Goal: Task Accomplishment & Management: Manage account settings

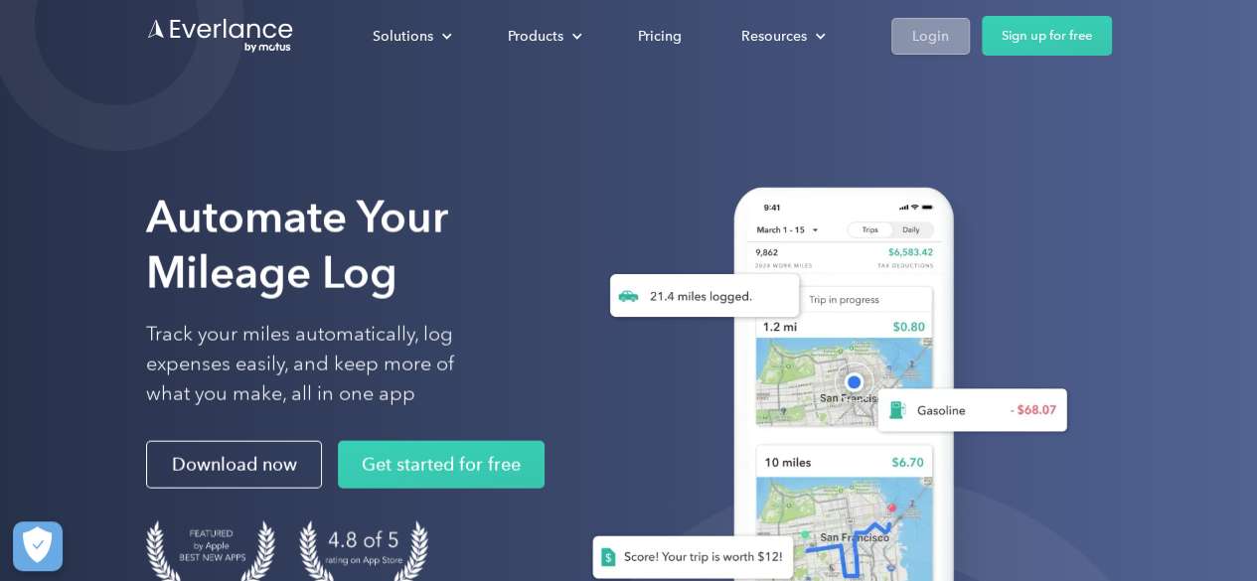
click at [939, 24] on div "Login" at bounding box center [930, 36] width 37 height 25
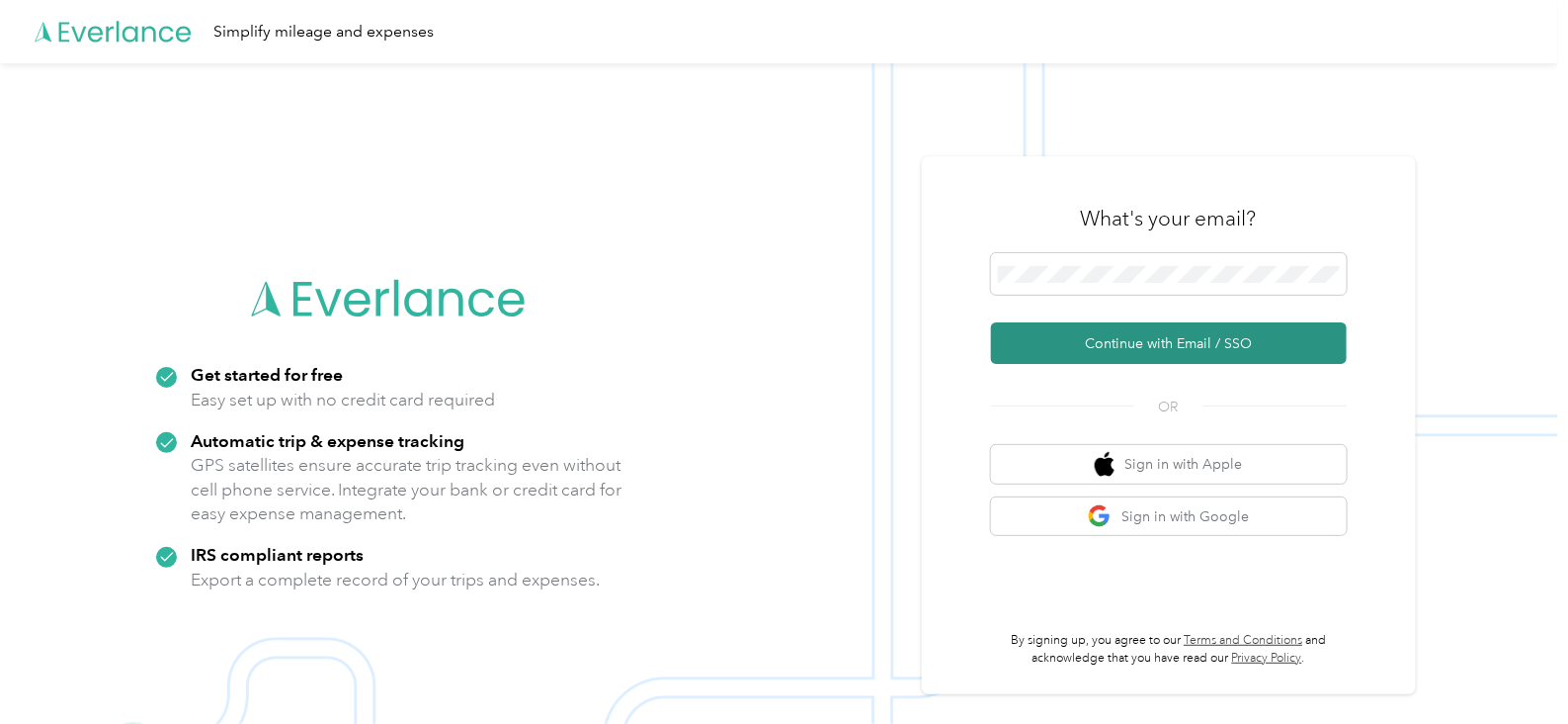
click at [1220, 354] on button "Continue with Email / SSO" at bounding box center [1169, 343] width 356 height 42
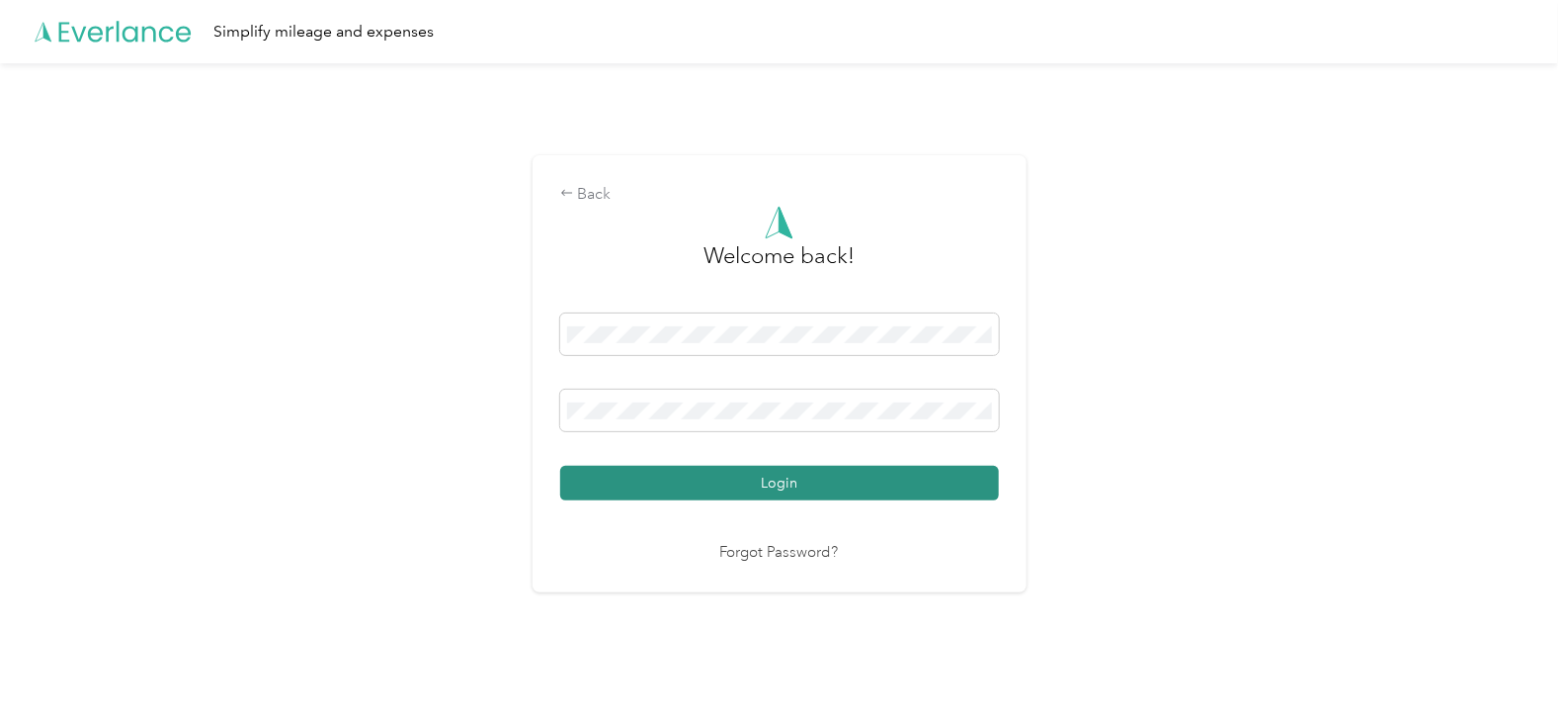
click at [845, 483] on button "Login" at bounding box center [780, 482] width 438 height 35
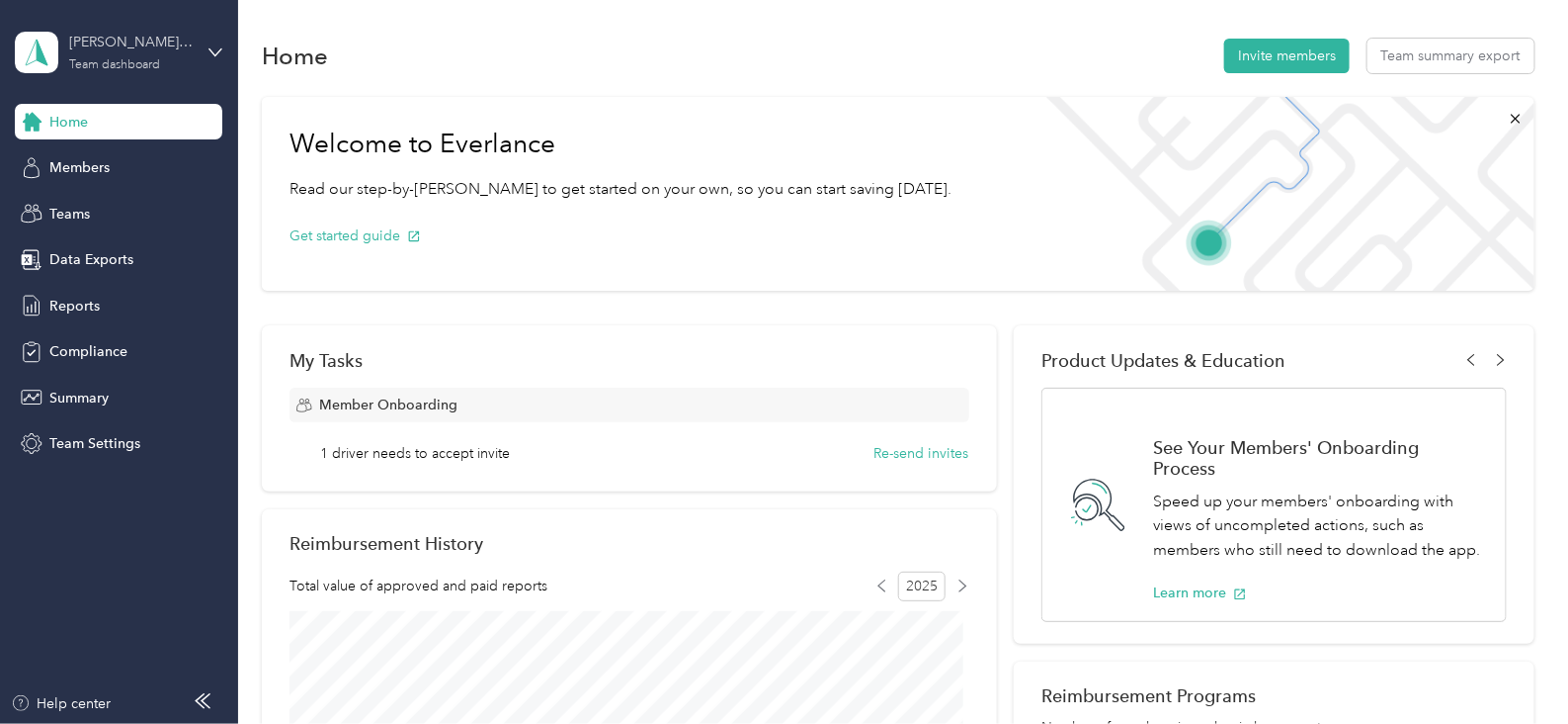
click at [148, 47] on div "[PERSON_NAME] team" at bounding box center [131, 42] width 123 height 21
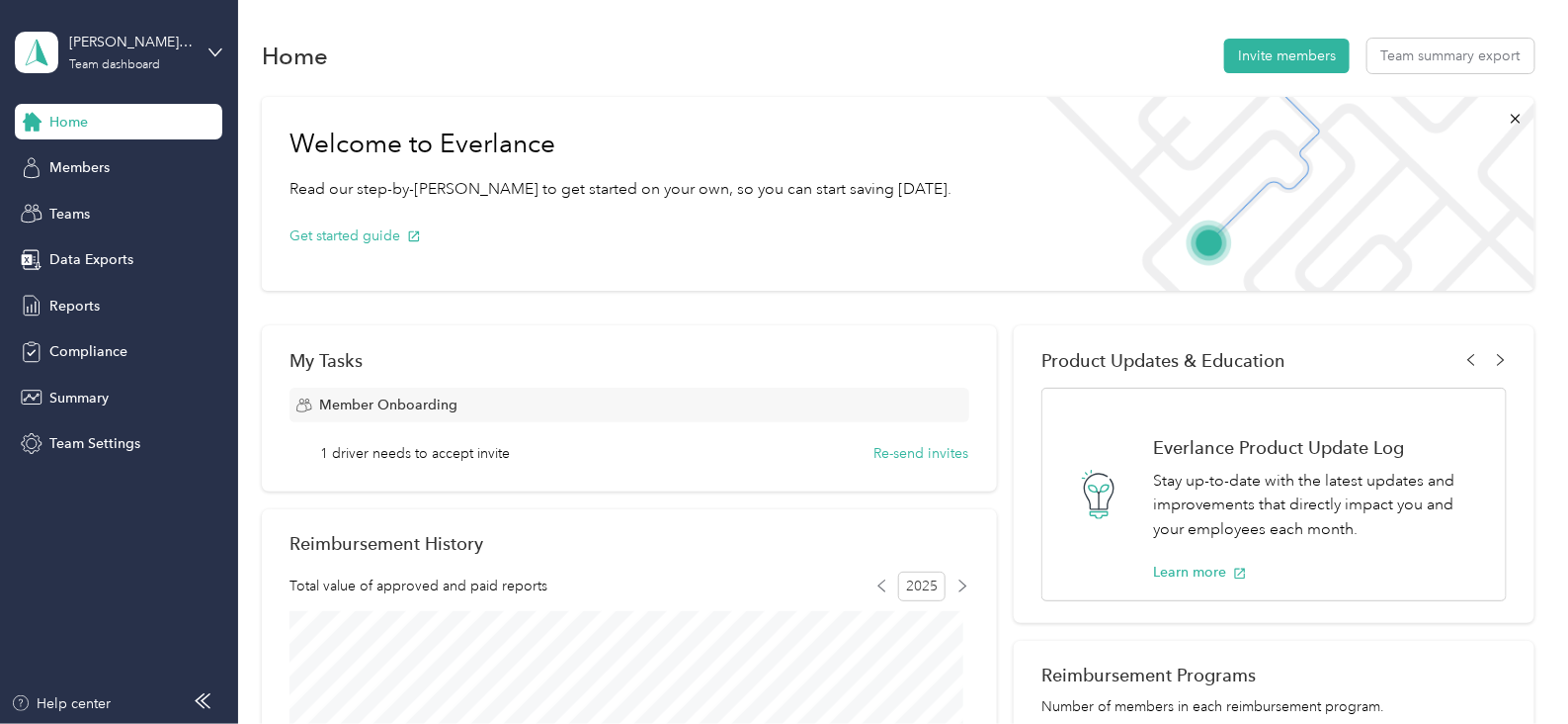
click at [136, 219] on div "Team dashboard Personal dashboard Log out" at bounding box center [278, 199] width 500 height 124
click at [151, 46] on div "[PERSON_NAME] team" at bounding box center [131, 42] width 123 height 21
click at [99, 200] on div "Personal dashboard" at bounding box center [94, 204] width 124 height 21
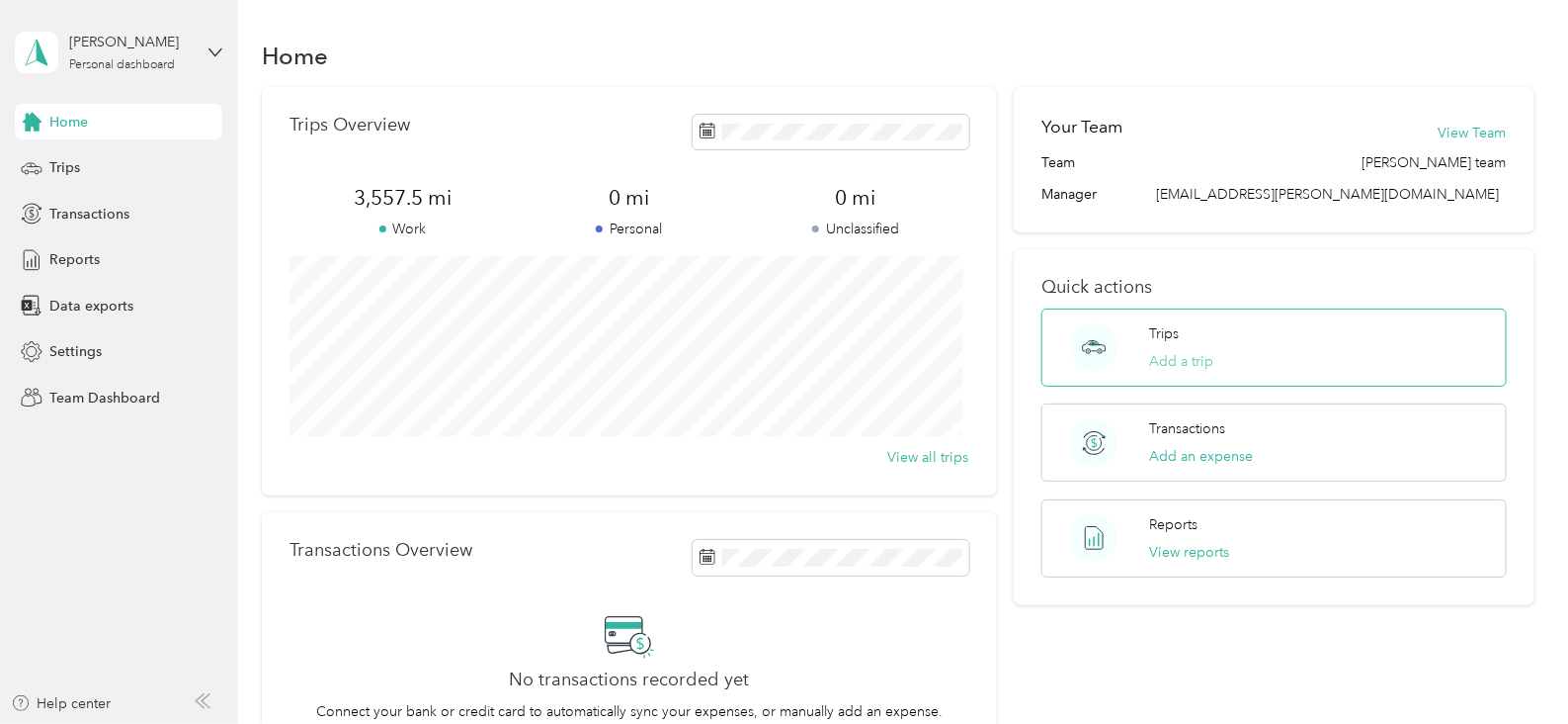
click at [1180, 358] on button "Add a trip" at bounding box center [1182, 361] width 65 height 21
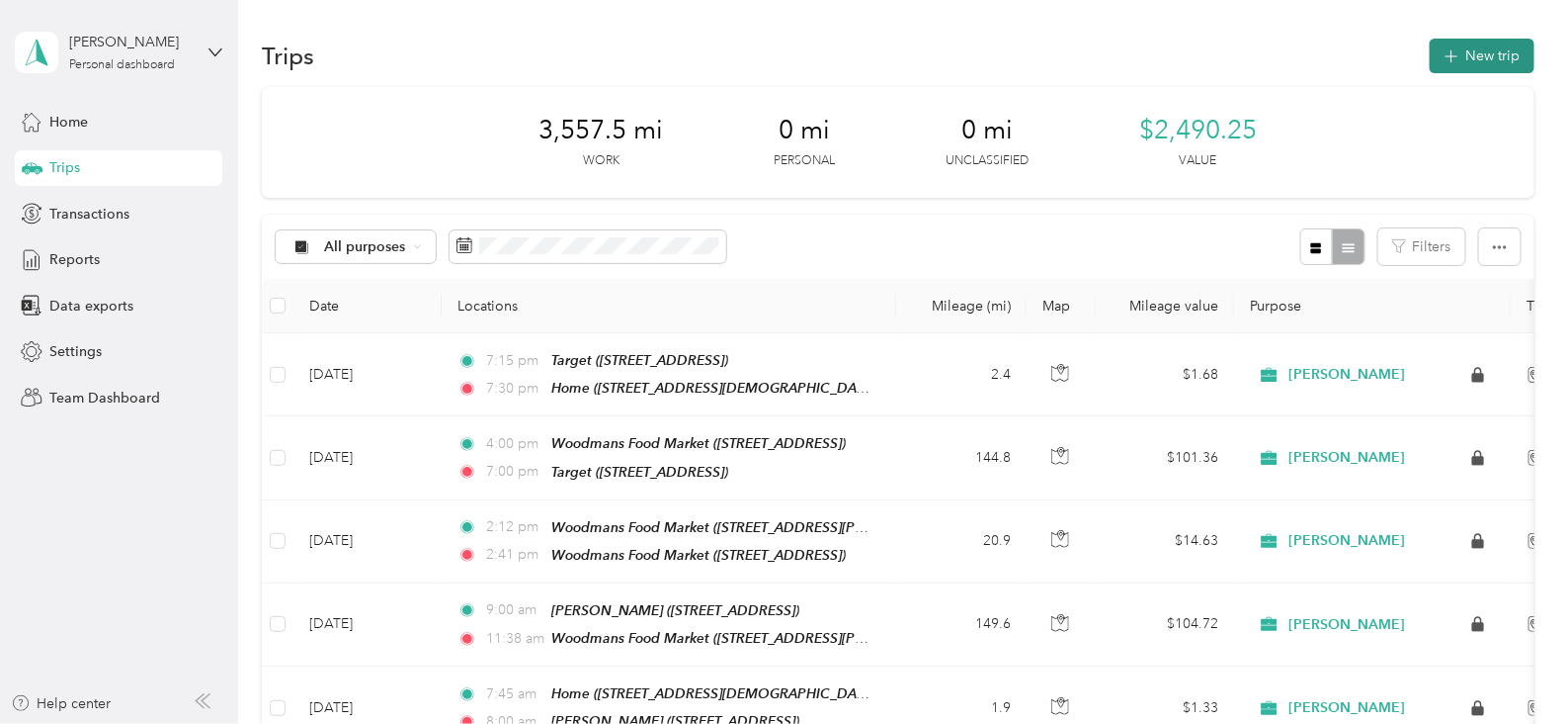
click at [1448, 43] on button "New trip" at bounding box center [1481, 56] width 104 height 35
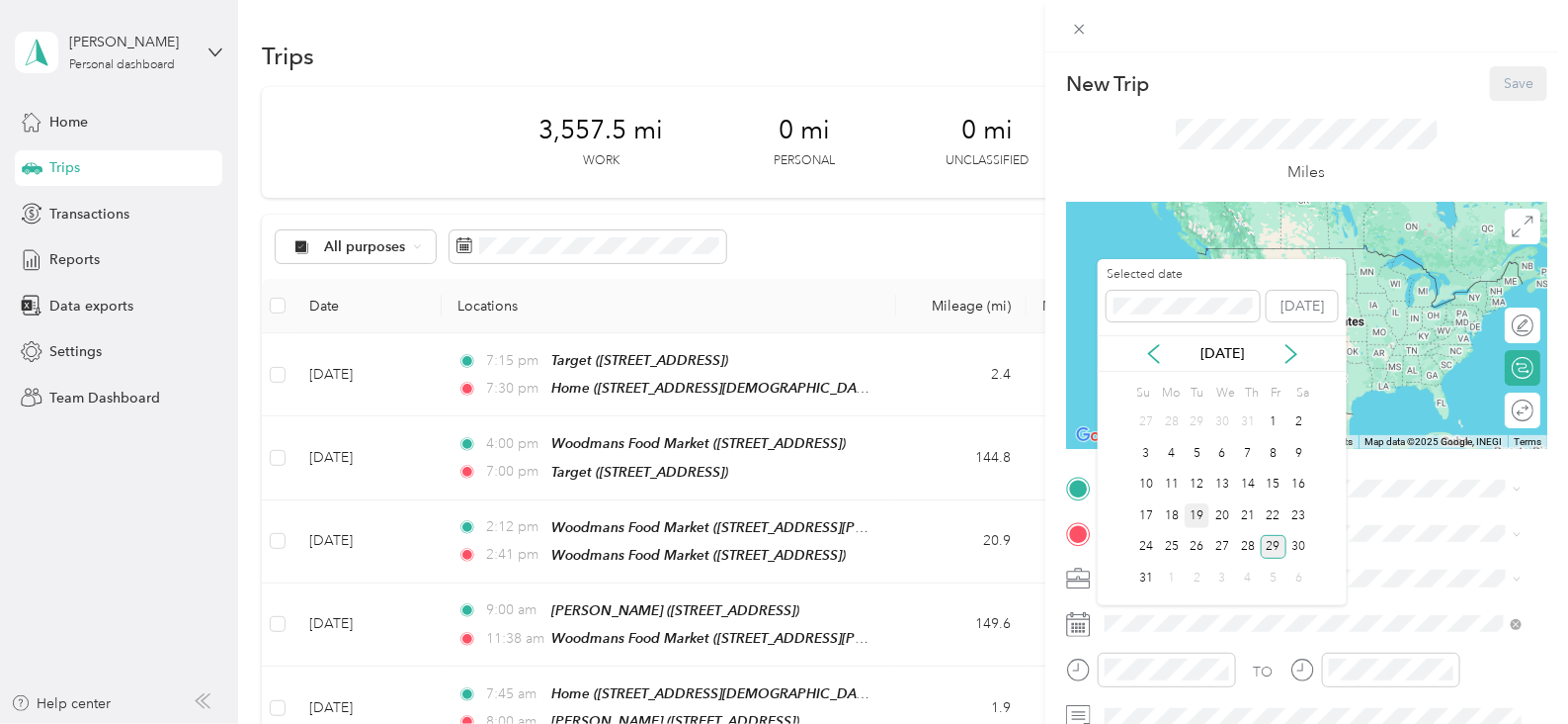
drag, startPoint x: 1205, startPoint y: 513, endPoint x: 1197, endPoint y: 503, distance: 12.8
click at [1205, 511] on div "19" at bounding box center [1198, 515] width 26 height 25
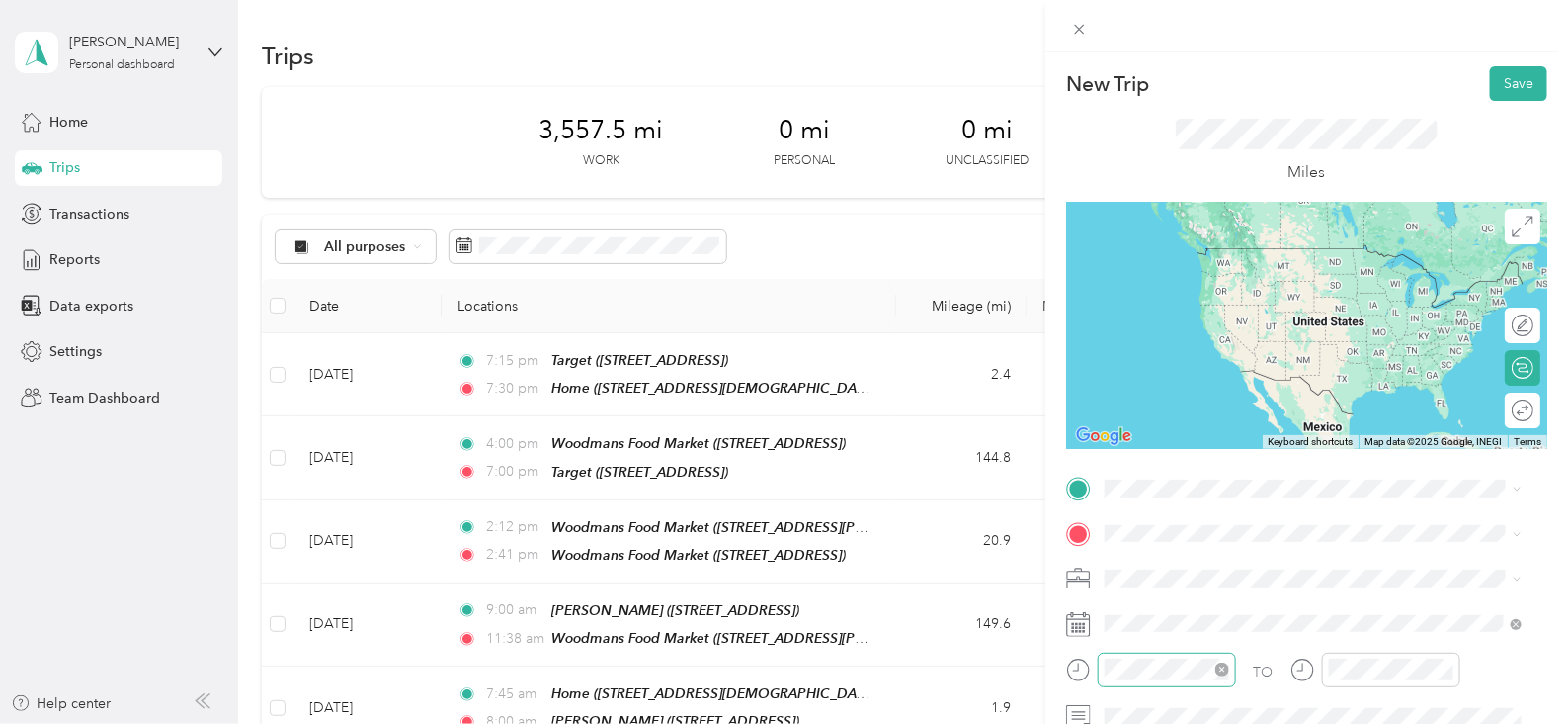
click at [1222, 667] on icon "close-circle" at bounding box center [1222, 669] width 14 height 14
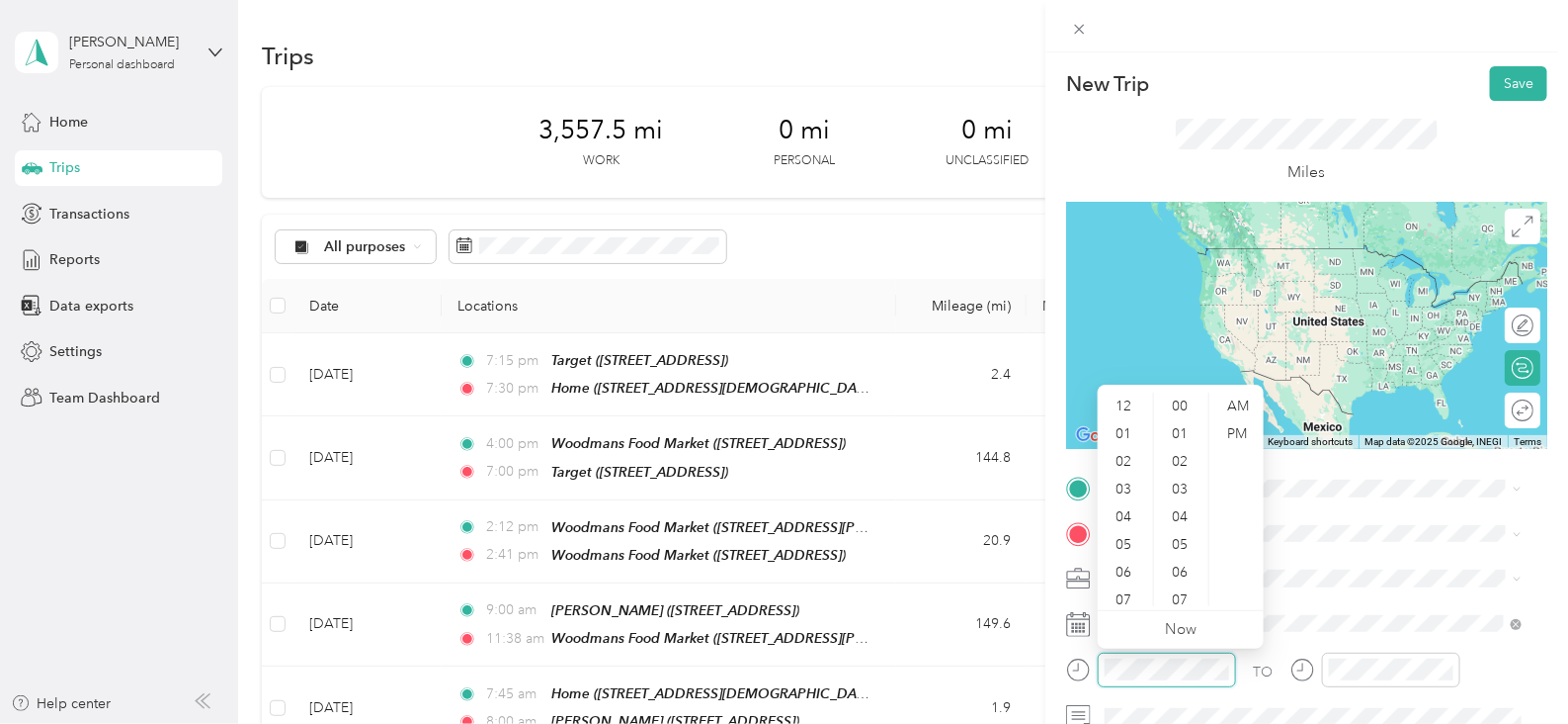
scroll to position [525, 0]
click at [1128, 597] on div "07" at bounding box center [1126, 600] width 48 height 28
click at [1128, 532] on div "09" at bounding box center [1126, 538] width 48 height 28
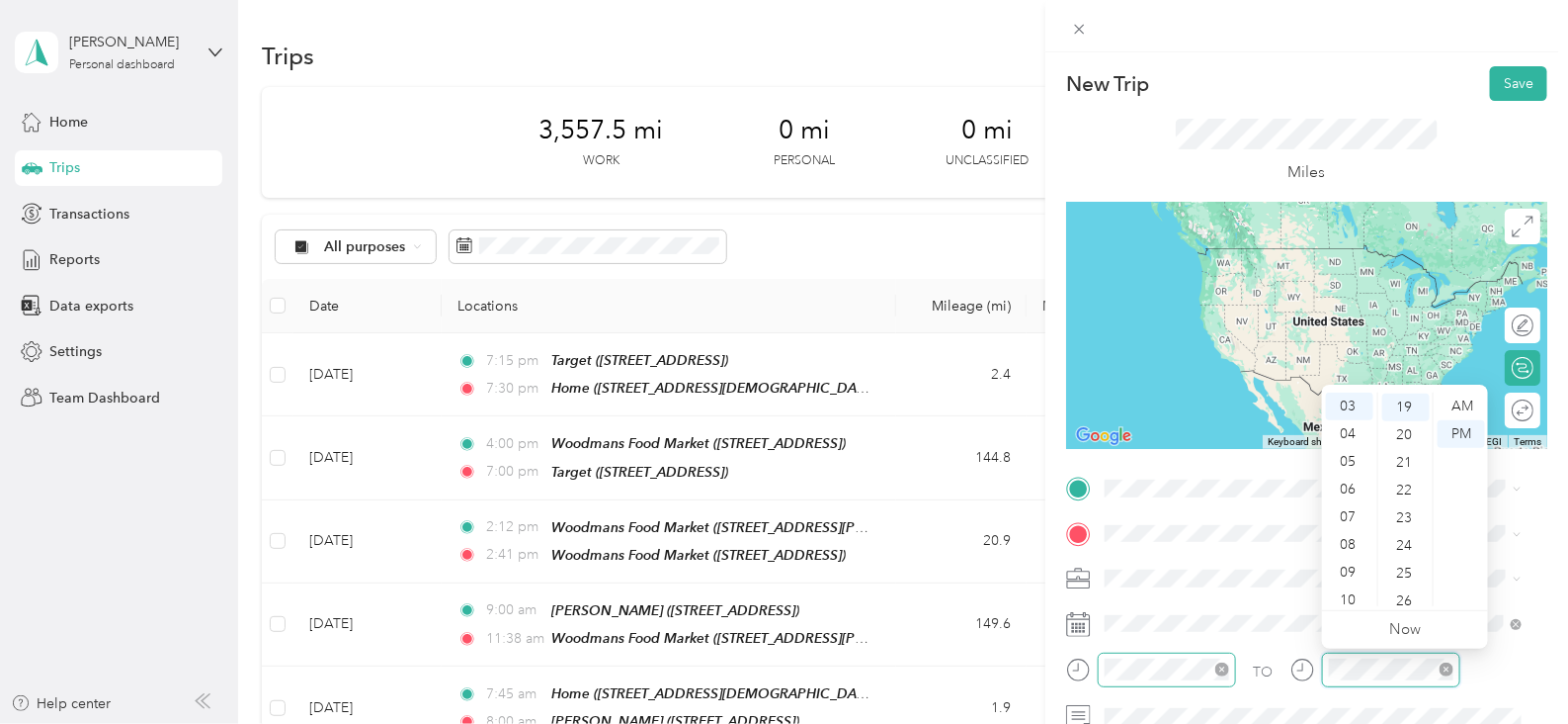
scroll to position [525, 0]
click at [1350, 571] on div "09" at bounding box center [1350, 573] width 48 height 28
click at [1412, 594] on div "26" at bounding box center [1406, 601] width 48 height 28
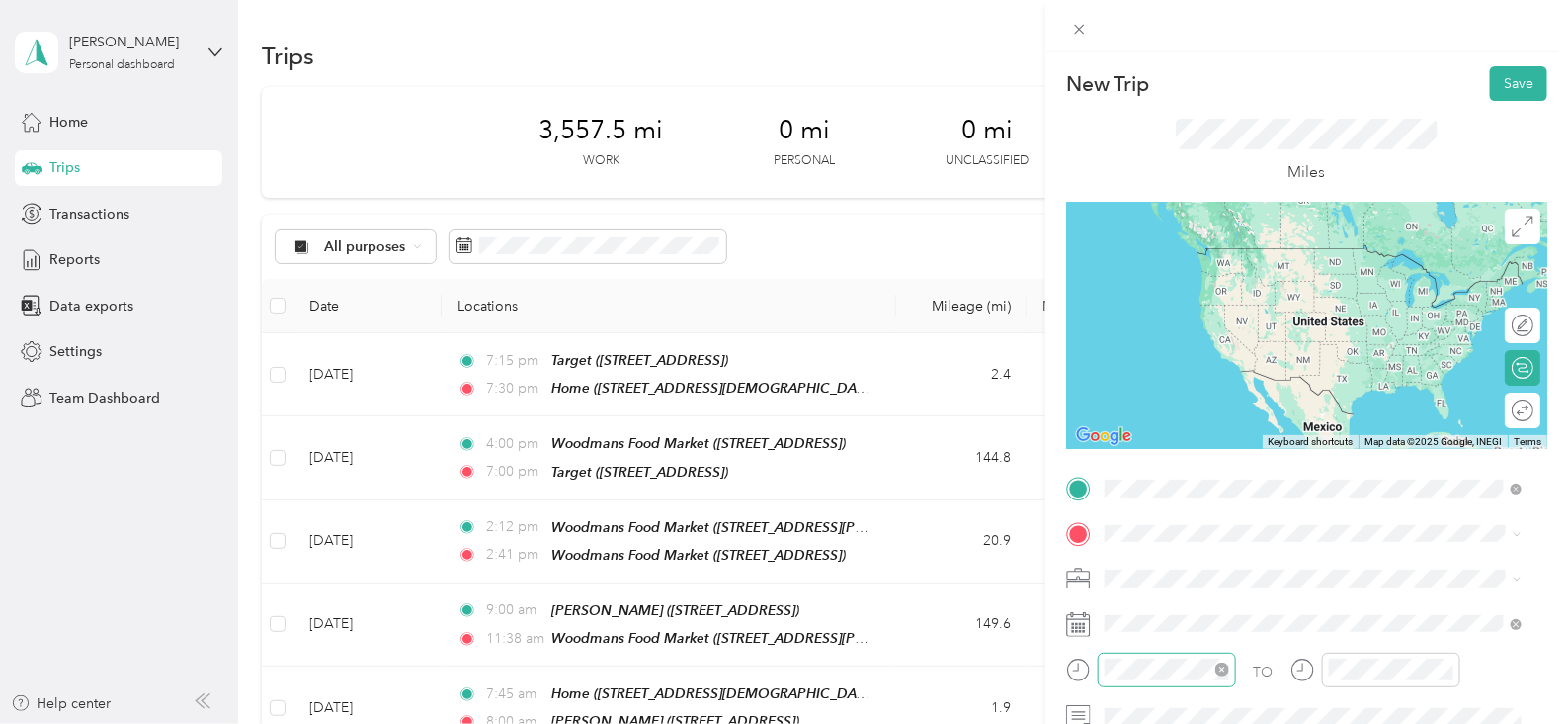
click at [1243, 273] on span "[STREET_ADDRESS][DEMOGRAPHIC_DATA][US_STATE]" at bounding box center [1318, 275] width 352 height 17
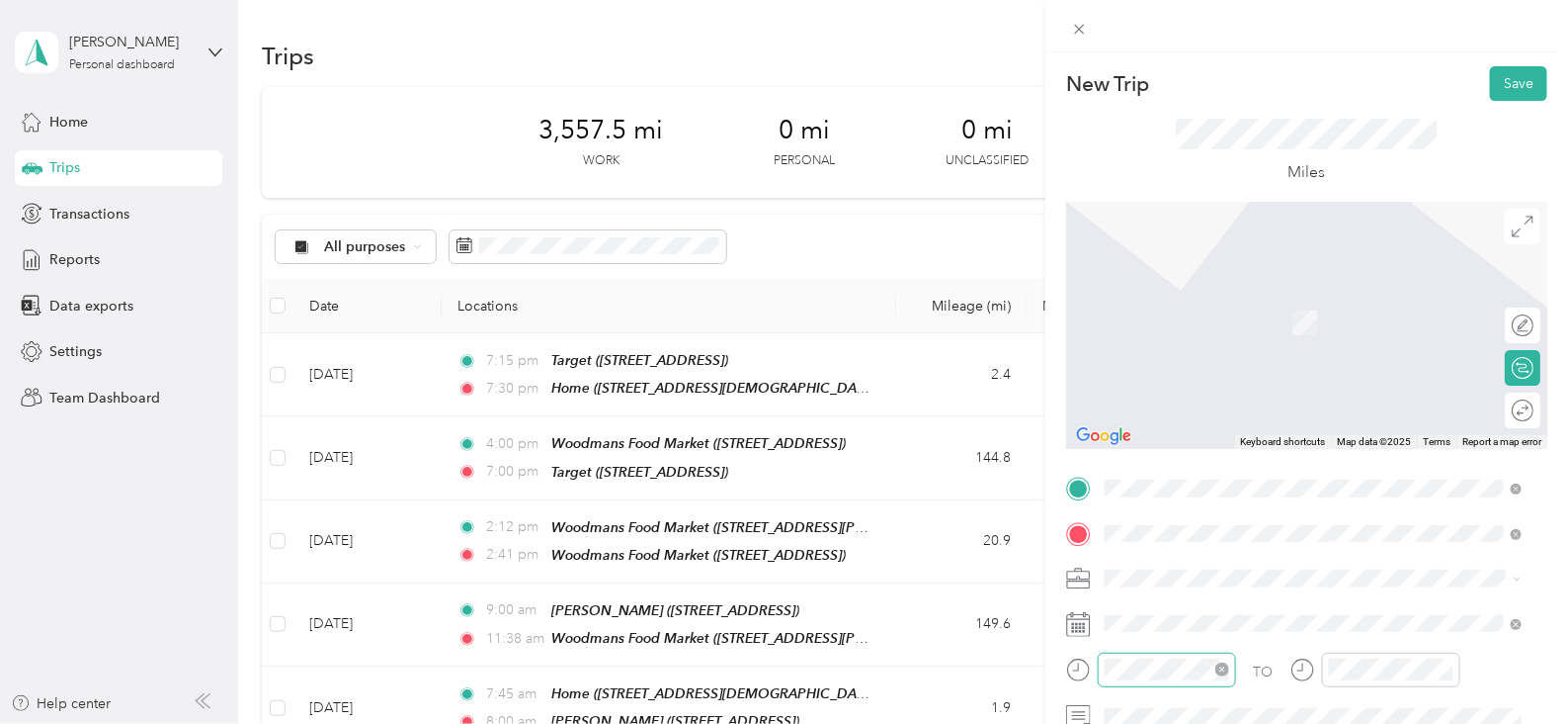
click at [1311, 399] on div "Jewel [STREET_ADDRESS][US_STATE]" at bounding box center [1312, 380] width 403 height 49
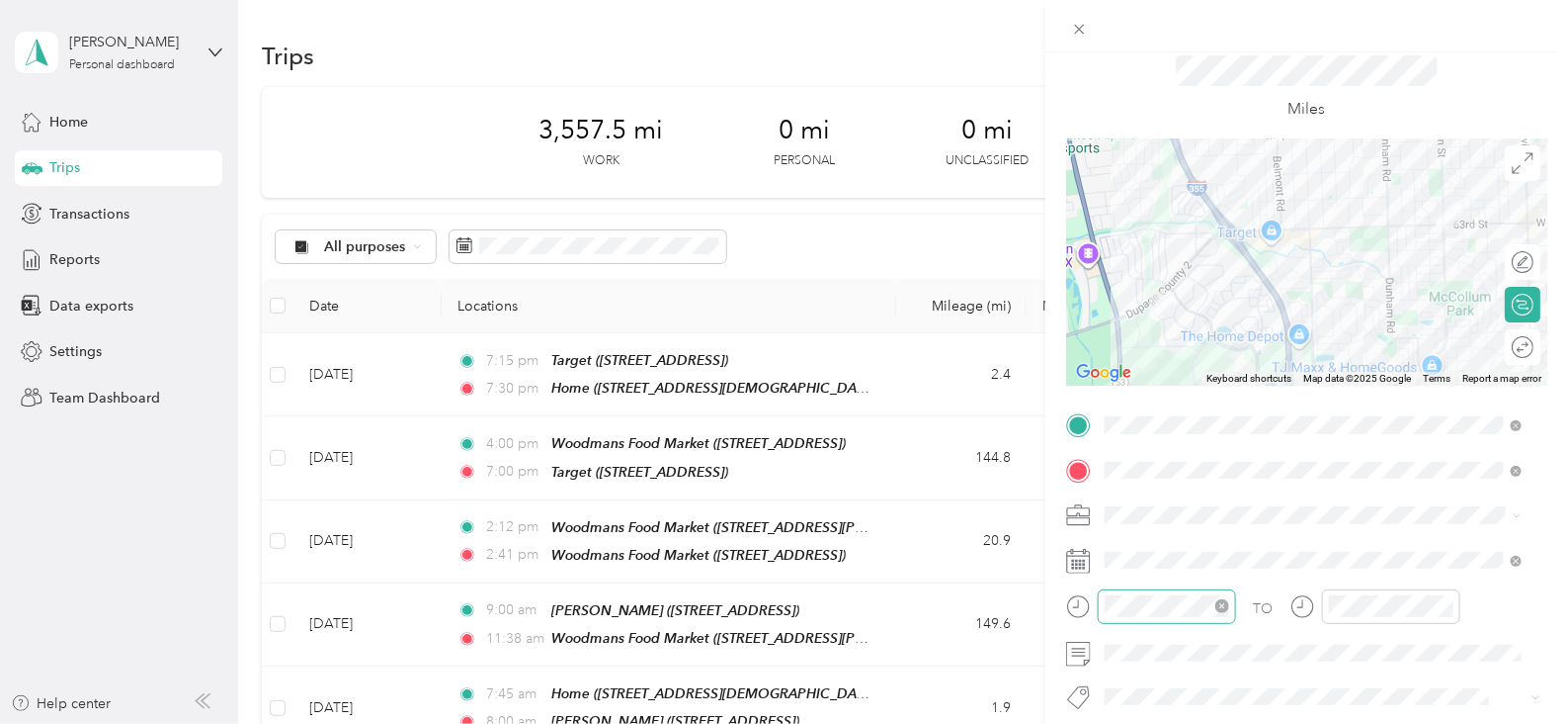
scroll to position [73, 0]
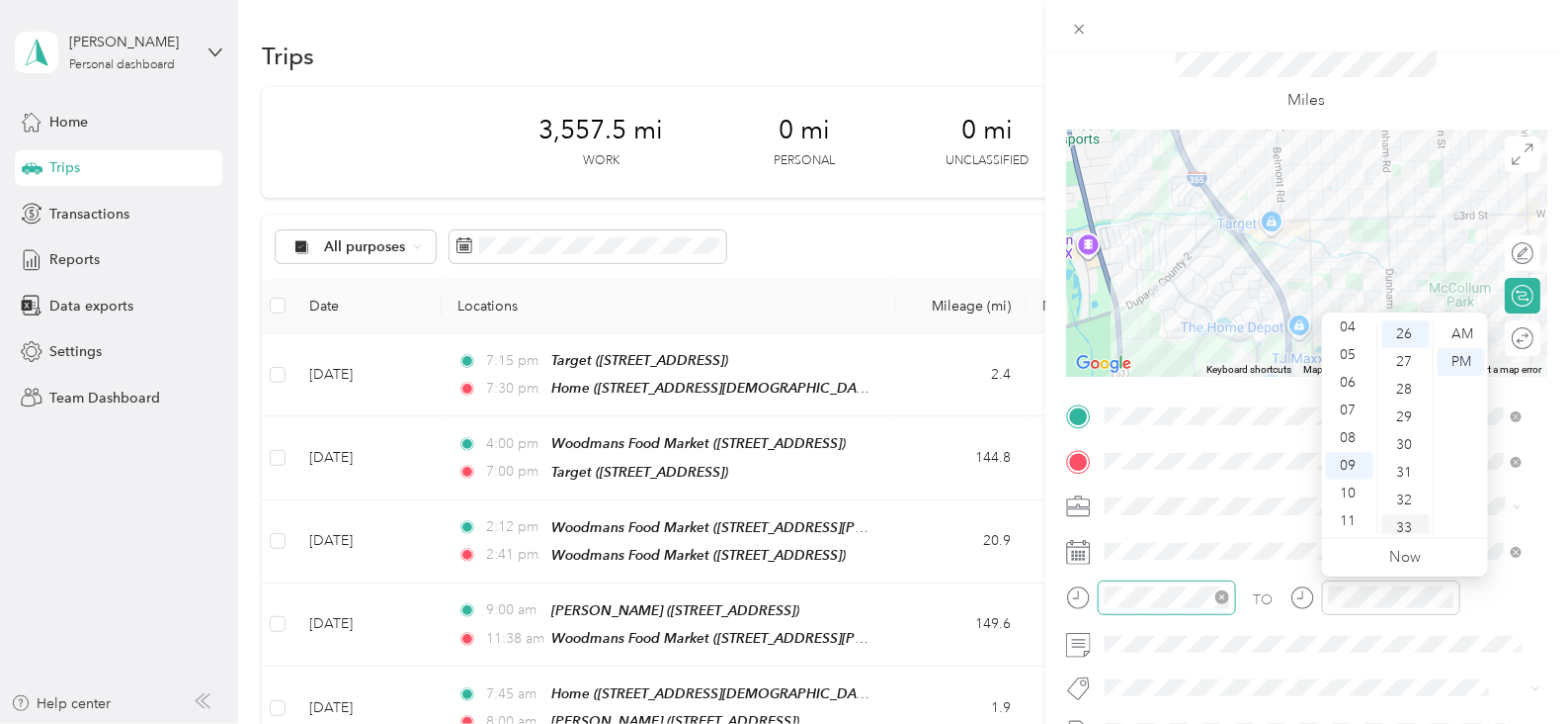
click at [1405, 443] on div "30" at bounding box center [1406, 445] width 48 height 28
click at [1470, 335] on div "AM" at bounding box center [1462, 334] width 48 height 28
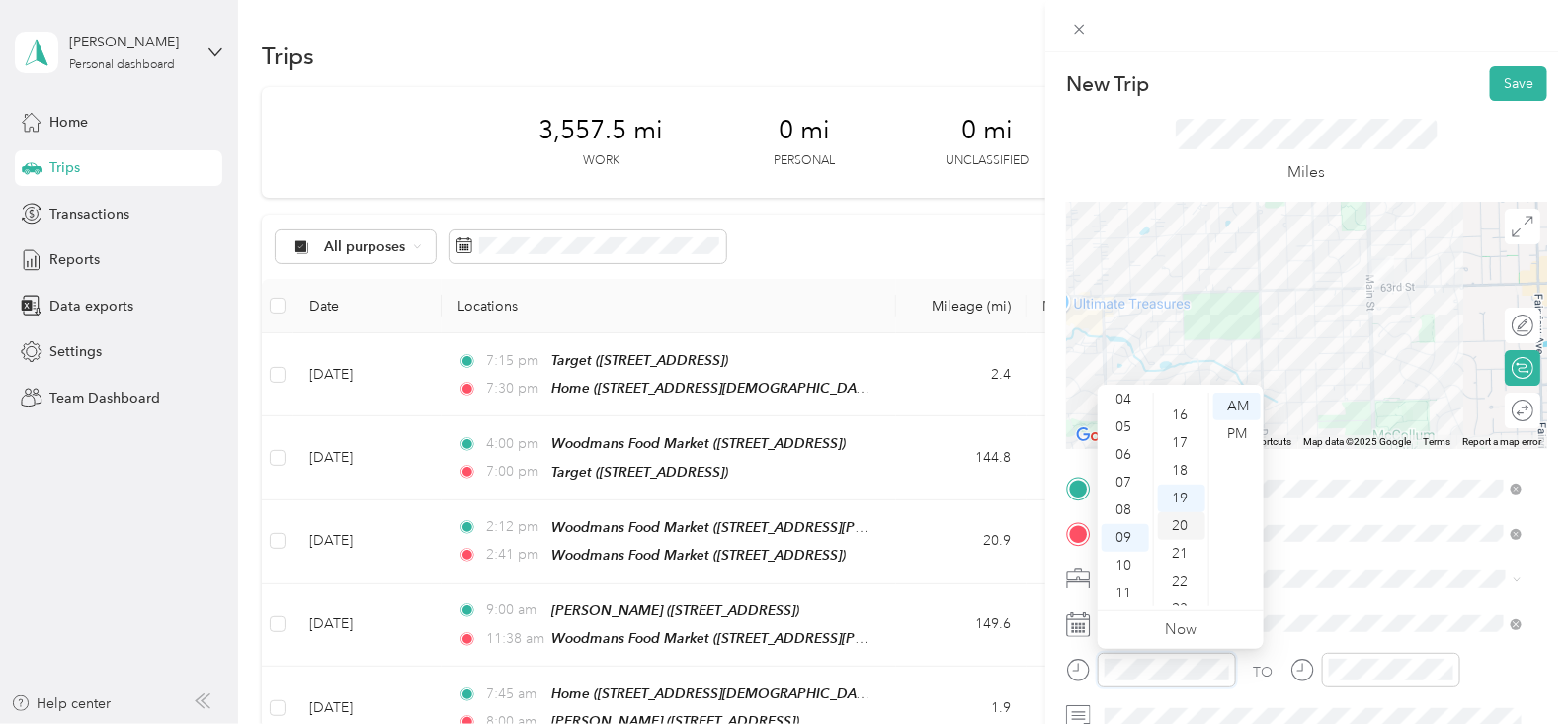
scroll to position [402, 0]
click at [1178, 424] on div "15" at bounding box center [1182, 420] width 48 height 28
click at [1506, 85] on button "Save" at bounding box center [1519, 84] width 58 height 35
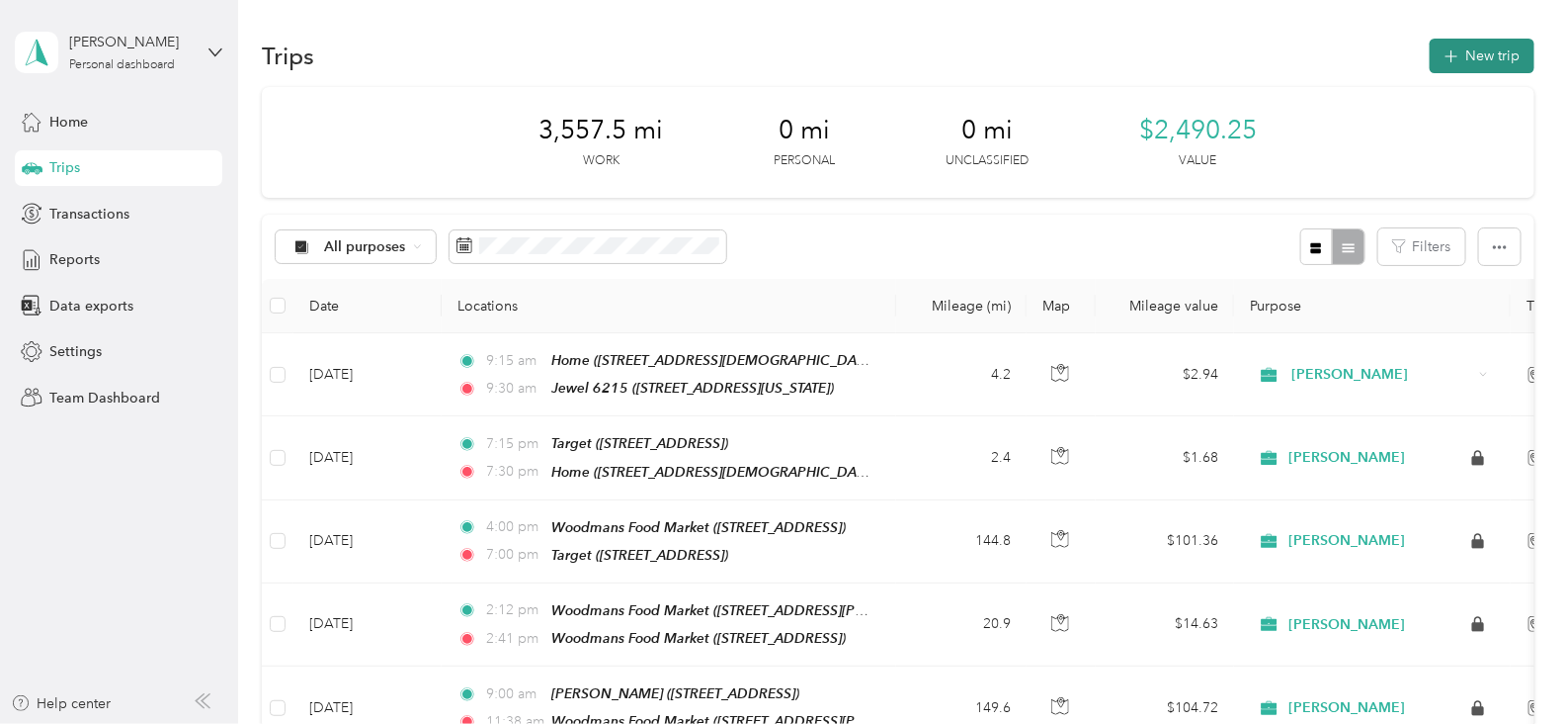
click at [1442, 67] on icon "button" at bounding box center [1451, 57] width 23 height 23
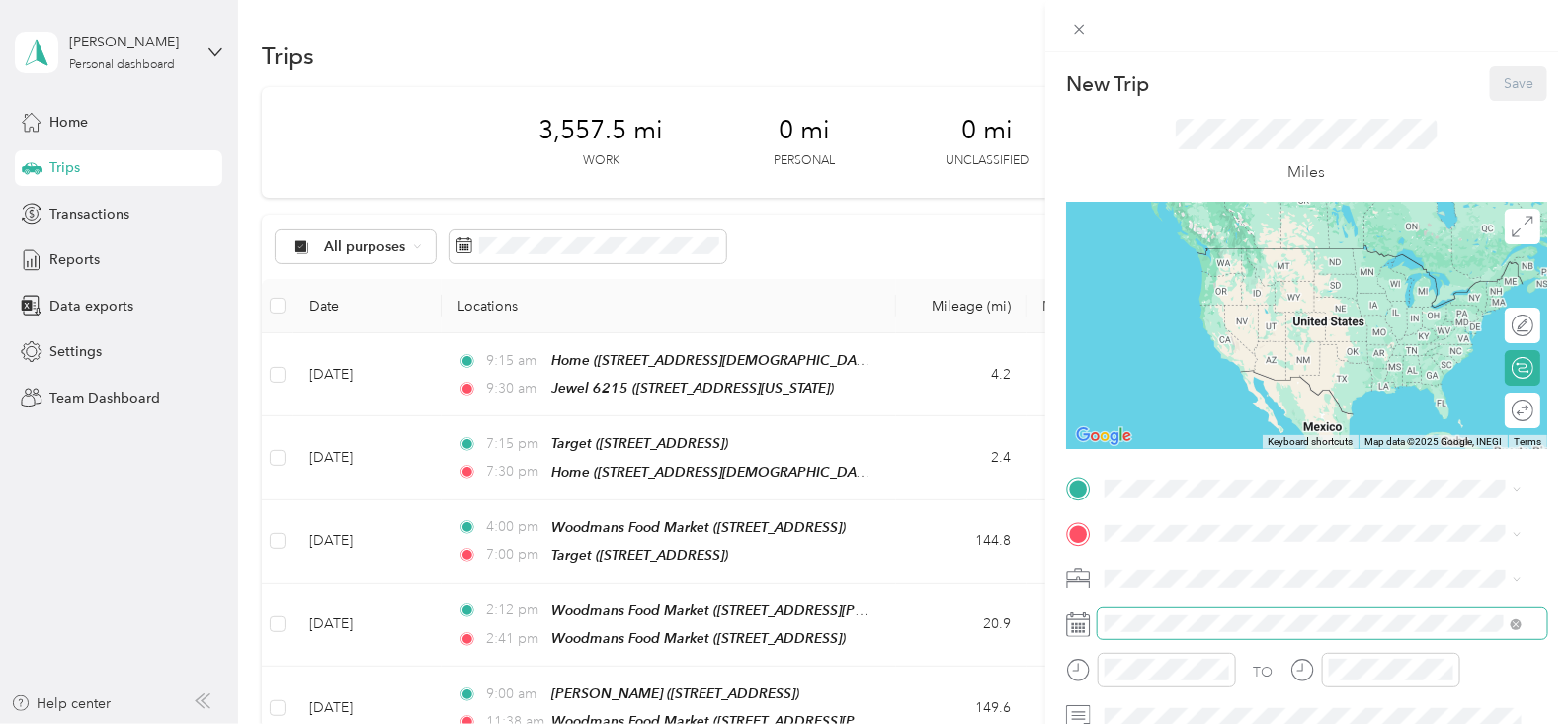
click at [1117, 608] on span at bounding box center [1322, 624] width 449 height 32
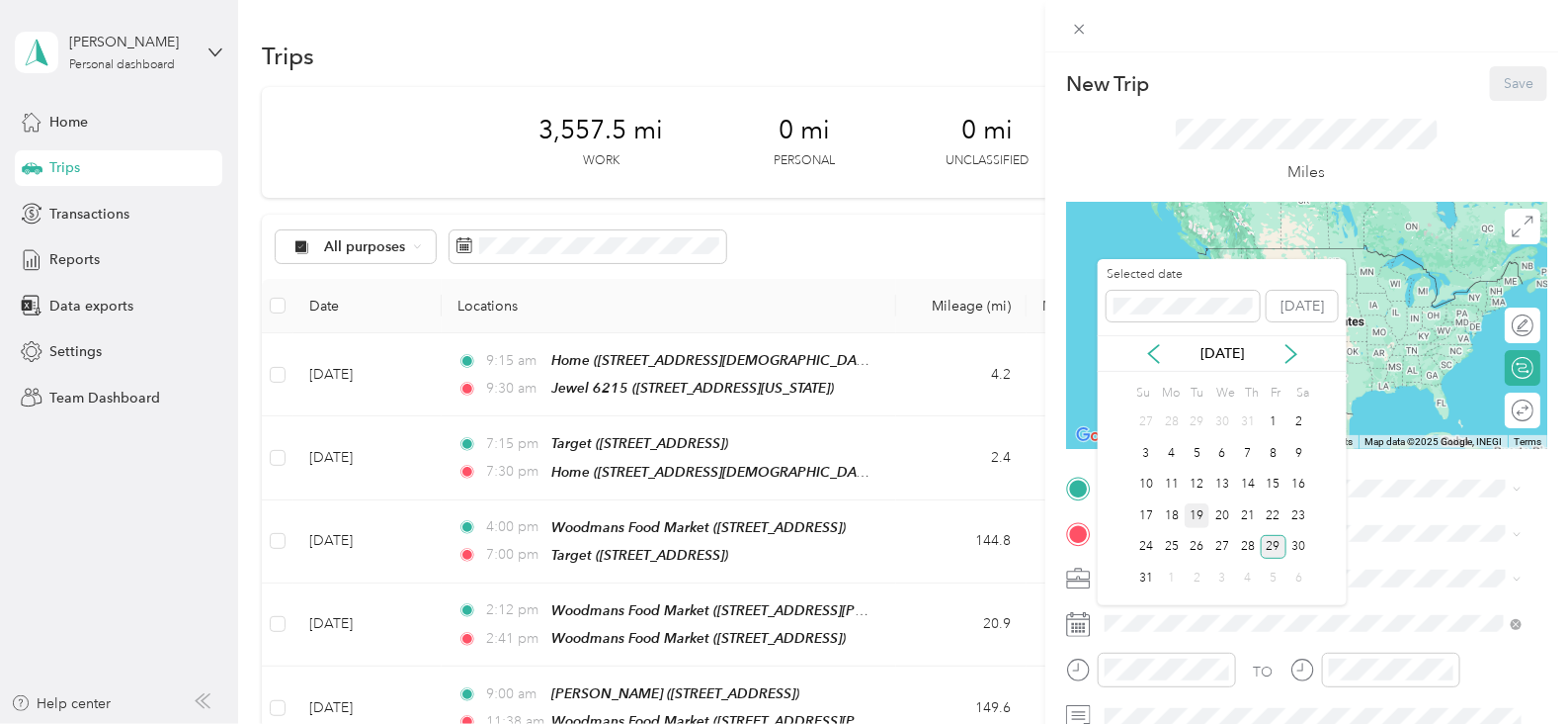
click at [1201, 518] on div "19" at bounding box center [1198, 515] width 26 height 25
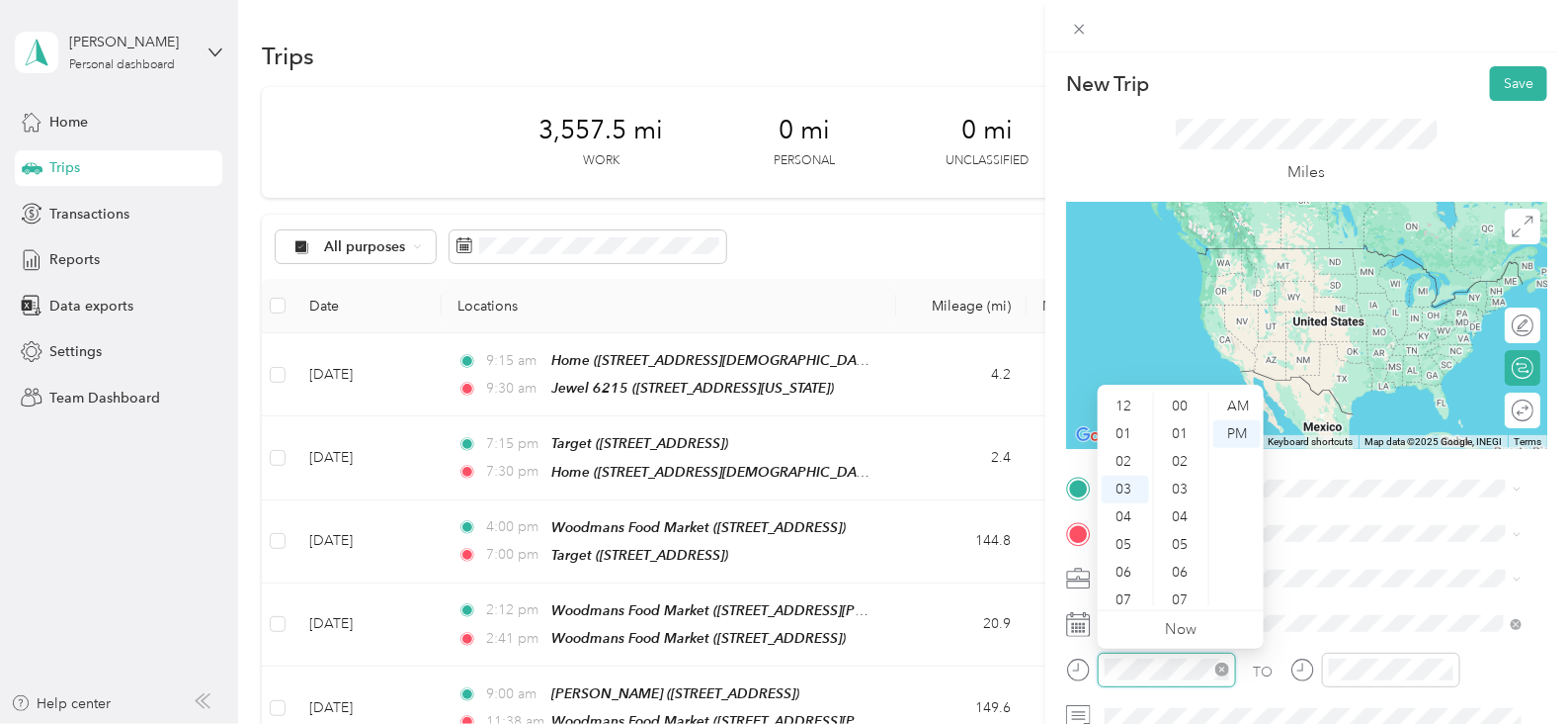
scroll to position [581, 0]
click at [1228, 669] on icon "close-circle" at bounding box center [1222, 669] width 14 height 14
click at [1126, 605] on div "10" at bounding box center [1126, 600] width 48 height 28
click at [1180, 471] on div "10" at bounding box center [1182, 472] width 48 height 28
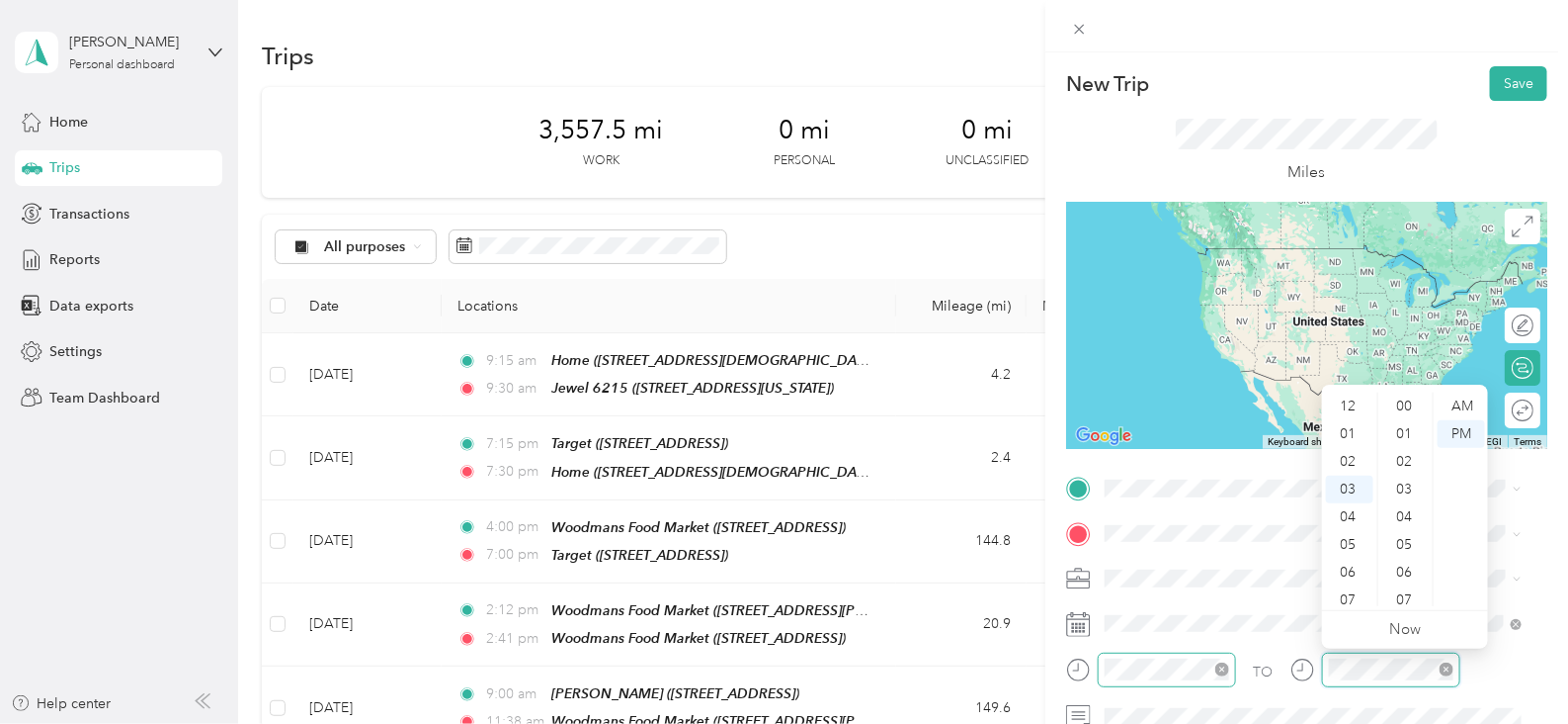
scroll to position [83, 0]
click at [1355, 605] on div "10" at bounding box center [1350, 600] width 48 height 28
click at [1405, 537] on div "44" at bounding box center [1406, 532] width 48 height 28
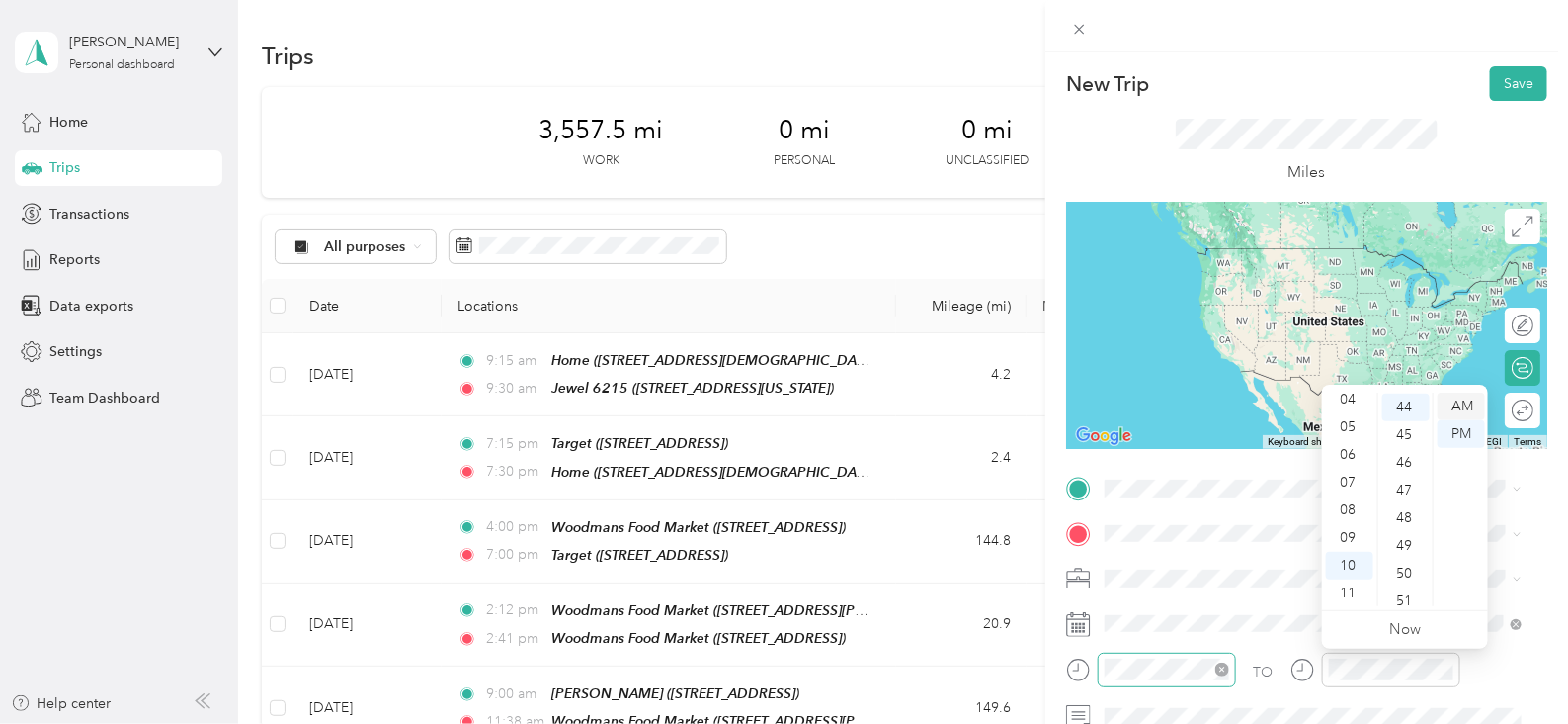
click at [1474, 403] on div "AM" at bounding box center [1462, 407] width 48 height 28
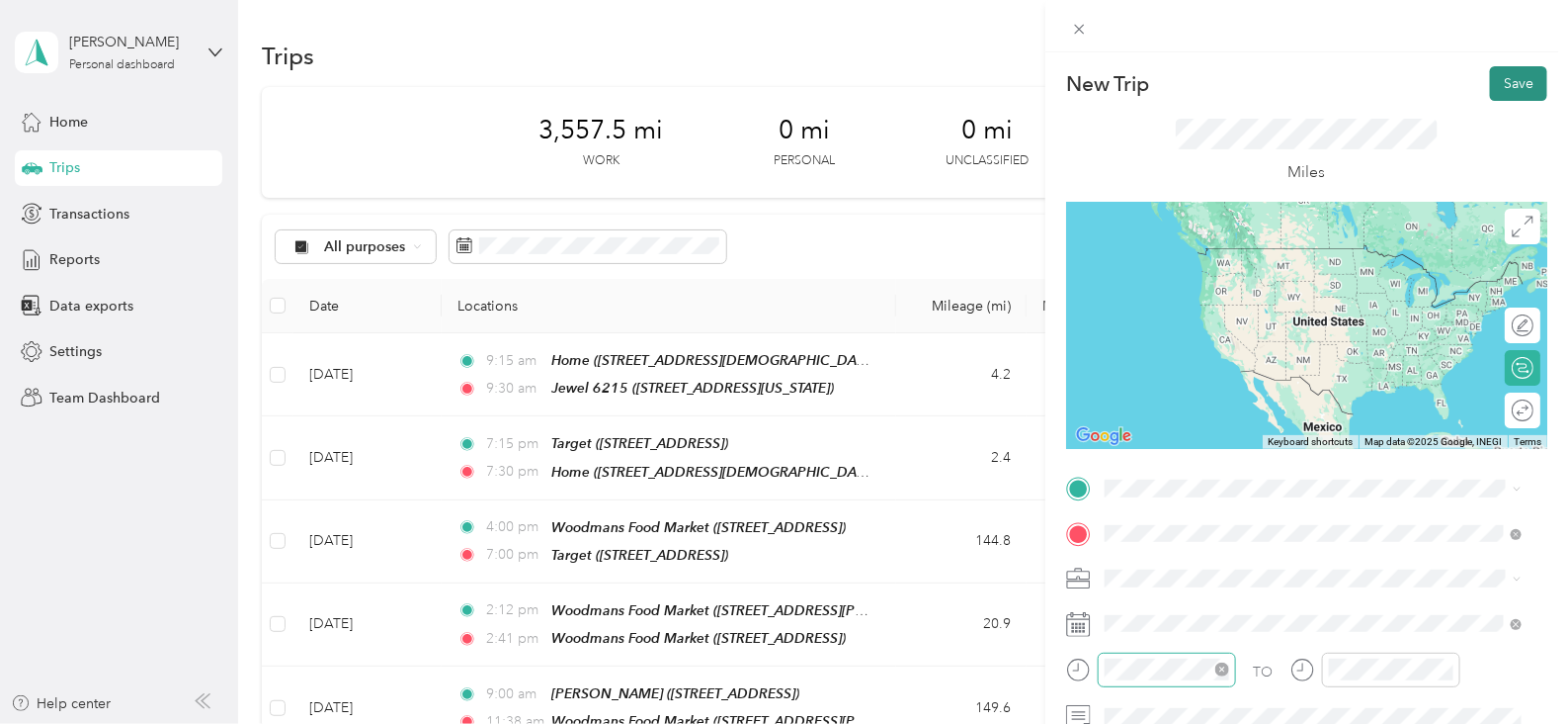
click at [1497, 99] on button "Save" at bounding box center [1519, 84] width 58 height 35
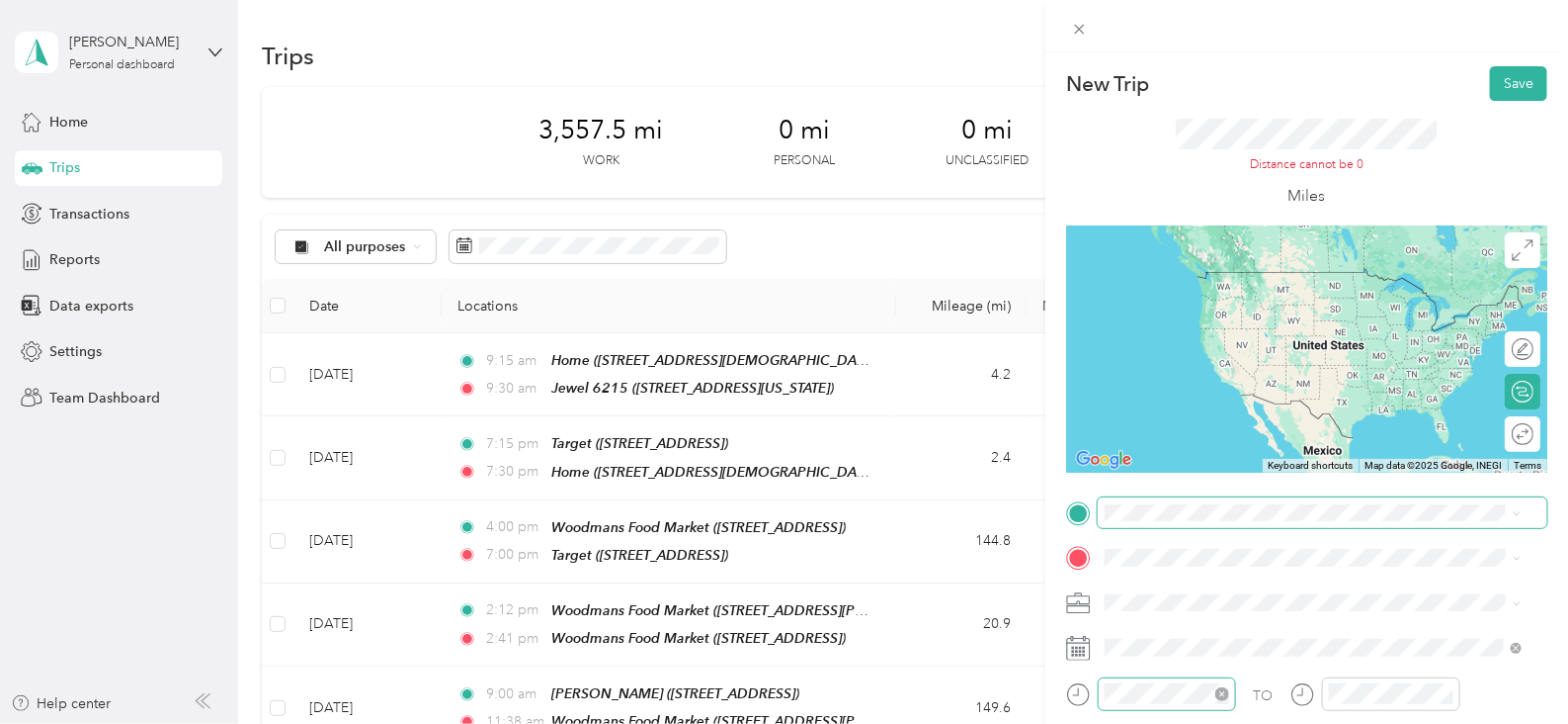
click at [1230, 521] on span at bounding box center [1322, 513] width 449 height 32
click at [1268, 308] on span "[STREET_ADDRESS]" at bounding box center [1205, 306] width 125 height 17
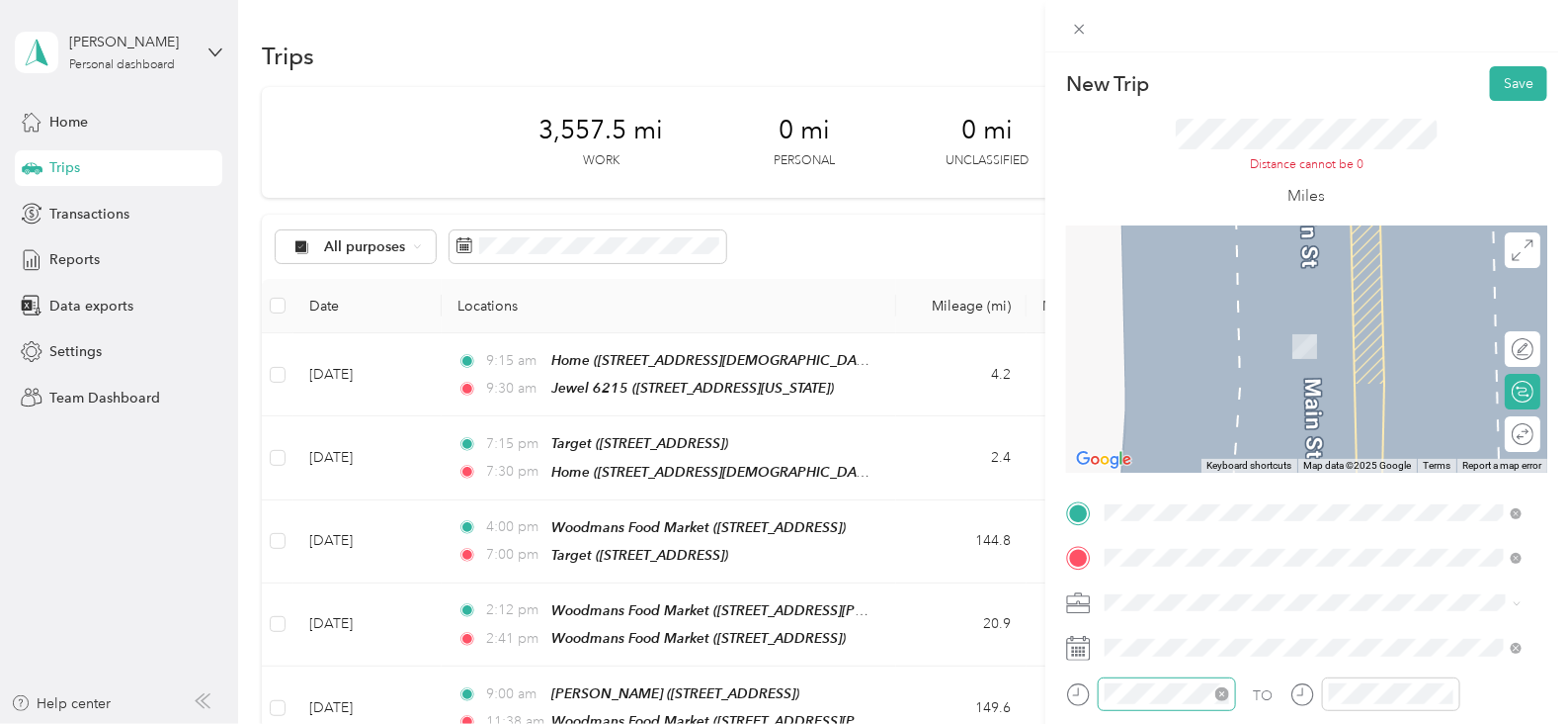
click at [1290, 353] on div "TEAM [PERSON_NAME] [STREET_ADDRESS]" at bounding box center [1235, 338] width 185 height 49
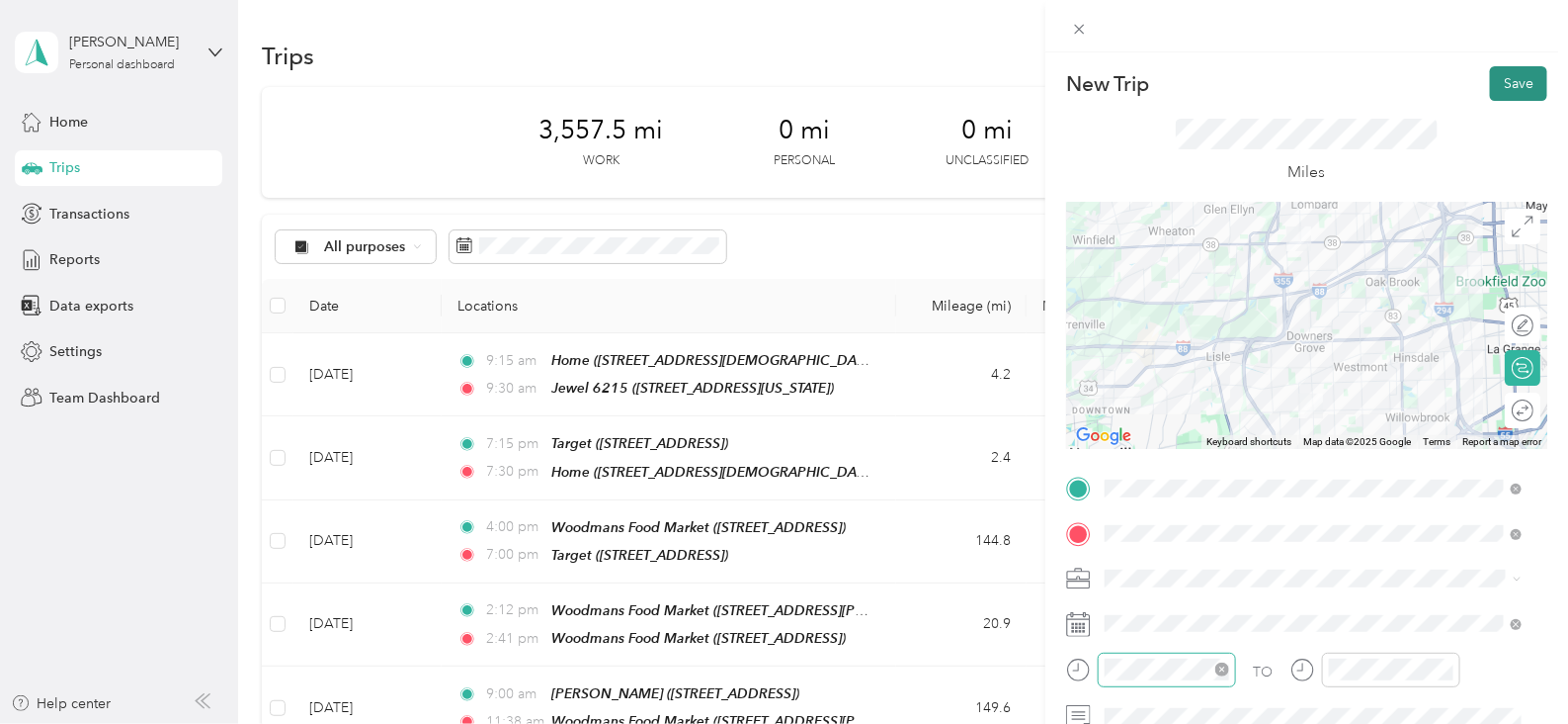
click at [1495, 68] on button "Save" at bounding box center [1519, 84] width 58 height 35
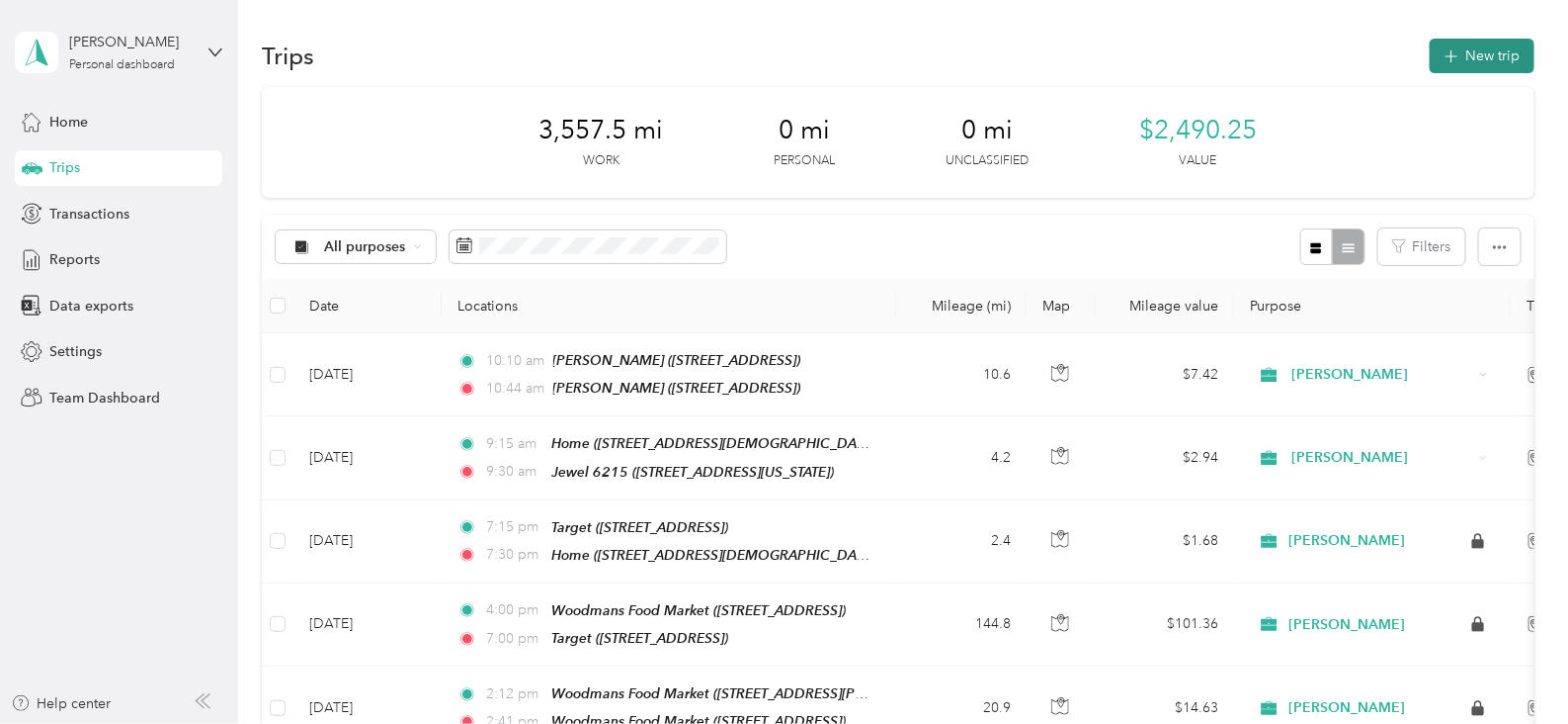
click at [1474, 54] on button "New trip" at bounding box center [1481, 56] width 104 height 35
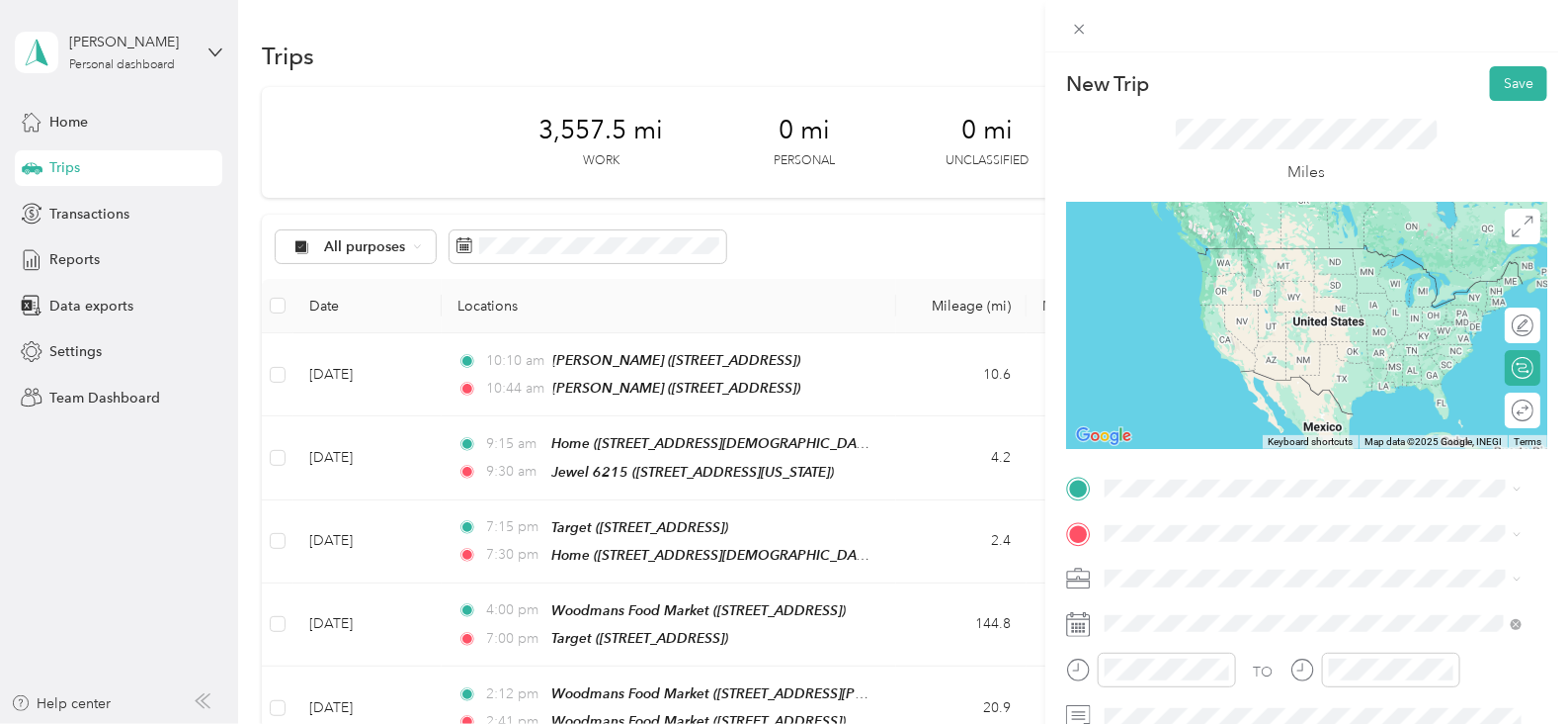
click at [1268, 279] on span "[STREET_ADDRESS]" at bounding box center [1205, 280] width 125 height 17
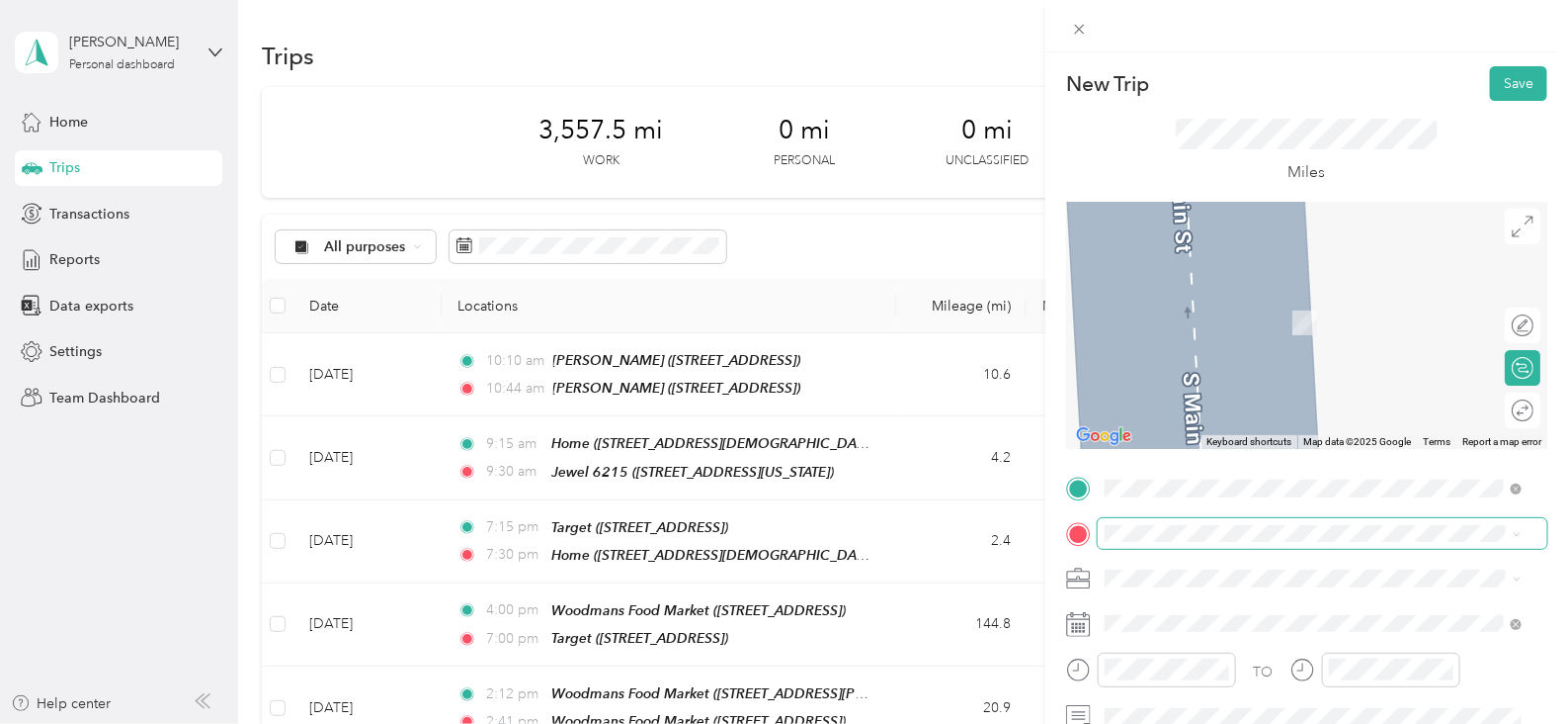
click at [1261, 522] on span at bounding box center [1322, 534] width 449 height 32
click at [1260, 542] on span at bounding box center [1322, 534] width 449 height 32
click at [1261, 328] on span "[STREET_ADDRESS]" at bounding box center [1205, 324] width 125 height 17
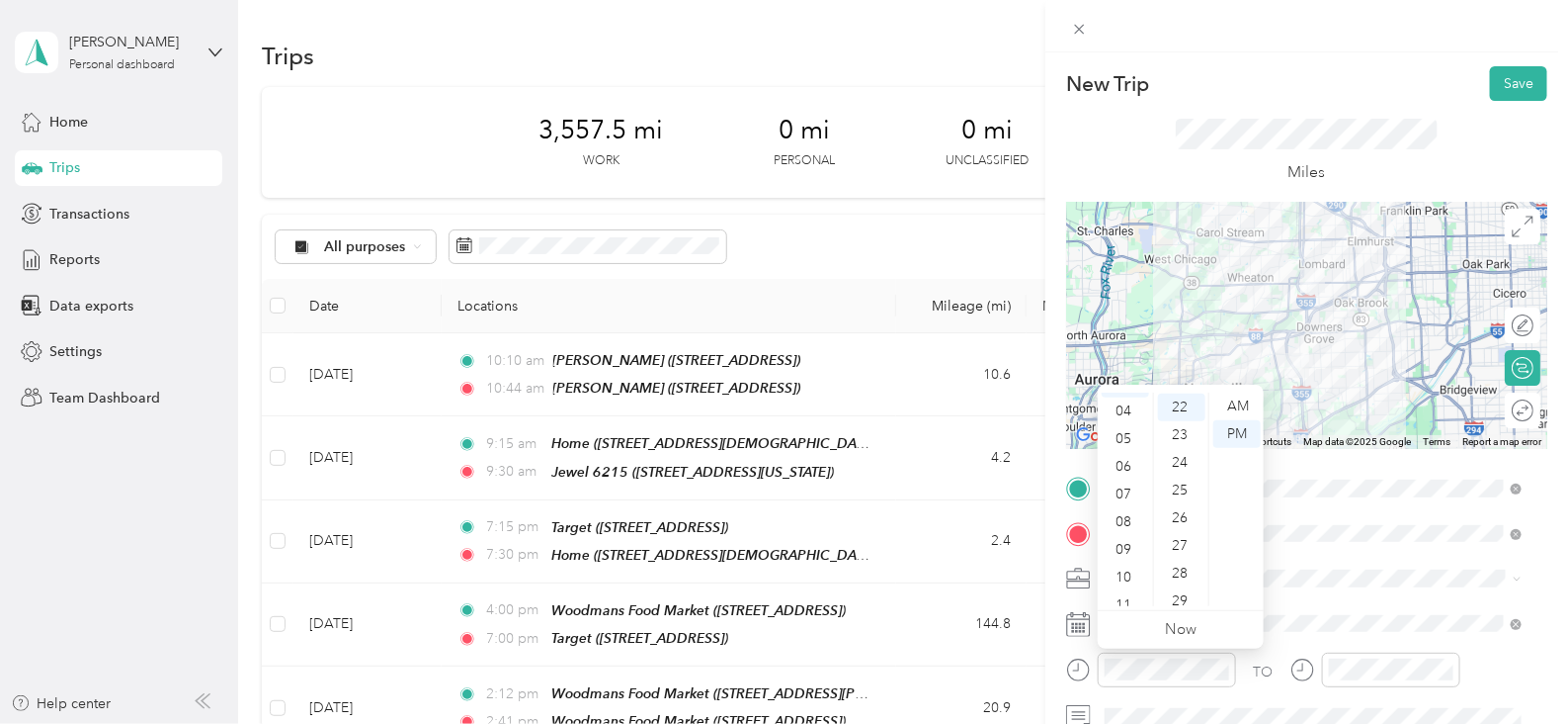
scroll to position [112, 0]
click at [1130, 589] on div "11" at bounding box center [1126, 598] width 48 height 28
click at [1188, 548] on div "15" at bounding box center [1182, 560] width 48 height 28
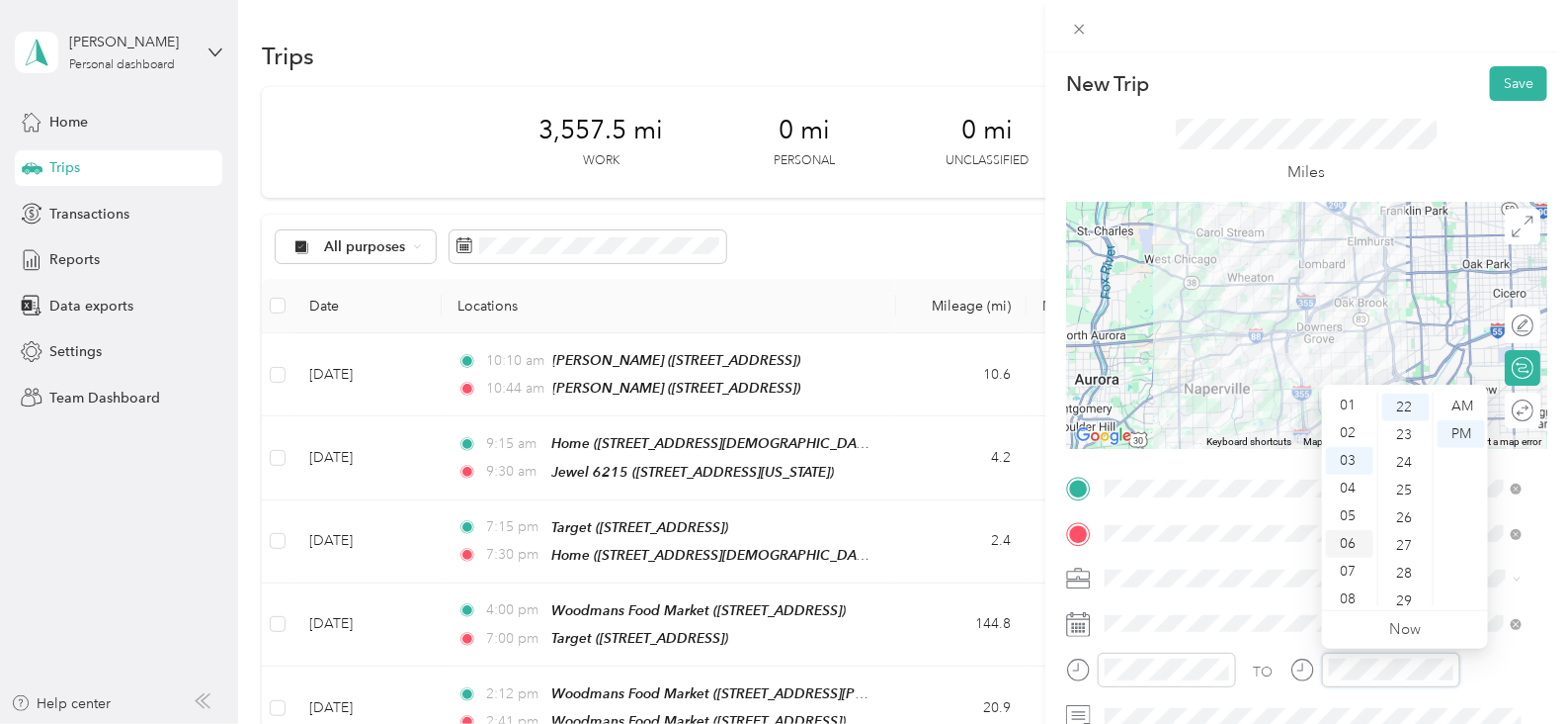
scroll to position [0, 0]
click at [1346, 410] on div "12" at bounding box center [1350, 407] width 48 height 28
click at [1348, 588] on div "11" at bounding box center [1350, 593] width 48 height 28
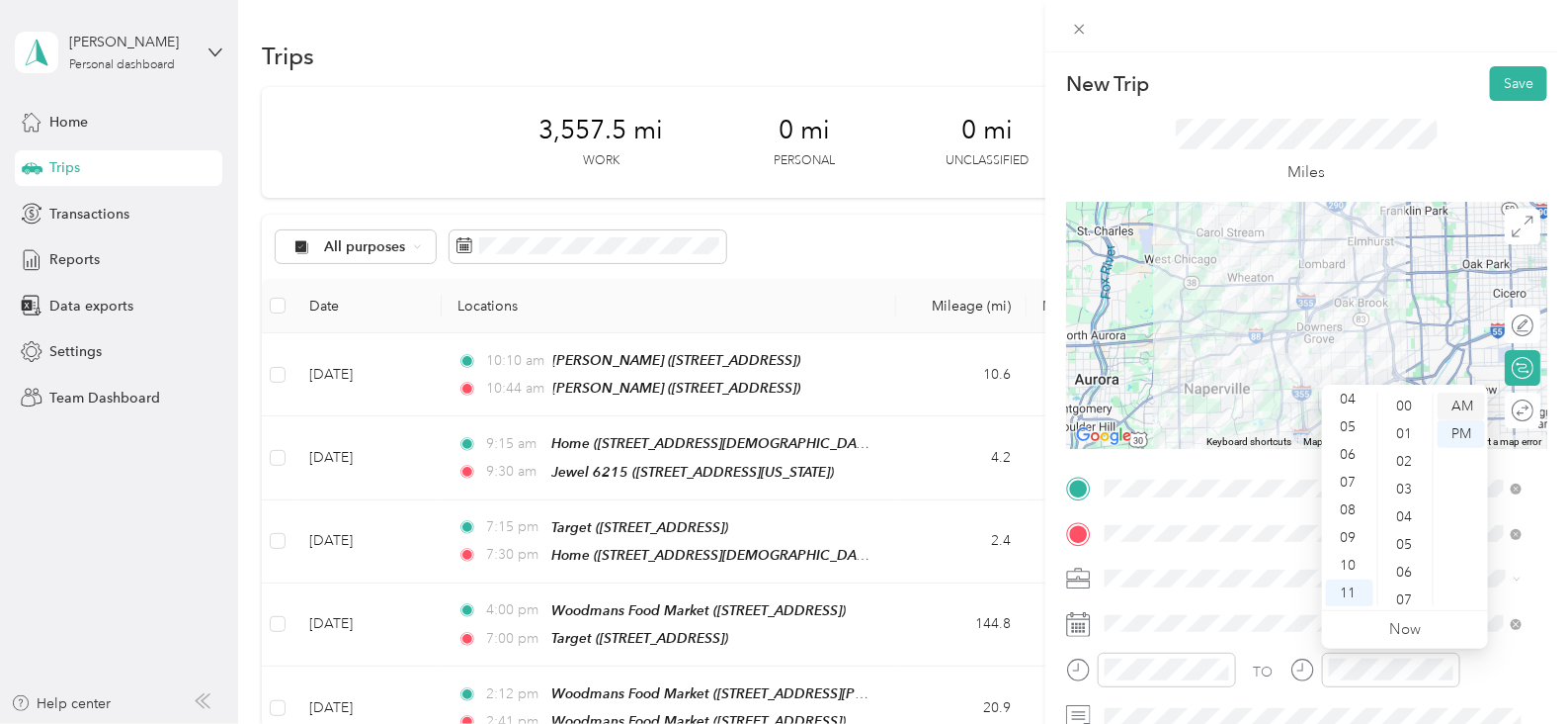
click at [1458, 400] on div "AM" at bounding box center [1462, 407] width 48 height 28
click at [1399, 516] on div "44" at bounding box center [1406, 522] width 48 height 28
click at [1507, 78] on button "Save" at bounding box center [1519, 84] width 58 height 35
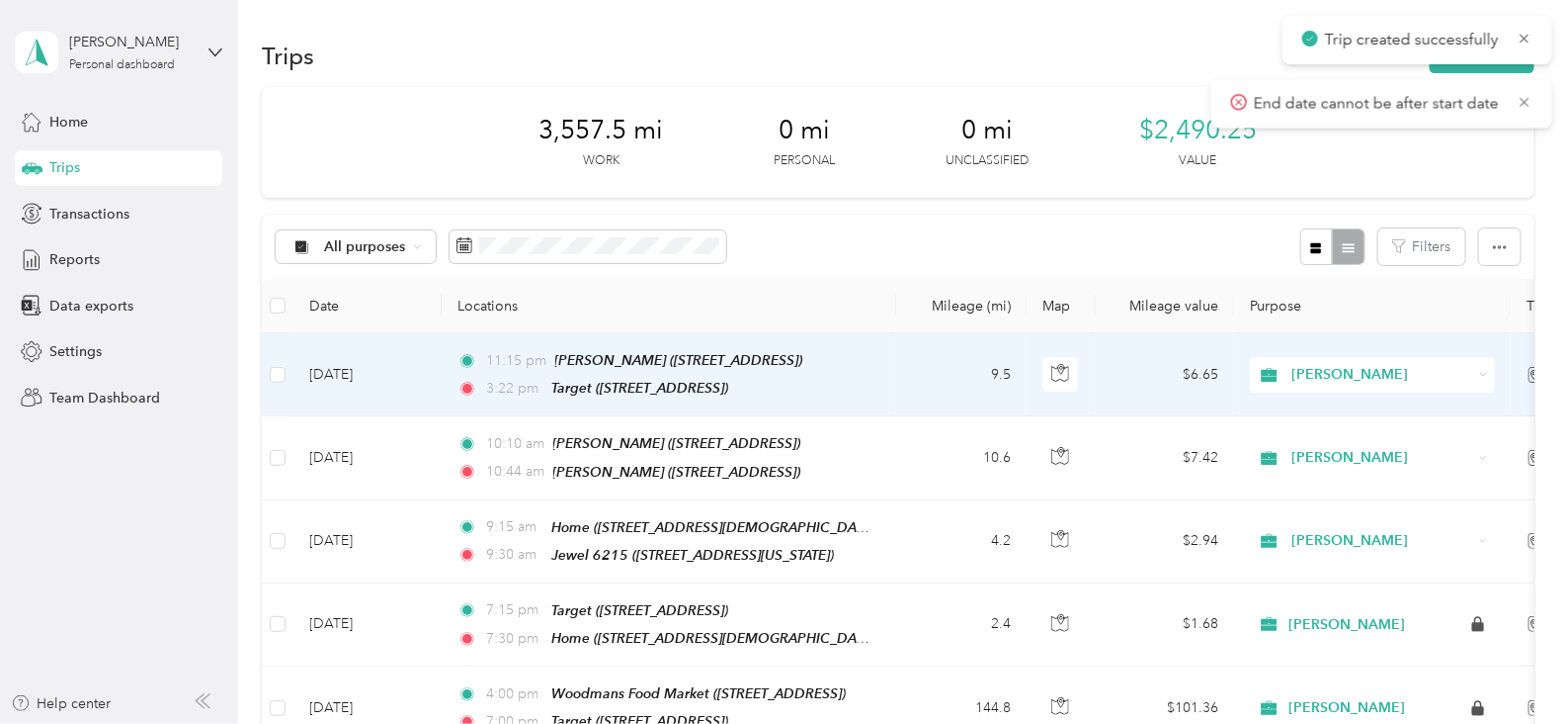
click at [544, 380] on div "3:22 pm Target ([STREET_ADDRESS])" at bounding box center [664, 388] width 415 height 23
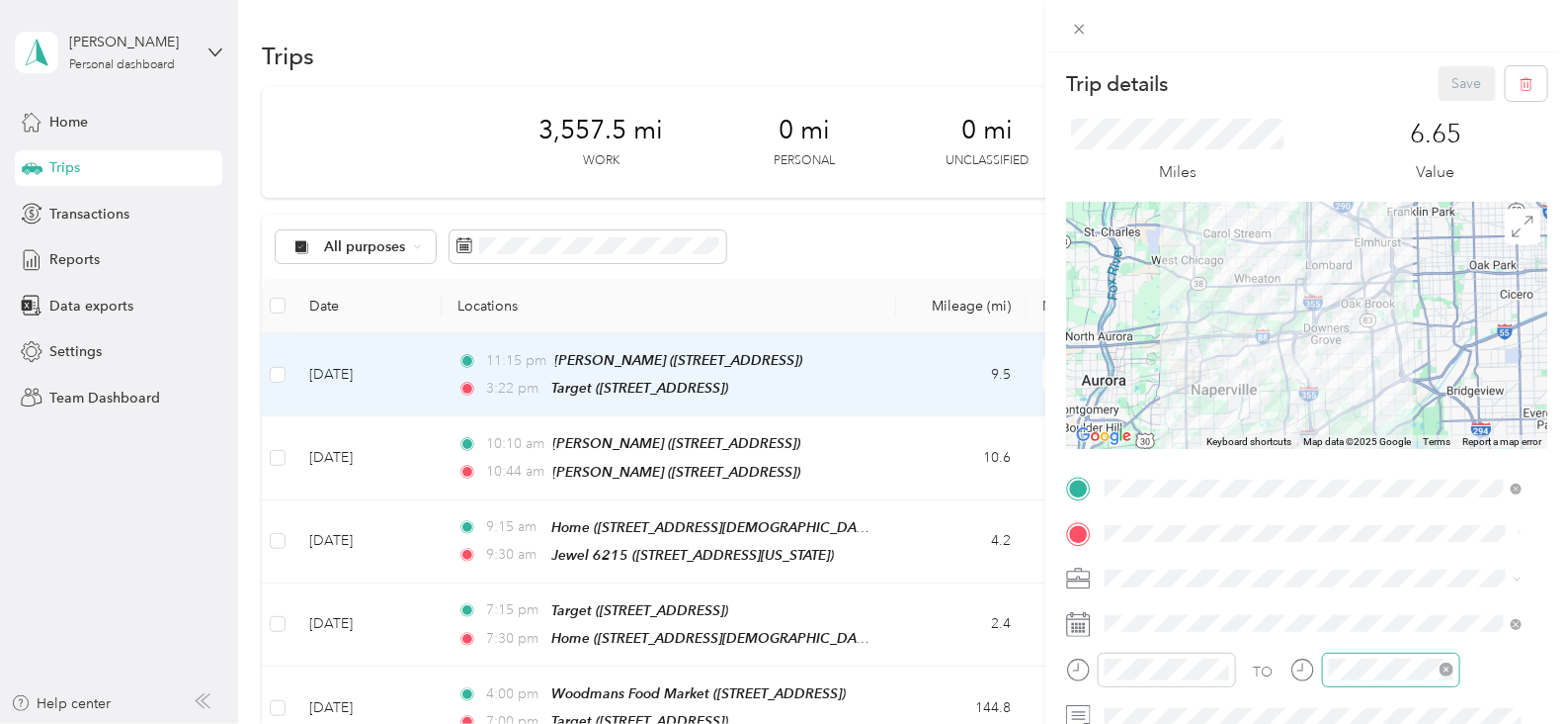
click at [1348, 679] on div at bounding box center [1391, 669] width 138 height 35
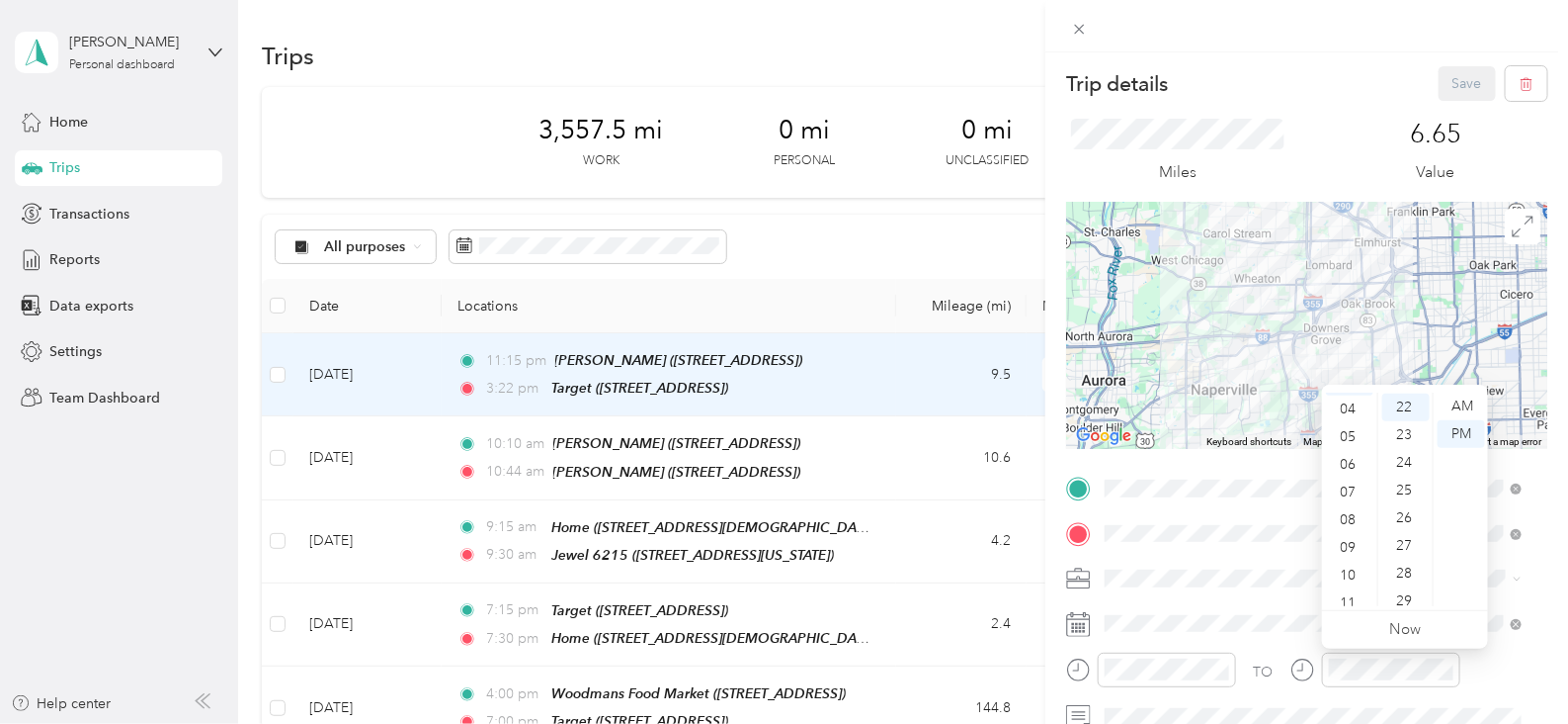
scroll to position [117, 0]
drag, startPoint x: 1347, startPoint y: 594, endPoint x: 1334, endPoint y: 593, distance: 13.0
click at [1347, 594] on div "11" at bounding box center [1350, 593] width 48 height 28
click at [1406, 570] on div "42" at bounding box center [1406, 572] width 48 height 28
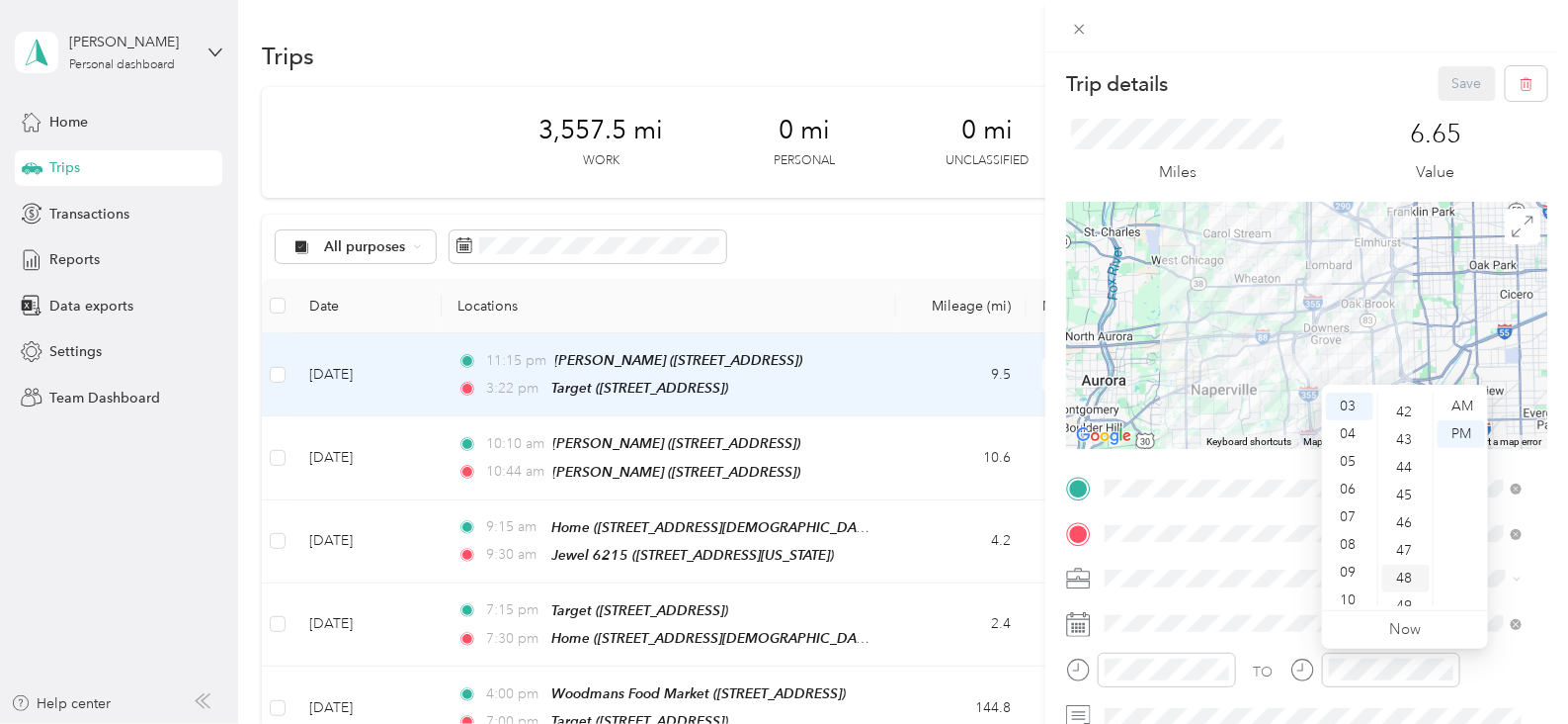
scroll to position [1162, 0]
click at [1461, 403] on div "AM" at bounding box center [1462, 407] width 48 height 28
click at [1356, 591] on div "11" at bounding box center [1350, 593] width 48 height 28
click at [1461, 88] on div "Save" at bounding box center [1493, 84] width 109 height 35
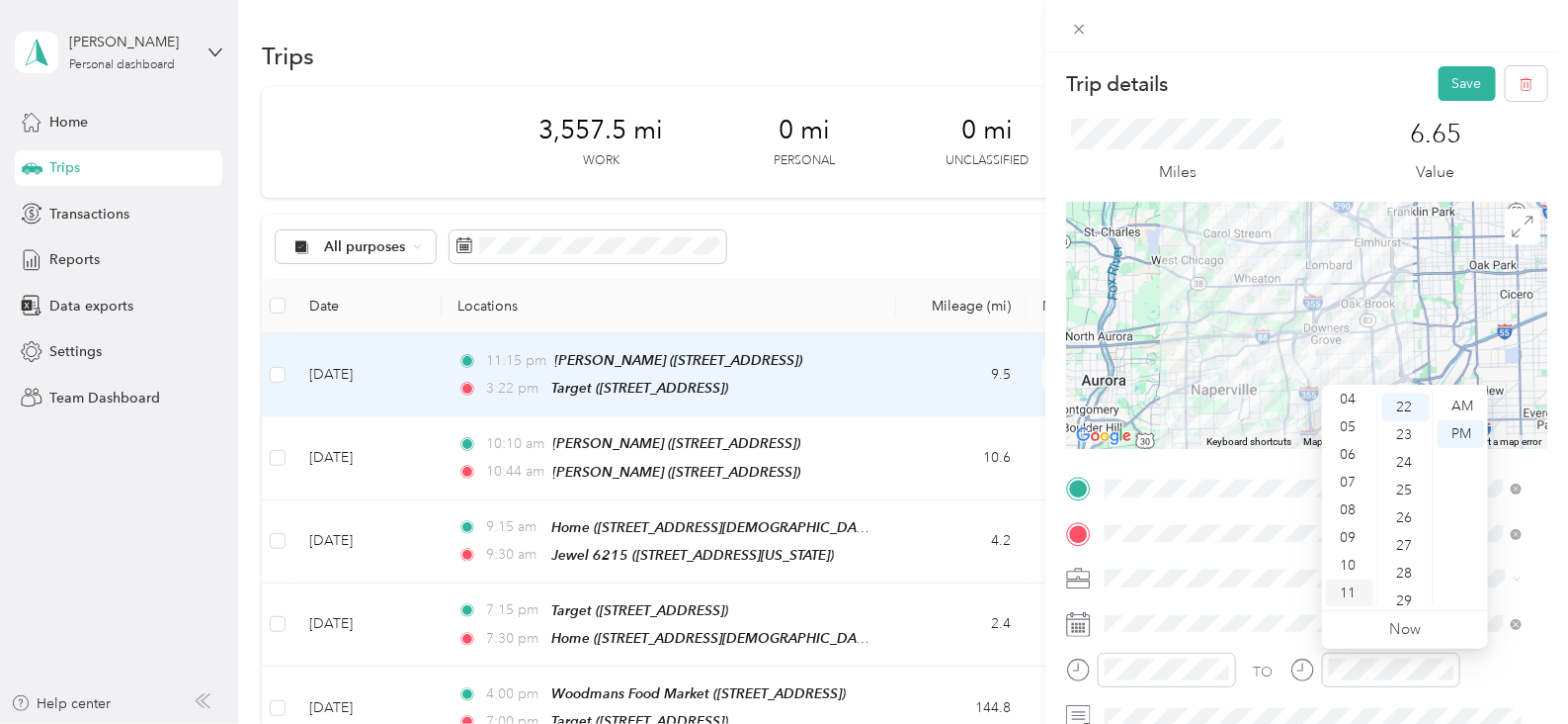
click at [1346, 585] on div "11" at bounding box center [1350, 593] width 48 height 28
click at [1406, 581] on div "39" at bounding box center [1406, 581] width 48 height 28
click at [1466, 405] on div "AM" at bounding box center [1462, 407] width 48 height 28
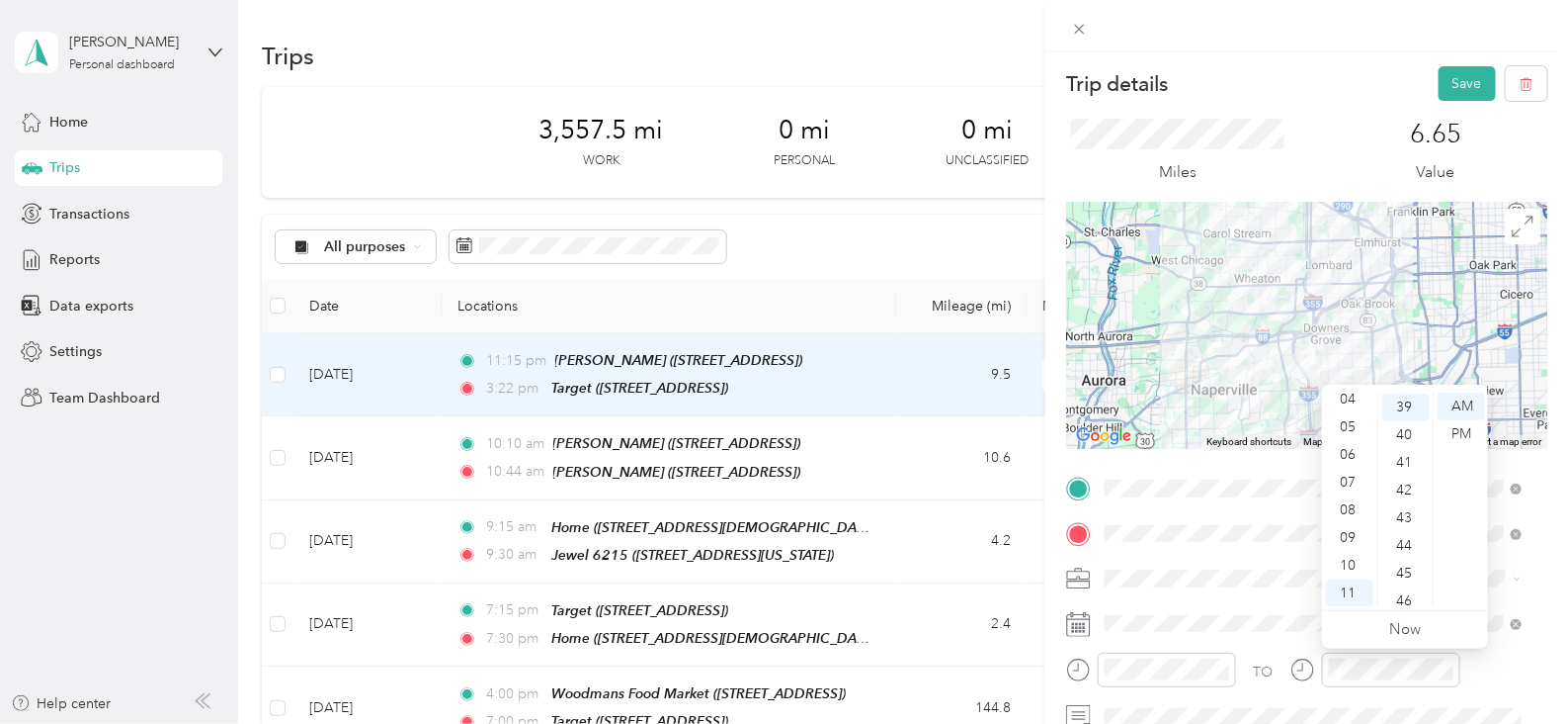
click at [1324, 151] on div "6.65 Value" at bounding box center [1436, 151] width 224 height 67
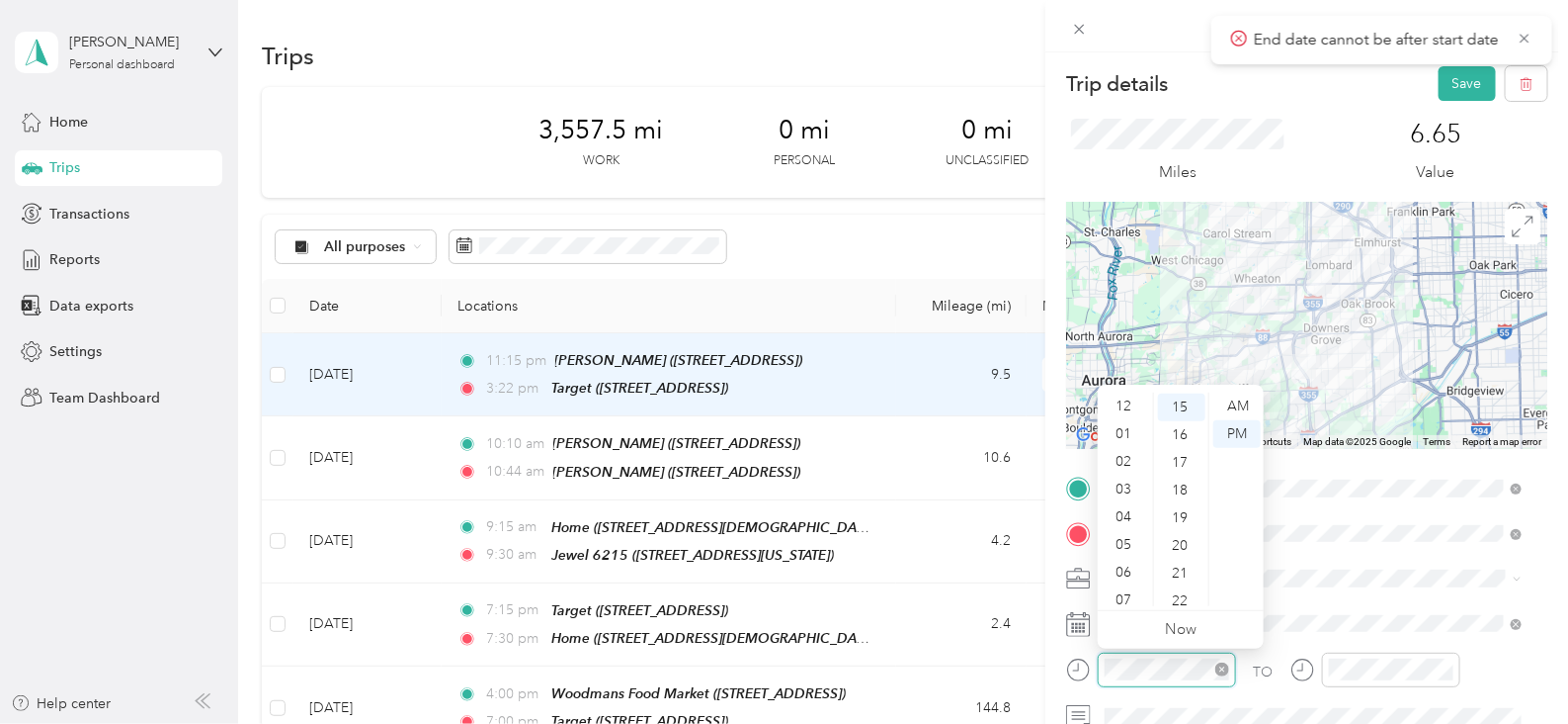
scroll to position [117, 0]
click at [1230, 406] on div "AM" at bounding box center [1237, 407] width 48 height 28
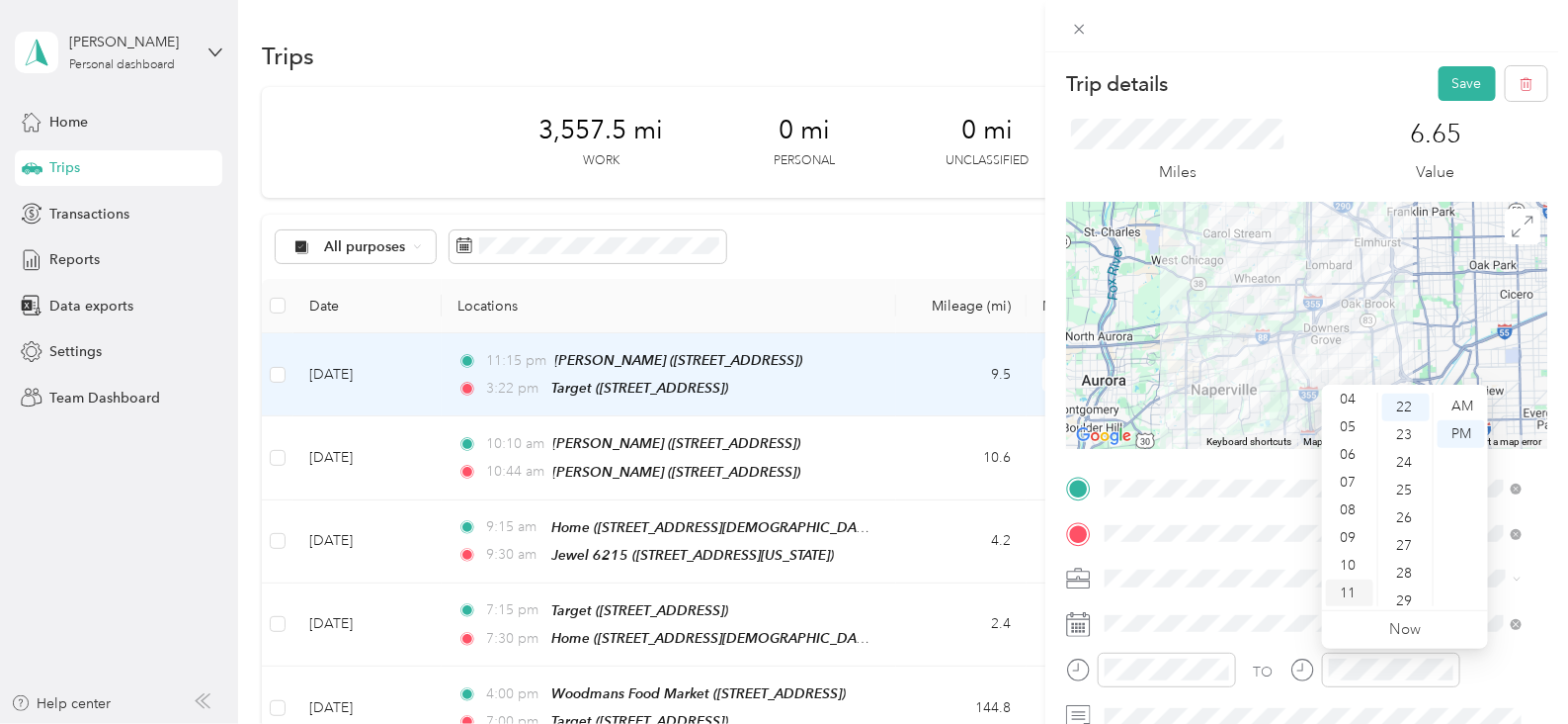
click at [1349, 596] on div "11" at bounding box center [1350, 593] width 48 height 28
click at [1404, 535] on div "40" at bounding box center [1406, 531] width 48 height 28
click at [1471, 397] on div "AM" at bounding box center [1462, 407] width 48 height 28
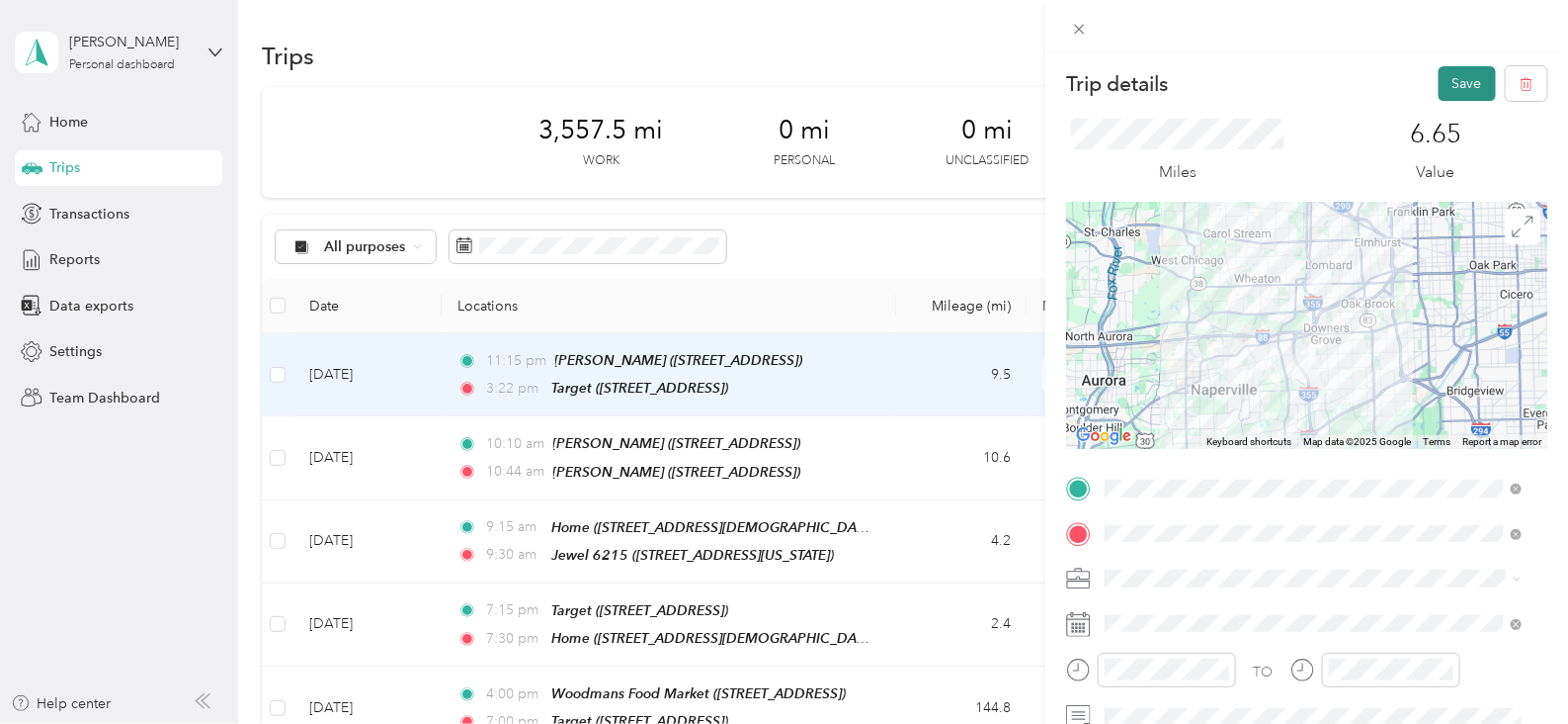
click at [1469, 80] on button "Save" at bounding box center [1468, 84] width 58 height 35
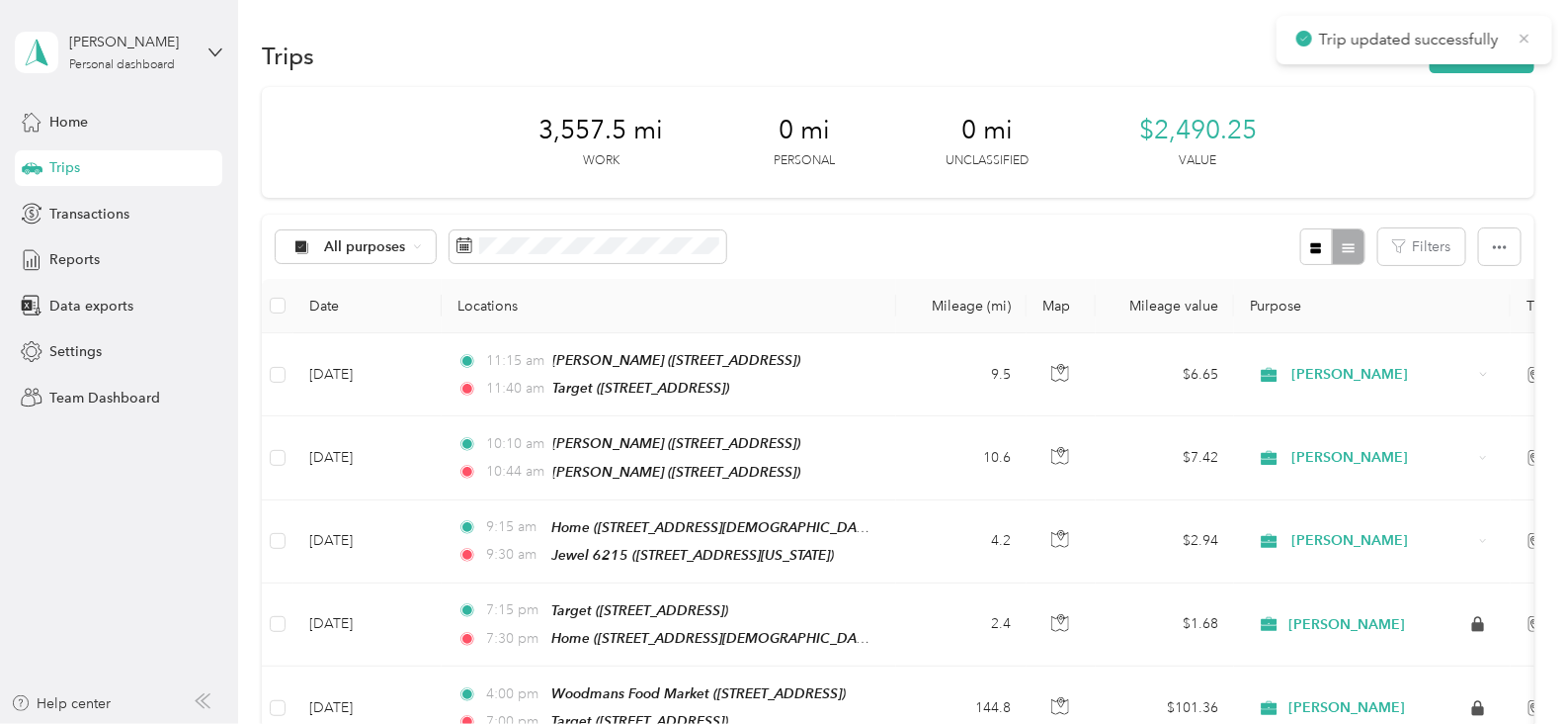
click at [1518, 44] on icon at bounding box center [1525, 39] width 16 height 18
click at [1484, 62] on button "New trip" at bounding box center [1481, 56] width 104 height 35
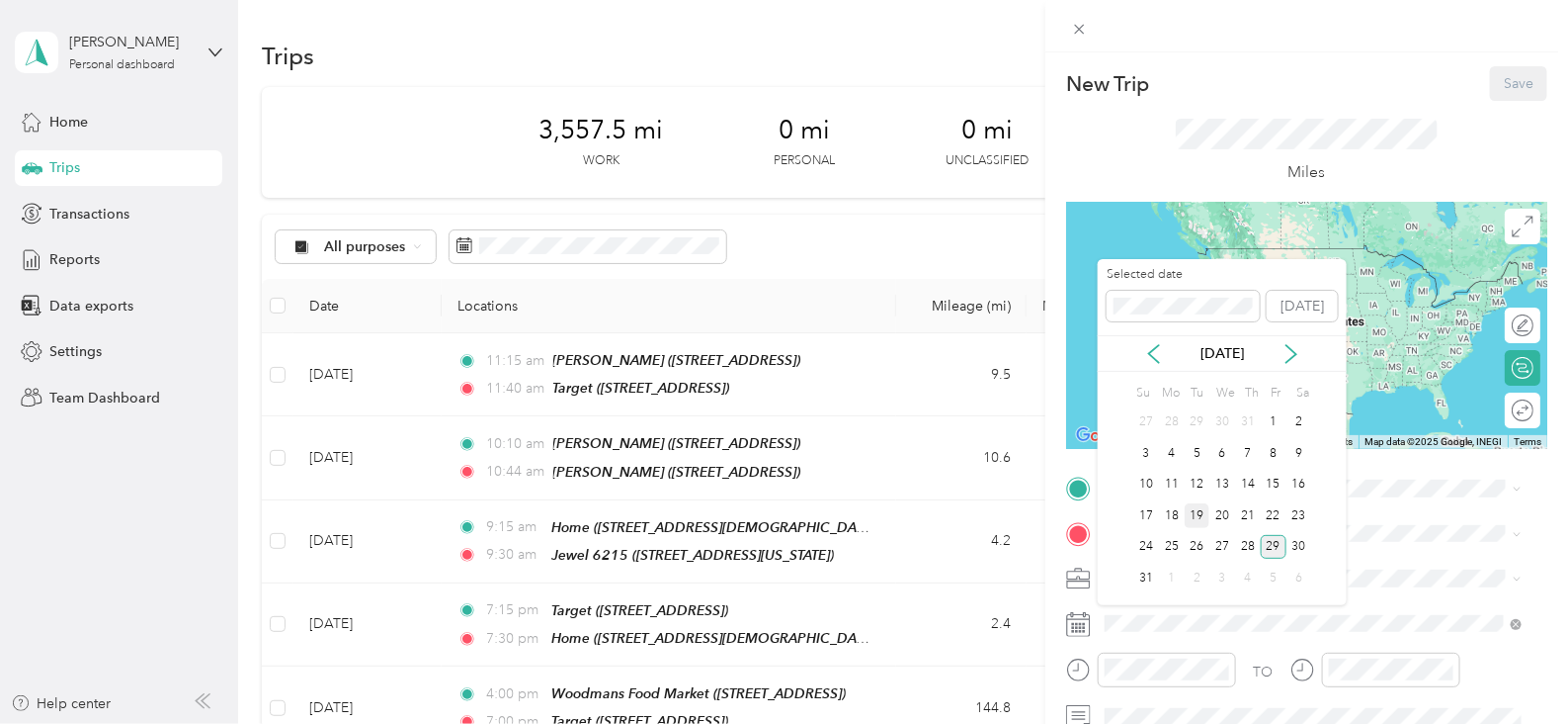
click at [1200, 516] on div "19" at bounding box center [1198, 515] width 26 height 25
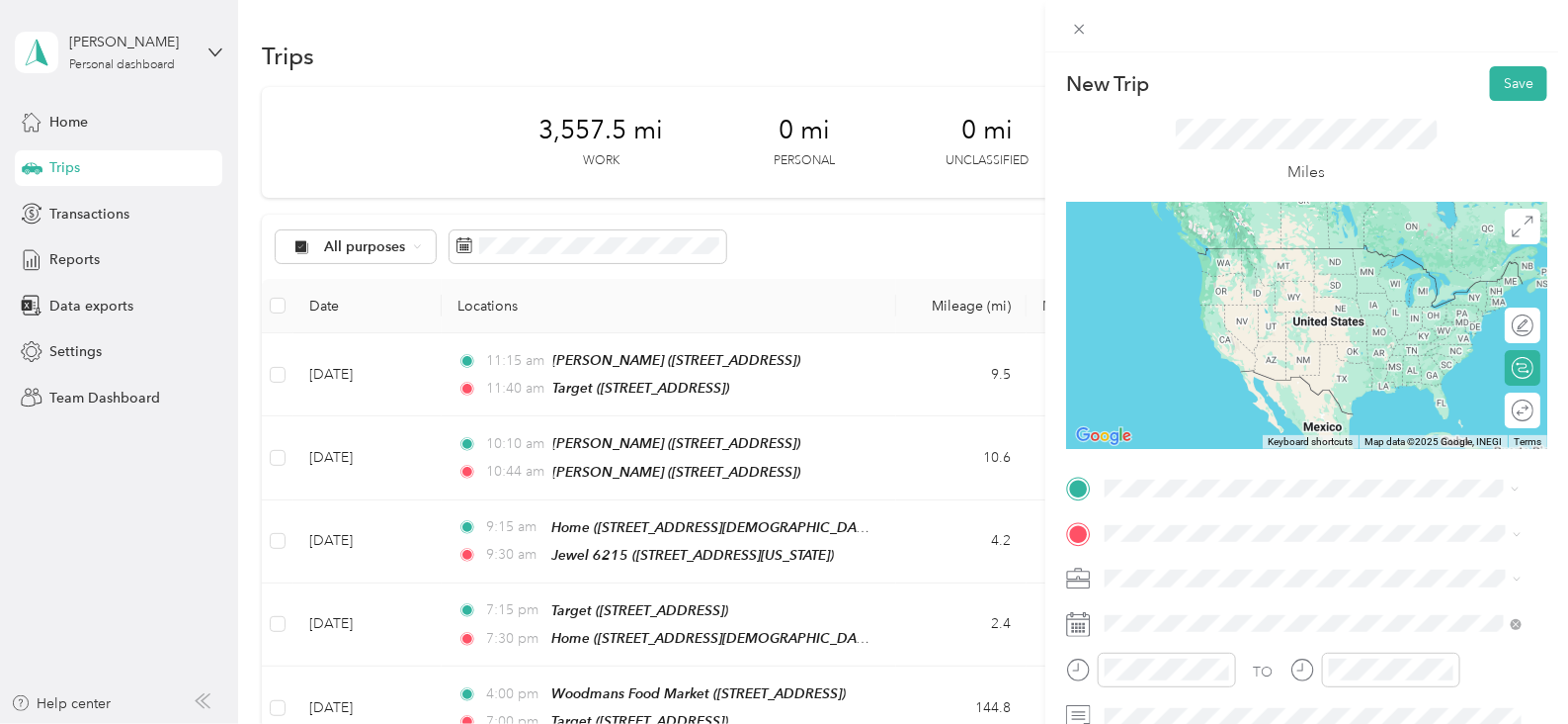
click at [1268, 343] on div "TEAM Target [STREET_ADDRESS]" at bounding box center [1205, 338] width 125 height 49
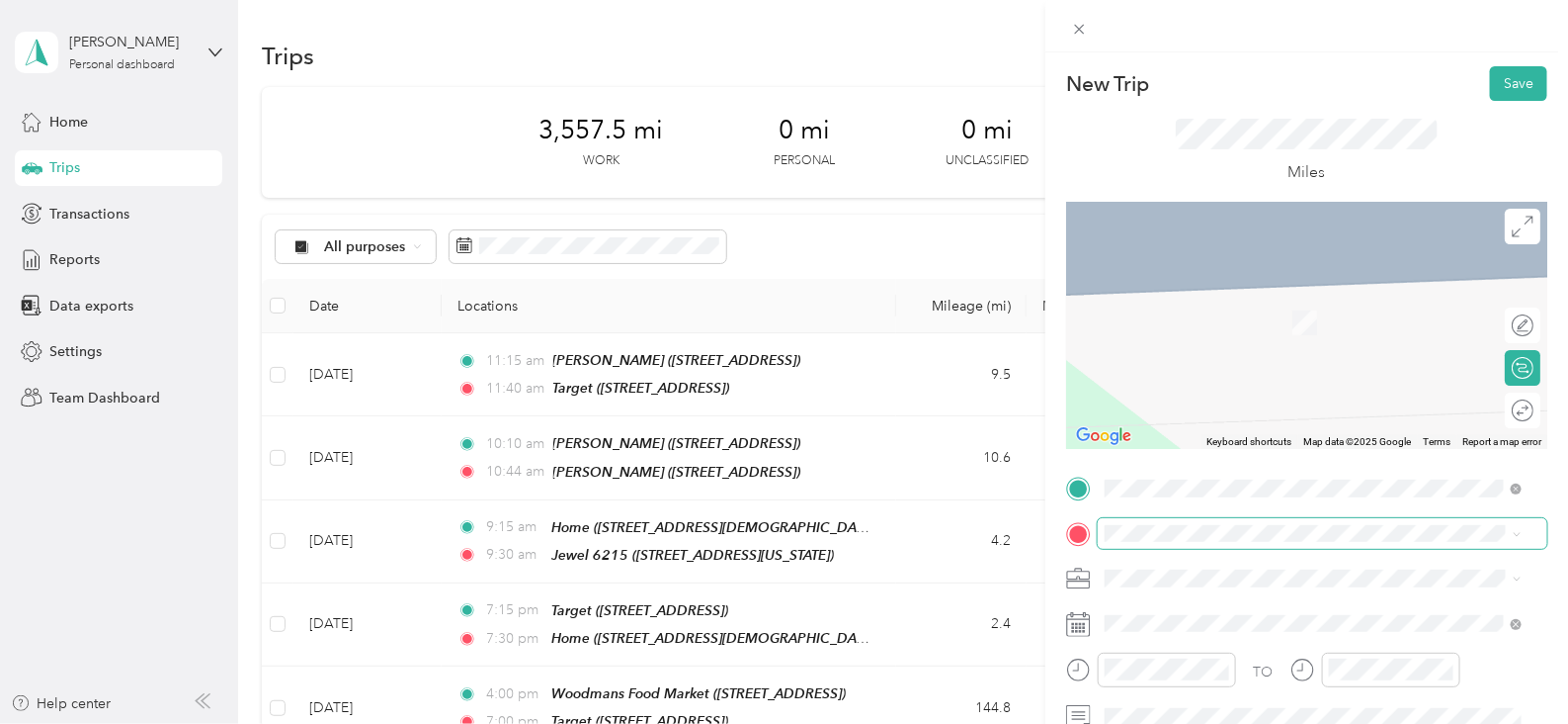
click at [1211, 520] on span at bounding box center [1322, 534] width 449 height 32
click at [1218, 403] on li "Home [STREET_ADDRESS][DEMOGRAPHIC_DATA][US_STATE]" at bounding box center [1312, 380] width 431 height 63
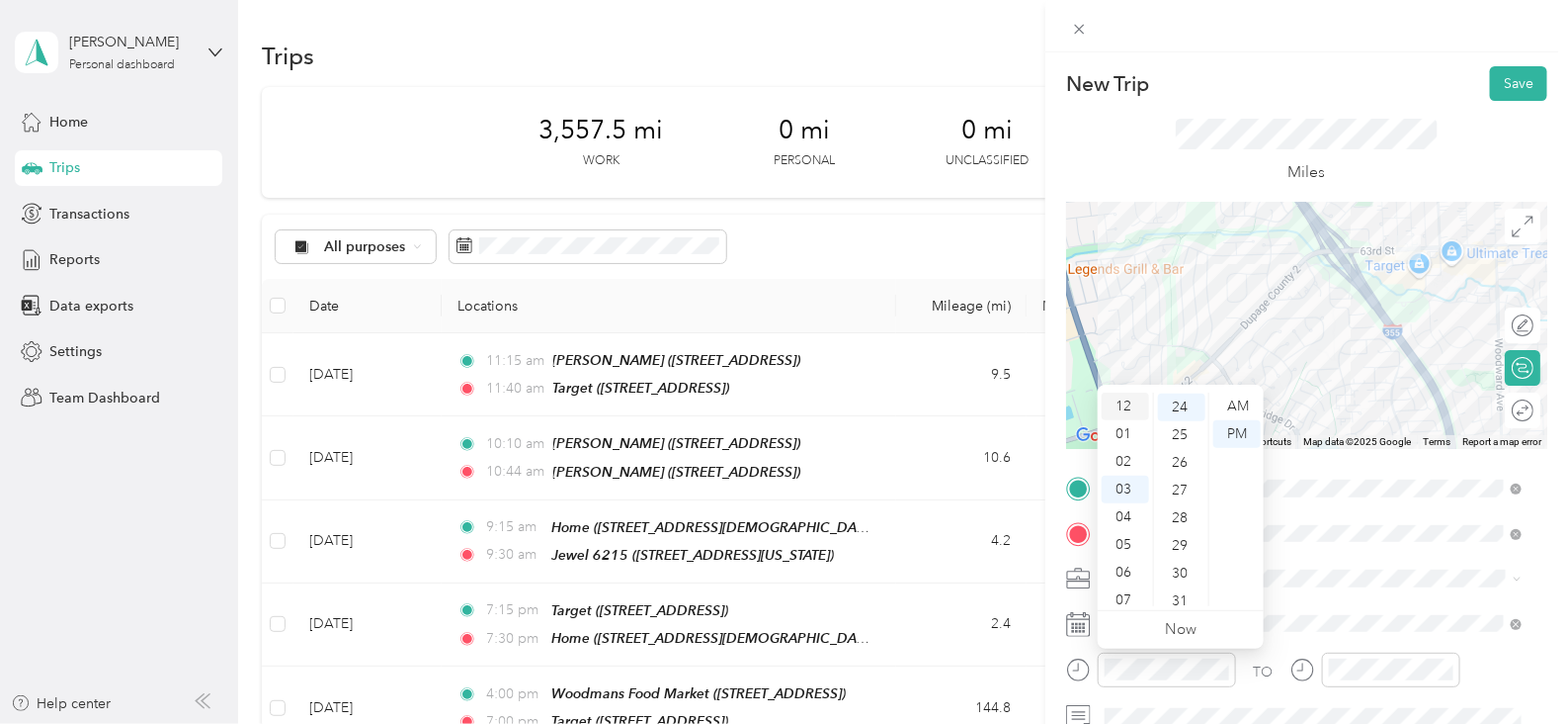
click at [1132, 408] on div "12" at bounding box center [1126, 407] width 48 height 28
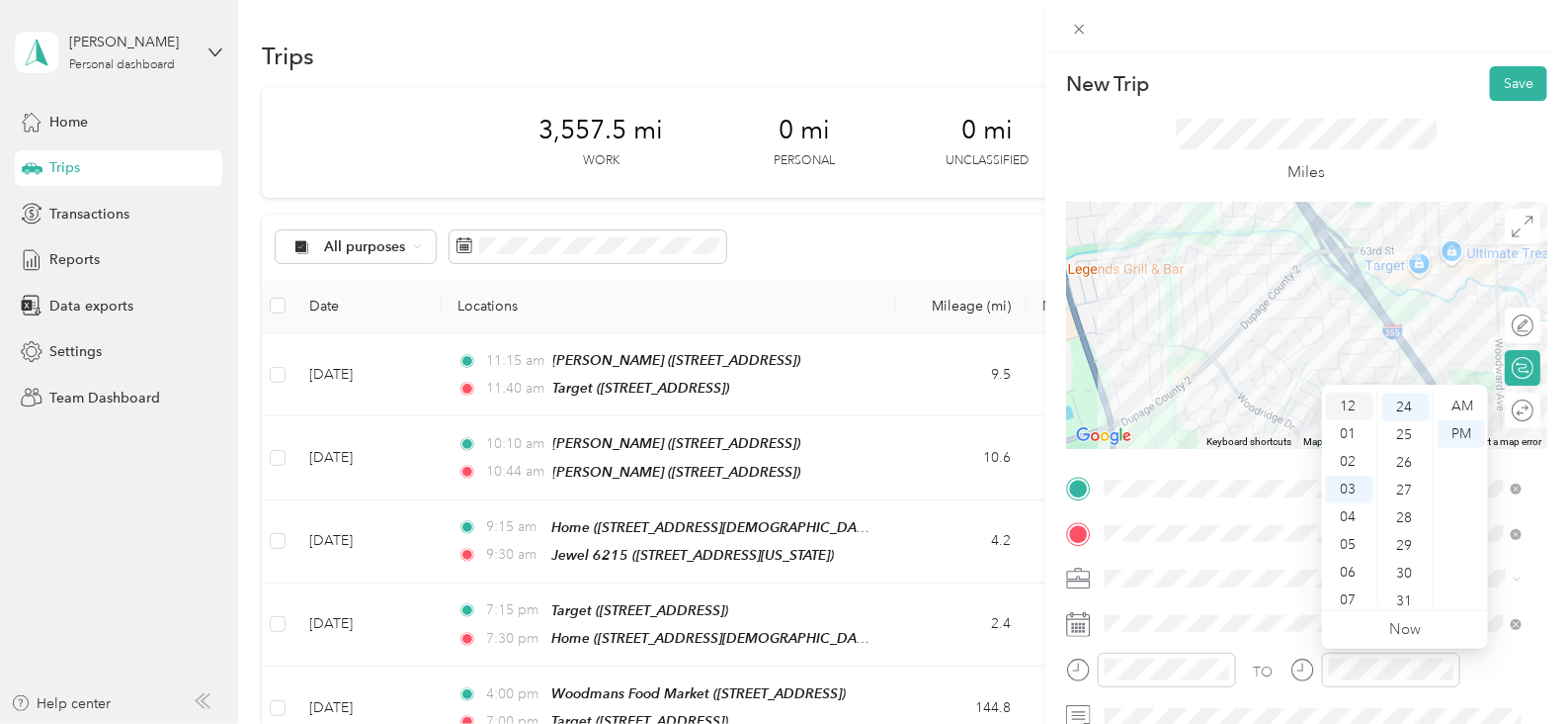
click at [1352, 404] on div "12" at bounding box center [1350, 407] width 48 height 28
click at [1411, 575] on div "39" at bounding box center [1406, 576] width 48 height 28
click at [1498, 94] on button "Save" at bounding box center [1519, 84] width 58 height 35
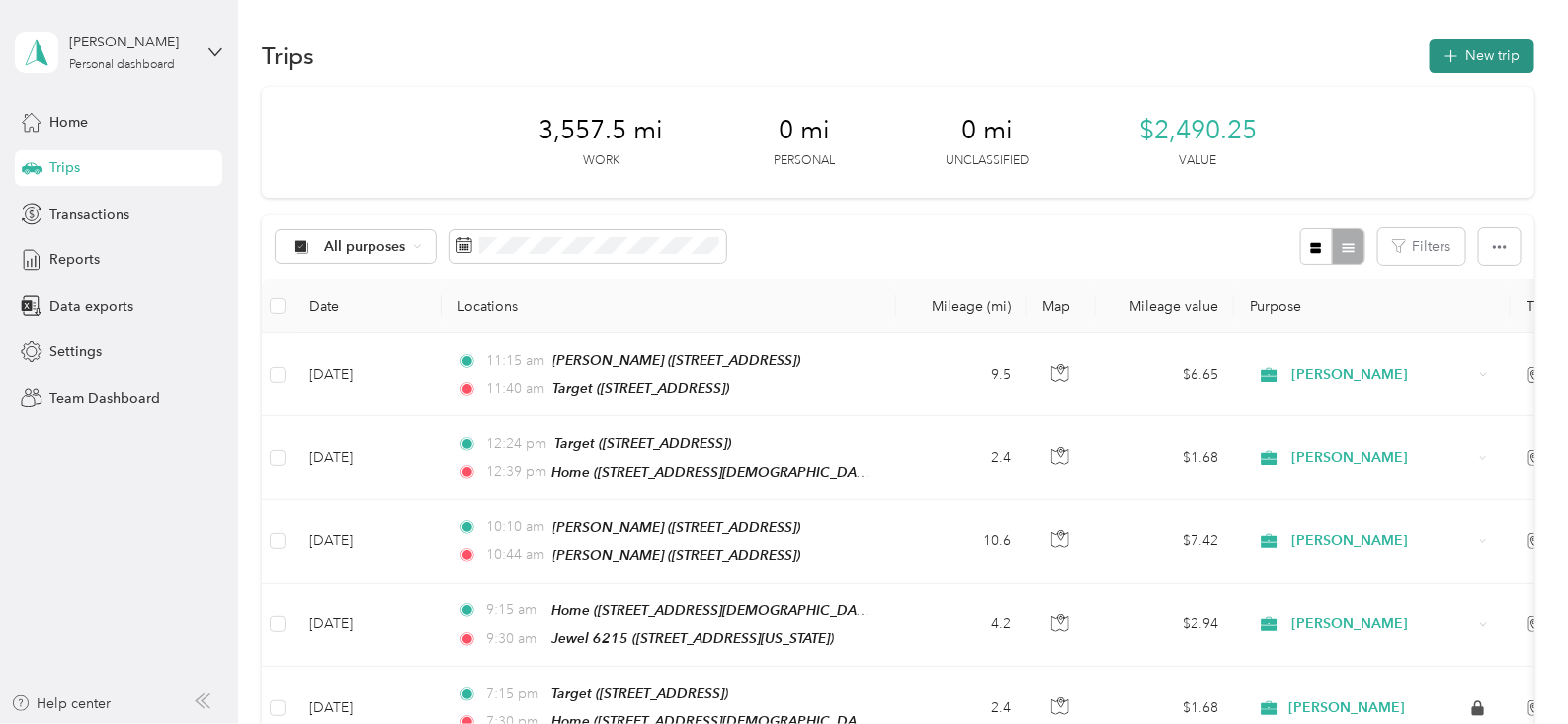
click at [1501, 56] on button "New trip" at bounding box center [1481, 56] width 104 height 35
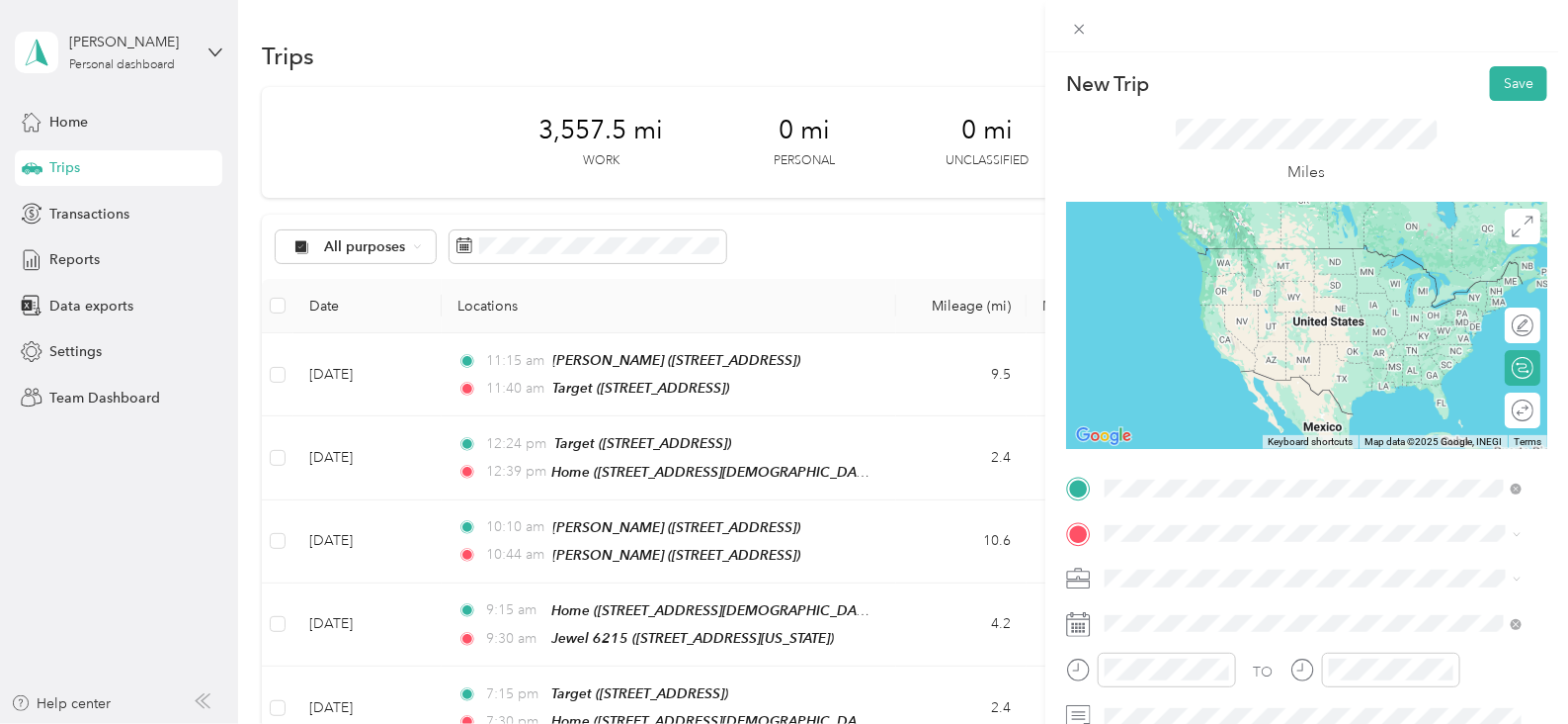
click at [1226, 340] on span "[STREET_ADDRESS][DEMOGRAPHIC_DATA][US_STATE]" at bounding box center [1318, 345] width 352 height 17
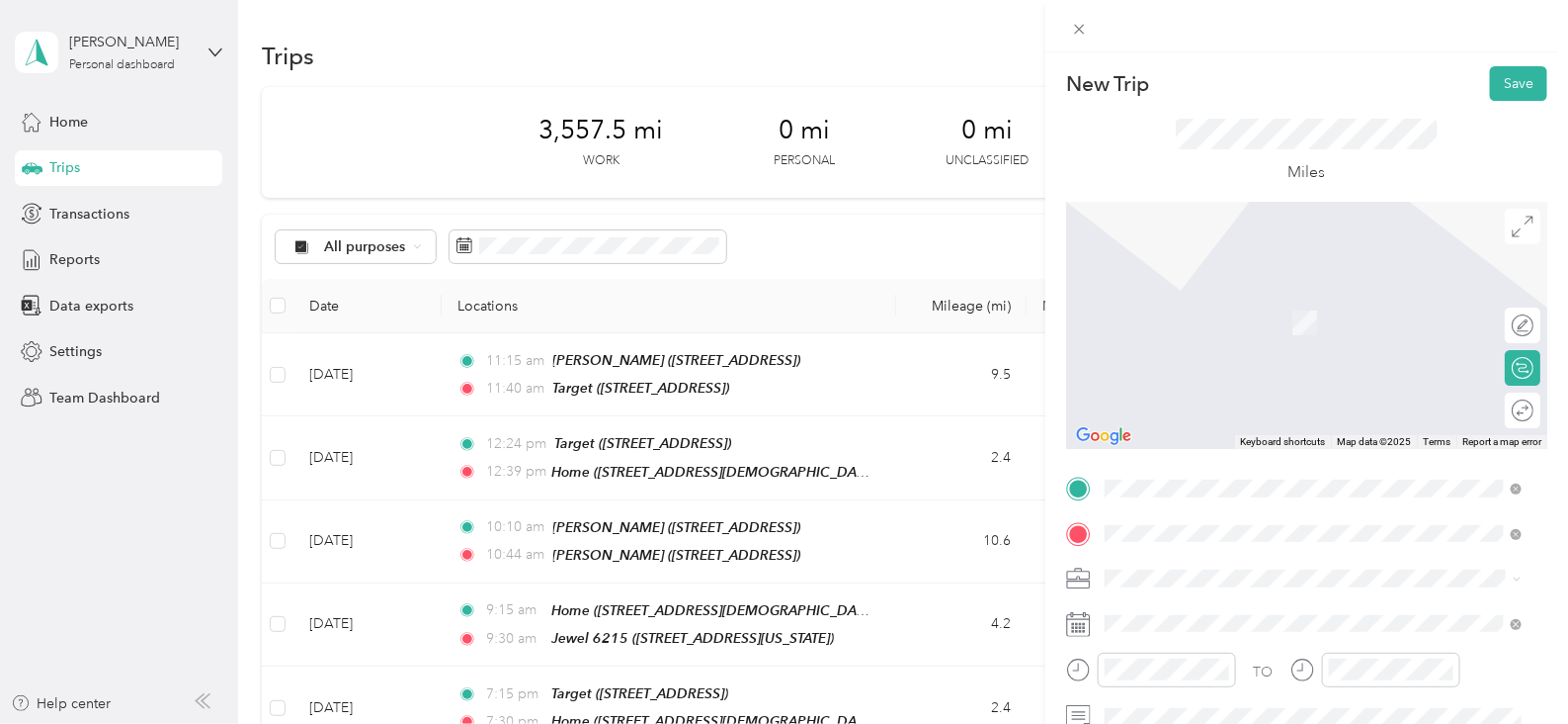
drag, startPoint x: 1353, startPoint y: 318, endPoint x: 1334, endPoint y: 341, distance: 29.8
click at [1268, 320] on span "[STREET_ADDRESS]" at bounding box center [1205, 328] width 125 height 17
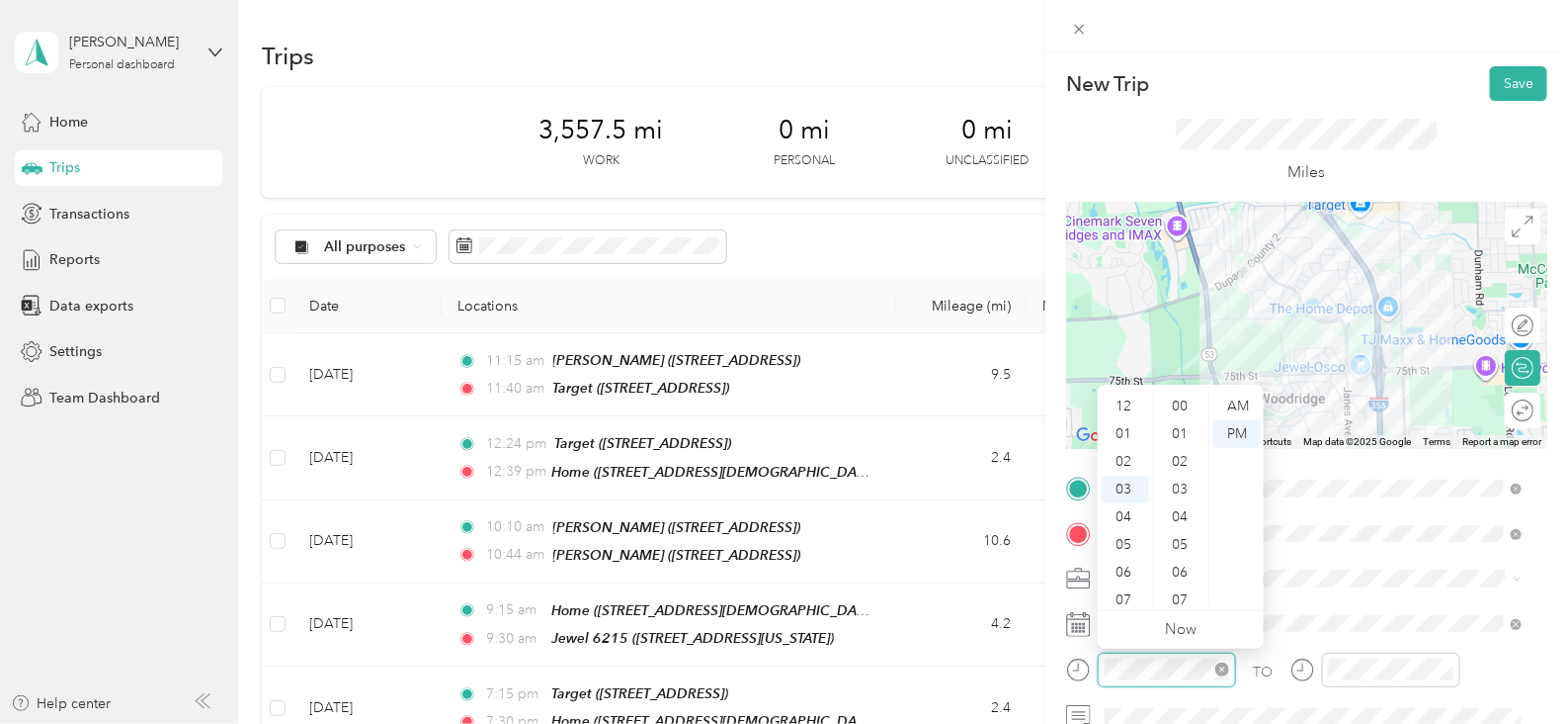
scroll to position [692, 0]
drag, startPoint x: 1126, startPoint y: 462, endPoint x: 1112, endPoint y: 454, distance: 16.1
click at [1125, 462] on div "05" at bounding box center [1126, 461] width 48 height 28
click at [1232, 405] on div "AM" at bounding box center [1237, 407] width 48 height 28
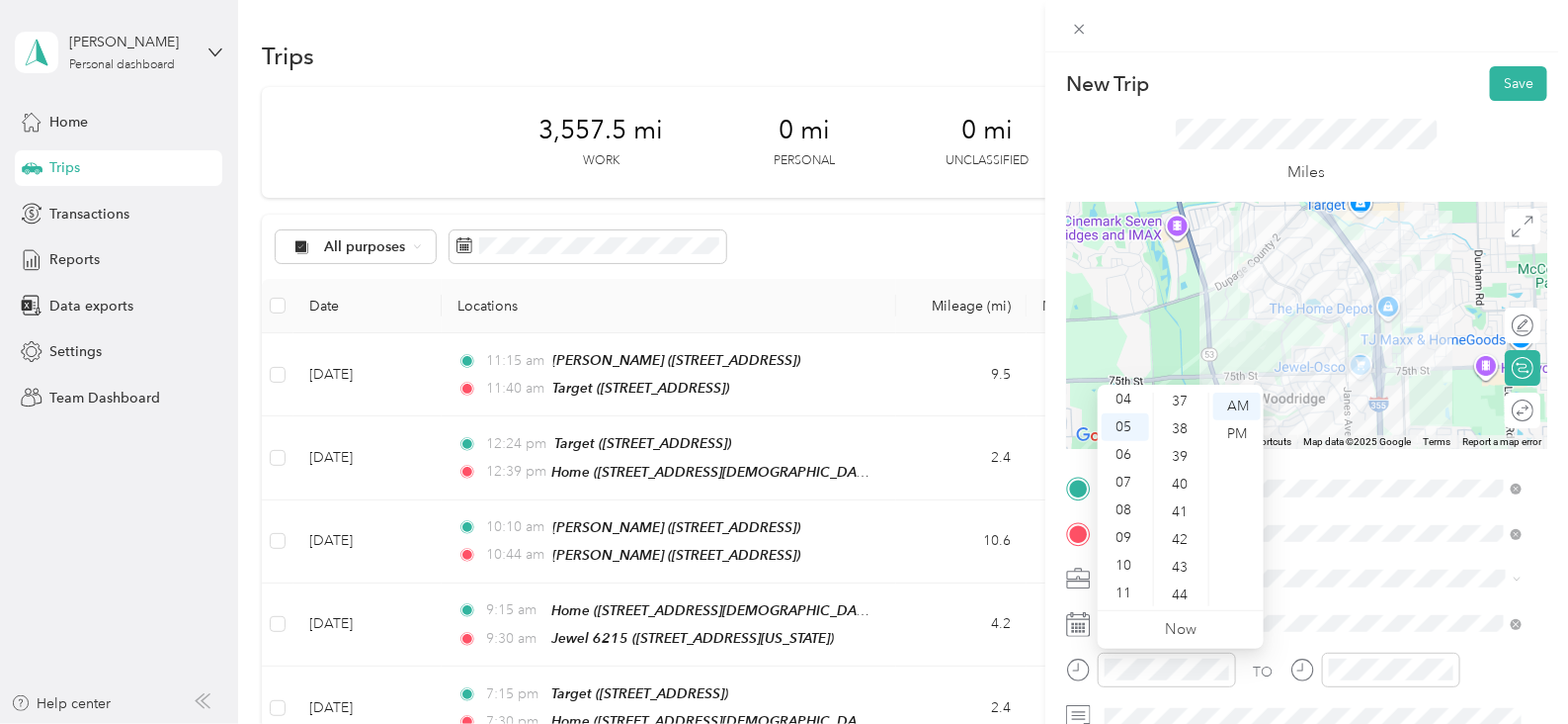
scroll to position [1058, 0]
click at [1181, 546] on div "47" at bounding box center [1182, 550] width 48 height 28
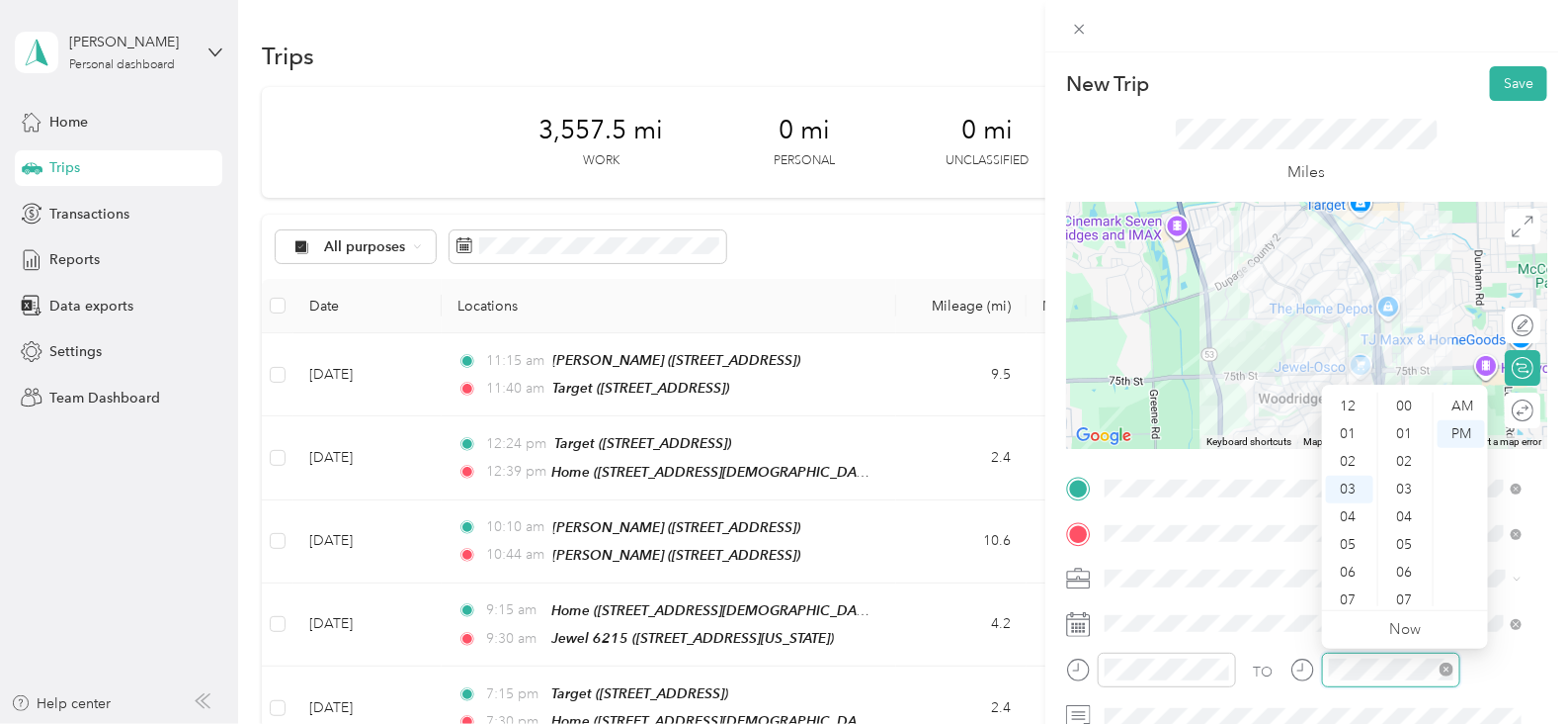
scroll to position [83, 0]
click at [1349, 489] on div "06" at bounding box center [1350, 489] width 48 height 28
click at [1465, 405] on div "AM" at bounding box center [1462, 407] width 48 height 28
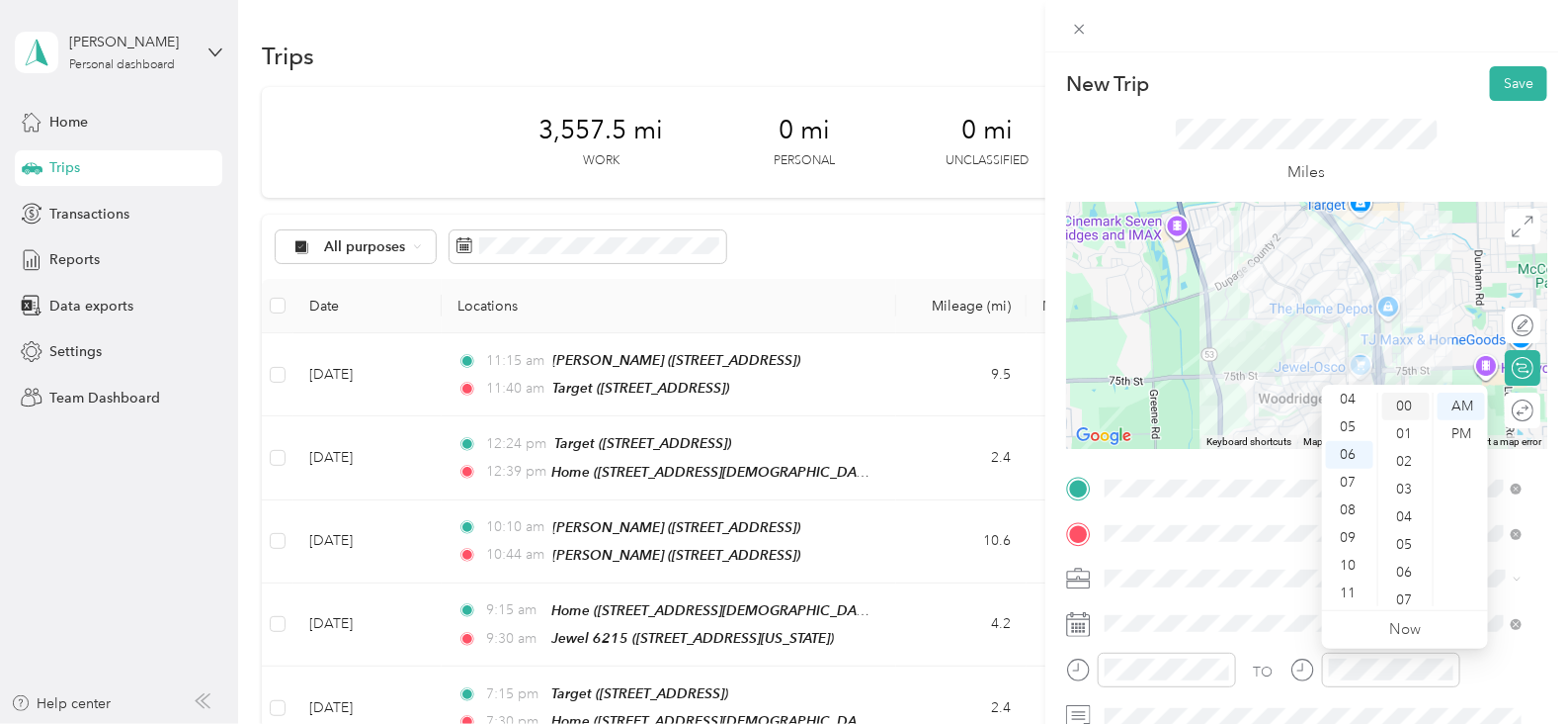
click at [1405, 404] on div "00" at bounding box center [1406, 407] width 48 height 28
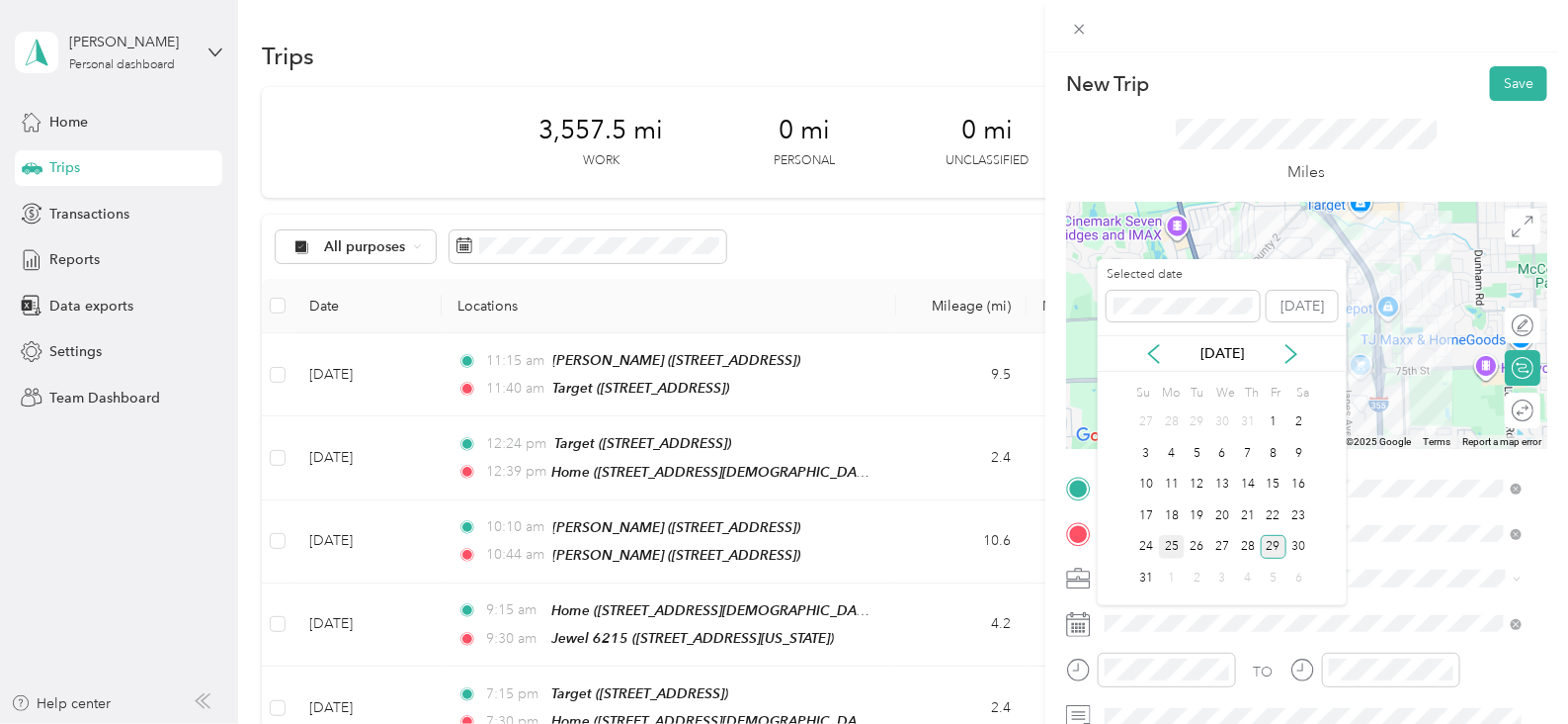
click at [1183, 546] on div "25" at bounding box center [1172, 547] width 26 height 25
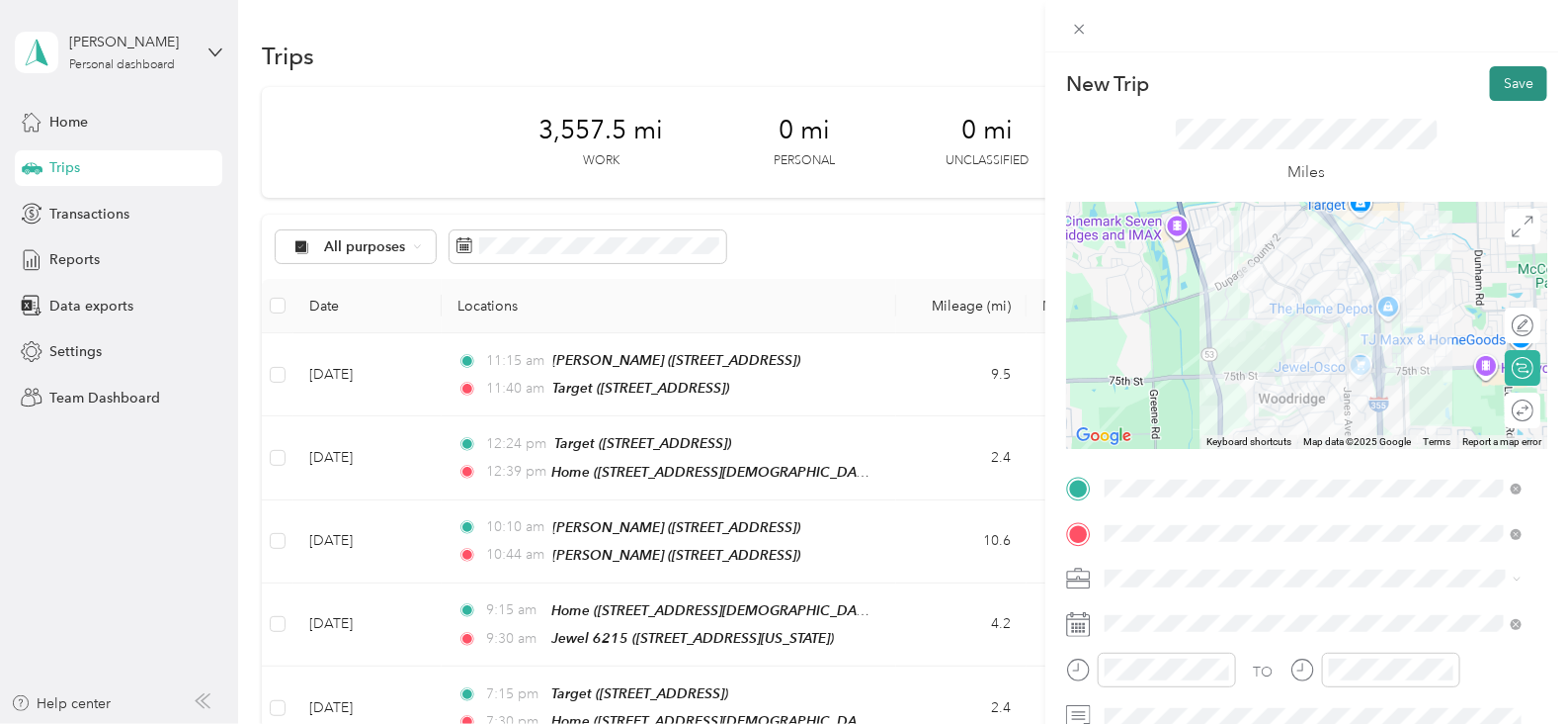
click at [1490, 78] on button "Save" at bounding box center [1519, 84] width 58 height 35
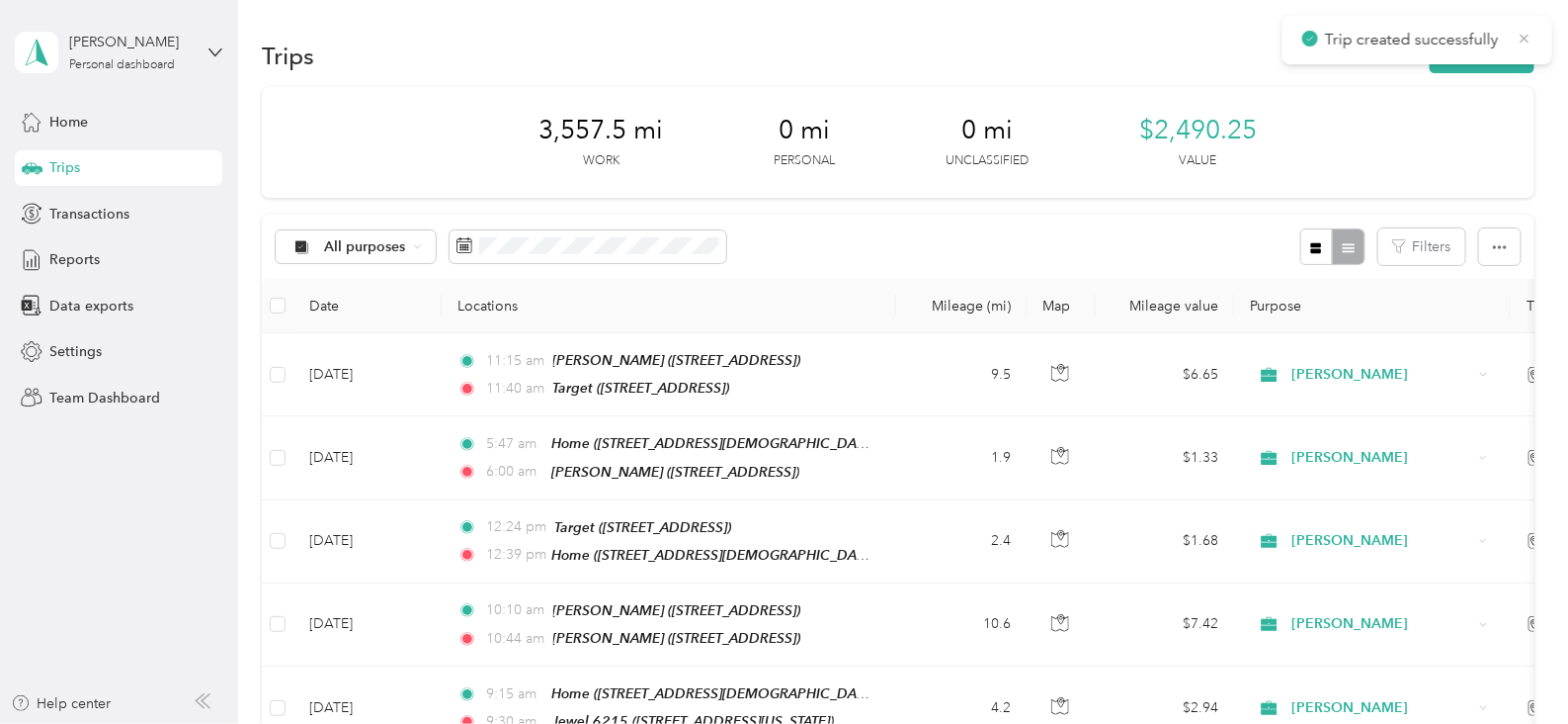
click at [1518, 42] on icon at bounding box center [1525, 39] width 16 height 18
click at [1503, 67] on button "New trip" at bounding box center [1481, 56] width 104 height 35
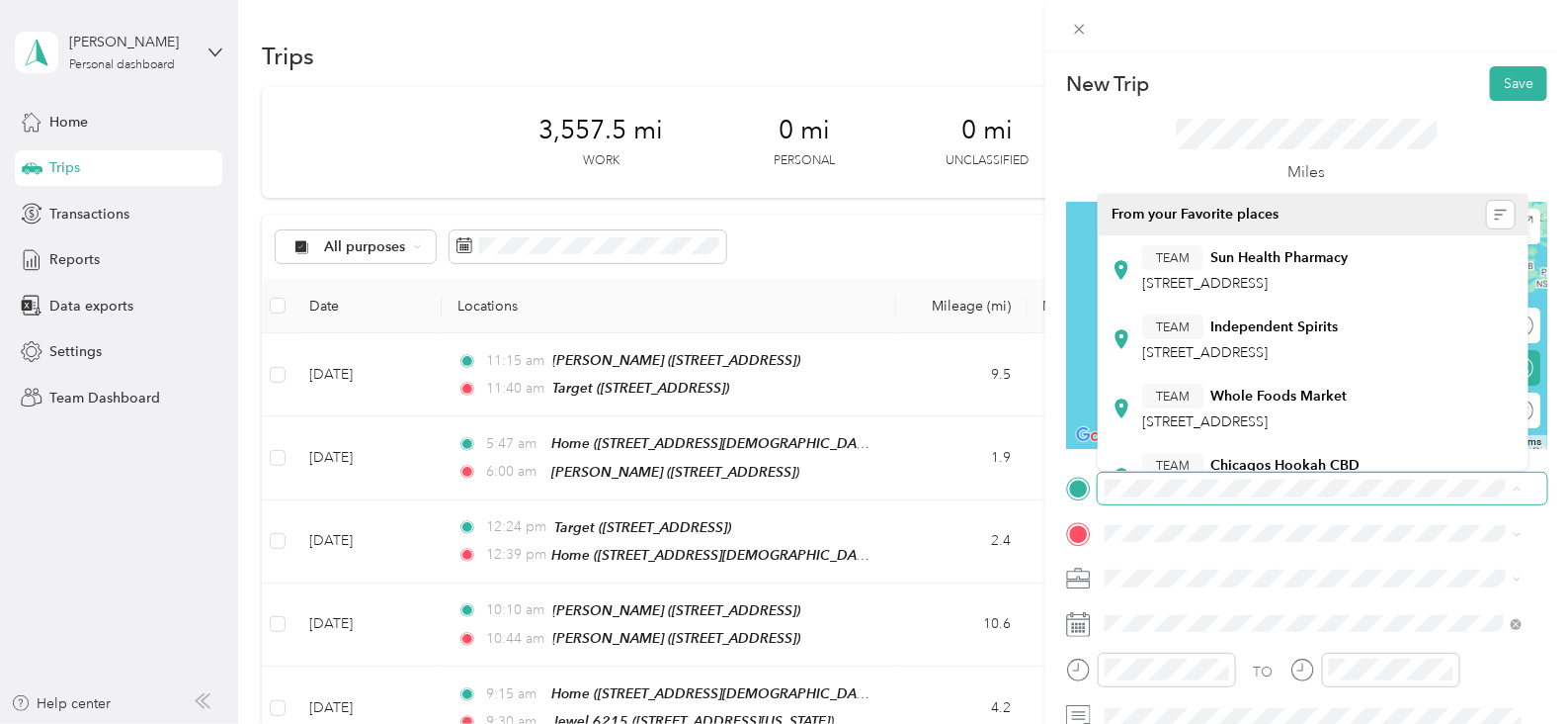
click at [370, 373] on div "New Trip Save This trip cannot be edited because it is either under review, app…" at bounding box center [784, 362] width 1568 height 724
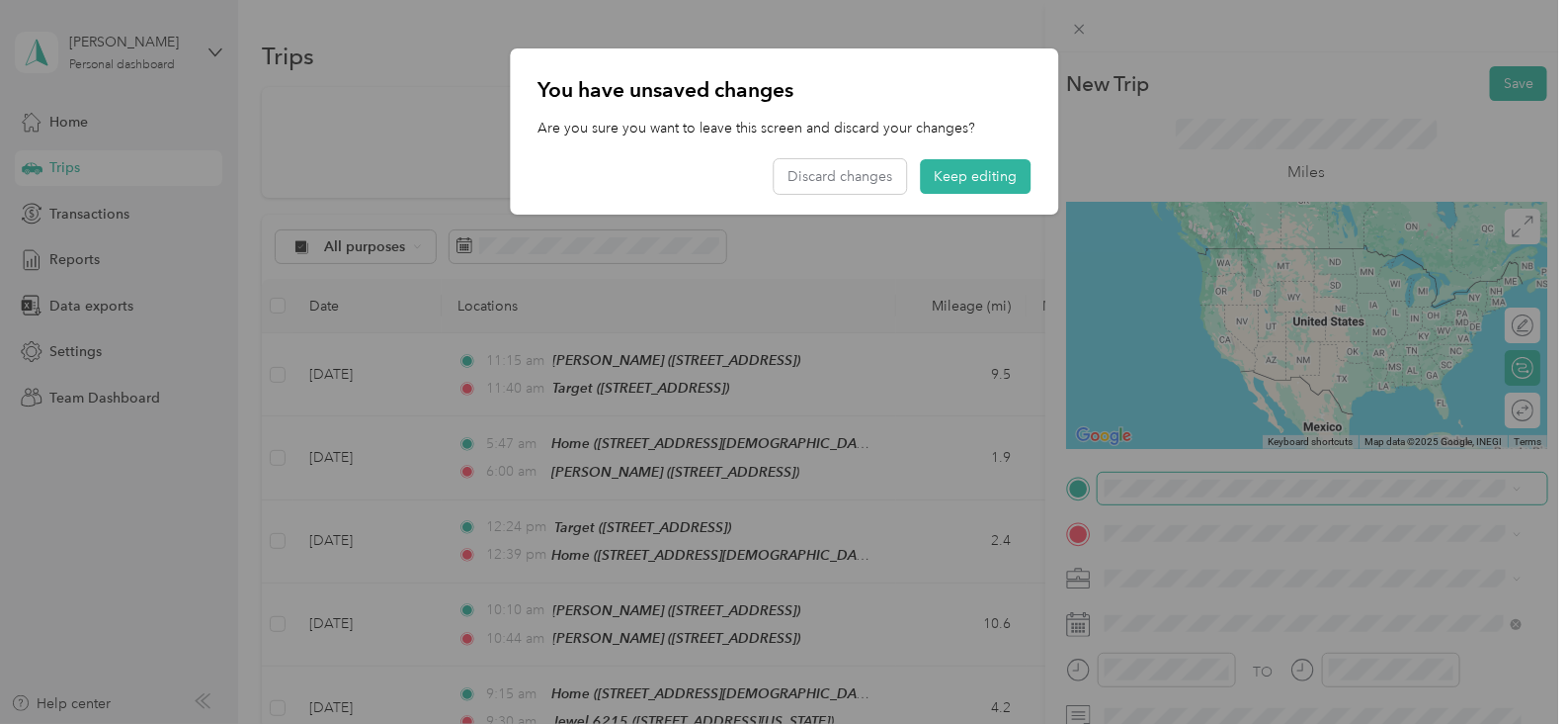
drag, startPoint x: 978, startPoint y: 180, endPoint x: 965, endPoint y: 172, distance: 15.3
click at [976, 180] on button "Keep editing" at bounding box center [974, 176] width 110 height 35
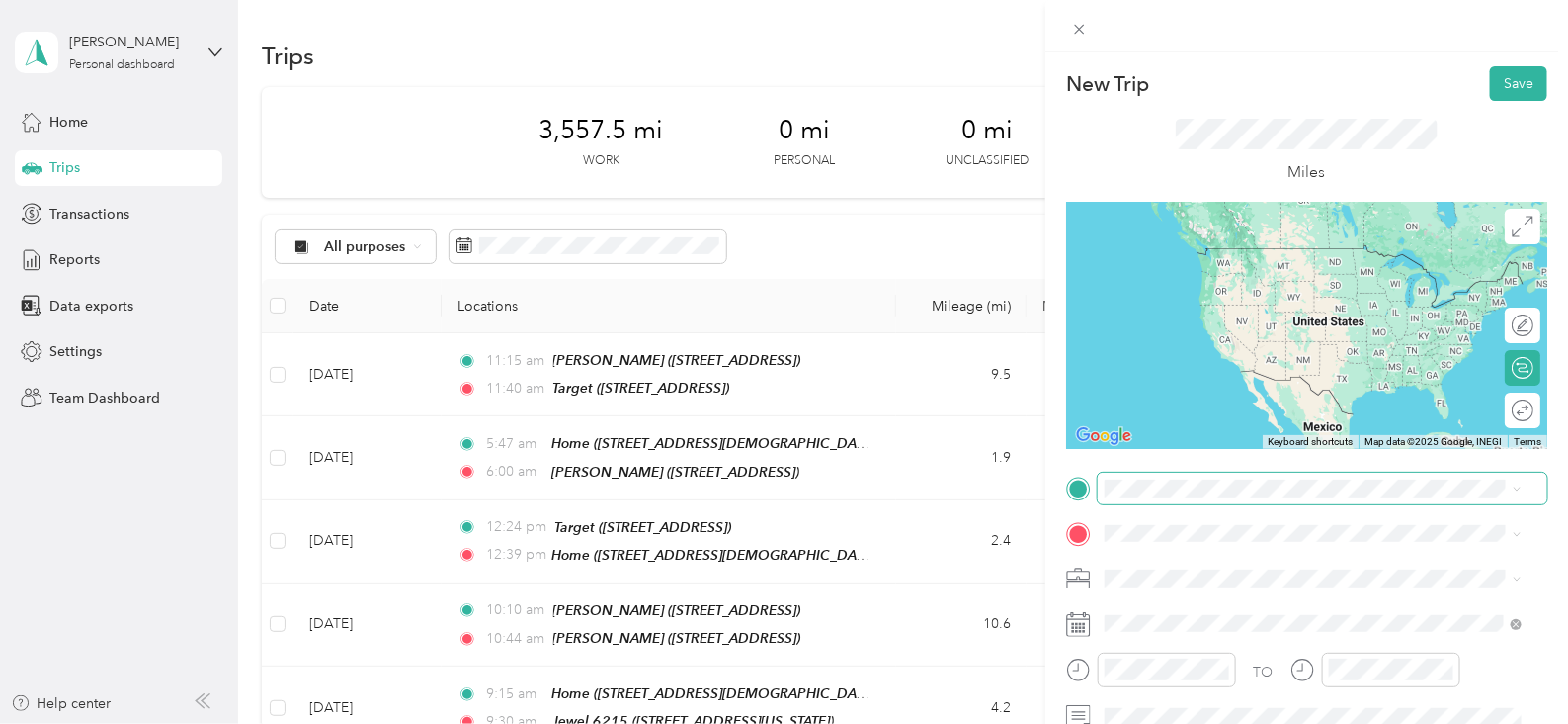
click at [1412, 563] on span at bounding box center [1322, 579] width 449 height 32
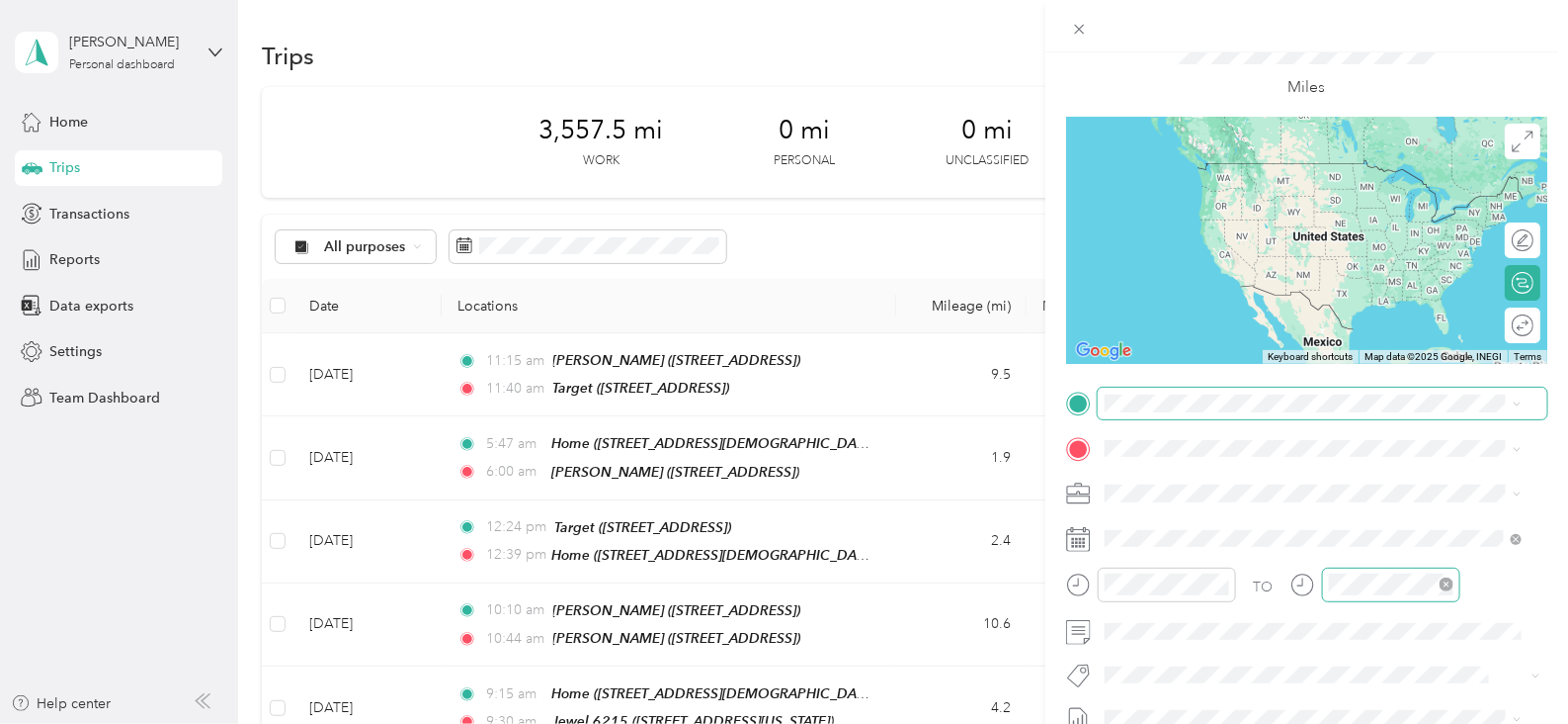
scroll to position [122, 0]
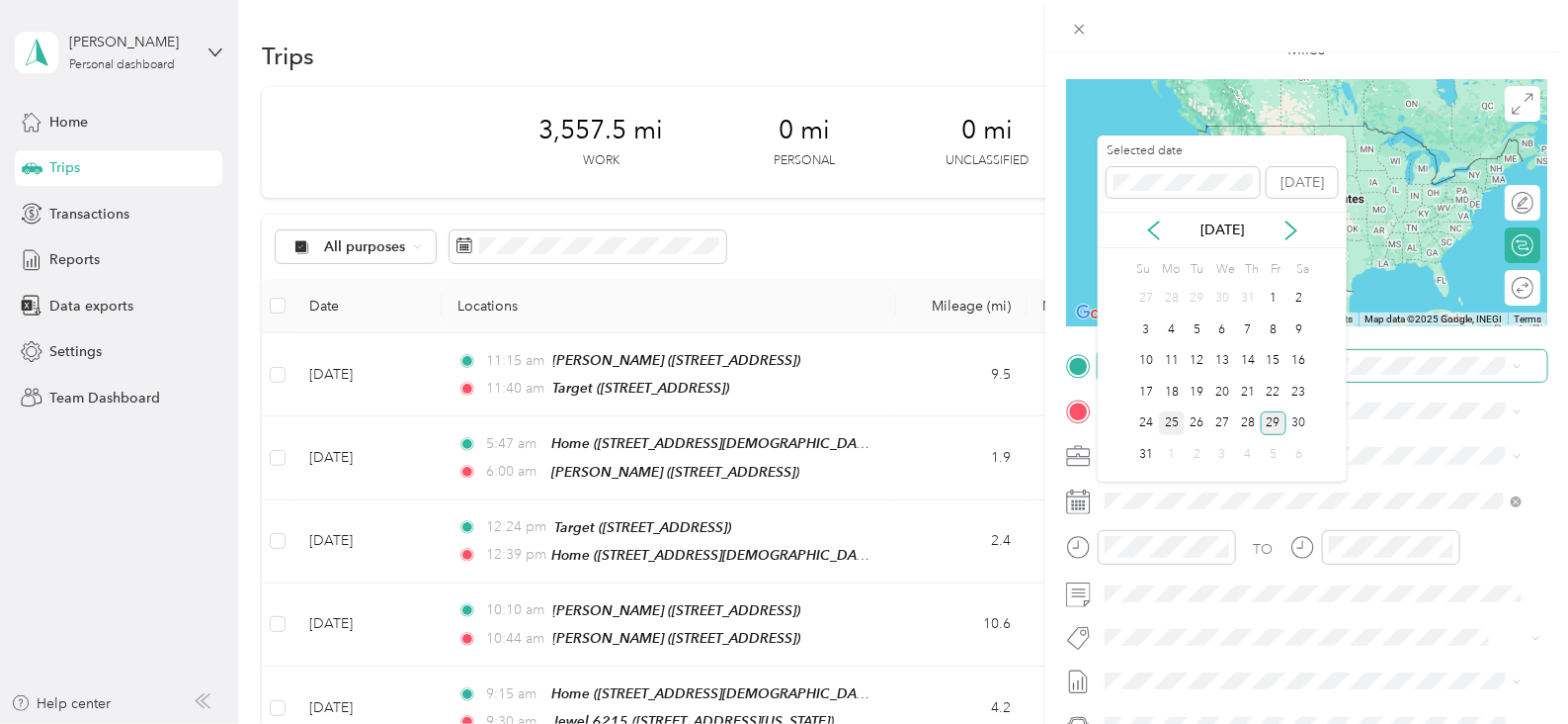
click at [1176, 424] on div "25" at bounding box center [1172, 423] width 26 height 25
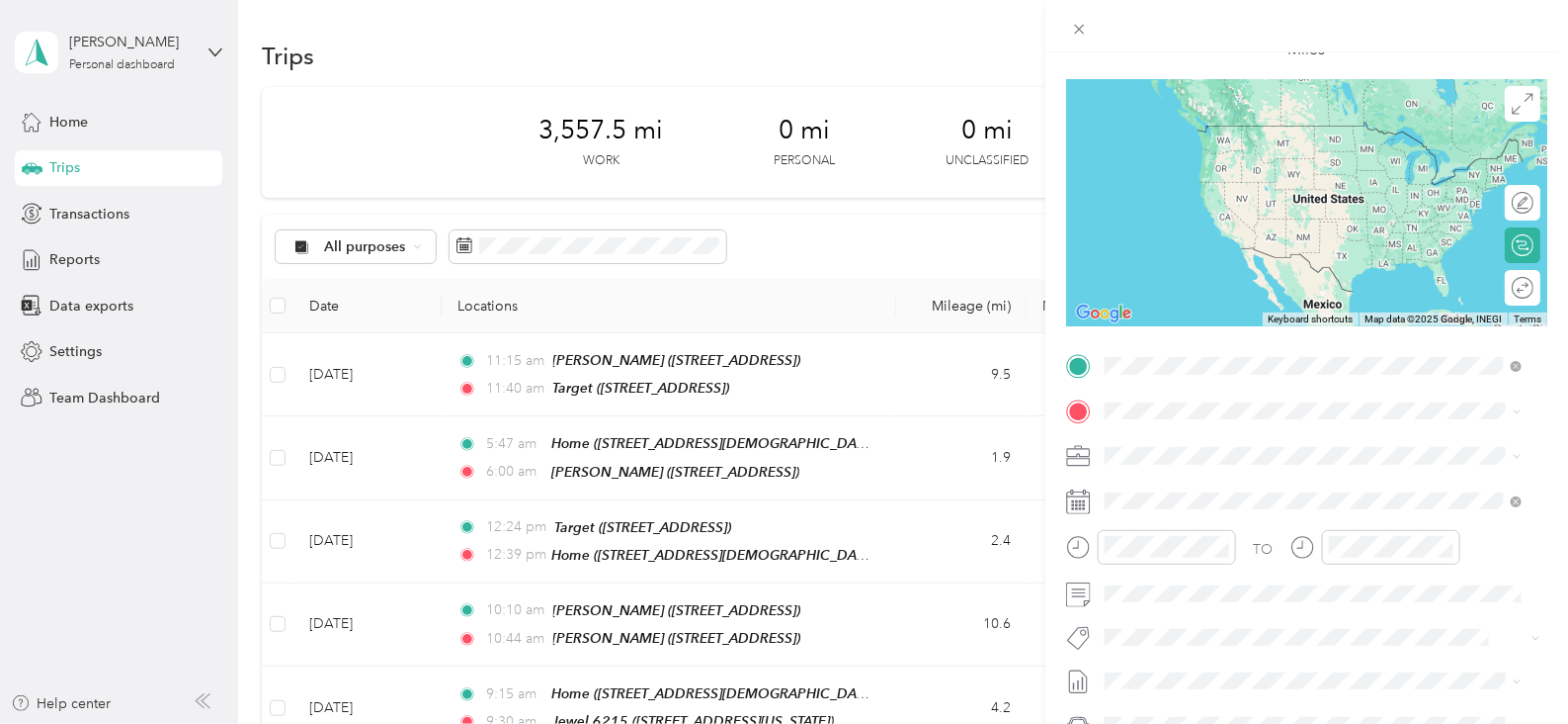
click at [1268, 479] on div "TEAM Target [STREET_ADDRESS]" at bounding box center [1205, 457] width 125 height 49
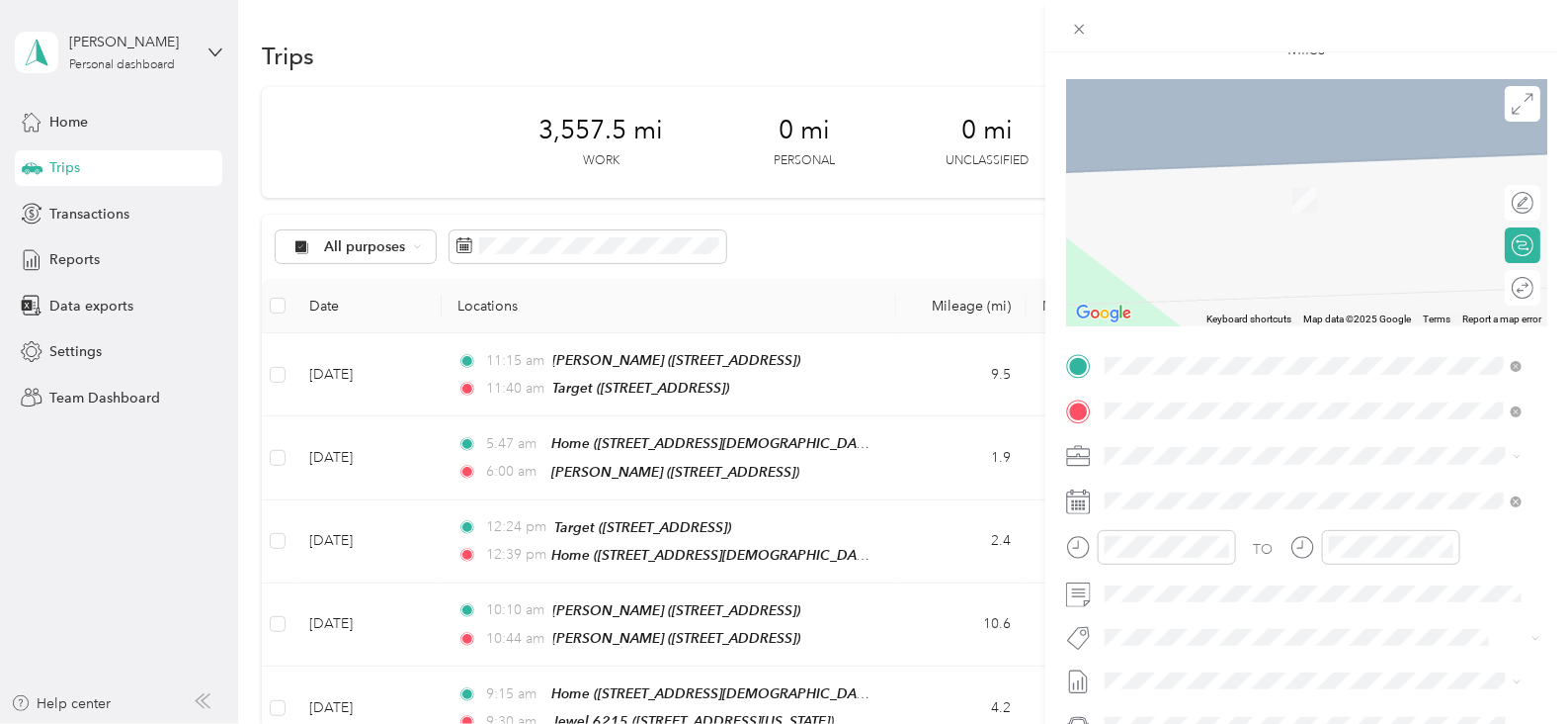
click at [1314, 519] on span "[STREET_ADDRESS][PERSON_NAME]" at bounding box center [1260, 516] width 236 height 17
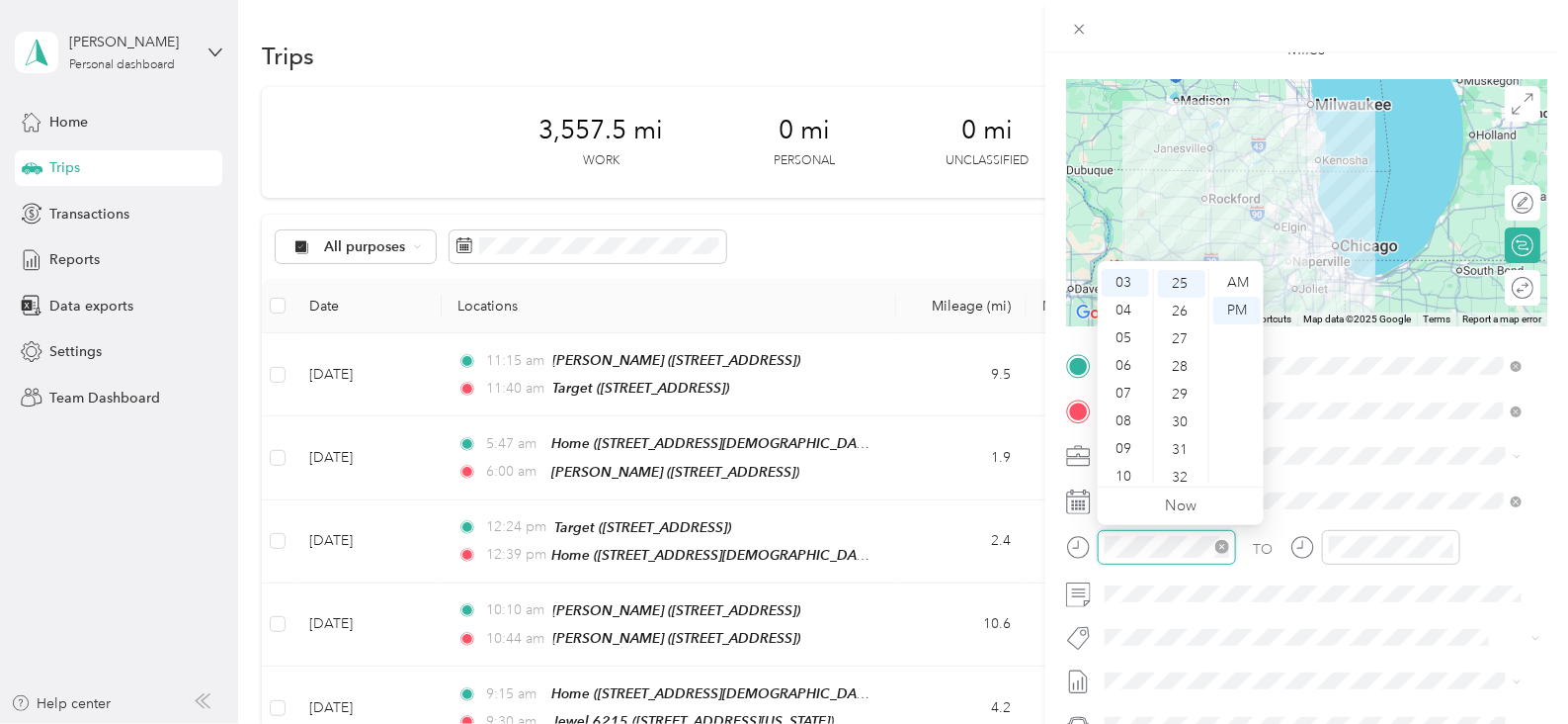
scroll to position [692, 0]
click at [1127, 369] on div "06" at bounding box center [1126, 366] width 48 height 28
click at [1185, 415] on div "30" at bounding box center [1182, 421] width 48 height 28
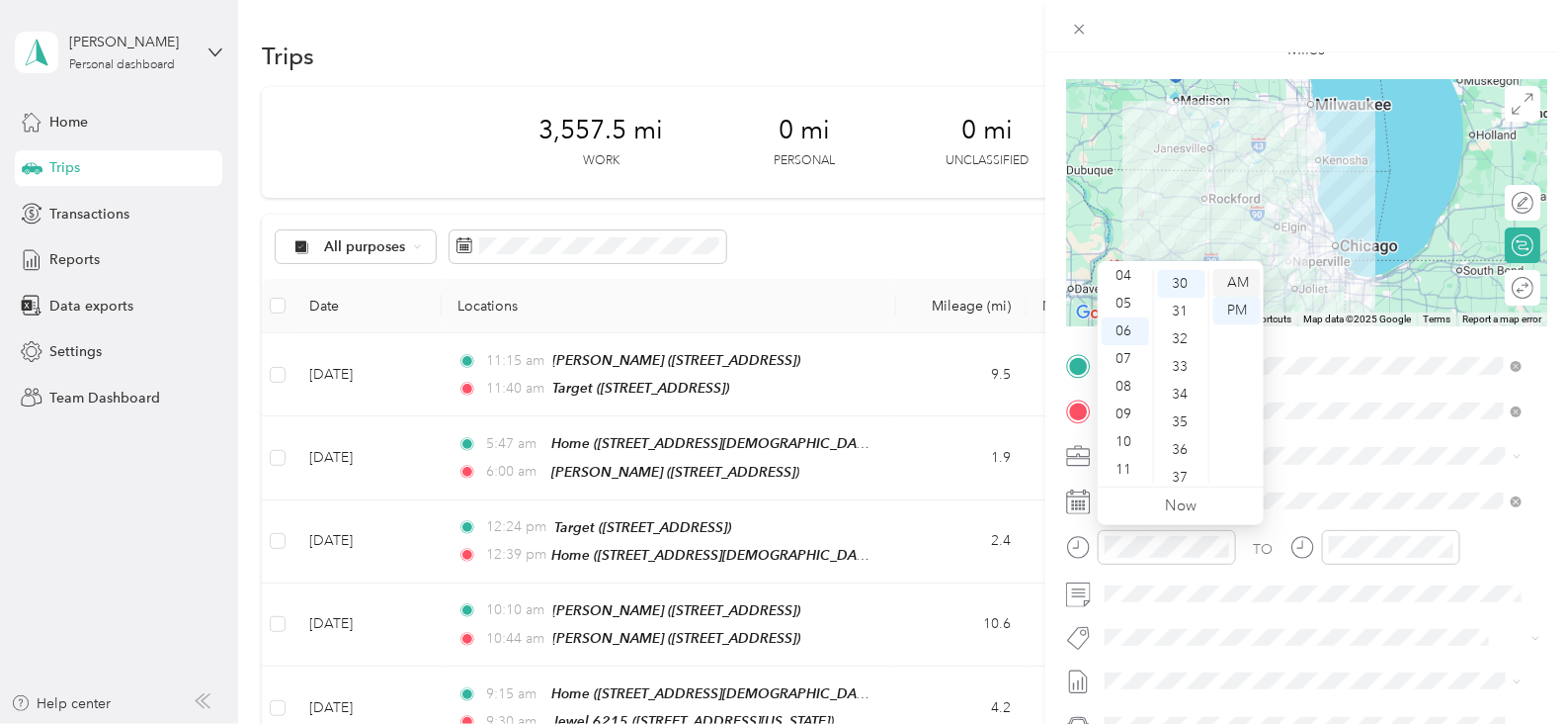
click at [1240, 279] on div "AM" at bounding box center [1237, 282] width 48 height 28
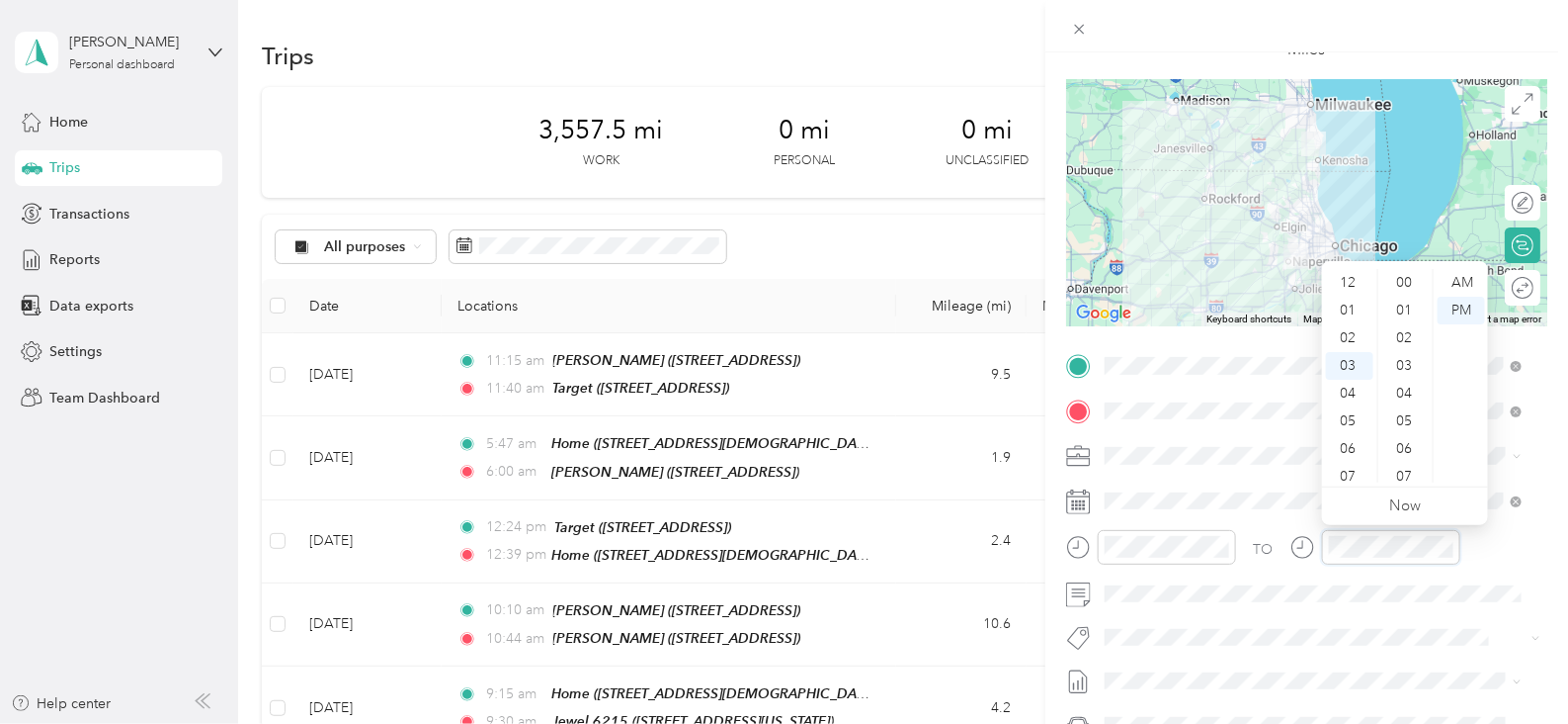
scroll to position [692, 0]
click at [1351, 447] on div "09" at bounding box center [1350, 449] width 48 height 28
click at [1406, 284] on div "00" at bounding box center [1406, 282] width 48 height 28
click at [1467, 272] on div "AM" at bounding box center [1462, 282] width 48 height 28
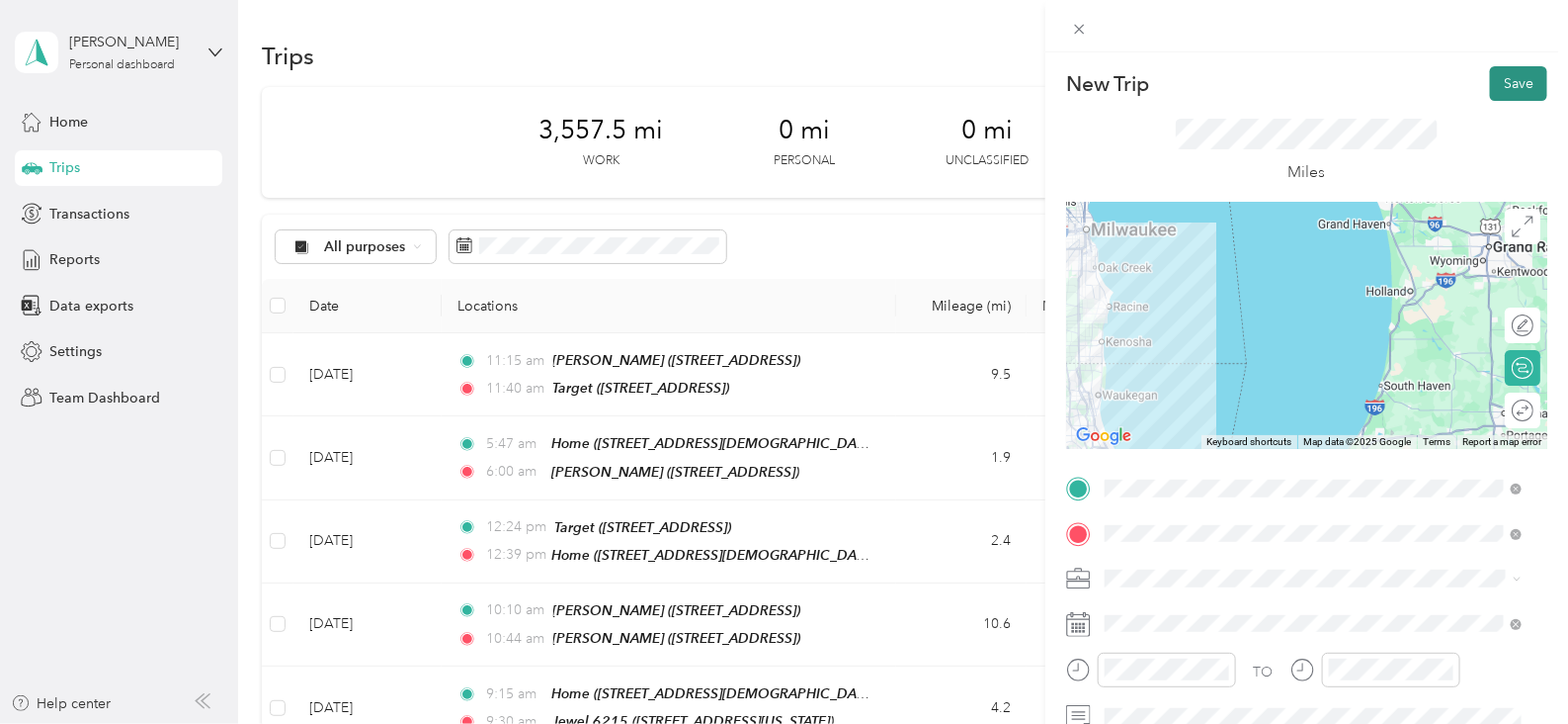
click at [1517, 72] on button "Save" at bounding box center [1519, 84] width 58 height 35
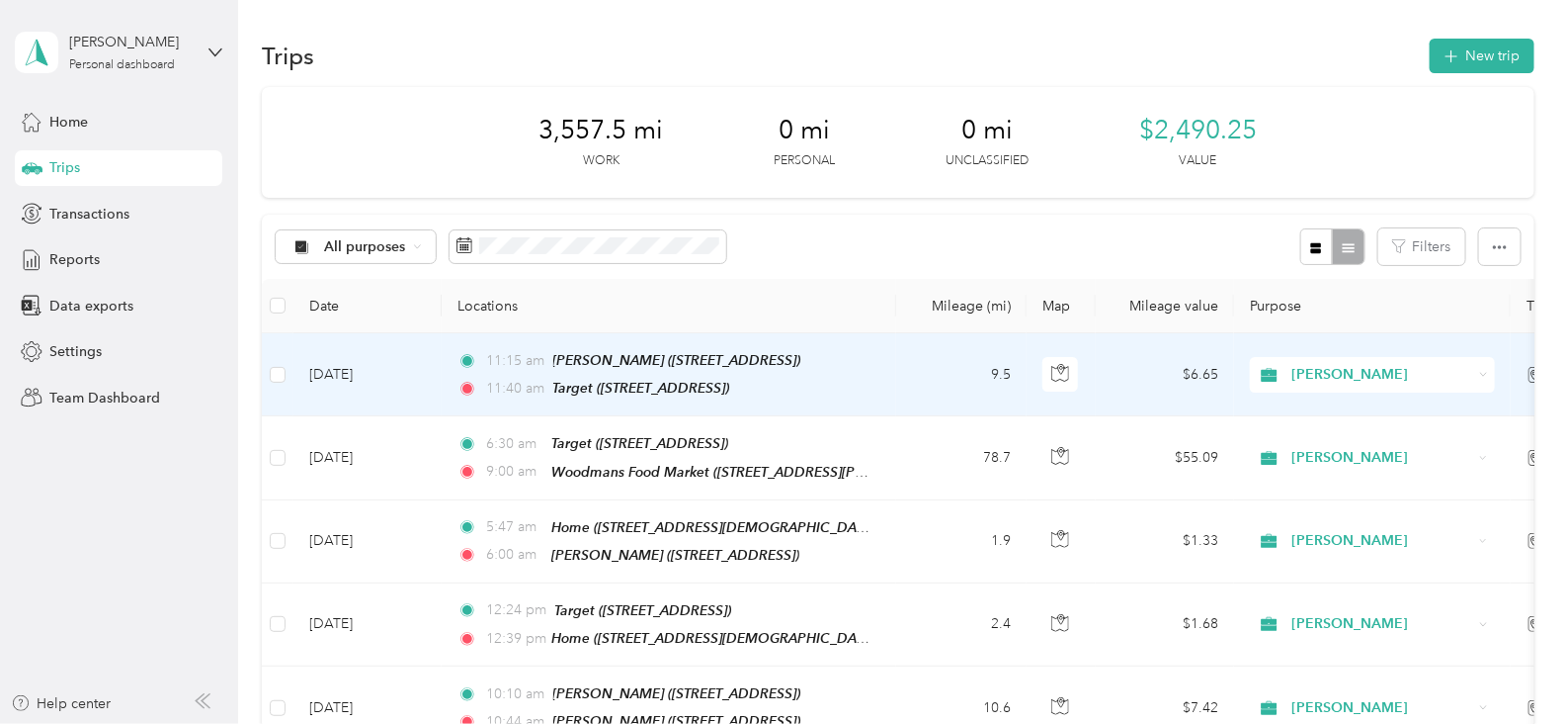
click at [381, 373] on td "[DATE]" at bounding box center [367, 374] width 148 height 83
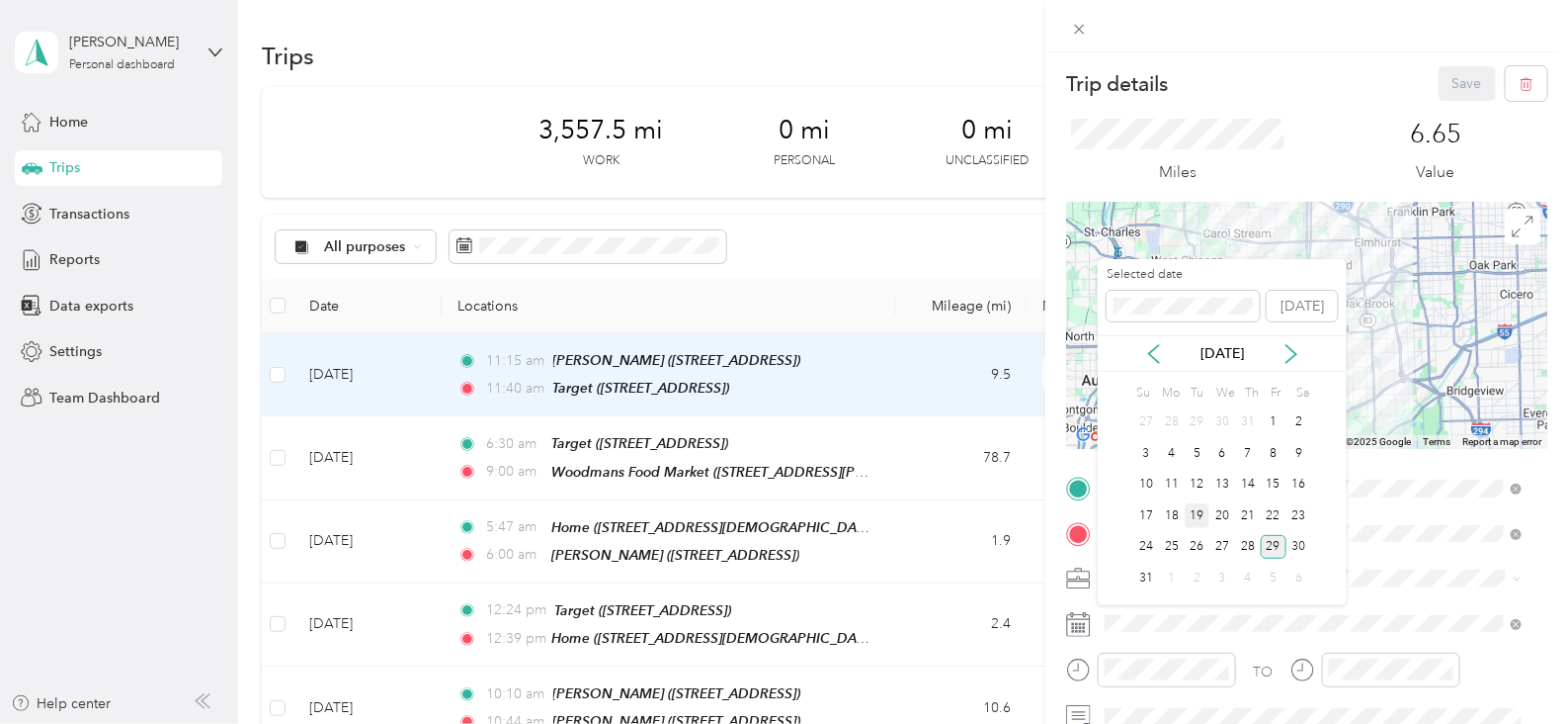
click at [1194, 518] on div "19" at bounding box center [1198, 515] width 26 height 25
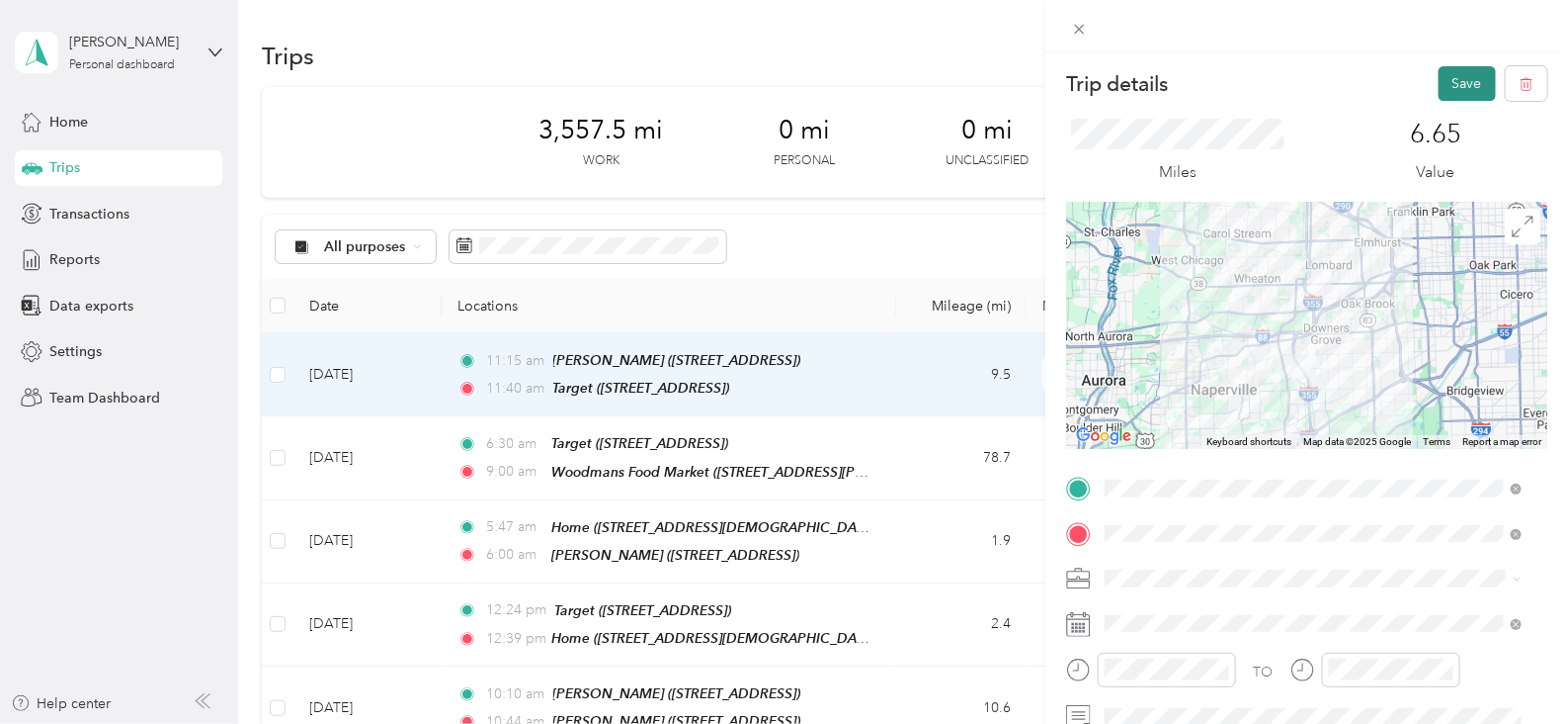
click at [1449, 82] on button "Save" at bounding box center [1468, 84] width 58 height 35
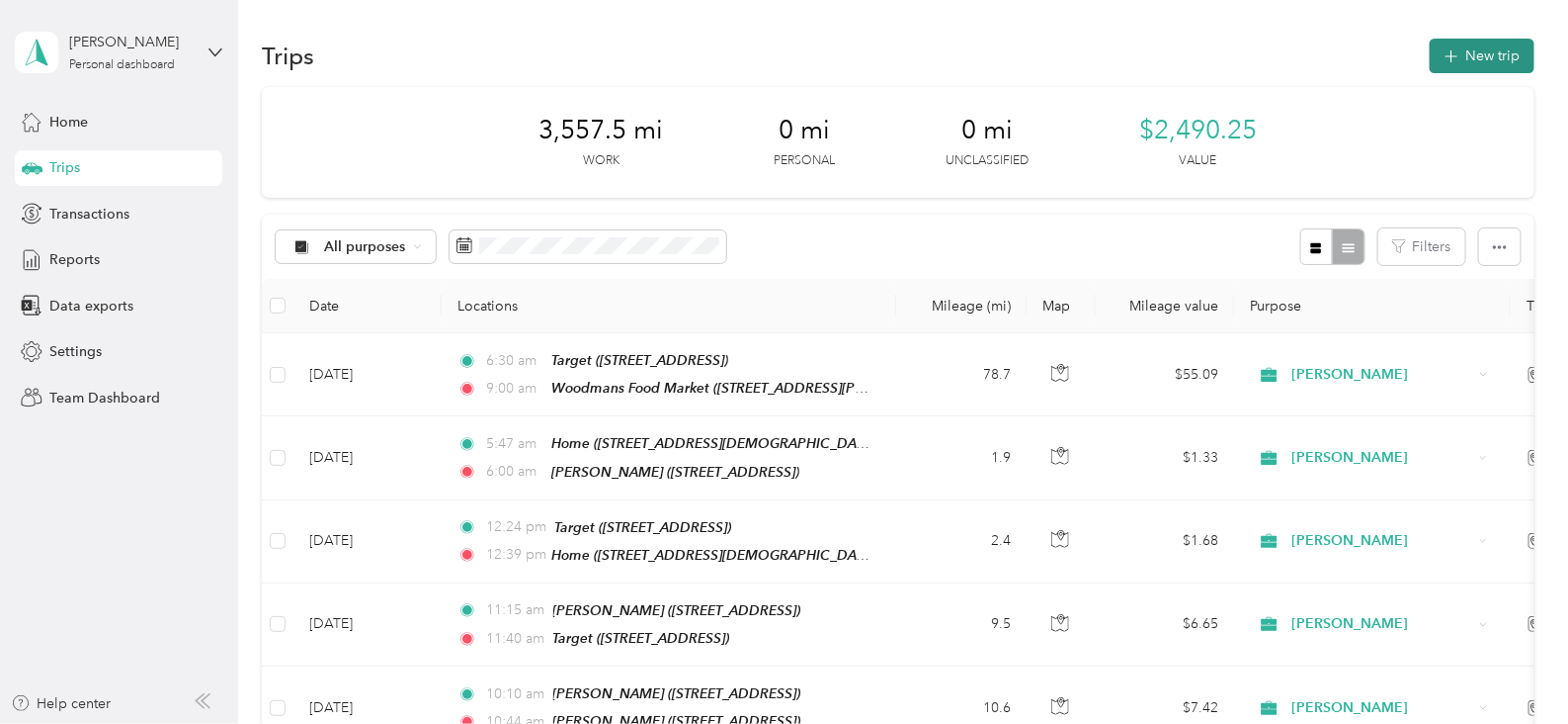
click at [1453, 54] on button "New trip" at bounding box center [1481, 56] width 104 height 35
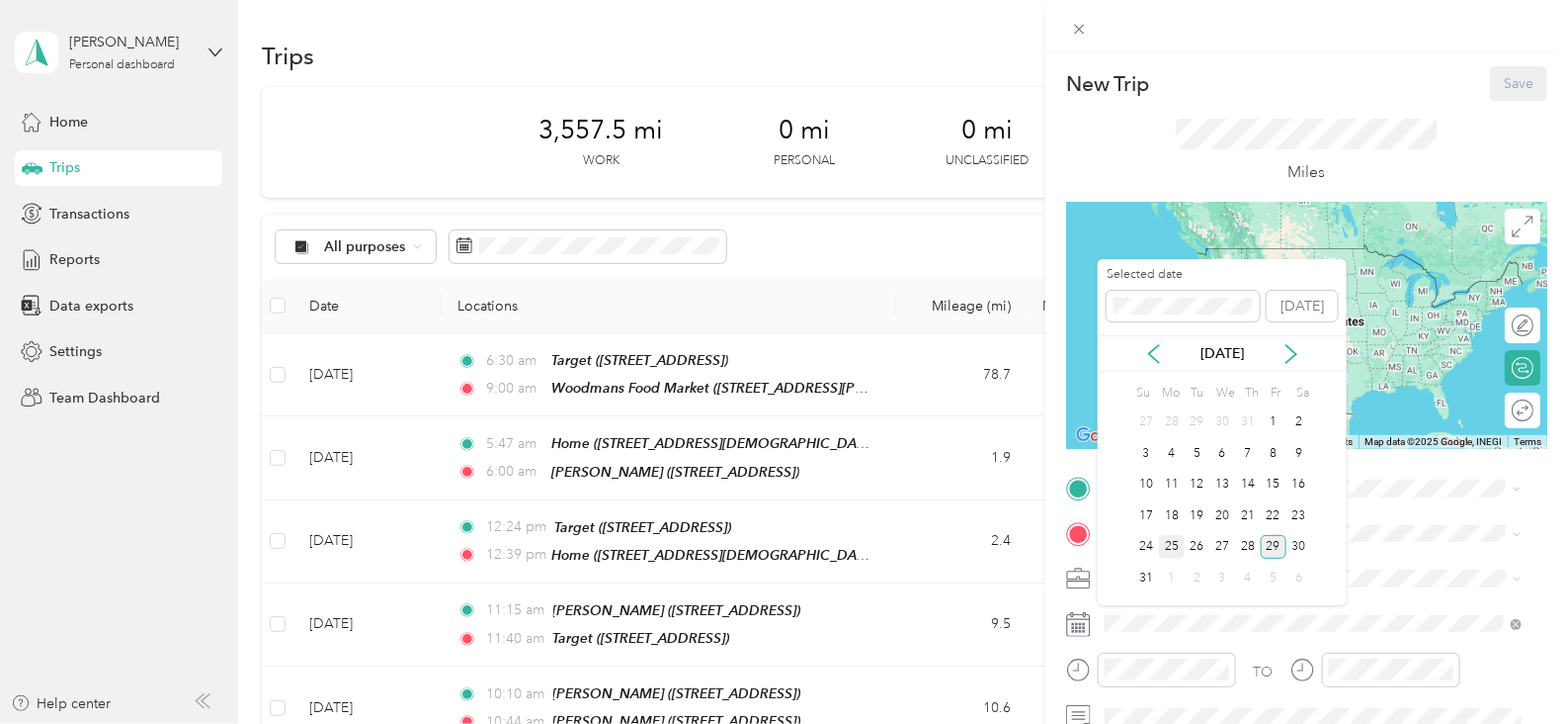
click at [1166, 542] on div "25" at bounding box center [1172, 547] width 26 height 25
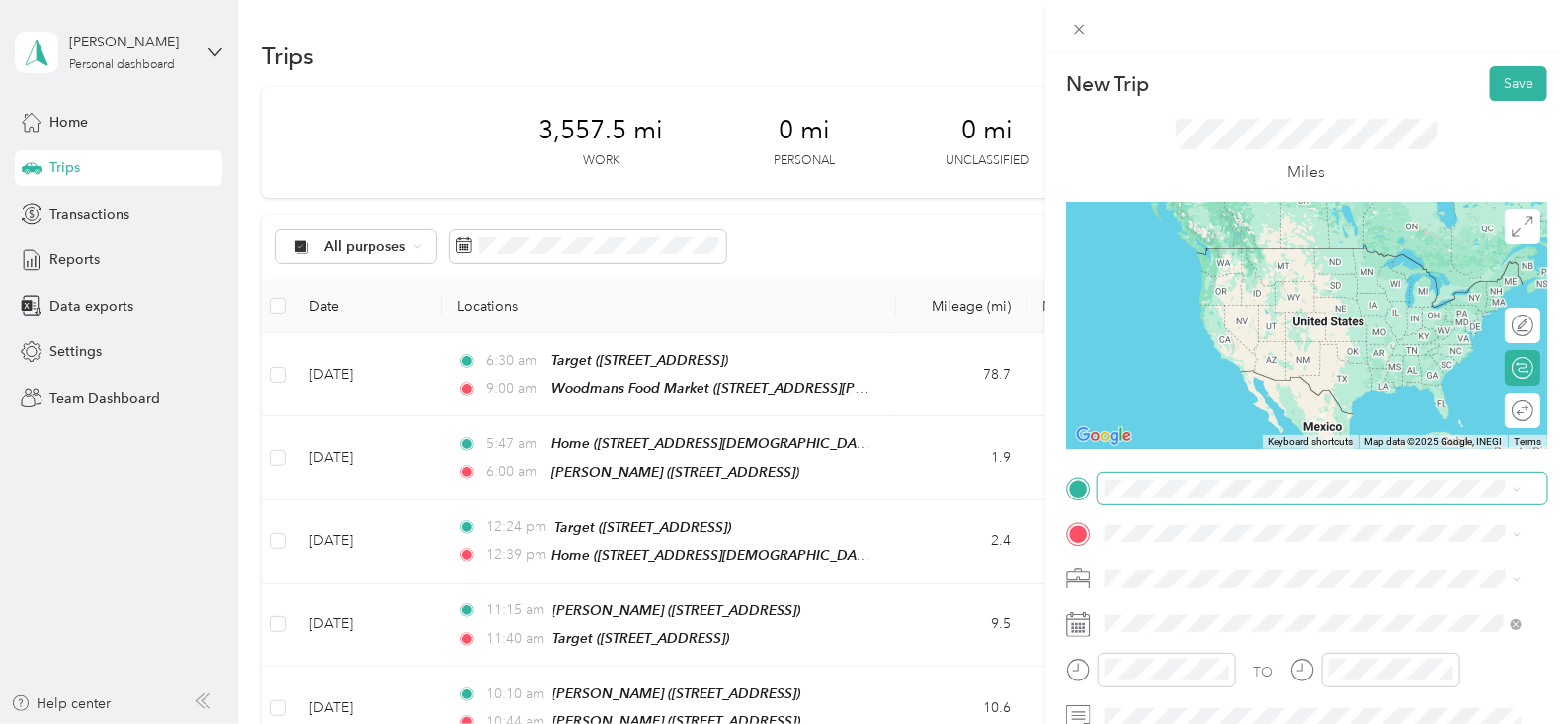
click at [1162, 497] on span at bounding box center [1322, 488] width 449 height 32
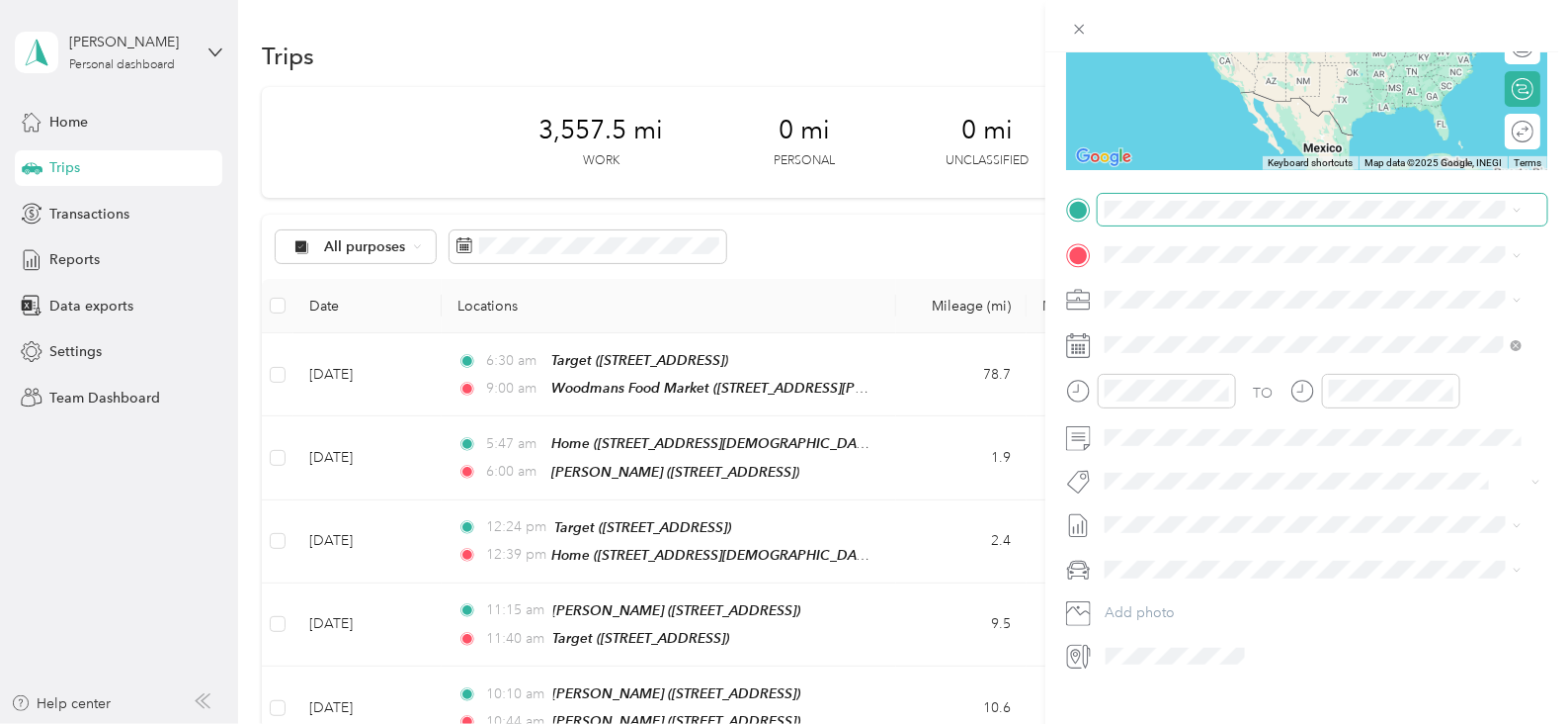
scroll to position [316, 0]
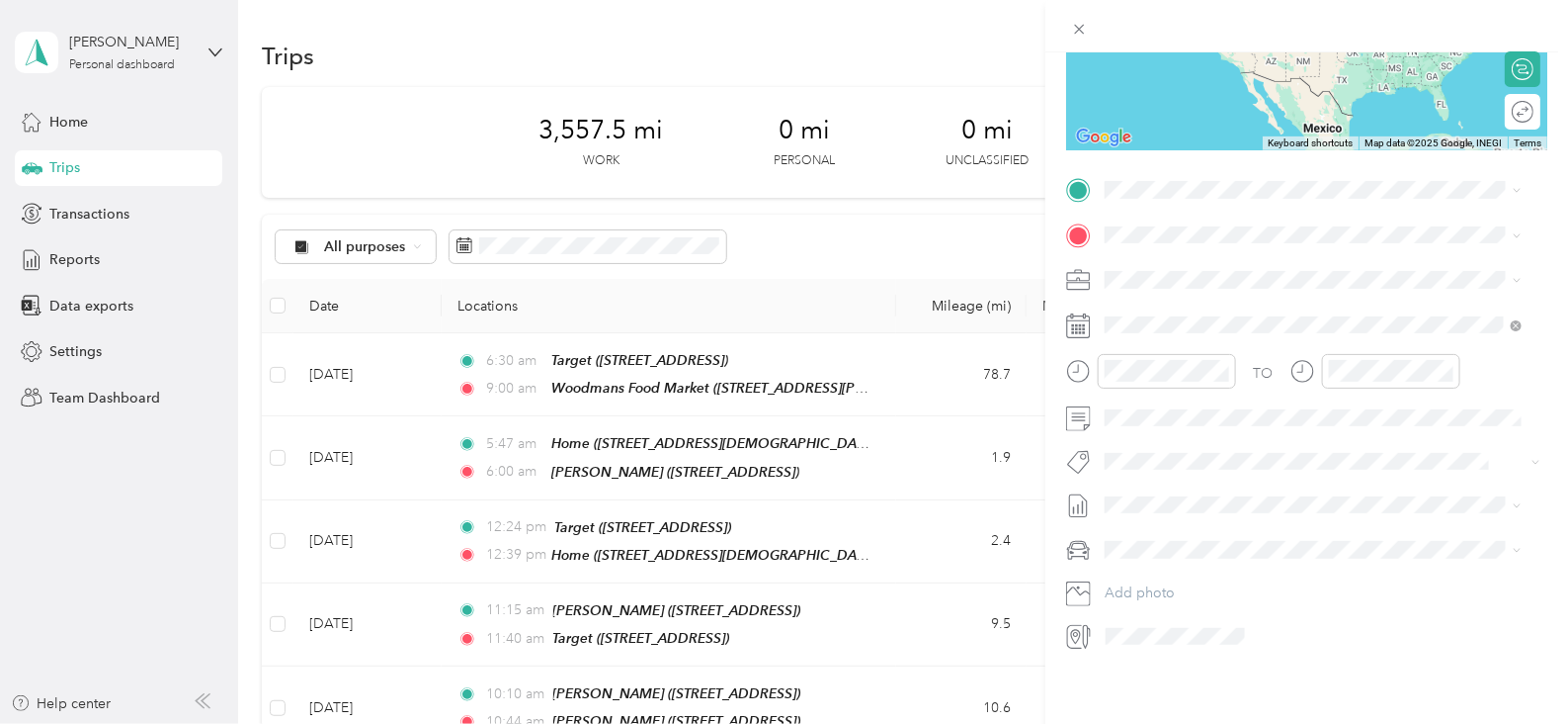
click at [1210, 153] on div "New Trip Save This trip cannot be edited because it is either under review, app…" at bounding box center [1307, 209] width 481 height 884
click at [1210, 174] on span at bounding box center [1322, 190] width 449 height 32
click at [1338, 250] on strong "Woodmans Food Market" at bounding box center [1291, 253] width 161 height 18
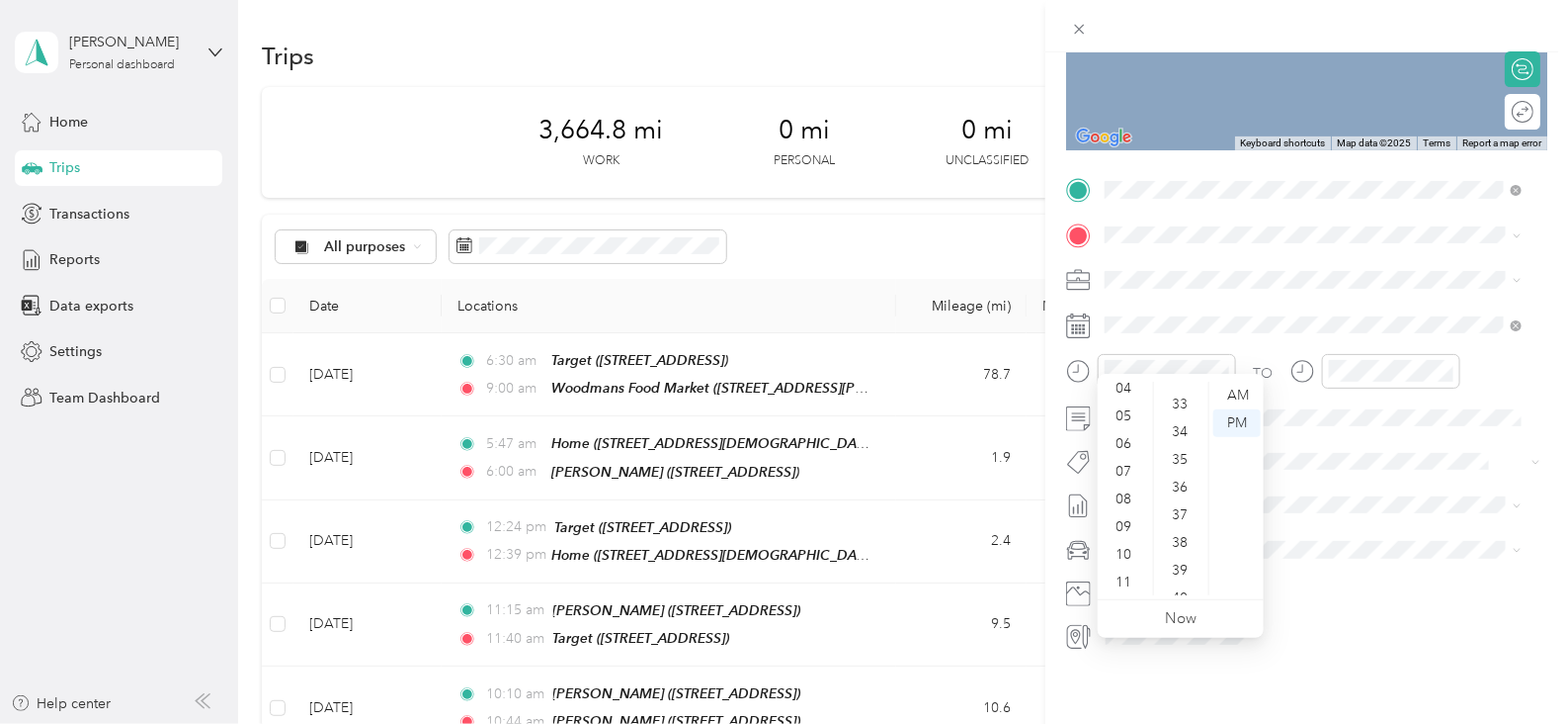
scroll to position [0, 0]
click at [1127, 390] on div "12" at bounding box center [1126, 396] width 48 height 28
click at [1186, 453] on div "30" at bounding box center [1182, 451] width 48 height 28
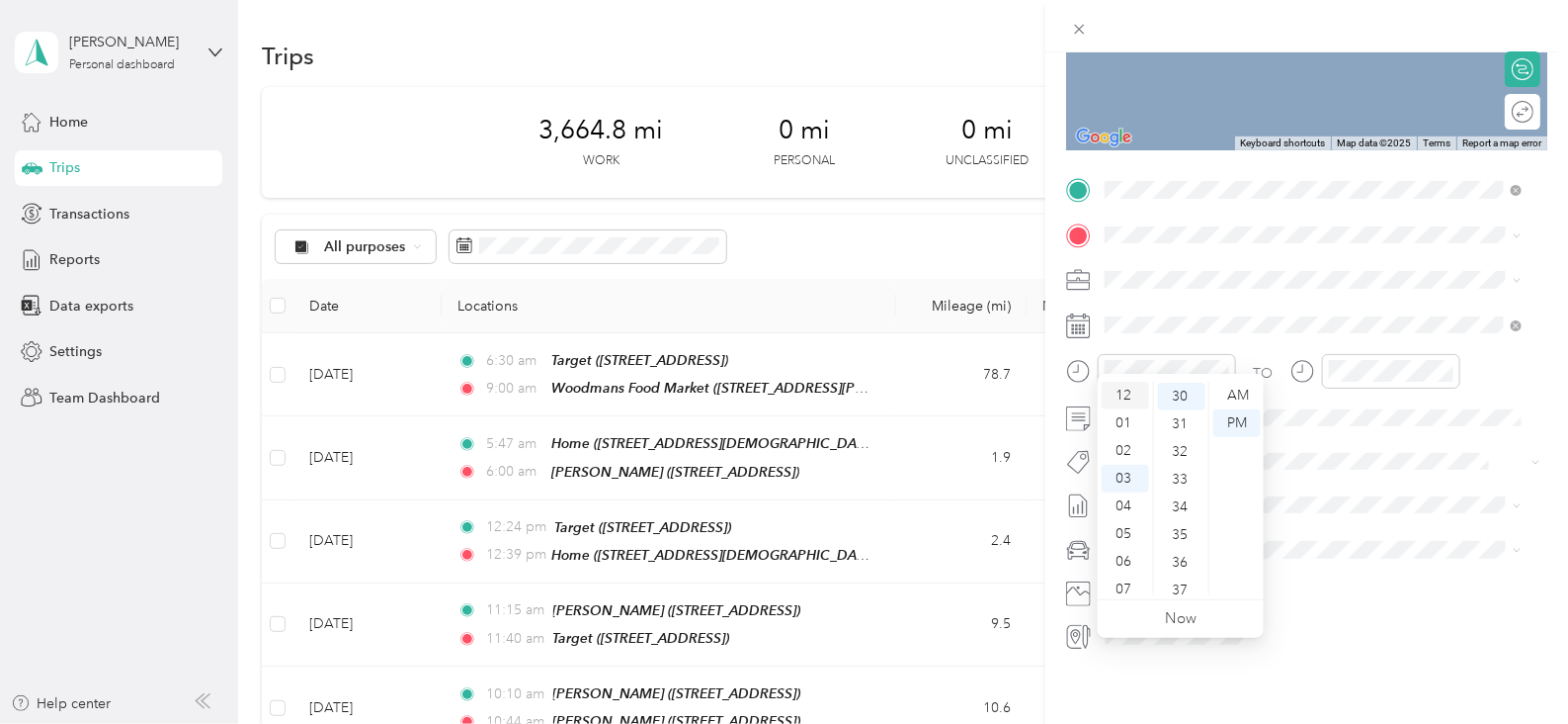
click at [1132, 400] on div "12" at bounding box center [1126, 396] width 48 height 28
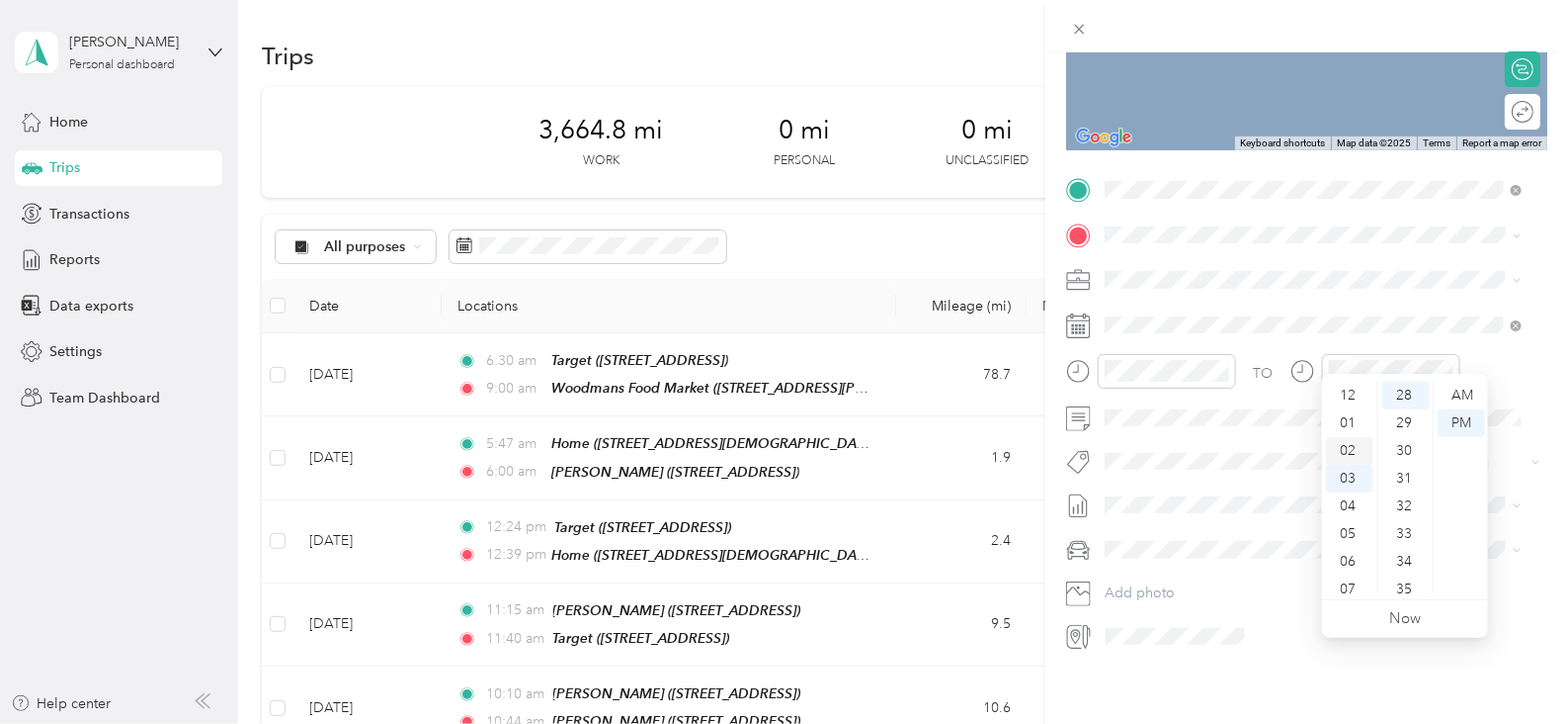
click at [1346, 447] on div "02" at bounding box center [1350, 451] width 48 height 28
click at [1406, 399] on div "00" at bounding box center [1406, 396] width 48 height 28
click at [1458, 427] on div "PM" at bounding box center [1462, 423] width 48 height 28
click at [1327, 328] on div "TEAM Jewel Osco [STREET_ADDRESS]" at bounding box center [1235, 307] width 185 height 49
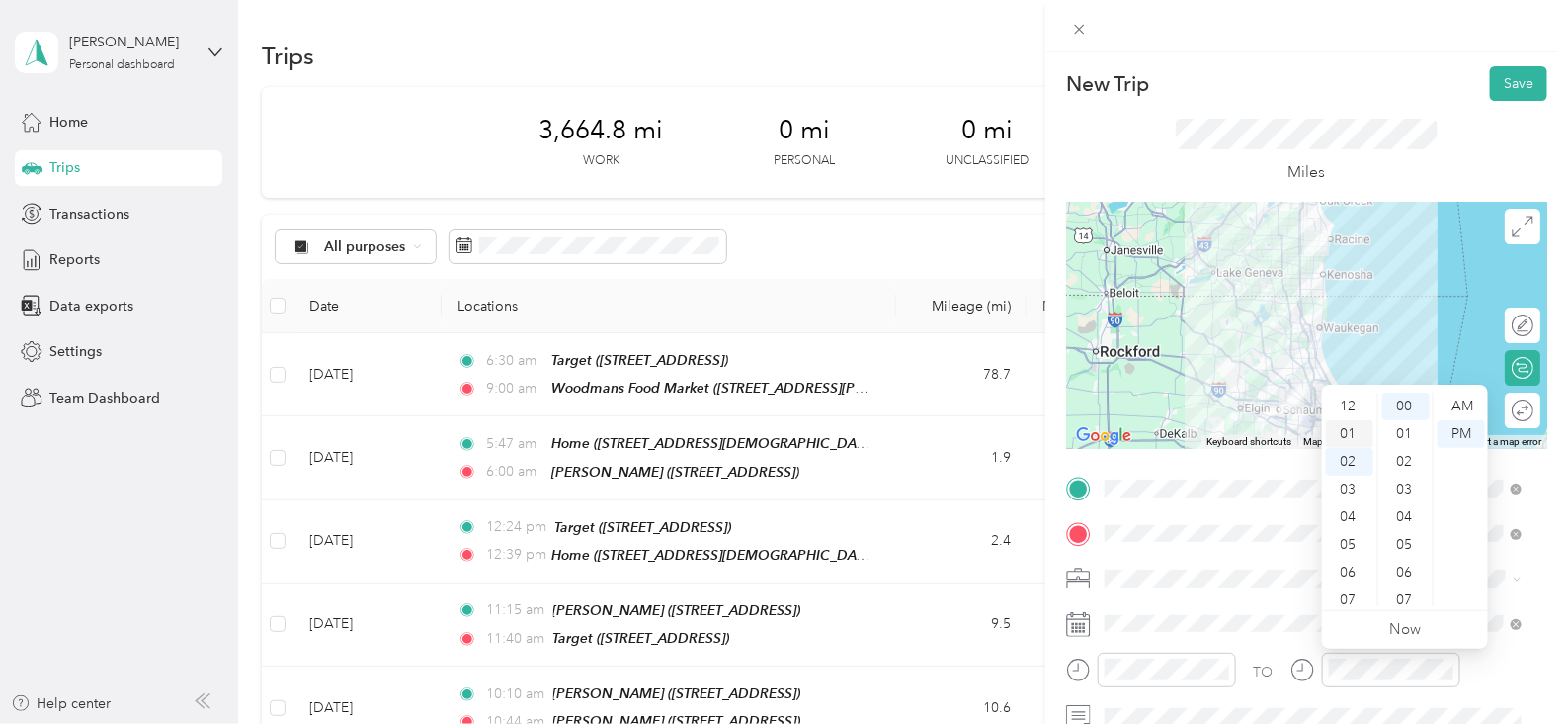
click at [1356, 435] on div "01" at bounding box center [1350, 434] width 48 height 28
drag, startPoint x: 1405, startPoint y: 514, endPoint x: 1364, endPoint y: 506, distance: 41.8
click at [1407, 509] on div "16" at bounding box center [1406, 514] width 48 height 28
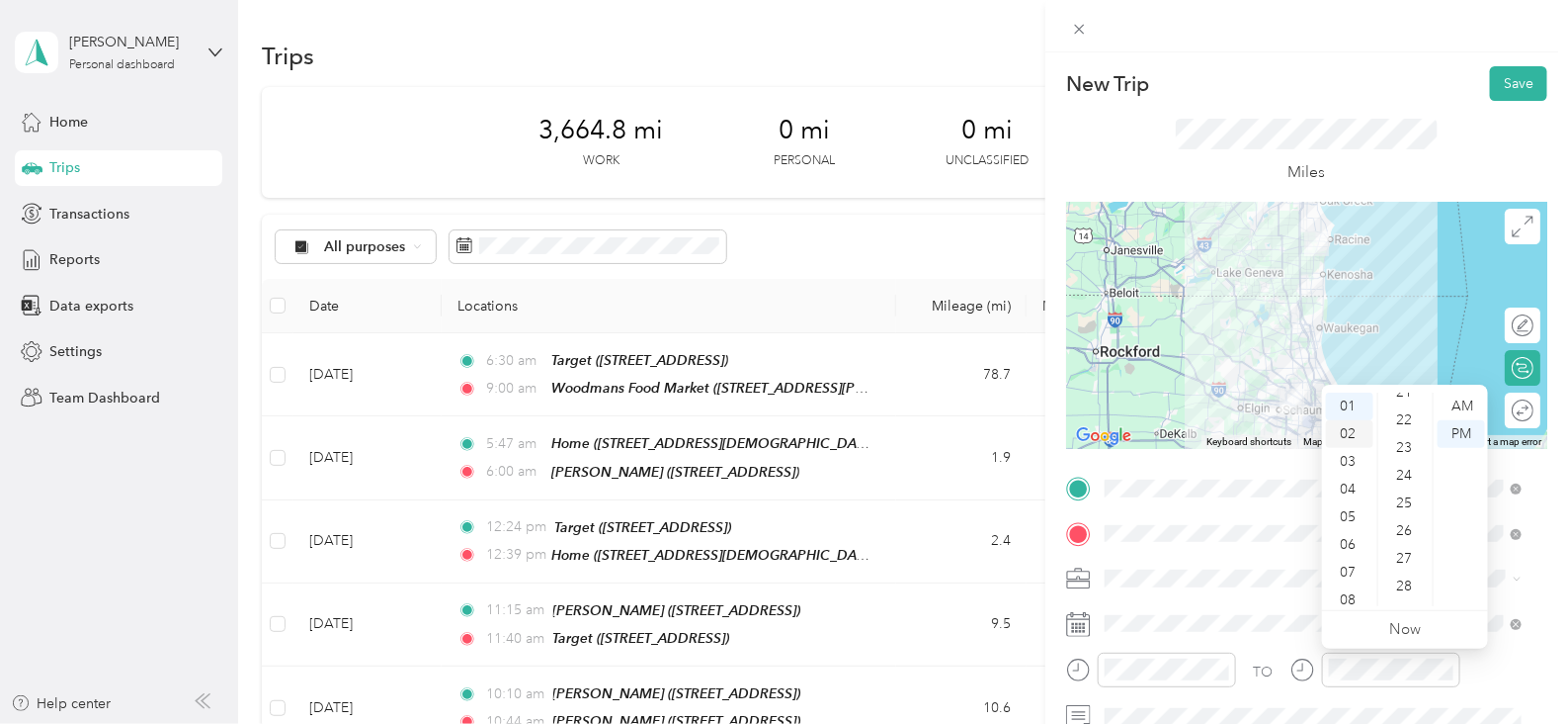
click at [1351, 433] on div "02" at bounding box center [1350, 434] width 48 height 28
click at [1348, 437] on div "01" at bounding box center [1350, 434] width 48 height 28
click at [1408, 461] on div "45" at bounding box center [1406, 460] width 48 height 28
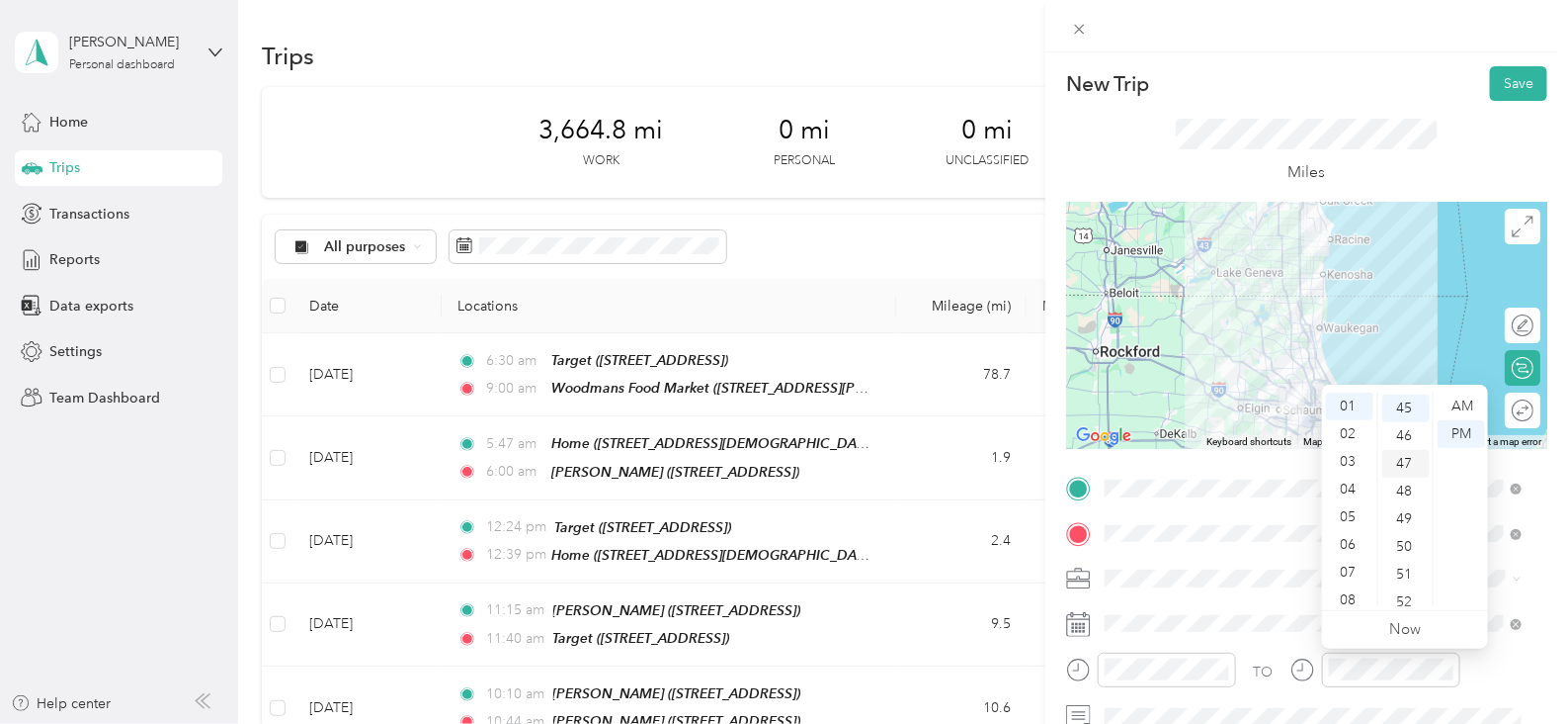
scroll to position [1245, 0]
click at [1519, 90] on button "Save" at bounding box center [1519, 84] width 58 height 35
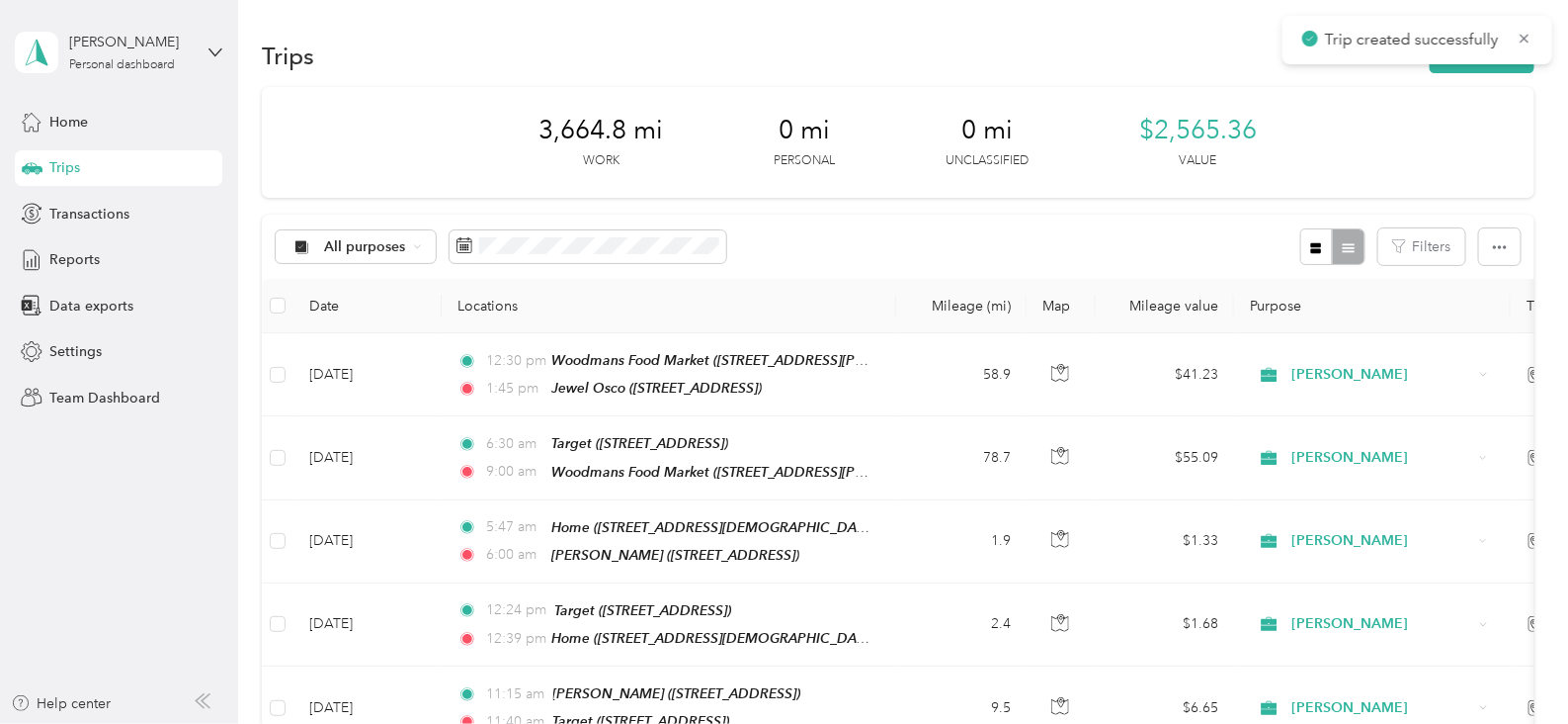
click at [1529, 50] on span "Trip created successfully" at bounding box center [1418, 40] width 231 height 25
click at [1529, 47] on icon at bounding box center [1525, 39] width 16 height 18
click at [1501, 62] on button "New trip" at bounding box center [1481, 56] width 104 height 35
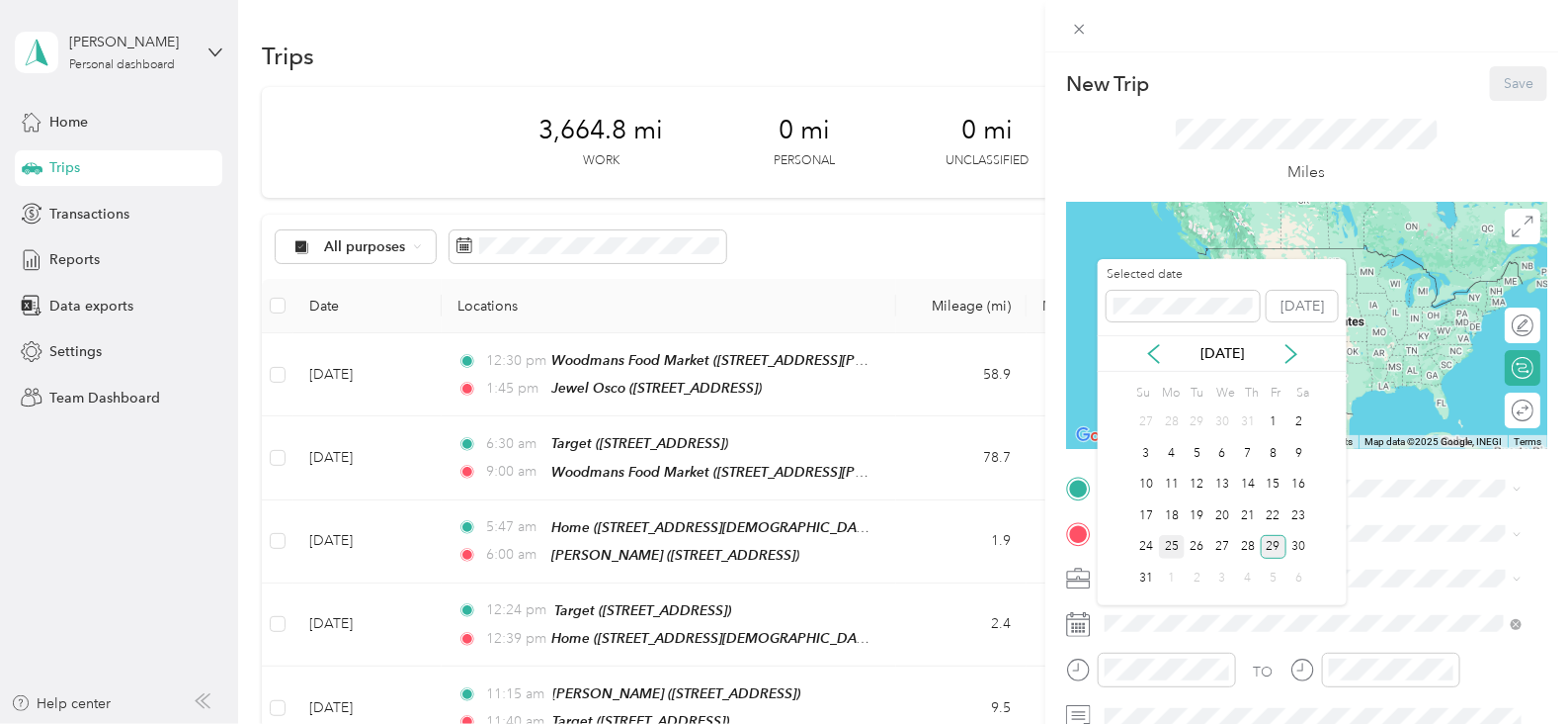
click at [1176, 539] on div "25" at bounding box center [1172, 547] width 26 height 25
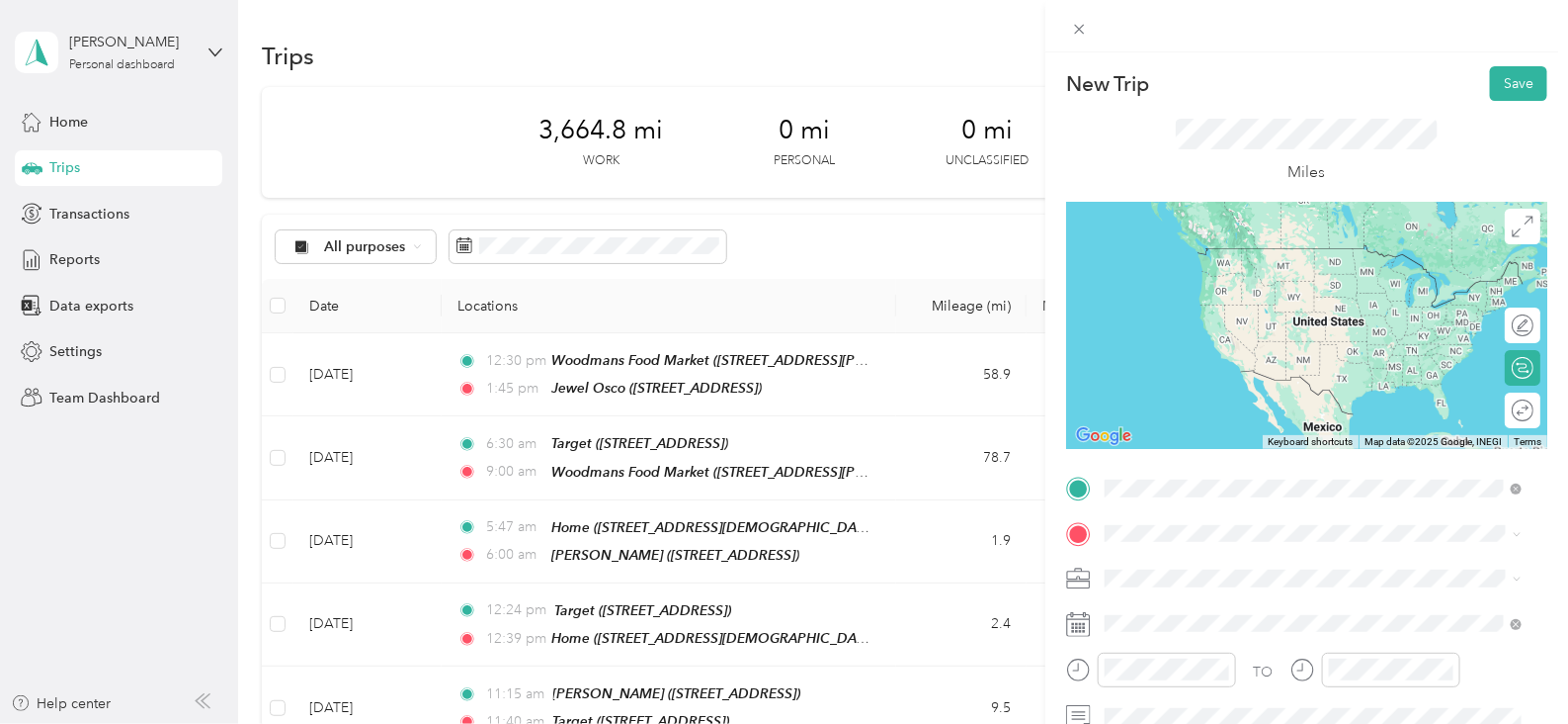
click at [1220, 275] on span "[STREET_ADDRESS]" at bounding box center [1205, 282] width 125 height 17
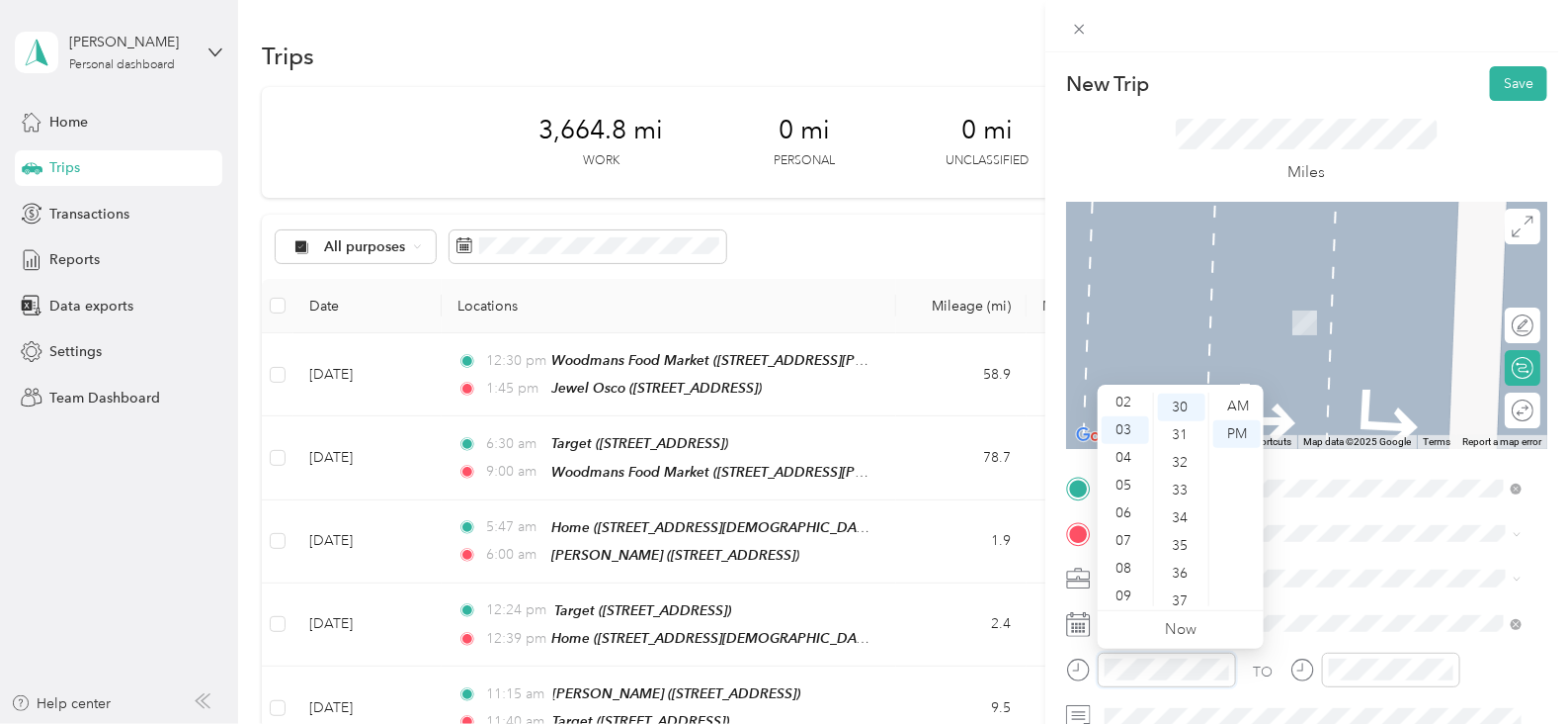
scroll to position [0, 0]
click at [1127, 461] on div "02" at bounding box center [1126, 461] width 48 height 28
click at [1184, 408] on div "30" at bounding box center [1182, 408] width 48 height 28
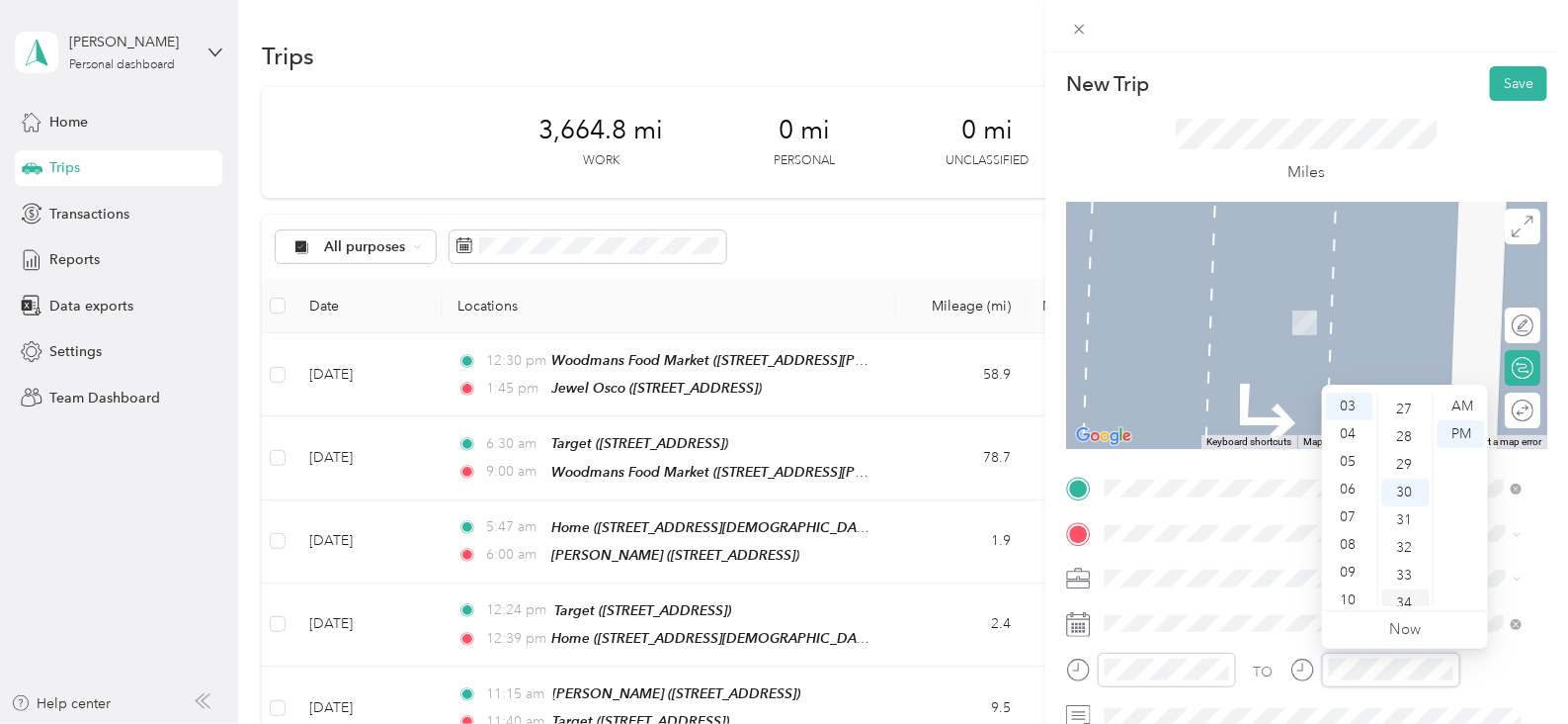
scroll to position [707, 0]
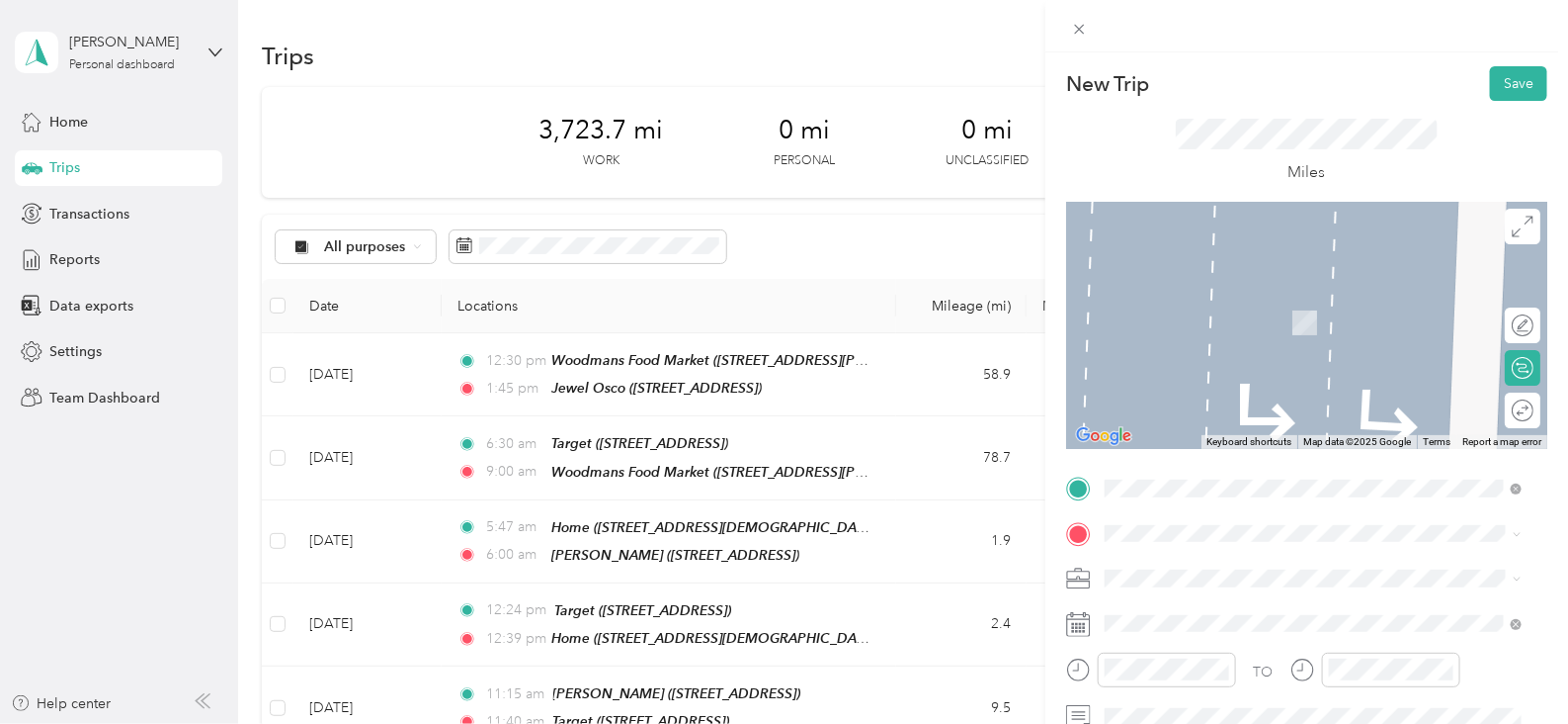
click at [1327, 303] on div "TEAM [PERSON_NAME]" at bounding box center [1235, 300] width 185 height 25
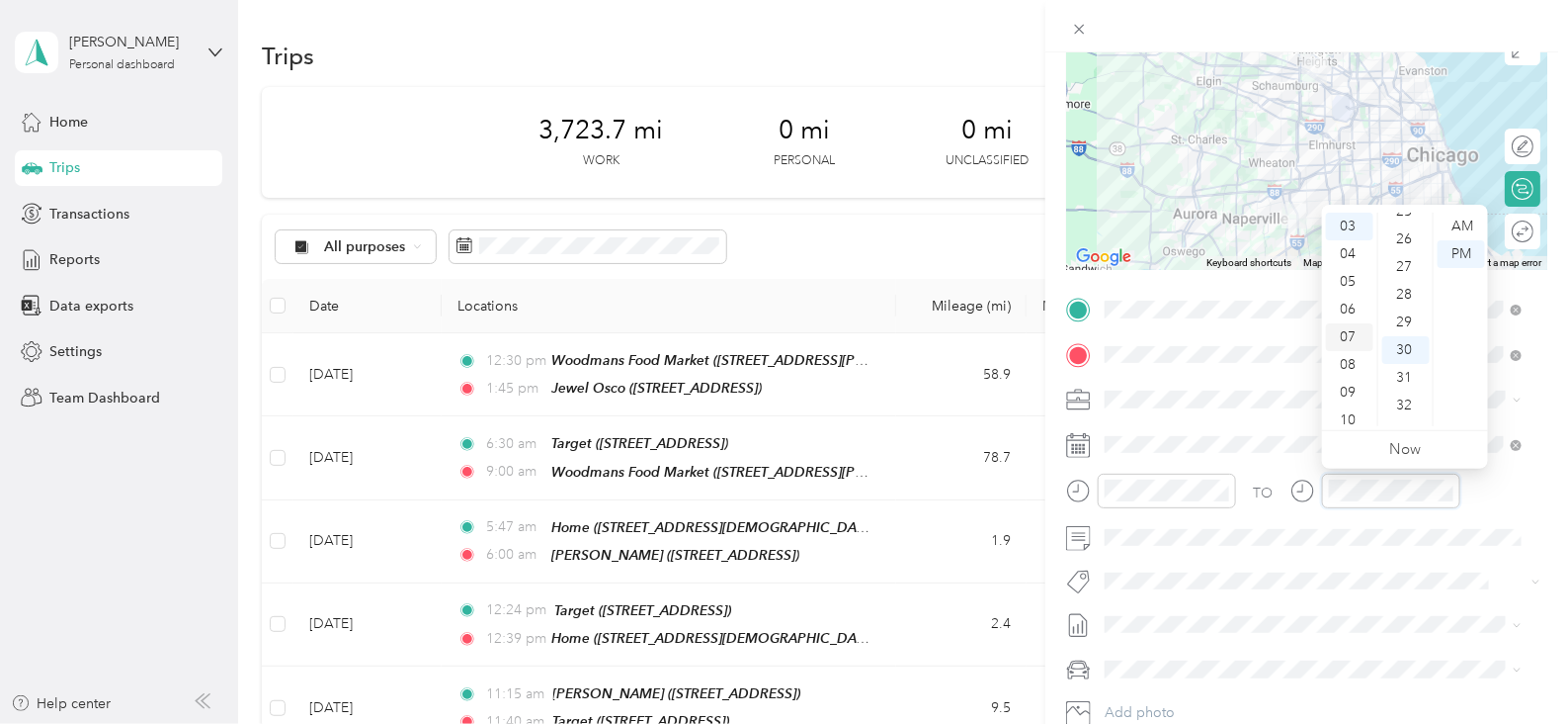
scroll to position [0, 0]
click at [1357, 286] on div "02" at bounding box center [1350, 281] width 48 height 28
click at [1413, 349] on div "41" at bounding box center [1406, 345] width 48 height 28
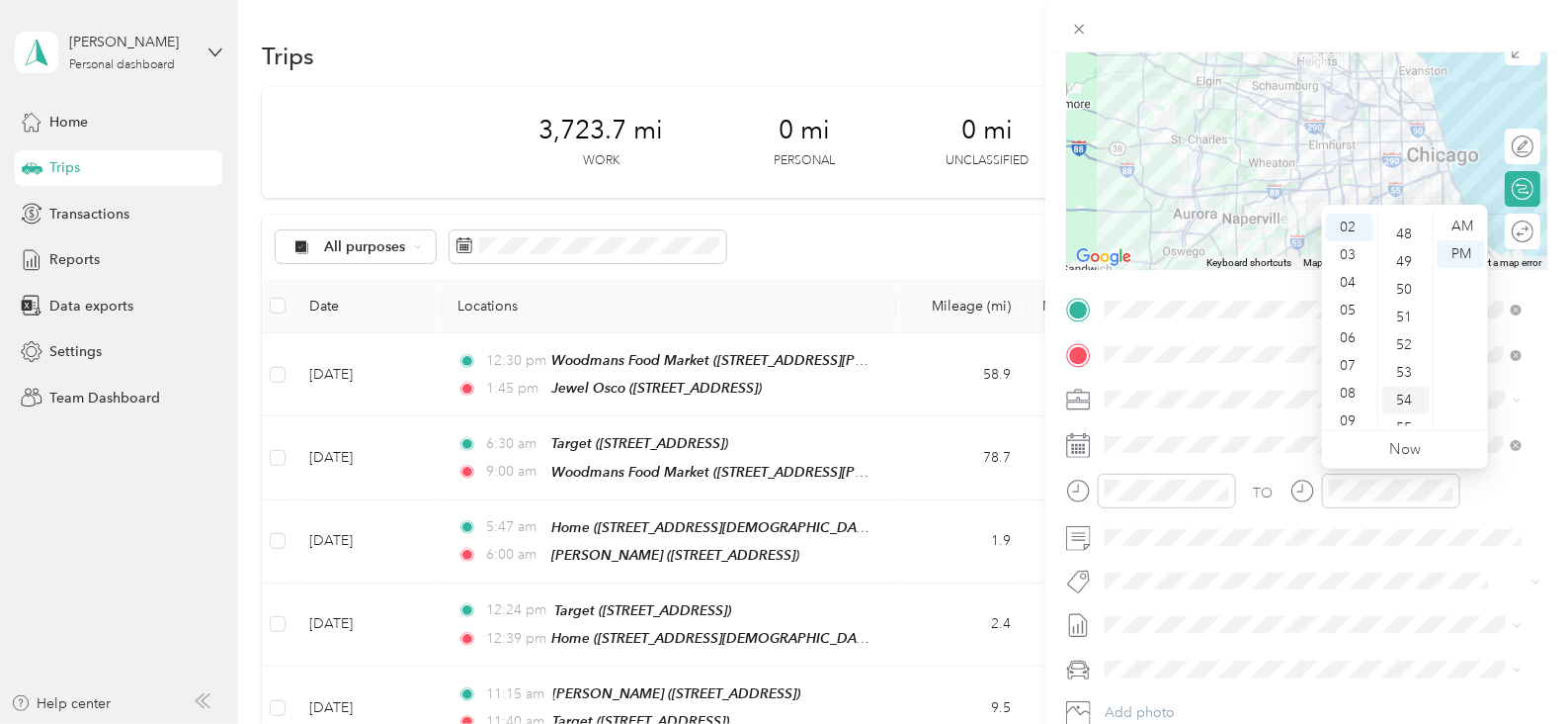
click at [1407, 401] on div "54" at bounding box center [1406, 401] width 48 height 28
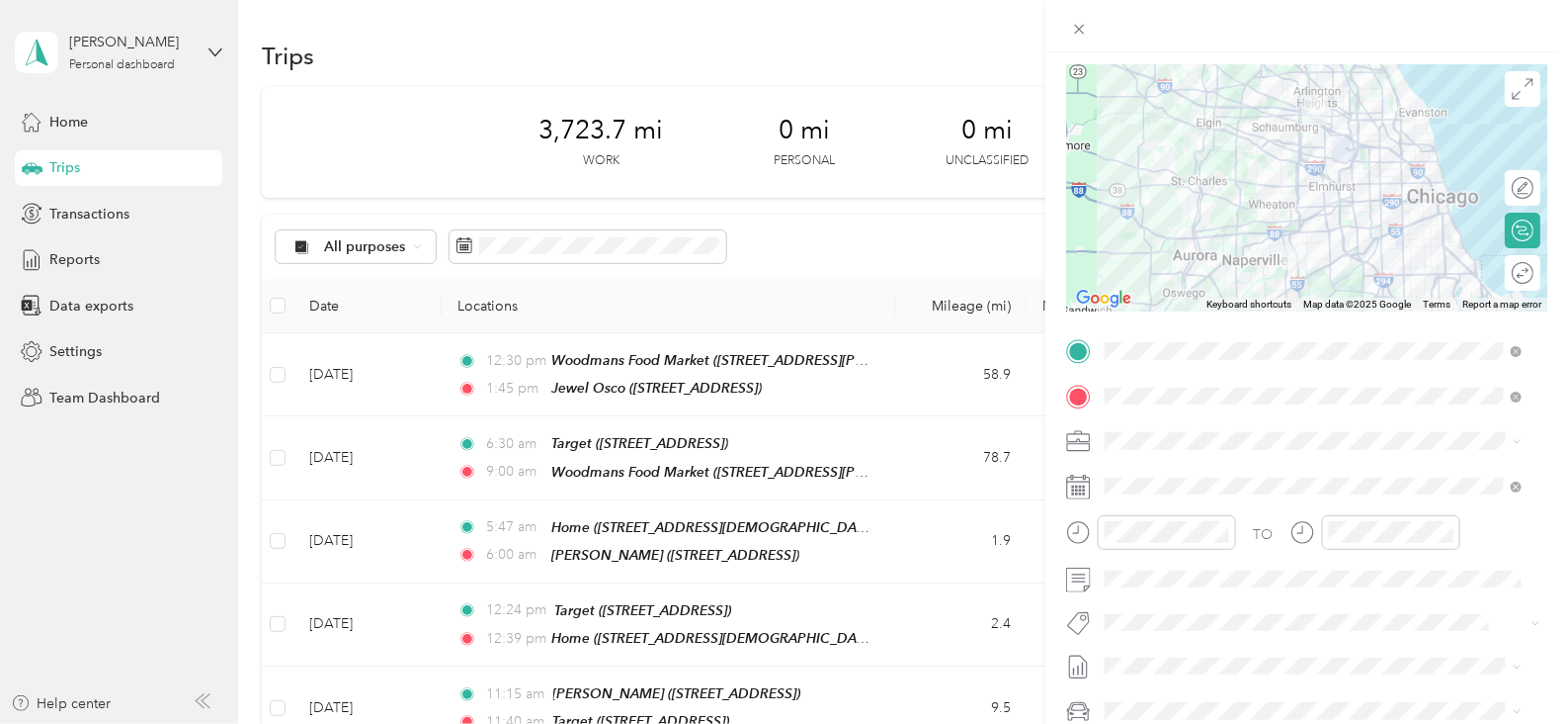
scroll to position [197, 0]
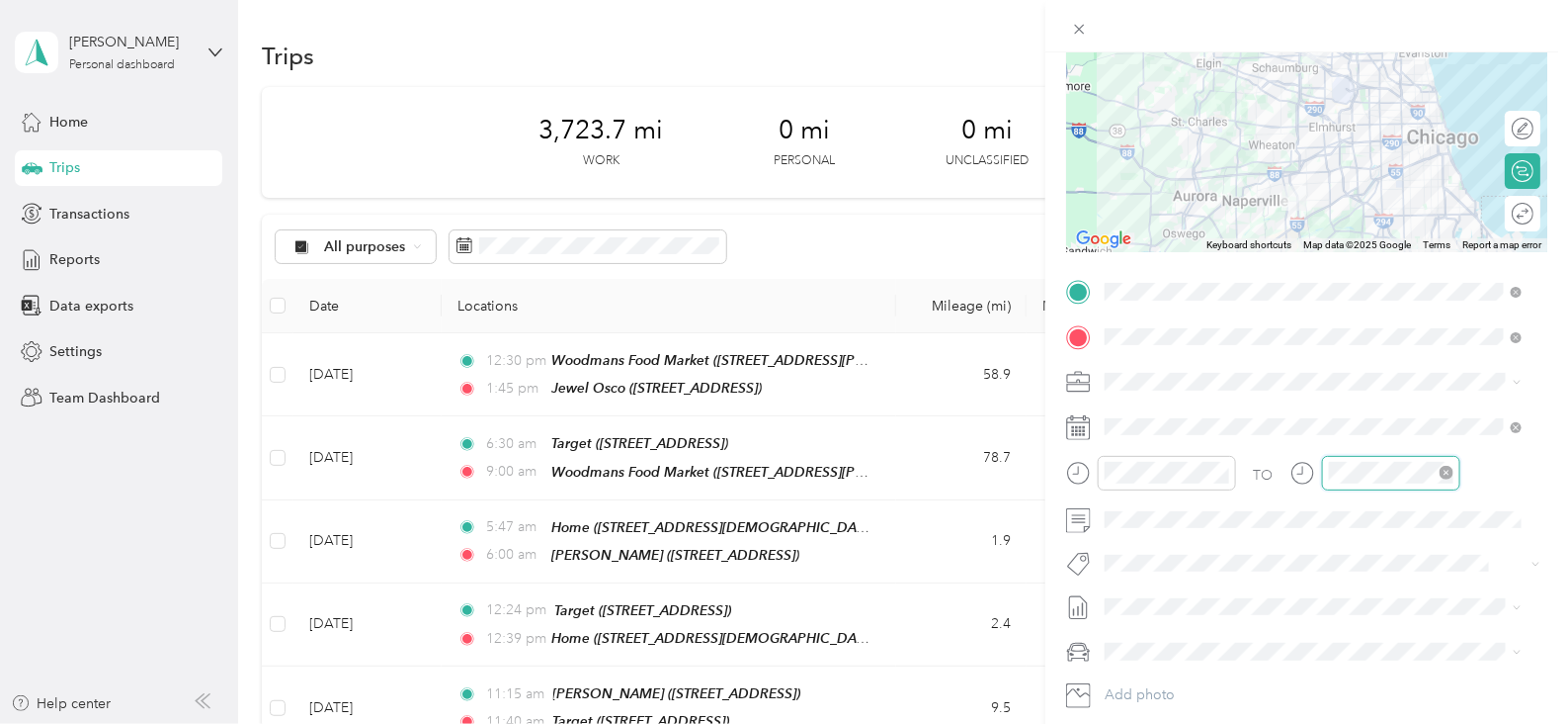
click at [1336, 456] on div at bounding box center [1391, 472] width 138 height 35
click at [1353, 237] on div "03" at bounding box center [1350, 239] width 48 height 28
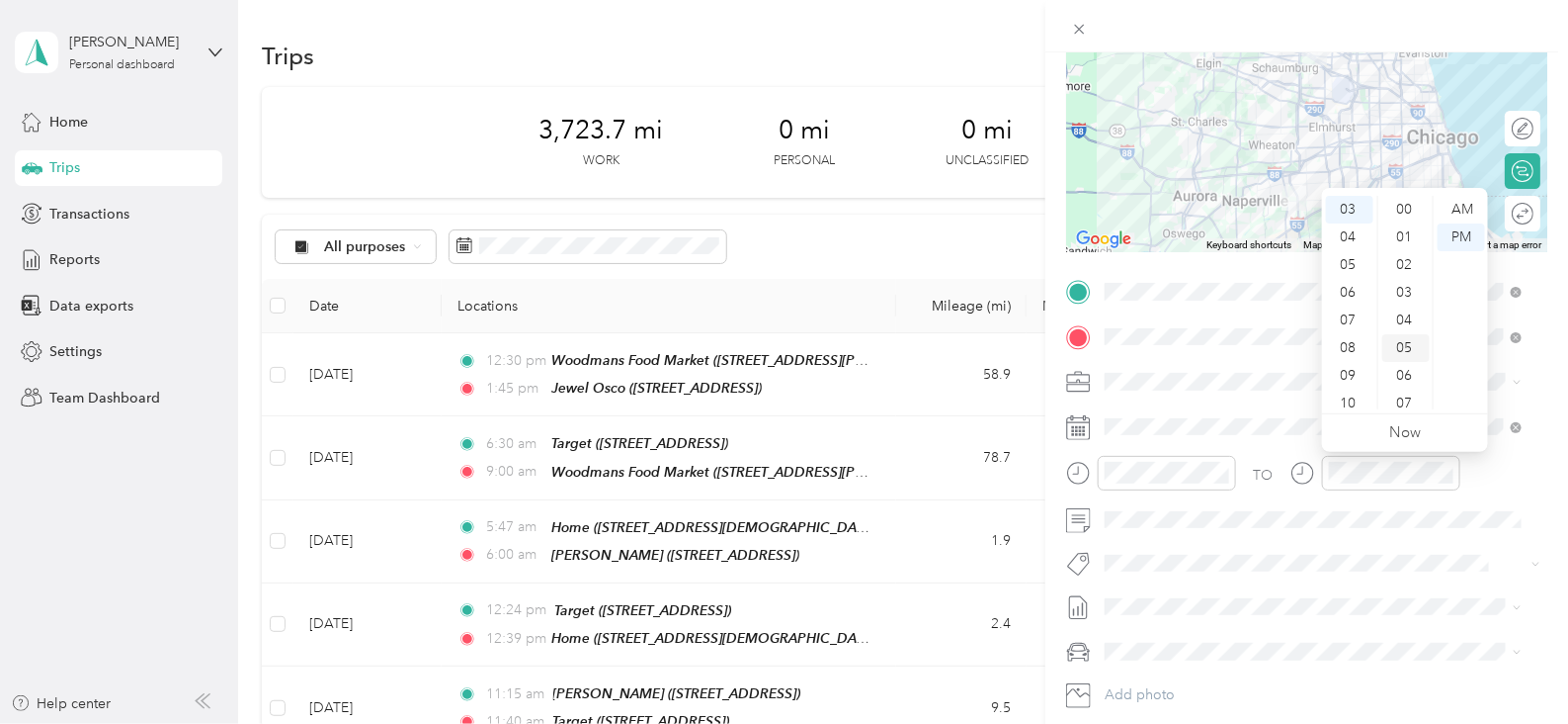
click at [1404, 350] on div "05" at bounding box center [1406, 348] width 48 height 28
click at [1561, 45] on div at bounding box center [1307, 26] width 523 height 53
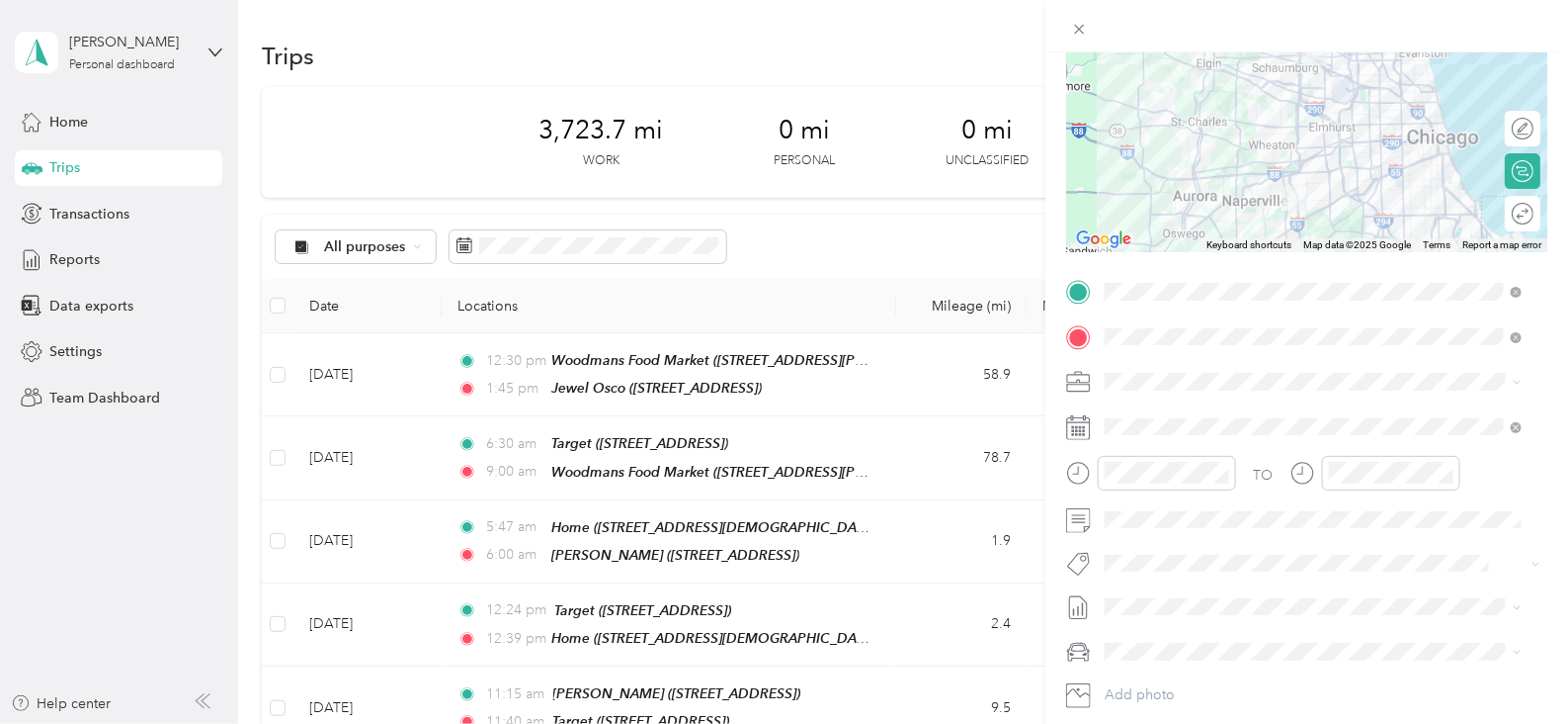
scroll to position [0, 0]
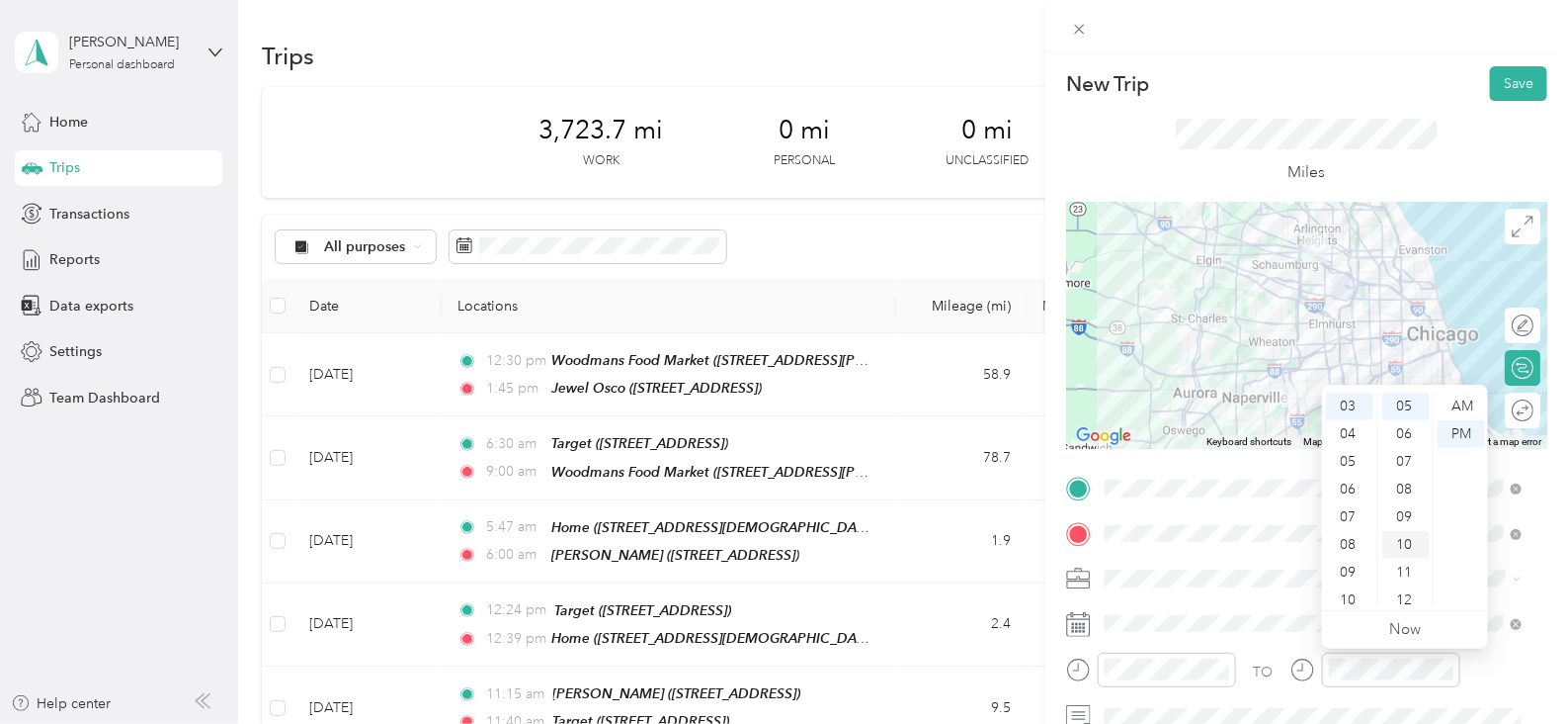
click at [1403, 548] on div "10" at bounding box center [1406, 545] width 48 height 28
click at [1490, 77] on button "Save" at bounding box center [1519, 84] width 58 height 35
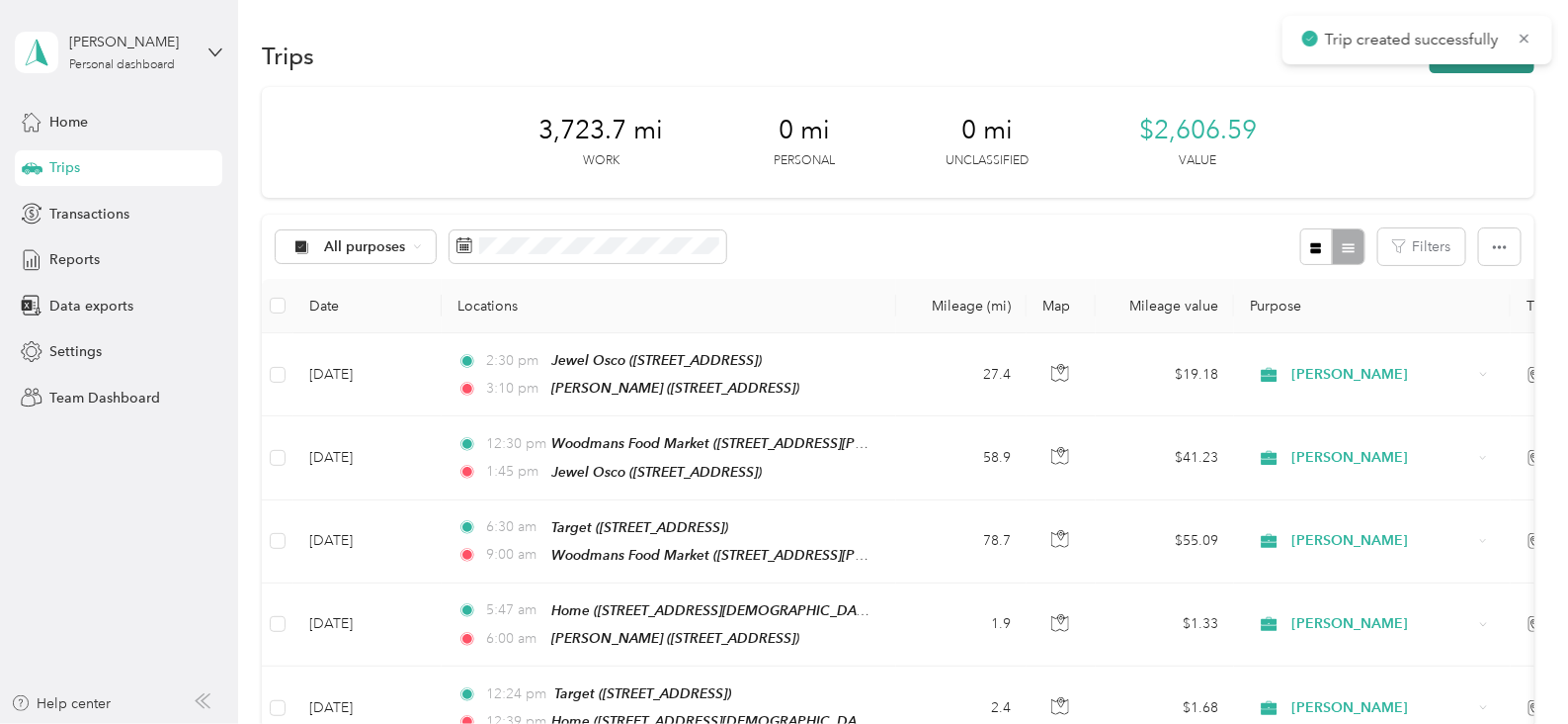
click at [1443, 71] on button "New trip" at bounding box center [1481, 56] width 104 height 35
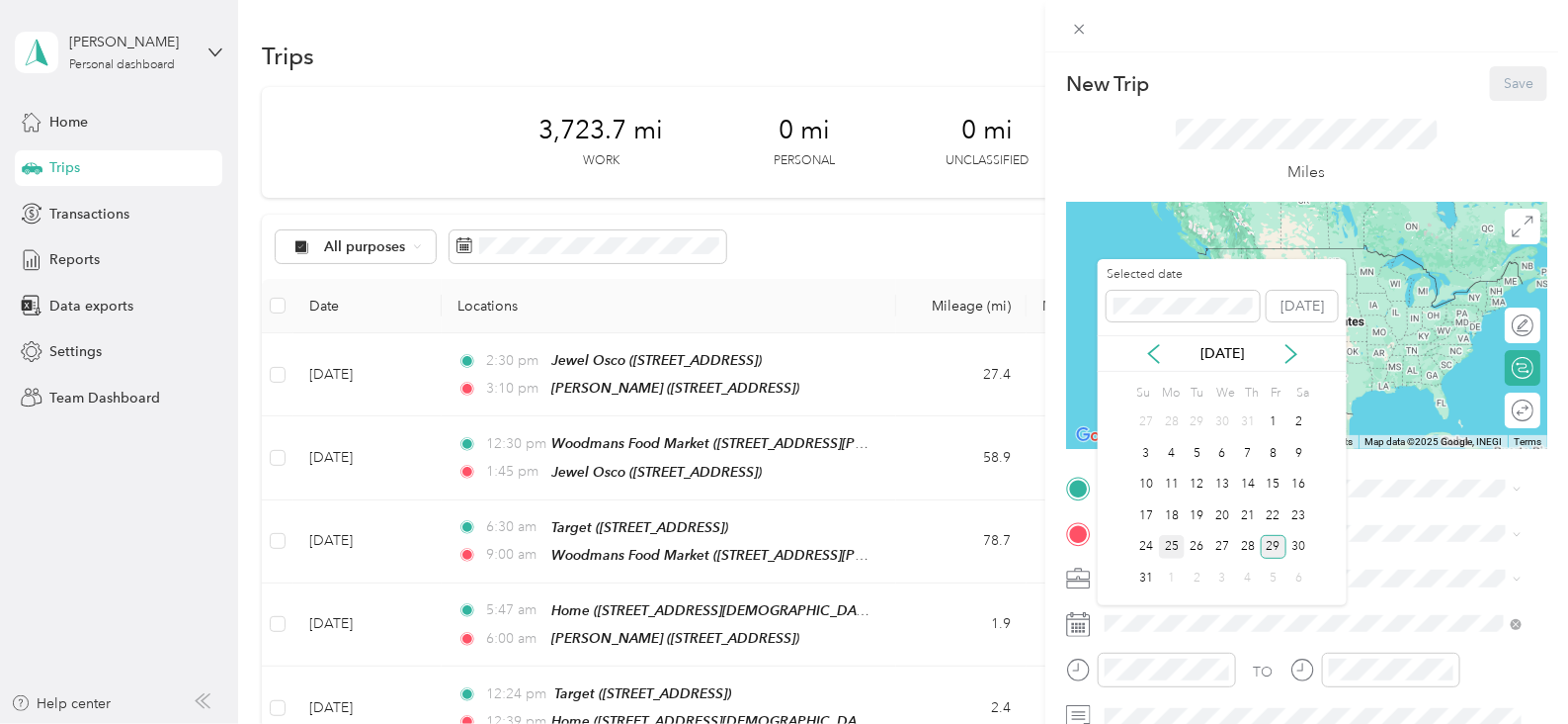
click at [1172, 544] on div "25" at bounding box center [1172, 547] width 26 height 25
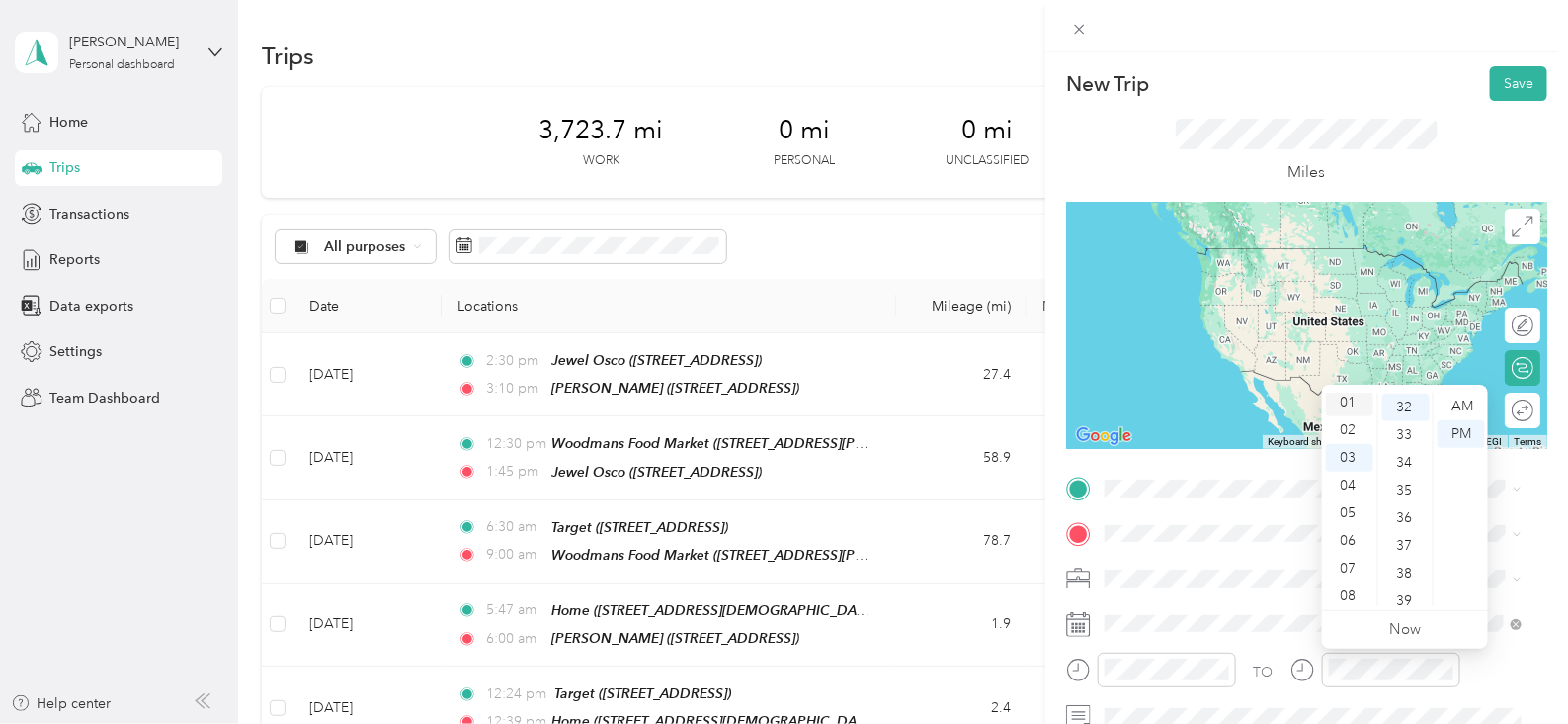
scroll to position [0, 0]
drag, startPoint x: 1347, startPoint y: 493, endPoint x: 1327, endPoint y: 511, distance: 26.9
click at [1347, 492] on div "03" at bounding box center [1350, 489] width 48 height 28
click at [1409, 598] on div "39" at bounding box center [1406, 601] width 48 height 28
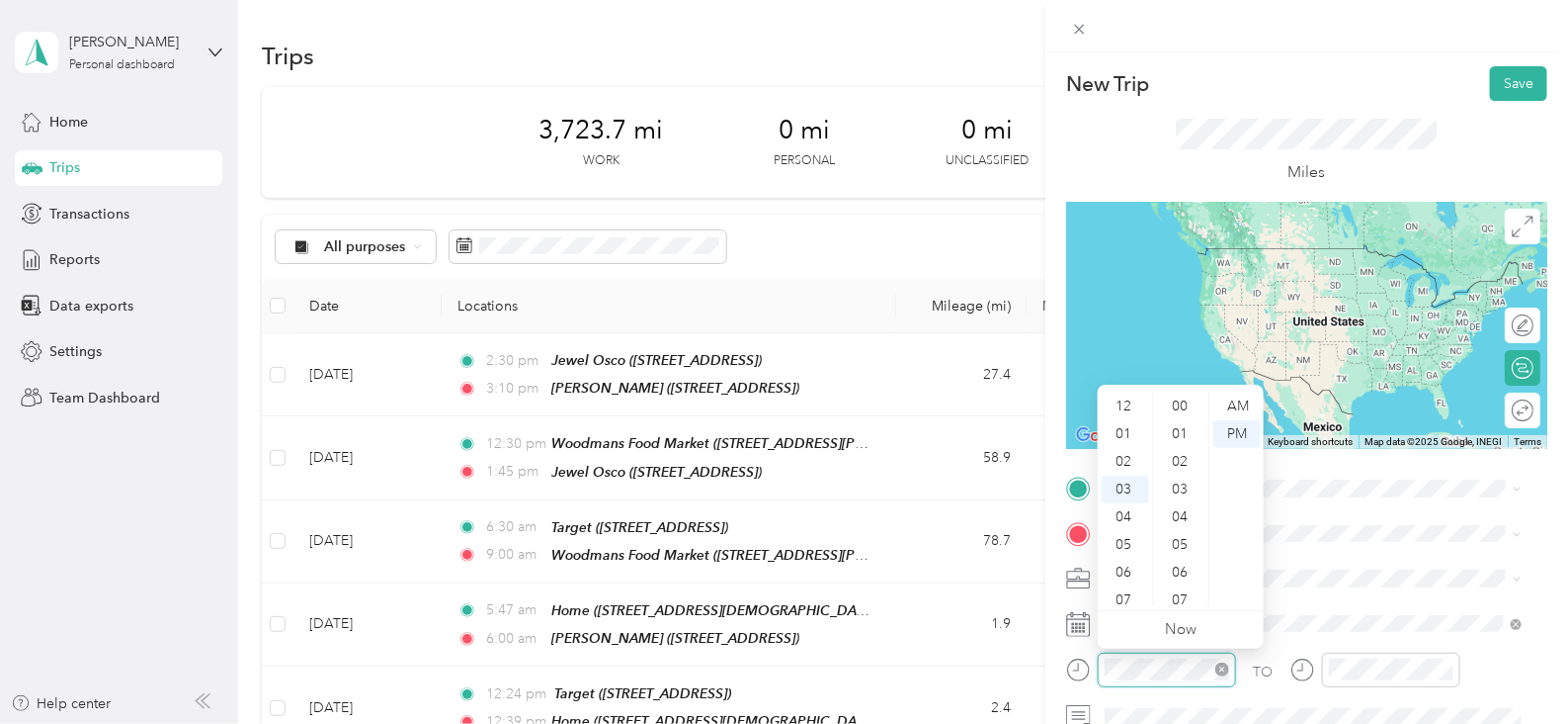
scroll to position [83, 0]
click at [1132, 406] on div "03" at bounding box center [1126, 407] width 48 height 28
click at [1182, 603] on div "39" at bounding box center [1182, 601] width 48 height 28
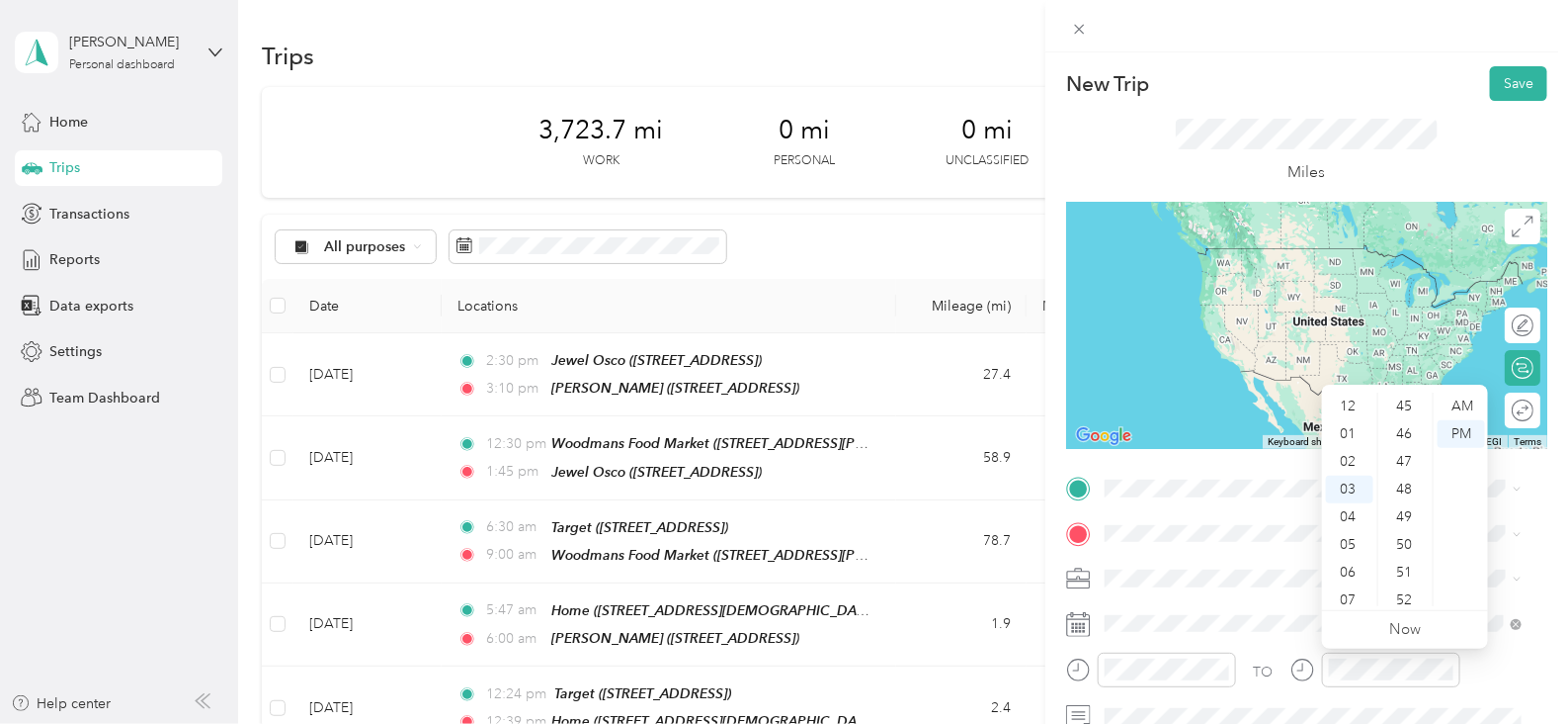
scroll to position [1268, 0]
click at [1397, 524] on div "50" at bounding box center [1406, 522] width 48 height 28
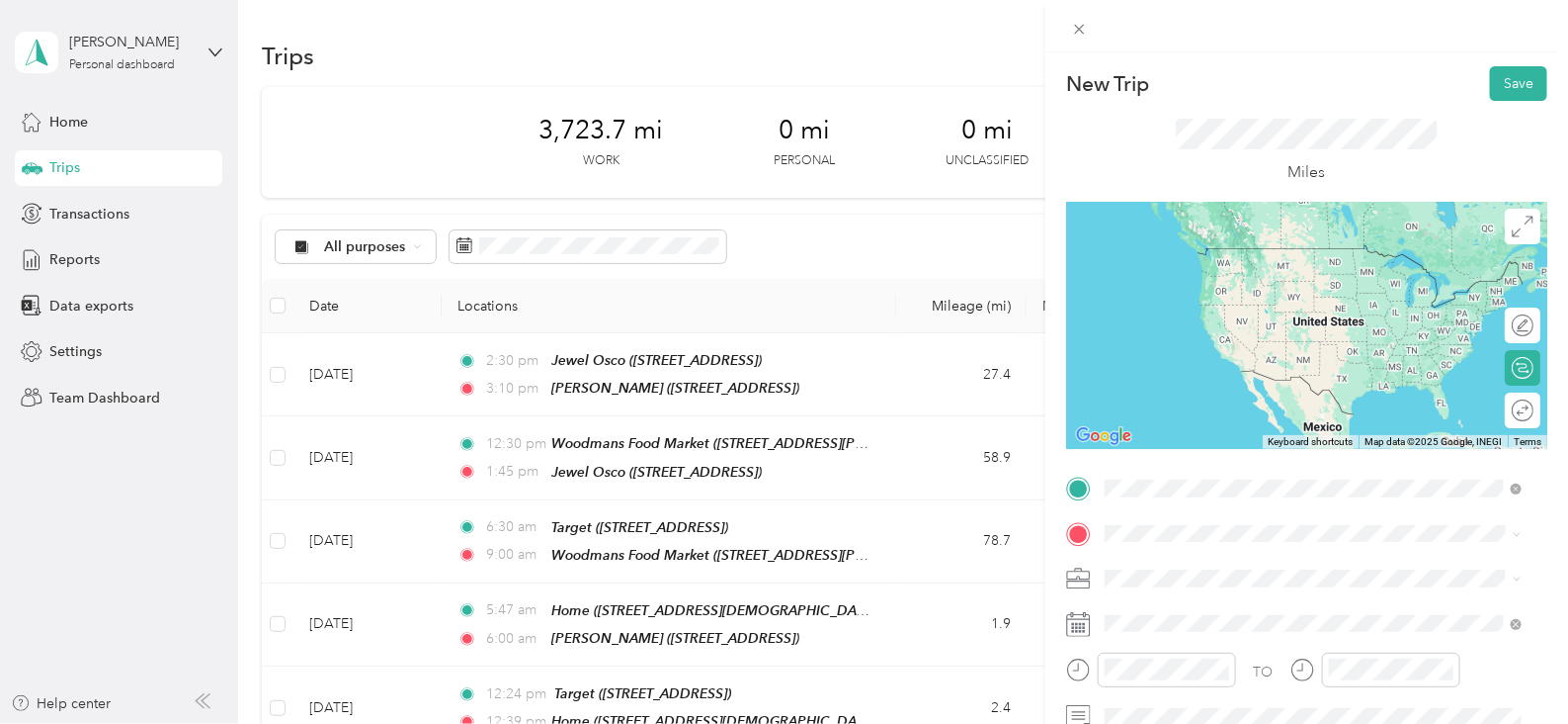
click at [1285, 294] on li "TEAM Jewel Osco [STREET_ADDRESS]" at bounding box center [1312, 271] width 431 height 70
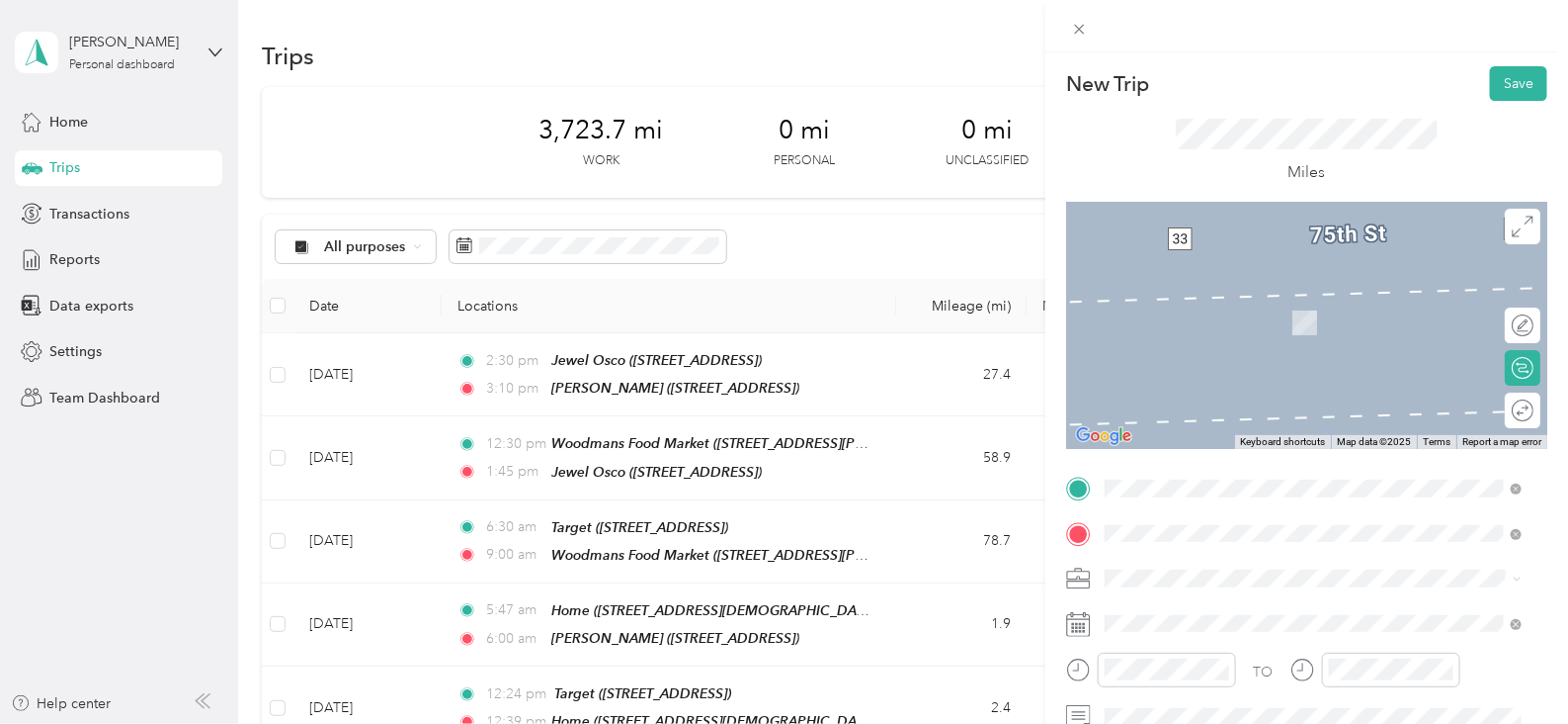
click at [1255, 302] on div "Home" at bounding box center [1318, 299] width 352 height 18
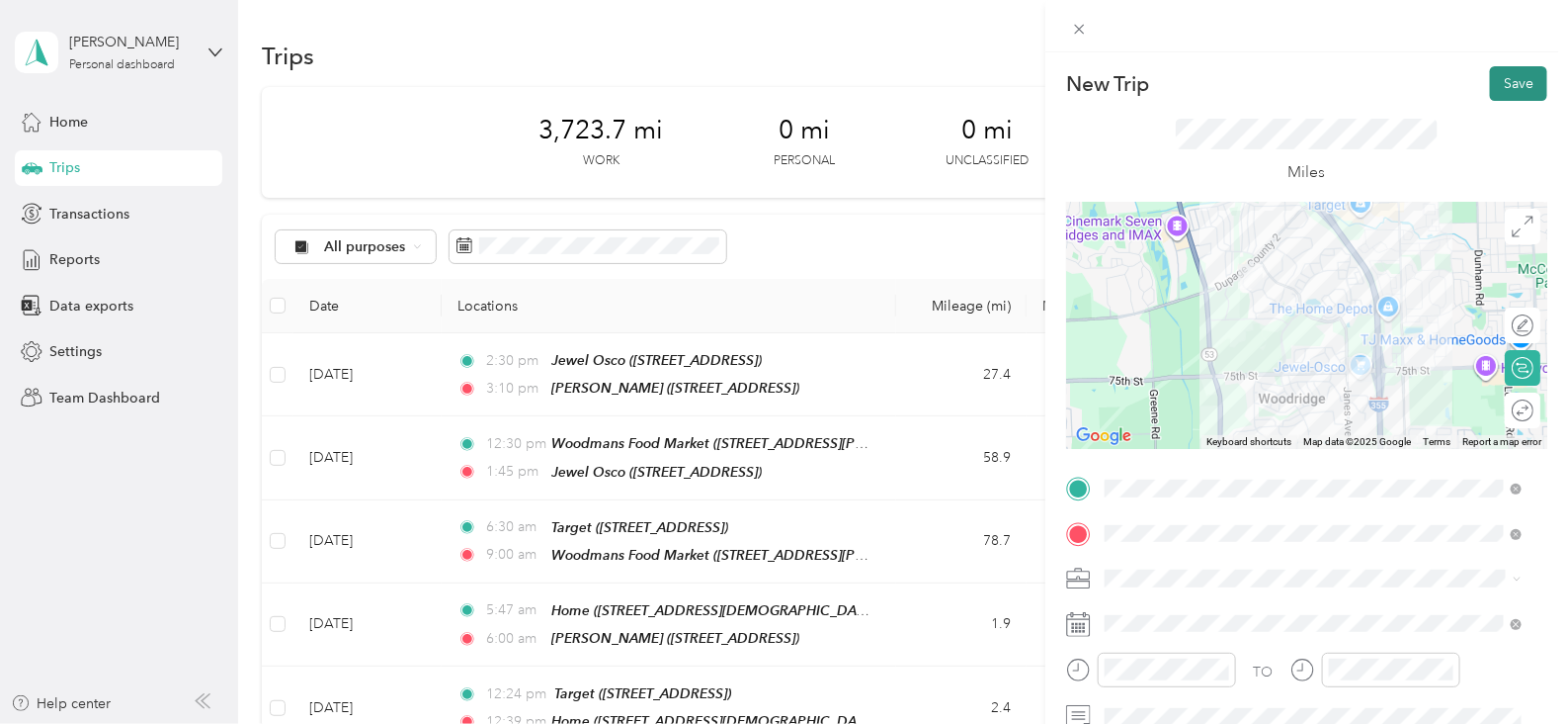
drag, startPoint x: 1510, startPoint y: 87, endPoint x: 1499, endPoint y: 77, distance: 14.9
click at [1510, 86] on button "Save" at bounding box center [1519, 84] width 58 height 35
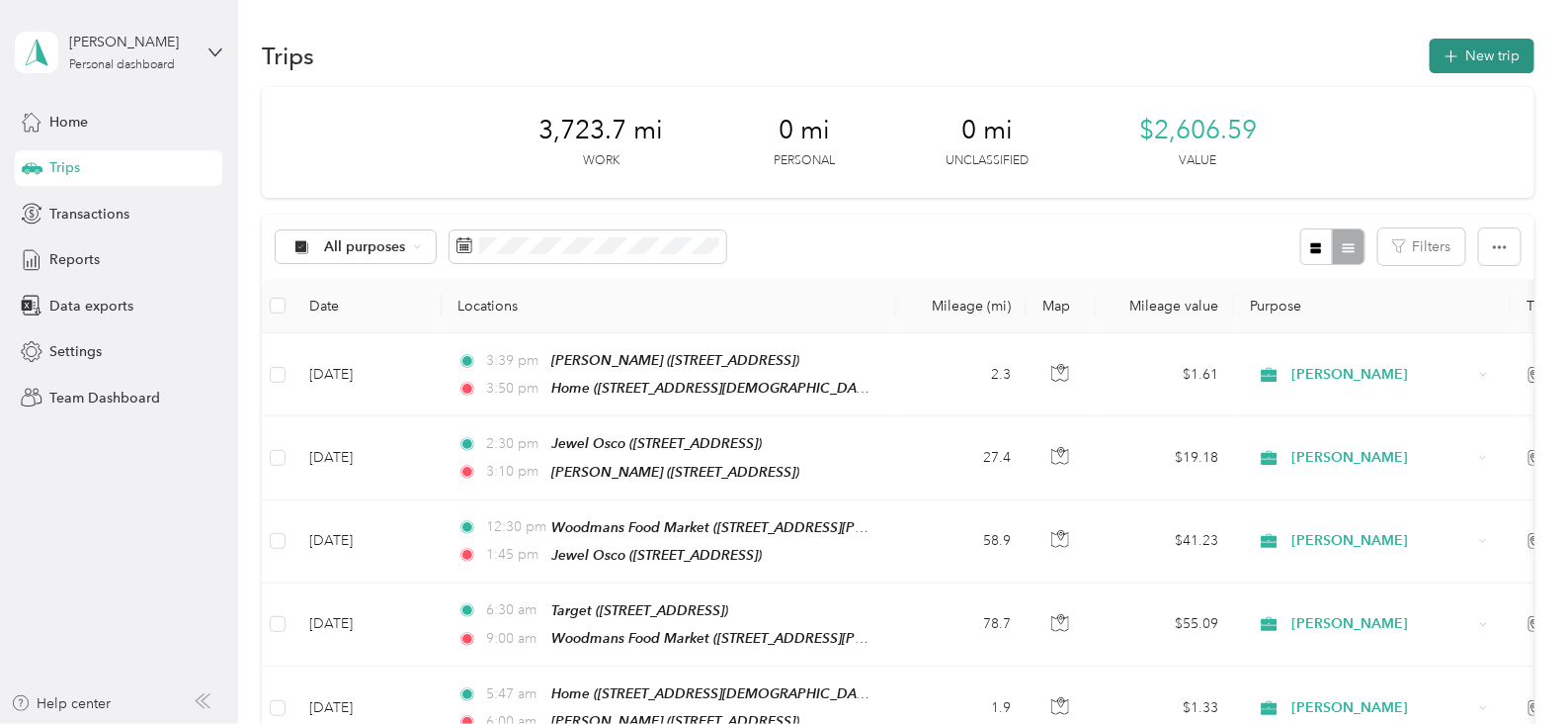
click at [1440, 60] on icon "button" at bounding box center [1451, 57] width 23 height 23
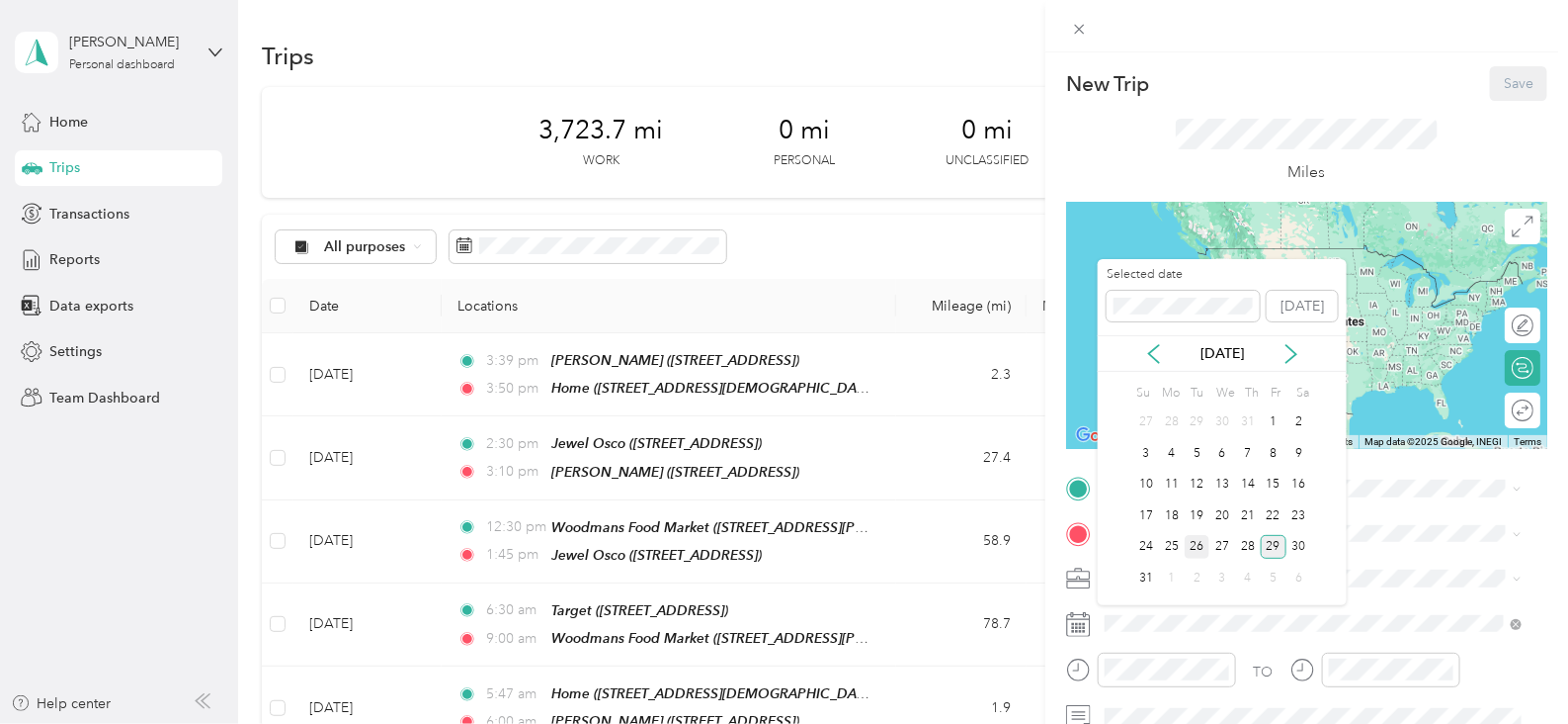
click at [1196, 551] on div "26" at bounding box center [1198, 547] width 26 height 25
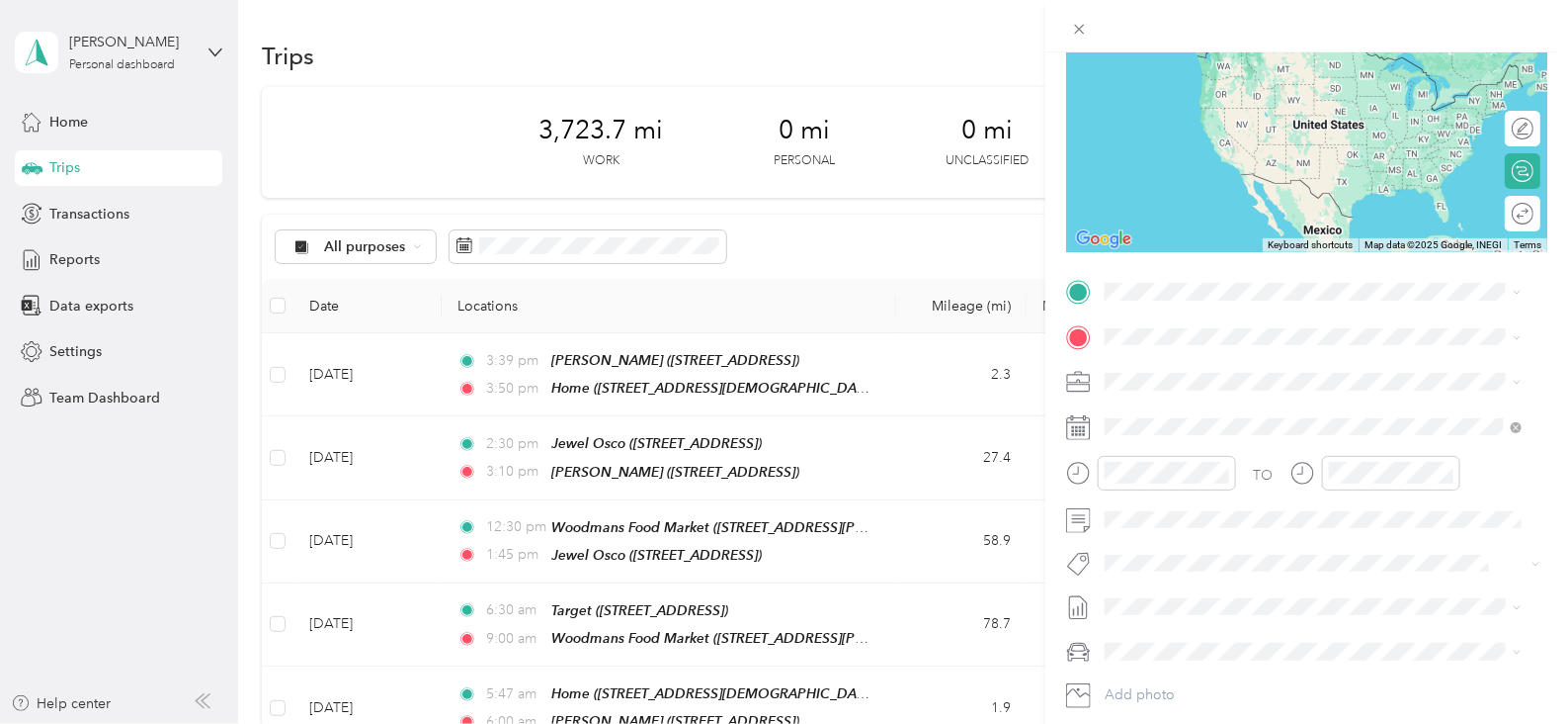
scroll to position [196, 0]
click at [1038, 326] on div "New Trip Save This trip cannot be edited because it is either under review, app…" at bounding box center [784, 362] width 1568 height 724
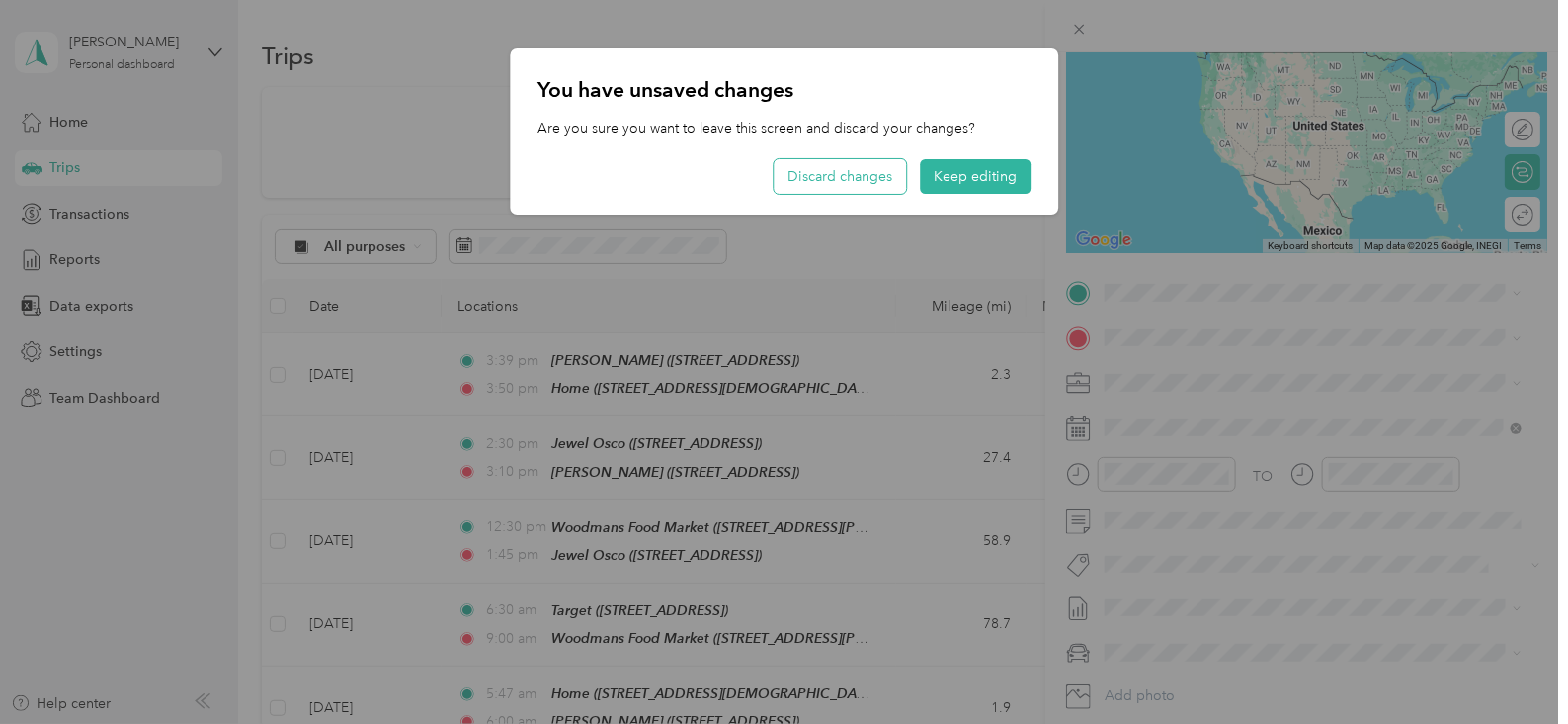
drag, startPoint x: 888, startPoint y: 180, endPoint x: 876, endPoint y: 181, distance: 12.0
click at [889, 179] on button "Discard changes" at bounding box center [839, 176] width 132 height 35
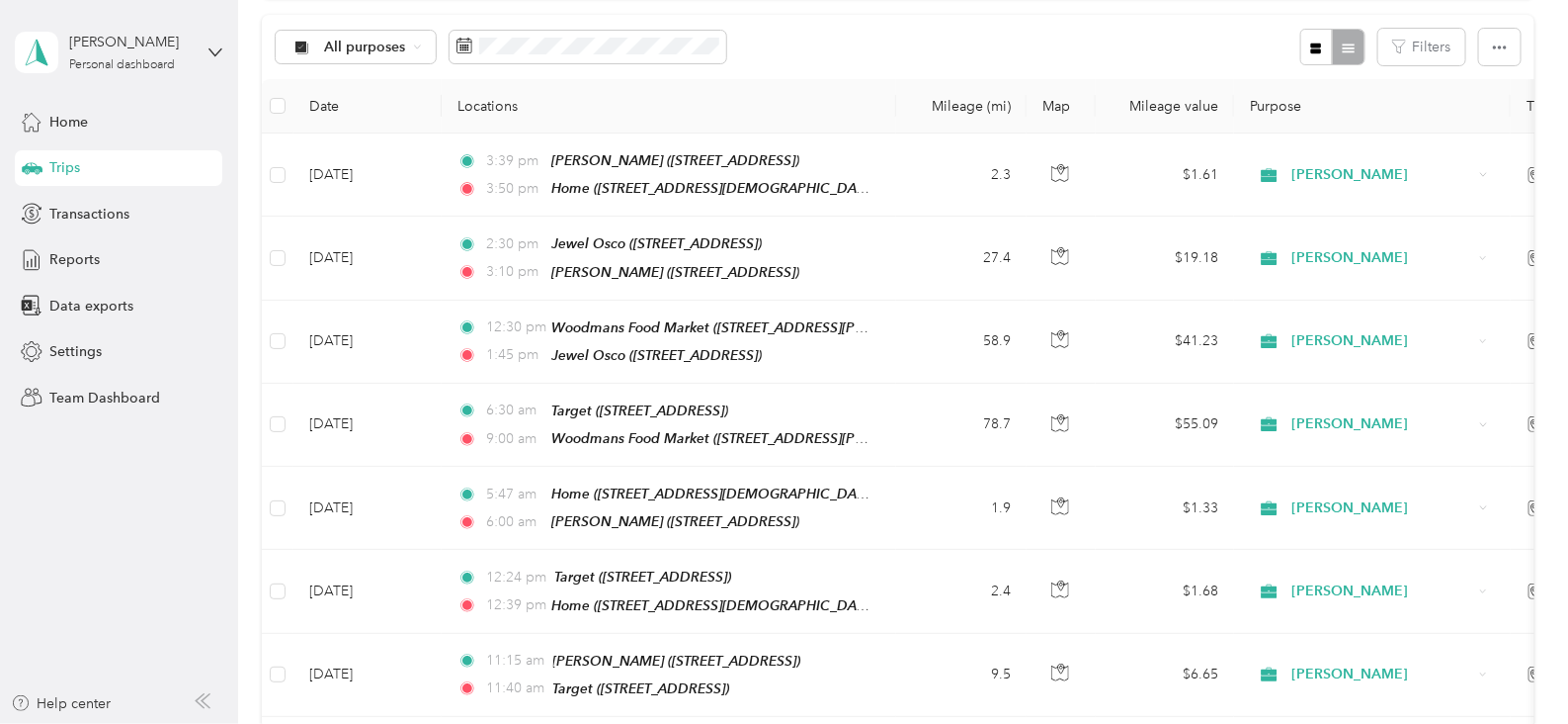
scroll to position [321, 0]
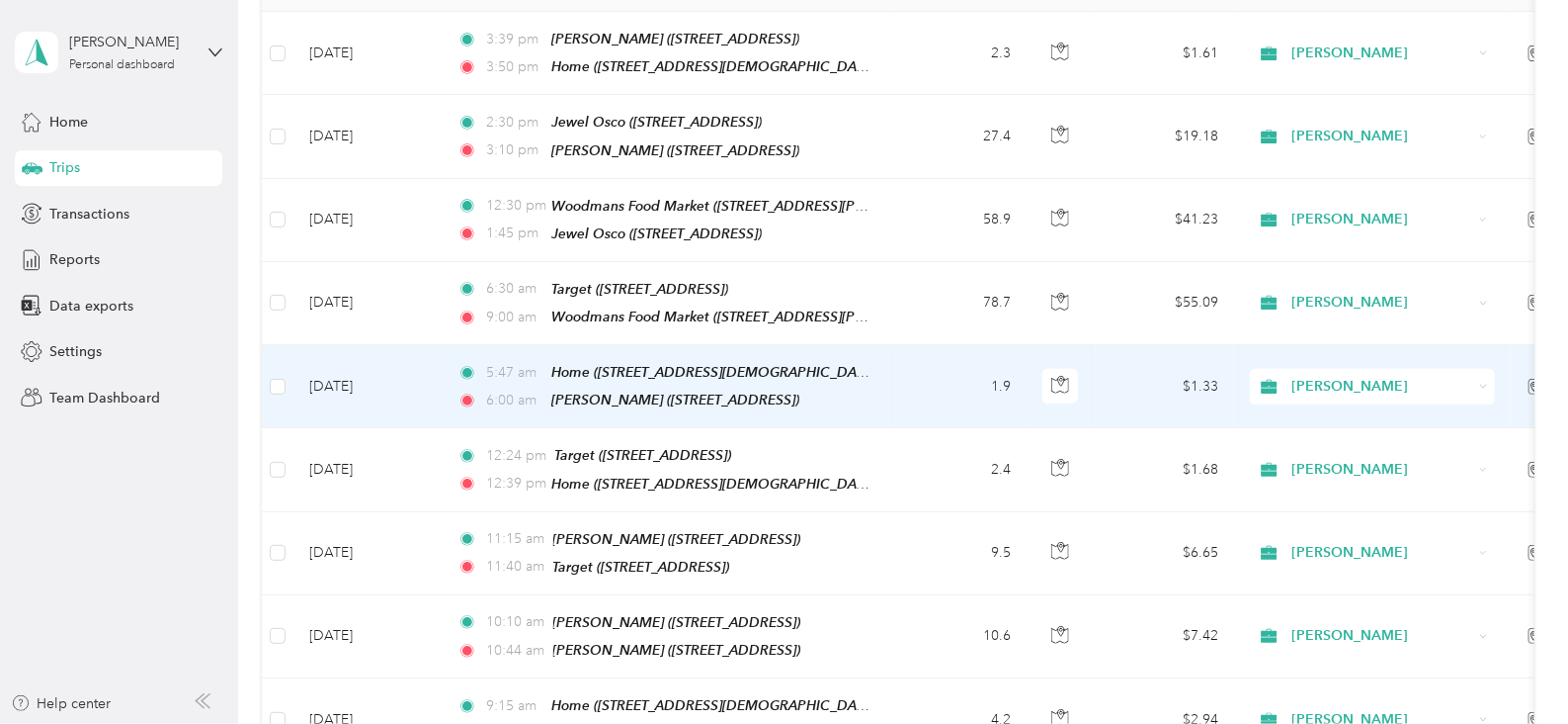
click at [379, 372] on td "[DATE]" at bounding box center [367, 386] width 148 height 83
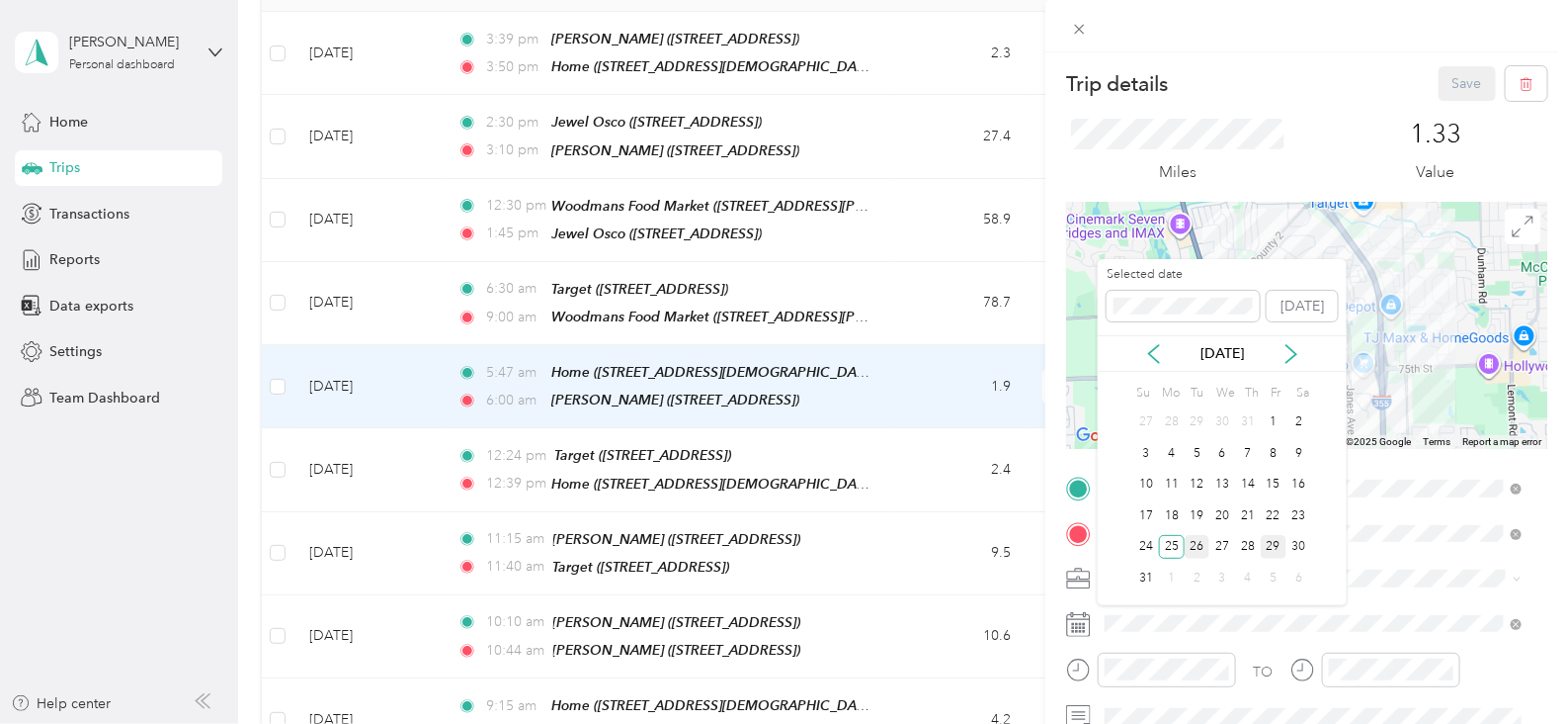
click at [1193, 555] on div "26" at bounding box center [1198, 547] width 26 height 25
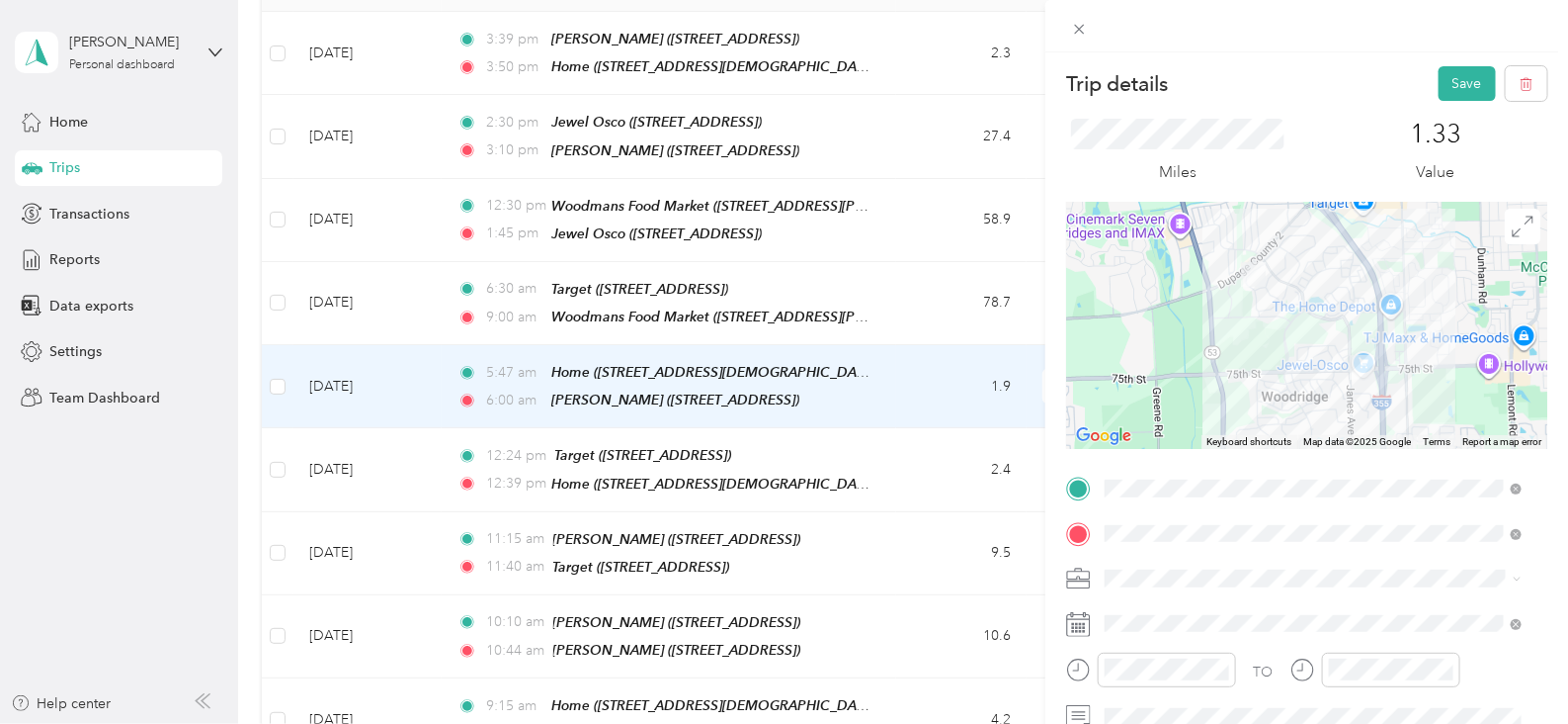
drag, startPoint x: 1452, startPoint y: 87, endPoint x: 1016, endPoint y: 202, distance: 450.9
click at [1453, 86] on button "Save" at bounding box center [1468, 84] width 58 height 35
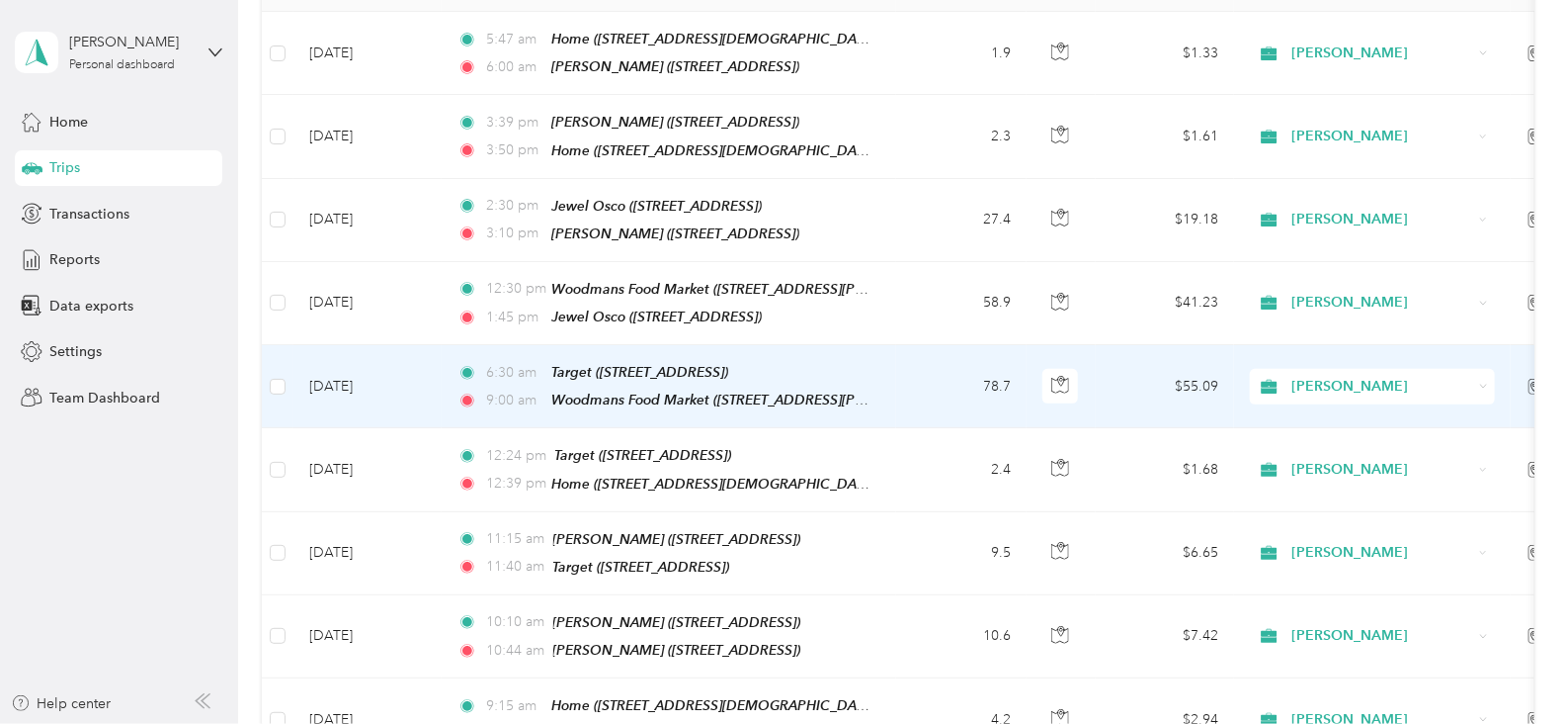
click at [372, 378] on td "[DATE]" at bounding box center [367, 386] width 148 height 83
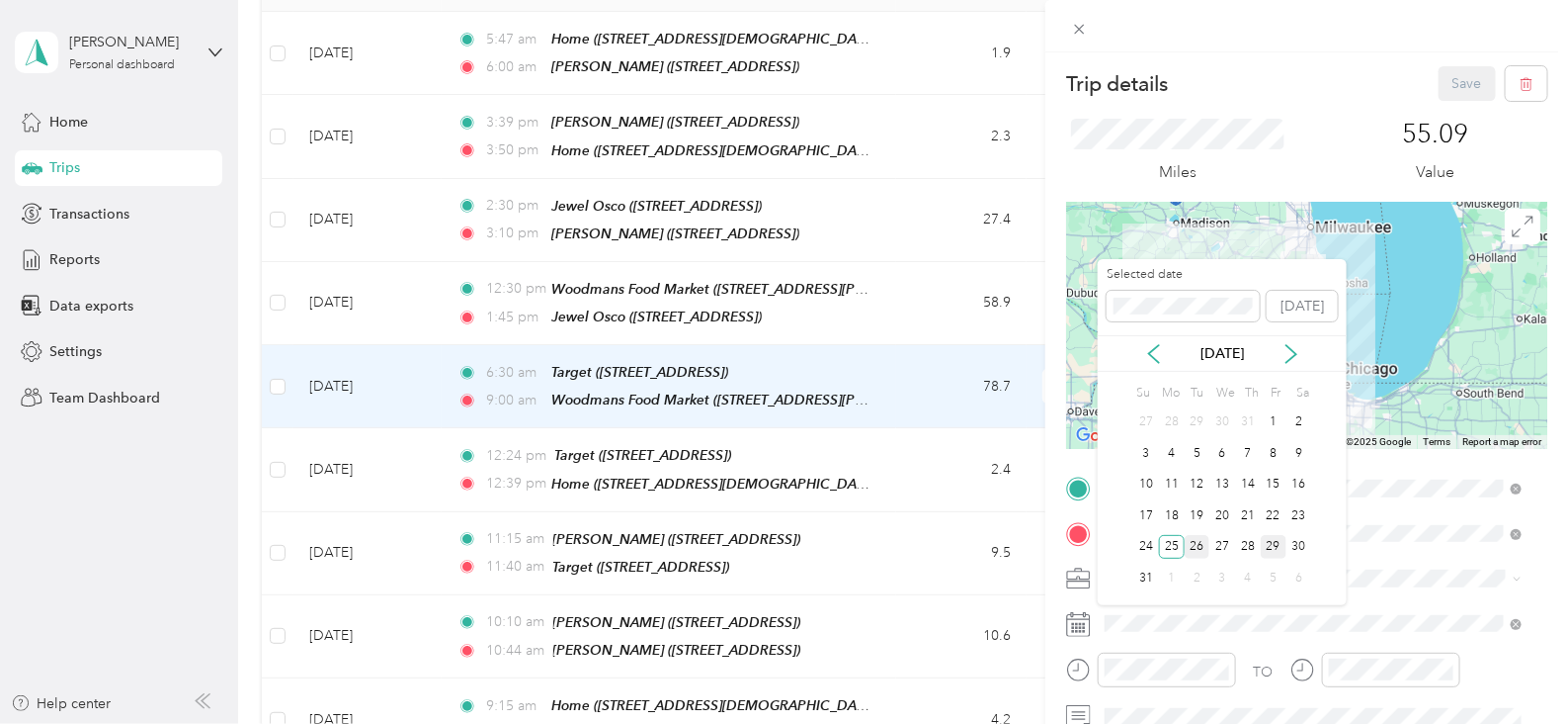
click at [1201, 553] on div "26" at bounding box center [1198, 547] width 26 height 25
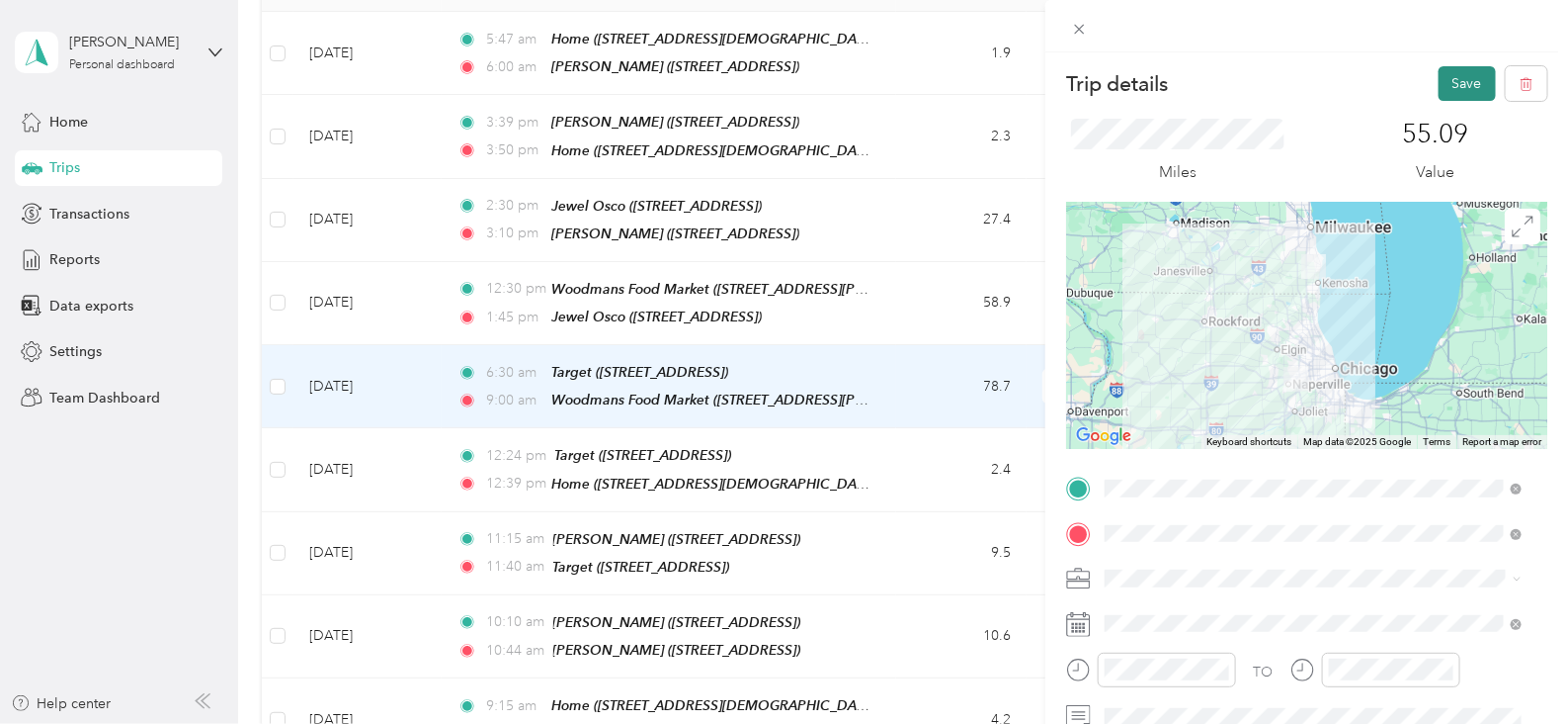
click at [1448, 93] on button "Save" at bounding box center [1468, 84] width 58 height 35
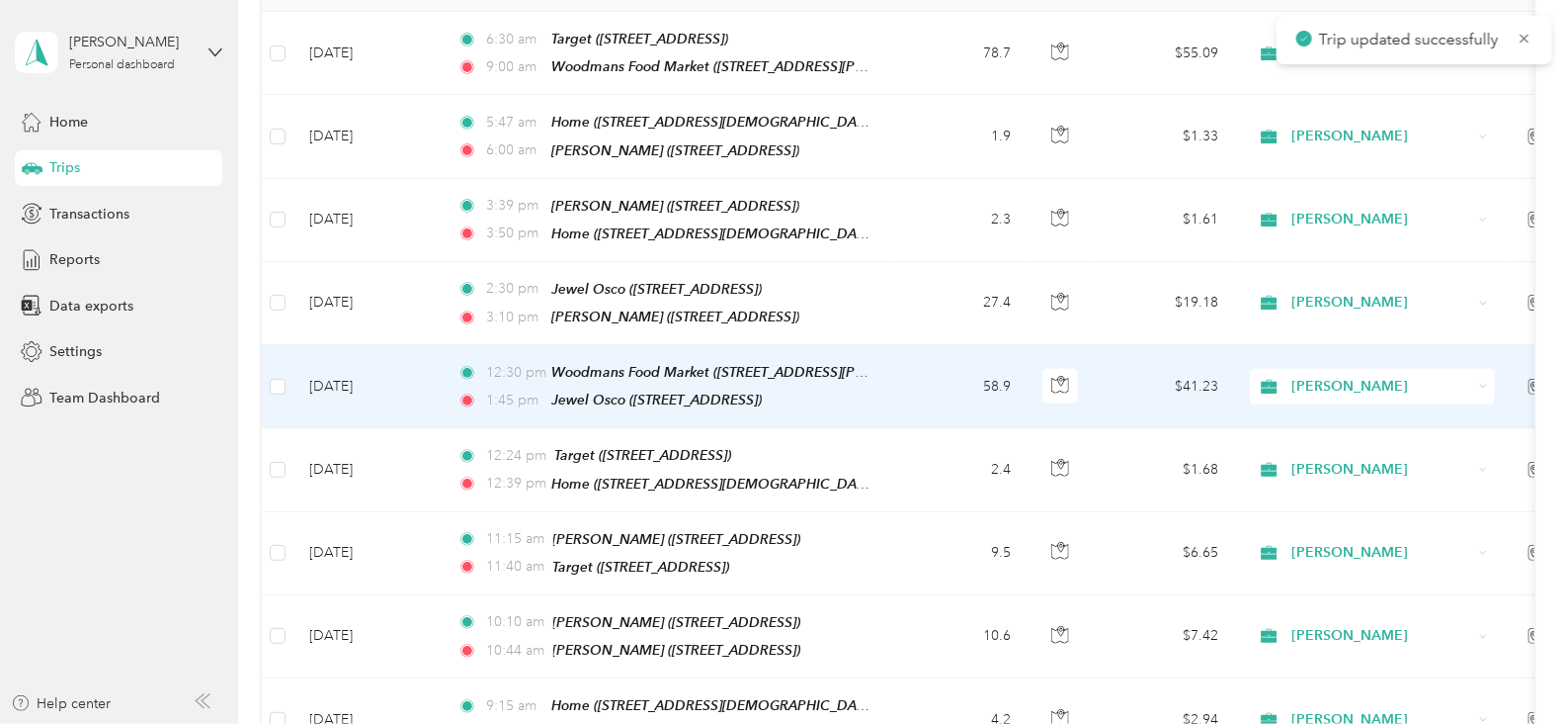
click at [389, 373] on td "[DATE]" at bounding box center [367, 386] width 148 height 83
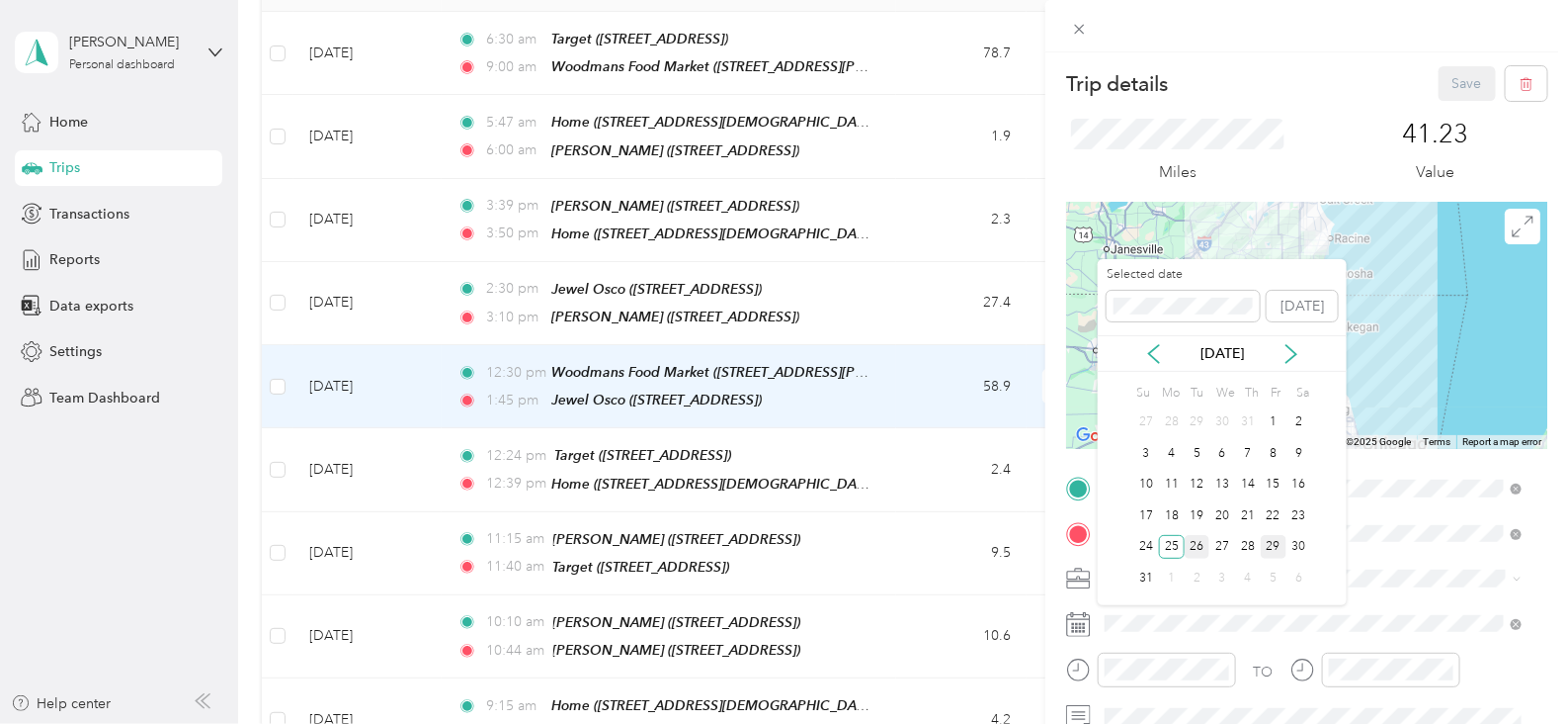
click at [1200, 542] on div "26" at bounding box center [1198, 547] width 26 height 25
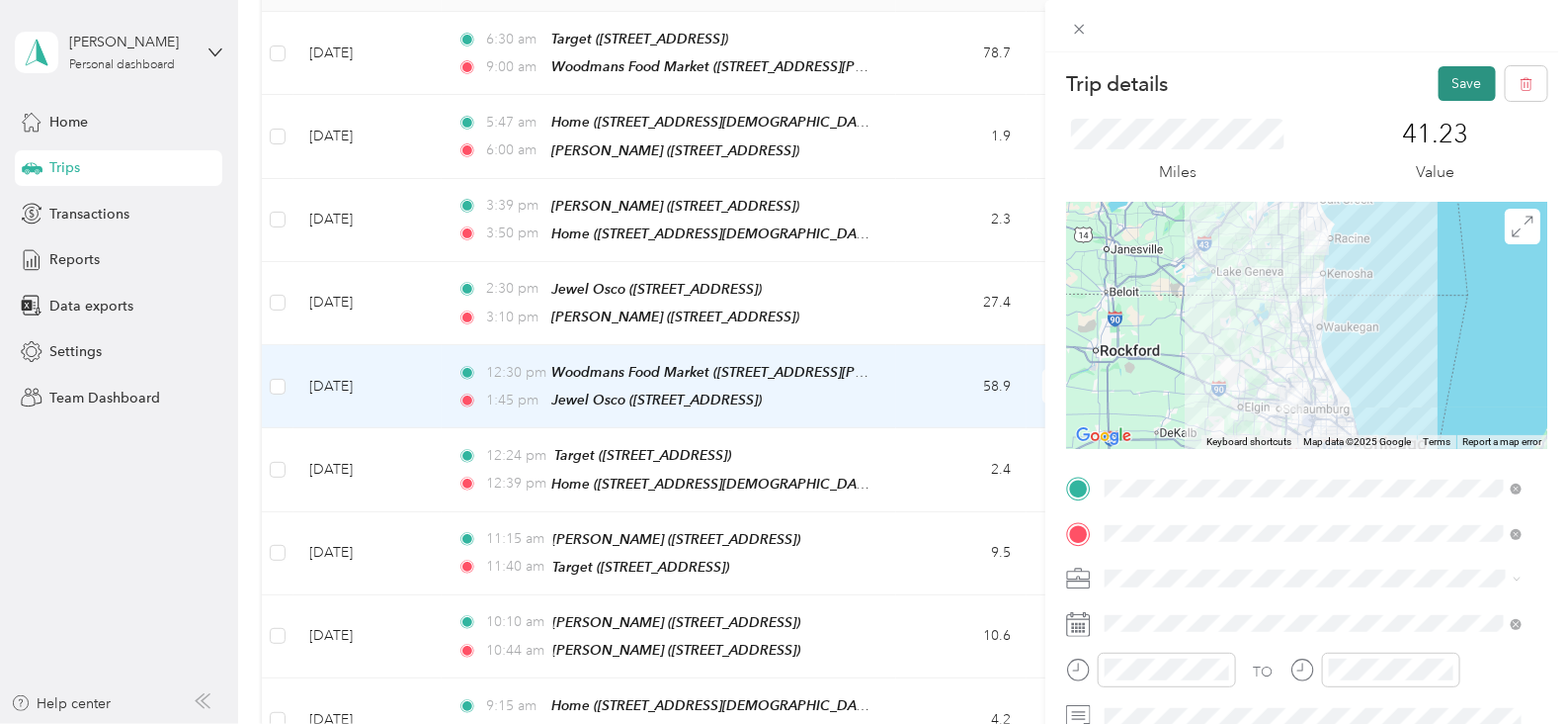
click at [1439, 75] on button "Save" at bounding box center [1468, 84] width 58 height 35
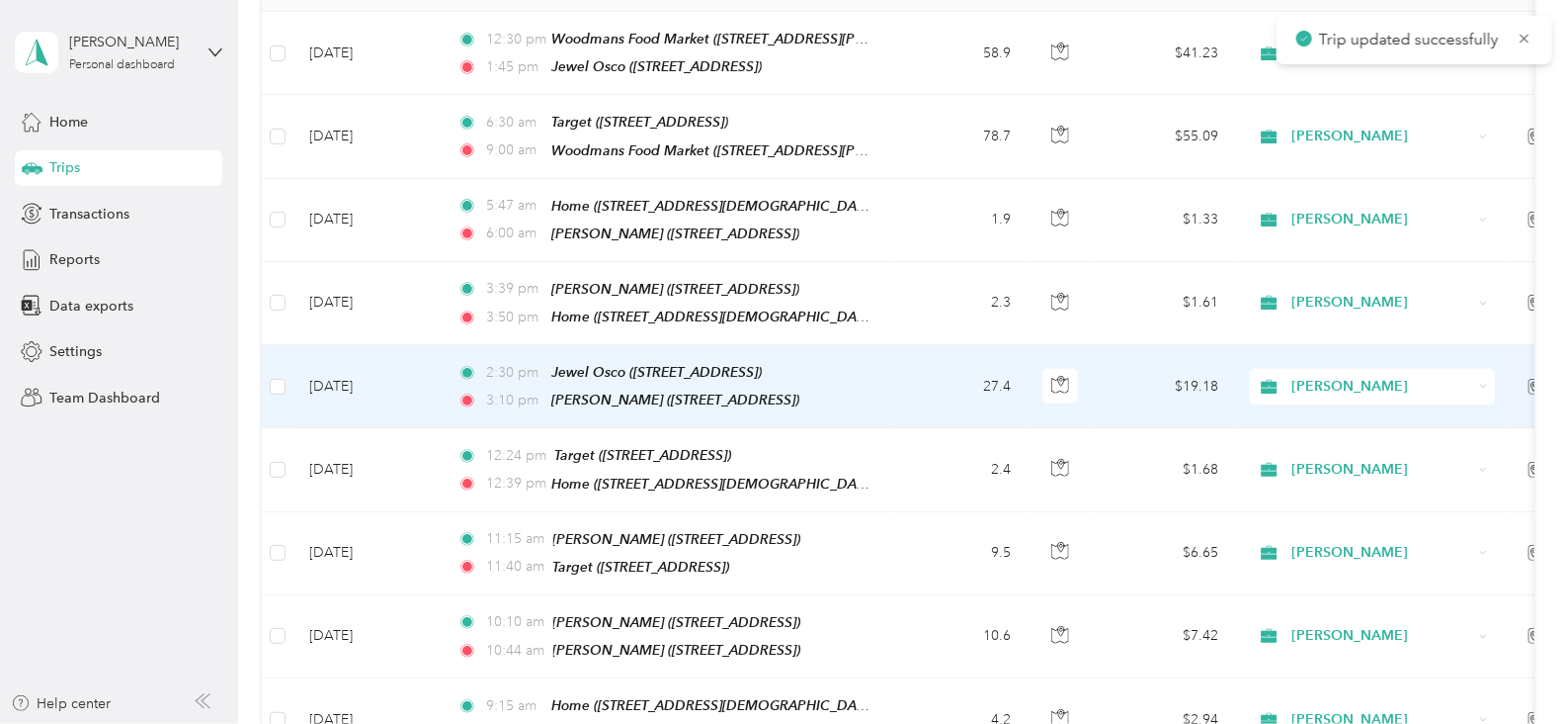
click at [375, 378] on td "[DATE]" at bounding box center [367, 386] width 148 height 83
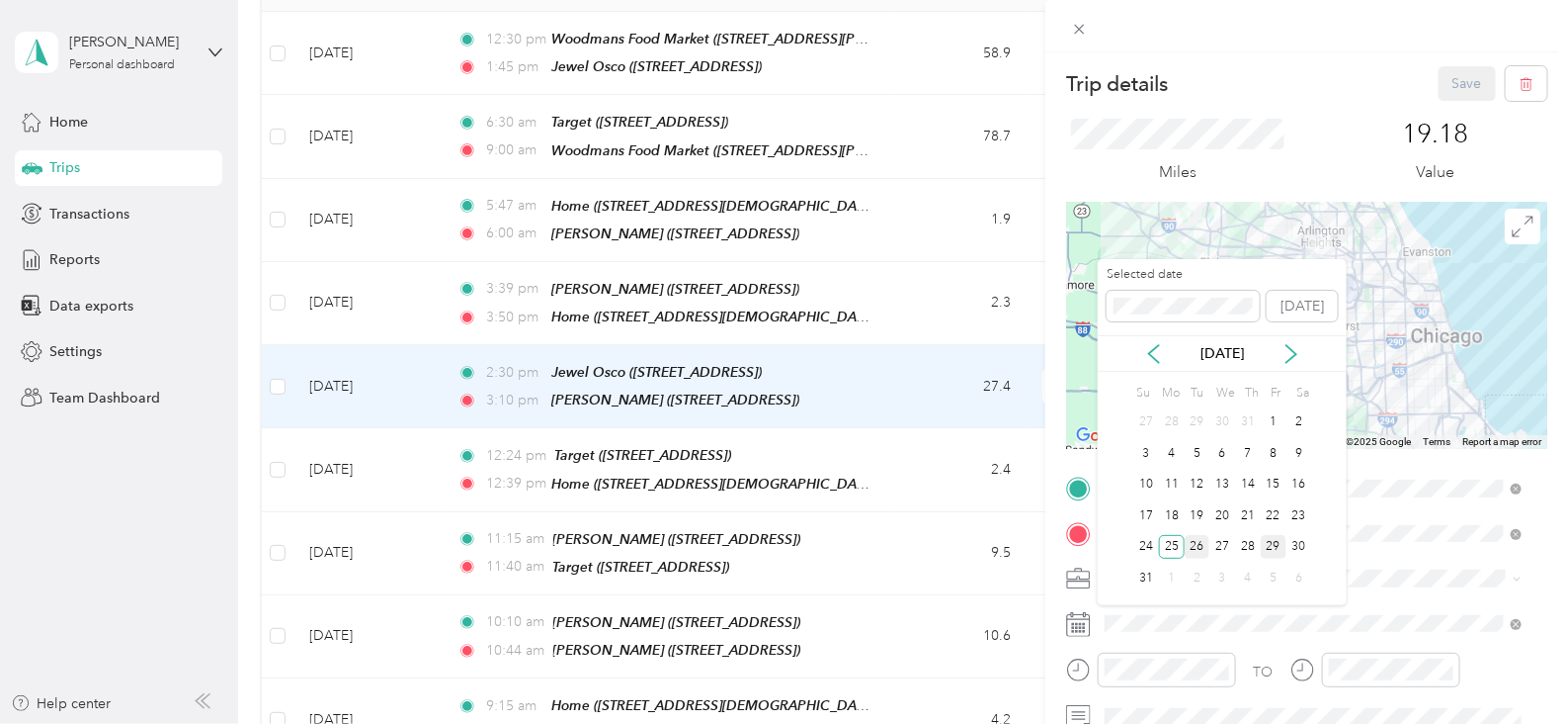
click at [1205, 536] on div "26" at bounding box center [1198, 547] width 26 height 25
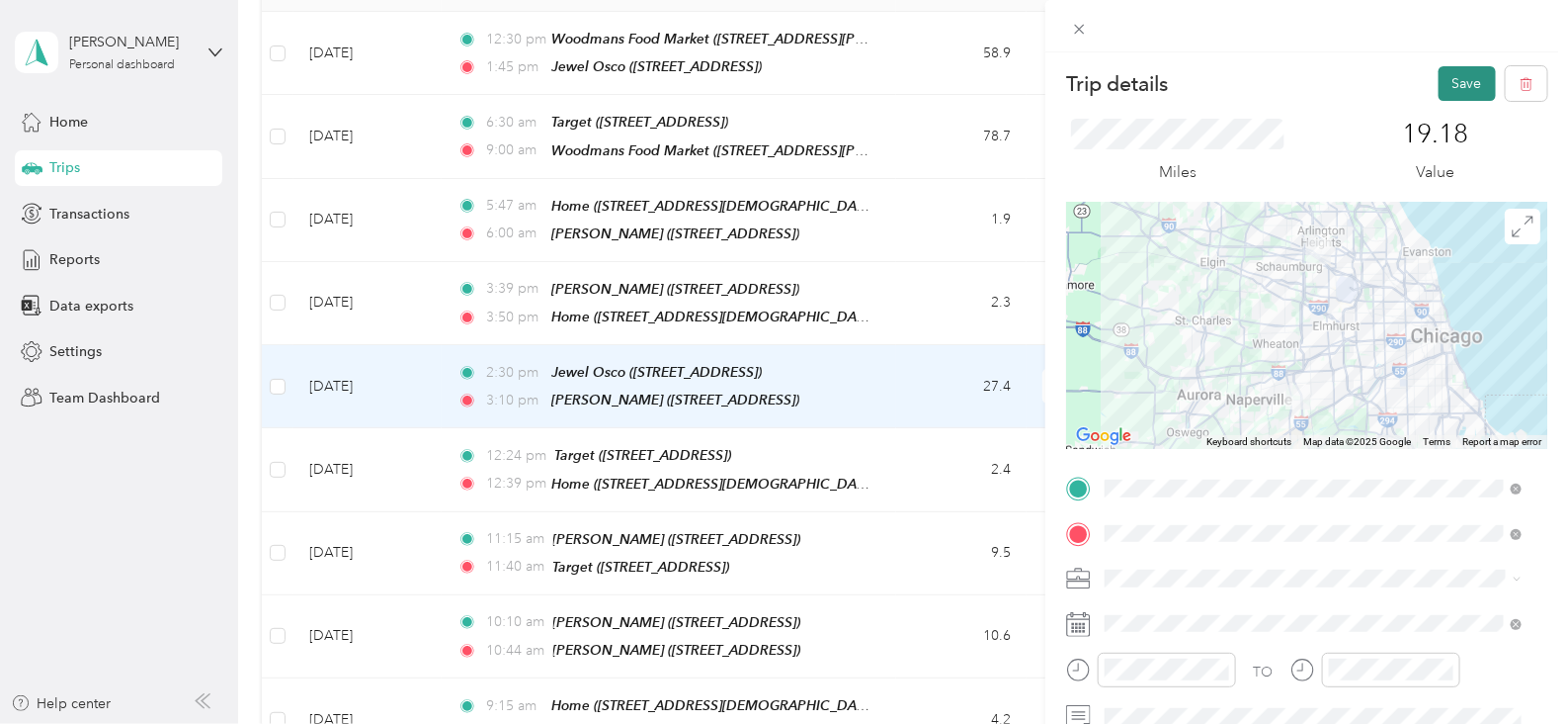
click at [1458, 92] on button "Save" at bounding box center [1468, 84] width 58 height 35
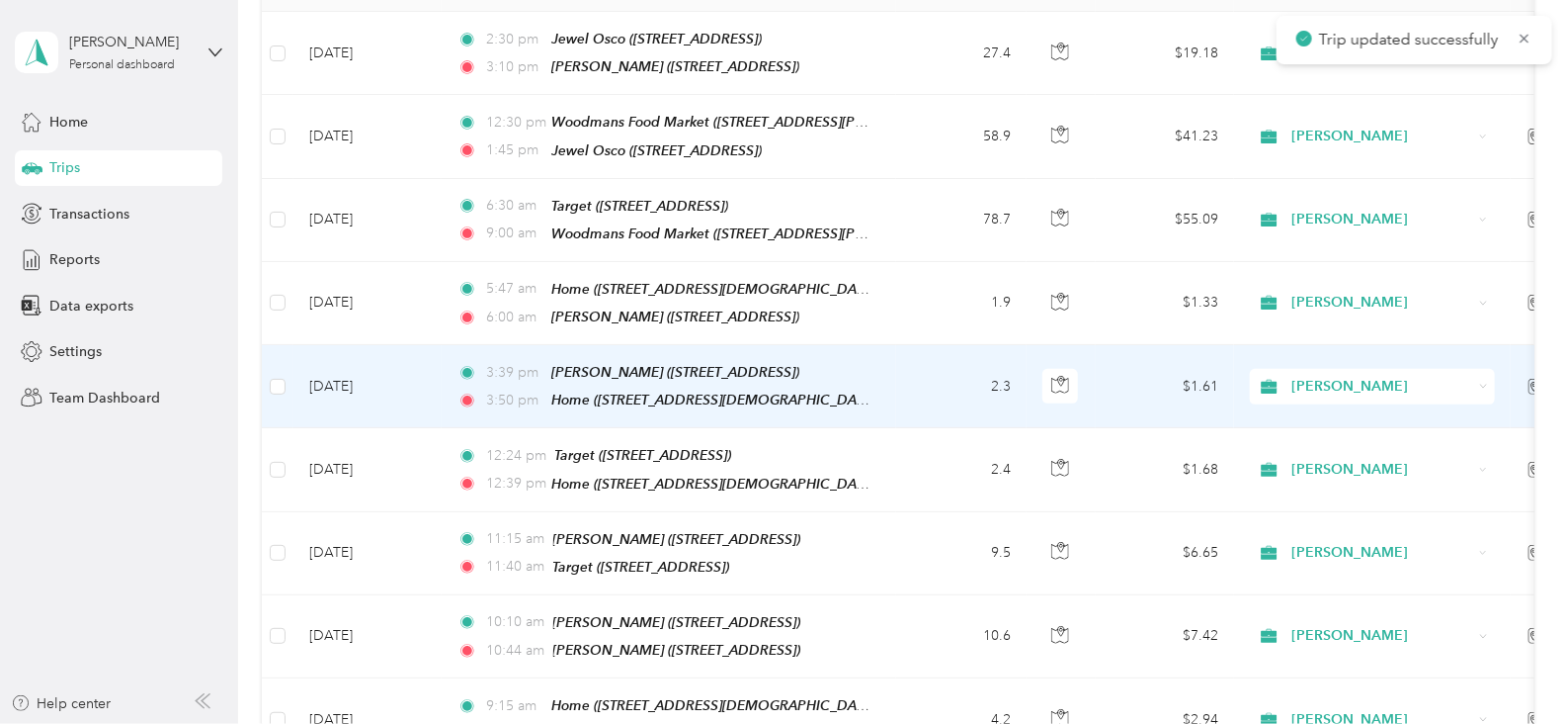
click at [386, 378] on td "[DATE]" at bounding box center [367, 386] width 148 height 83
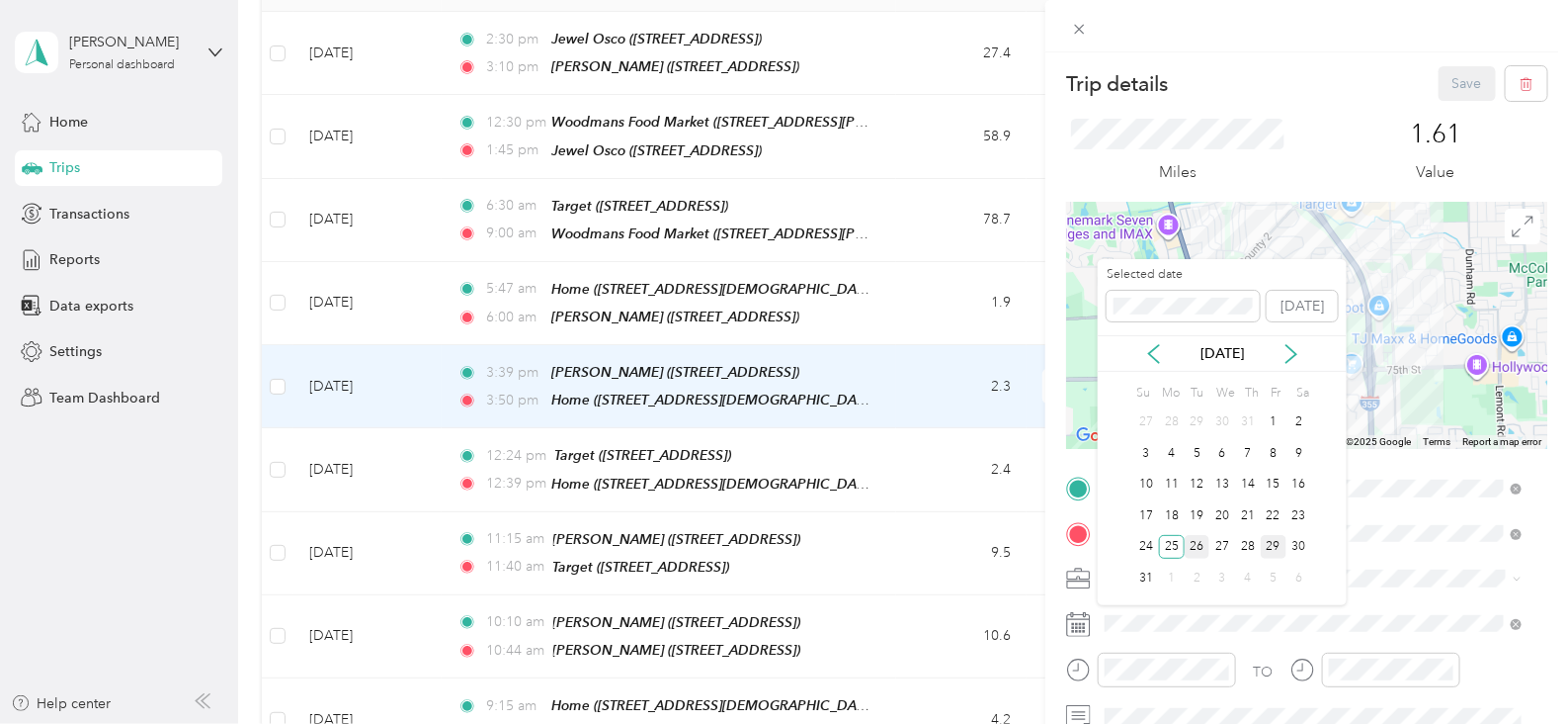
click at [1202, 550] on div "26" at bounding box center [1198, 547] width 26 height 25
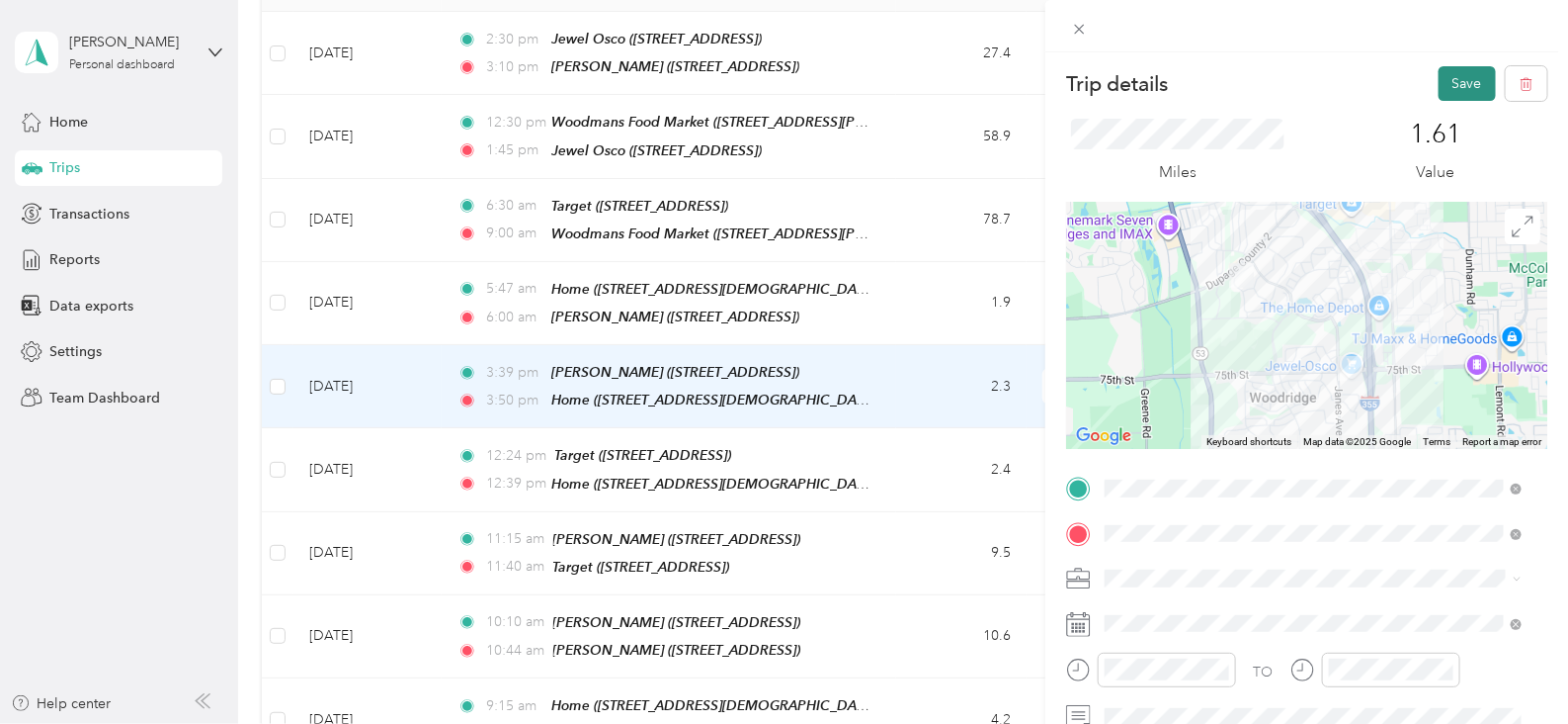
click at [1463, 86] on button "Save" at bounding box center [1468, 84] width 58 height 35
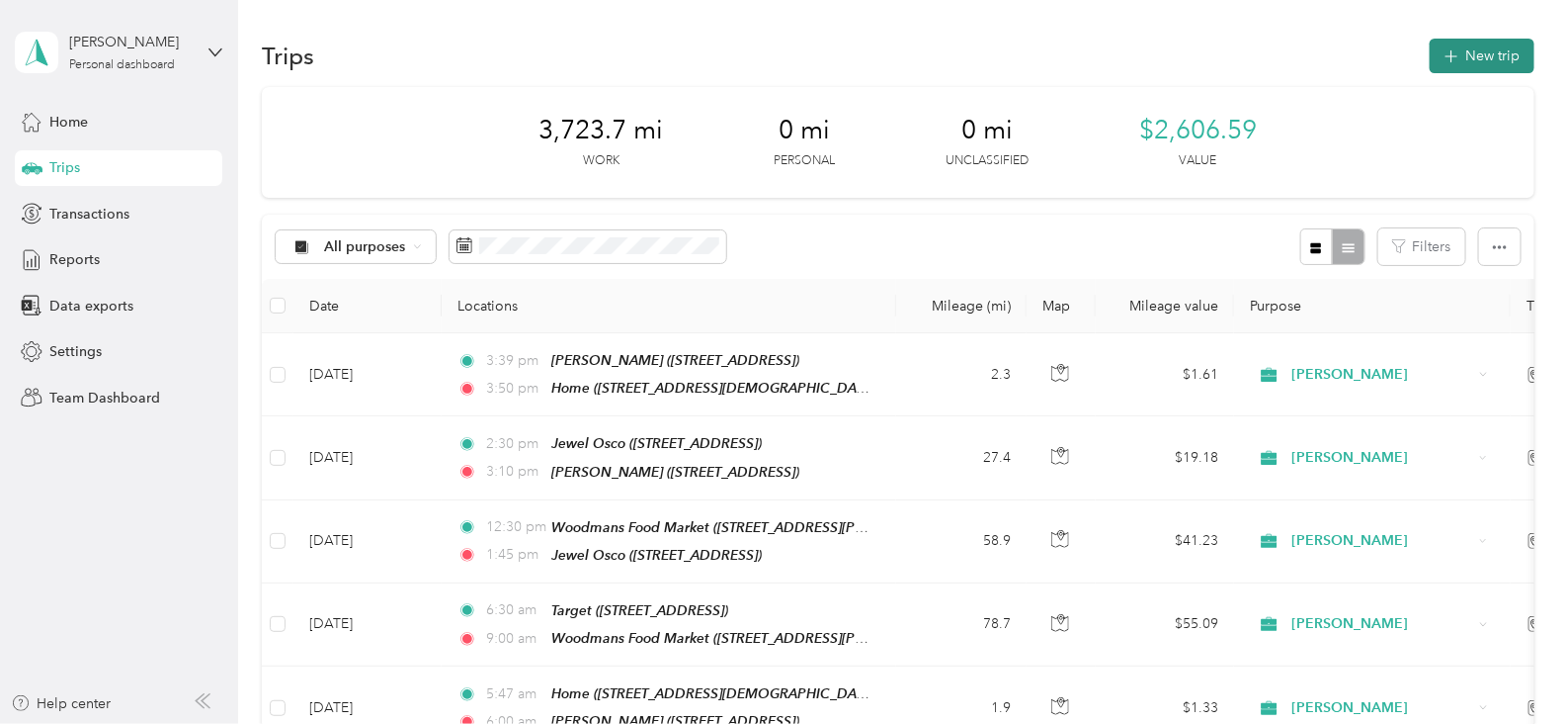
click at [1467, 64] on button "New trip" at bounding box center [1481, 56] width 104 height 35
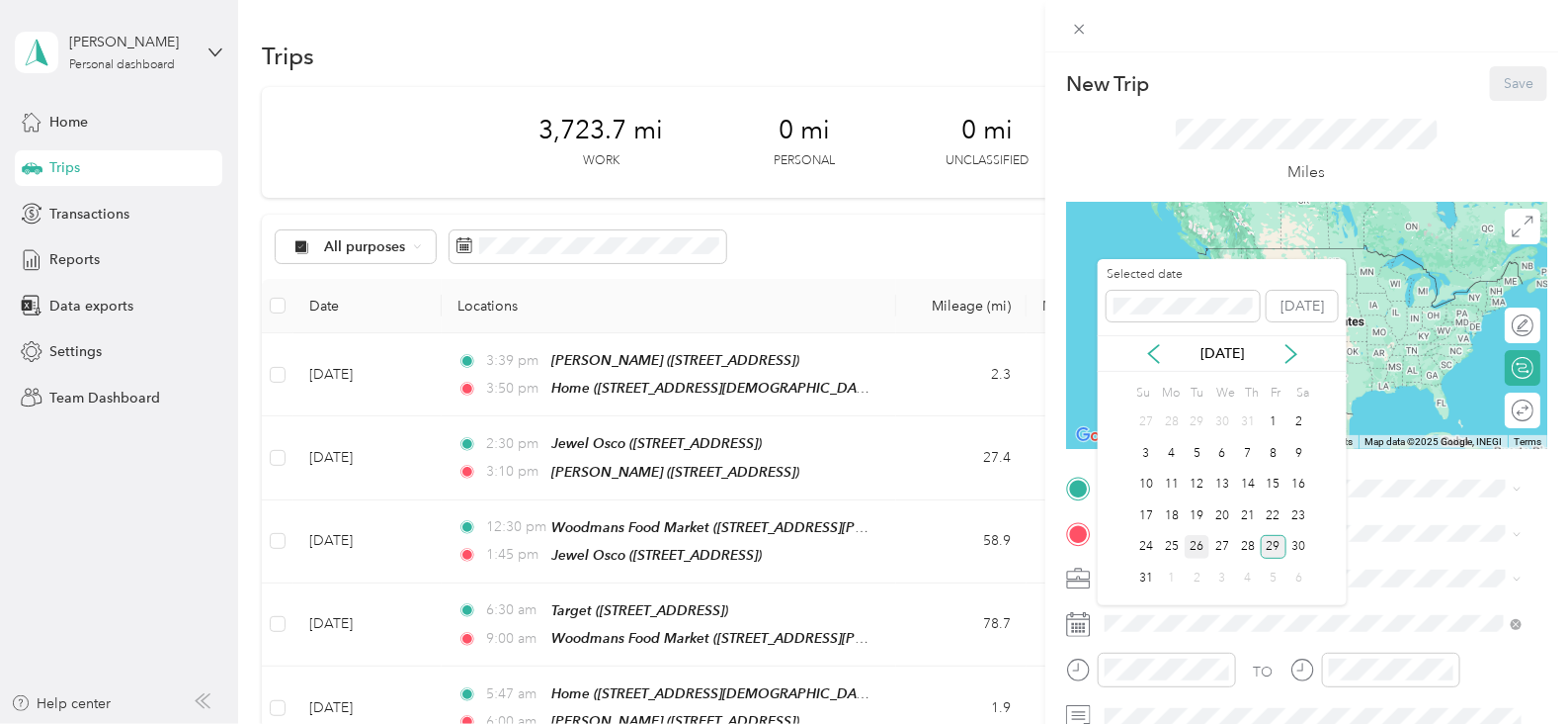
click at [1186, 555] on div "26" at bounding box center [1198, 547] width 26 height 25
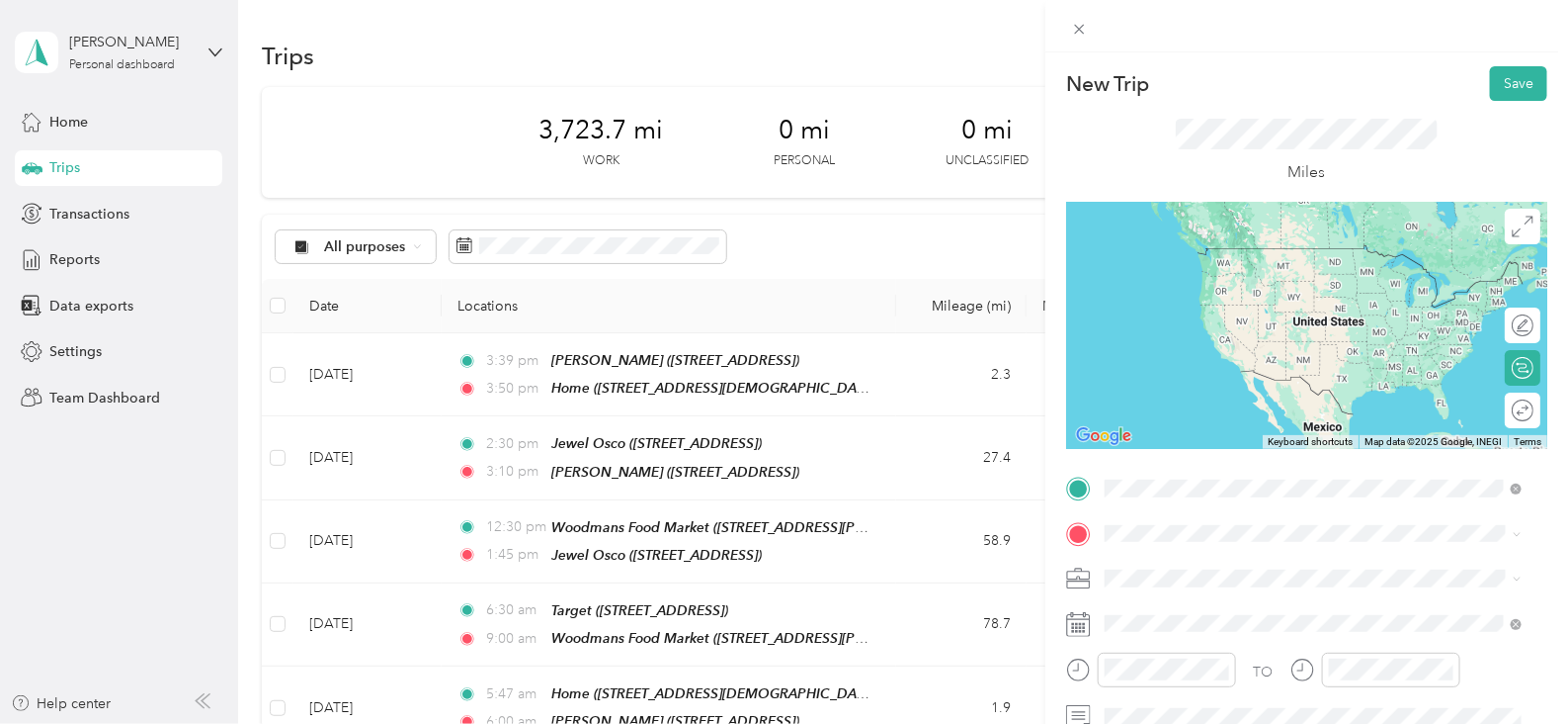
click at [1335, 348] on div "Home [STREET_ADDRESS][DEMOGRAPHIC_DATA][US_STATE]" at bounding box center [1318, 335] width 352 height 42
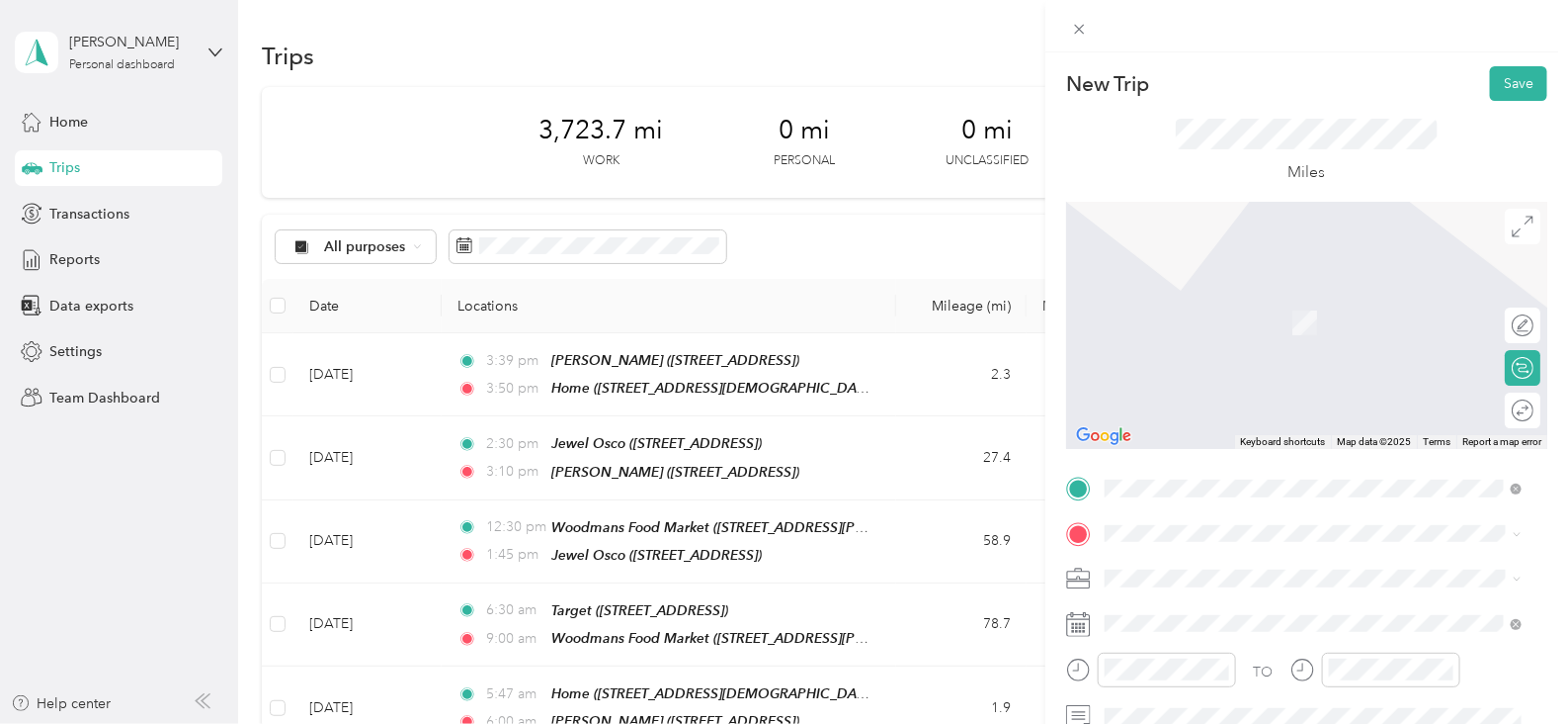
click at [1197, 536] on span at bounding box center [1322, 534] width 449 height 32
click at [1270, 522] on span at bounding box center [1322, 534] width 449 height 32
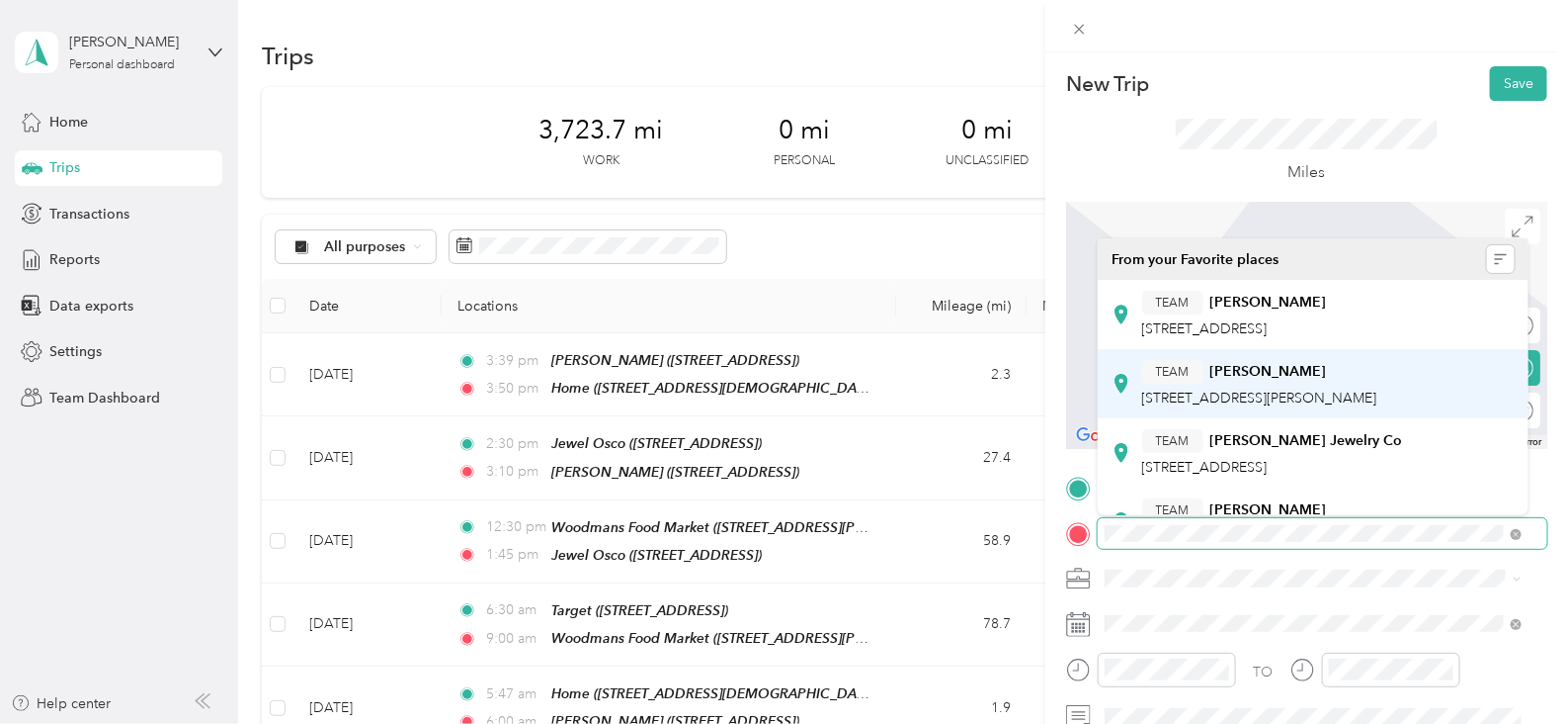
scroll to position [200, 0]
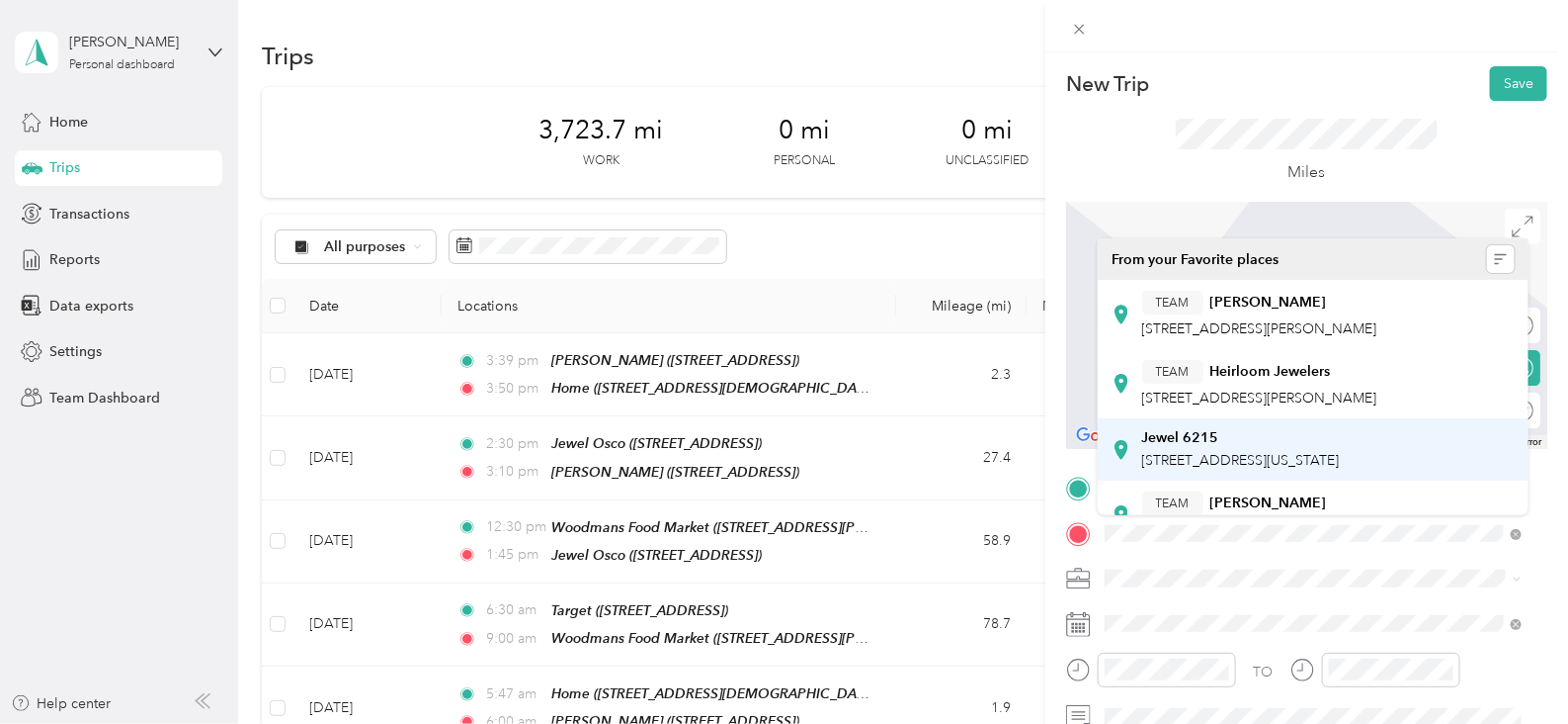
click at [1308, 467] on div "Jewel [STREET_ADDRESS][US_STATE]" at bounding box center [1241, 450] width 198 height 42
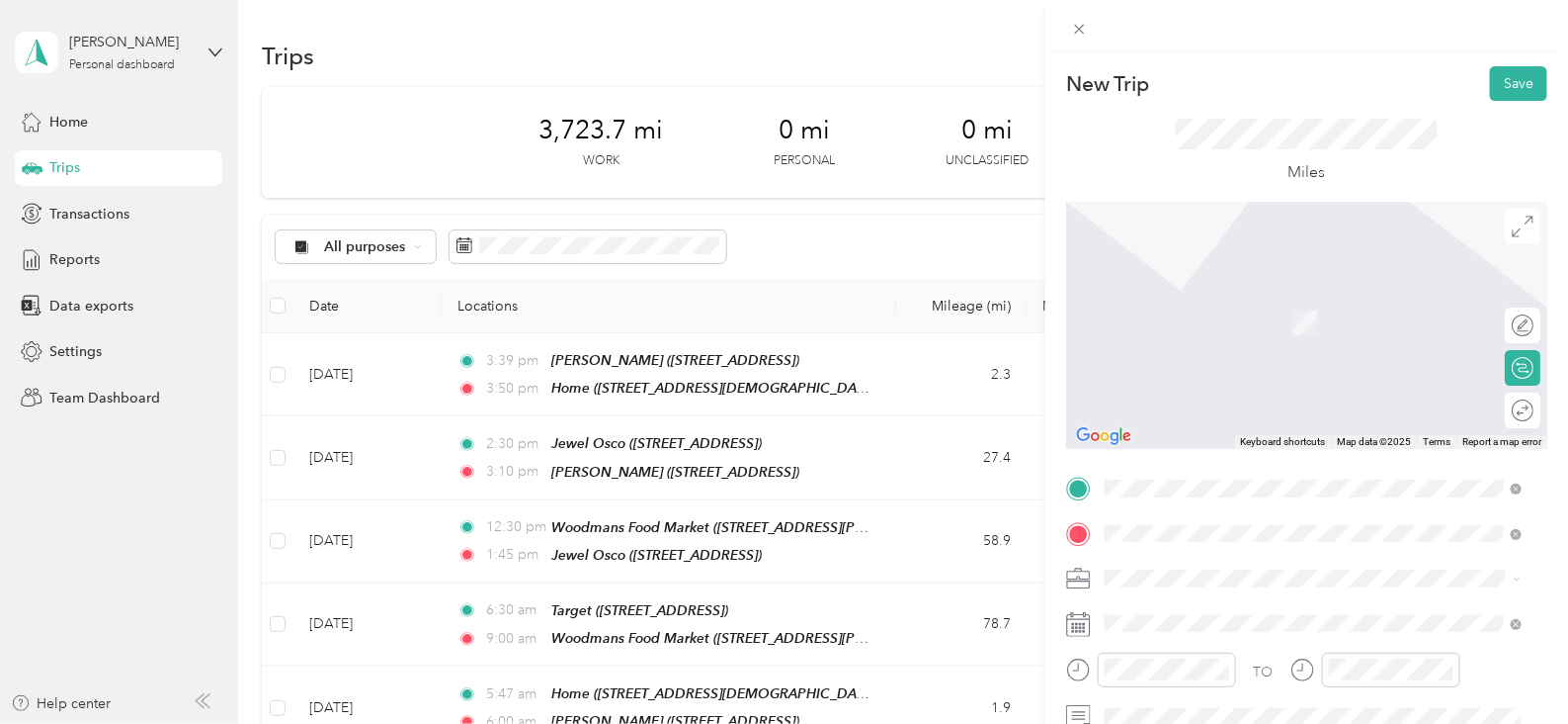
click at [1308, 467] on div "Jewel [STREET_ADDRESS][US_STATE]" at bounding box center [1312, 449] width 403 height 49
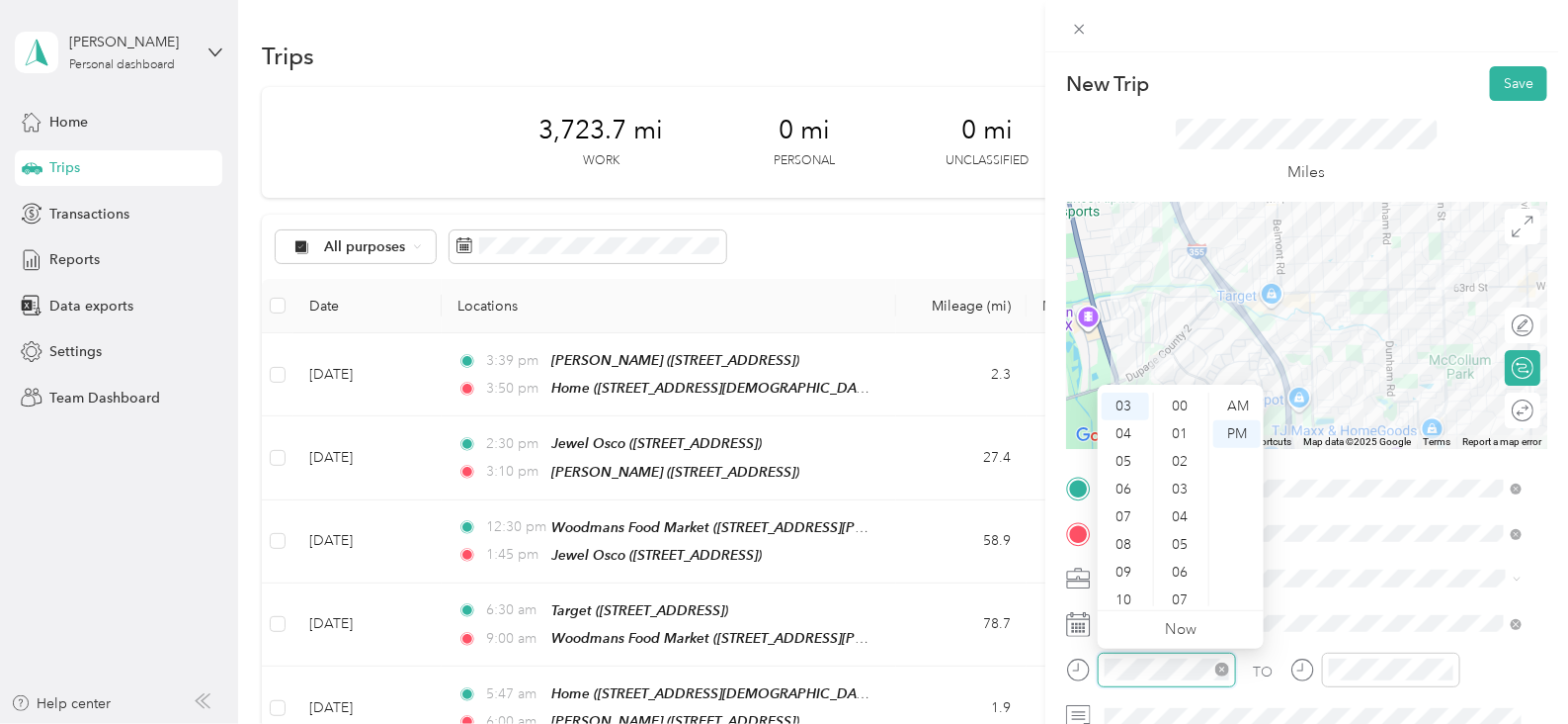
scroll to position [940, 0]
click at [1127, 556] on div "08" at bounding box center [1126, 545] width 48 height 28
click at [1179, 410] on div "00" at bounding box center [1182, 407] width 48 height 28
click at [1132, 457] on div "06" at bounding box center [1126, 454] width 48 height 28
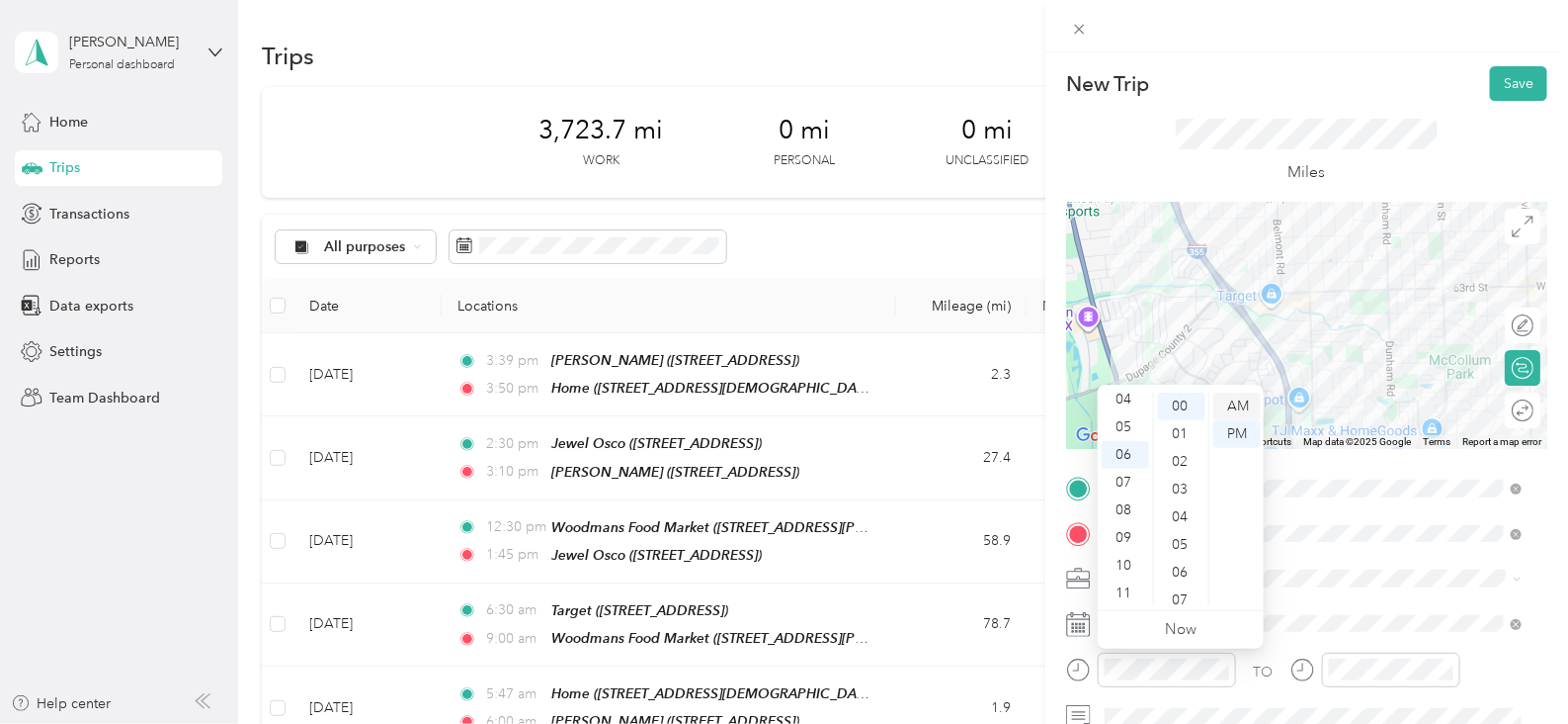
click at [1250, 412] on div "AM" at bounding box center [1237, 407] width 48 height 28
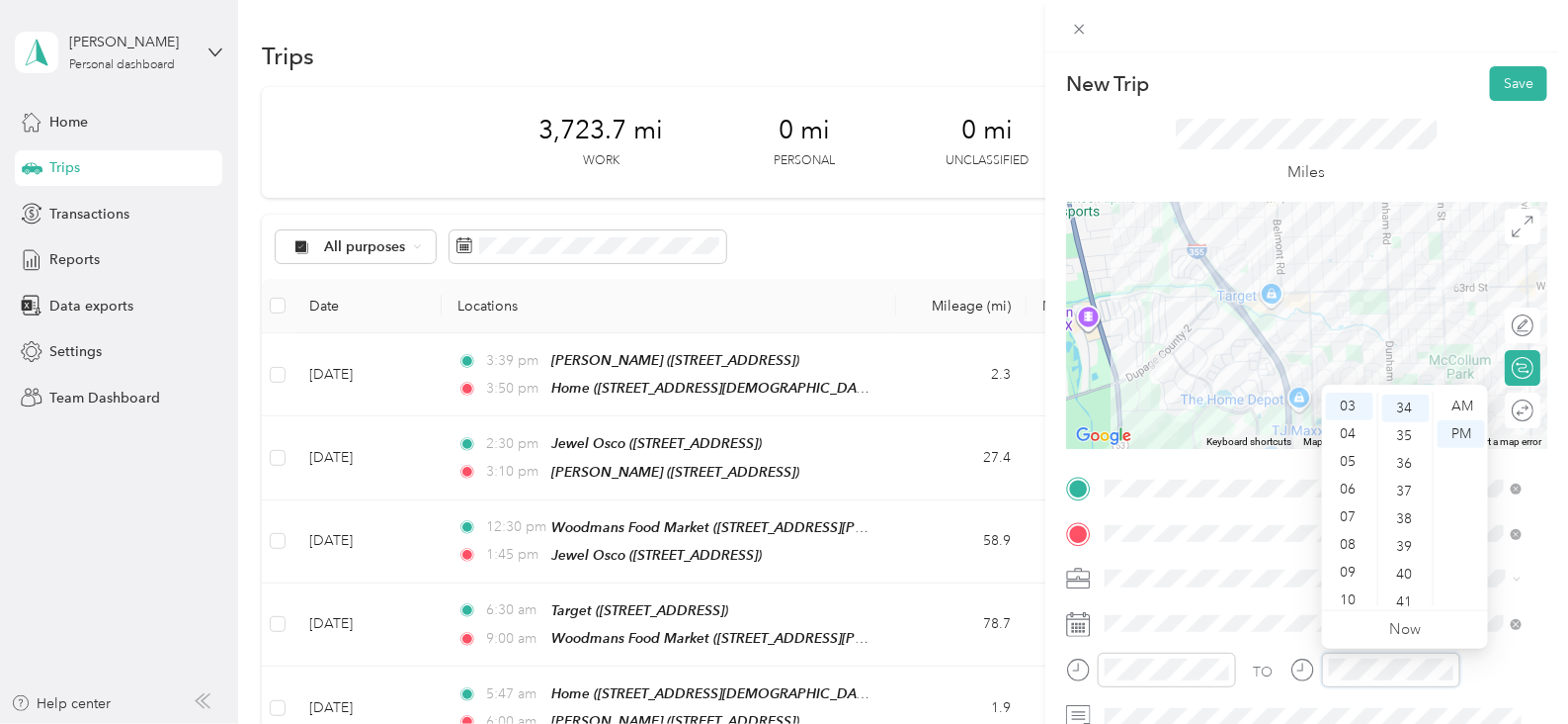
scroll to position [940, 0]
drag, startPoint x: 1349, startPoint y: 494, endPoint x: 1359, endPoint y: 501, distance: 12.2
click at [1349, 493] on div "06" at bounding box center [1350, 489] width 48 height 28
click at [1405, 556] on div "13" at bounding box center [1406, 568] width 48 height 28
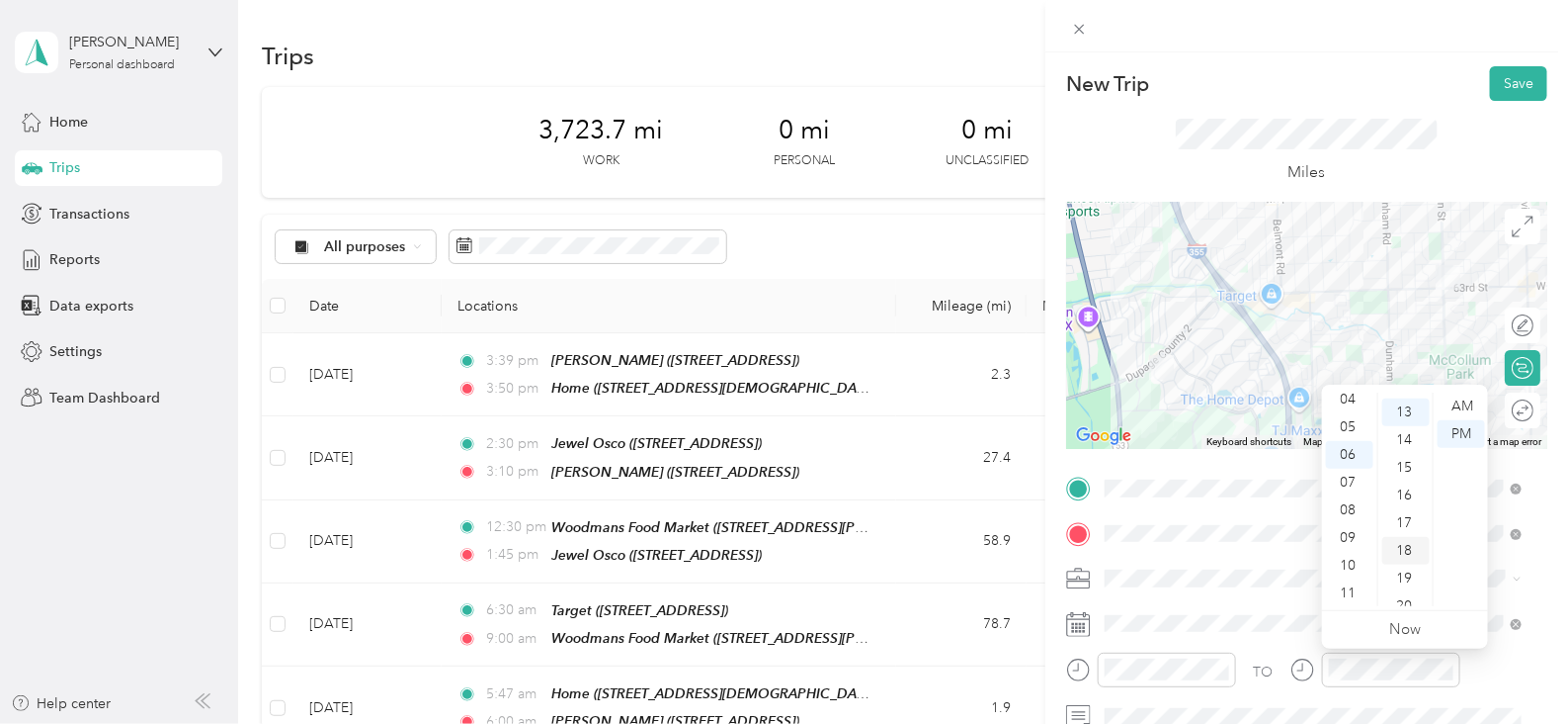
scroll to position [360, 0]
click at [1454, 404] on div "AM" at bounding box center [1462, 407] width 48 height 28
click at [1409, 598] on div "20" at bounding box center [1406, 600] width 48 height 28
click at [1500, 98] on button "Save" at bounding box center [1519, 84] width 58 height 35
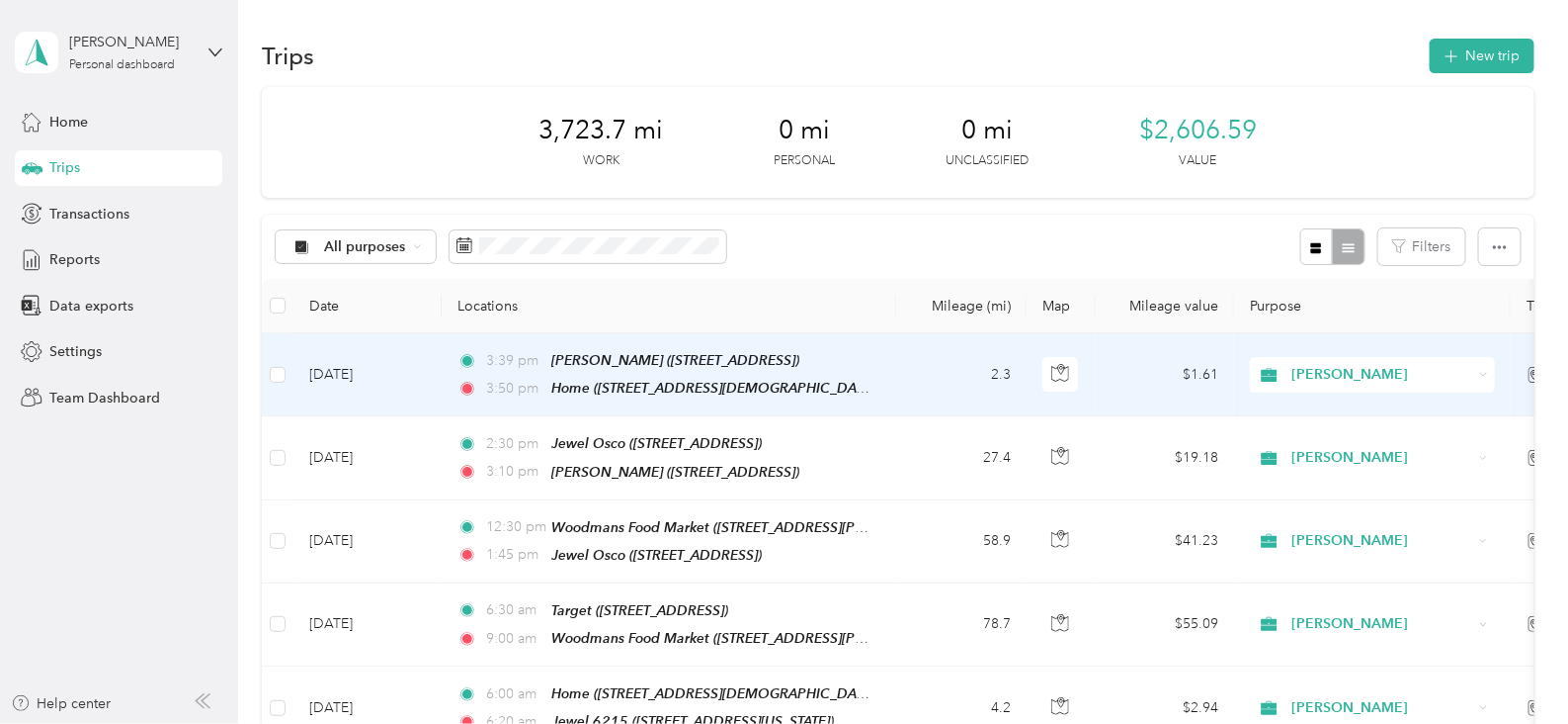
click at [359, 364] on td "[DATE]" at bounding box center [367, 374] width 148 height 83
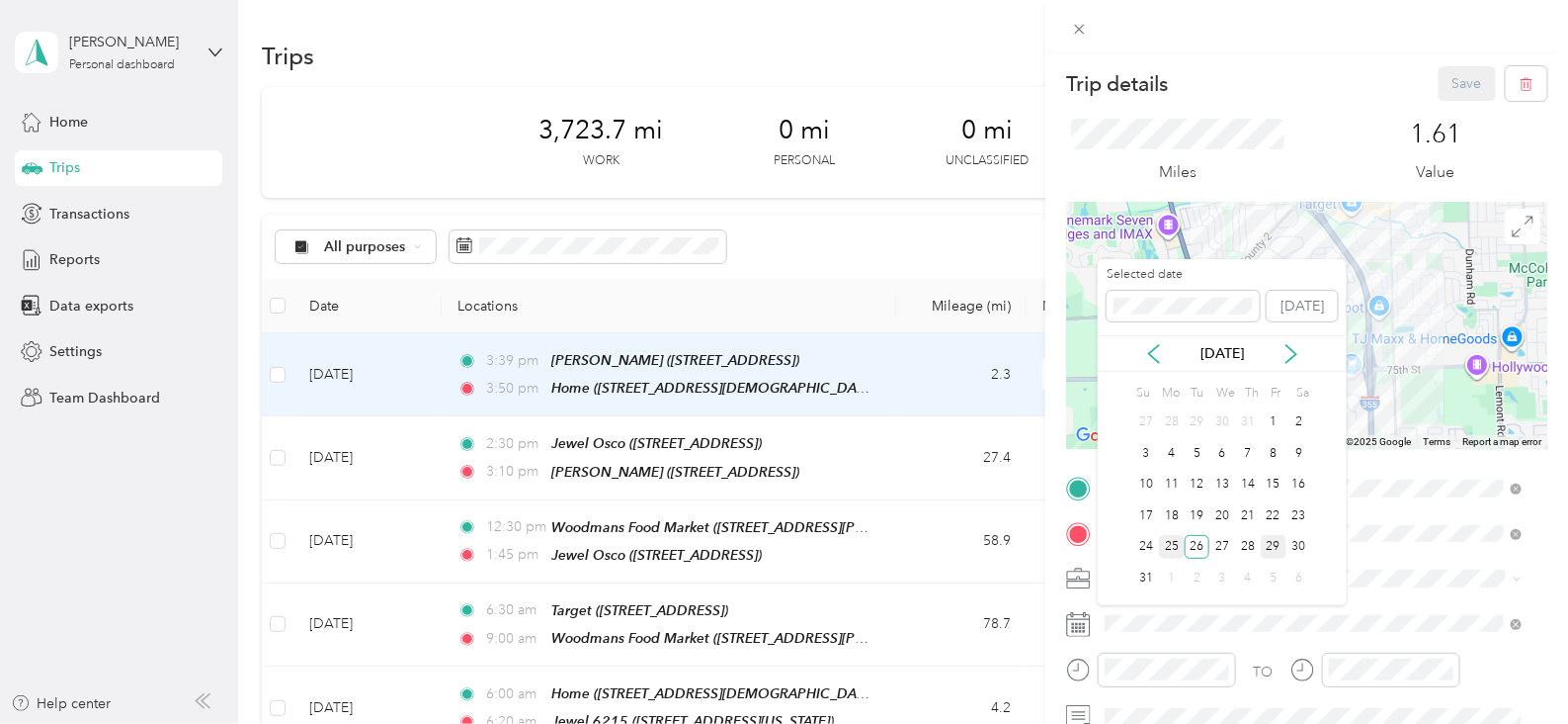
click at [1171, 555] on div "25" at bounding box center [1172, 547] width 26 height 25
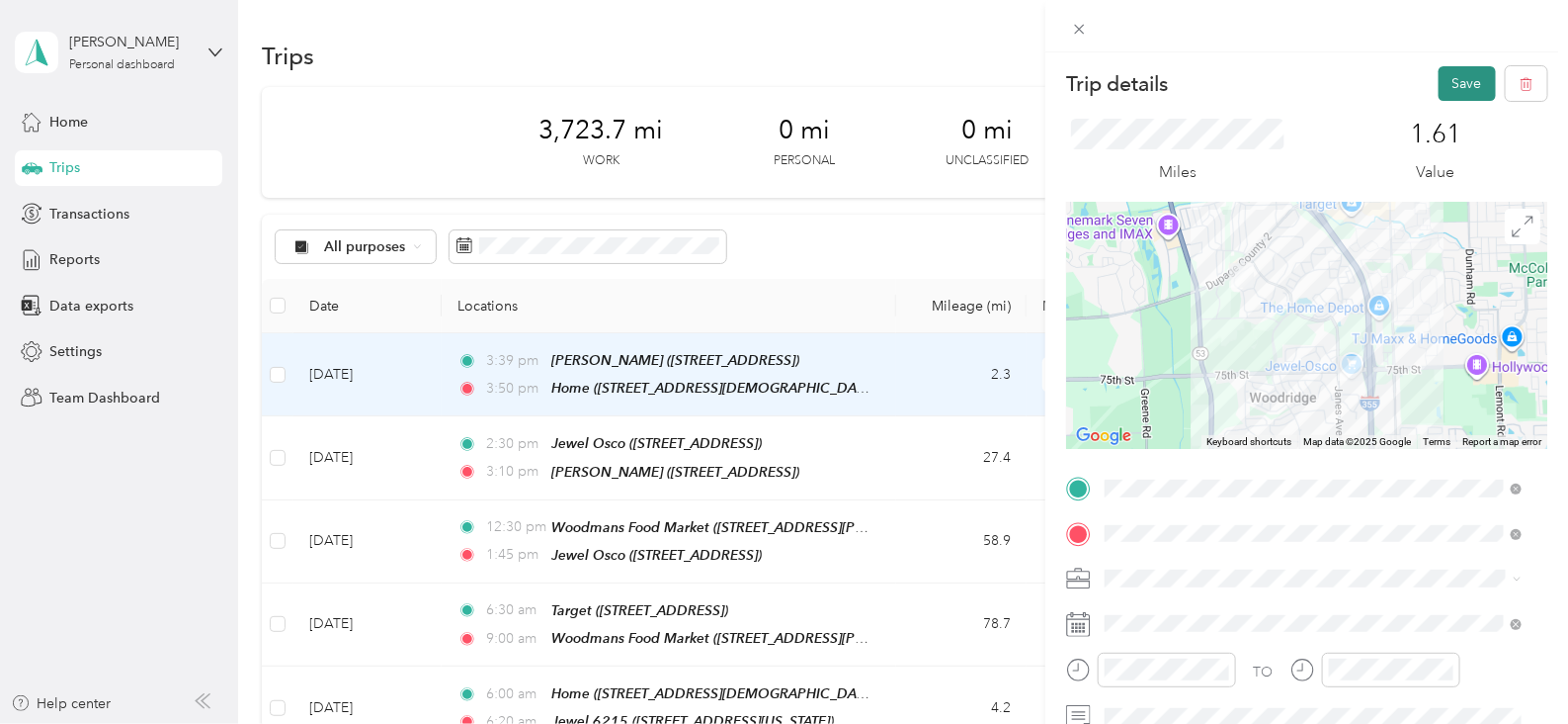
click at [1439, 85] on button "Save" at bounding box center [1468, 84] width 58 height 35
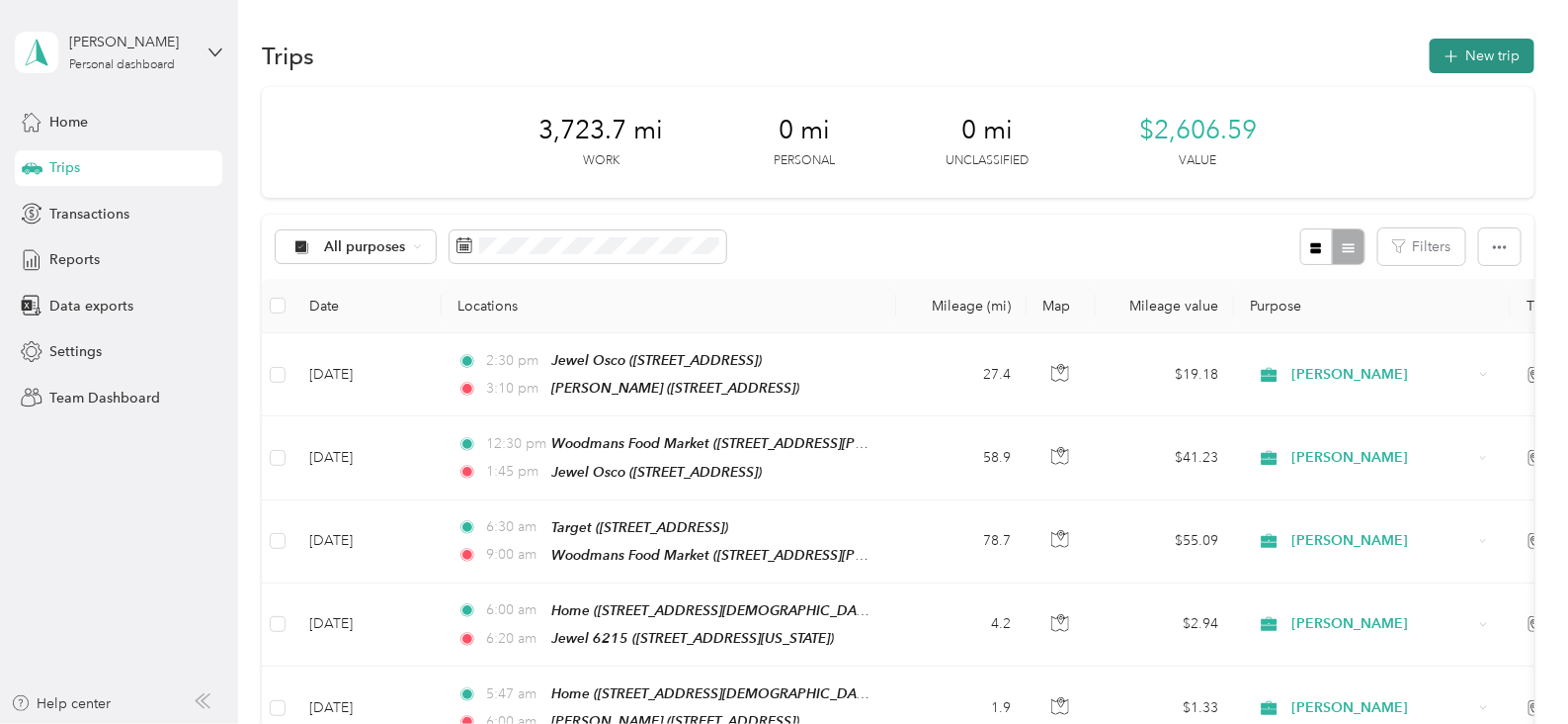
click at [1456, 62] on button "New trip" at bounding box center [1481, 56] width 104 height 35
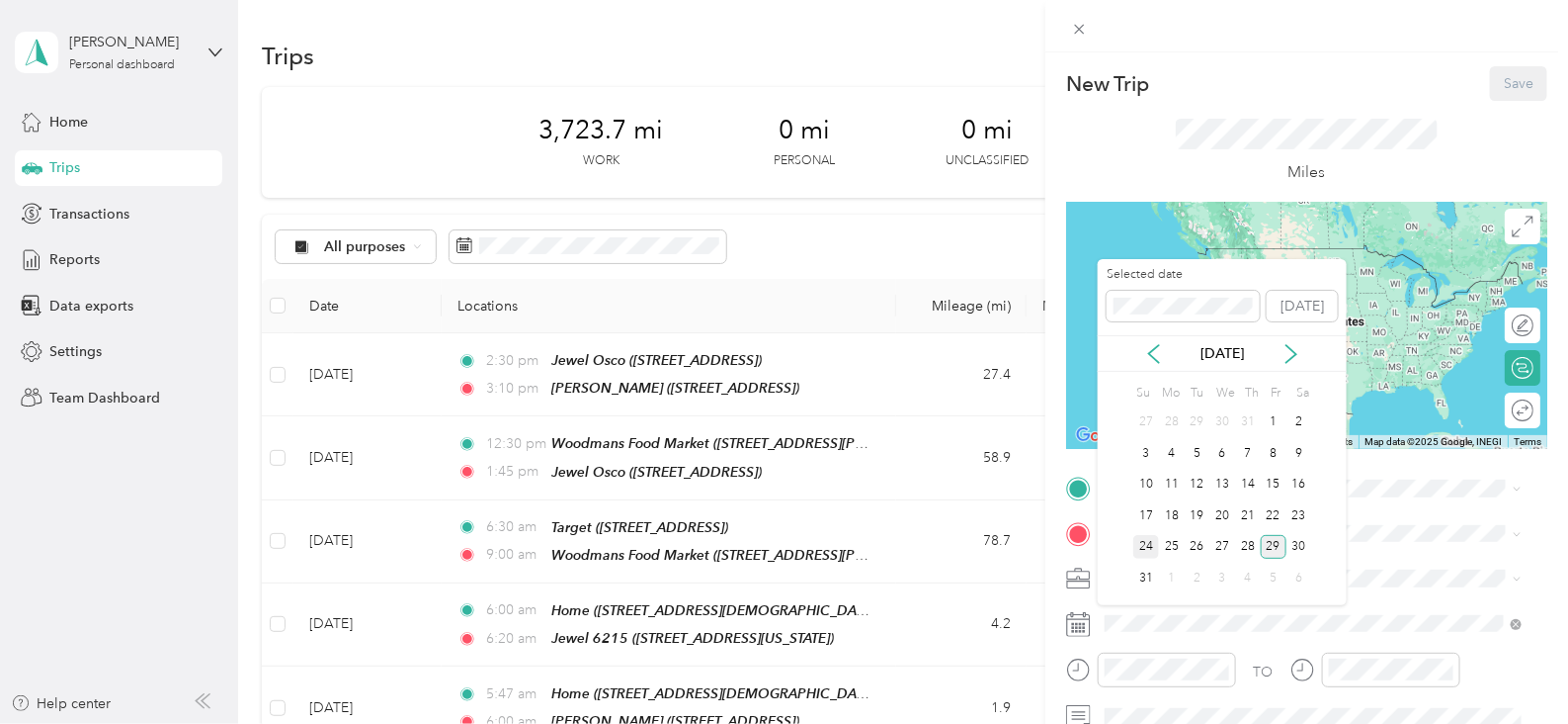
drag, startPoint x: 1172, startPoint y: 537, endPoint x: 1141, endPoint y: 537, distance: 31.0
click at [1173, 538] on div "25" at bounding box center [1172, 547] width 26 height 25
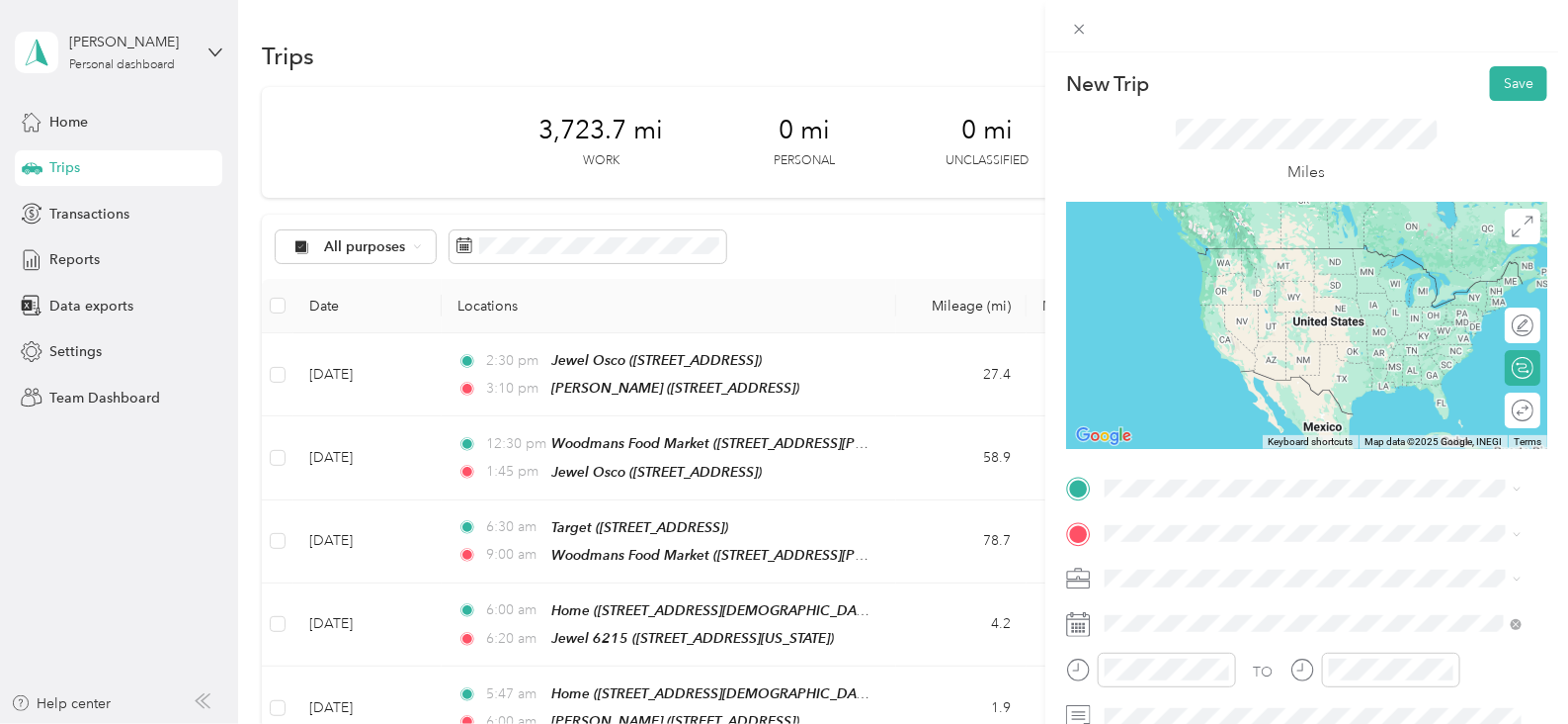
click at [1215, 276] on span "[STREET_ADDRESS][US_STATE]" at bounding box center [1241, 275] width 198 height 17
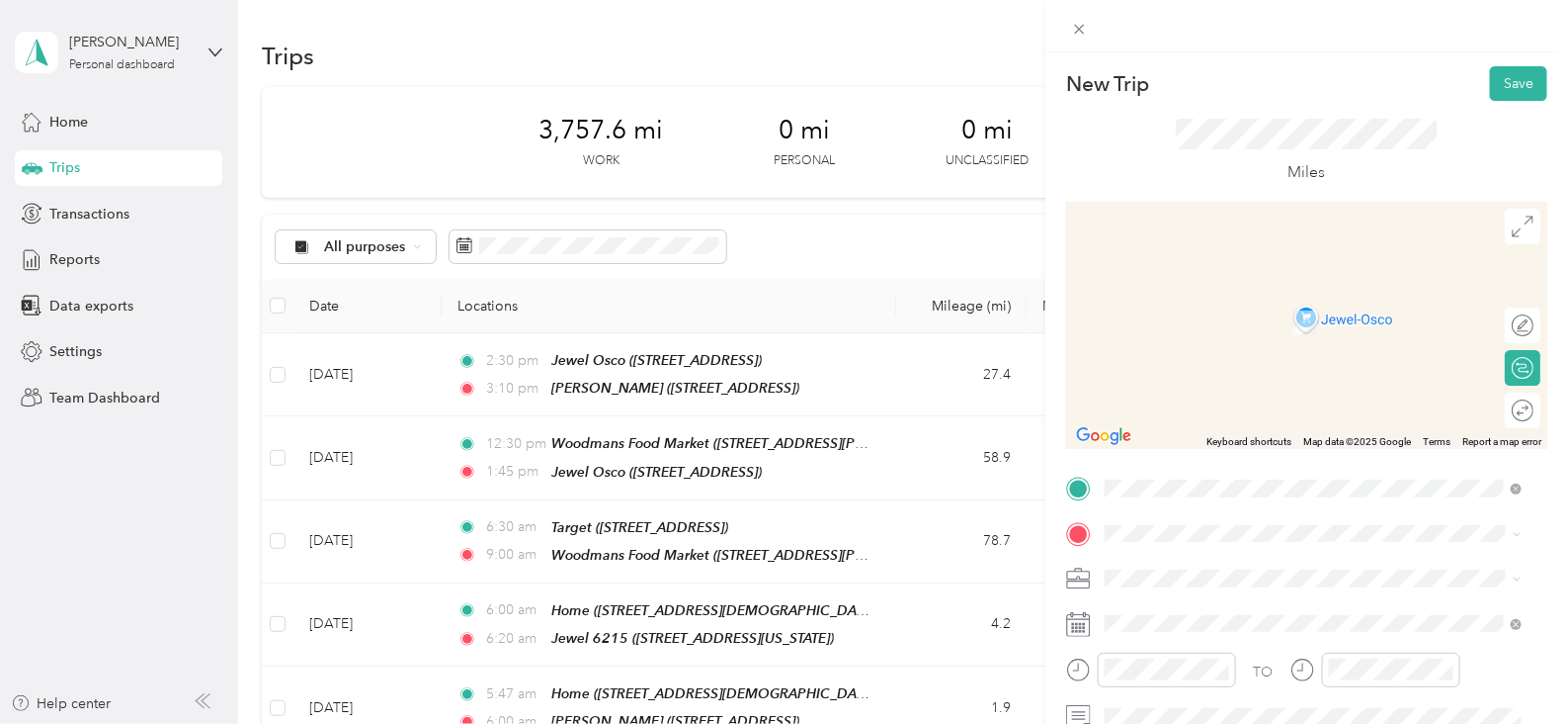
click at [796, 229] on div "New Trip Save This trip cannot be edited because it is either under review, app…" at bounding box center [784, 362] width 1568 height 724
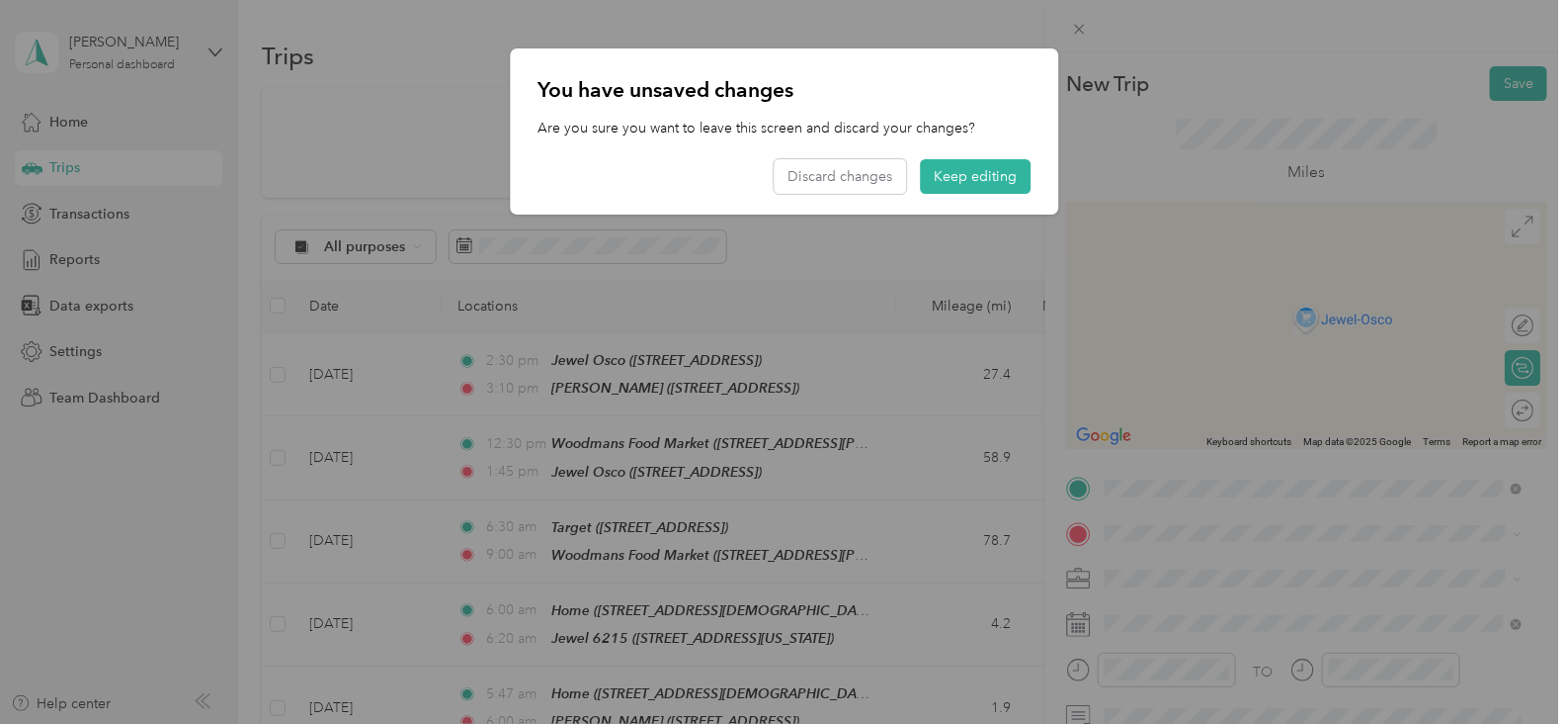
drag, startPoint x: 988, startPoint y: 186, endPoint x: 1001, endPoint y: 189, distance: 13.3
click at [988, 187] on button "Keep editing" at bounding box center [974, 176] width 110 height 35
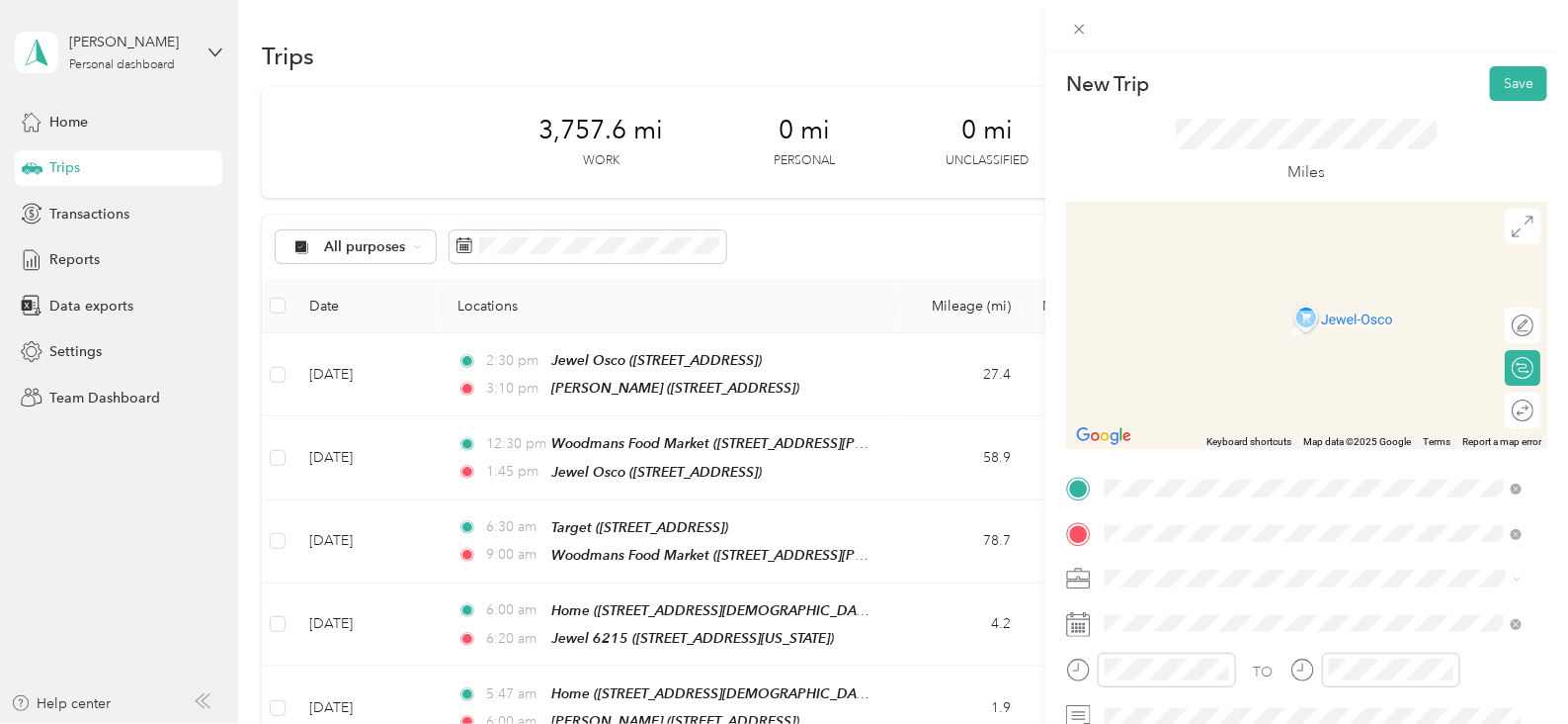
click at [1300, 331] on span "[STREET_ADDRESS][PERSON_NAME]" at bounding box center [1260, 328] width 236 height 17
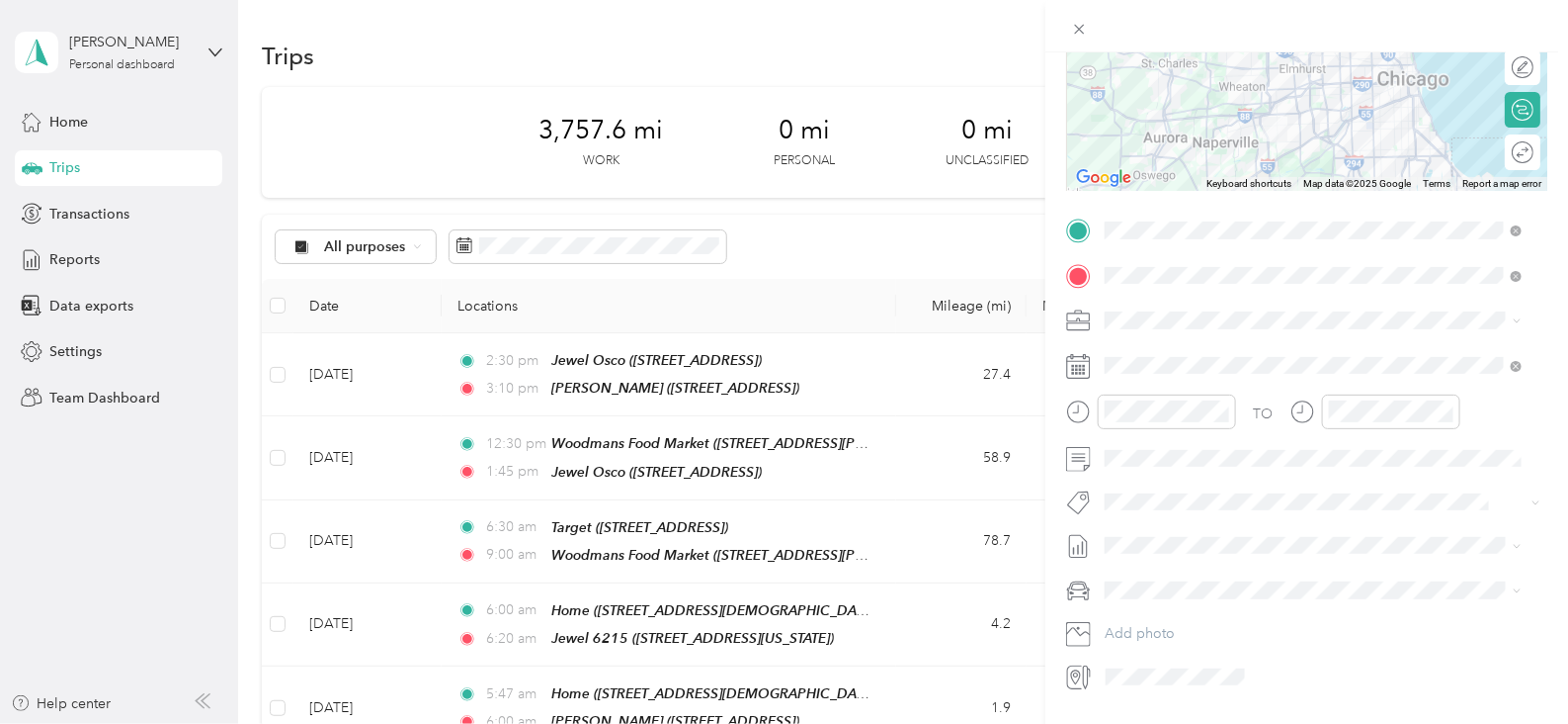
scroll to position [316, 0]
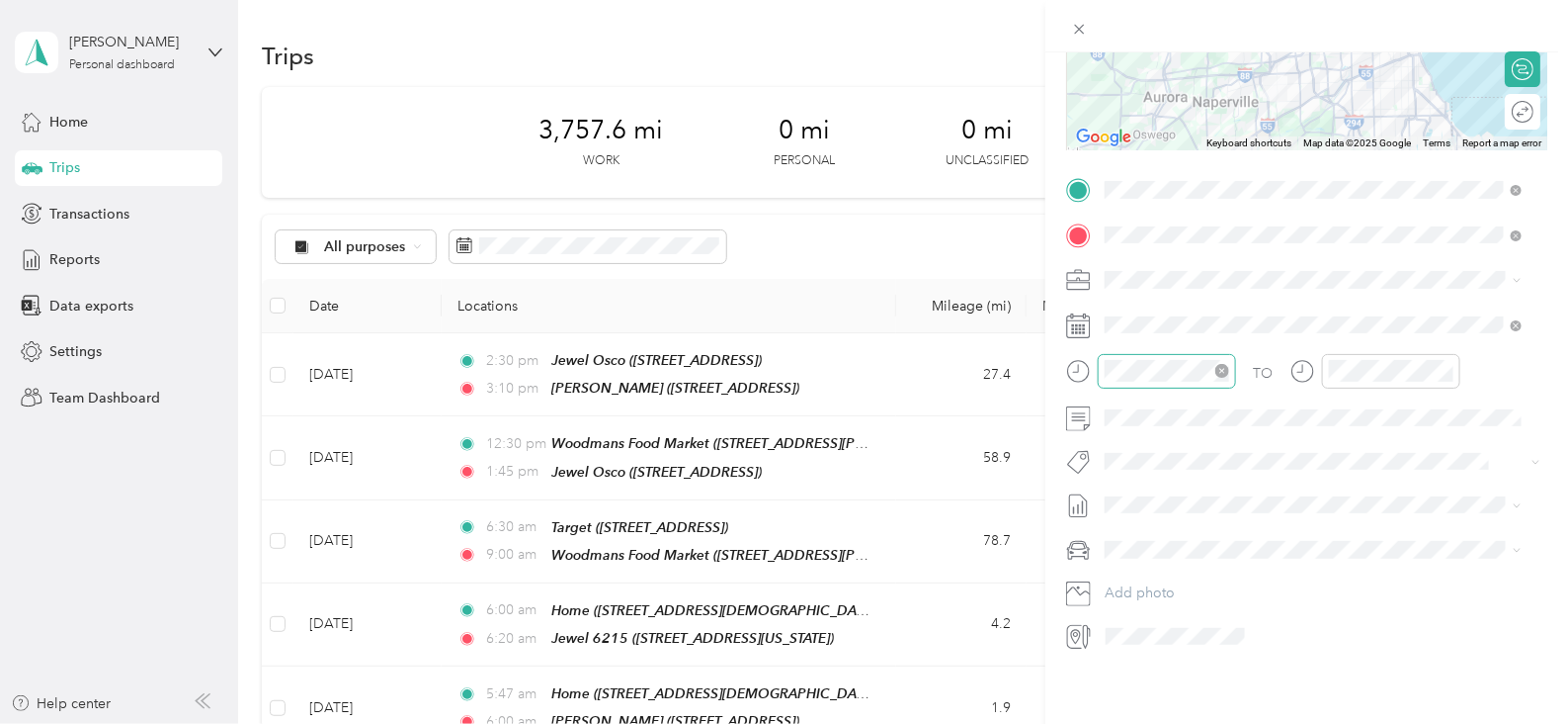
click at [1228, 364] on icon "close-circle" at bounding box center [1222, 371] width 14 height 14
click at [1122, 569] on div "08" at bounding box center [1126, 567] width 48 height 28
click at [1182, 398] on div "00" at bounding box center [1182, 396] width 48 height 28
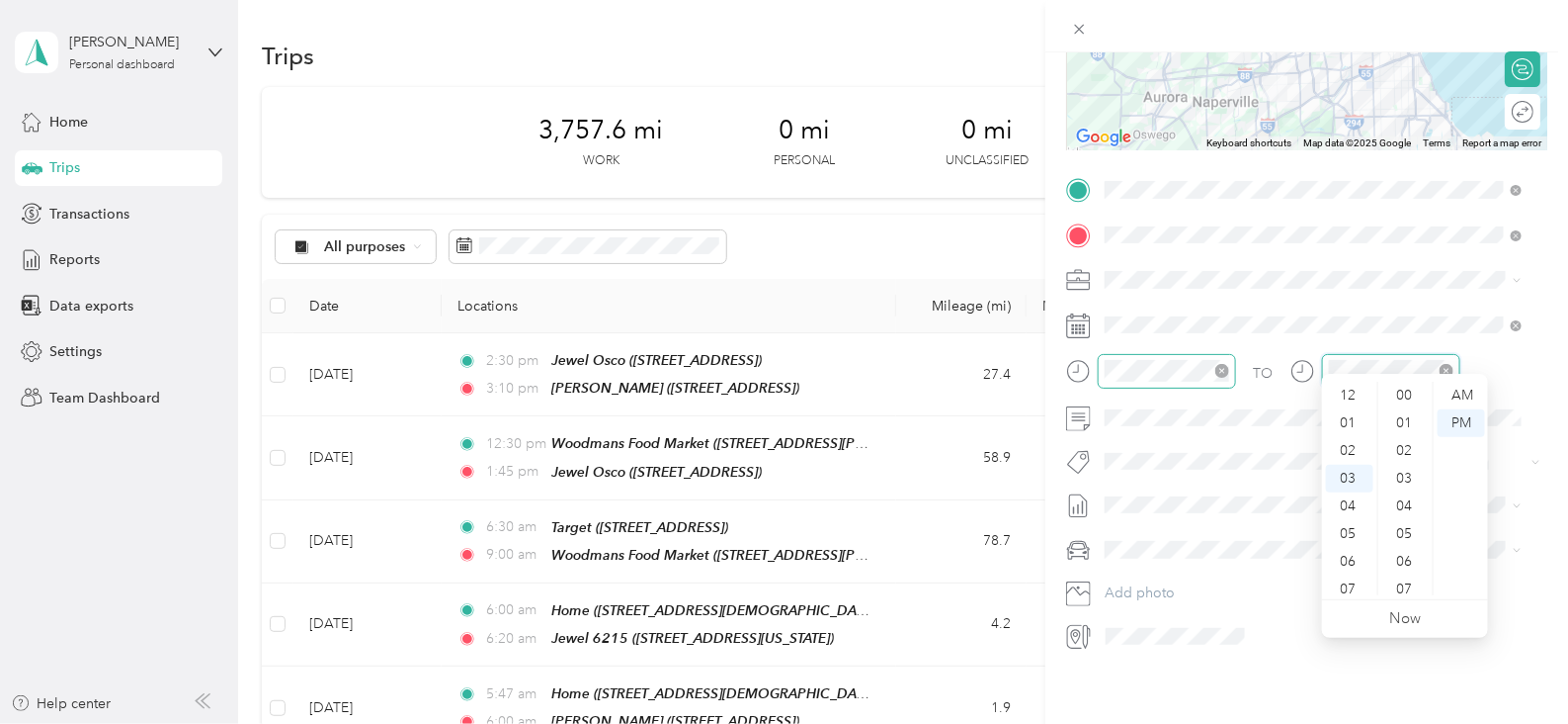
scroll to position [996, 0]
click at [1347, 527] on div "08" at bounding box center [1350, 534] width 48 height 28
click at [1408, 551] on div "55" at bounding box center [1406, 553] width 48 height 28
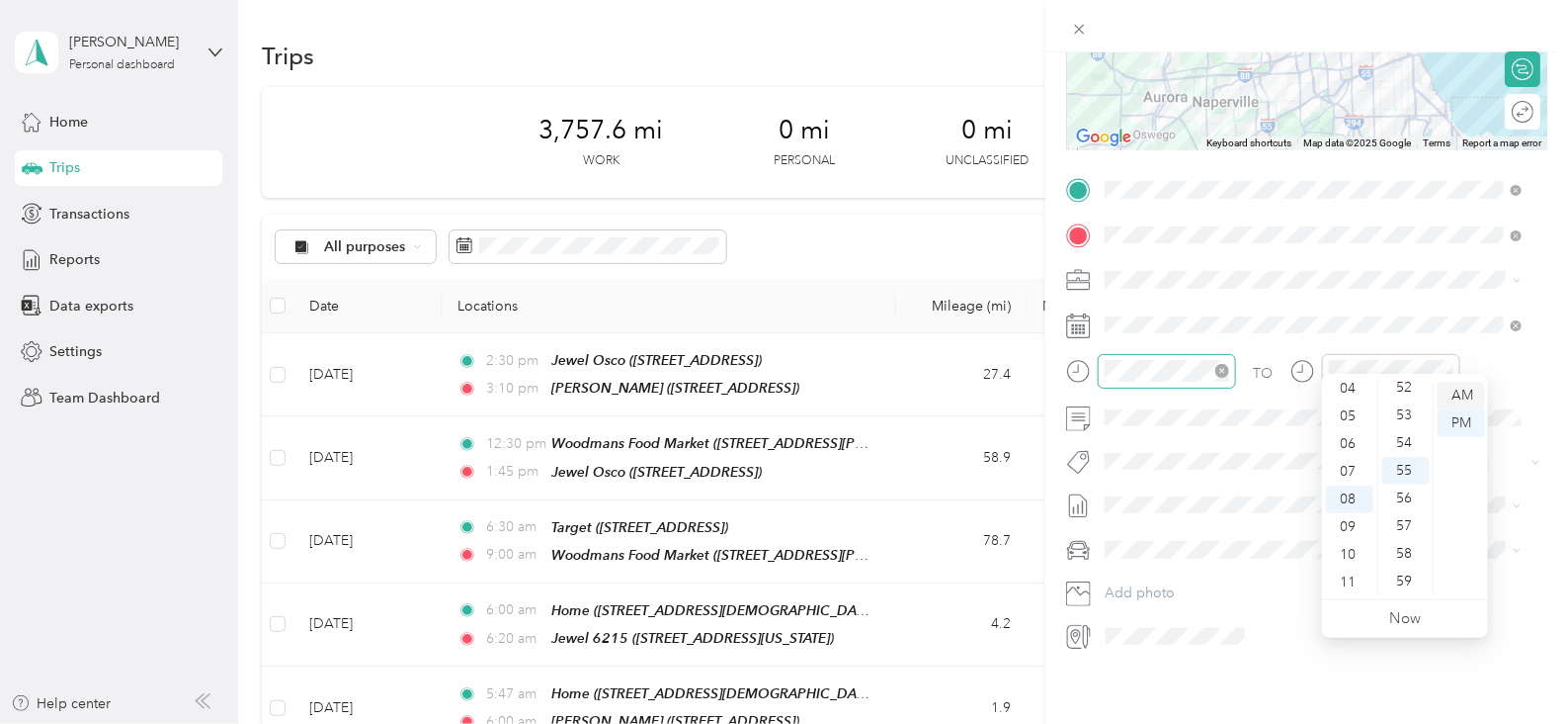
click at [1463, 398] on div "AM" at bounding box center [1462, 396] width 48 height 28
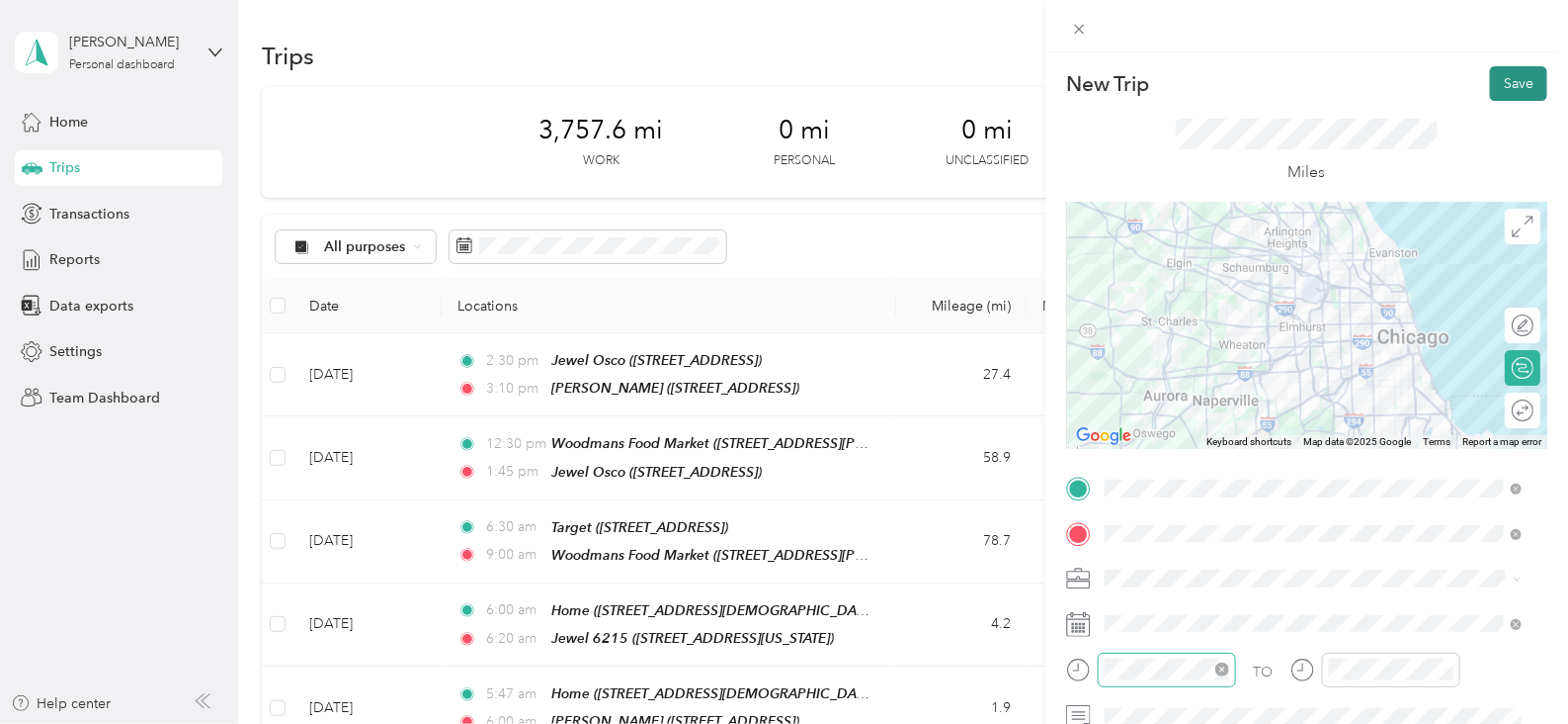
click at [1511, 85] on button "Save" at bounding box center [1519, 84] width 58 height 35
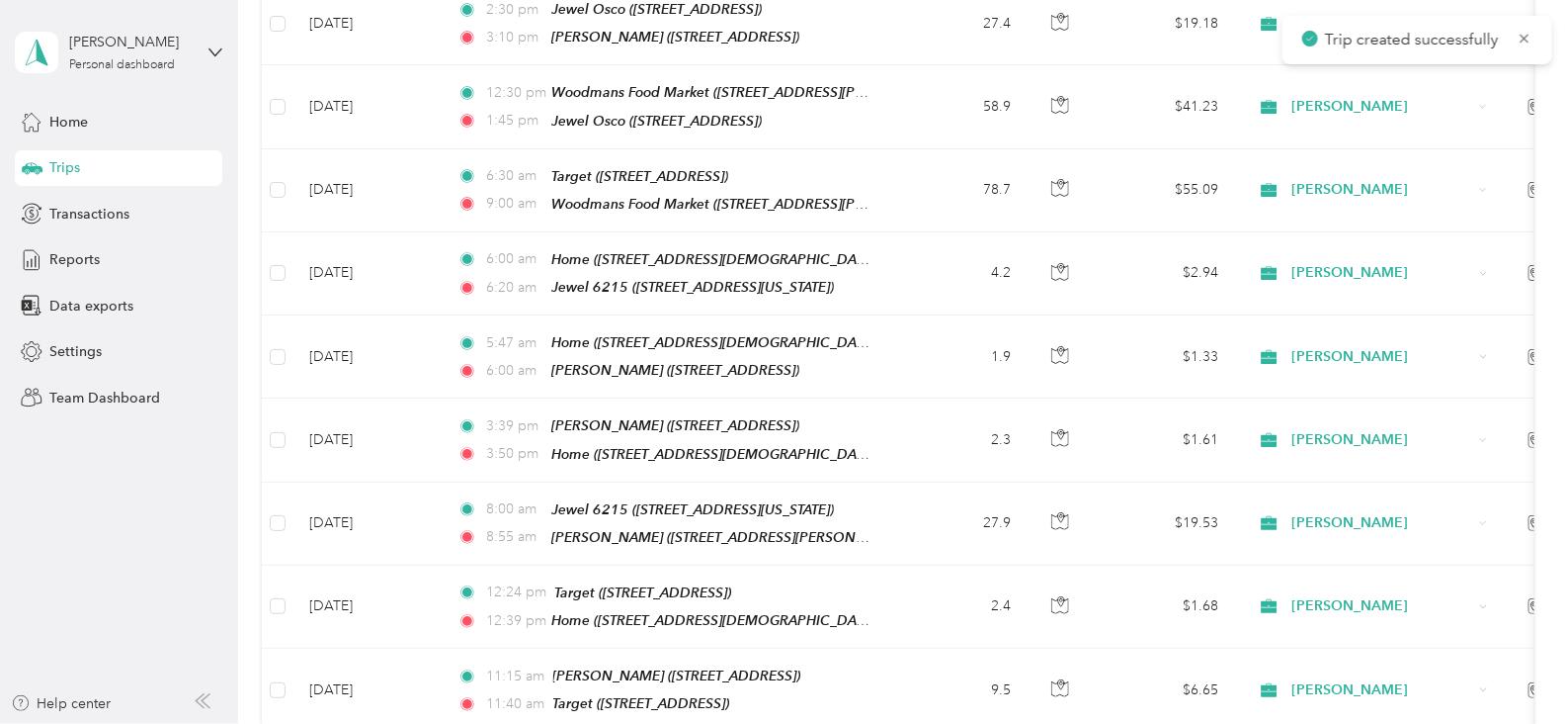
scroll to position [507, 0]
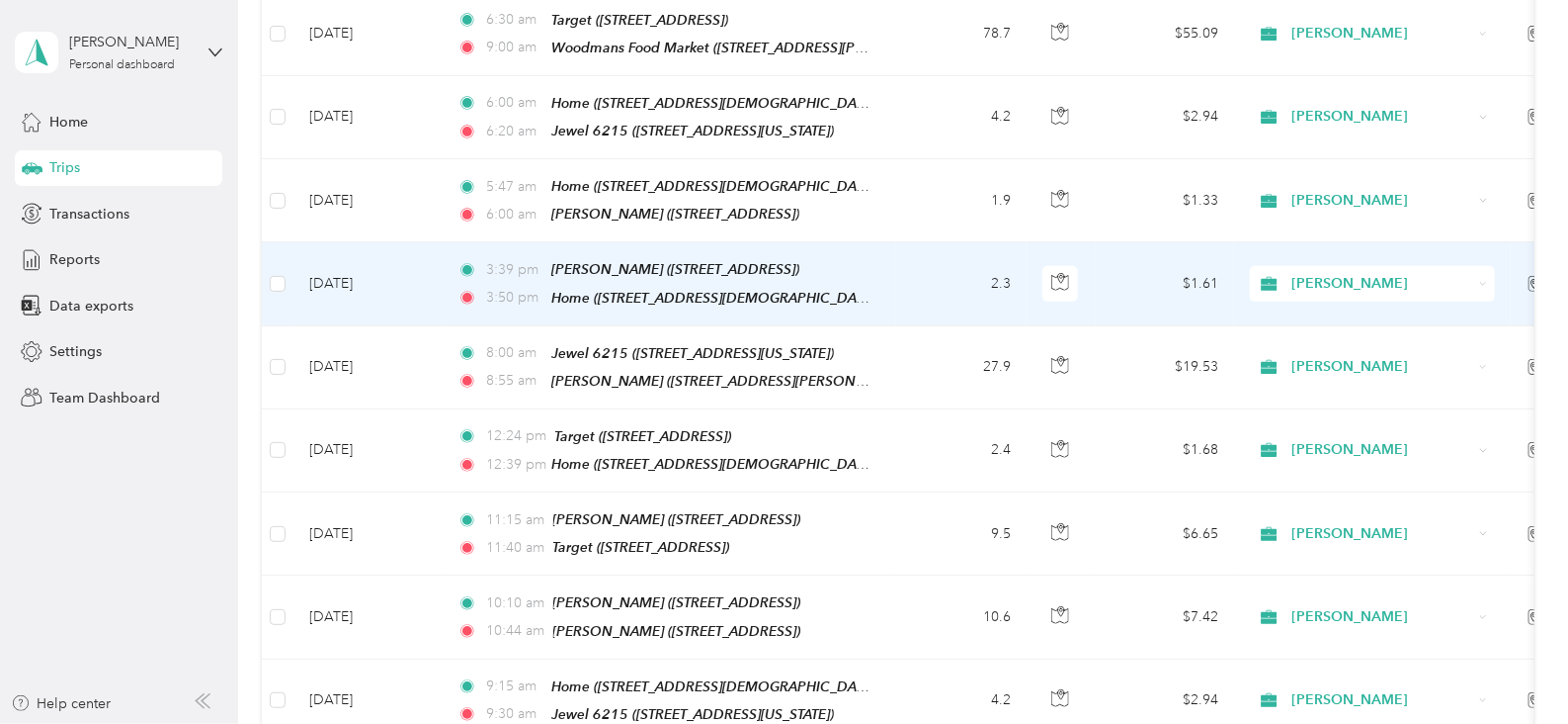
click at [426, 273] on td "[DATE]" at bounding box center [367, 282] width 148 height 83
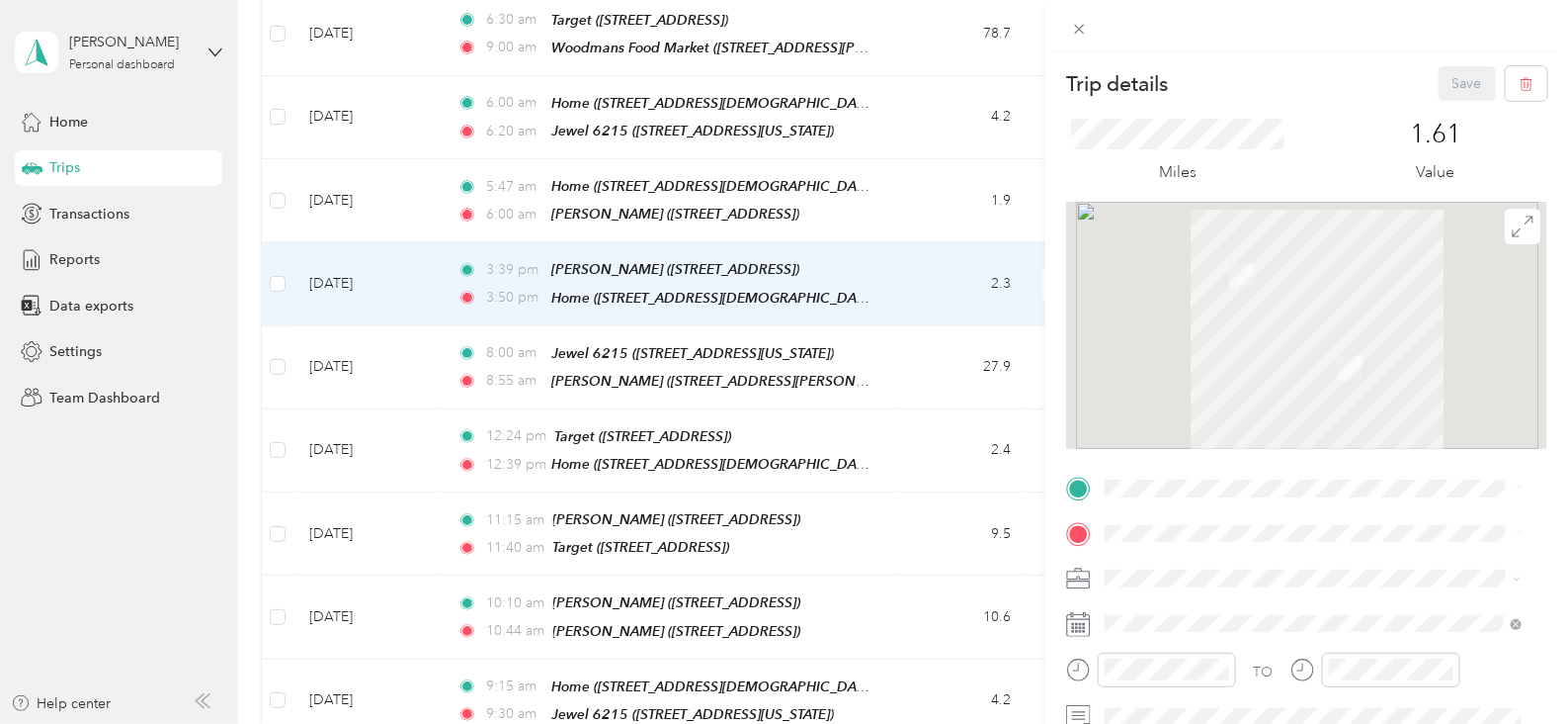
click at [361, 265] on div "Trip details Save This trip cannot be edited because it is either under review,…" at bounding box center [784, 362] width 1568 height 724
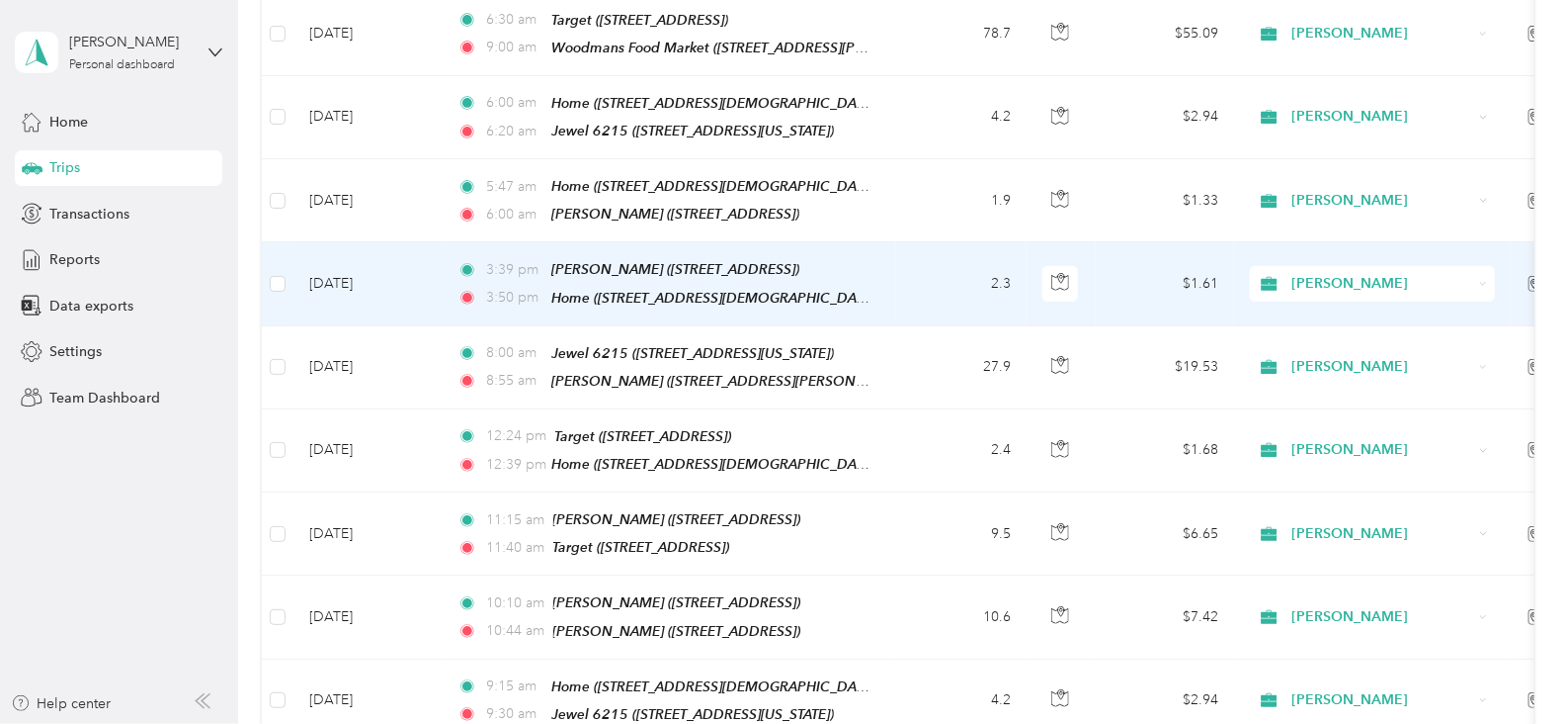
click at [493, 259] on span "3:39 pm" at bounding box center [514, 270] width 57 height 22
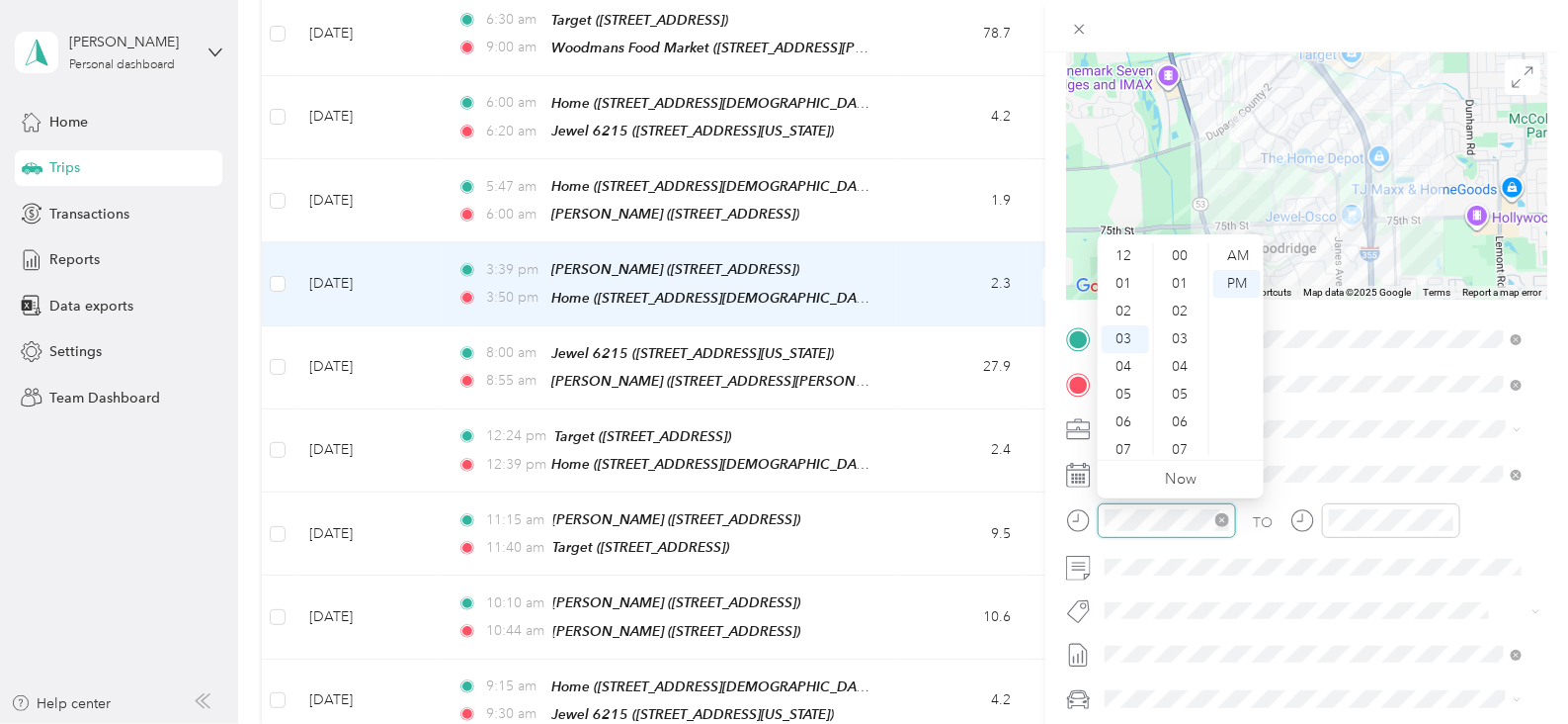
scroll to position [1078, 0]
click at [1132, 366] on div "07" at bounding box center [1126, 367] width 48 height 28
click at [1181, 256] on div "00" at bounding box center [1182, 256] width 48 height 28
click at [1122, 335] on div "06" at bounding box center [1126, 339] width 48 height 28
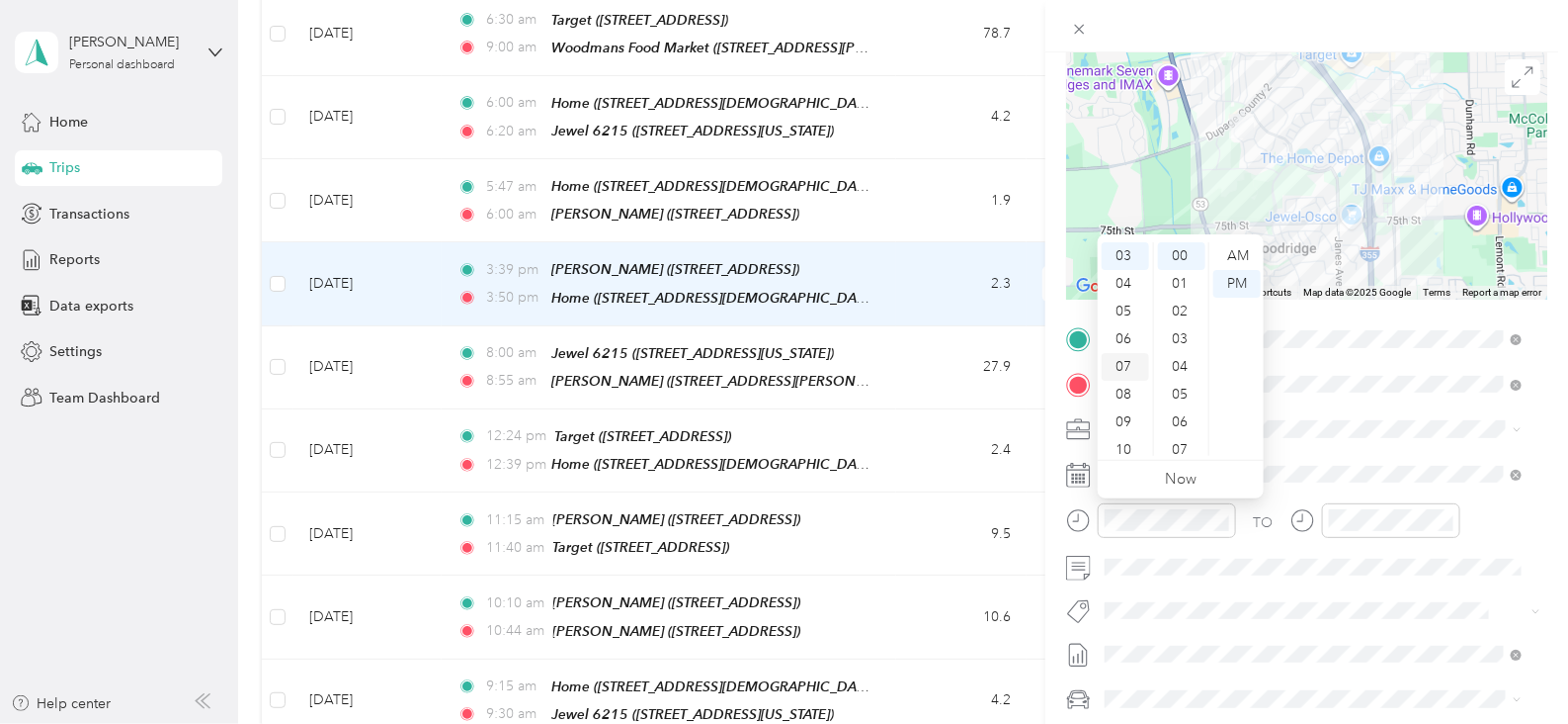
scroll to position [117, 0]
click at [1238, 254] on div "AM" at bounding box center [1237, 256] width 48 height 28
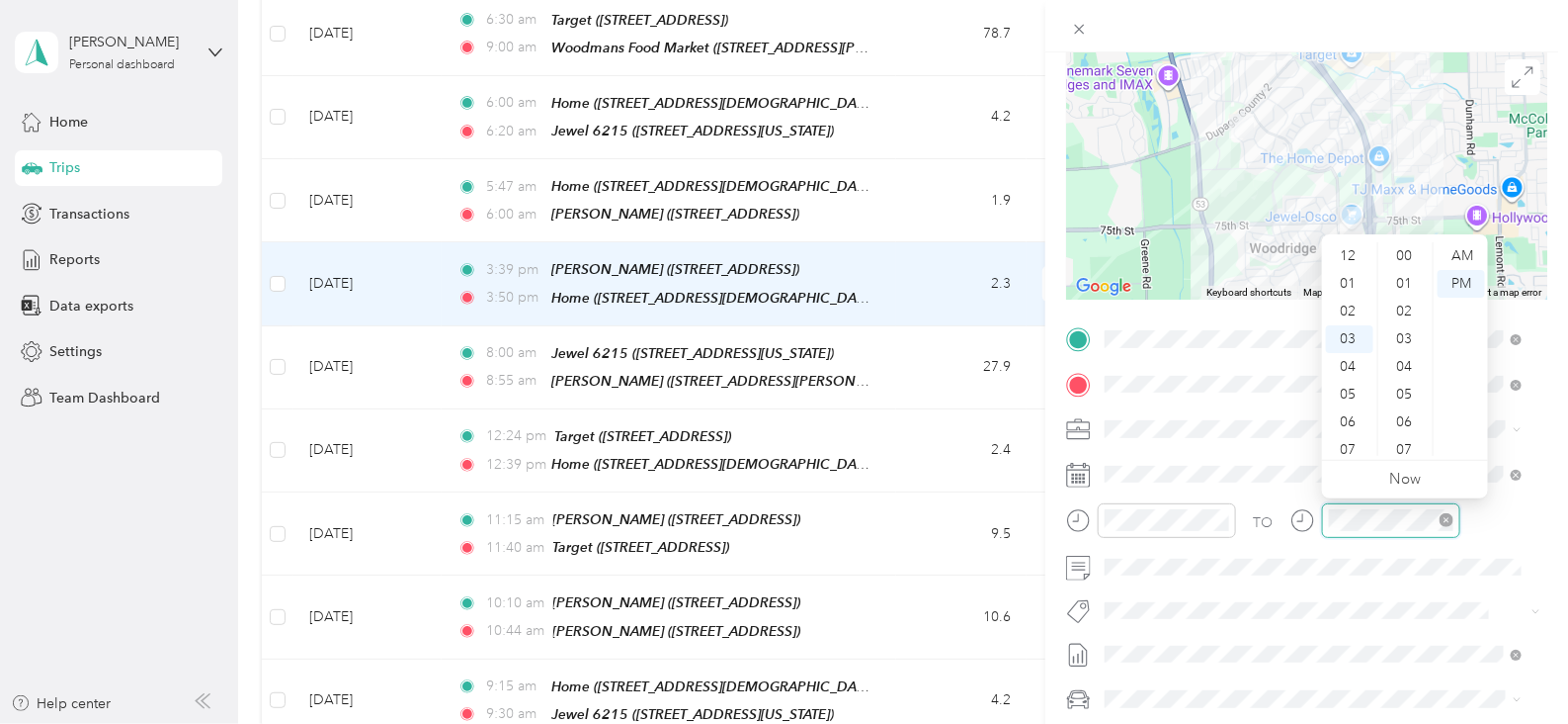
scroll to position [1383, 0]
click at [1359, 333] on div "06" at bounding box center [1350, 339] width 48 height 28
click at [1402, 395] on div "15" at bounding box center [1406, 400] width 48 height 28
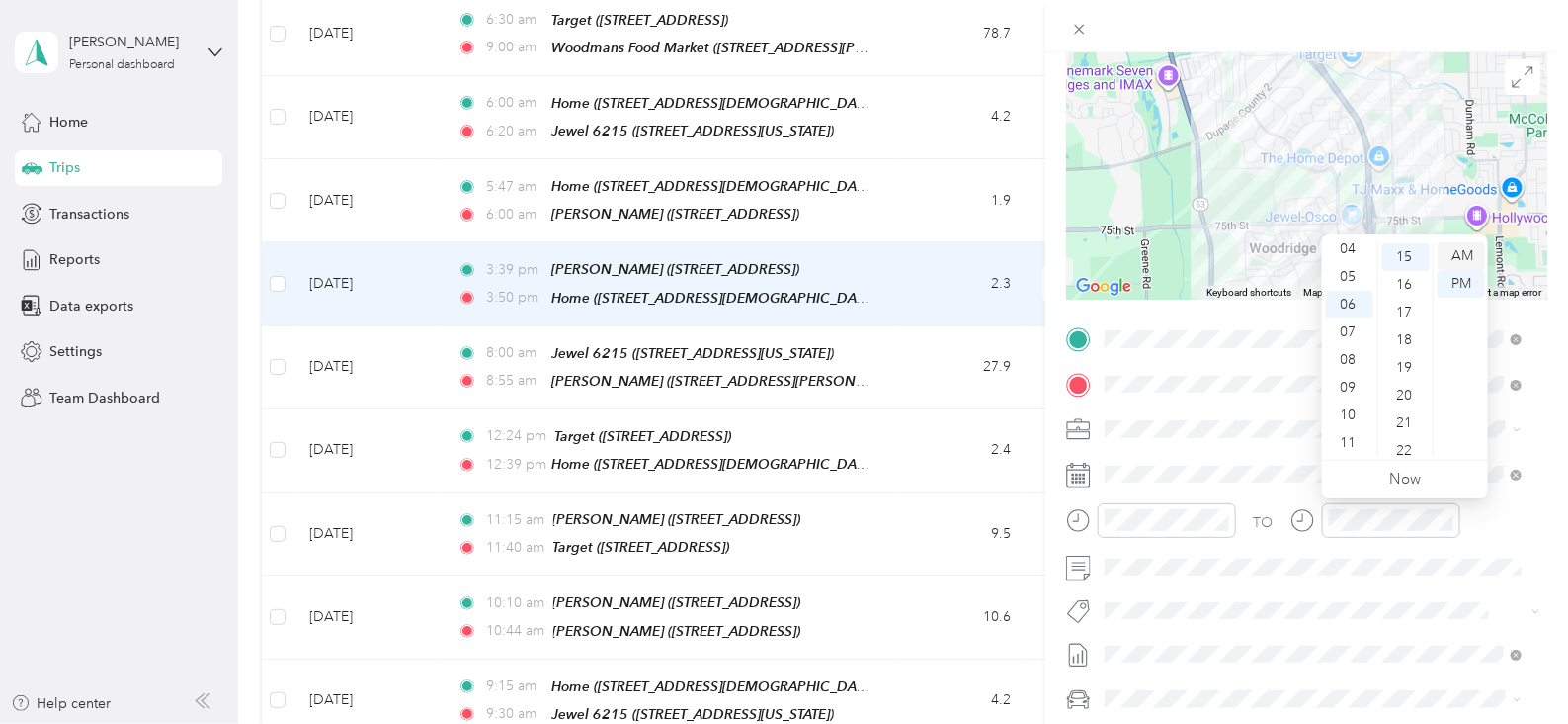
click at [1466, 255] on div "AM" at bounding box center [1462, 256] width 48 height 28
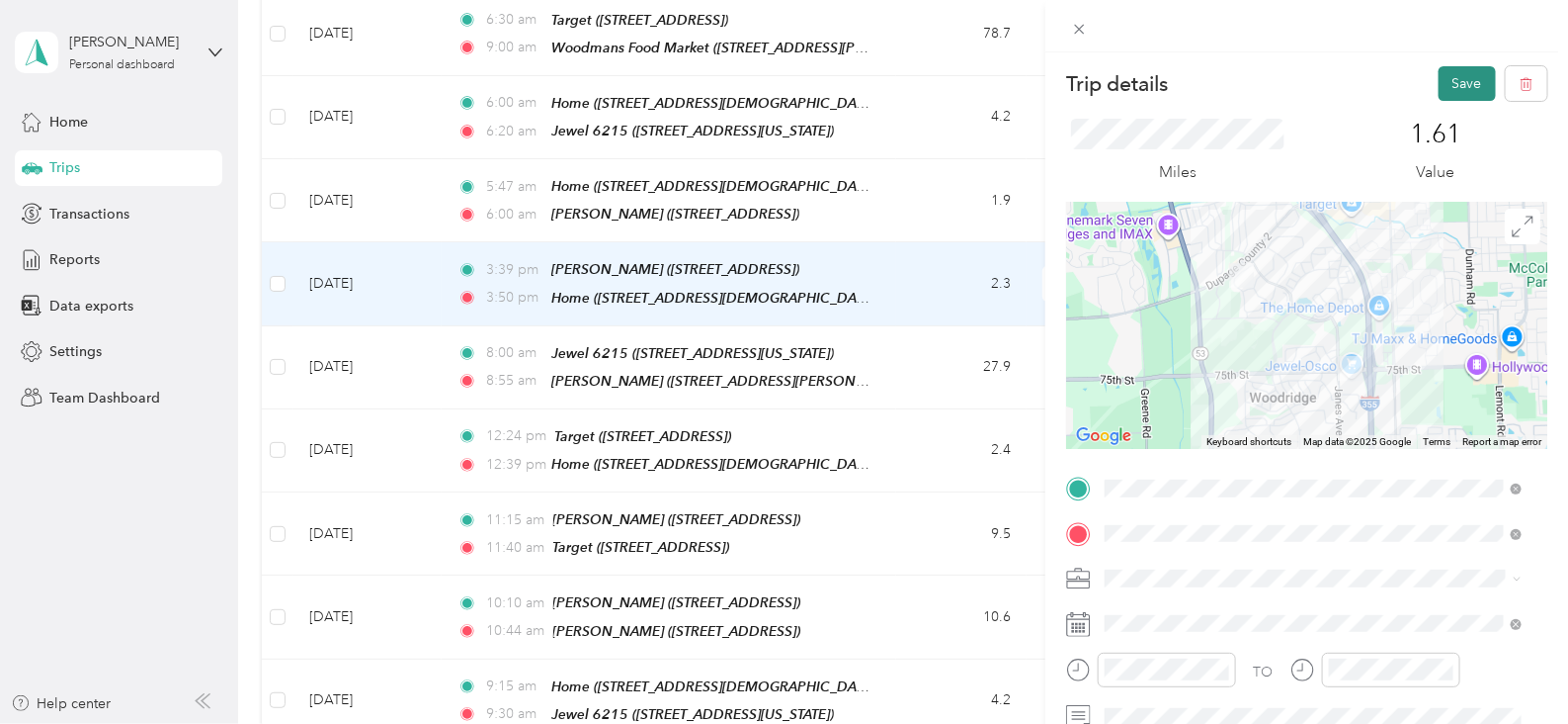
click at [1463, 91] on button "Save" at bounding box center [1468, 84] width 58 height 35
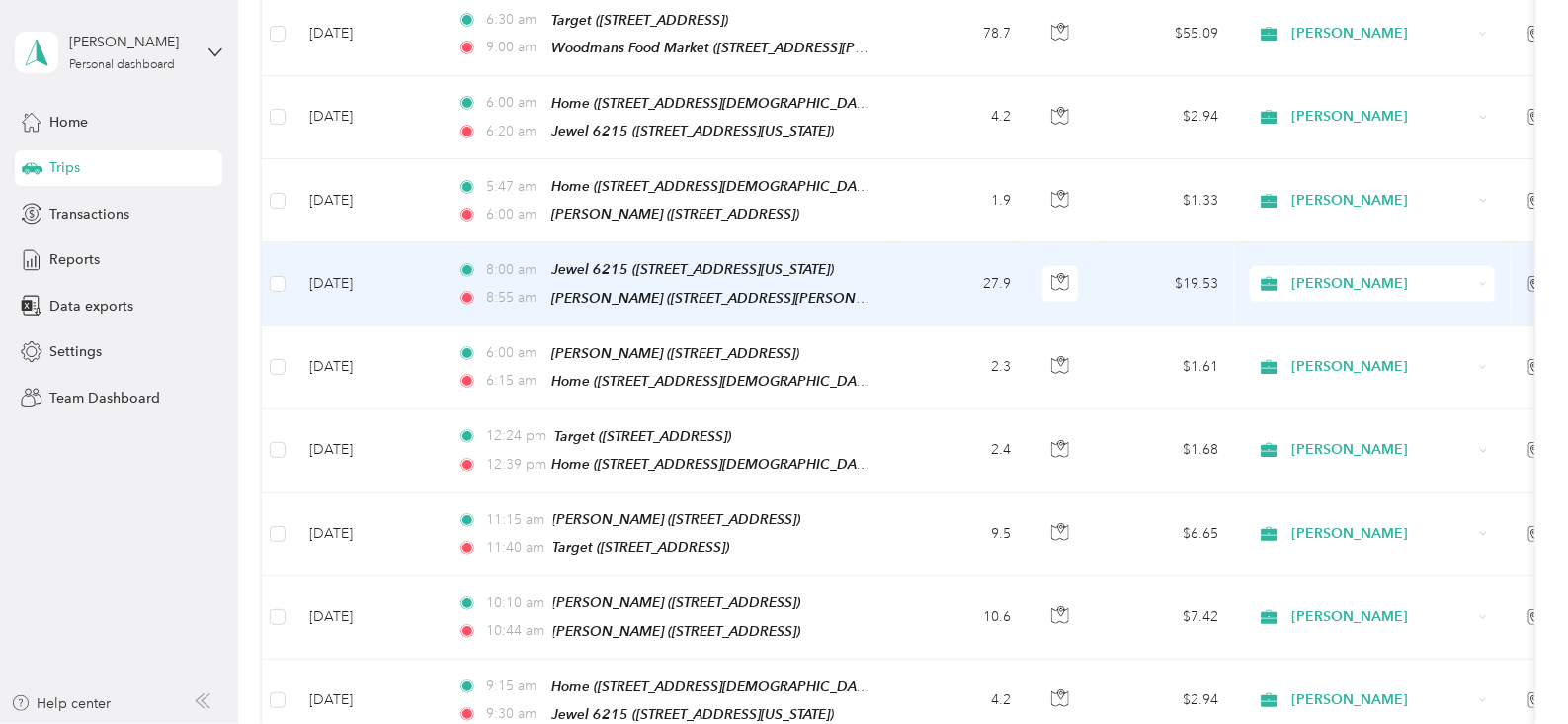
click at [511, 264] on span "8:00 am" at bounding box center [514, 270] width 57 height 22
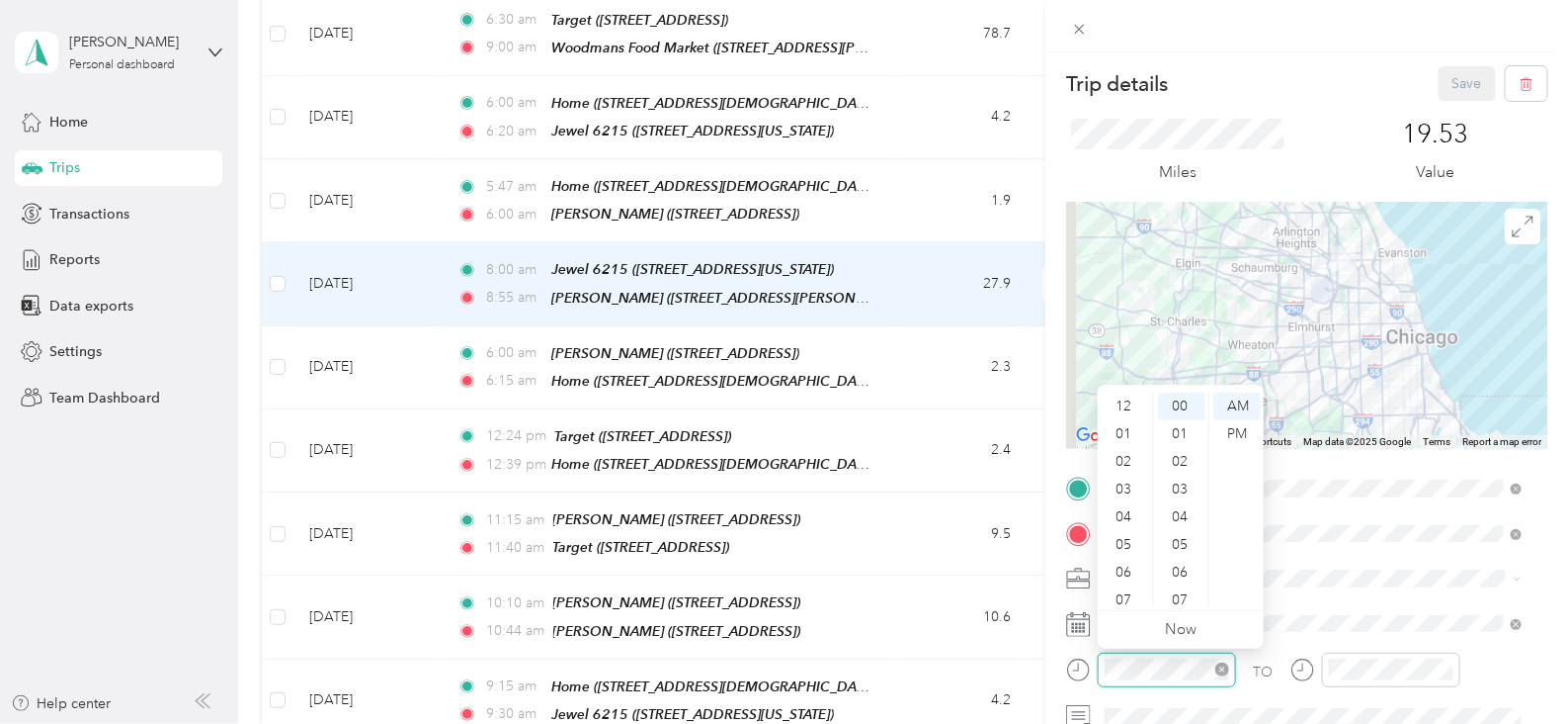
scroll to position [117, 0]
click at [1131, 455] on div "06" at bounding box center [1126, 454] width 48 height 28
click at [1179, 580] on div "40" at bounding box center [1182, 579] width 48 height 28
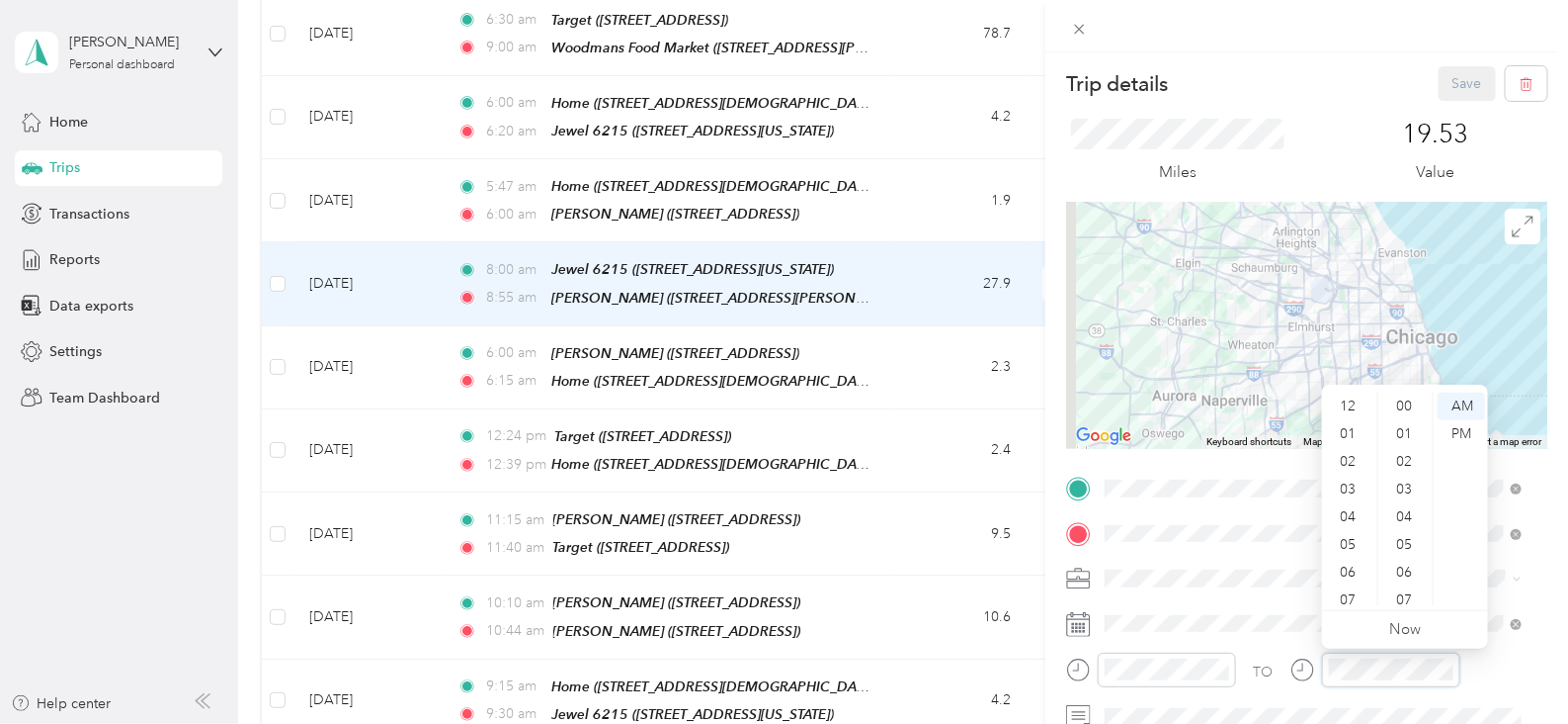
scroll to position [1447, 0]
click at [1352, 476] on div "07" at bounding box center [1350, 482] width 48 height 28
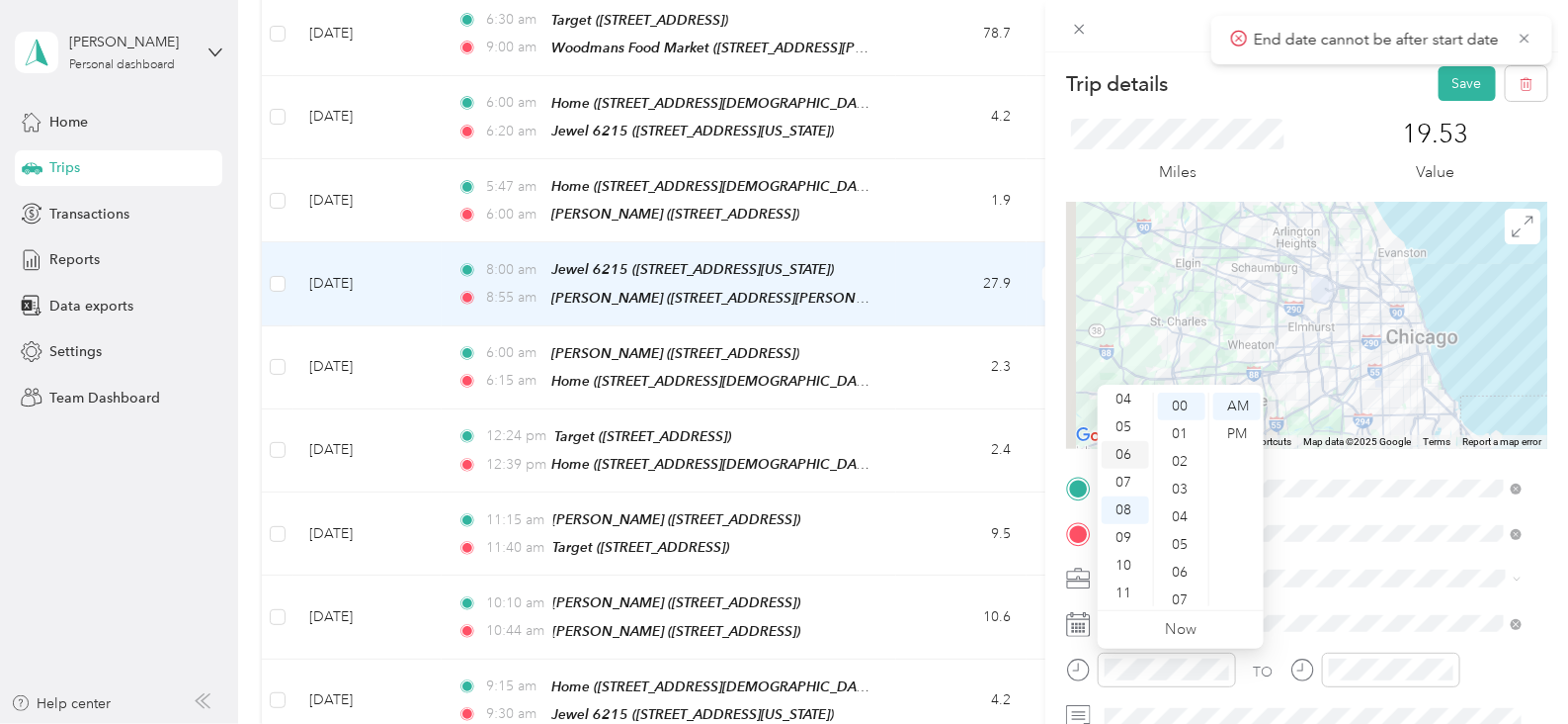
click at [1132, 453] on div "06" at bounding box center [1126, 454] width 48 height 28
drag, startPoint x: 1210, startPoint y: 526, endPoint x: 1209, endPoint y: 545, distance: 19.0
click at [1209, 545] on ul "AM PM" at bounding box center [1237, 499] width 56 height 214
drag, startPoint x: 1227, startPoint y: 447, endPoint x: 1244, endPoint y: 574, distance: 128.1
click at [1245, 575] on ul "AM PM" at bounding box center [1237, 499] width 56 height 214
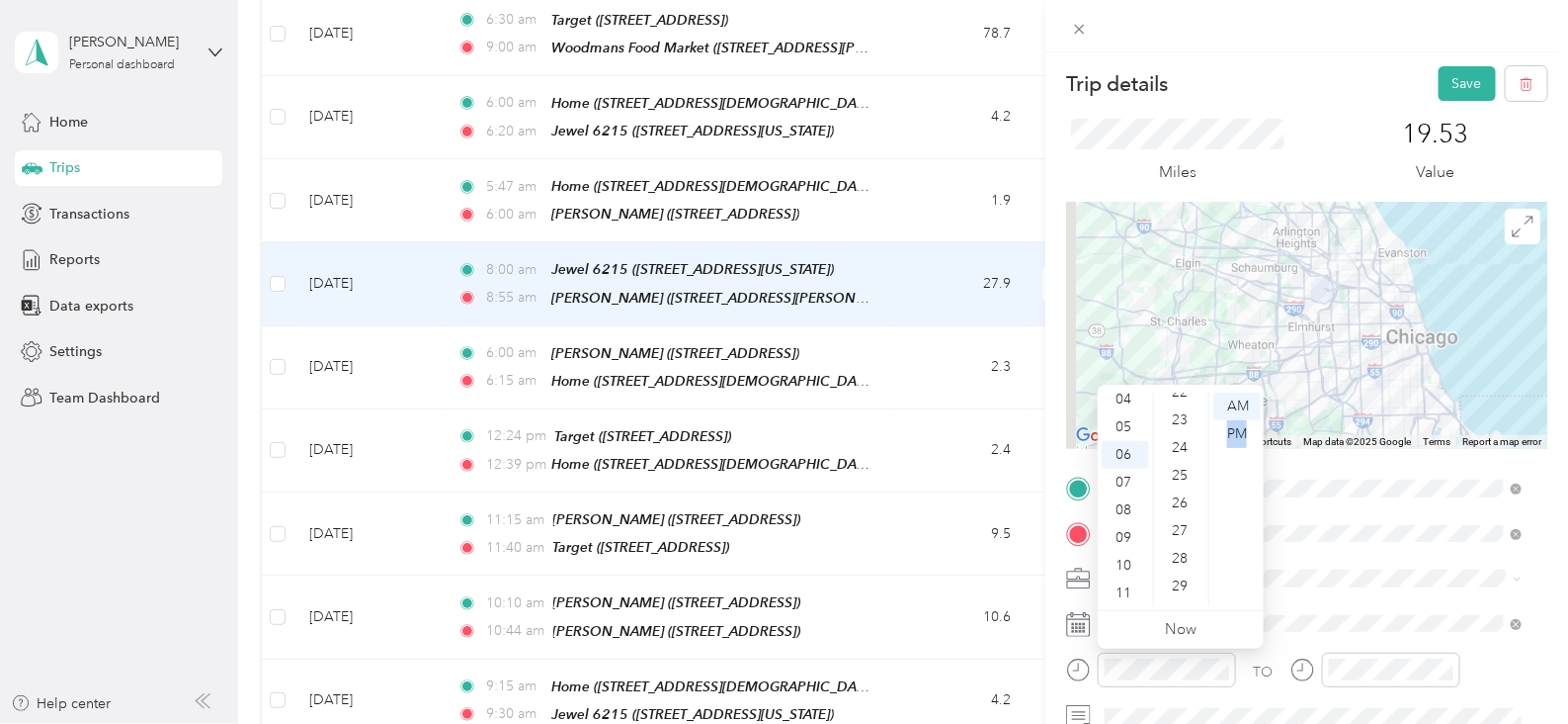
scroll to position [996, 0]
click at [1181, 594] on div "43" at bounding box center [1182, 600] width 48 height 28
click at [1246, 403] on div "AM" at bounding box center [1237, 407] width 48 height 28
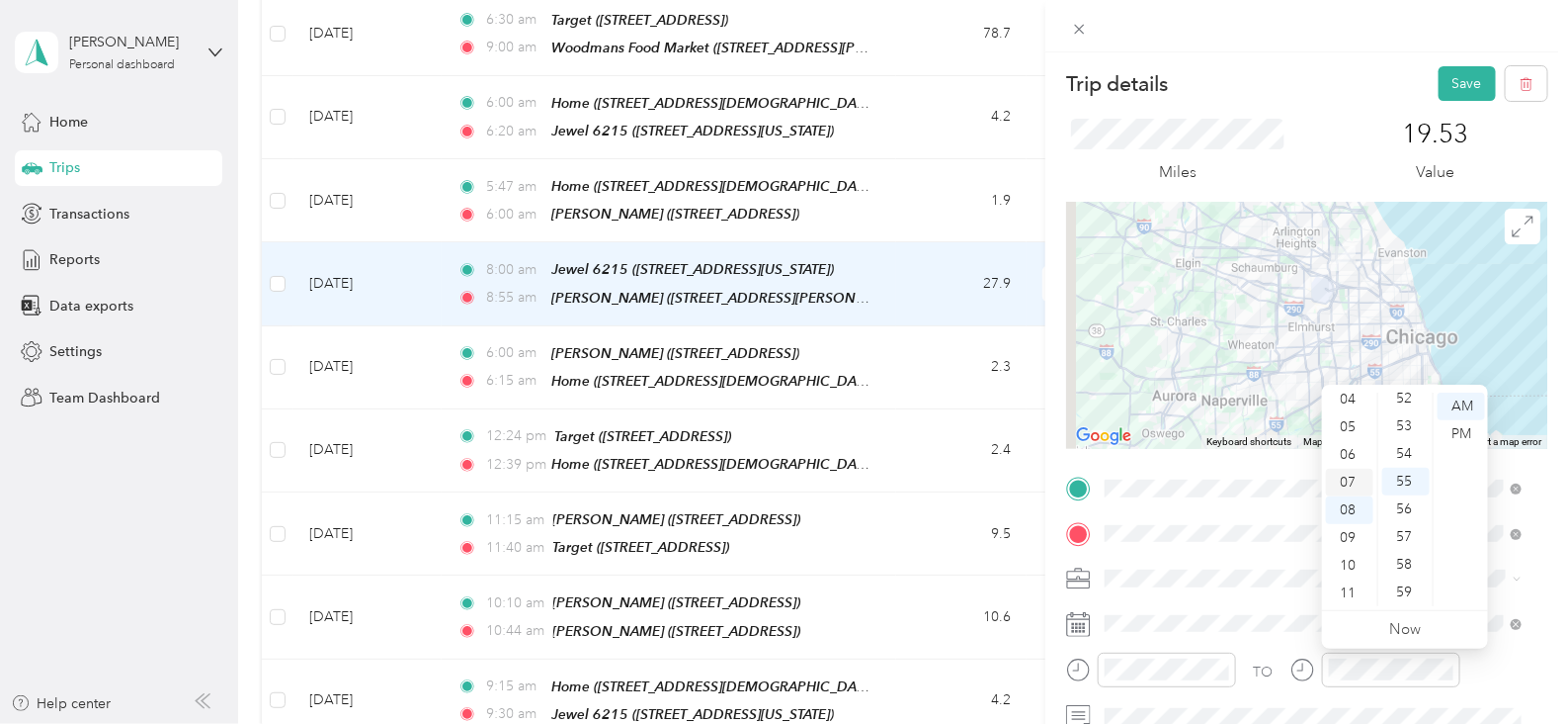
click at [1346, 474] on div "07" at bounding box center [1350, 482] width 48 height 28
click at [1400, 549] on div "37" at bounding box center [1406, 552] width 48 height 28
click at [1458, 86] on button "Save" at bounding box center [1468, 84] width 58 height 35
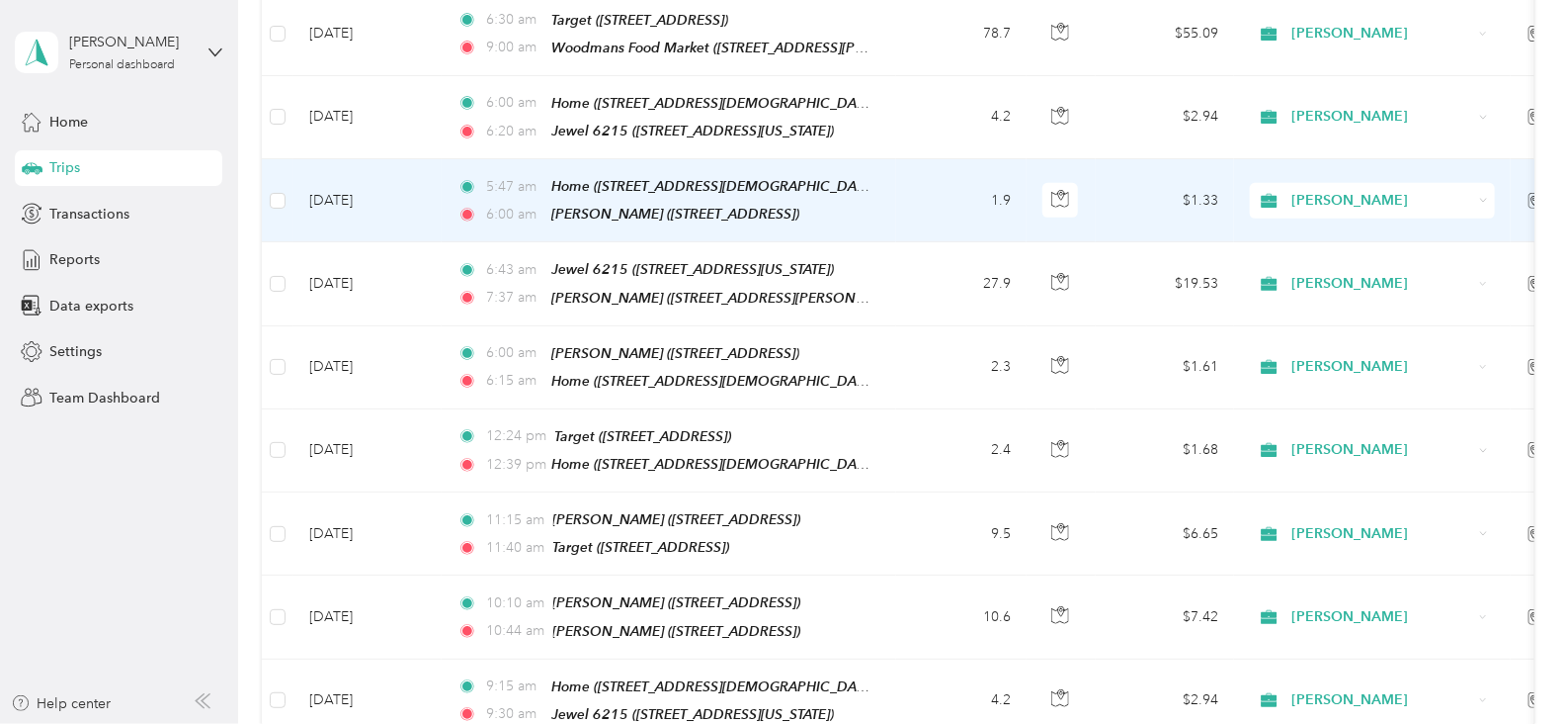
scroll to position [13, 0]
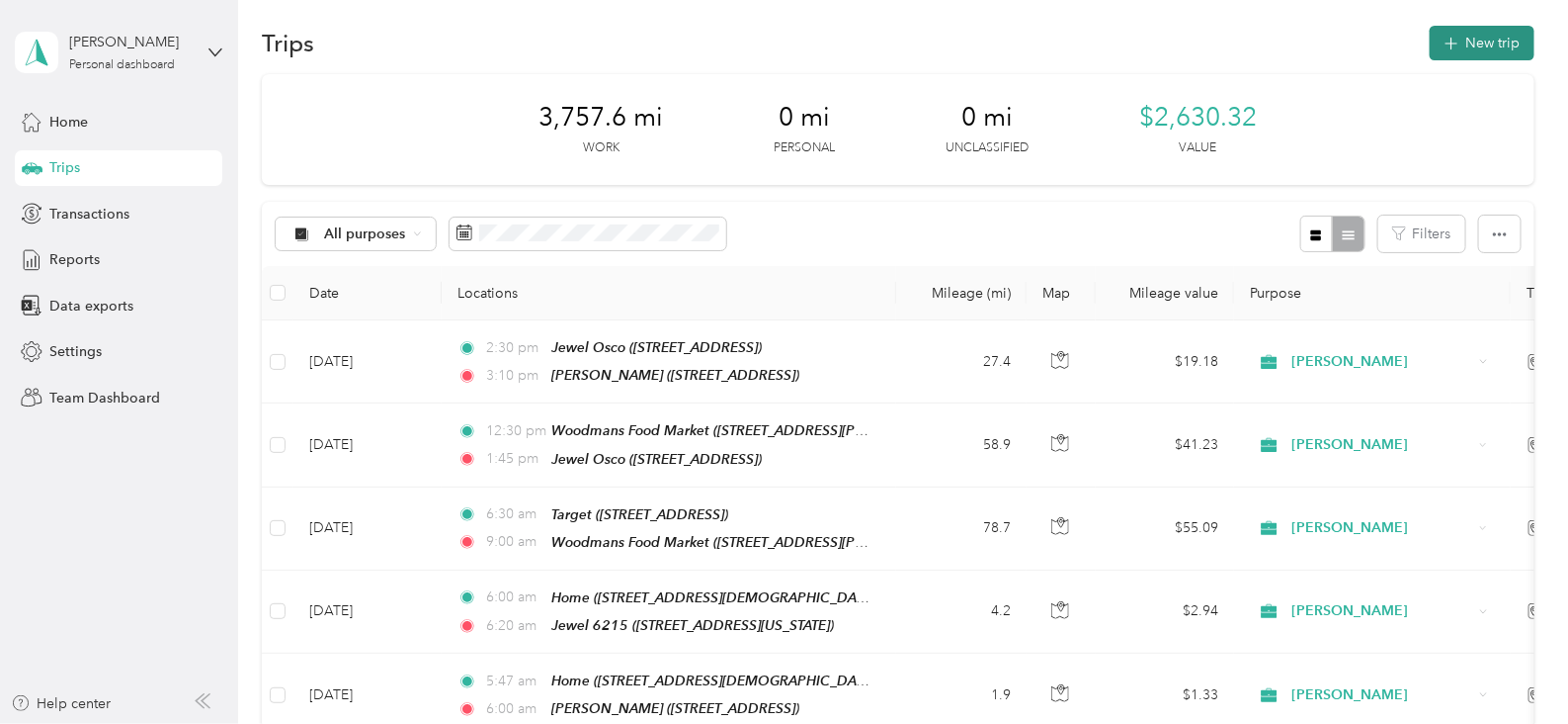
click at [1496, 51] on button "New trip" at bounding box center [1481, 43] width 104 height 35
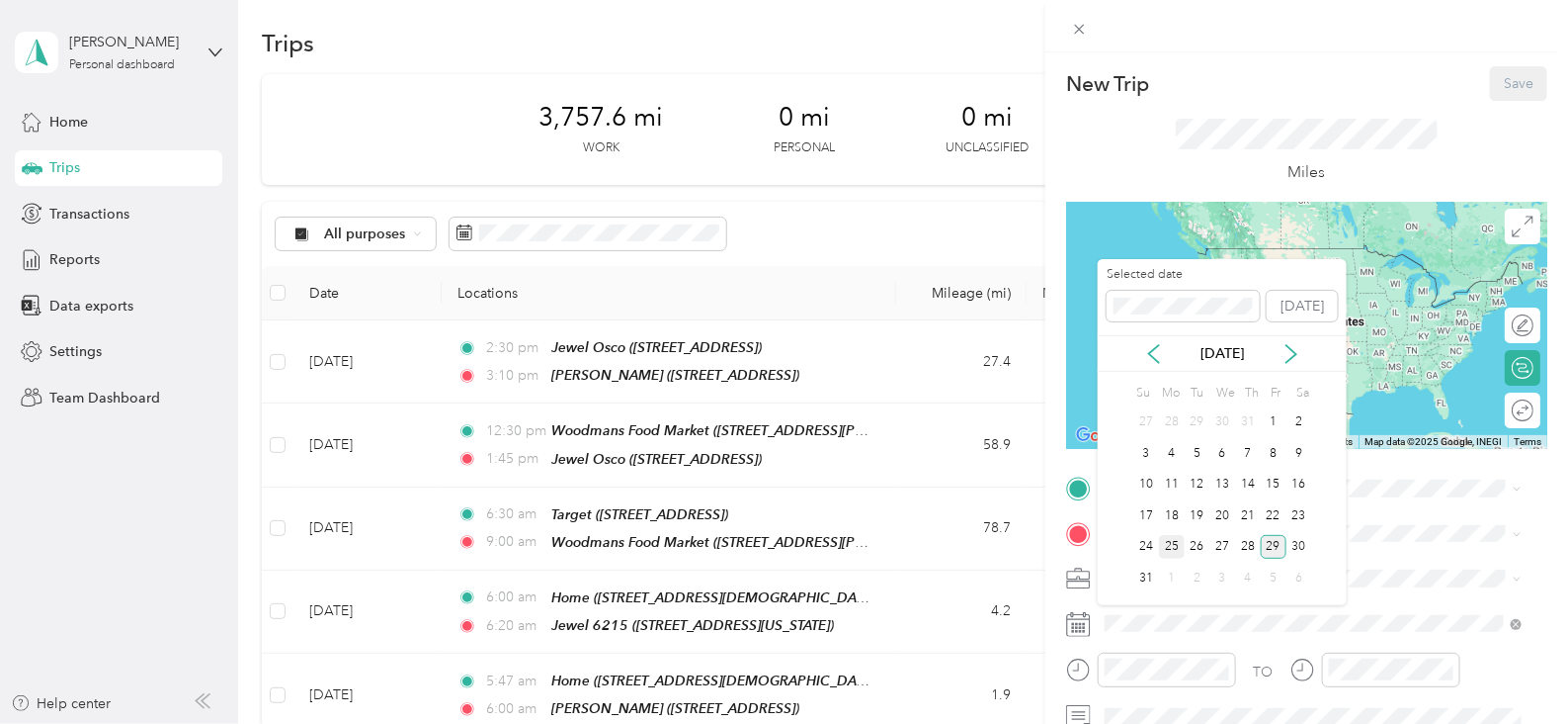
click at [1176, 547] on div "25" at bounding box center [1172, 547] width 26 height 25
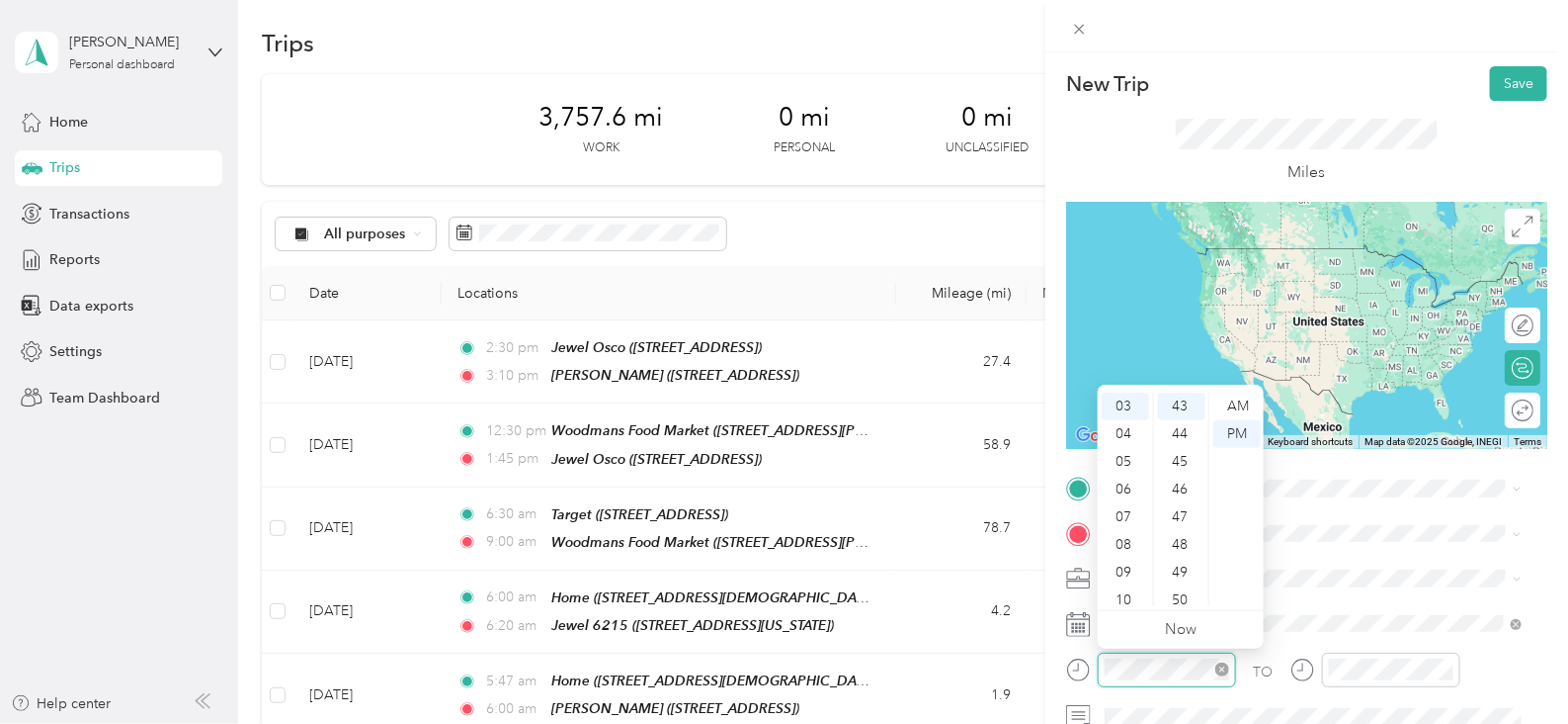
scroll to position [1190, 0]
click at [1132, 549] on div "08" at bounding box center [1126, 545] width 48 height 28
click at [1121, 536] on div "09" at bounding box center [1126, 538] width 48 height 28
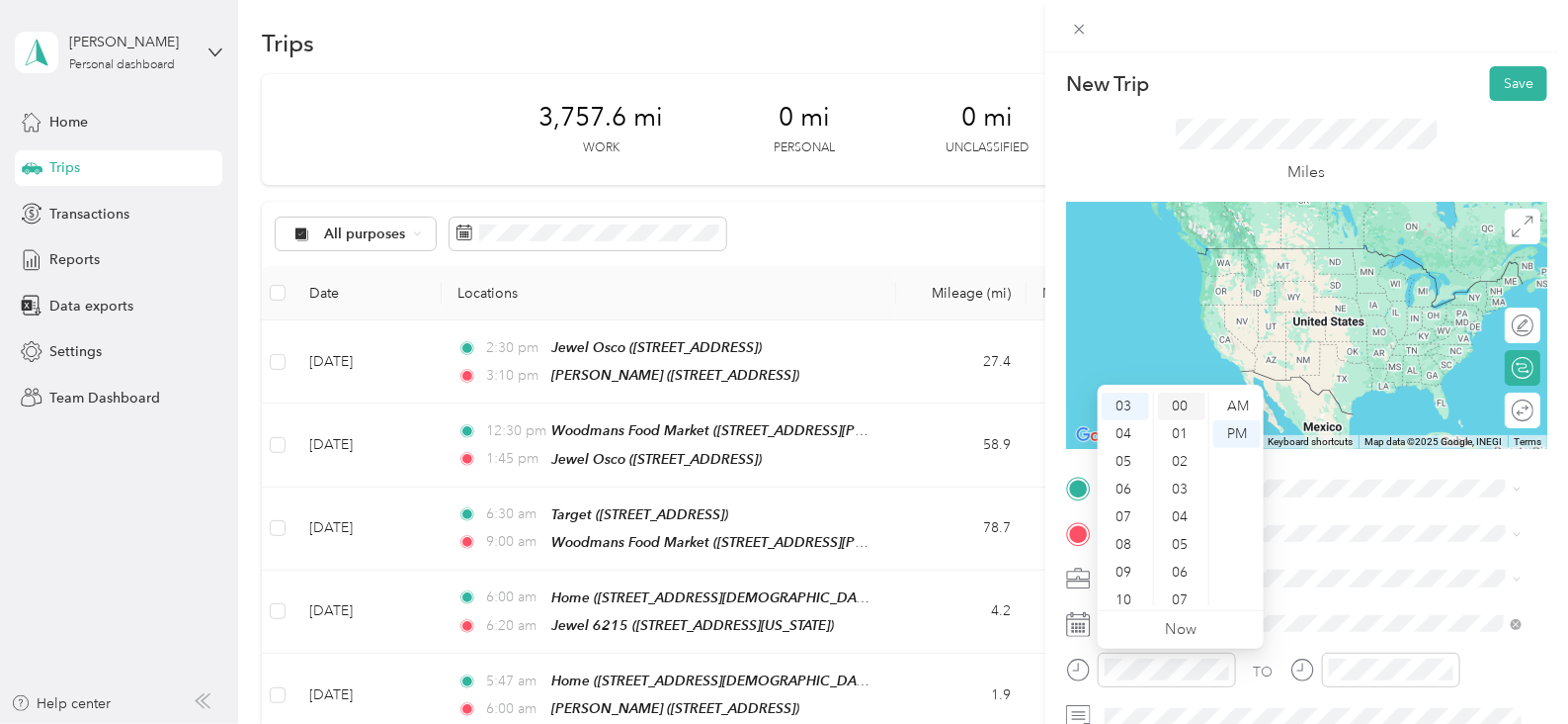
click at [1187, 403] on div "00" at bounding box center [1182, 407] width 48 height 28
click at [1255, 398] on div "AM" at bounding box center [1237, 407] width 48 height 28
click at [1123, 573] on div "09" at bounding box center [1126, 573] width 48 height 28
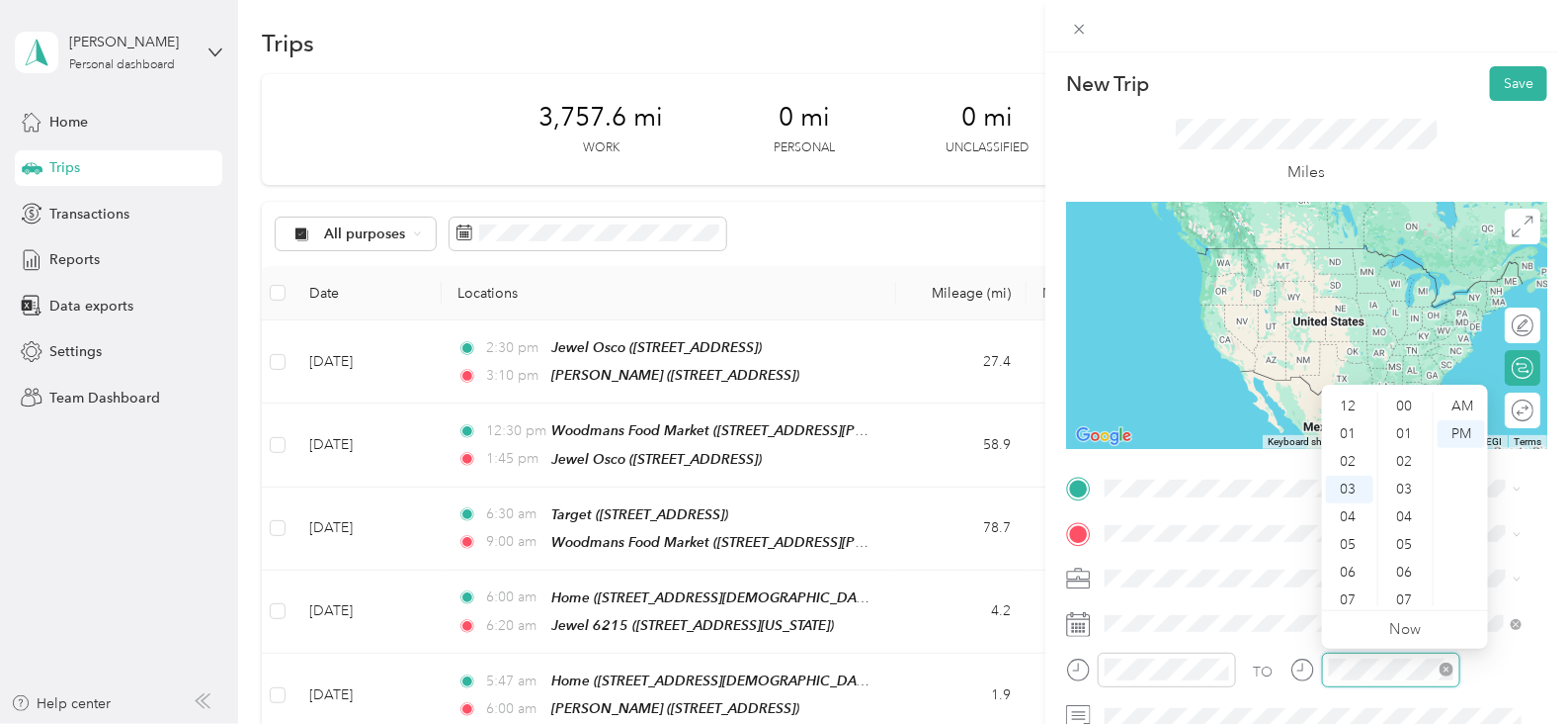
scroll to position [1190, 0]
click at [1351, 570] on div "09" at bounding box center [1350, 573] width 48 height 28
click at [1403, 412] on div "30" at bounding box center [1406, 417] width 48 height 28
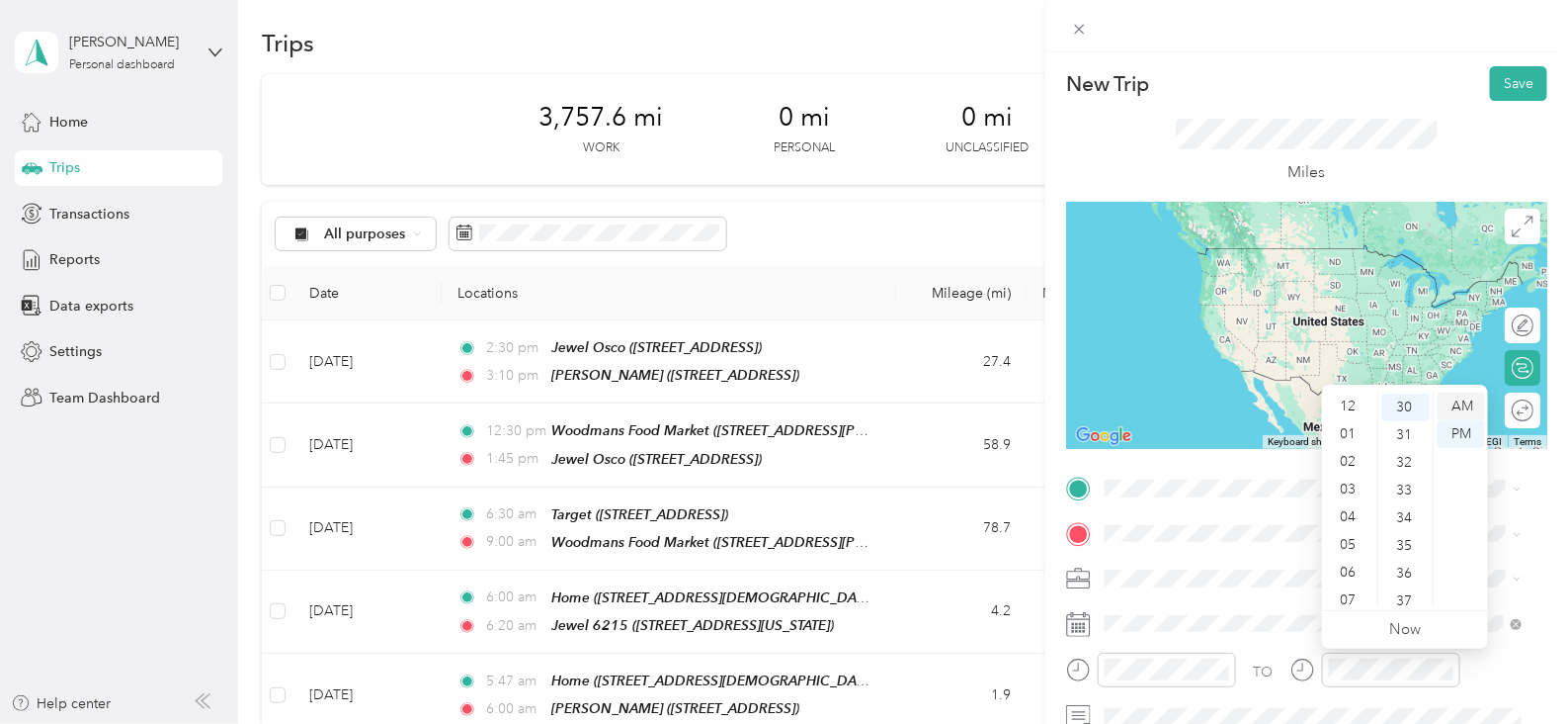
click at [1468, 409] on div "AM" at bounding box center [1462, 407] width 48 height 28
click at [1396, 451] on div "27" at bounding box center [1406, 447] width 48 height 28
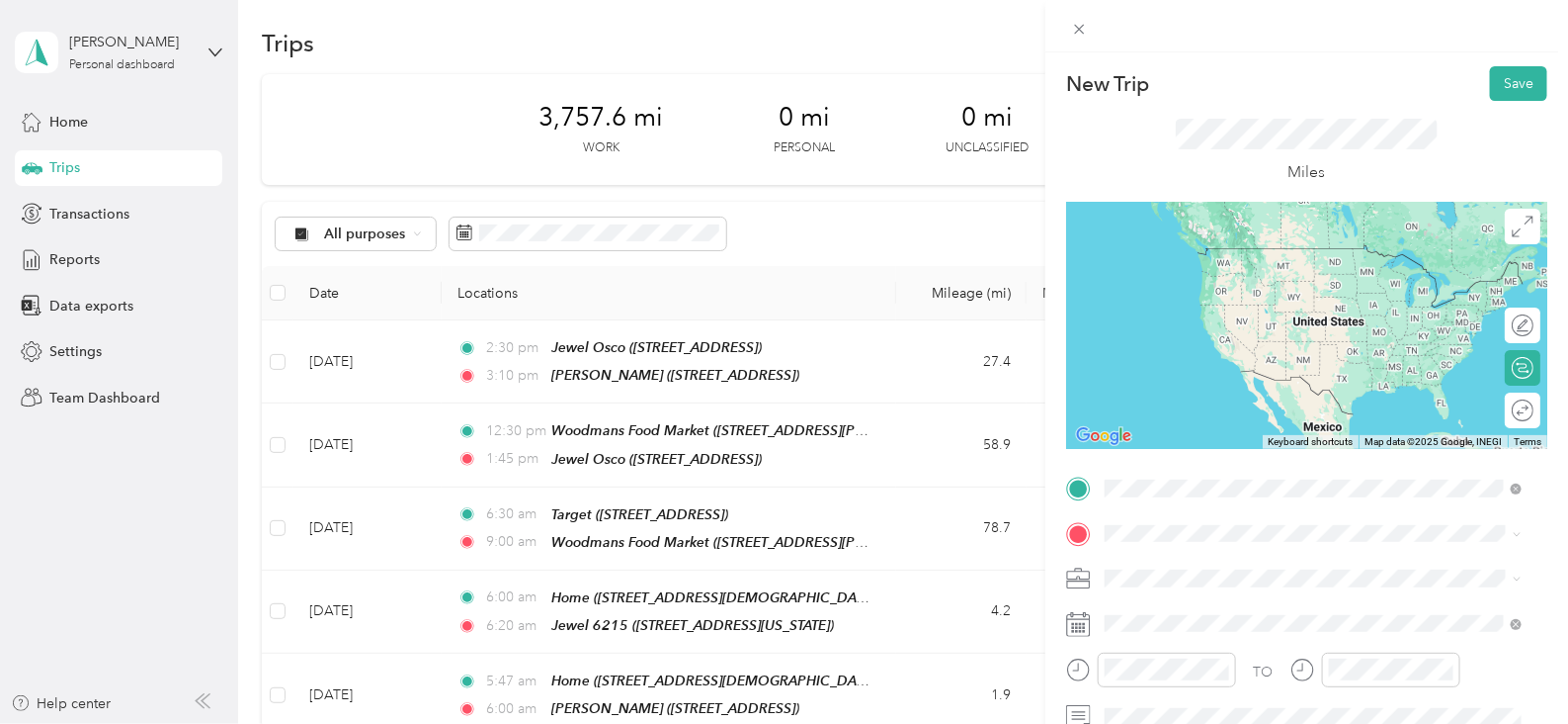
drag, startPoint x: 1316, startPoint y: 288, endPoint x: 1316, endPoint y: 385, distance: 97.0
click at [1317, 285] on span "[STREET_ADDRESS][PERSON_NAME]" at bounding box center [1260, 282] width 236 height 17
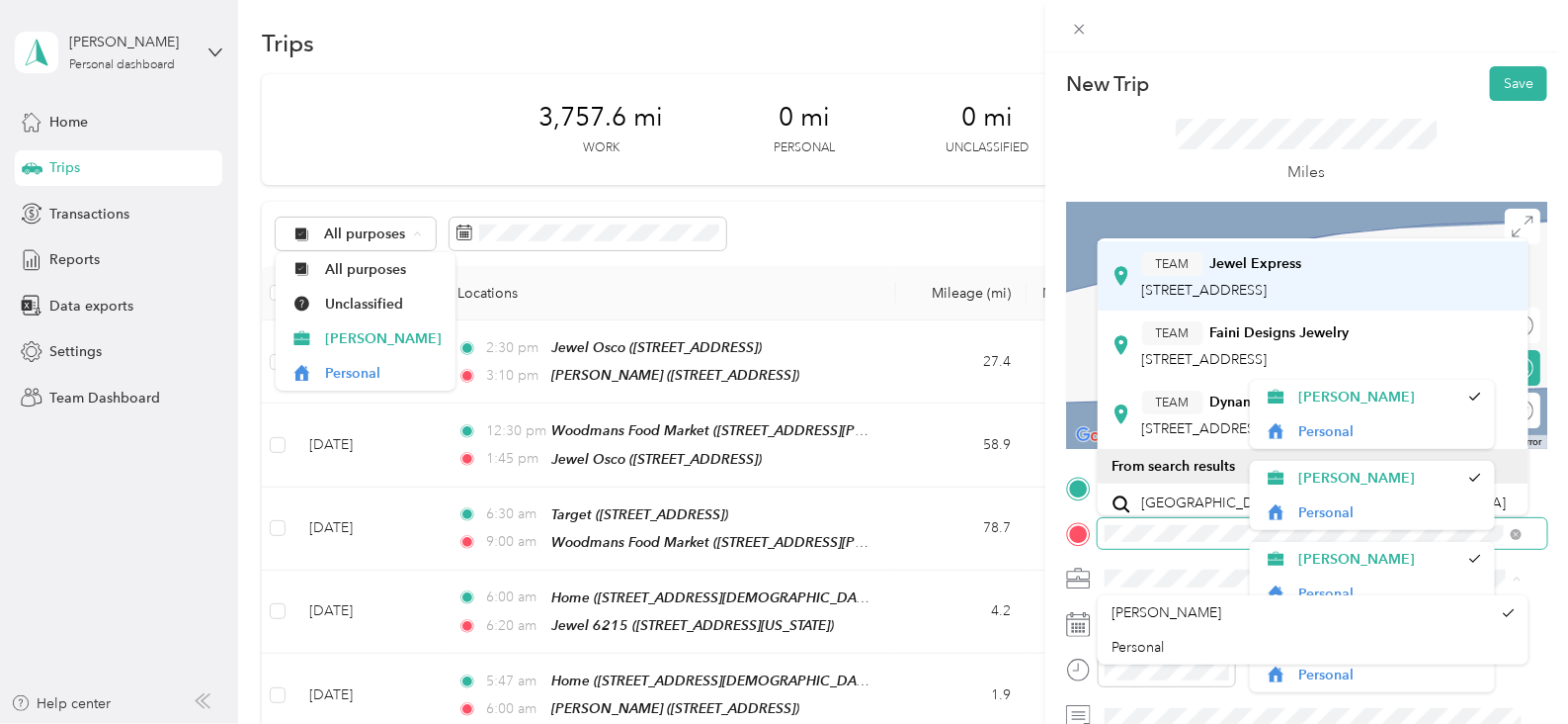
scroll to position [262, 0]
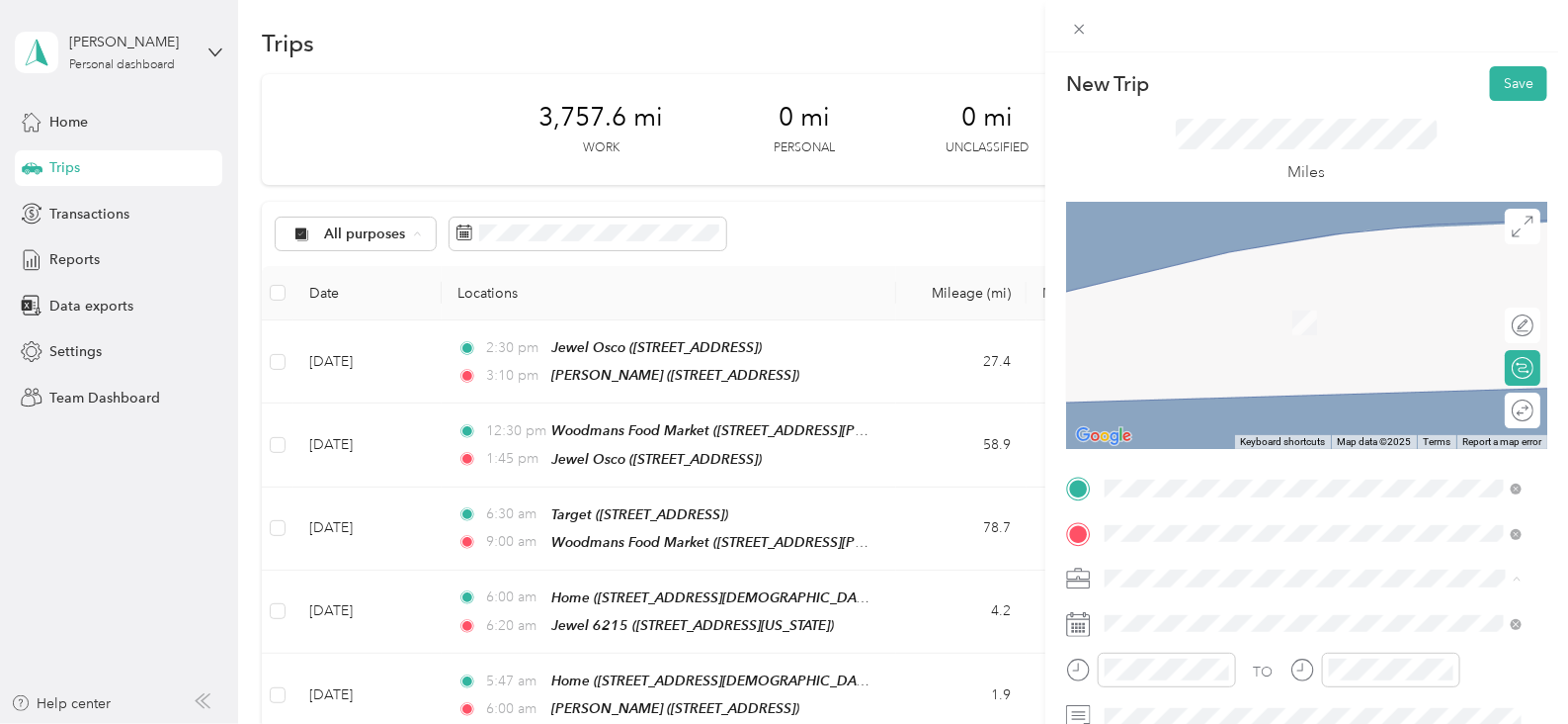
click at [1261, 347] on span "[STREET_ADDRESS]" at bounding box center [1205, 343] width 125 height 17
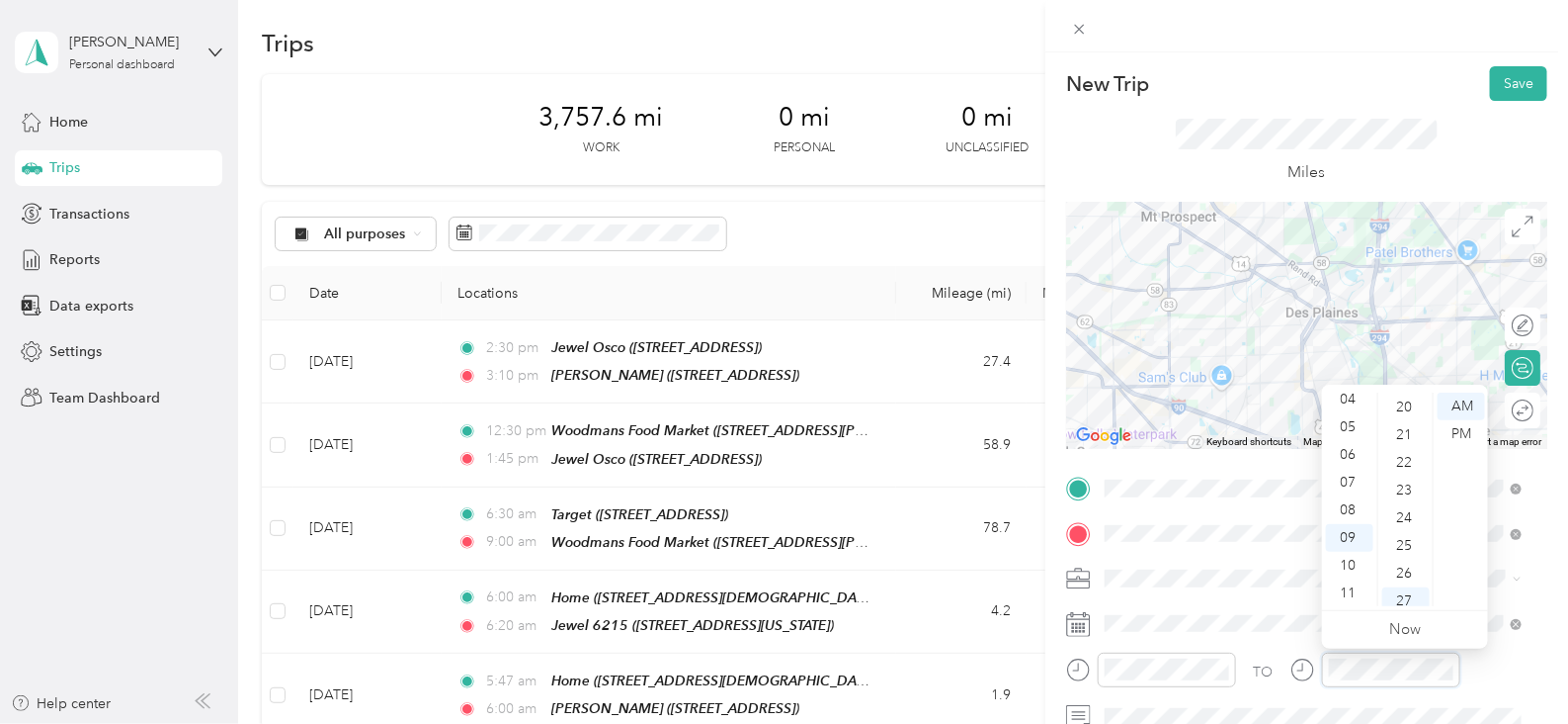
scroll to position [376, 0]
drag, startPoint x: 1403, startPoint y: 452, endPoint x: 1388, endPoint y: 460, distance: 17.0
click at [1403, 451] on div "15" at bounding box center [1406, 446] width 48 height 28
click at [1490, 76] on button "Save" at bounding box center [1519, 84] width 58 height 35
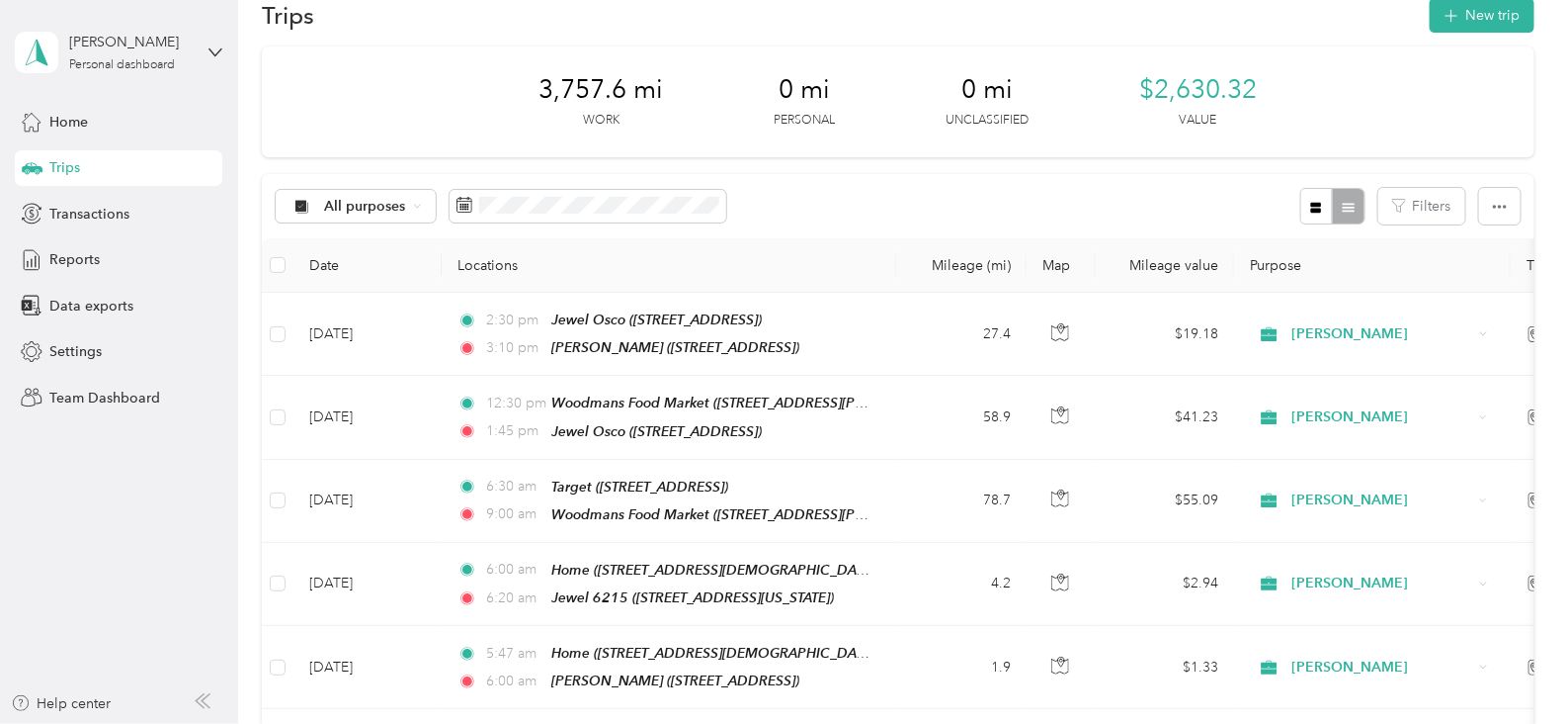
scroll to position [0, 0]
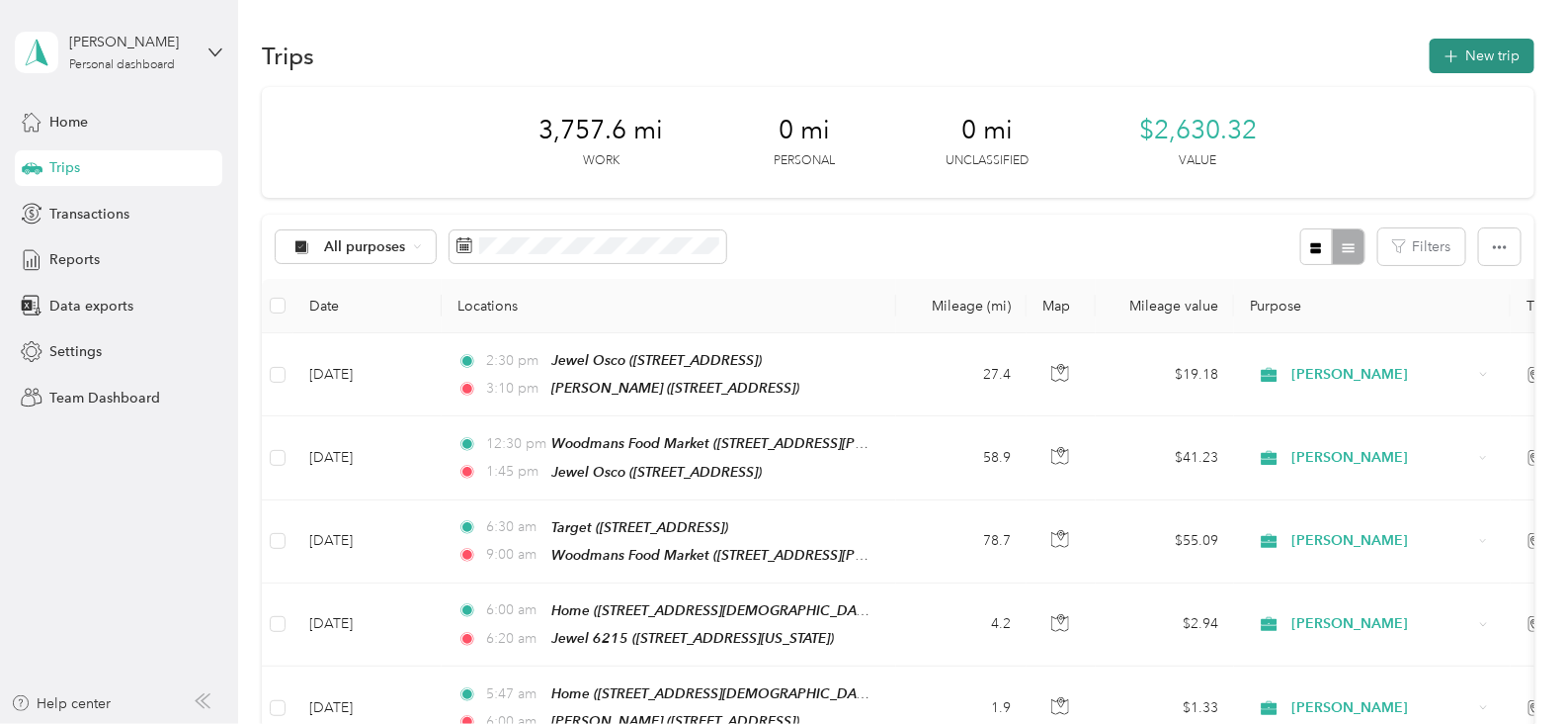
click at [1468, 57] on button "New trip" at bounding box center [1481, 56] width 104 height 35
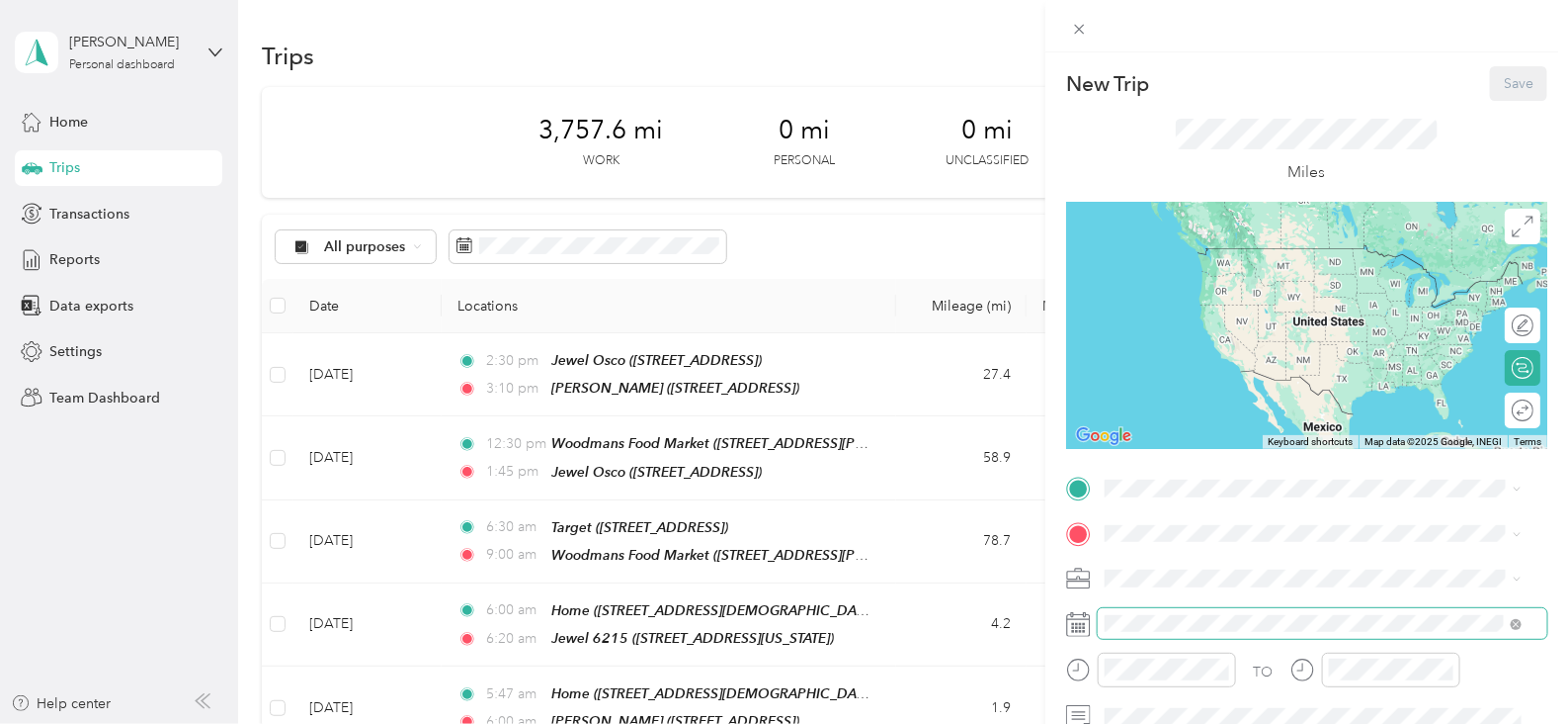
click at [1139, 632] on span at bounding box center [1322, 624] width 449 height 32
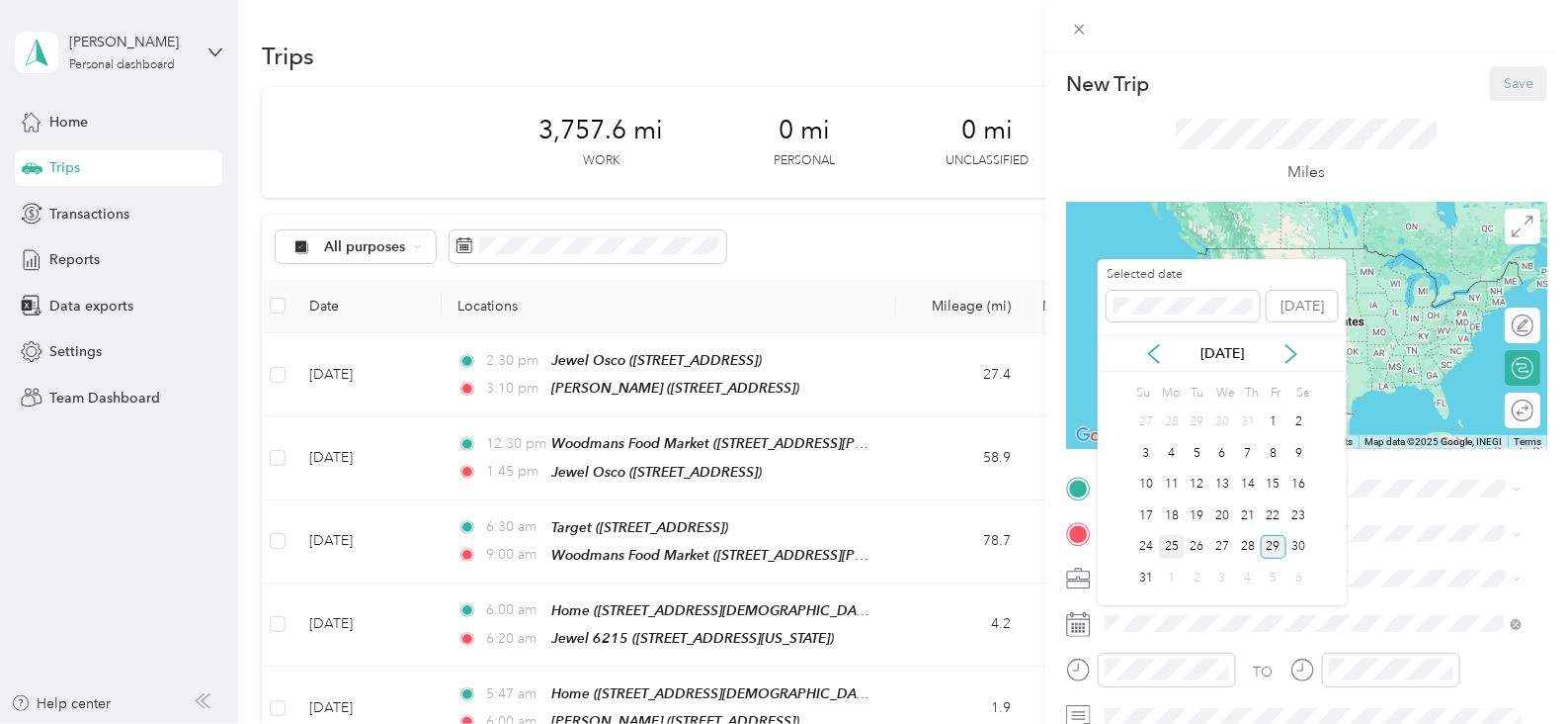
click at [1181, 546] on div "25" at bounding box center [1172, 547] width 26 height 25
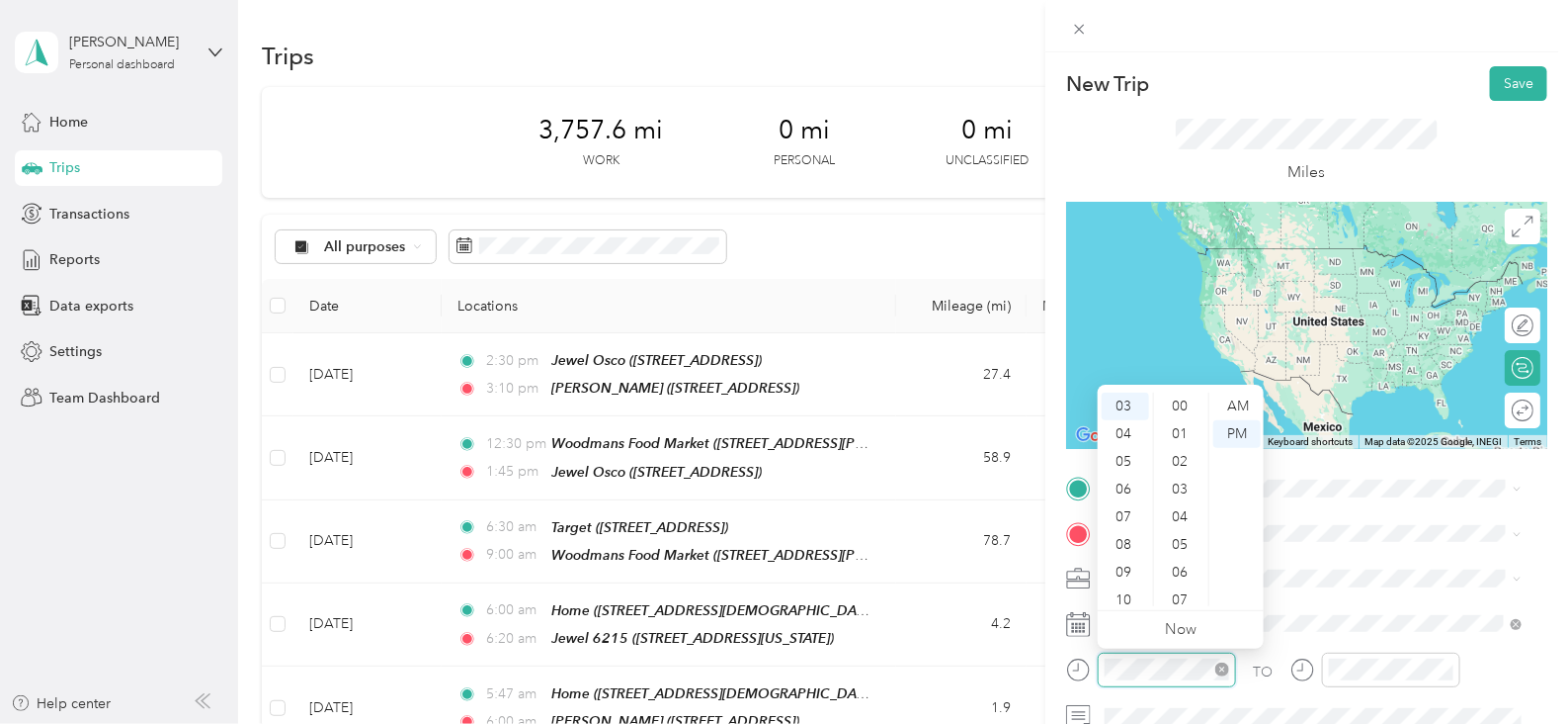
scroll to position [1216, 0]
click at [1124, 608] on div "12 01 02 03 04 05 06 07 08 09 10 11 00 01 02 03 04 05 06 07 08 09 10 11 12 13 1…" at bounding box center [1180, 499] width 166 height 222
drag, startPoint x: 1233, startPoint y: 403, endPoint x: 1214, endPoint y: 454, distance: 54.4
click at [1233, 403] on div "AM" at bounding box center [1237, 407] width 48 height 28
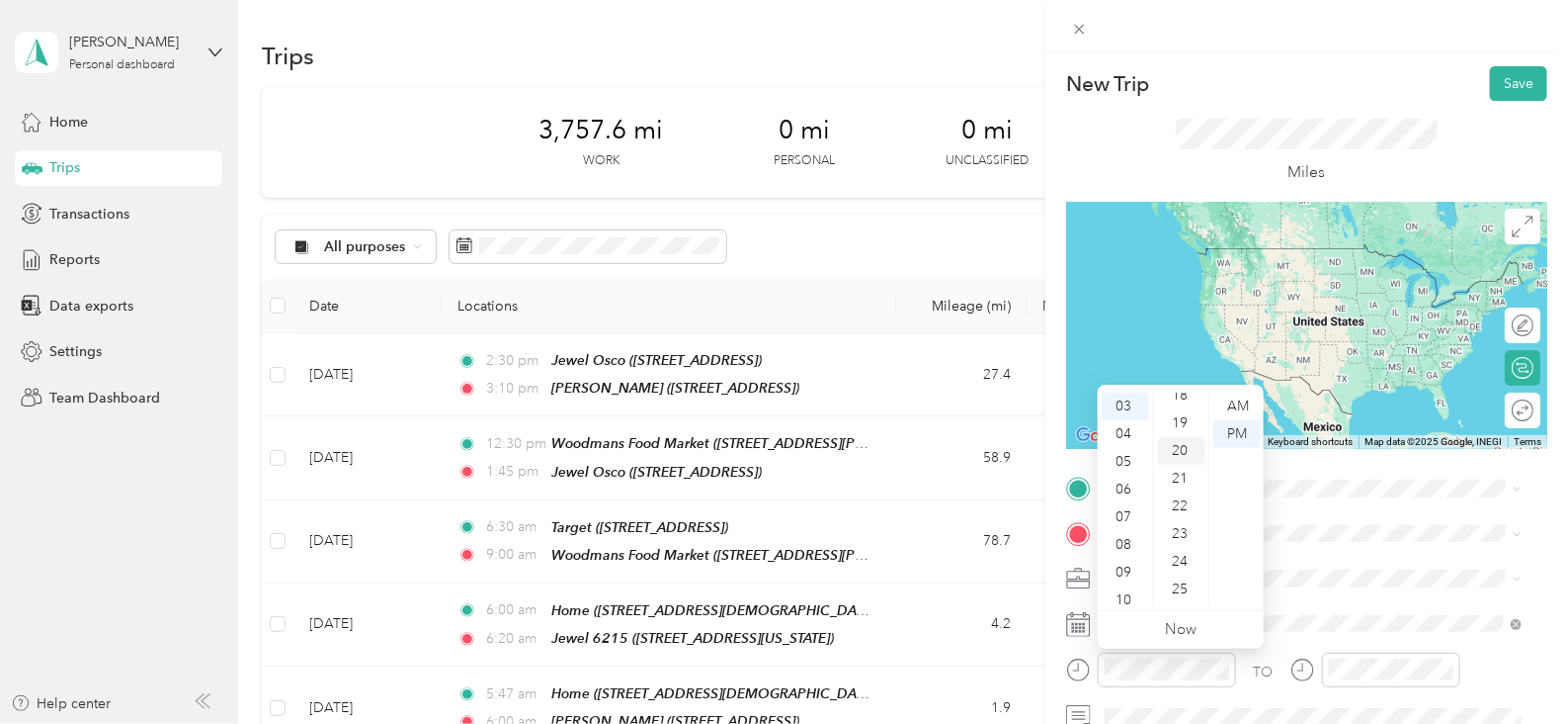
click at [1185, 451] on div "20" at bounding box center [1182, 451] width 48 height 28
click at [1238, 406] on div "AM" at bounding box center [1237, 407] width 48 height 28
click at [1122, 575] on div "09" at bounding box center [1126, 573] width 48 height 28
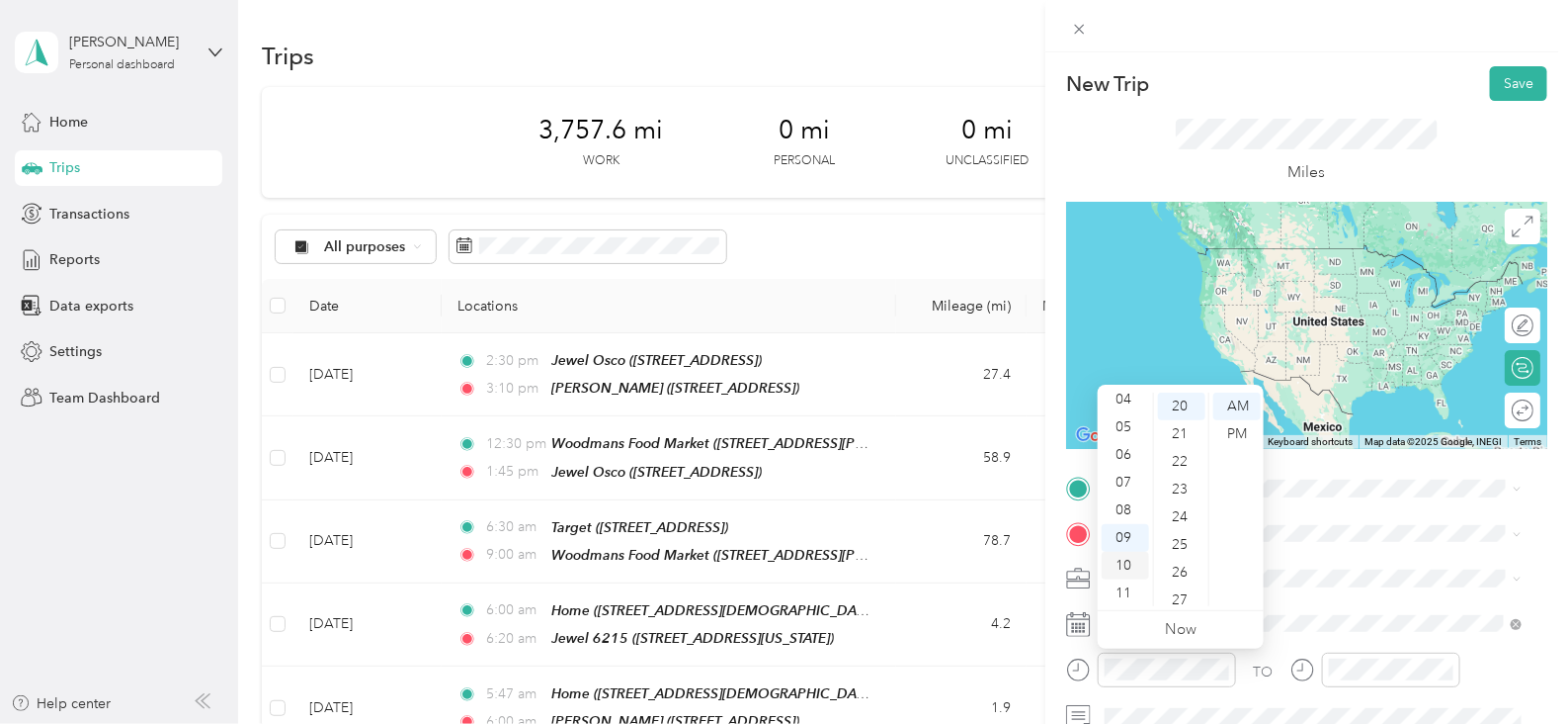
click at [1125, 564] on div "10" at bounding box center [1126, 566] width 48 height 28
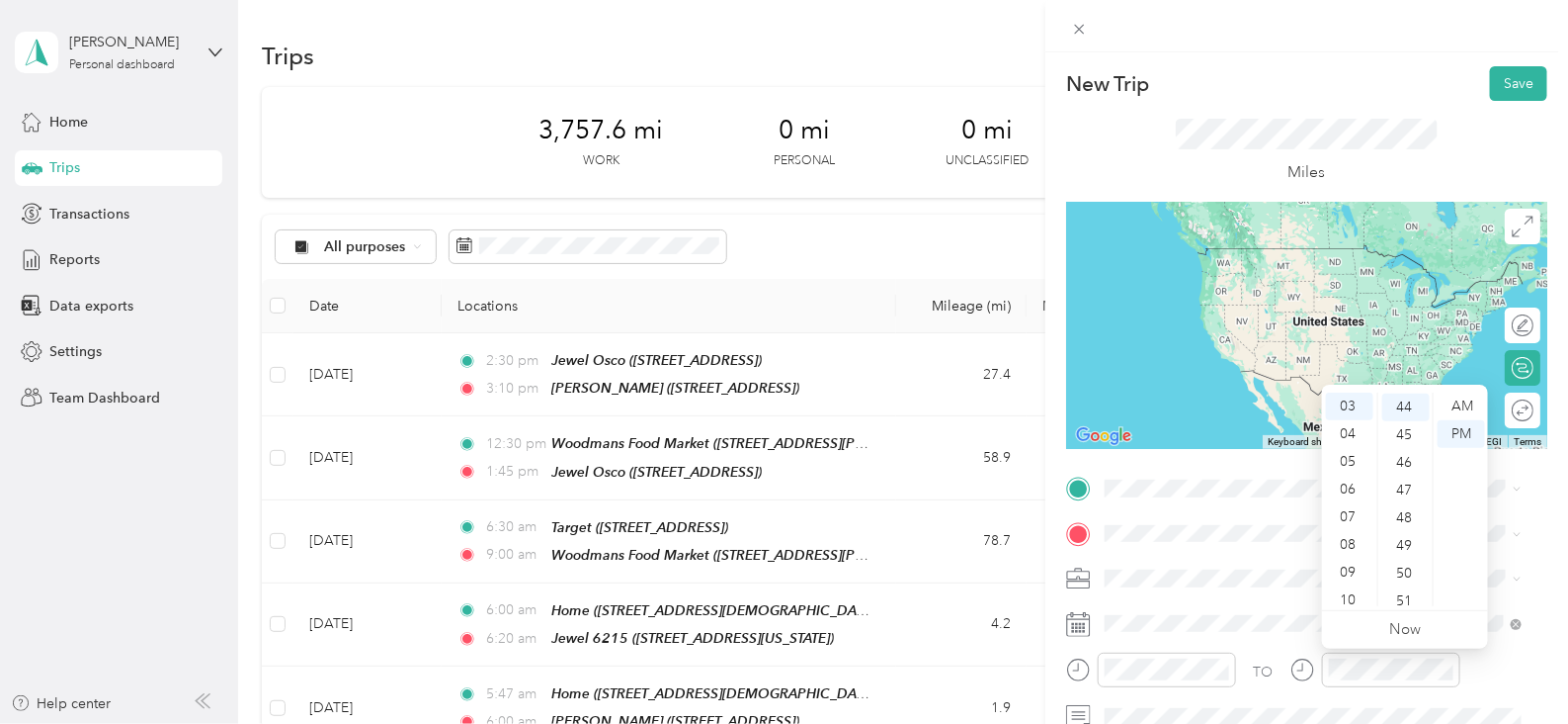
scroll to position [105, 0]
click at [1351, 600] on div "11" at bounding box center [1350, 605] width 48 height 28
click at [1408, 583] on div "30" at bounding box center [1406, 579] width 48 height 28
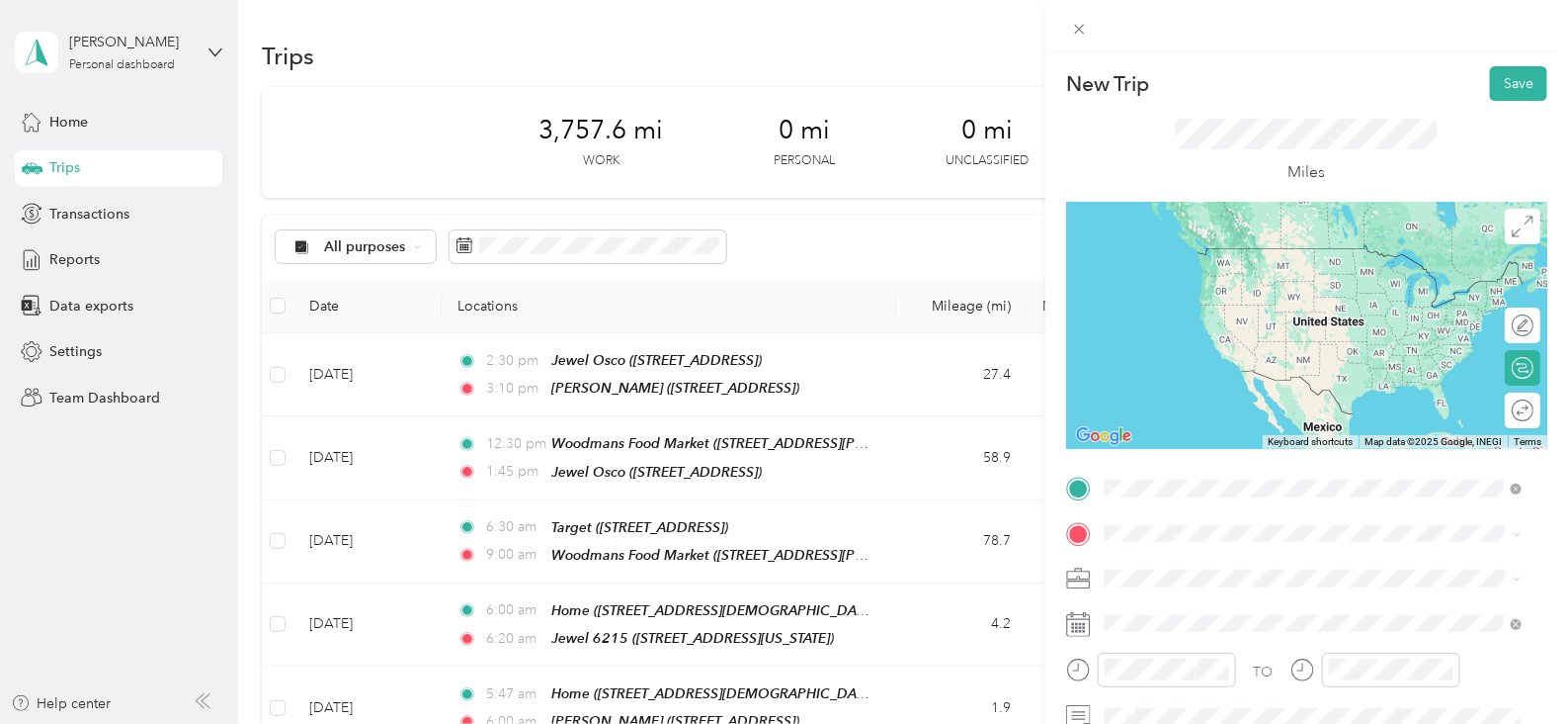
click at [1227, 306] on span "[STREET_ADDRESS]" at bounding box center [1205, 304] width 125 height 17
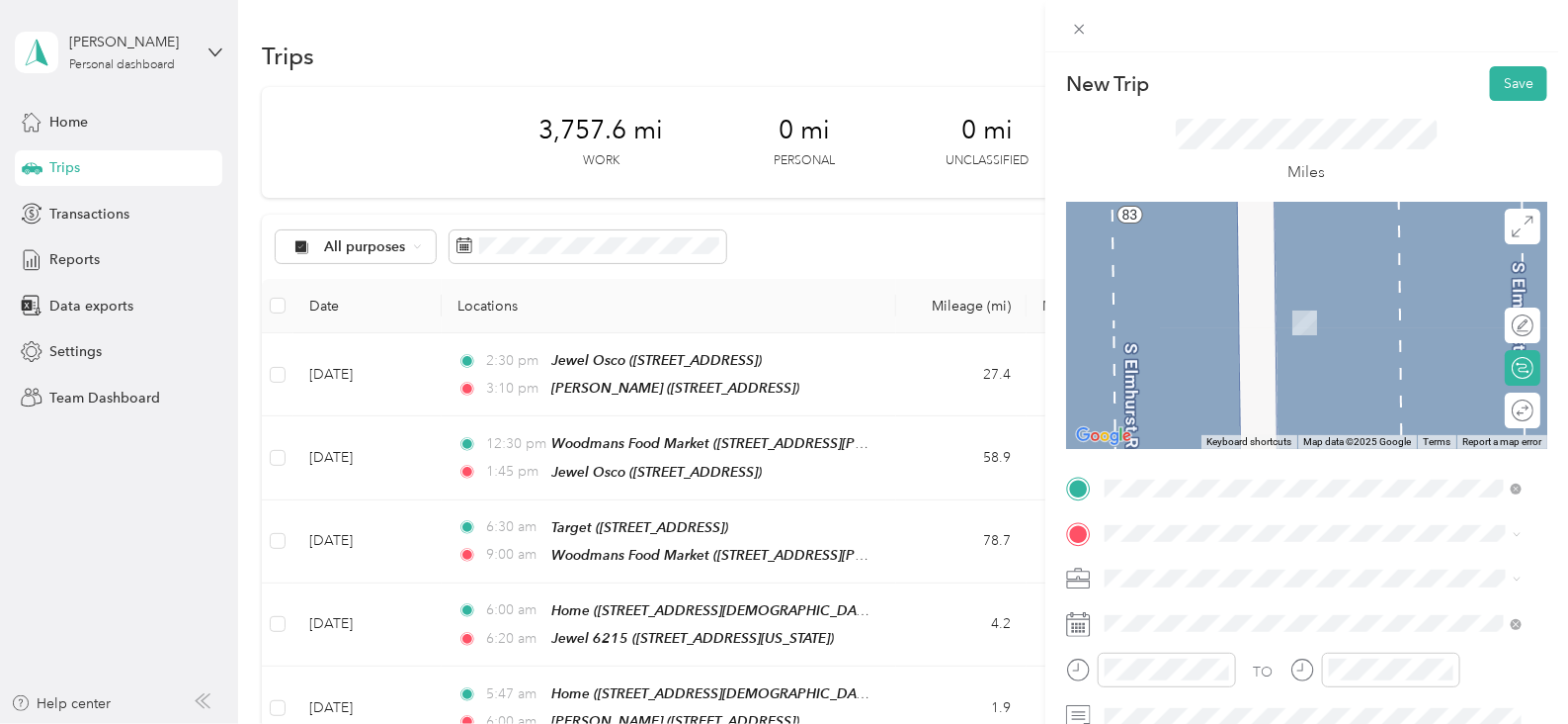
click at [1286, 401] on span "[STREET_ADDRESS][PERSON_NAME]" at bounding box center [1260, 396] width 236 height 17
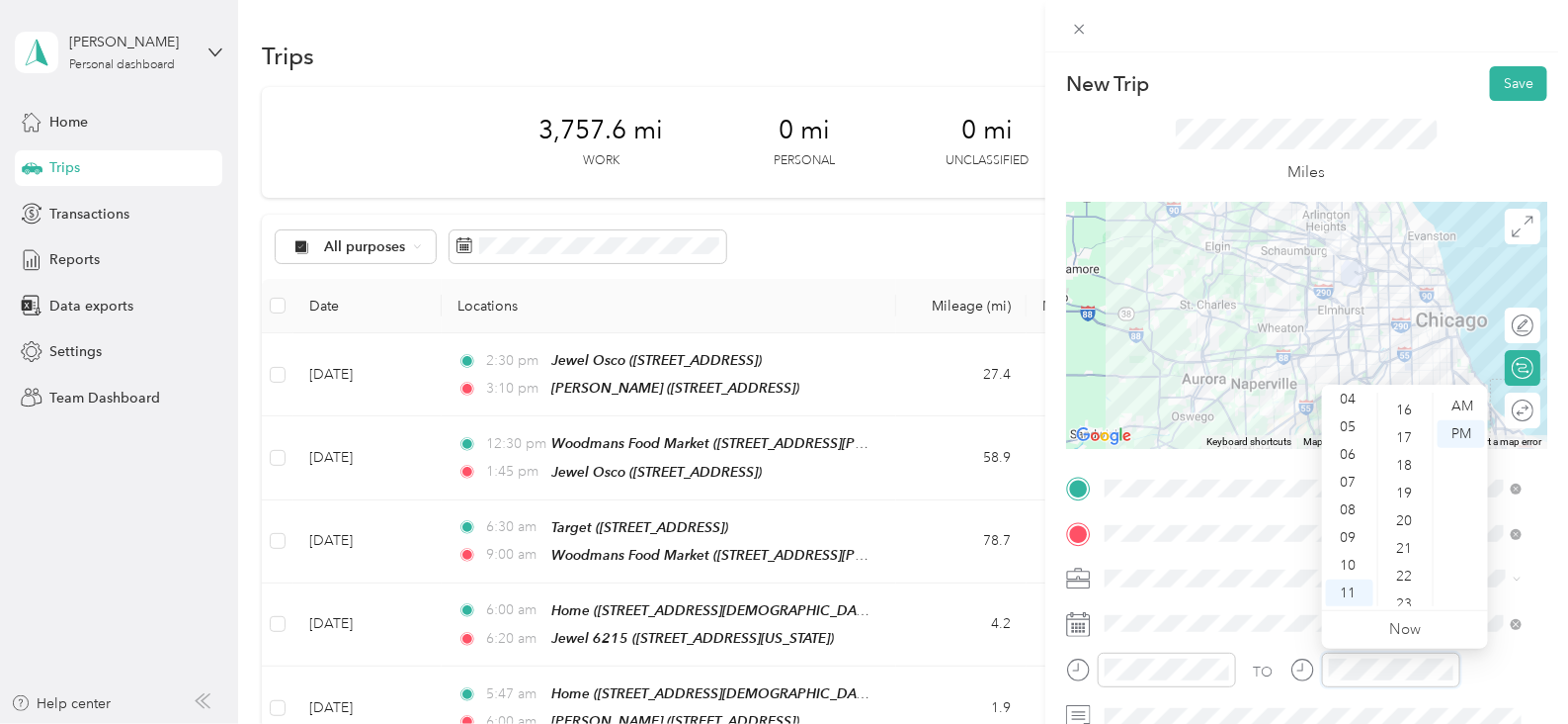
scroll to position [336, 0]
click at [1406, 406] on div "12" at bounding box center [1406, 403] width 48 height 28
click at [1509, 90] on button "Save" at bounding box center [1519, 84] width 58 height 35
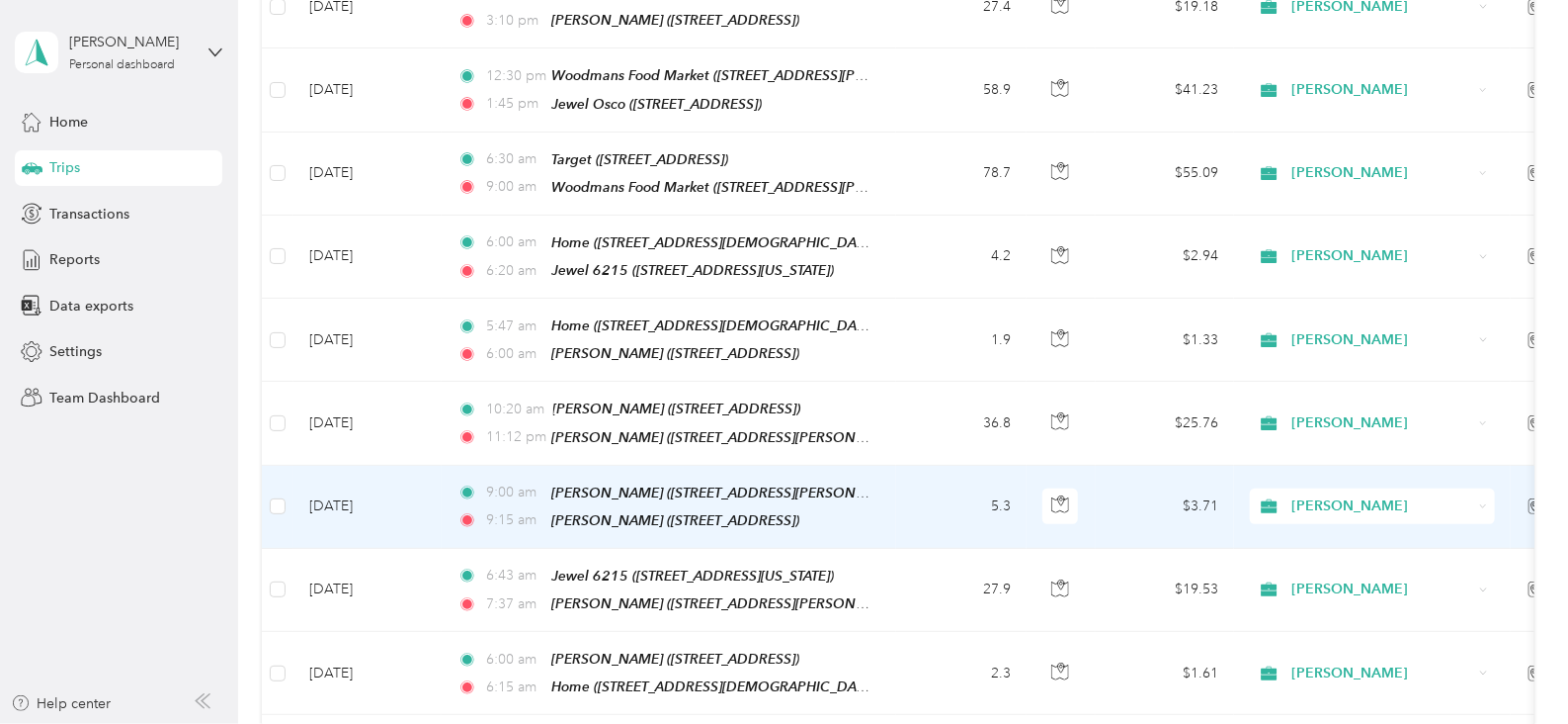
scroll to position [0, 0]
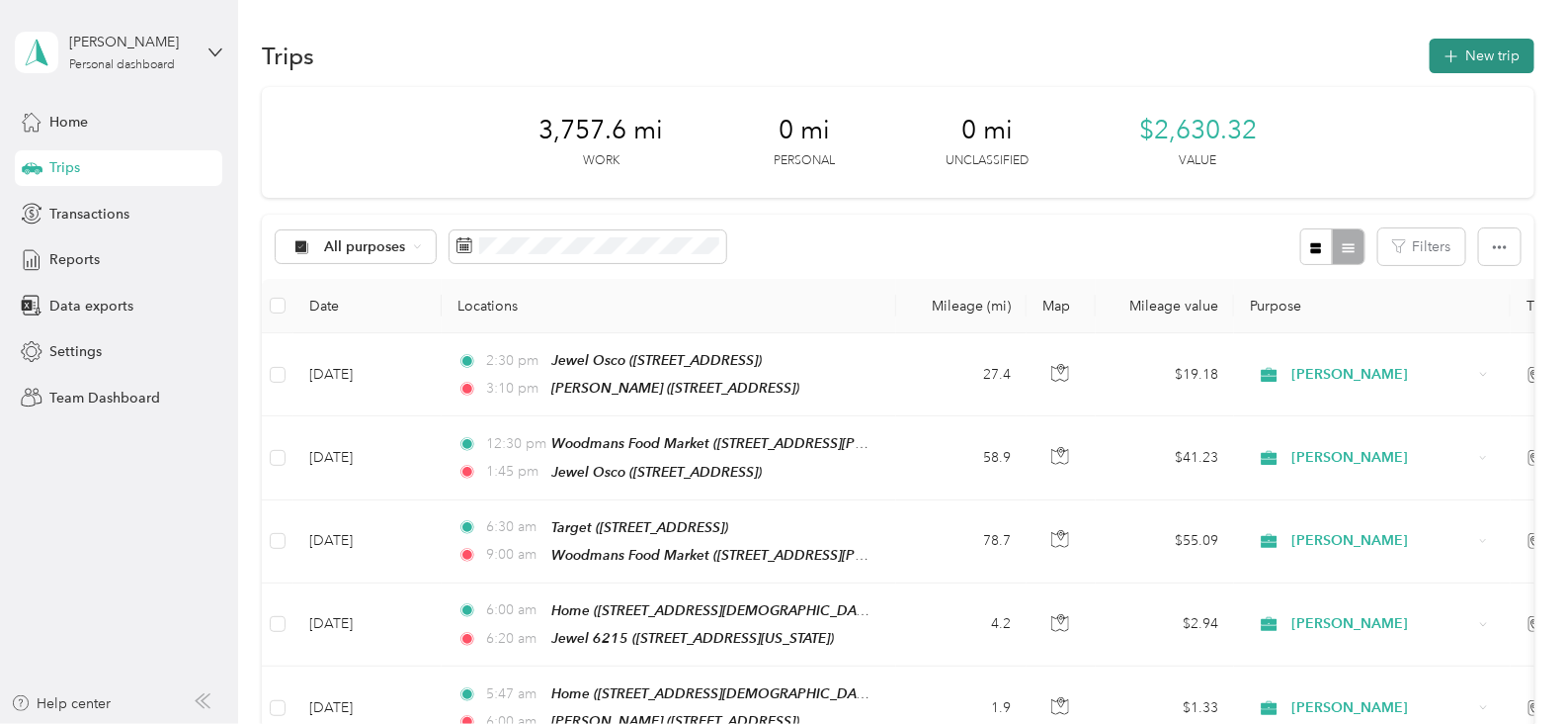
click at [1463, 67] on button "New trip" at bounding box center [1481, 56] width 104 height 35
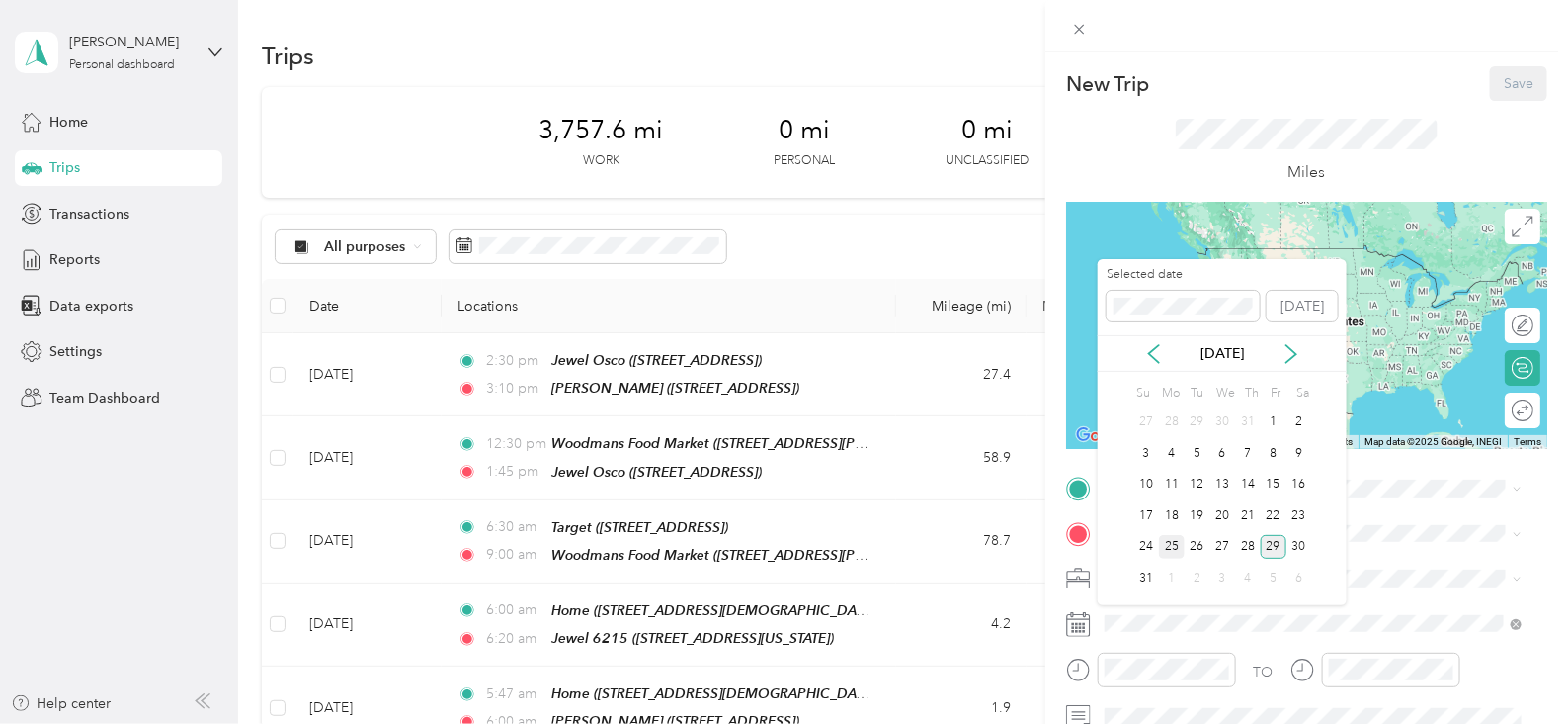
click at [1172, 552] on div "25" at bounding box center [1172, 547] width 26 height 25
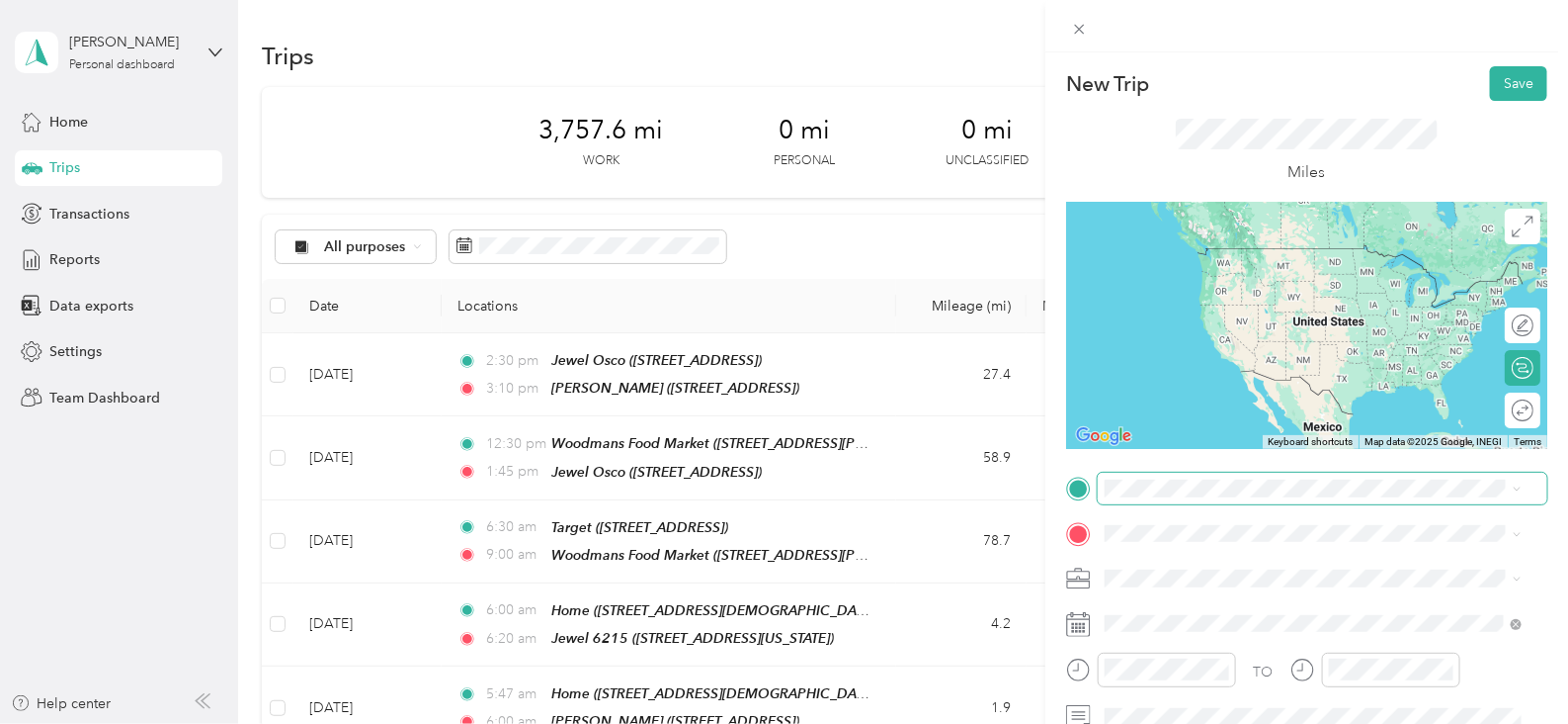
click at [1188, 497] on span at bounding box center [1322, 488] width 449 height 32
click at [1240, 325] on strong "[PERSON_NAME]" at bounding box center [1268, 327] width 116 height 18
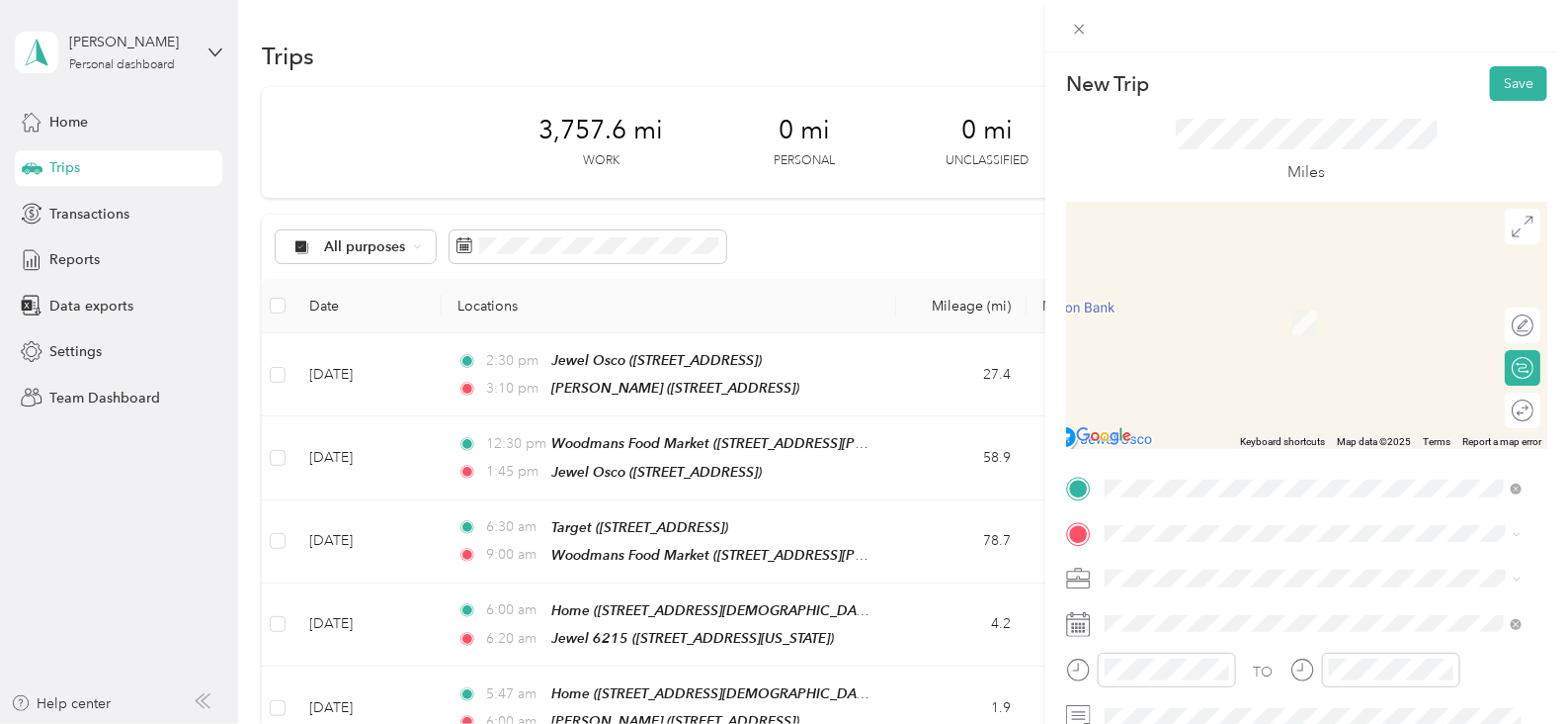
drag, startPoint x: 1306, startPoint y: 294, endPoint x: 1296, endPoint y: 293, distance: 10.0
click at [1305, 294] on span "[STREET_ADDRESS][US_STATE]" at bounding box center [1241, 290] width 198 height 18
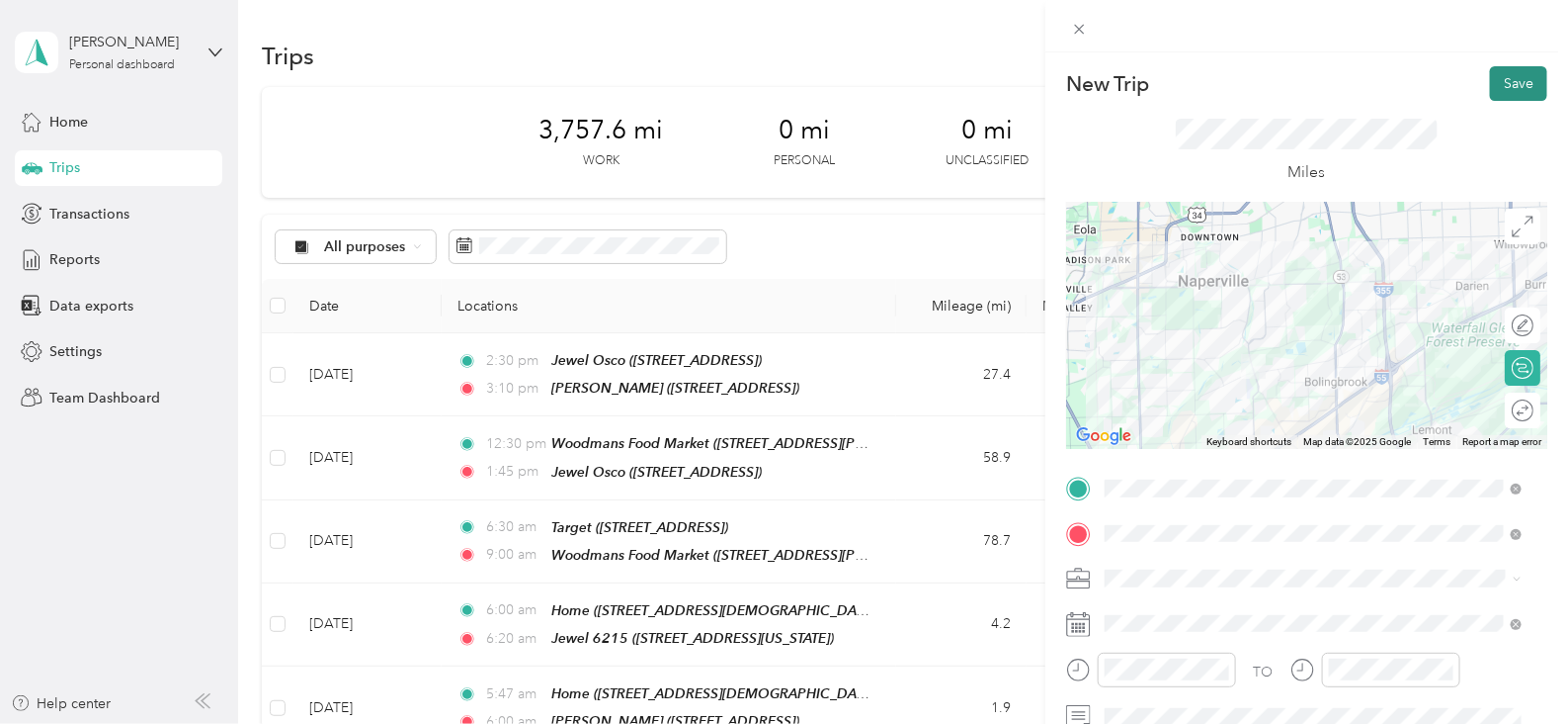
click at [1503, 85] on button "Save" at bounding box center [1519, 84] width 58 height 35
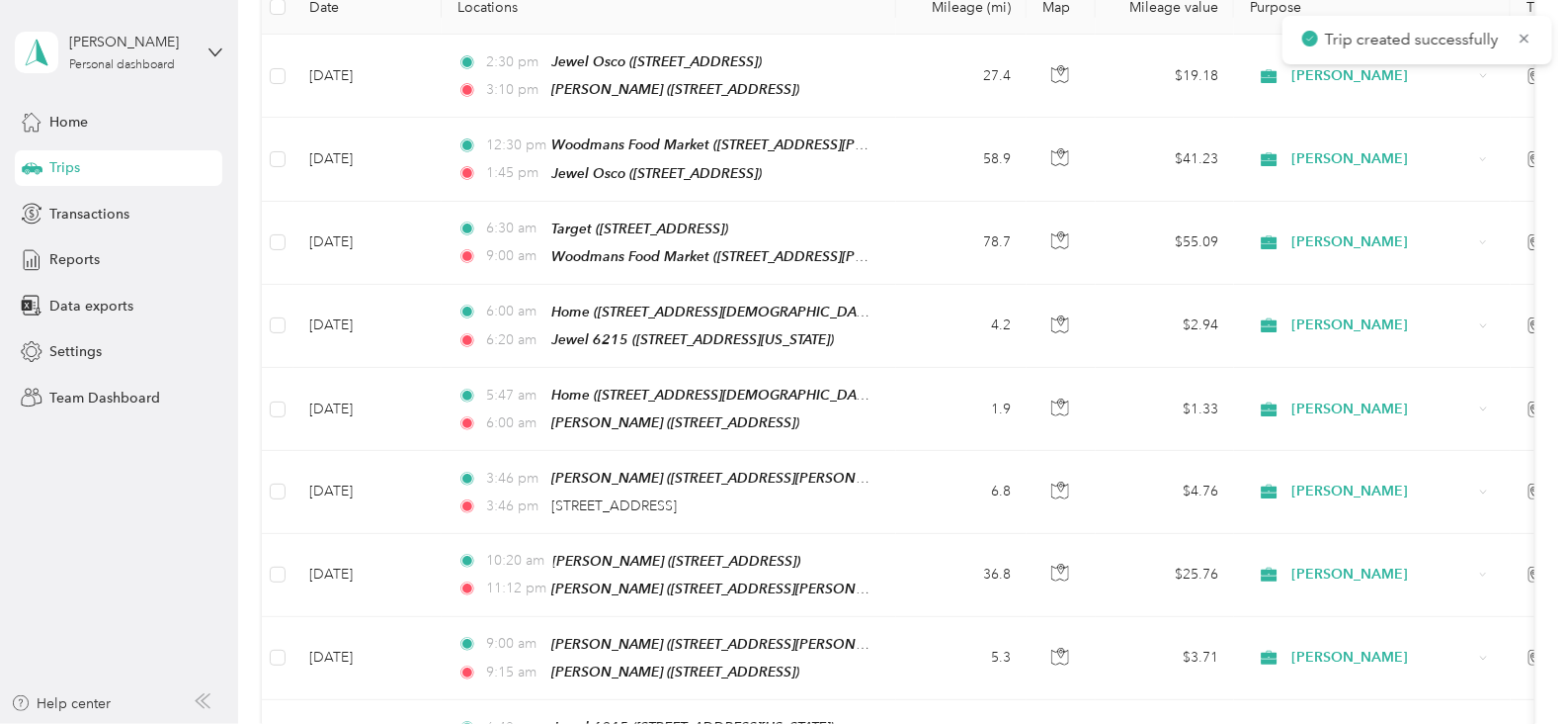
scroll to position [331, 0]
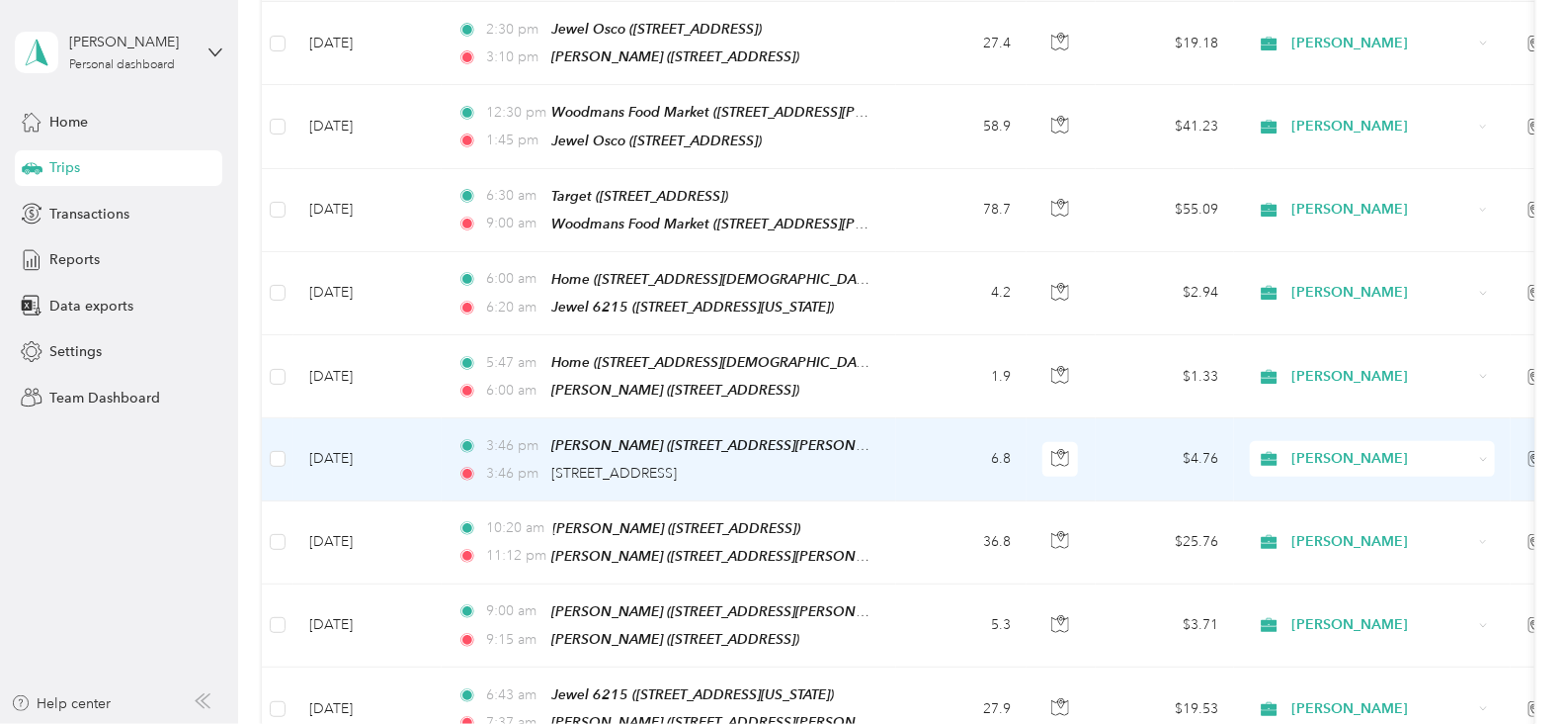
click at [366, 443] on td "[DATE]" at bounding box center [367, 458] width 148 height 82
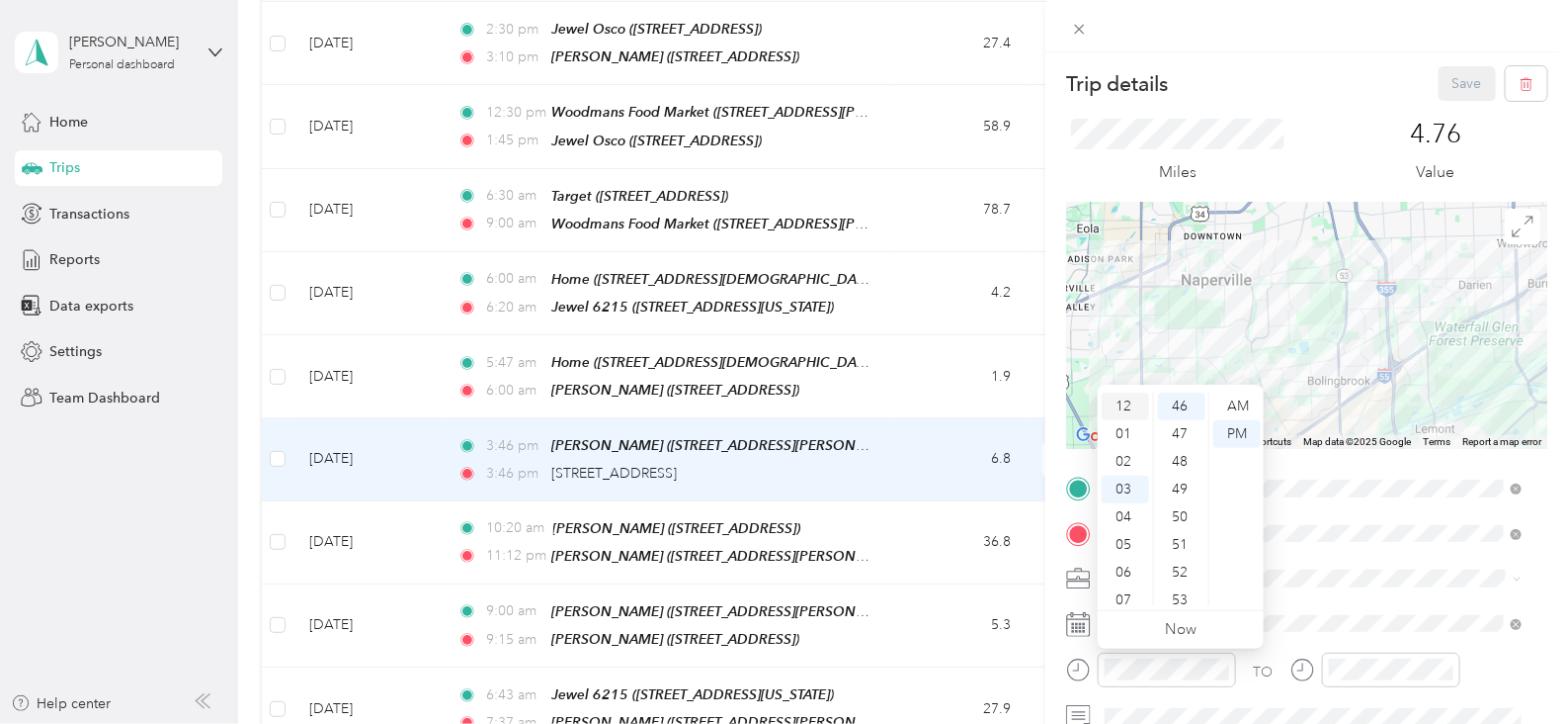
click at [1125, 405] on div "12" at bounding box center [1126, 407] width 48 height 28
click at [1182, 405] on div "00" at bounding box center [1182, 407] width 48 height 28
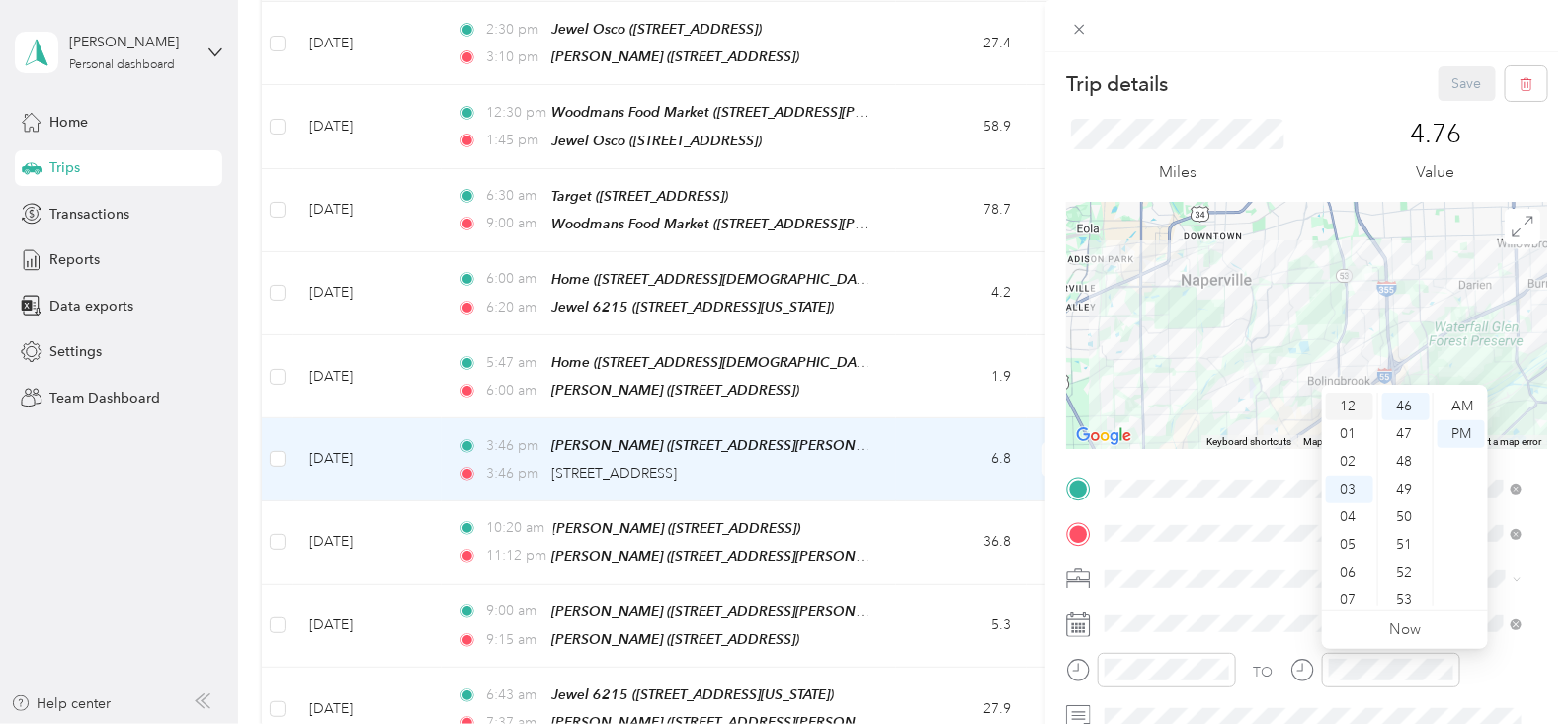
click at [1352, 407] on div "12" at bounding box center [1350, 407] width 48 height 28
click at [1403, 531] on div "19" at bounding box center [1406, 524] width 48 height 28
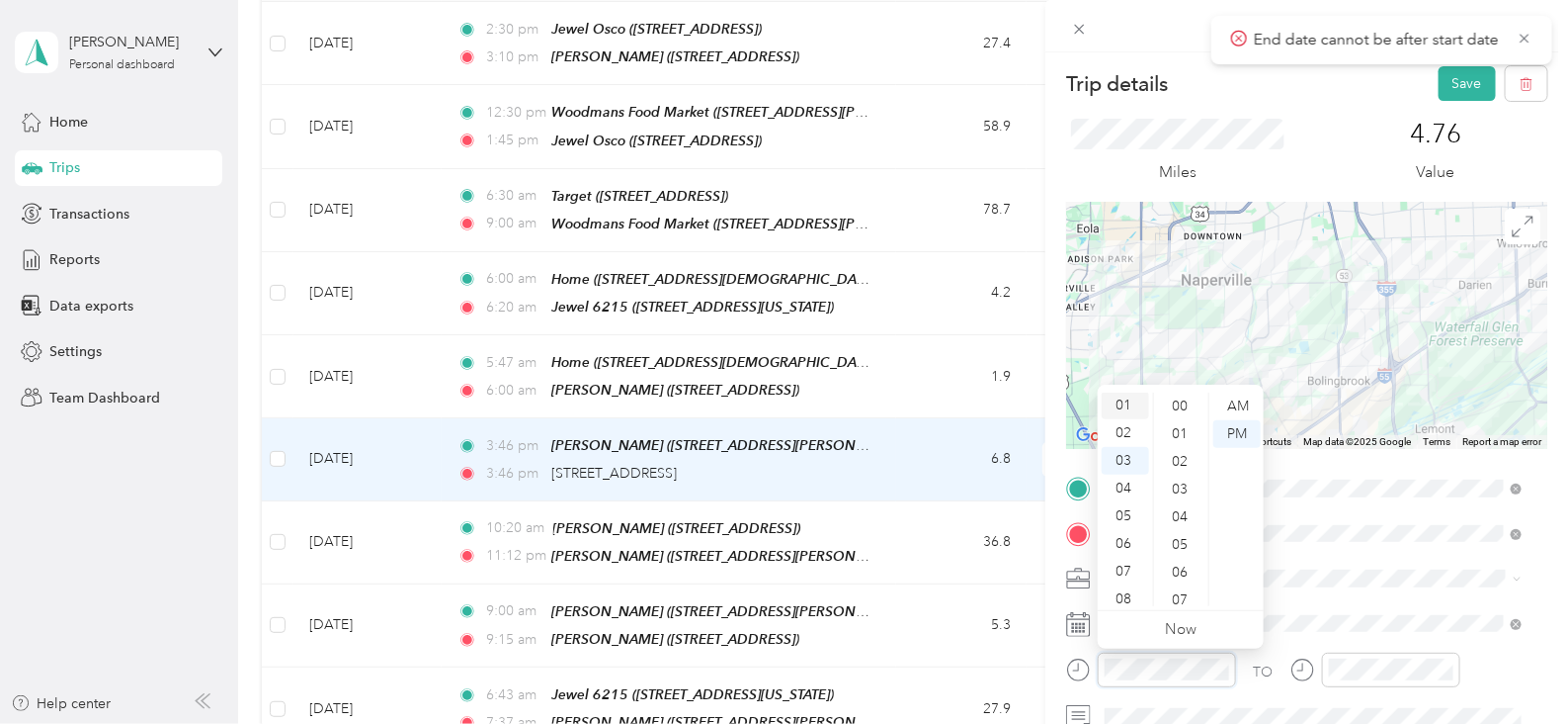
scroll to position [0, 0]
click at [1128, 404] on div "12" at bounding box center [1126, 407] width 48 height 28
click at [1180, 404] on div "00" at bounding box center [1182, 407] width 48 height 28
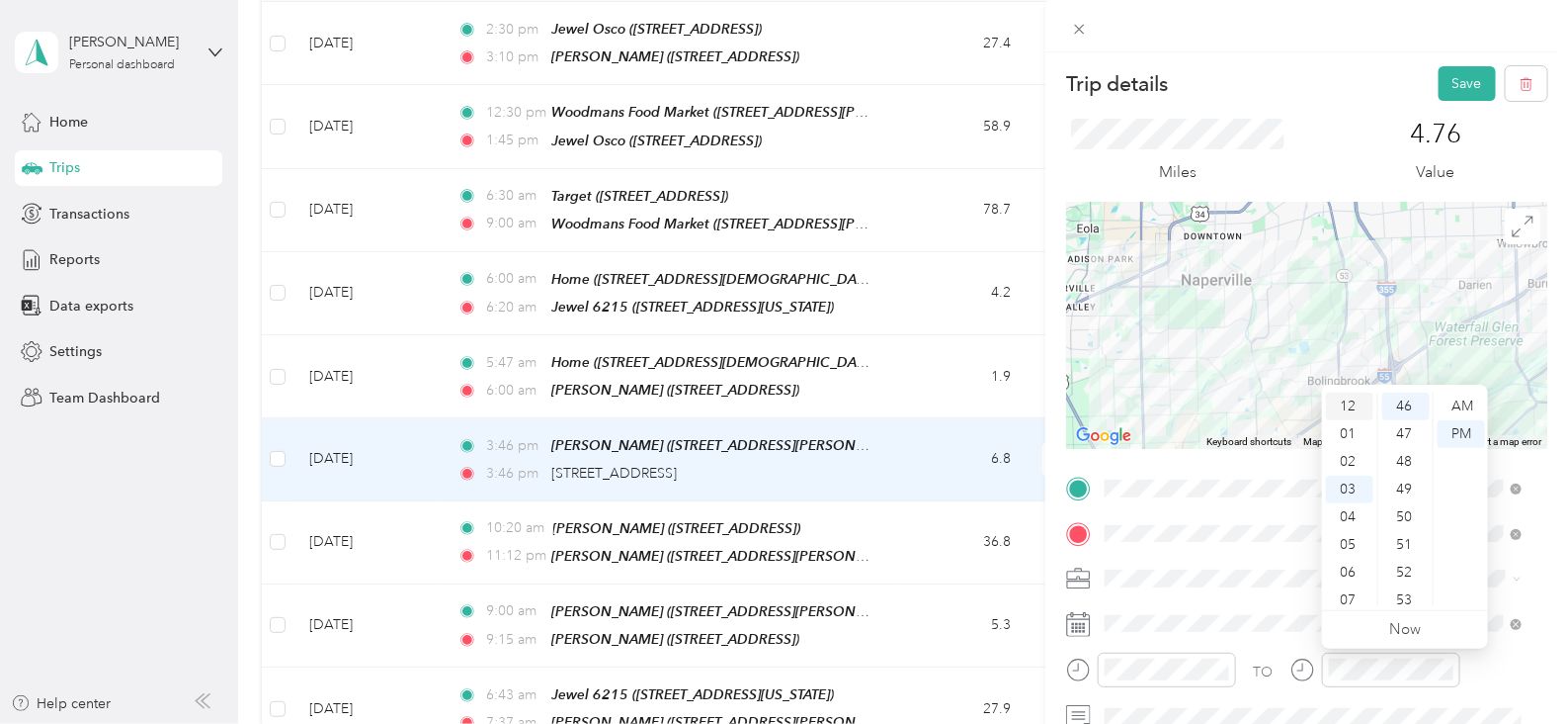
click at [1346, 400] on div "12" at bounding box center [1350, 407] width 48 height 28
click at [1405, 523] on div "19" at bounding box center [1406, 524] width 48 height 28
click at [1472, 87] on button "Save" at bounding box center [1468, 84] width 58 height 35
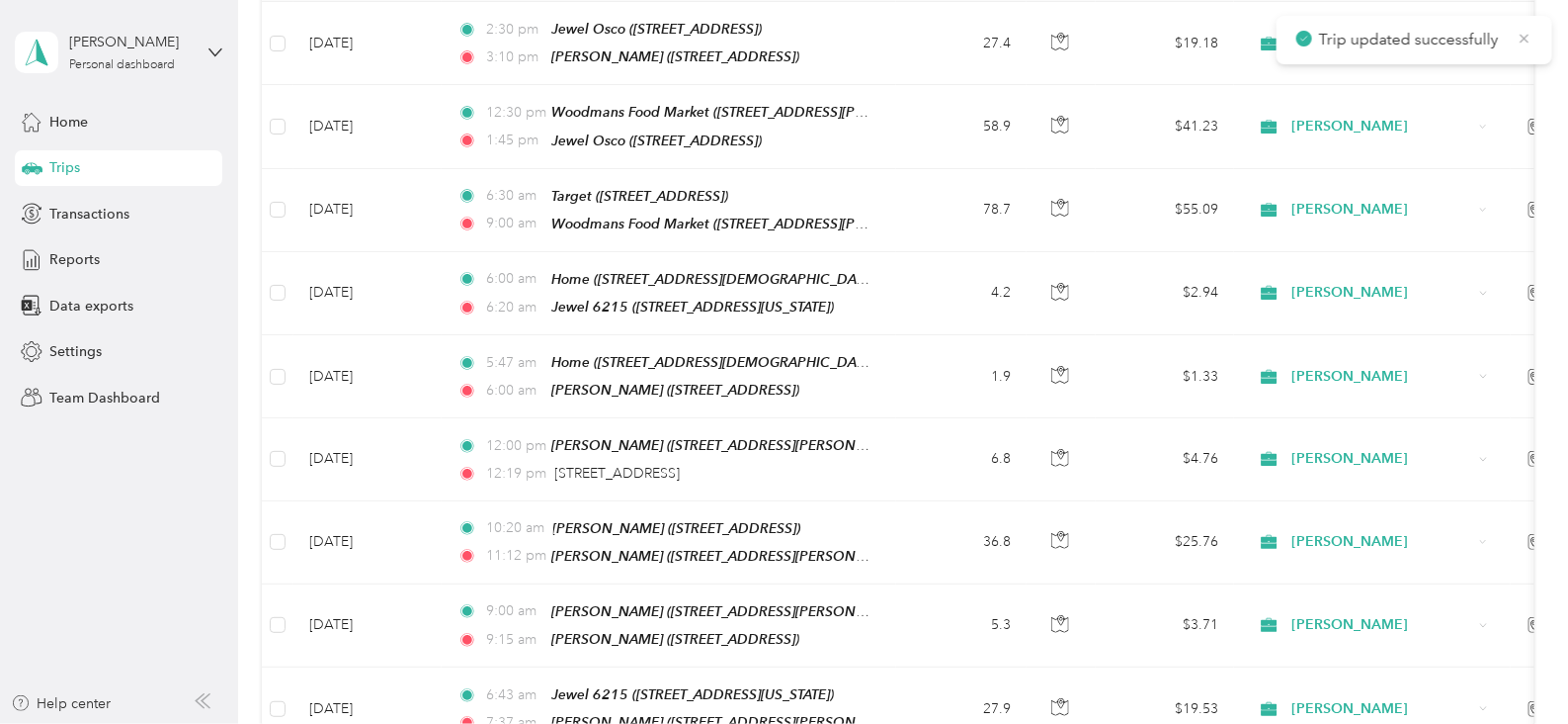
click at [1531, 44] on icon at bounding box center [1525, 39] width 16 height 18
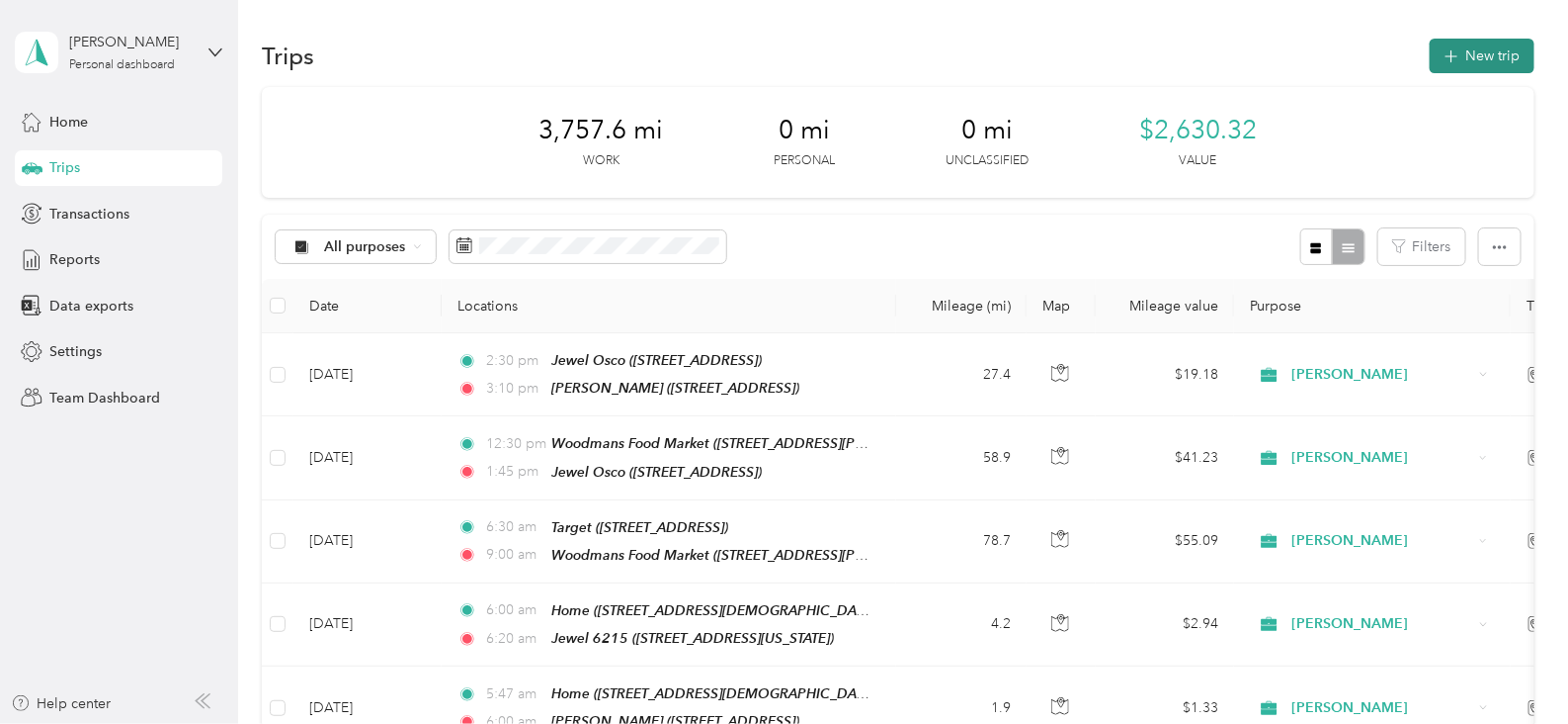
click at [1482, 64] on button "New trip" at bounding box center [1481, 56] width 104 height 35
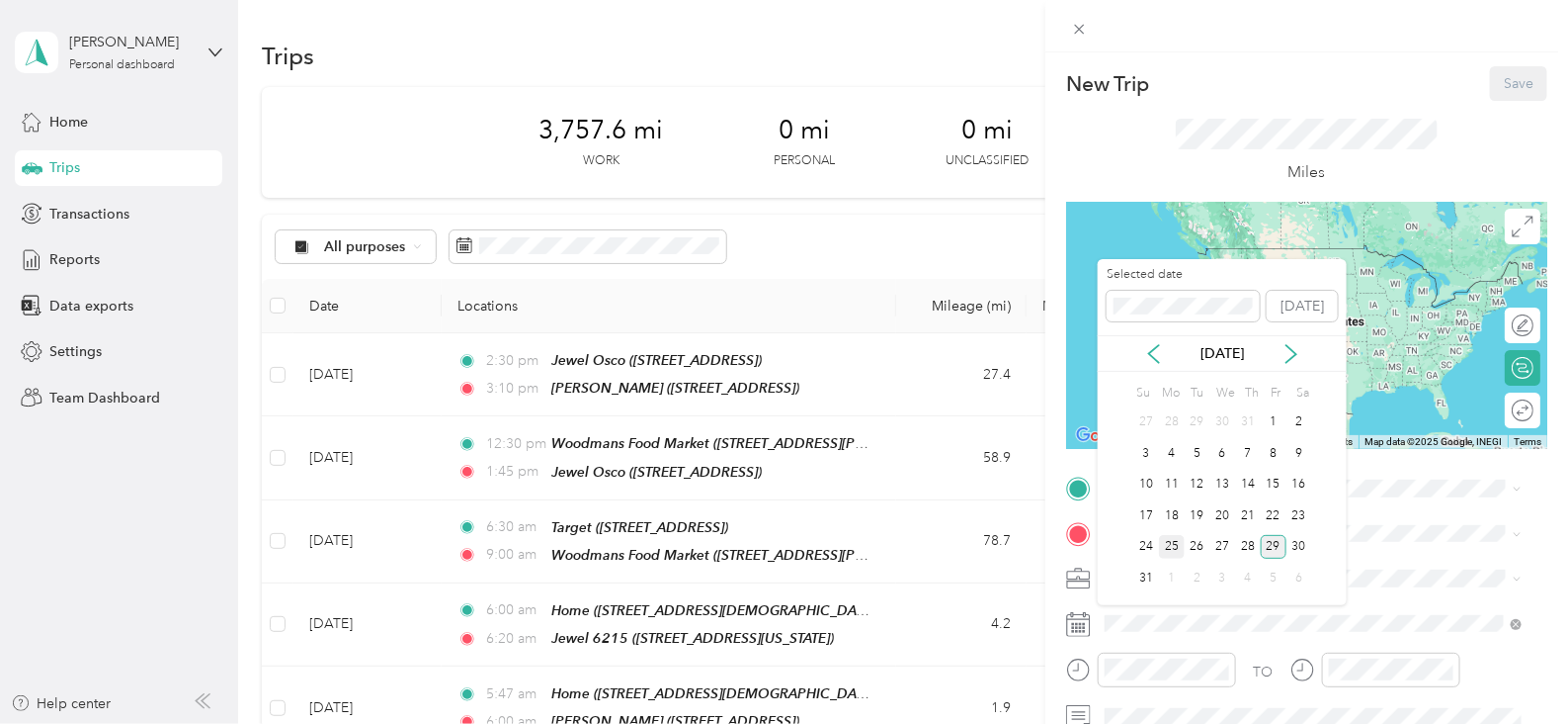
click at [1173, 541] on div "25" at bounding box center [1172, 547] width 26 height 25
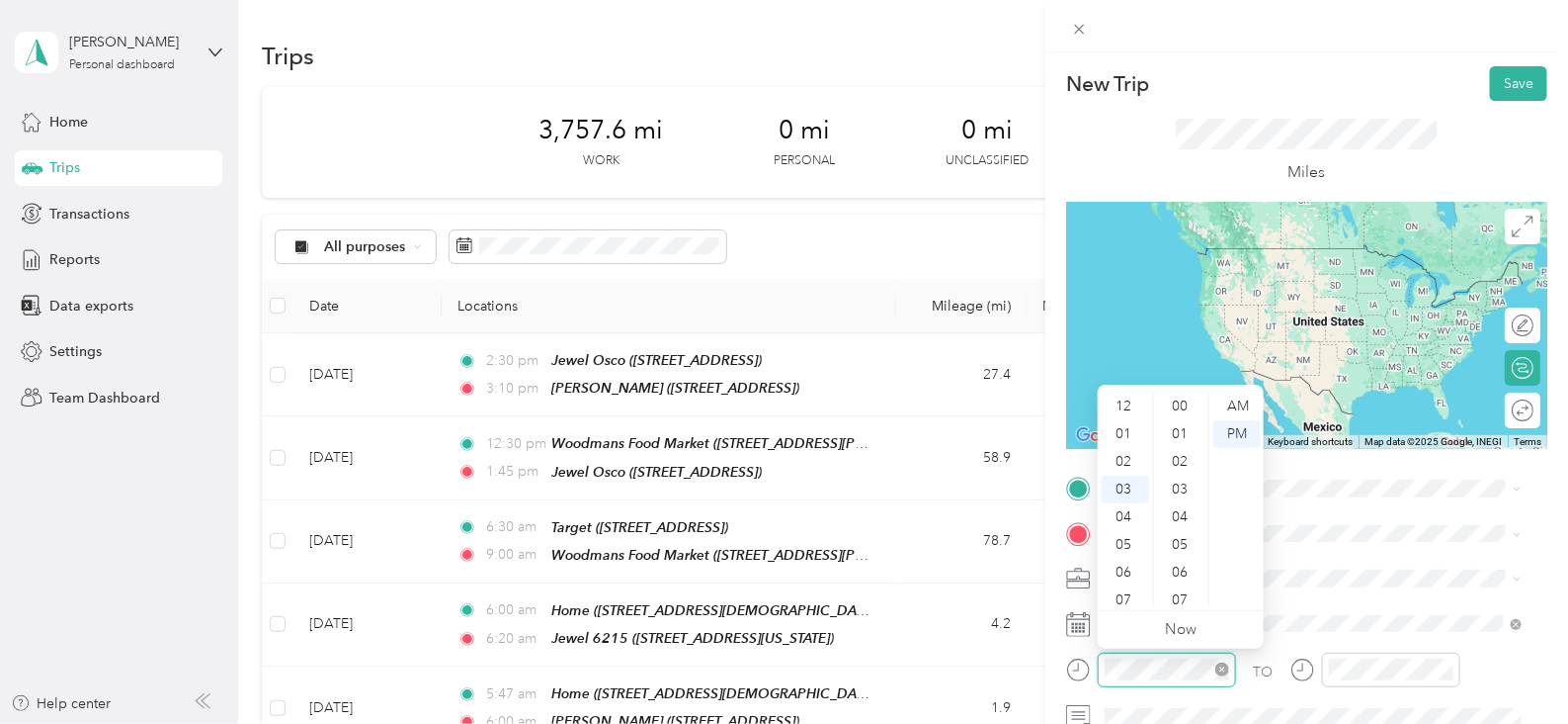
scroll to position [83, 0]
click at [1227, 672] on icon "close-circle" at bounding box center [1222, 669] width 14 height 14
click at [1132, 432] on div "01" at bounding box center [1126, 434] width 48 height 28
click at [1179, 405] on div "00" at bounding box center [1182, 407] width 48 height 28
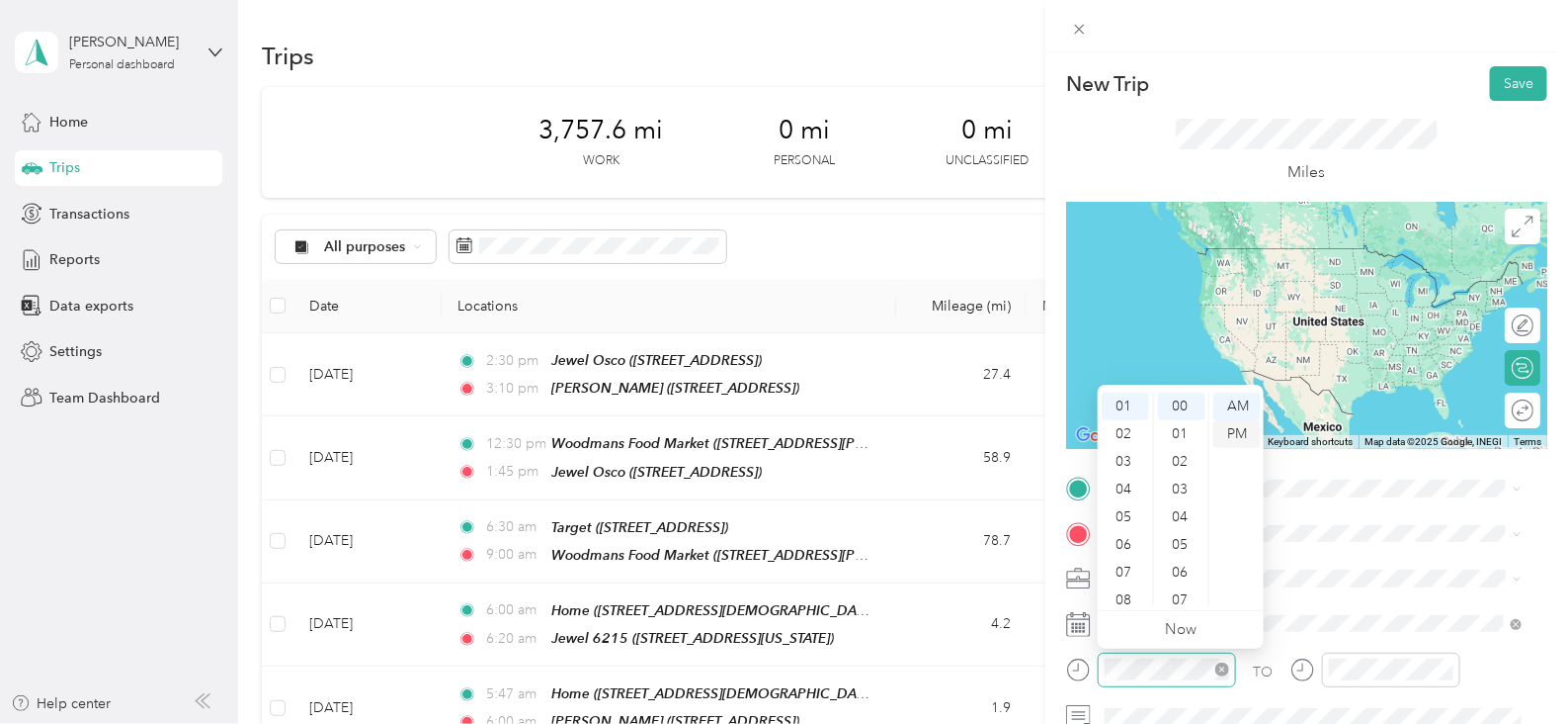
click at [1236, 434] on div "PM" at bounding box center [1237, 434] width 48 height 28
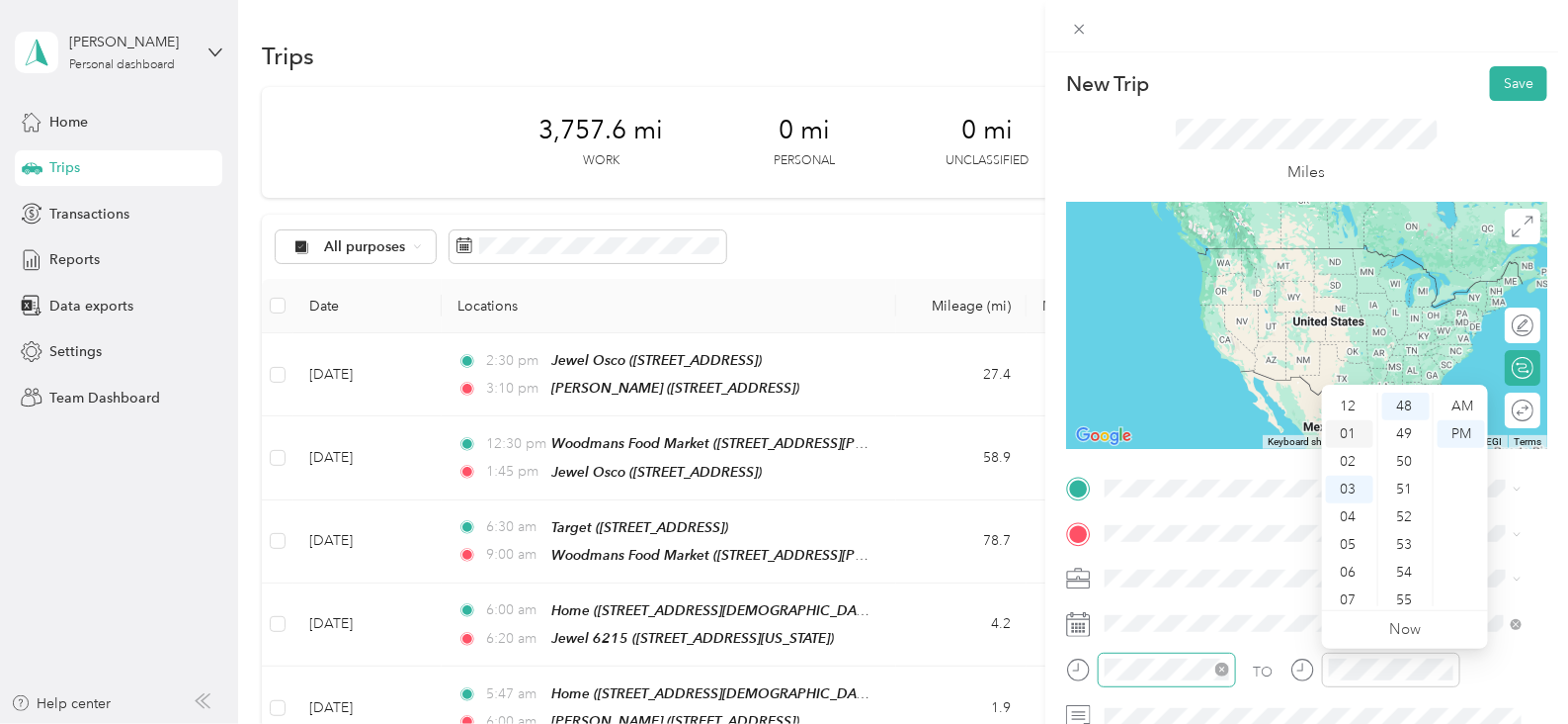
click at [1349, 433] on div "01" at bounding box center [1350, 434] width 48 height 28
click at [1414, 541] on div "15" at bounding box center [1406, 542] width 48 height 28
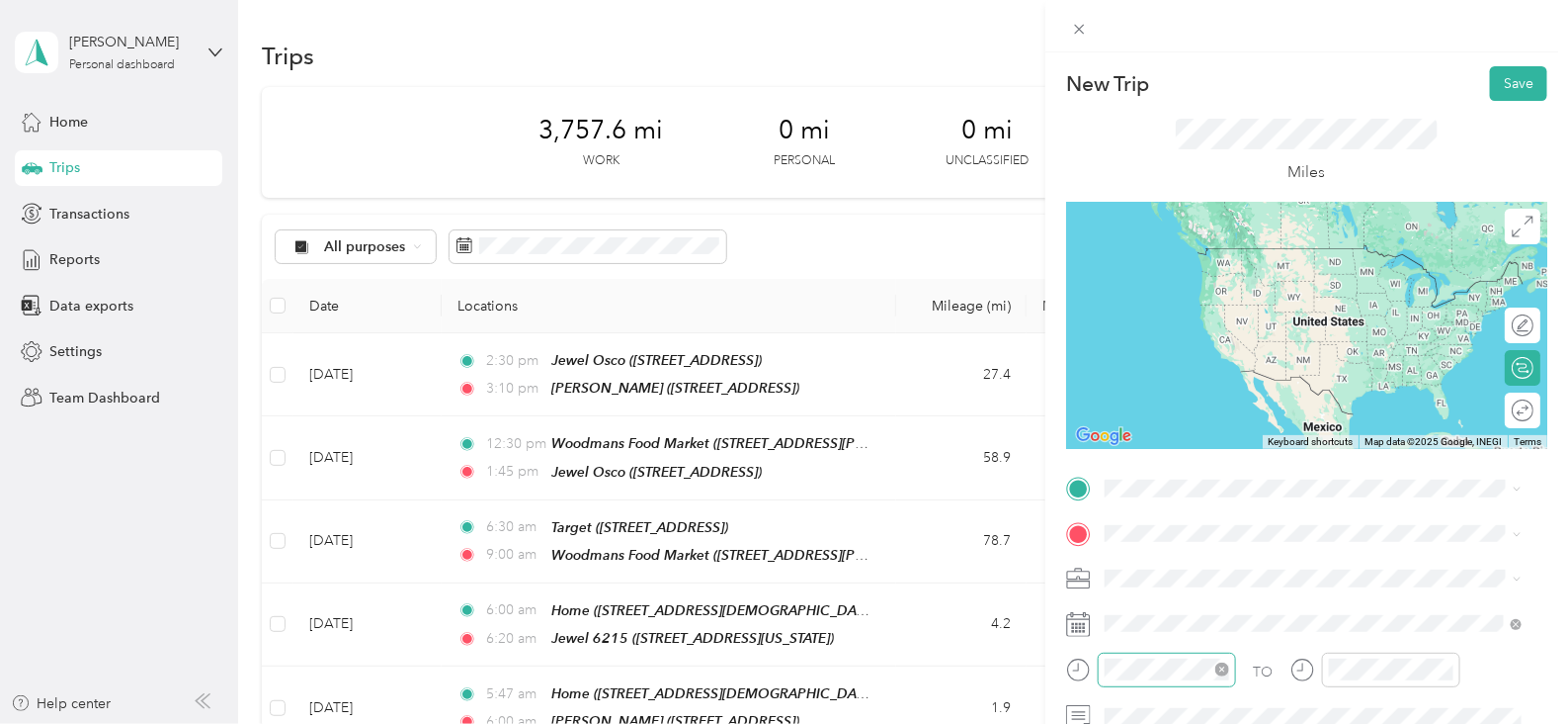
click at [1241, 253] on span "[STREET_ADDRESS][US_STATE]" at bounding box center [1241, 245] width 198 height 18
click at [1179, 501] on span at bounding box center [1322, 488] width 449 height 32
click at [1260, 359] on span "[STREET_ADDRESS][US_STATE]" at bounding box center [1241, 350] width 198 height 18
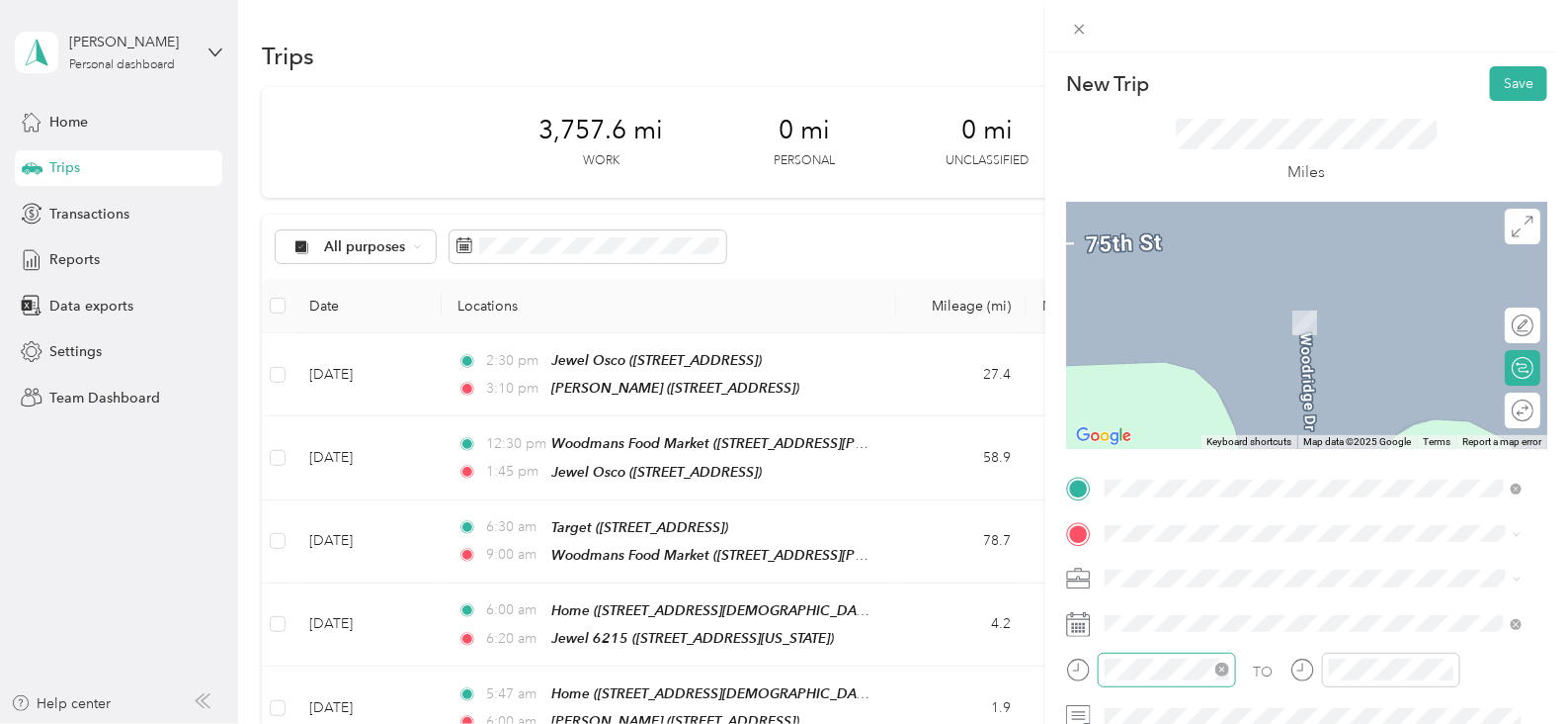
click at [1289, 321] on span "[STREET_ADDRESS][DEMOGRAPHIC_DATA][US_STATE]" at bounding box center [1318, 317] width 352 height 17
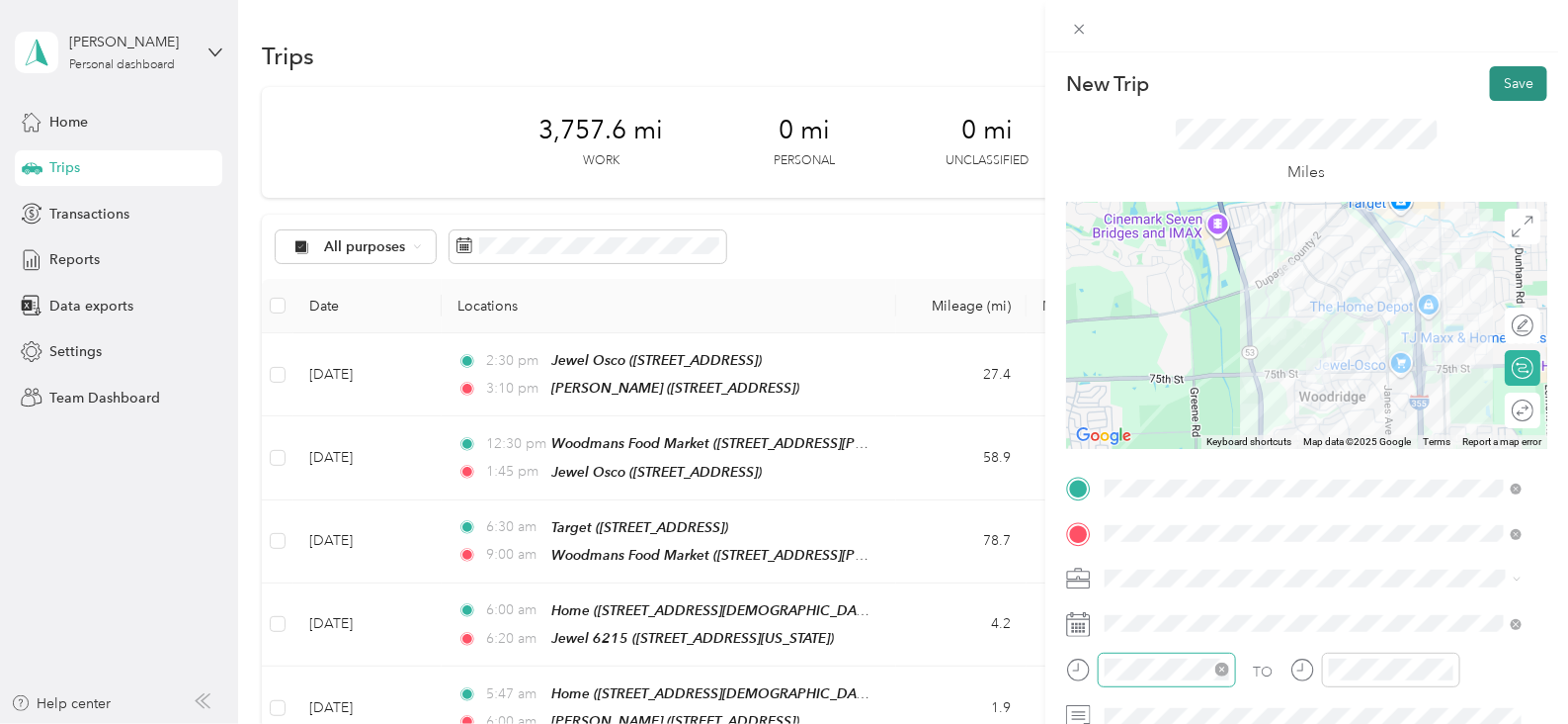
click at [1510, 75] on button "Save" at bounding box center [1519, 84] width 58 height 35
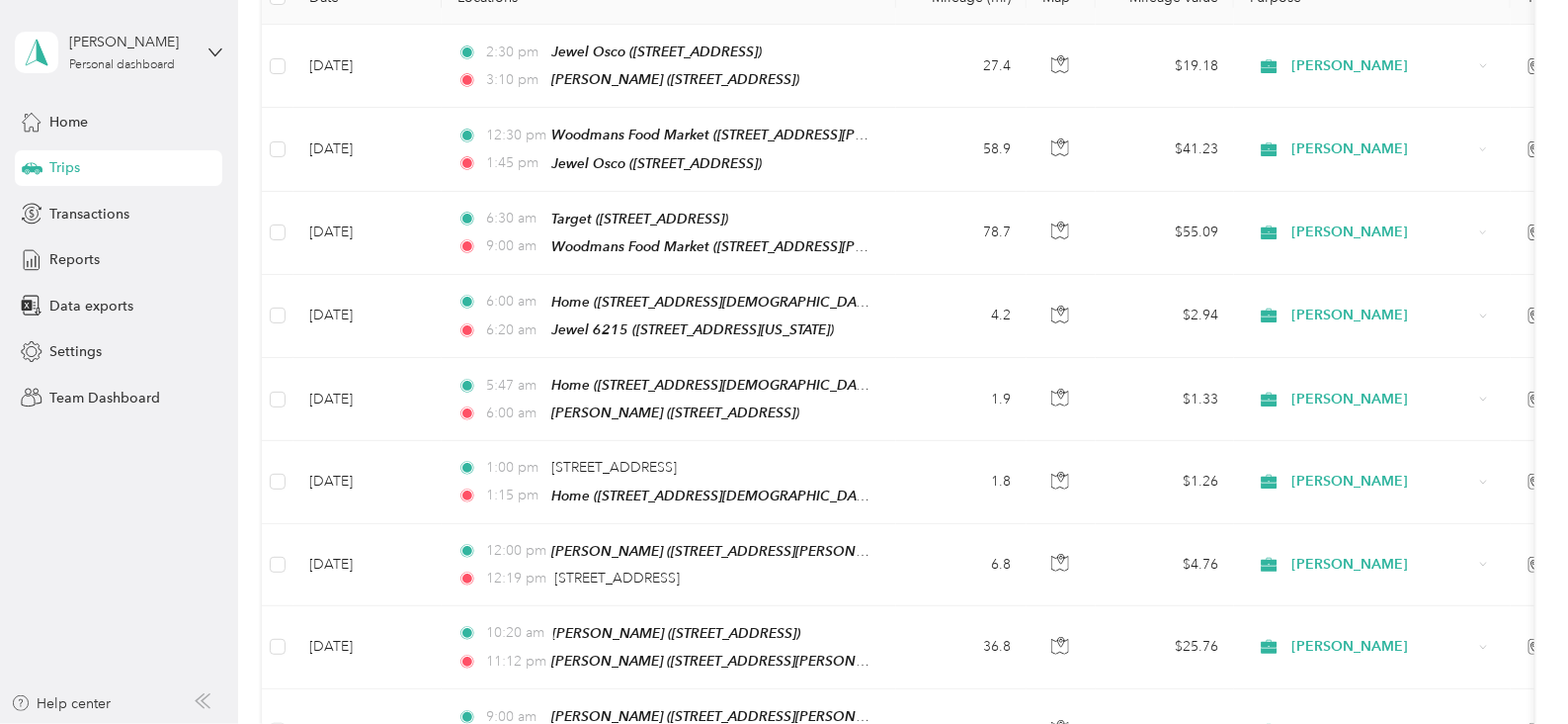
scroll to position [0, 0]
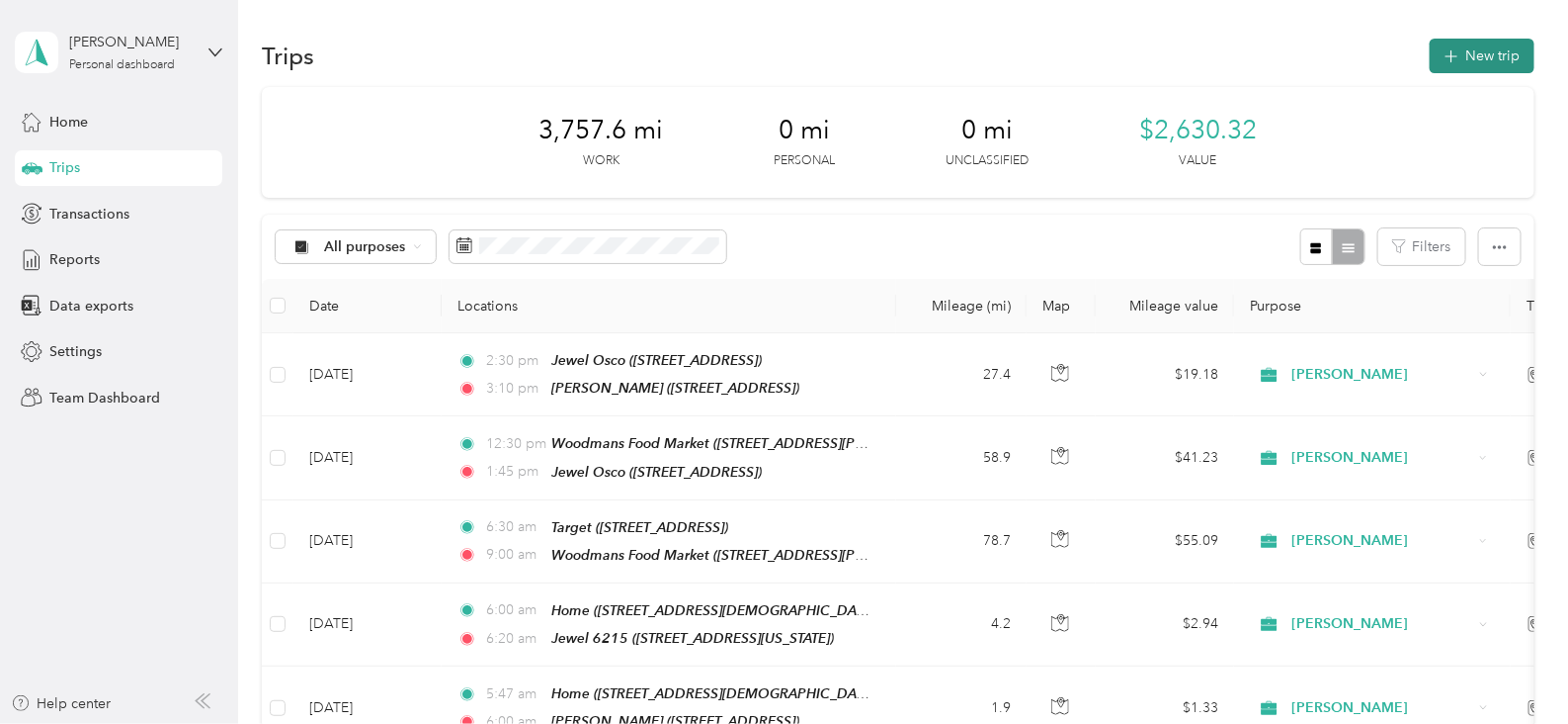
click at [1489, 42] on button "New trip" at bounding box center [1481, 56] width 104 height 35
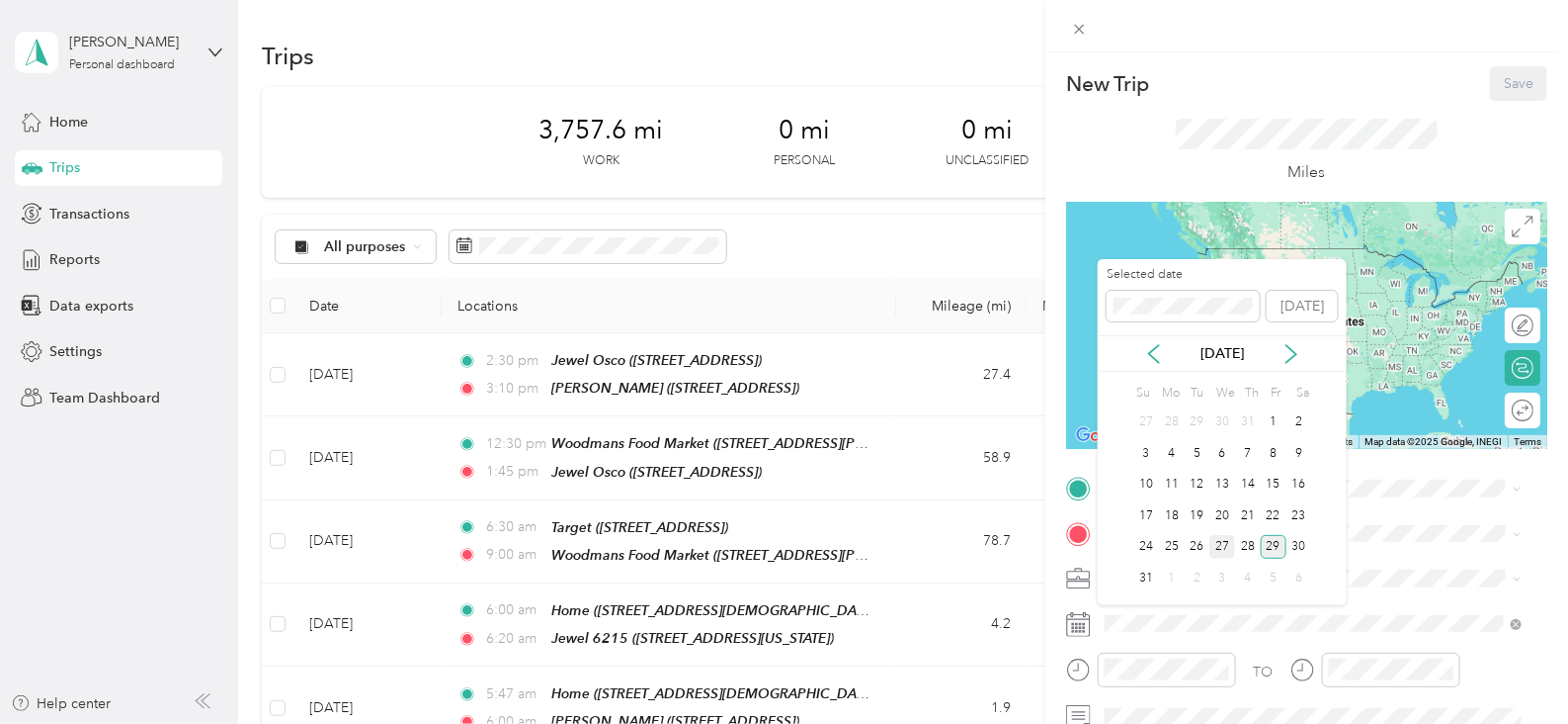
click at [1220, 546] on div "27" at bounding box center [1222, 547] width 26 height 25
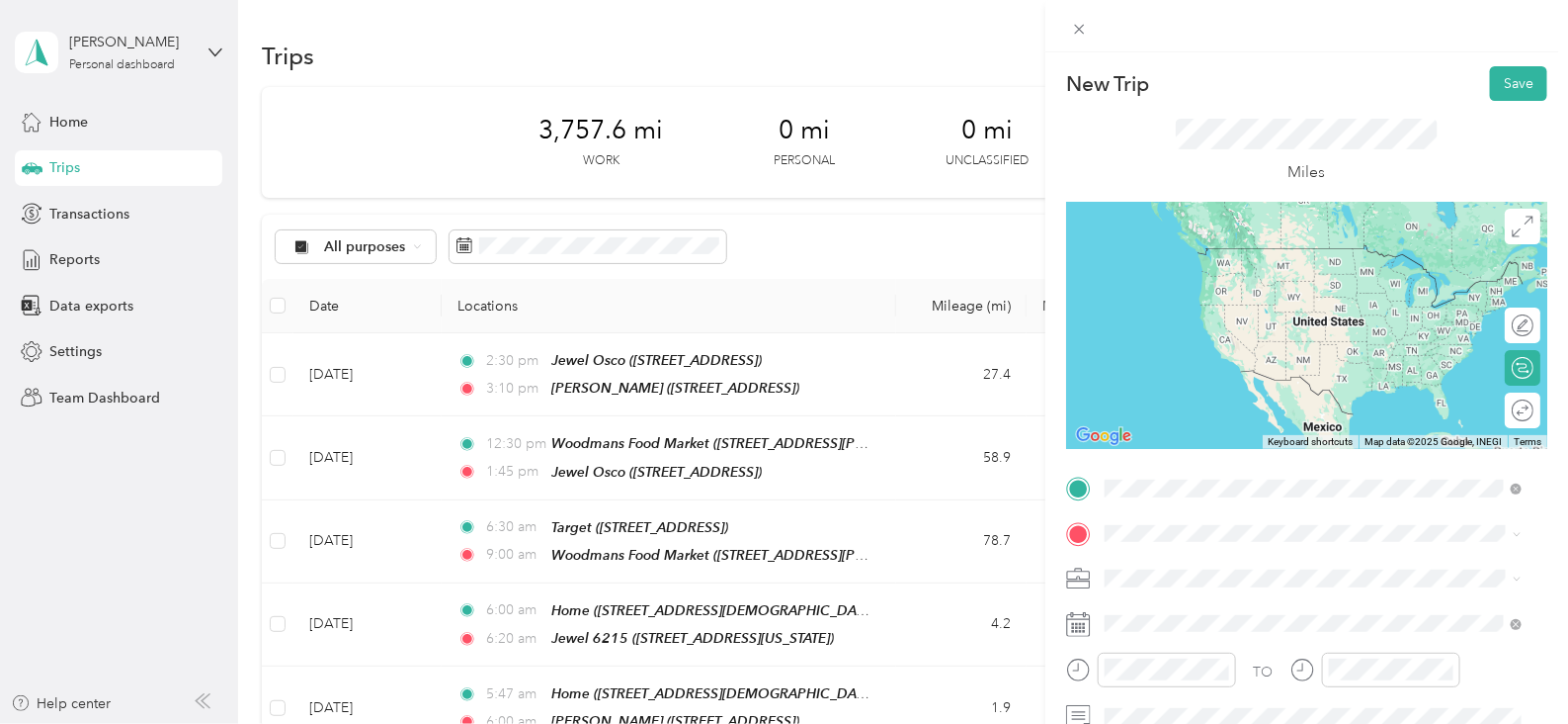
click at [1238, 344] on span "[STREET_ADDRESS][DEMOGRAPHIC_DATA][US_STATE]" at bounding box center [1318, 345] width 352 height 17
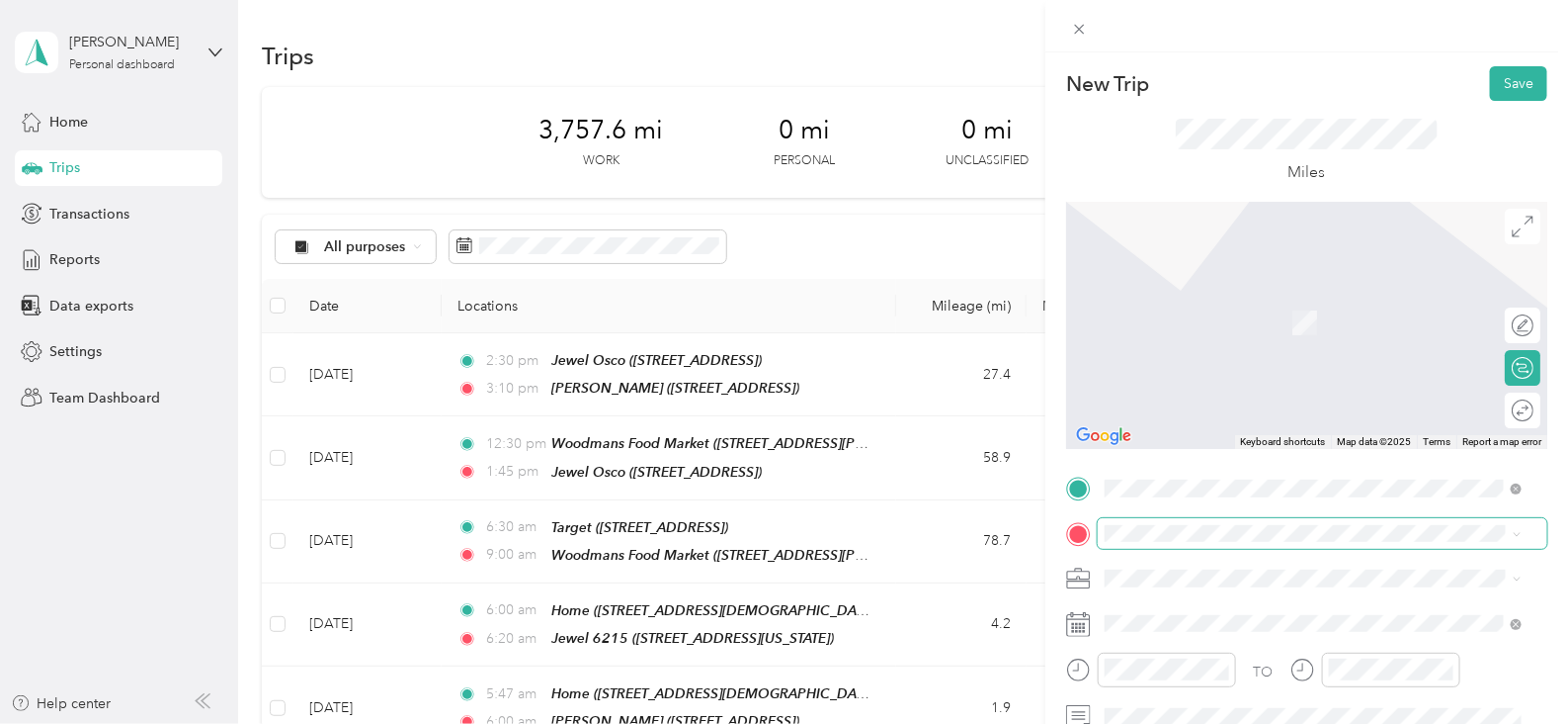
click at [1190, 521] on span at bounding box center [1322, 534] width 449 height 32
click at [1147, 517] on div "TO Add photo" at bounding box center [1307, 711] width 481 height 477
click at [1230, 342] on li "TEAM Jewel Osco [STREET_ADDRESS]" at bounding box center [1312, 314] width 431 height 70
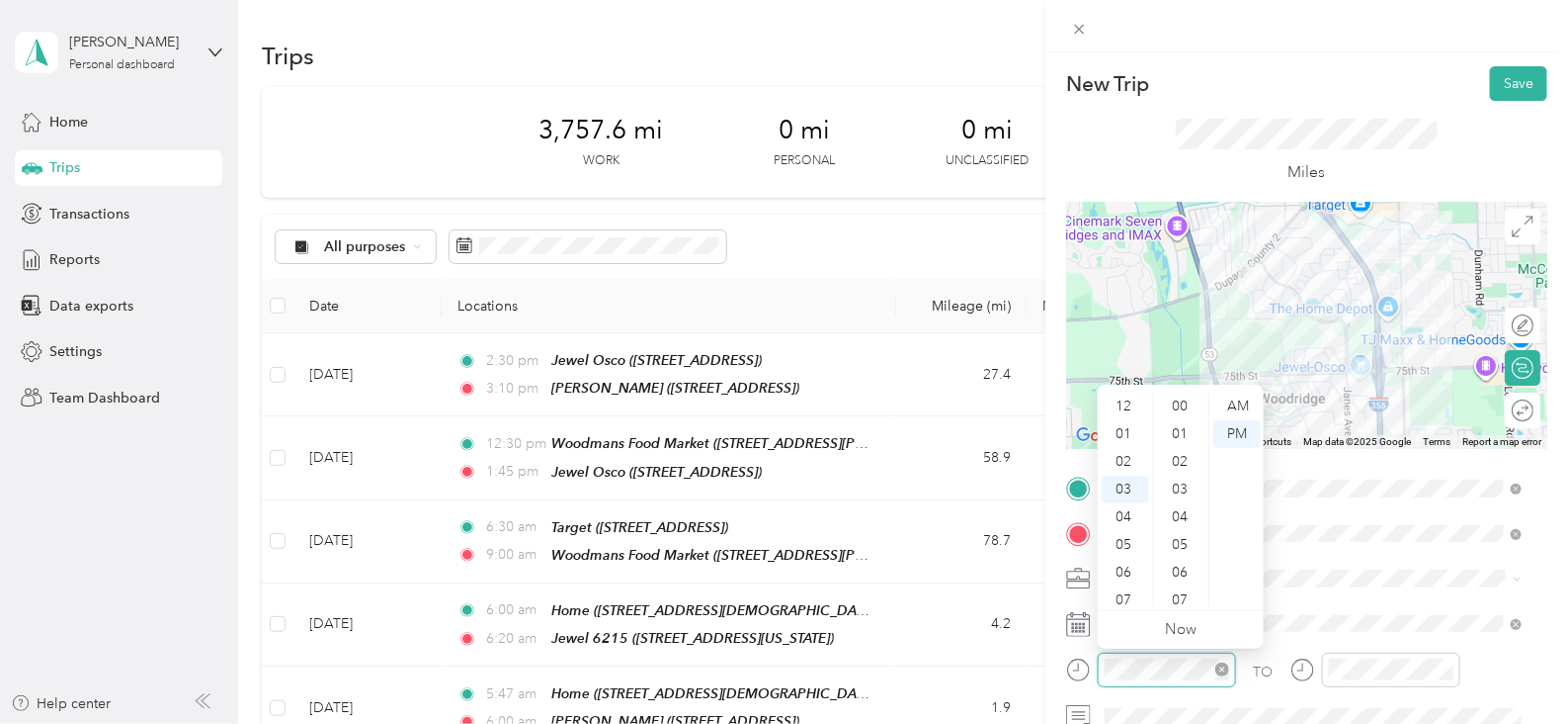
scroll to position [1383, 0]
click at [1119, 489] on div "06" at bounding box center [1126, 489] width 48 height 28
click at [1186, 404] on div "50" at bounding box center [1182, 407] width 48 height 28
click at [1238, 404] on div "AM" at bounding box center [1237, 407] width 48 height 28
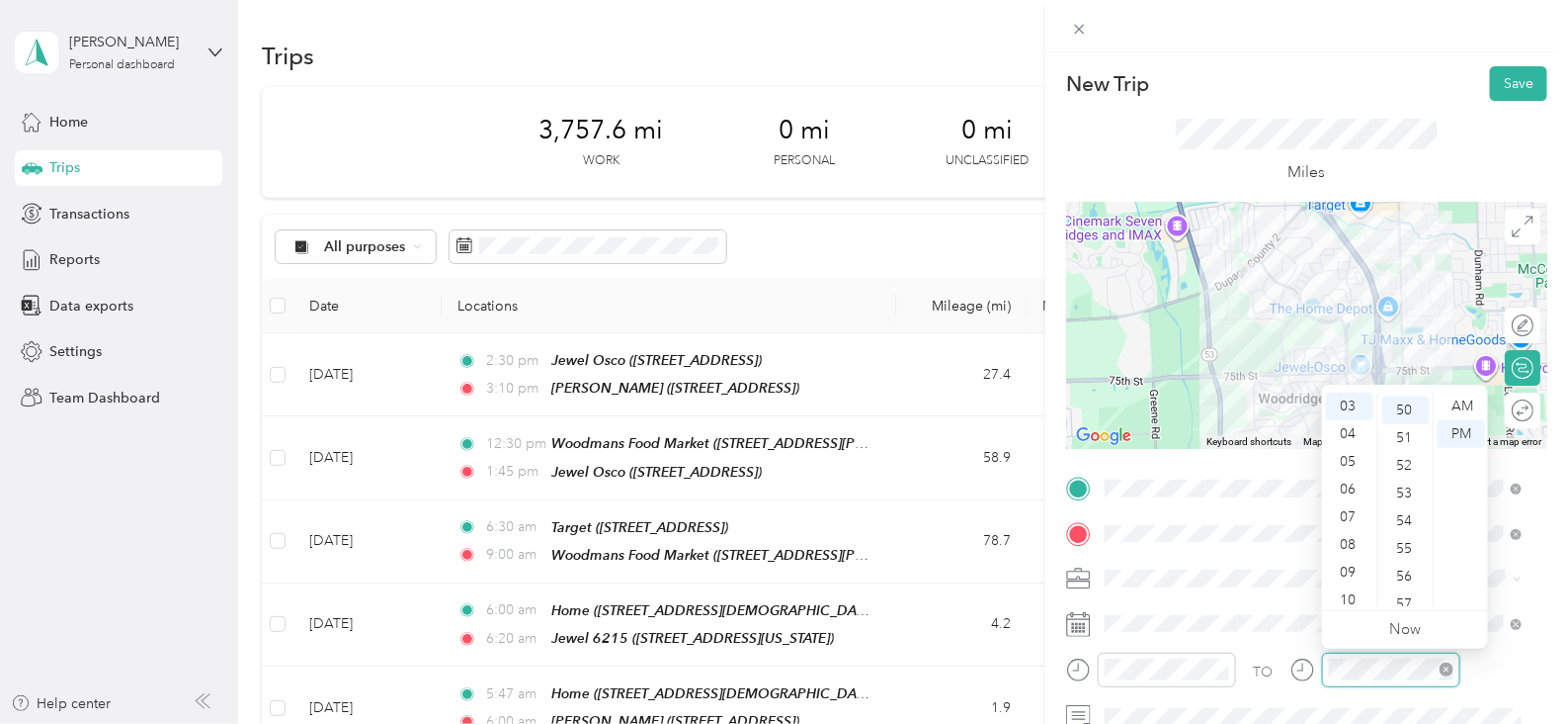
scroll to position [1383, 0]
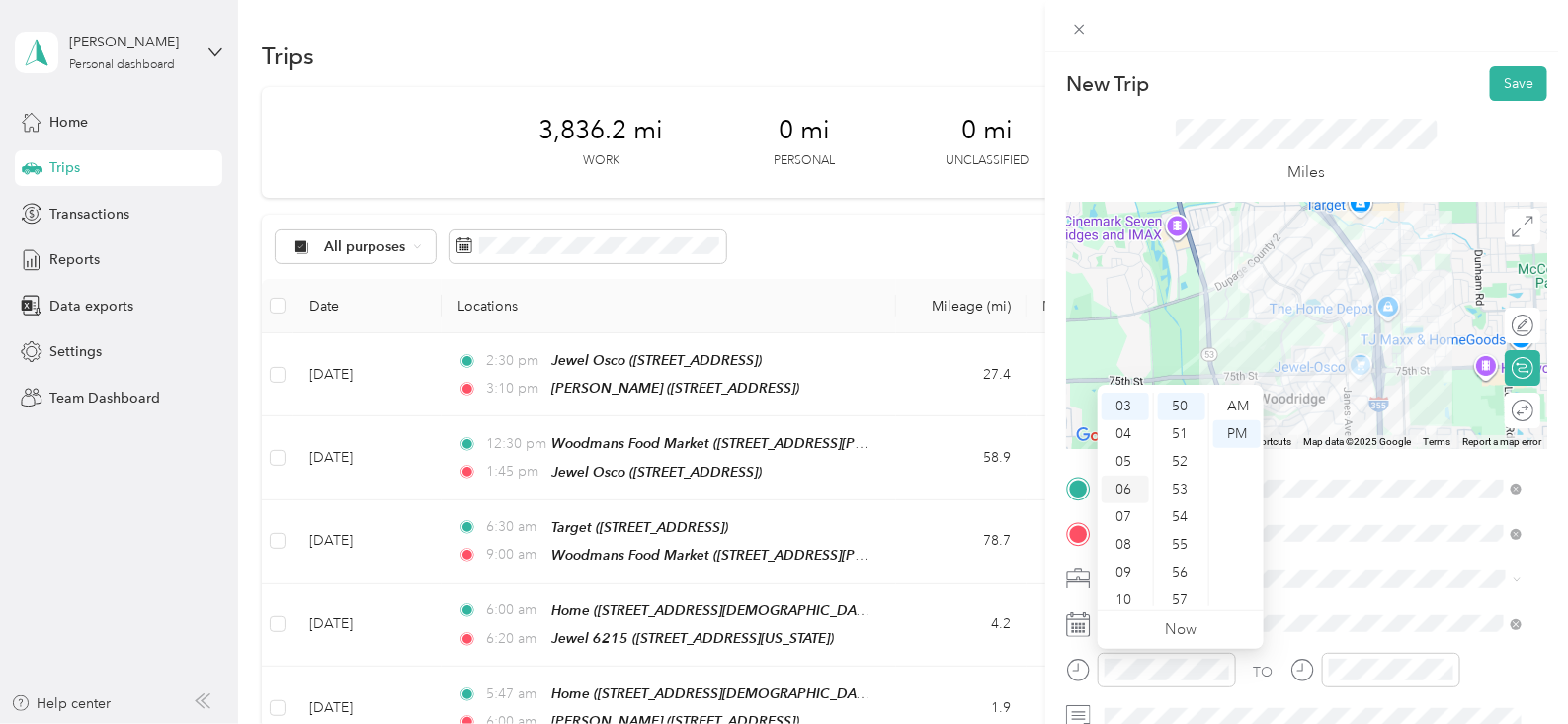
click at [1132, 481] on div "06" at bounding box center [1126, 489] width 48 height 28
click at [1248, 406] on div "AM" at bounding box center [1237, 407] width 48 height 28
click at [1180, 404] on div "00" at bounding box center [1182, 407] width 48 height 28
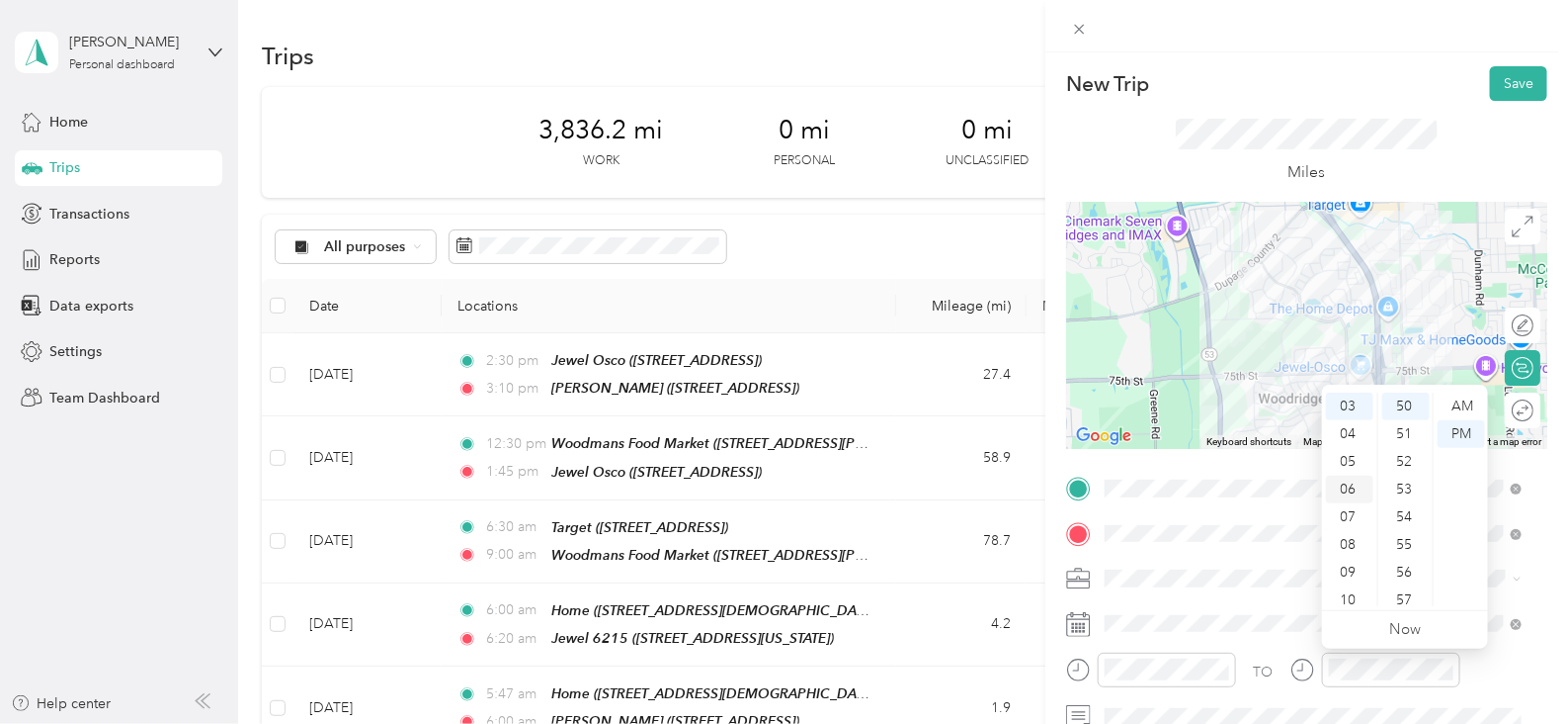
click at [1352, 488] on div "06" at bounding box center [1350, 489] width 48 height 28
click at [1407, 499] on div "13" at bounding box center [1406, 494] width 48 height 28
click at [1475, 403] on div "AM" at bounding box center [1462, 407] width 48 height 28
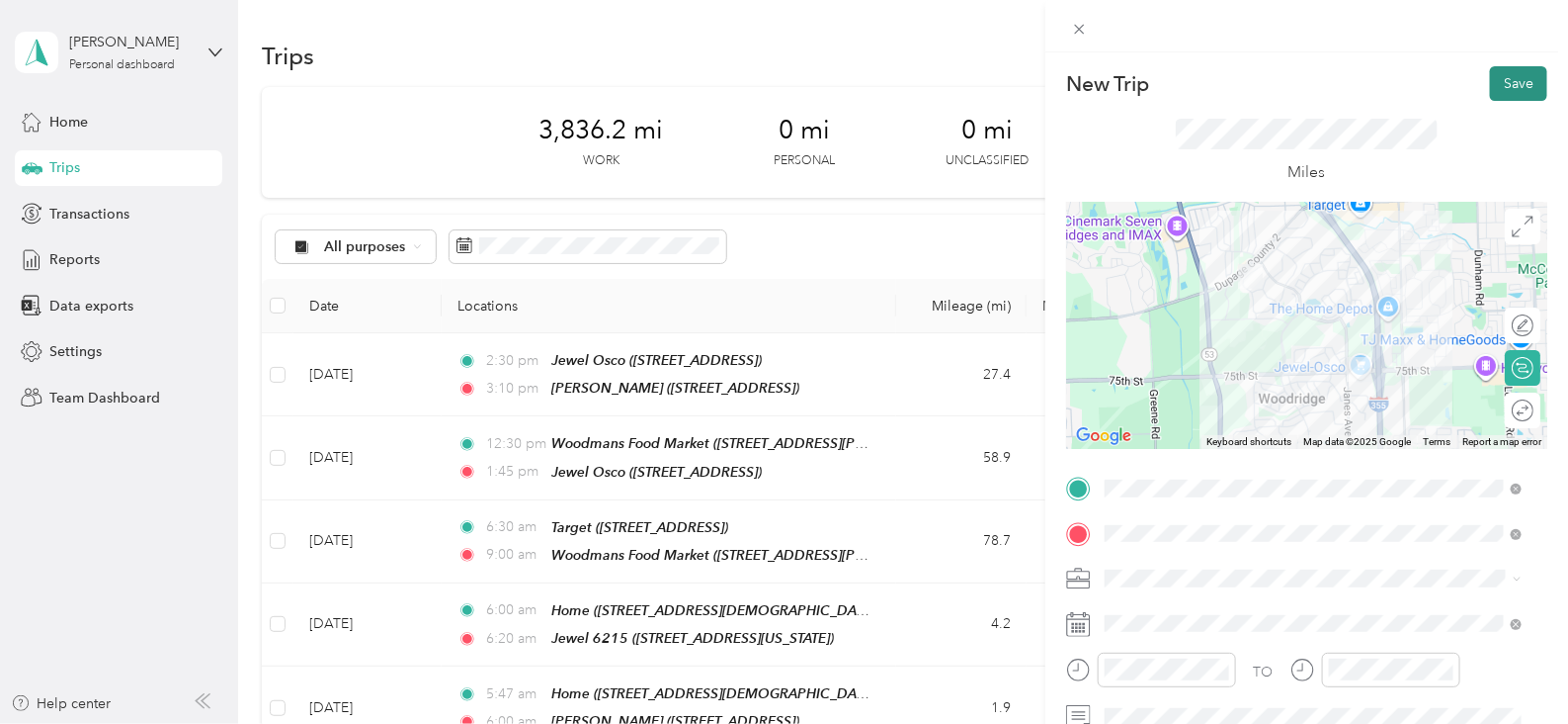
click at [1505, 93] on button "Save" at bounding box center [1519, 84] width 58 height 35
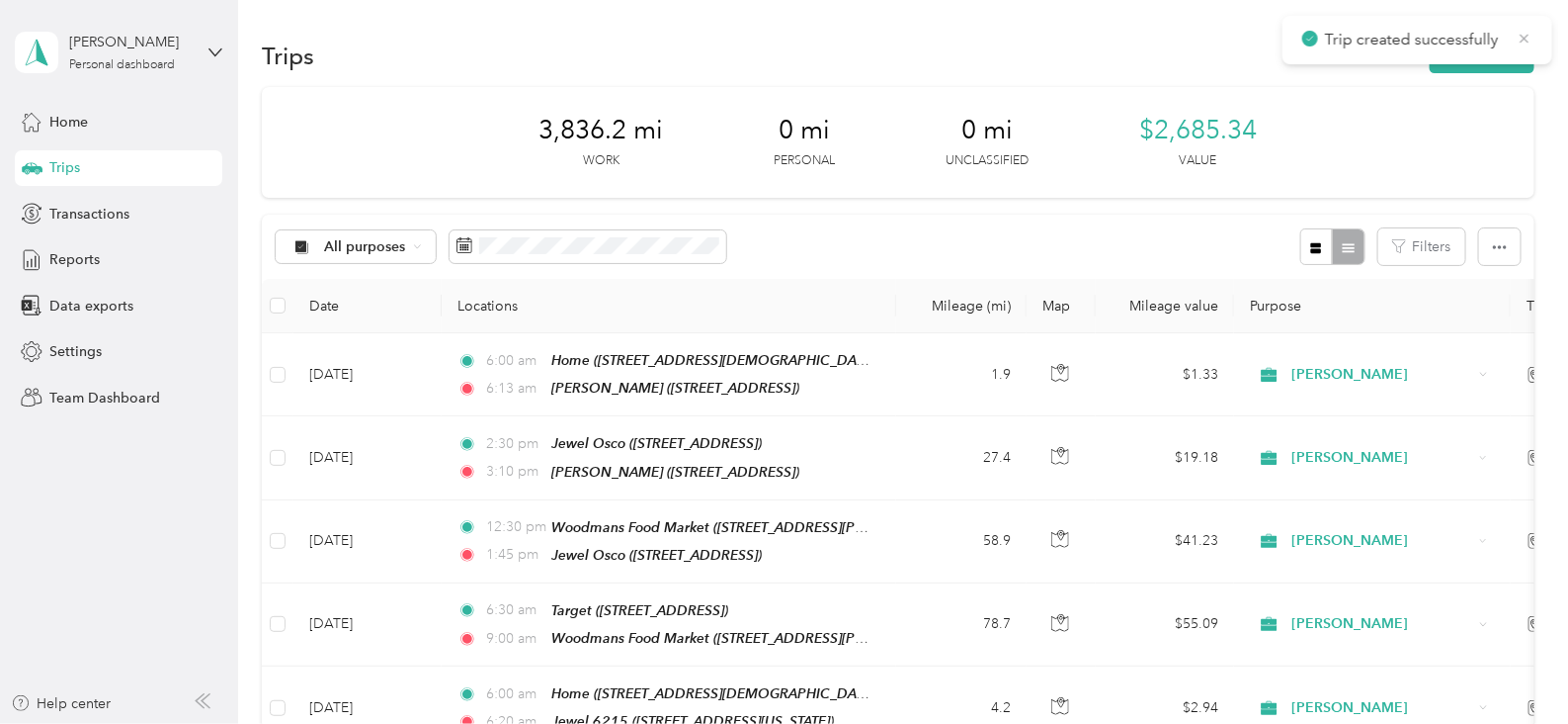
click at [1531, 38] on icon at bounding box center [1525, 39] width 16 height 18
click at [1481, 58] on button "New trip" at bounding box center [1481, 56] width 104 height 35
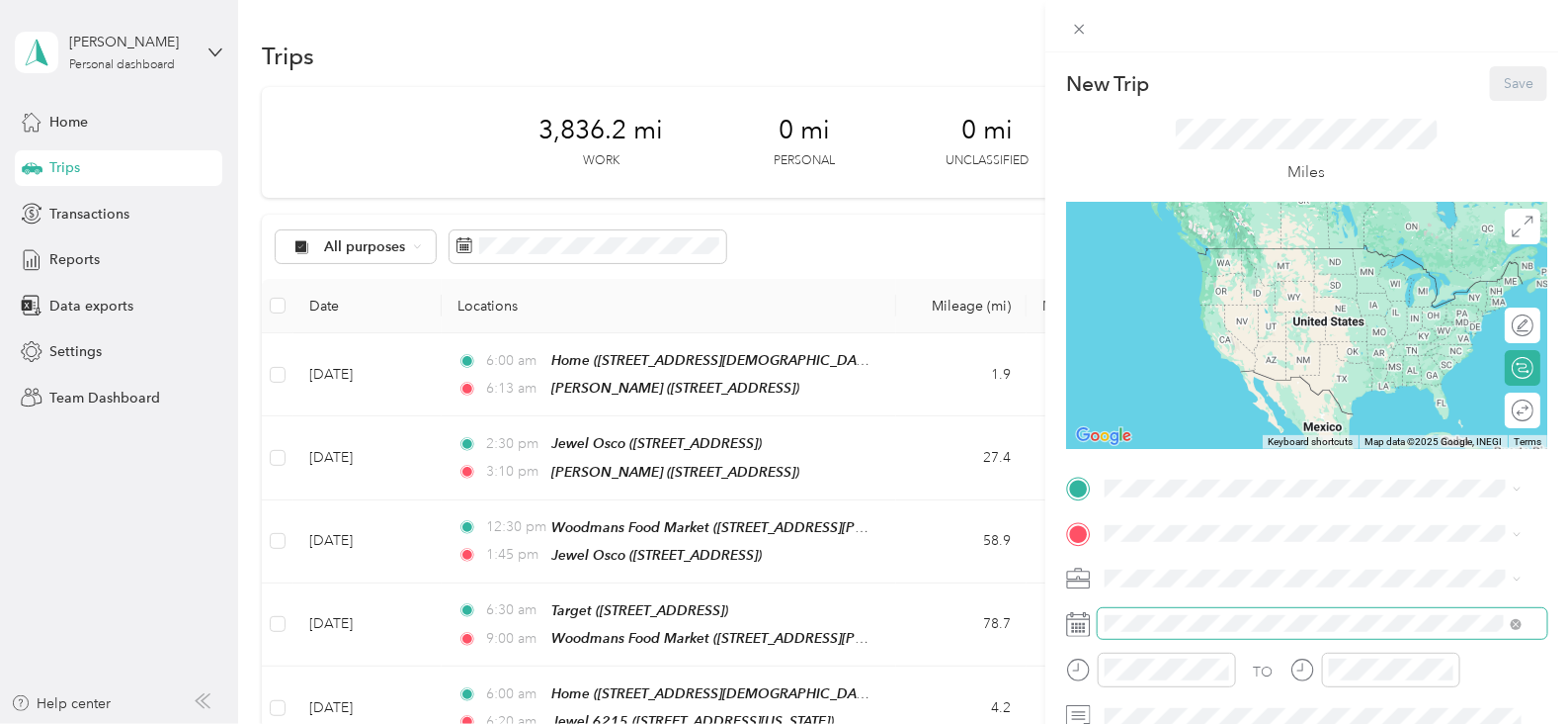
click at [1154, 614] on span at bounding box center [1322, 624] width 449 height 32
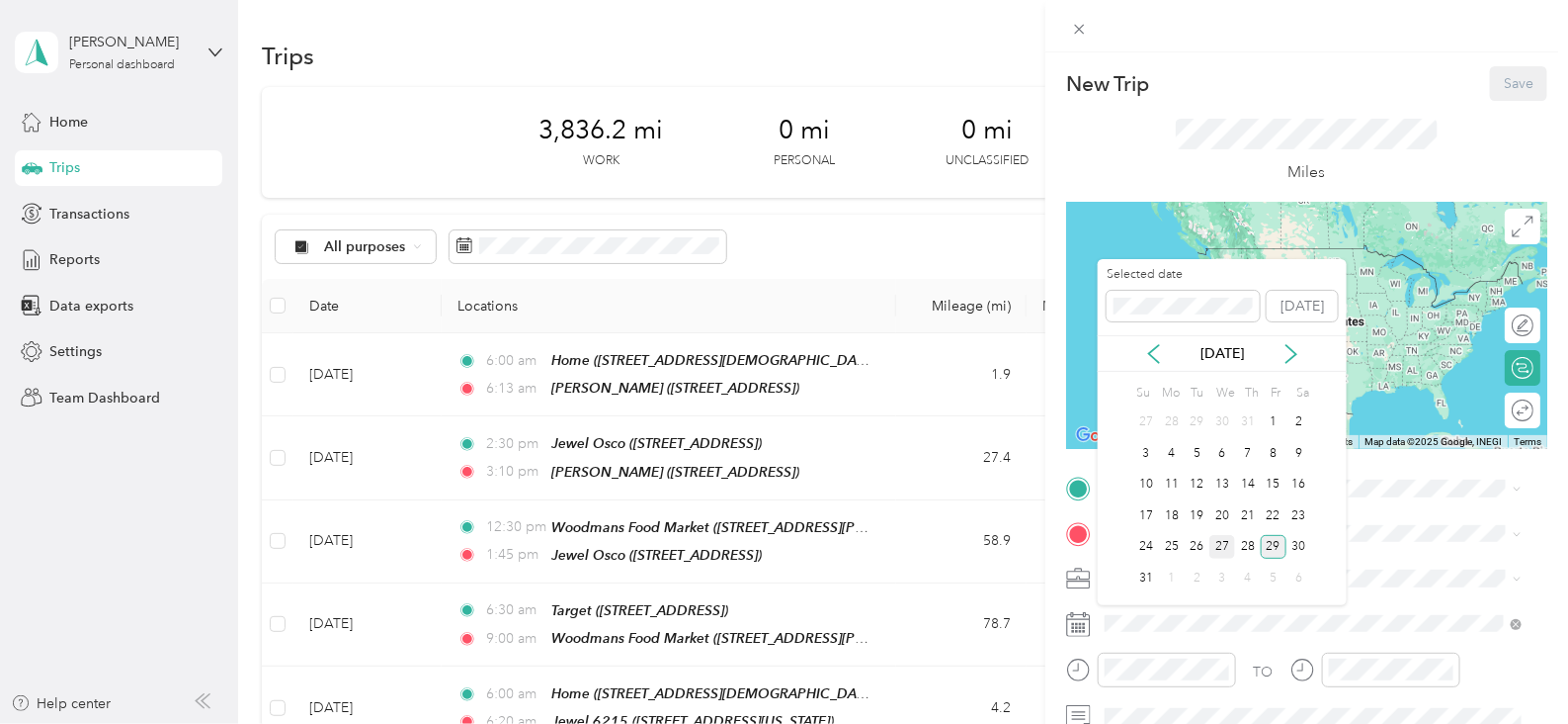
click at [1219, 546] on div "27" at bounding box center [1222, 547] width 26 height 25
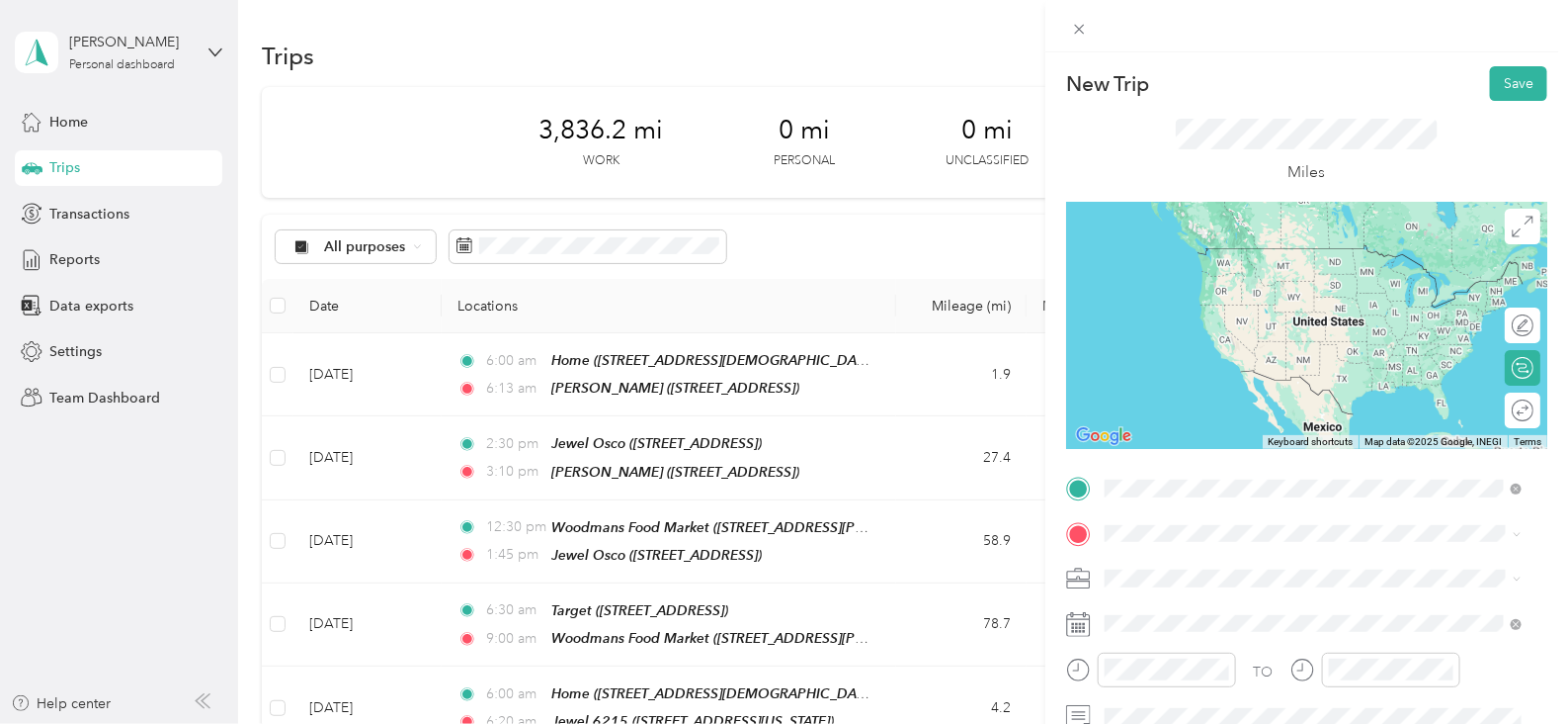
click at [1204, 274] on span "[STREET_ADDRESS]" at bounding box center [1205, 282] width 125 height 17
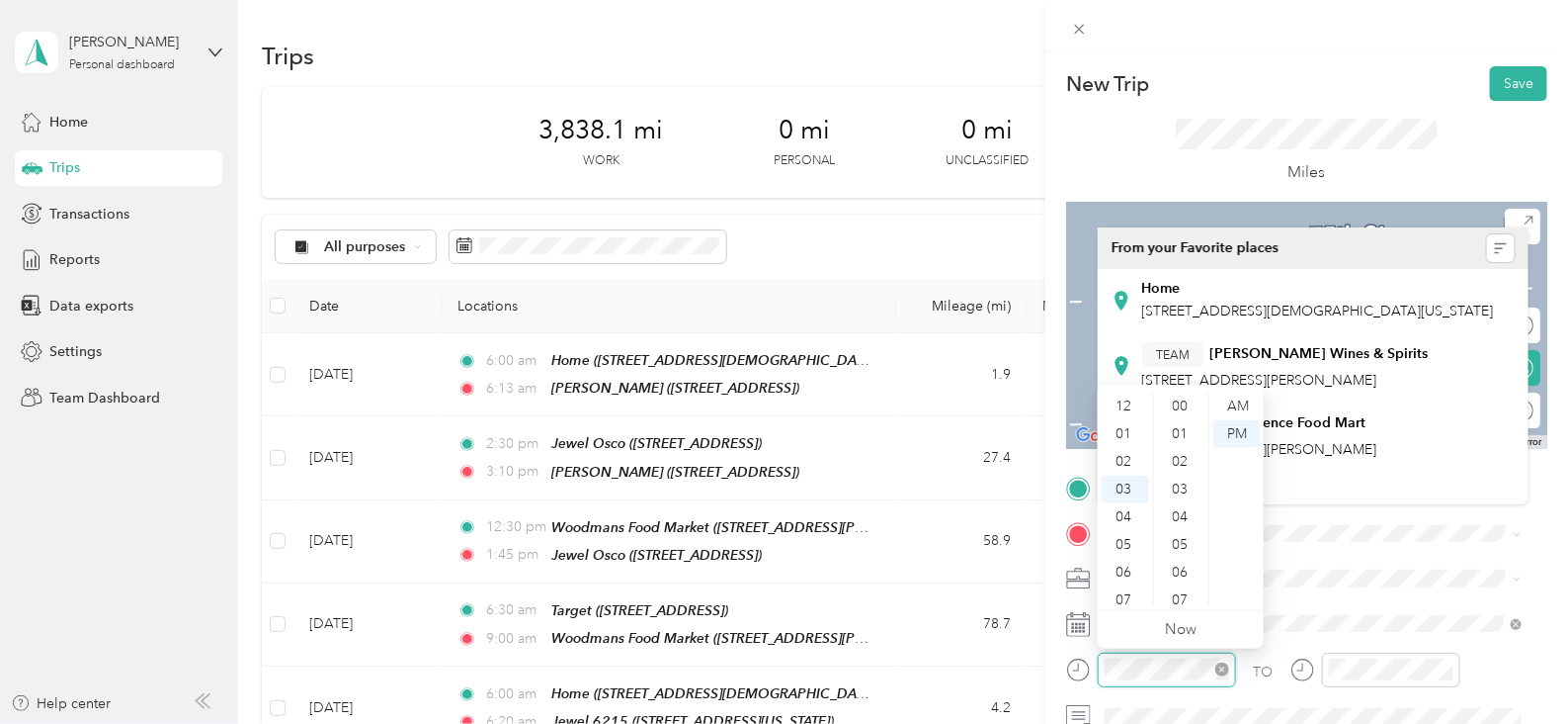
scroll to position [1411, 0]
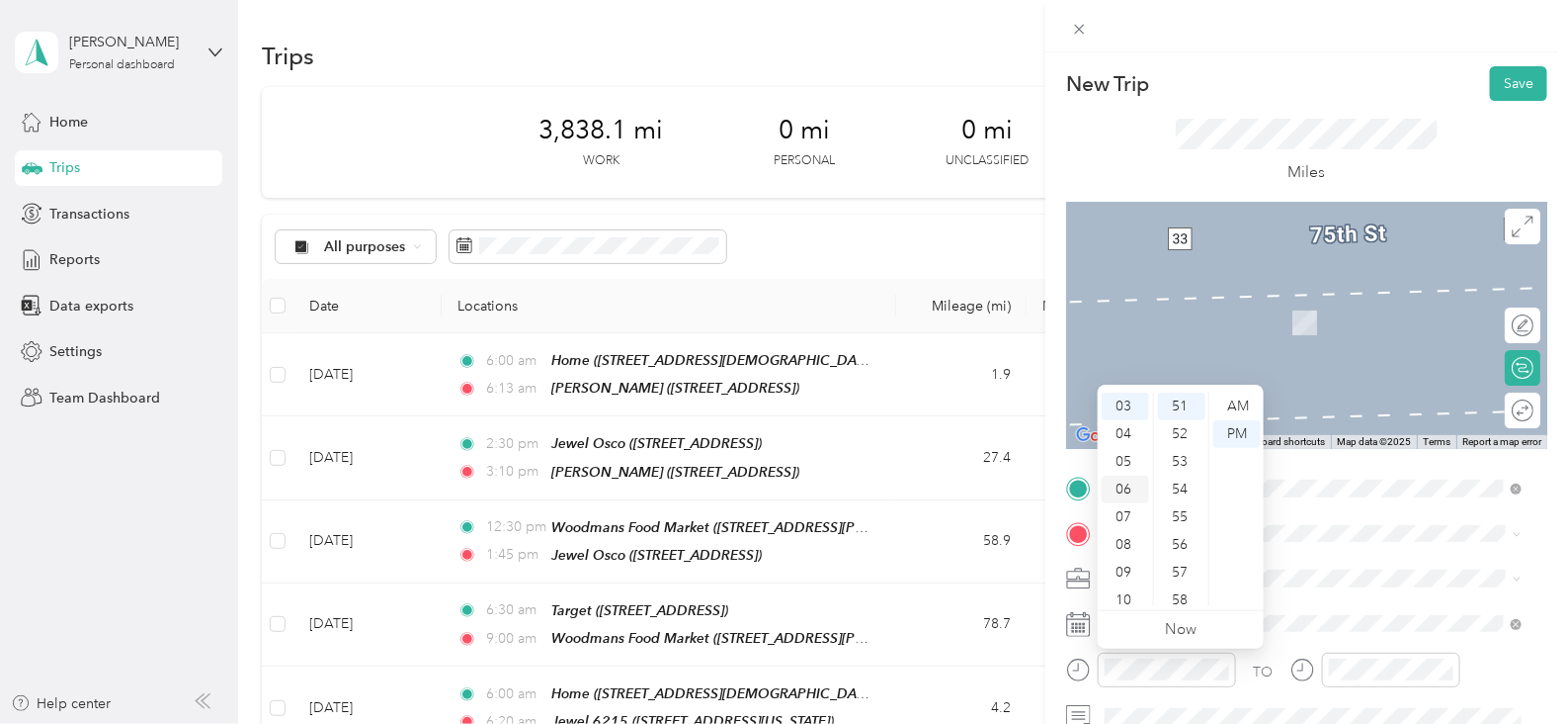
click at [1132, 490] on div "06" at bounding box center [1126, 489] width 48 height 28
click at [1181, 551] on div "25" at bounding box center [1182, 552] width 48 height 28
click at [1127, 491] on div "06" at bounding box center [1126, 489] width 48 height 28
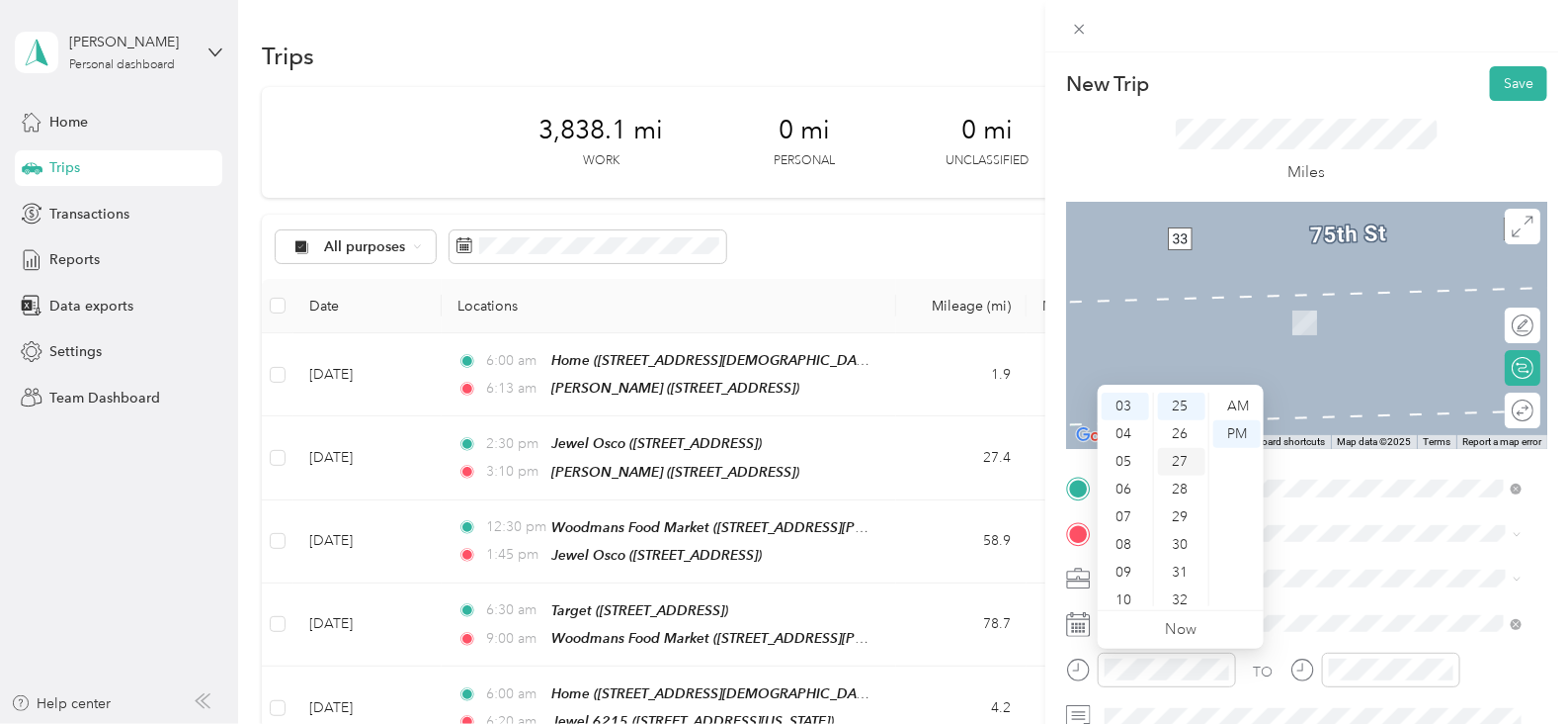
scroll to position [117, 0]
click at [1250, 391] on div "12 01 02 03 04 05 06 07 08 09 10 11 00 01 02 03 04 05 06 07 08 09 10 11 12 13 1…" at bounding box center [1180, 499] width 166 height 222
click at [1241, 404] on div "AM" at bounding box center [1237, 407] width 48 height 28
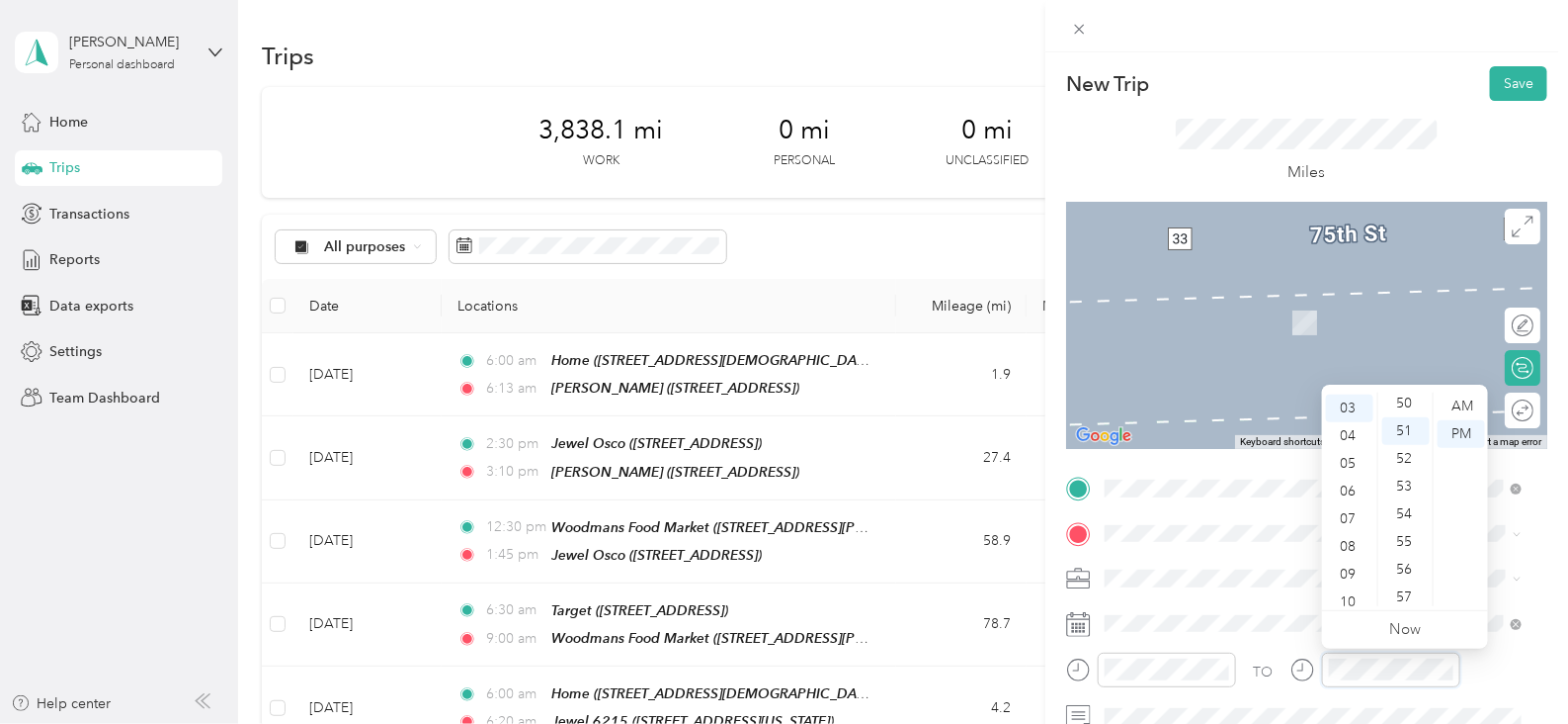
scroll to position [1411, 0]
click at [1468, 399] on div "AM" at bounding box center [1462, 407] width 48 height 28
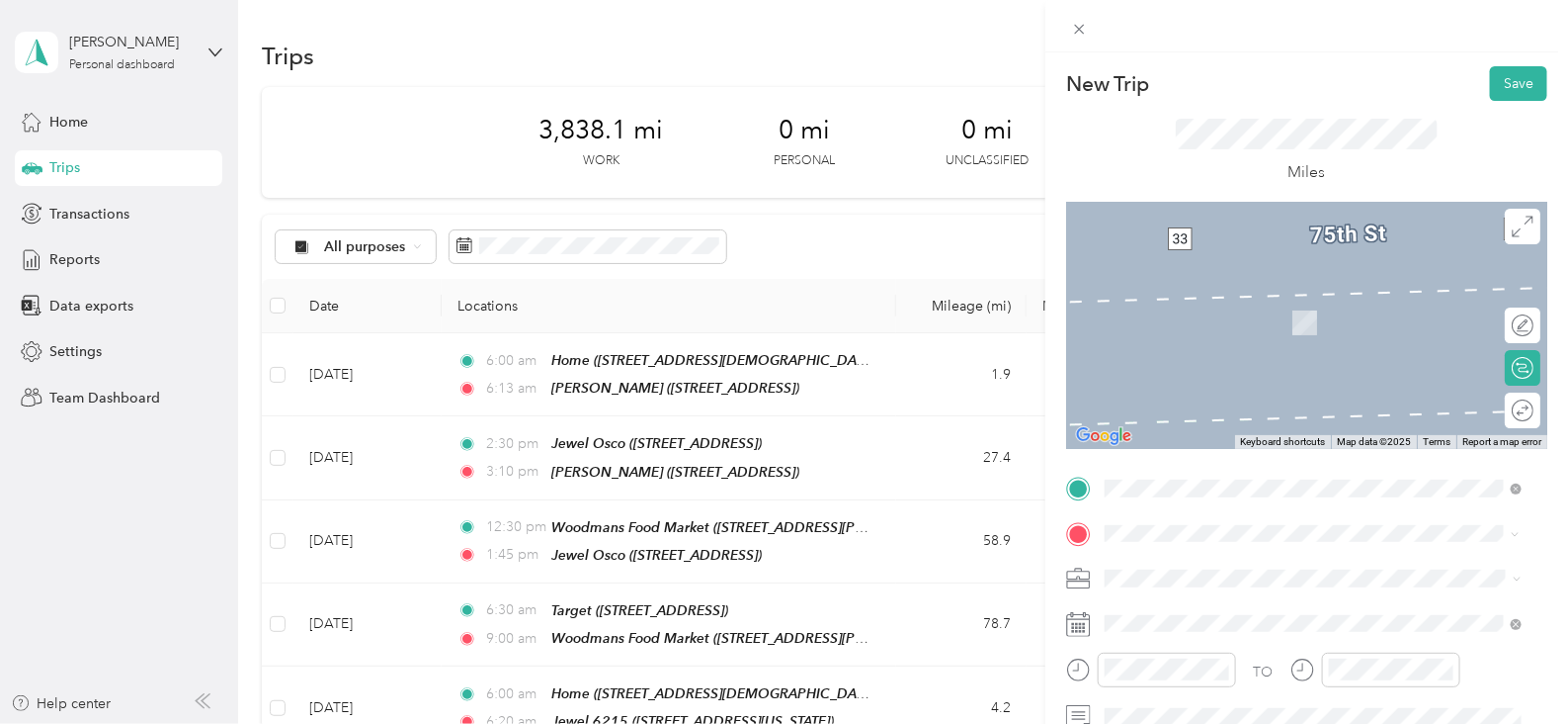
click at [1301, 404] on div "TEAM Jewel Osco [STREET_ADDRESS]" at bounding box center [1235, 384] width 185 height 49
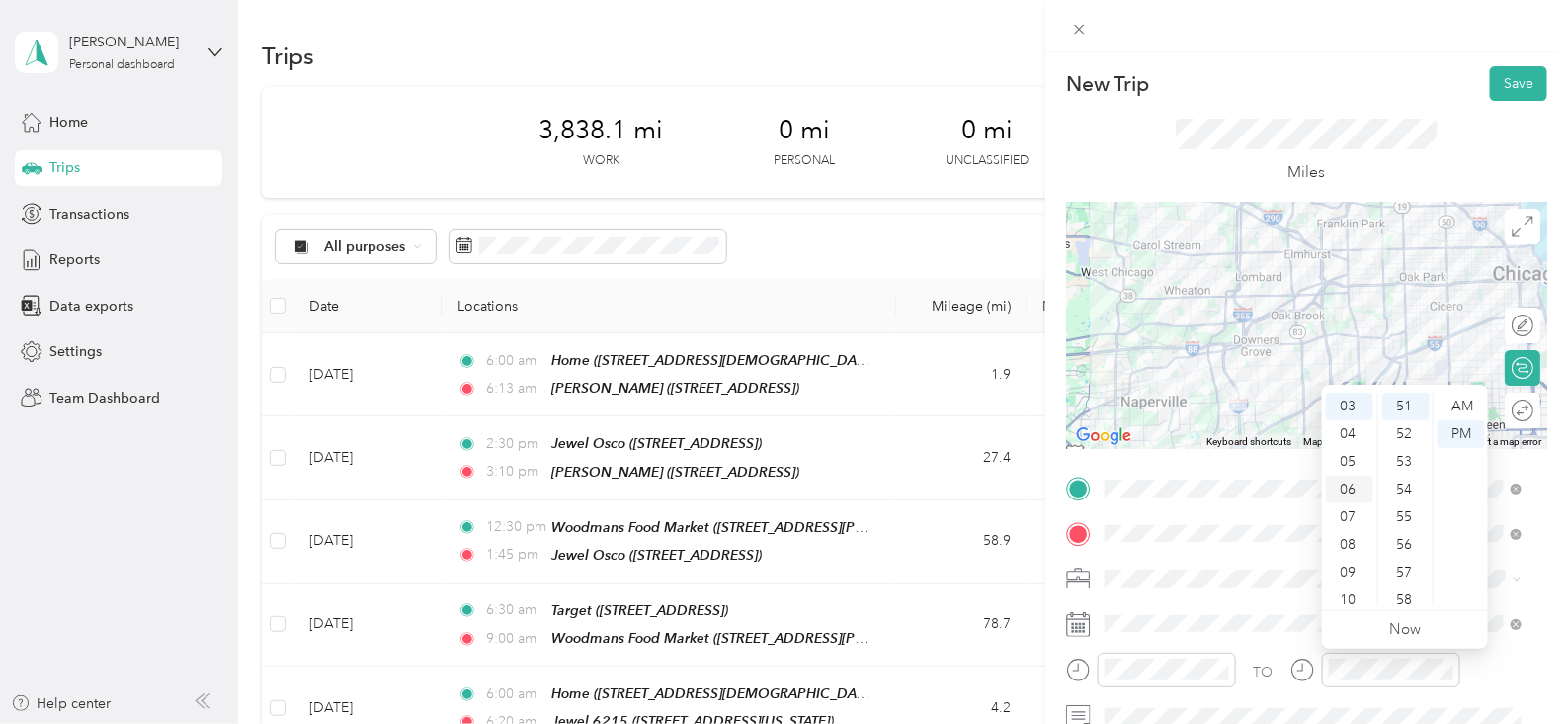
click at [1342, 486] on div "06" at bounding box center [1350, 489] width 48 height 28
click at [1463, 407] on div "AM" at bounding box center [1462, 407] width 48 height 28
click at [1406, 519] on div "55" at bounding box center [1406, 517] width 48 height 28
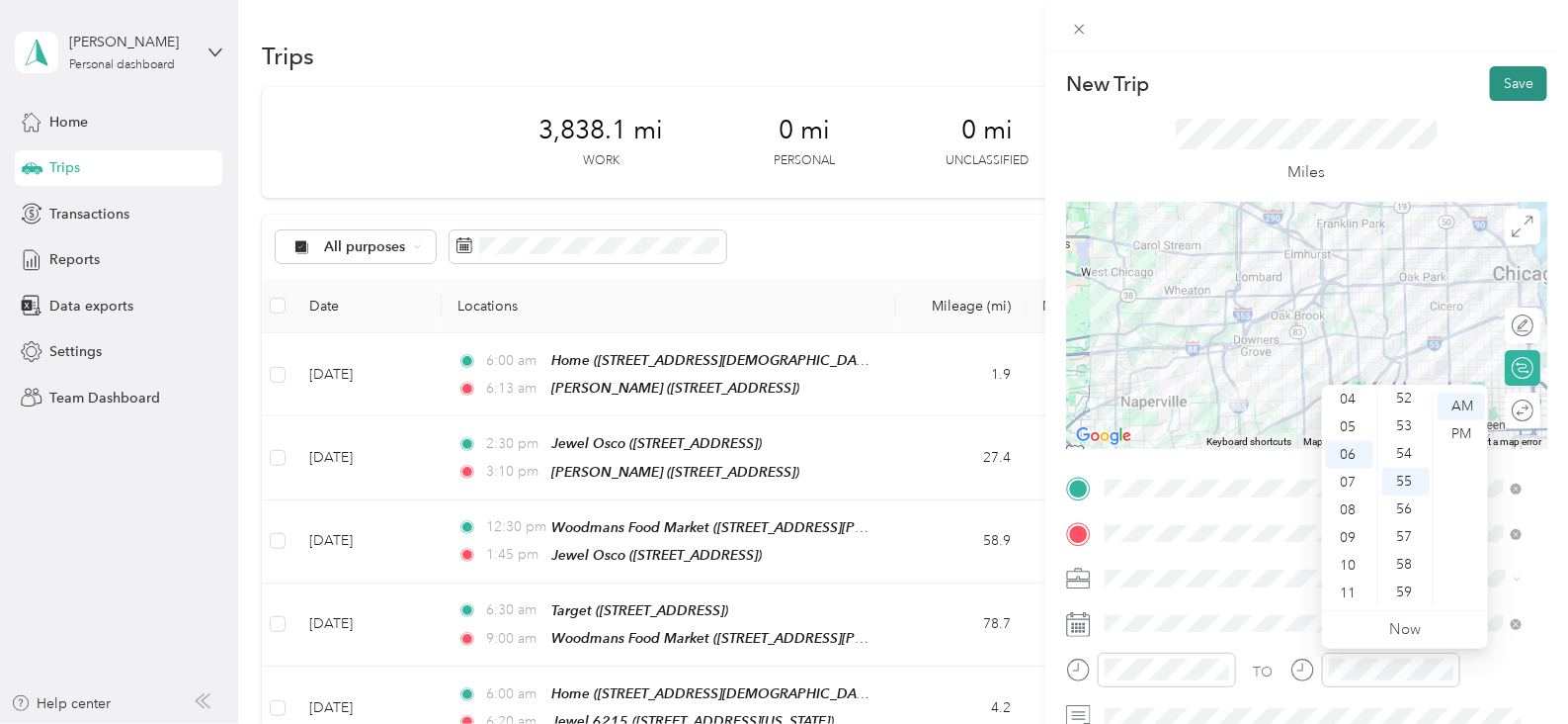
click at [1490, 95] on button "Save" at bounding box center [1519, 84] width 58 height 35
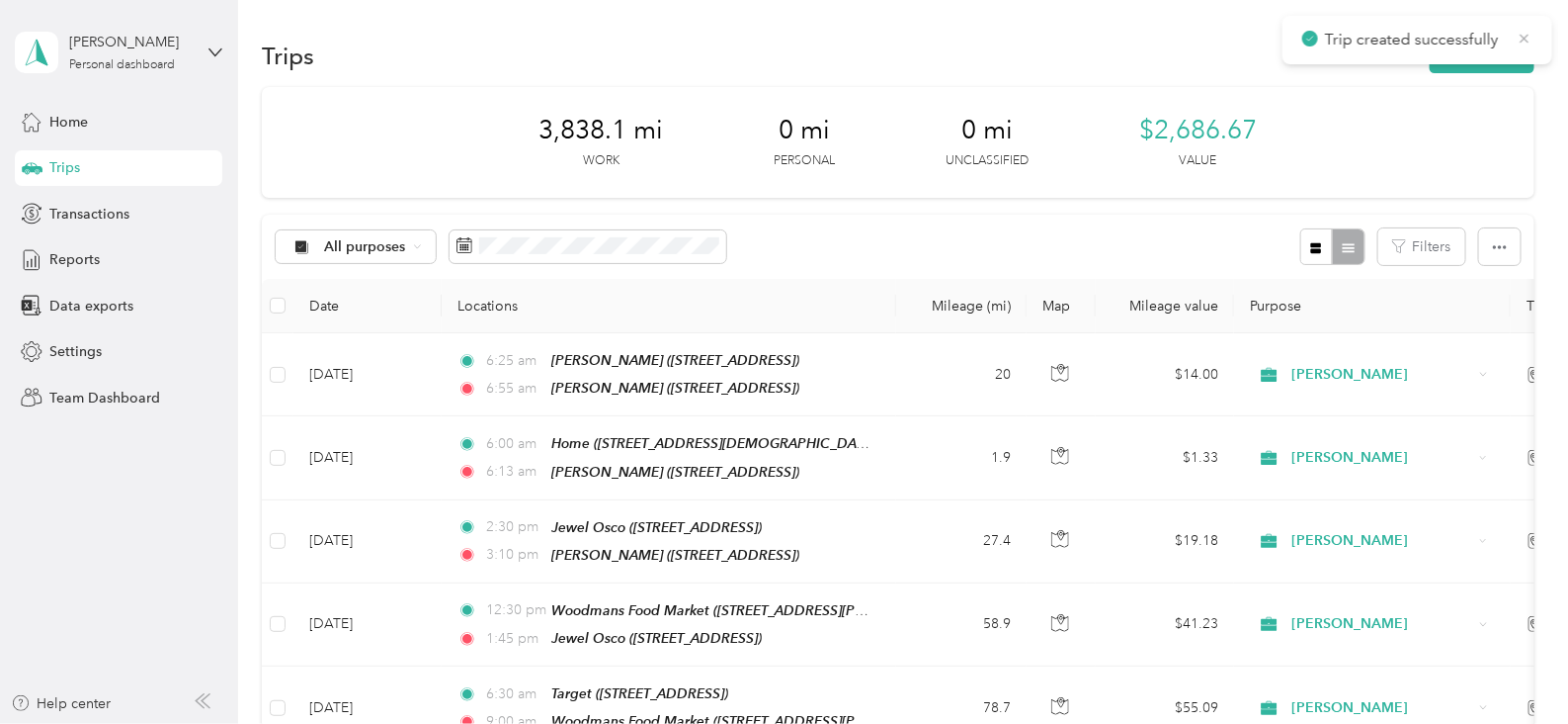
click at [1530, 46] on icon at bounding box center [1525, 39] width 16 height 18
click at [1463, 55] on button "New trip" at bounding box center [1481, 56] width 104 height 35
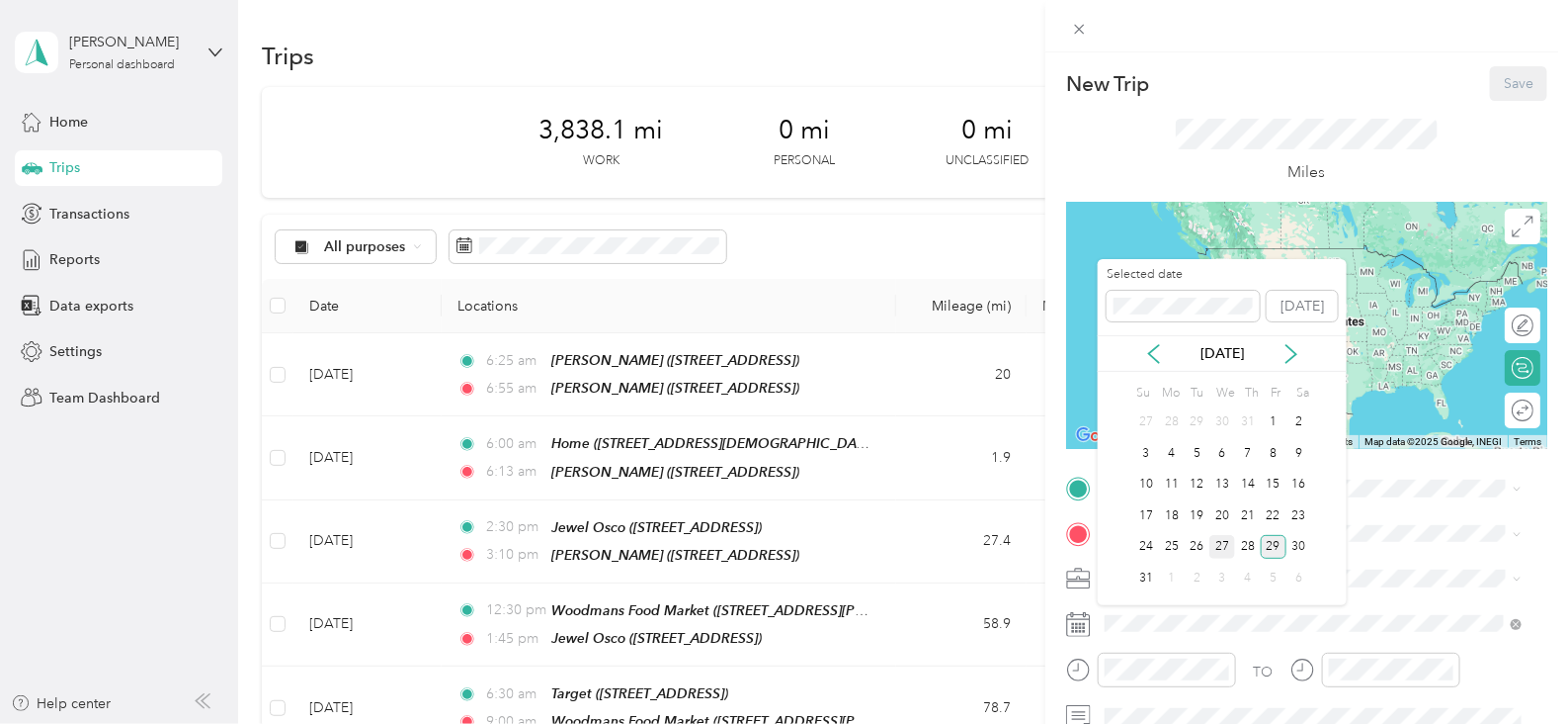
click at [1225, 541] on div "27" at bounding box center [1222, 547] width 26 height 25
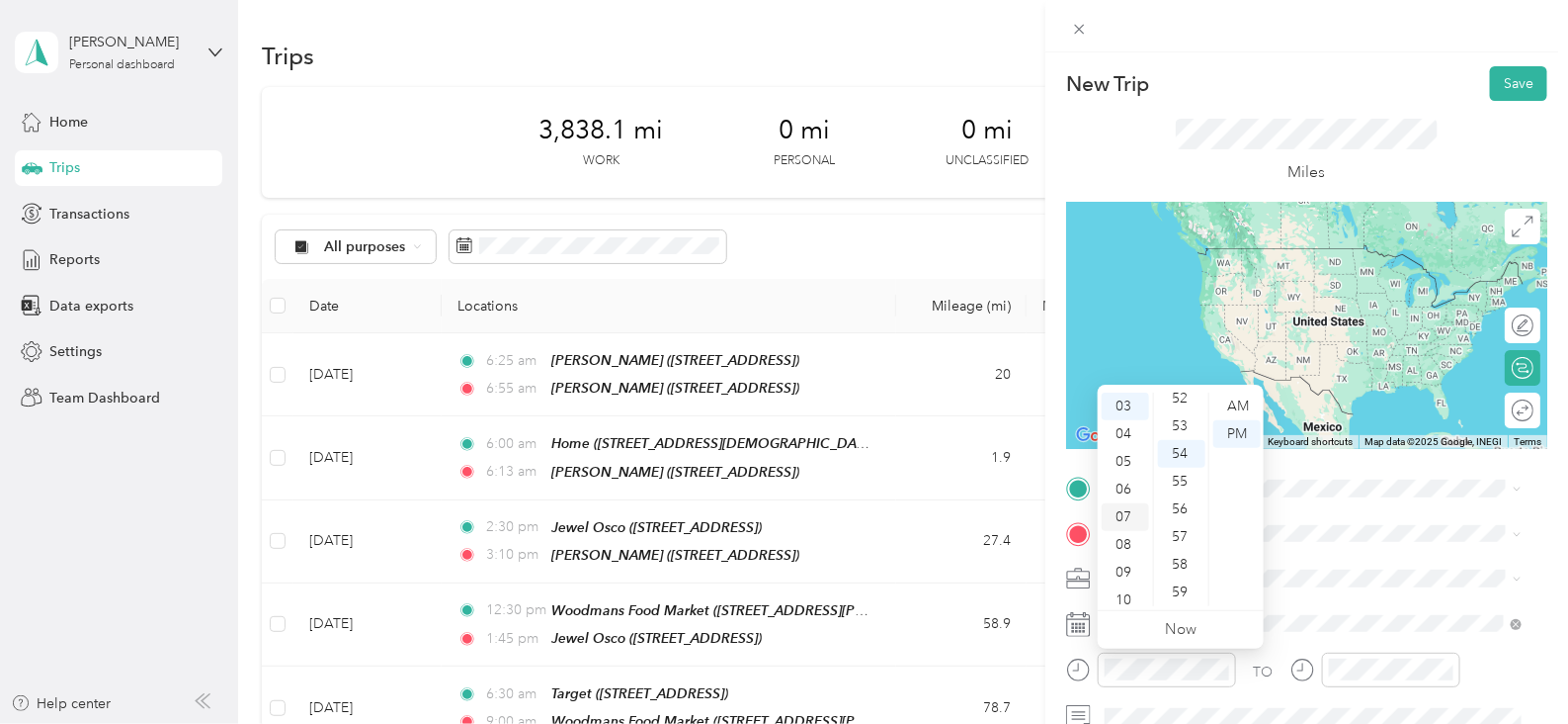
click at [1127, 524] on div "07" at bounding box center [1126, 517] width 48 height 28
click at [1185, 479] on div "55" at bounding box center [1182, 481] width 48 height 28
click at [1250, 403] on div "AM" at bounding box center [1237, 407] width 48 height 28
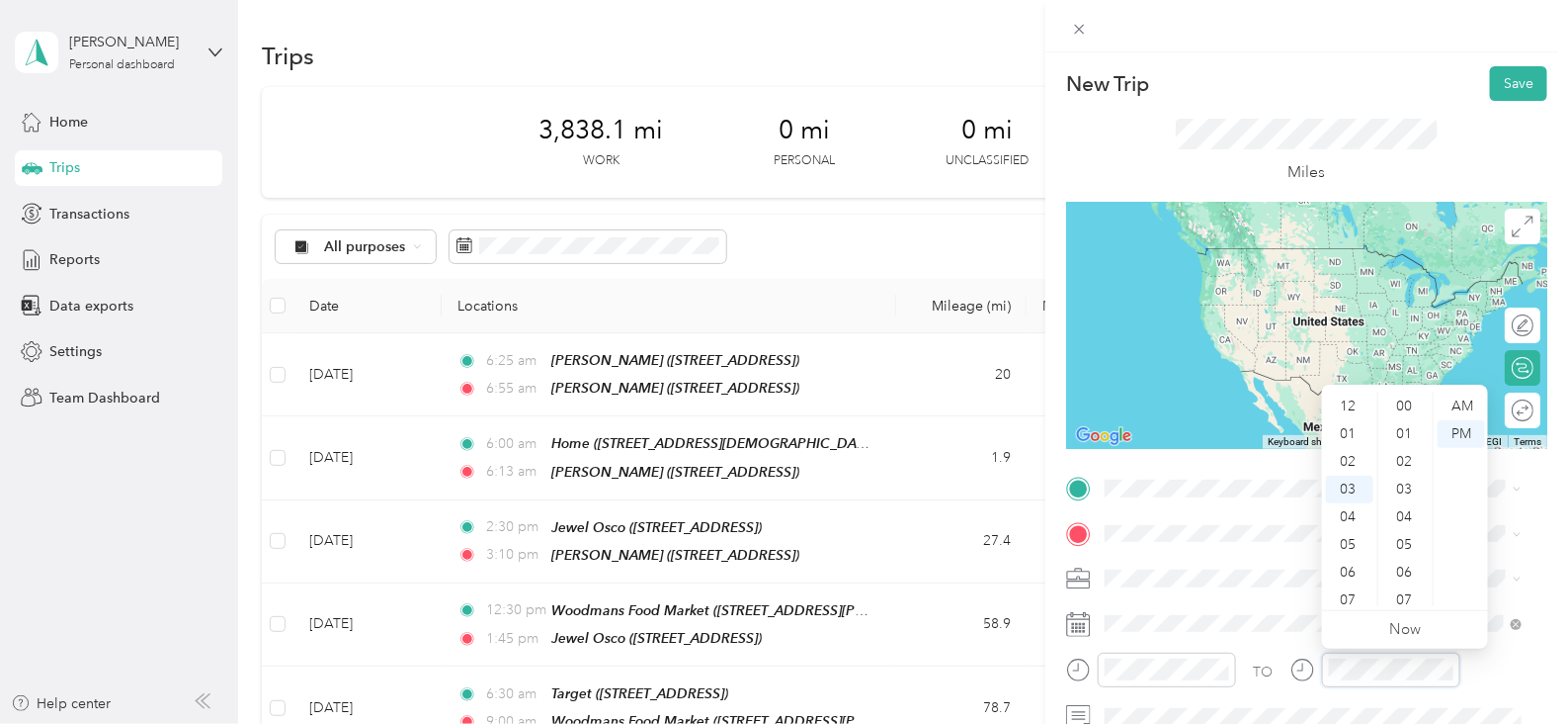
scroll to position [1447, 0]
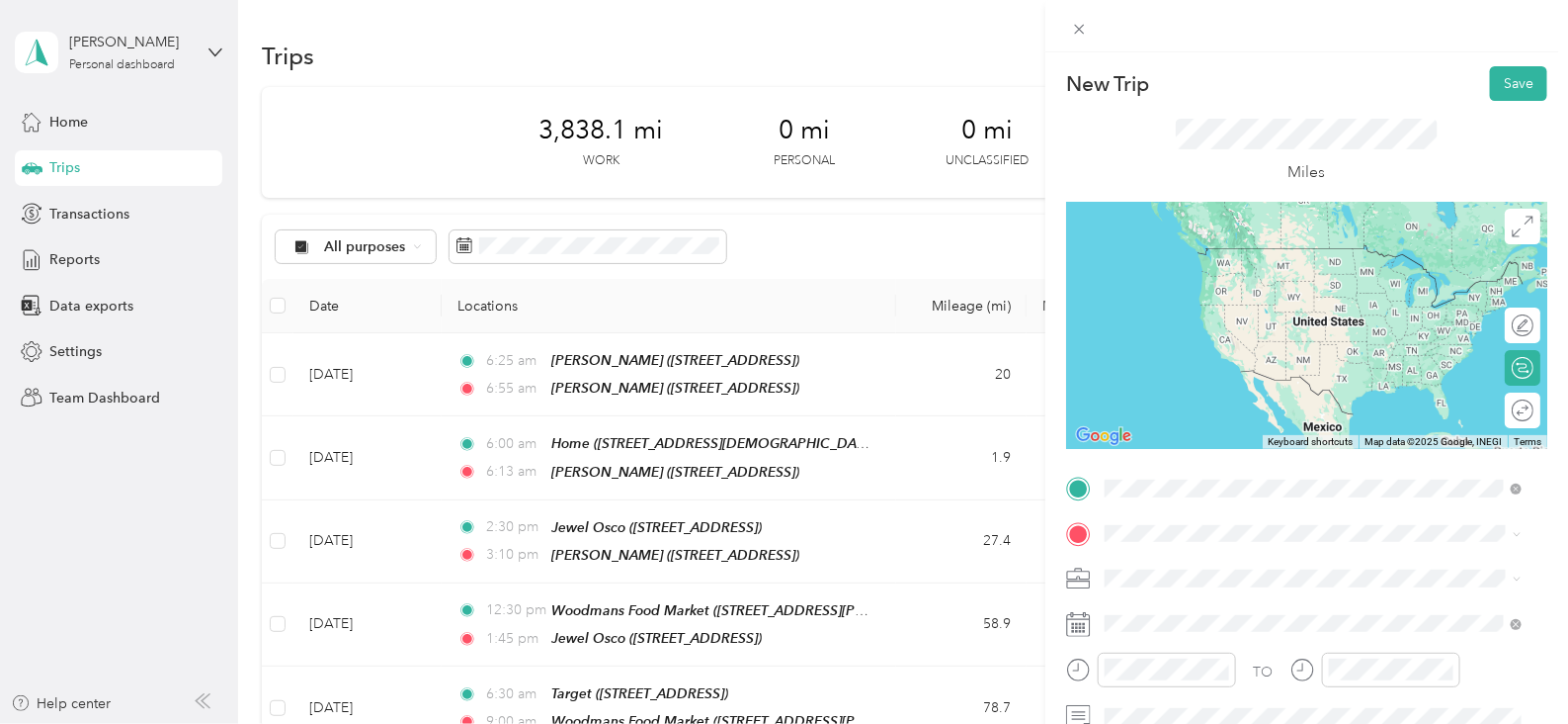
click at [1254, 274] on span "[STREET_ADDRESS]" at bounding box center [1205, 282] width 125 height 17
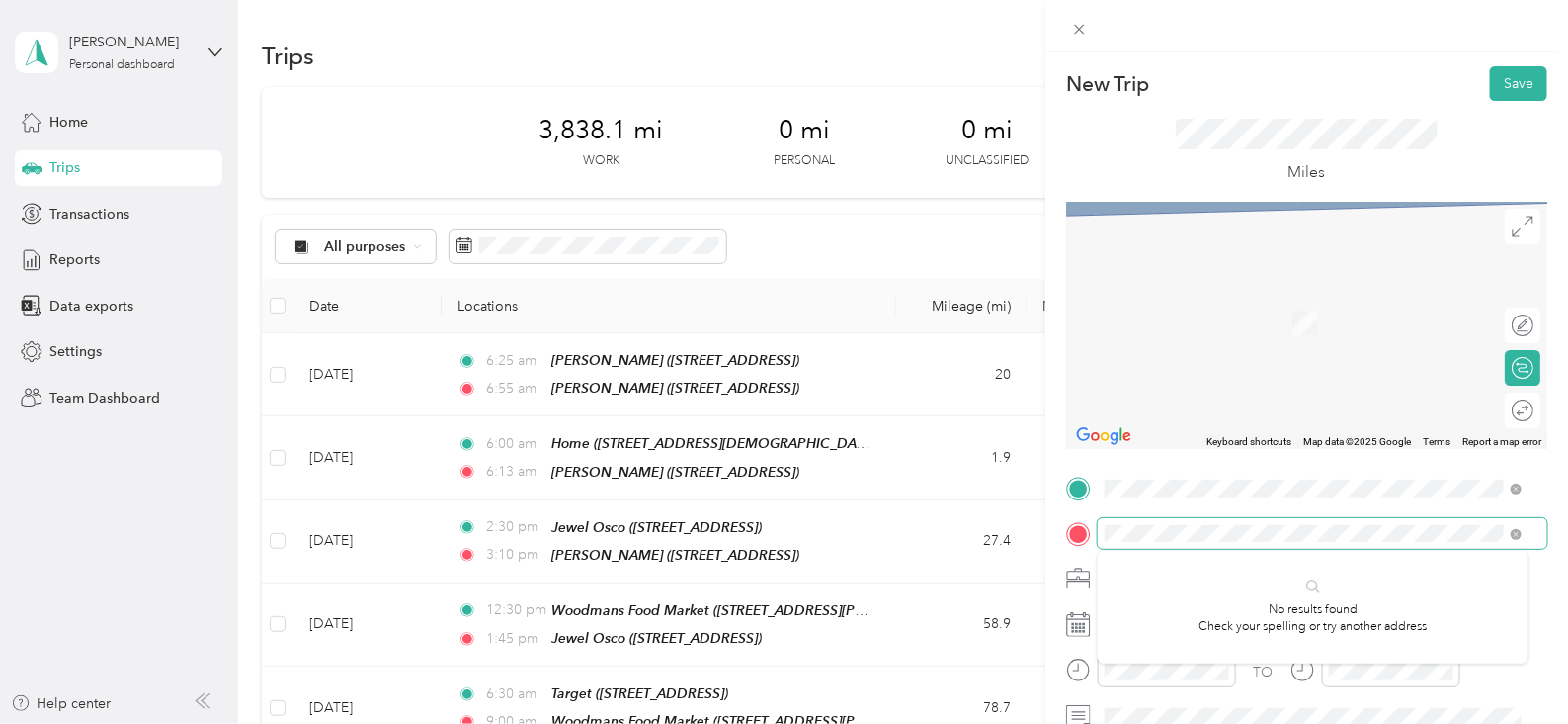
click at [1072, 526] on div at bounding box center [1307, 534] width 481 height 32
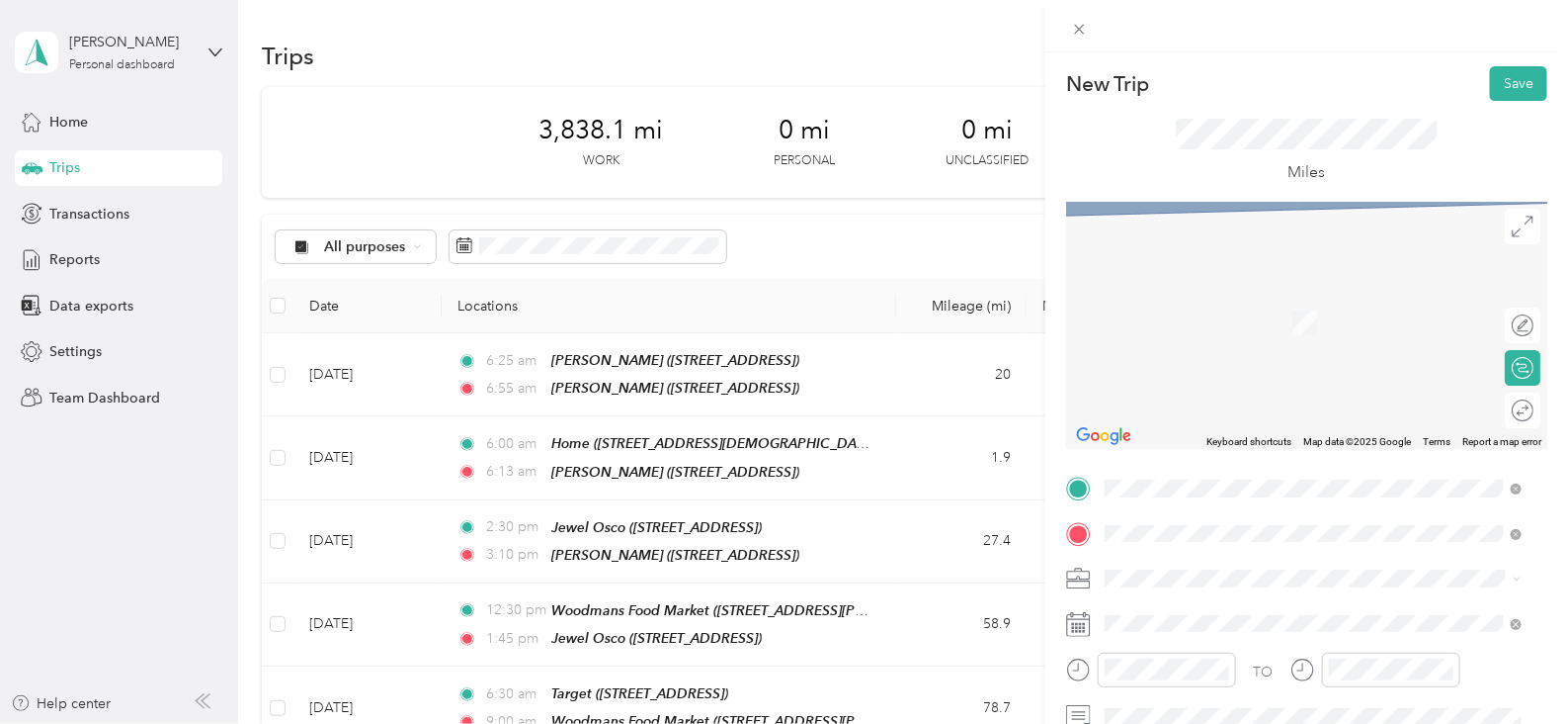
click at [1268, 328] on span "[STREET_ADDRESS]" at bounding box center [1205, 328] width 125 height 17
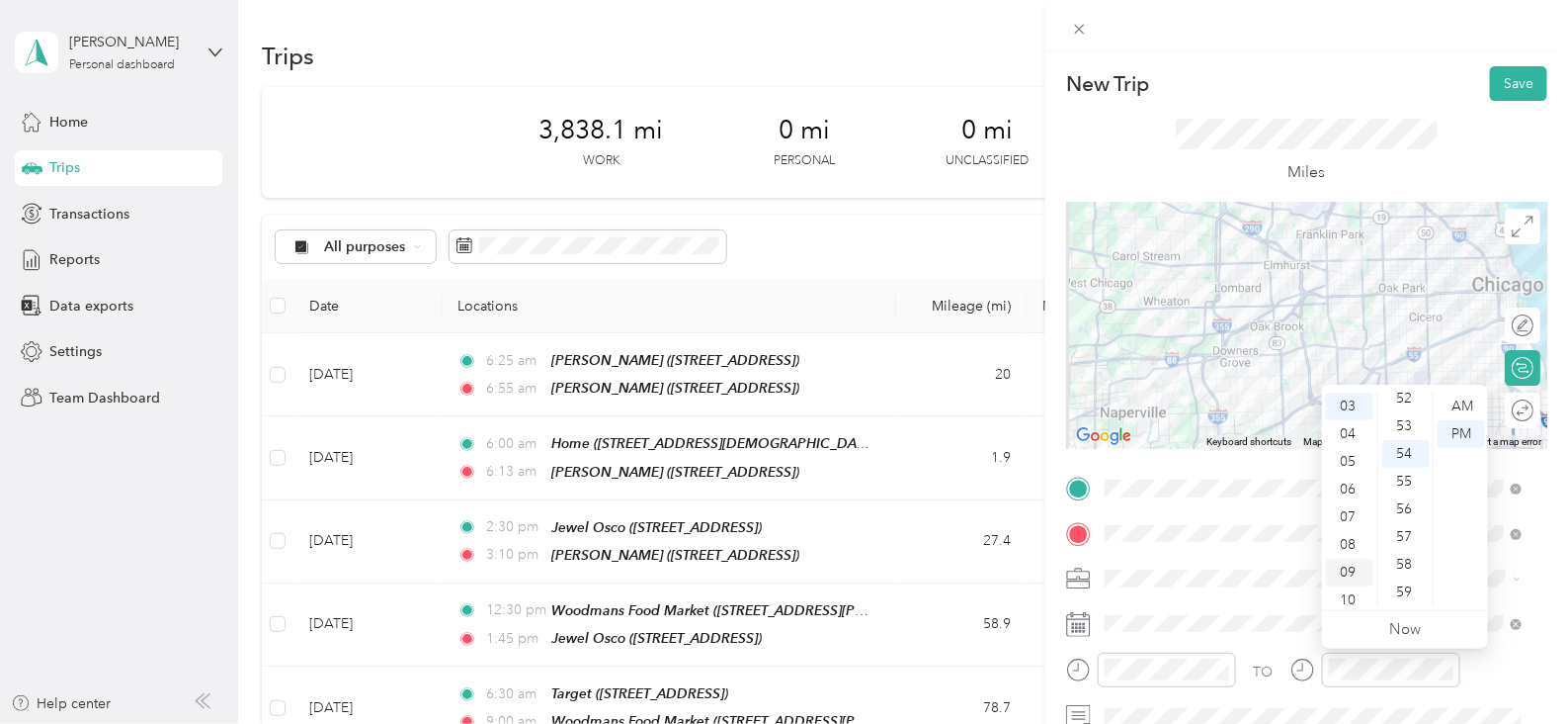
click at [1346, 551] on div "08" at bounding box center [1350, 545] width 48 height 28
click at [1468, 403] on div "AM" at bounding box center [1462, 407] width 48 height 28
click at [1406, 397] on div "43" at bounding box center [1406, 397] width 48 height 28
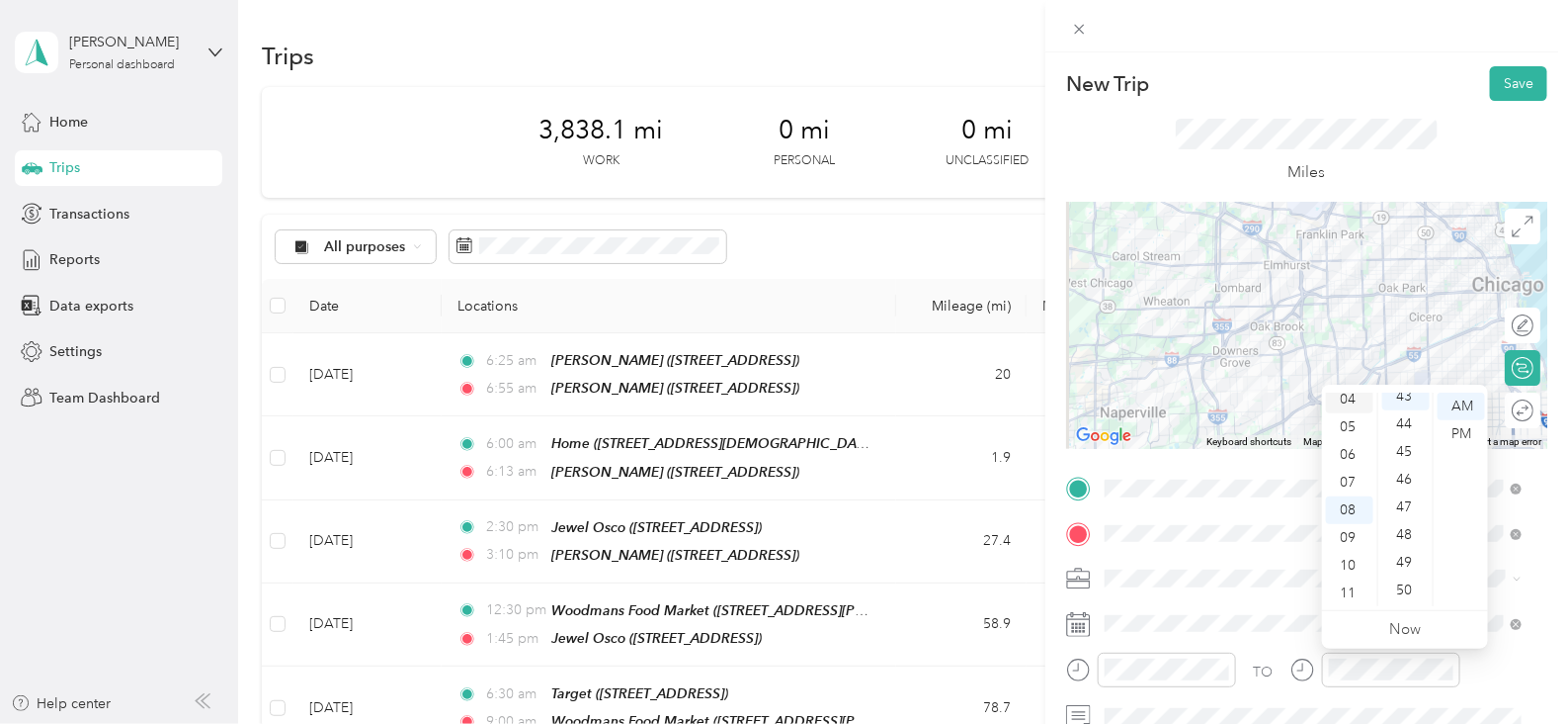
scroll to position [1190, 0]
click at [1514, 92] on button "Save" at bounding box center [1519, 84] width 58 height 35
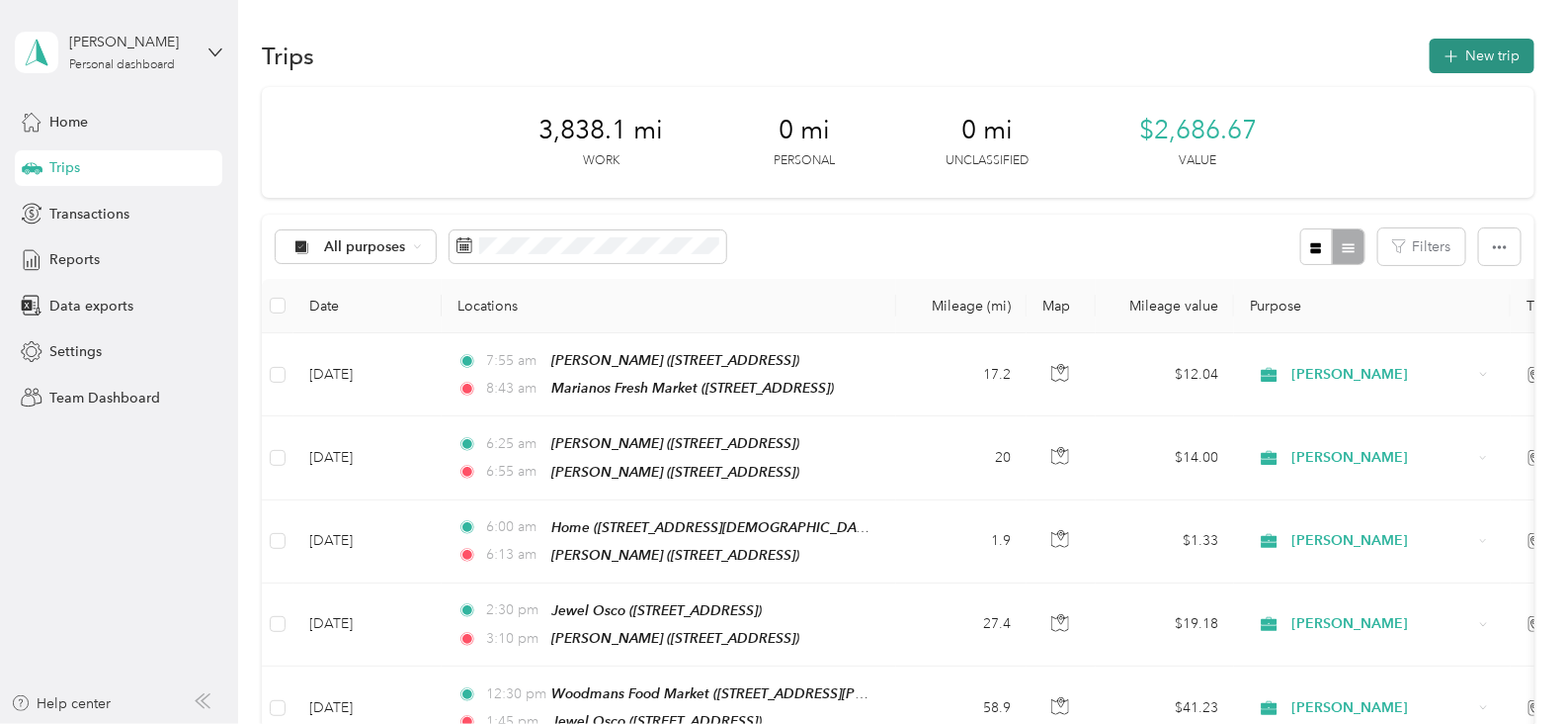
click at [1458, 65] on button "New trip" at bounding box center [1481, 56] width 104 height 35
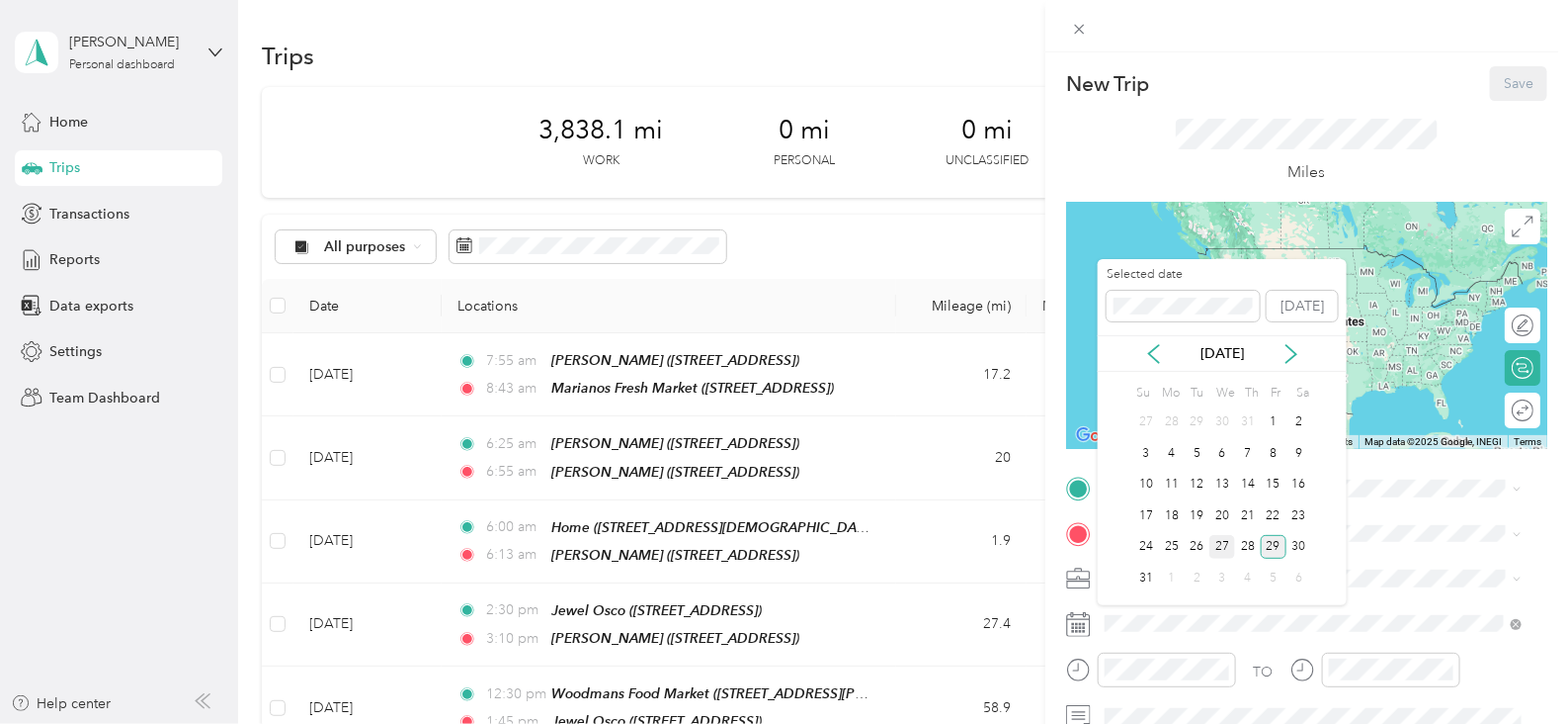
click at [1216, 546] on div "27" at bounding box center [1222, 547] width 26 height 25
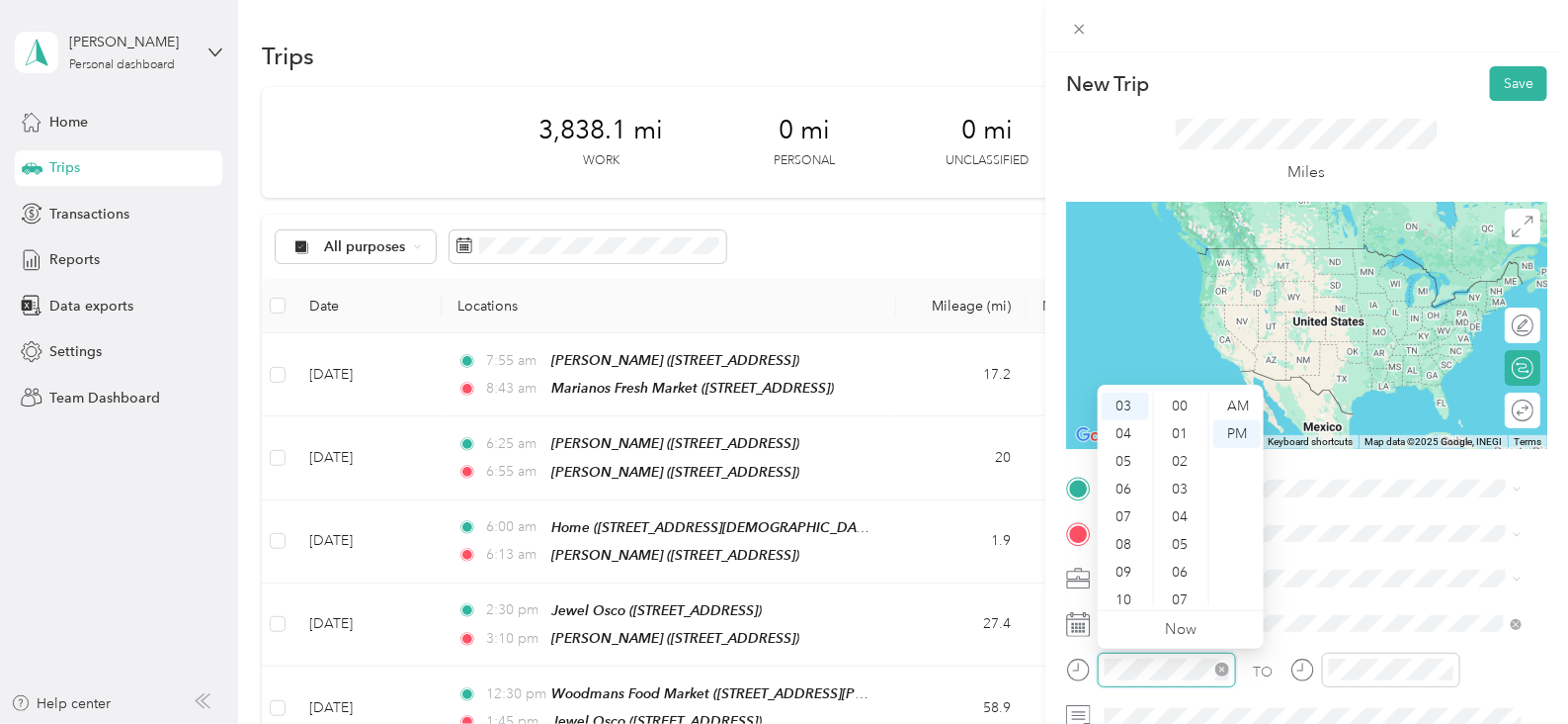
scroll to position [1447, 0]
click at [1127, 564] on div "09" at bounding box center [1126, 573] width 48 height 28
click at [1181, 454] on div "54" at bounding box center [1182, 453] width 48 height 28
click at [1124, 579] on div "09" at bounding box center [1126, 573] width 48 height 28
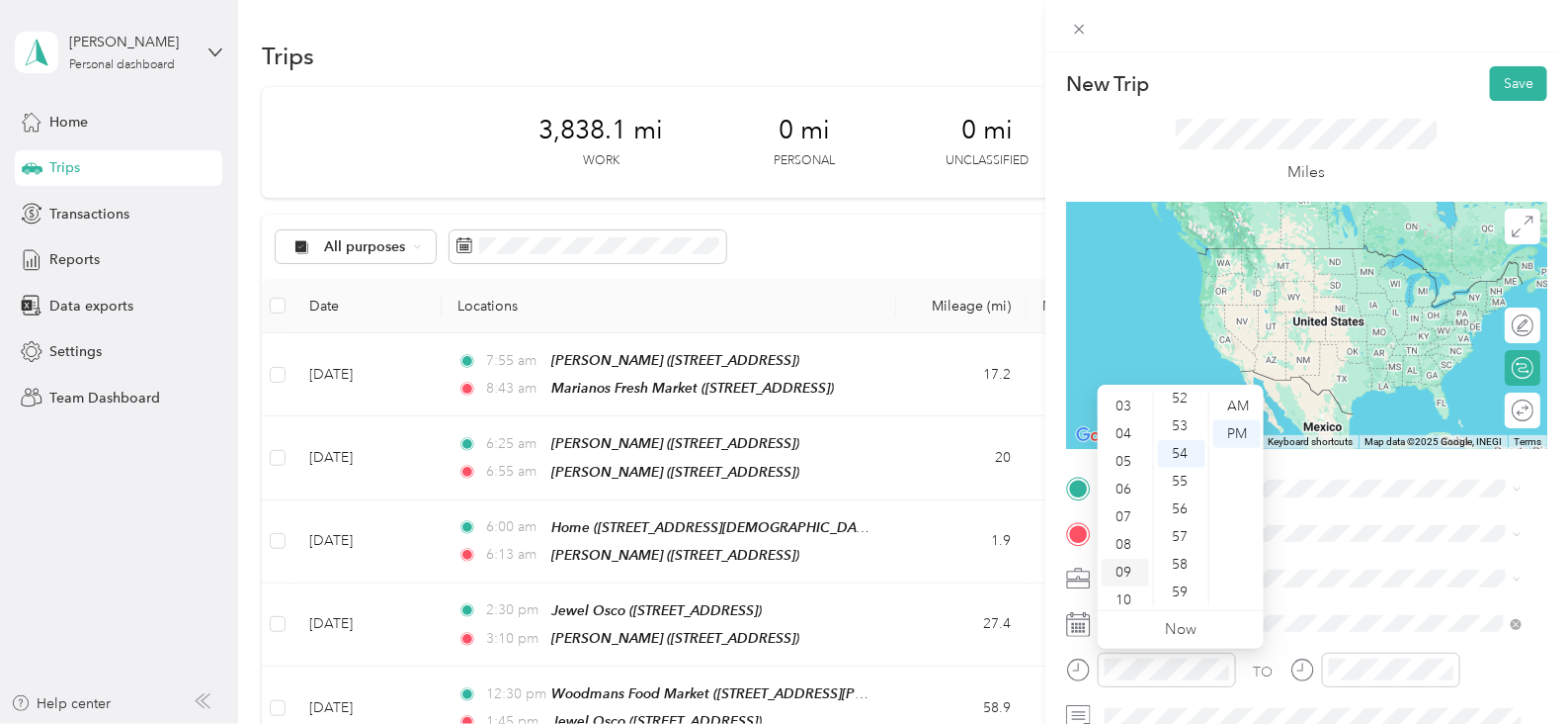
scroll to position [117, 0]
click at [1239, 408] on div "AM" at bounding box center [1237, 407] width 48 height 28
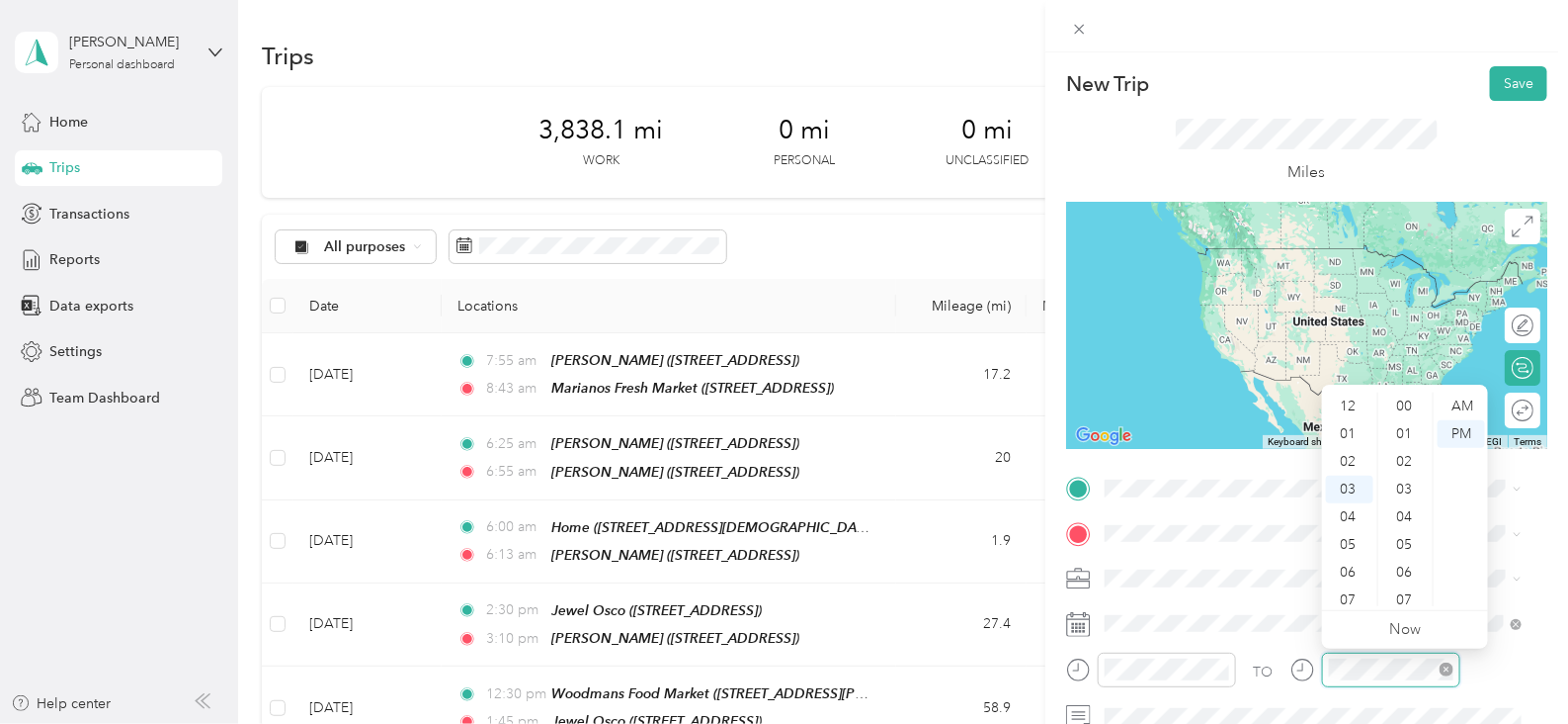
scroll to position [1447, 0]
click at [1346, 595] on div "10" at bounding box center [1350, 600] width 48 height 28
click at [1412, 512] on div "16" at bounding box center [1406, 514] width 48 height 28
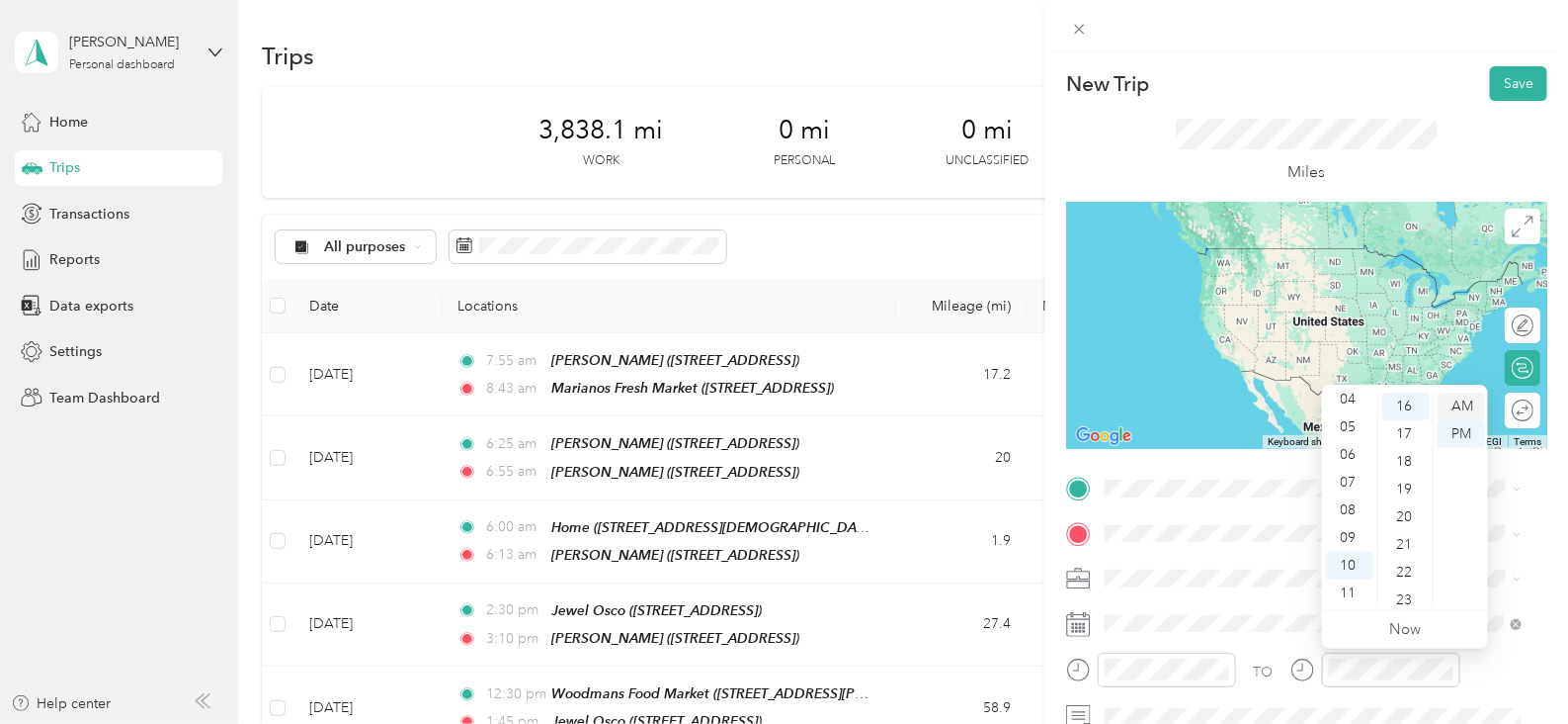
click at [1462, 403] on div "AM" at bounding box center [1462, 407] width 48 height 28
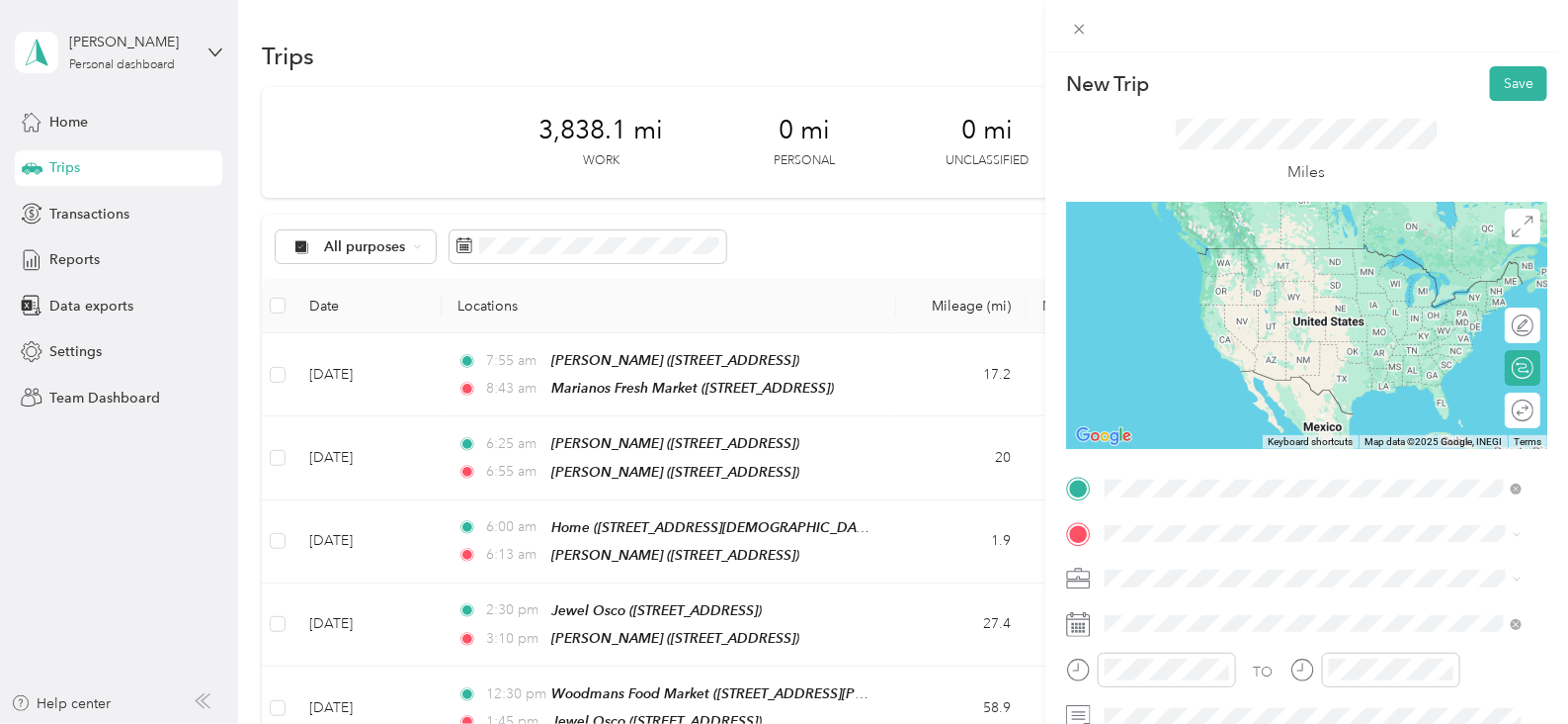
click at [1300, 287] on div "TEAM Marianos Fresh Market [STREET_ADDRESS]" at bounding box center [1251, 269] width 217 height 49
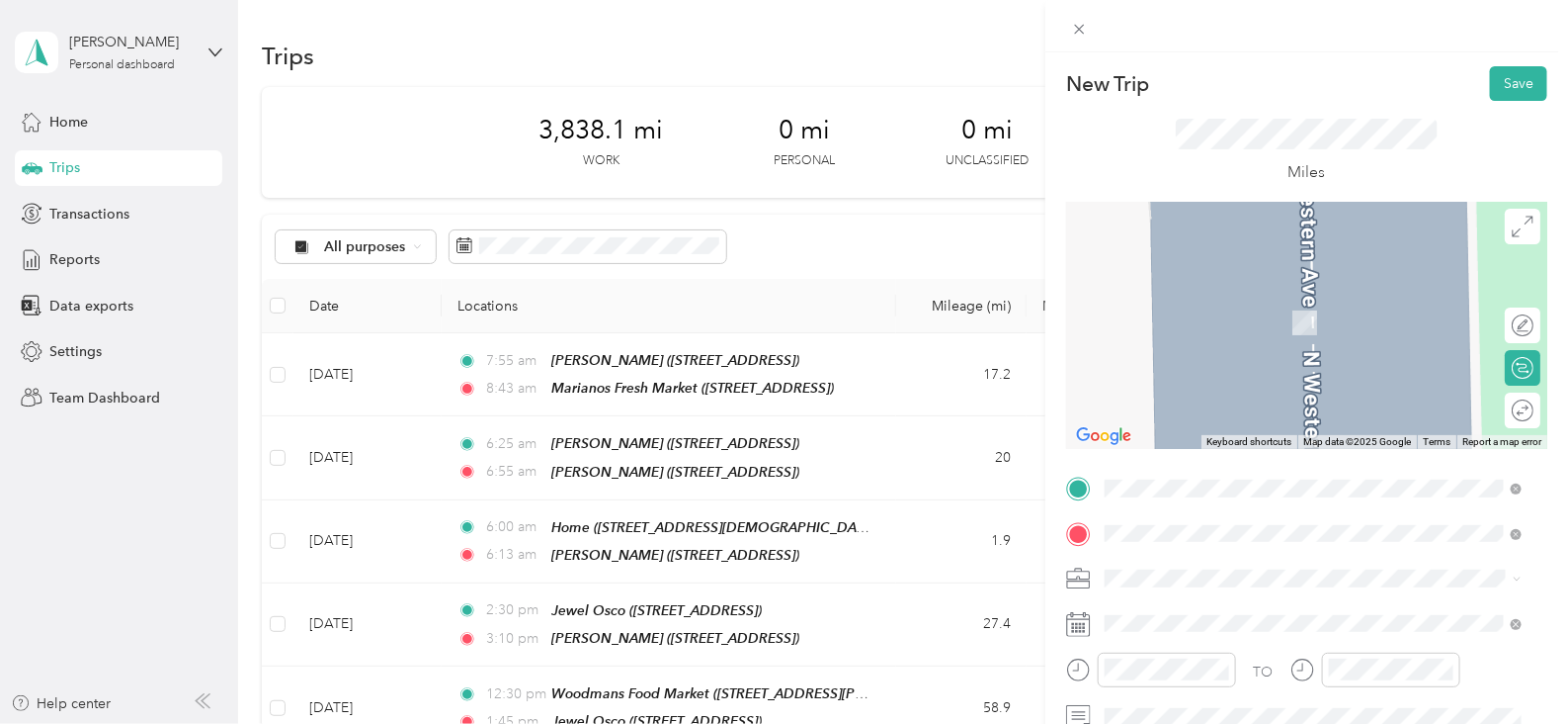
click at [1250, 390] on span "[STREET_ADDRESS][DEMOGRAPHIC_DATA][US_STATE]" at bounding box center [1318, 391] width 352 height 17
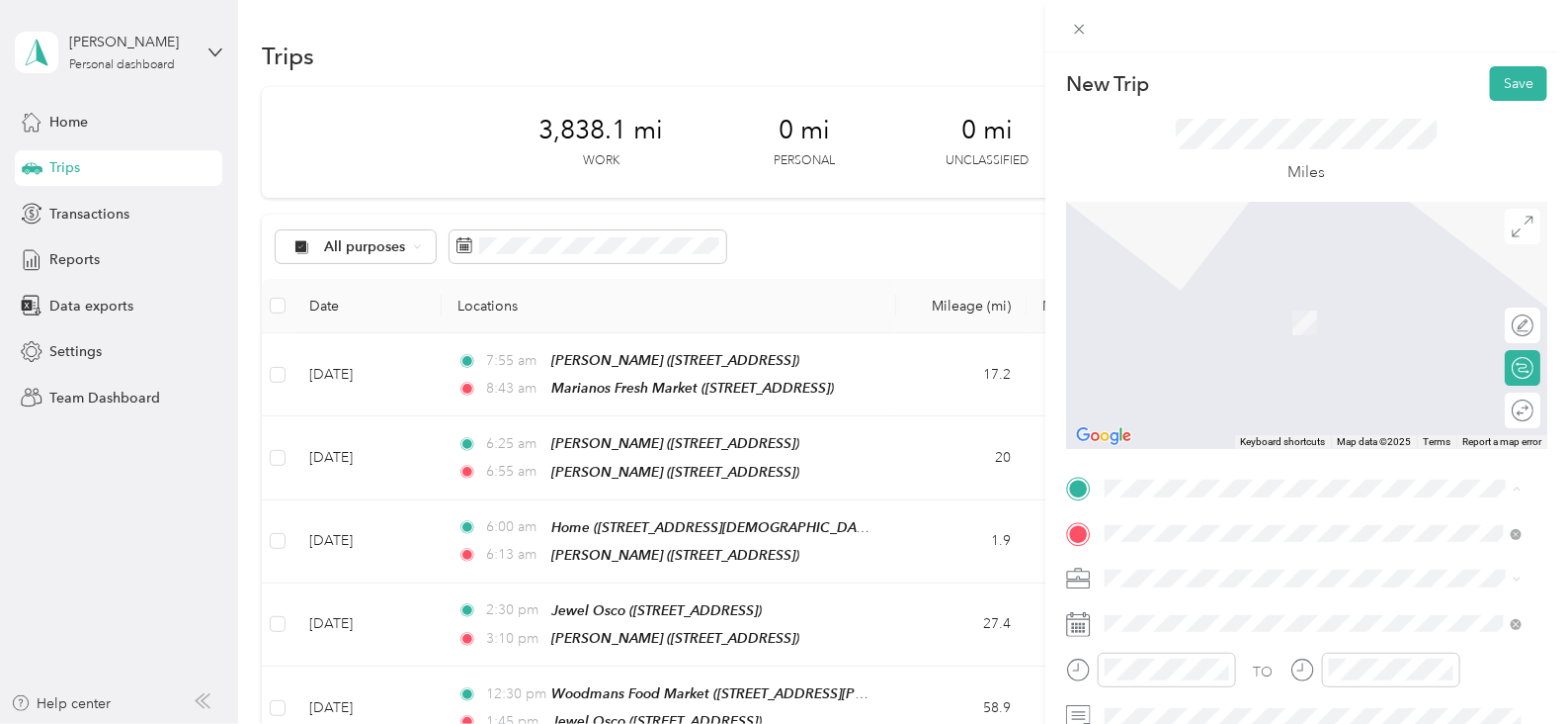
click at [1242, 432] on div "TEAM Marianos Fresh Market [STREET_ADDRESS]" at bounding box center [1251, 408] width 217 height 49
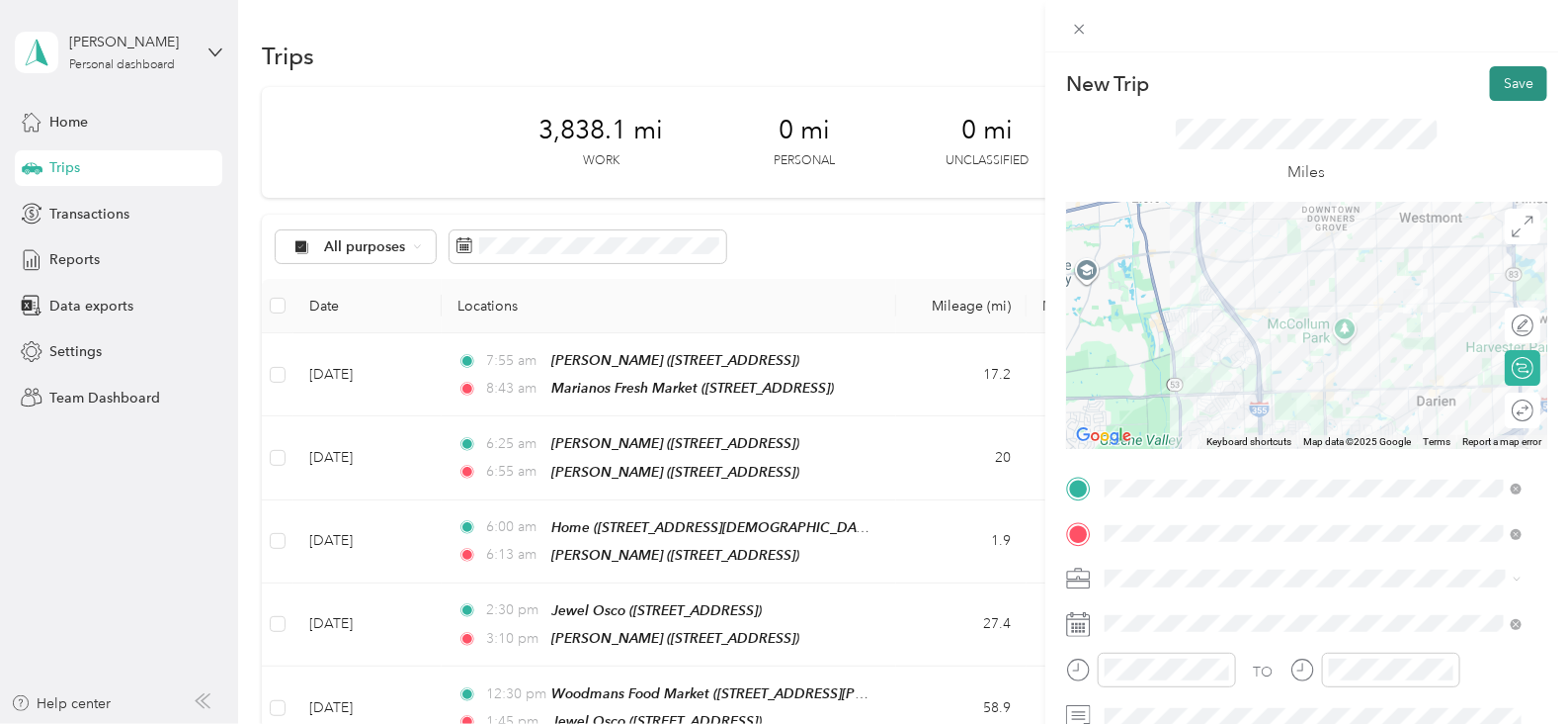
click at [1497, 91] on button "Save" at bounding box center [1519, 84] width 58 height 35
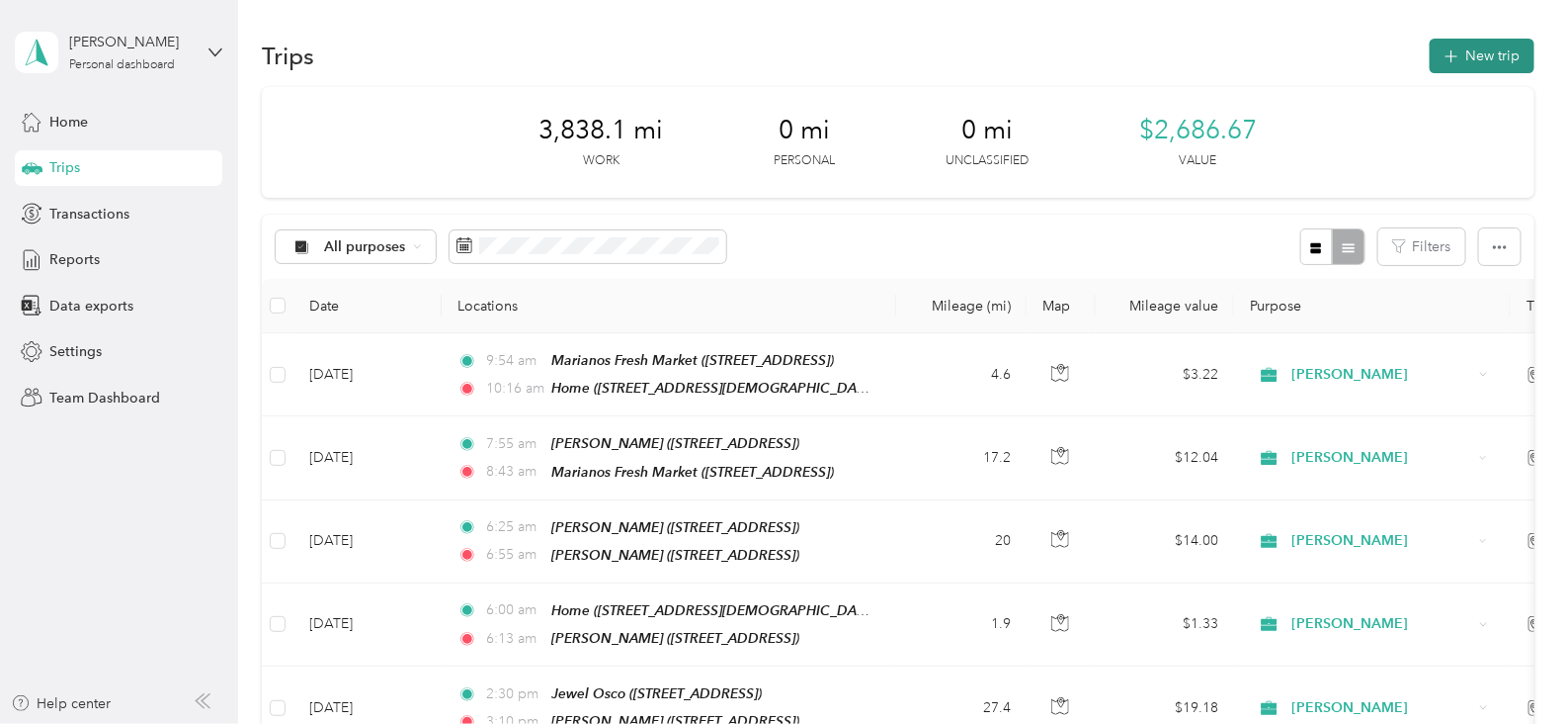
click at [1455, 54] on button "New trip" at bounding box center [1481, 56] width 104 height 35
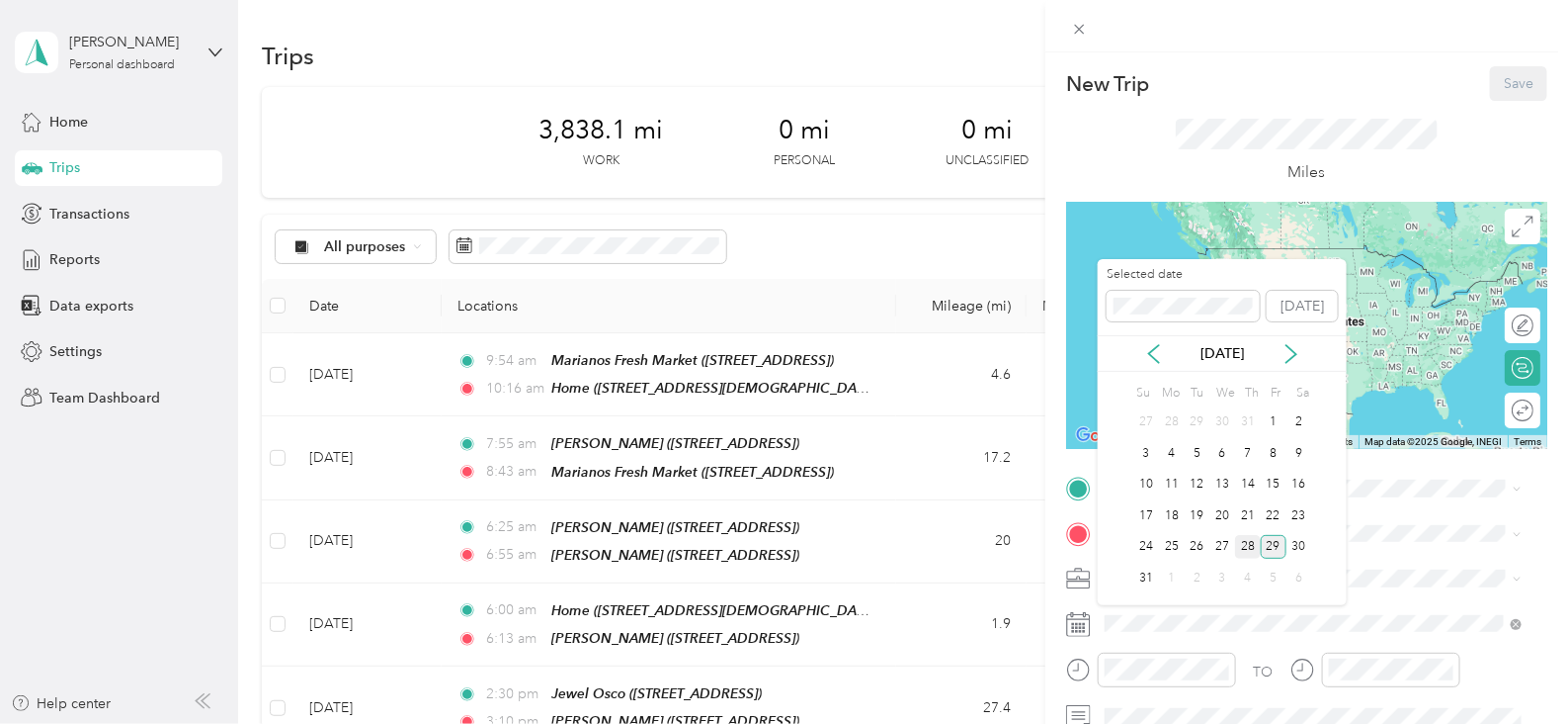
click at [1250, 551] on div "28" at bounding box center [1248, 547] width 26 height 25
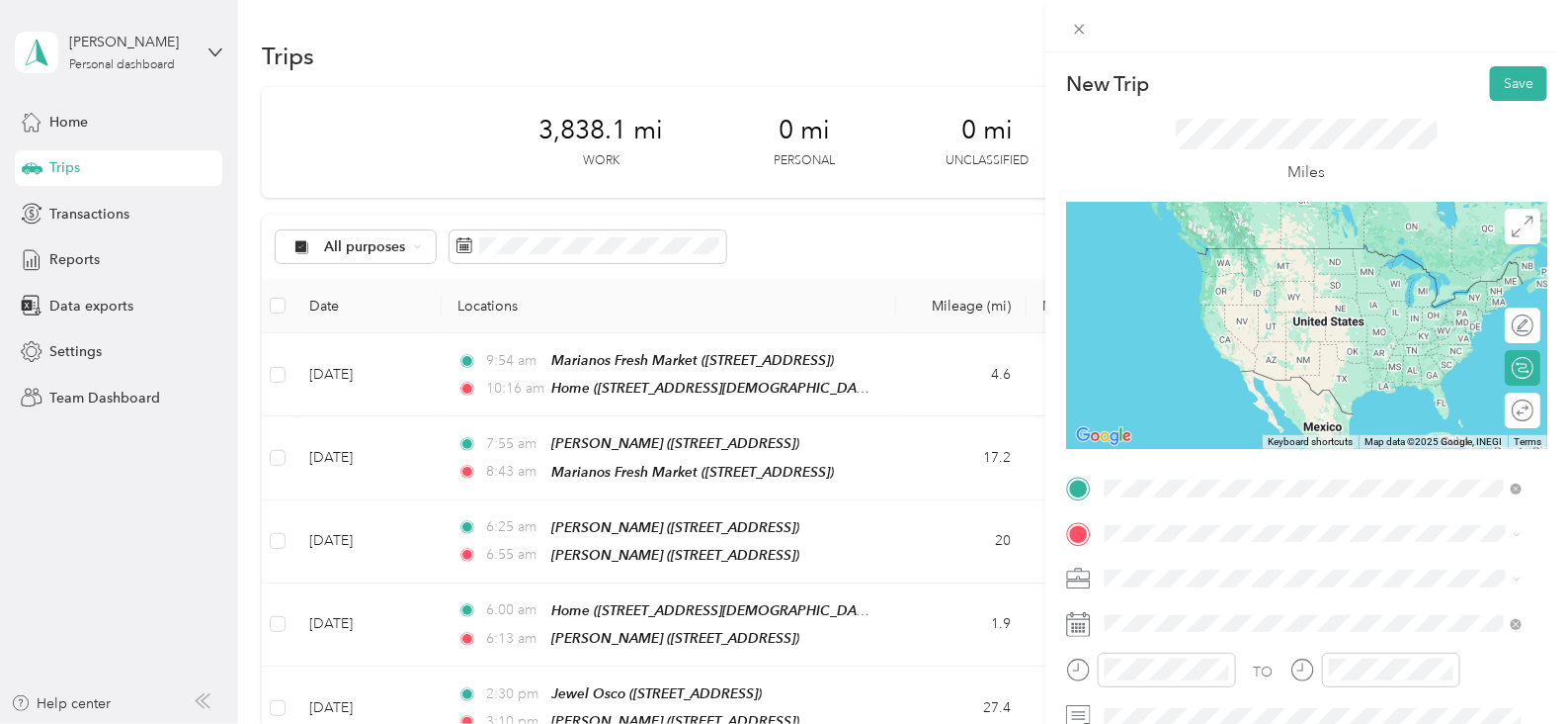
click at [1230, 344] on span "[STREET_ADDRESS][DEMOGRAPHIC_DATA][US_STATE]" at bounding box center [1318, 345] width 352 height 17
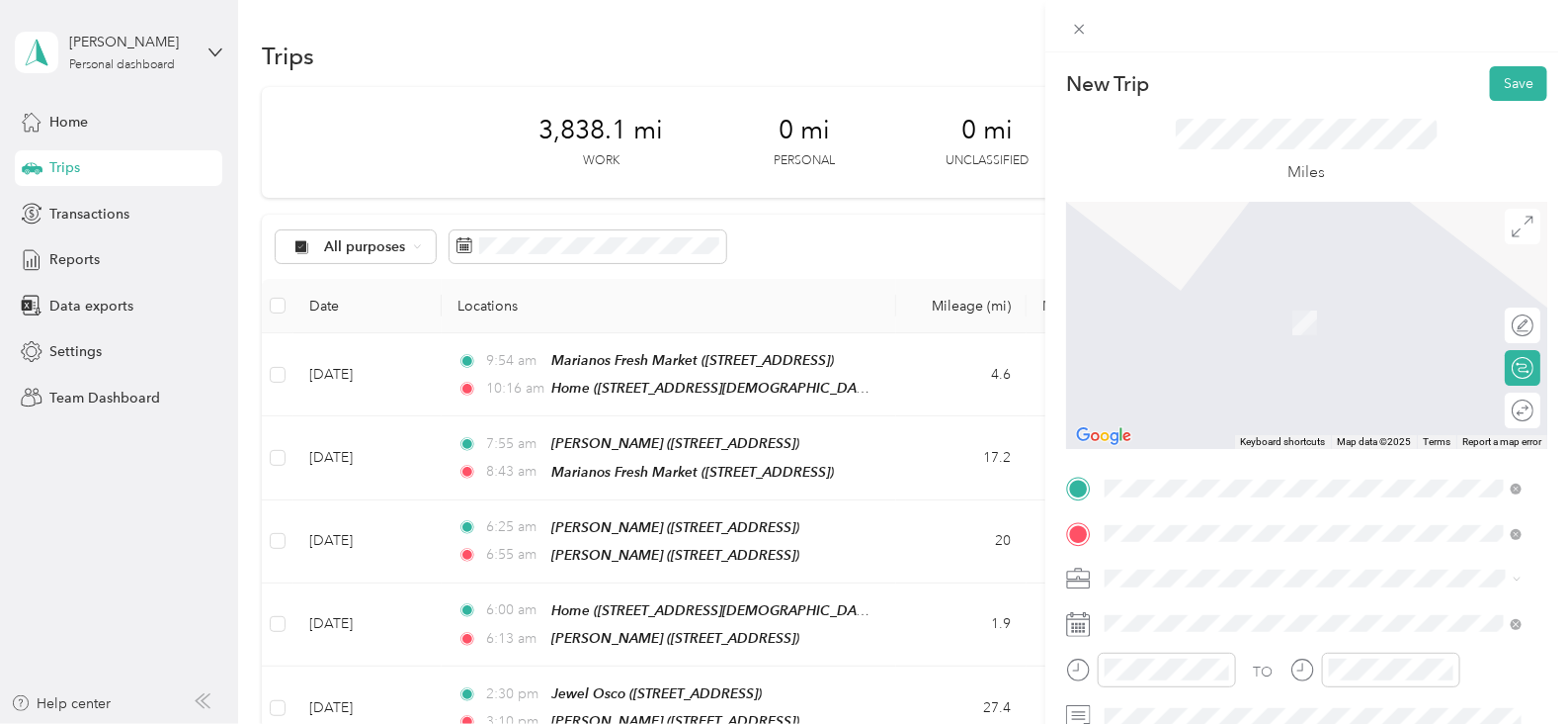
click at [1318, 398] on div "Jewel Darien [STREET_ADDRESS][US_STATE]" at bounding box center [1241, 381] width 198 height 42
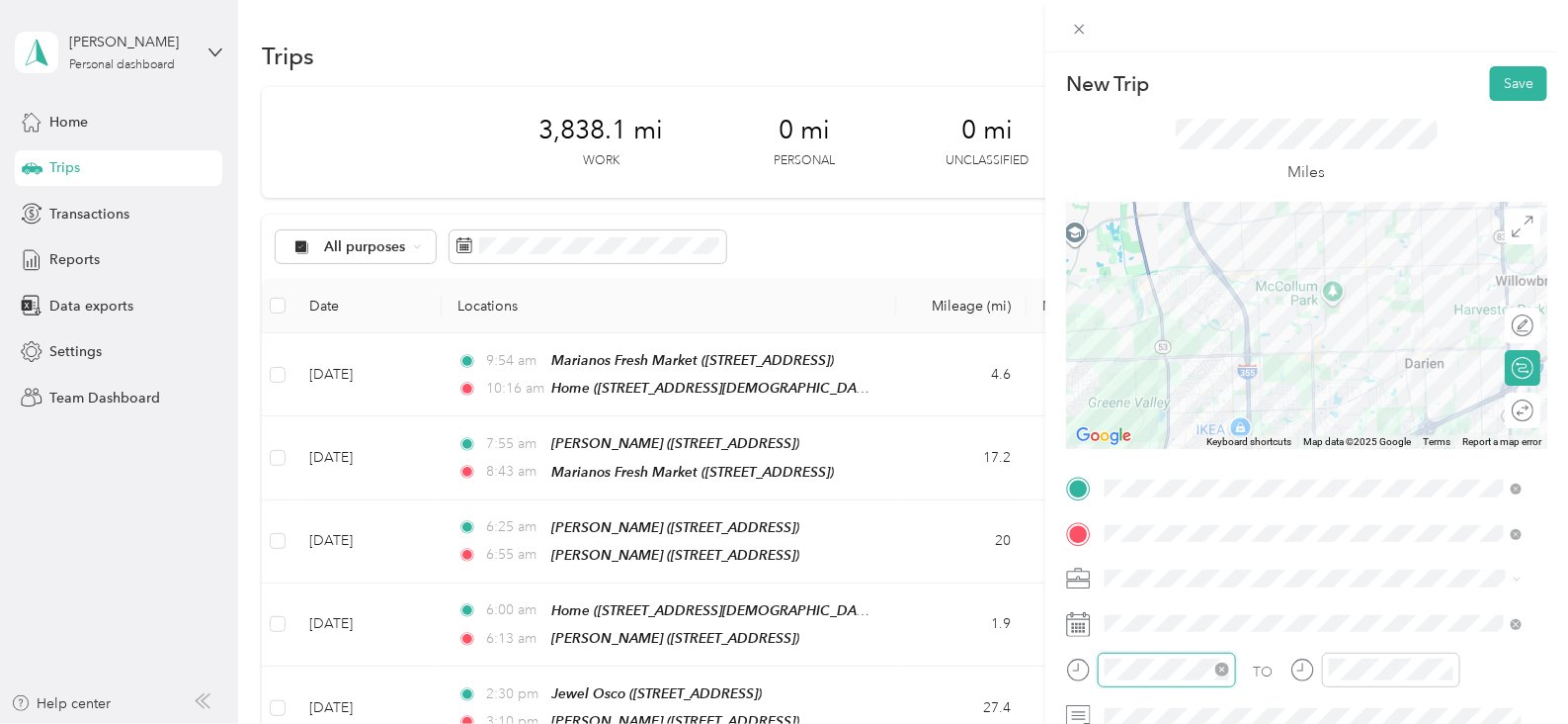
scroll to position [1447, 0]
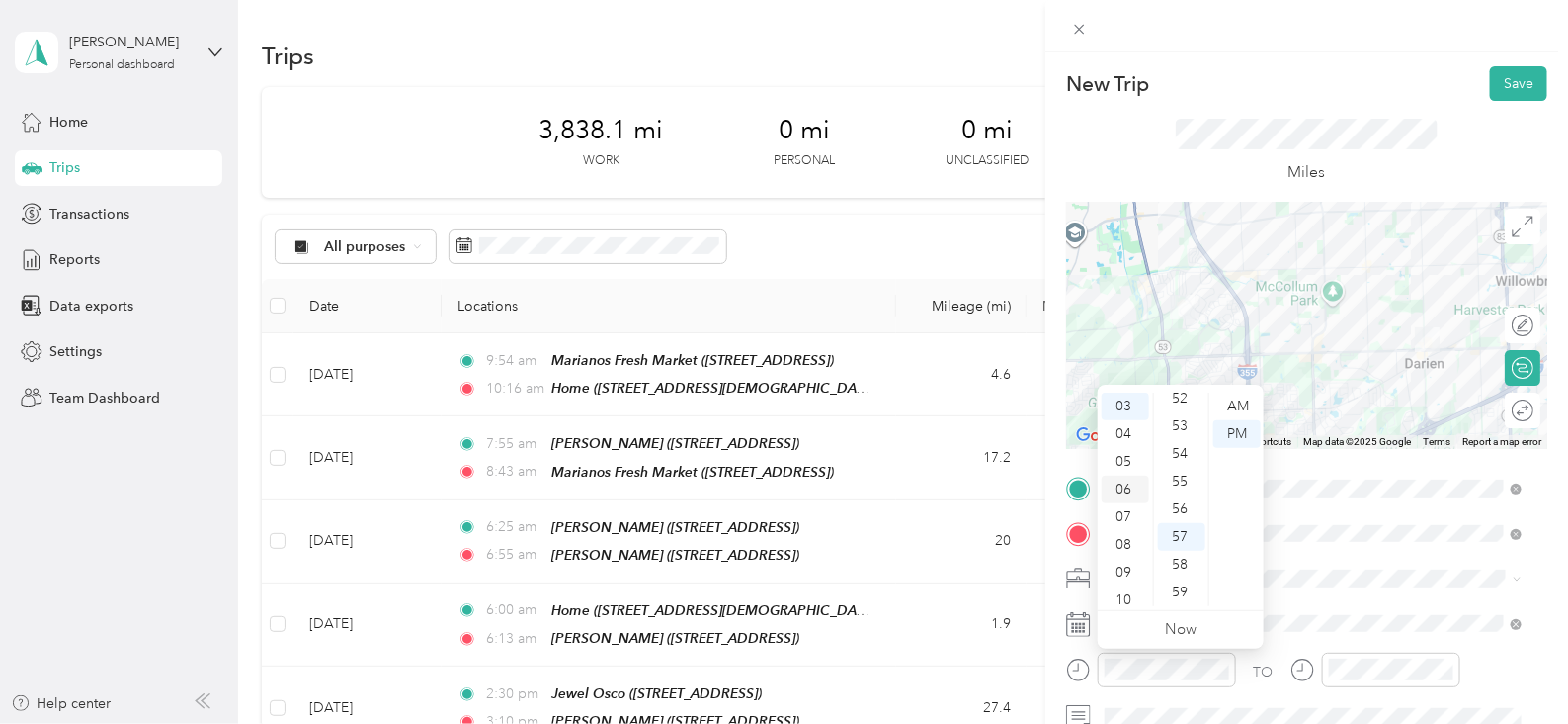
click at [1131, 490] on div "06" at bounding box center [1126, 489] width 48 height 28
click at [1182, 403] on div "00" at bounding box center [1182, 407] width 48 height 28
click at [1240, 406] on div "AM" at bounding box center [1237, 407] width 48 height 28
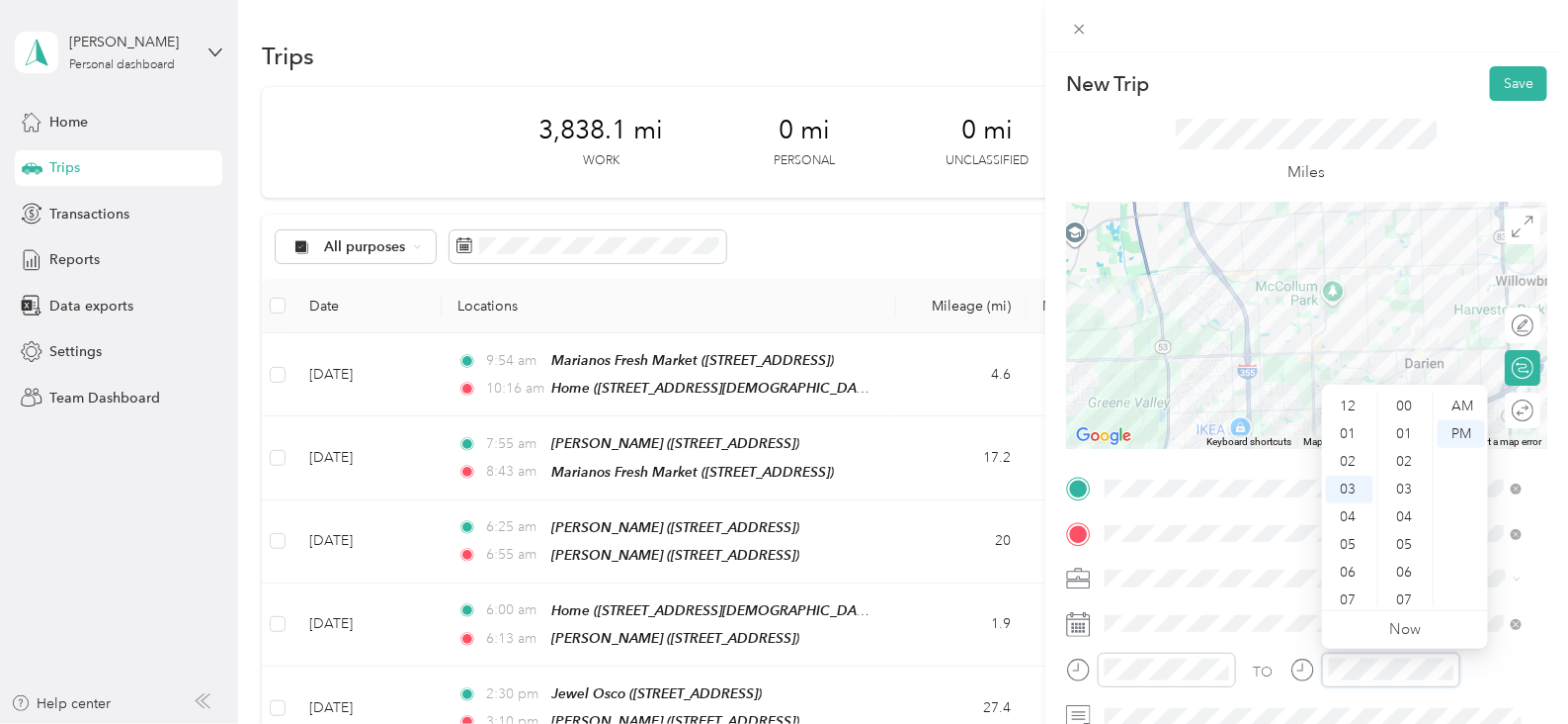
scroll to position [1447, 0]
click at [1357, 488] on div "06" at bounding box center [1350, 489] width 48 height 28
click at [1410, 595] on div "19" at bounding box center [1406, 597] width 48 height 28
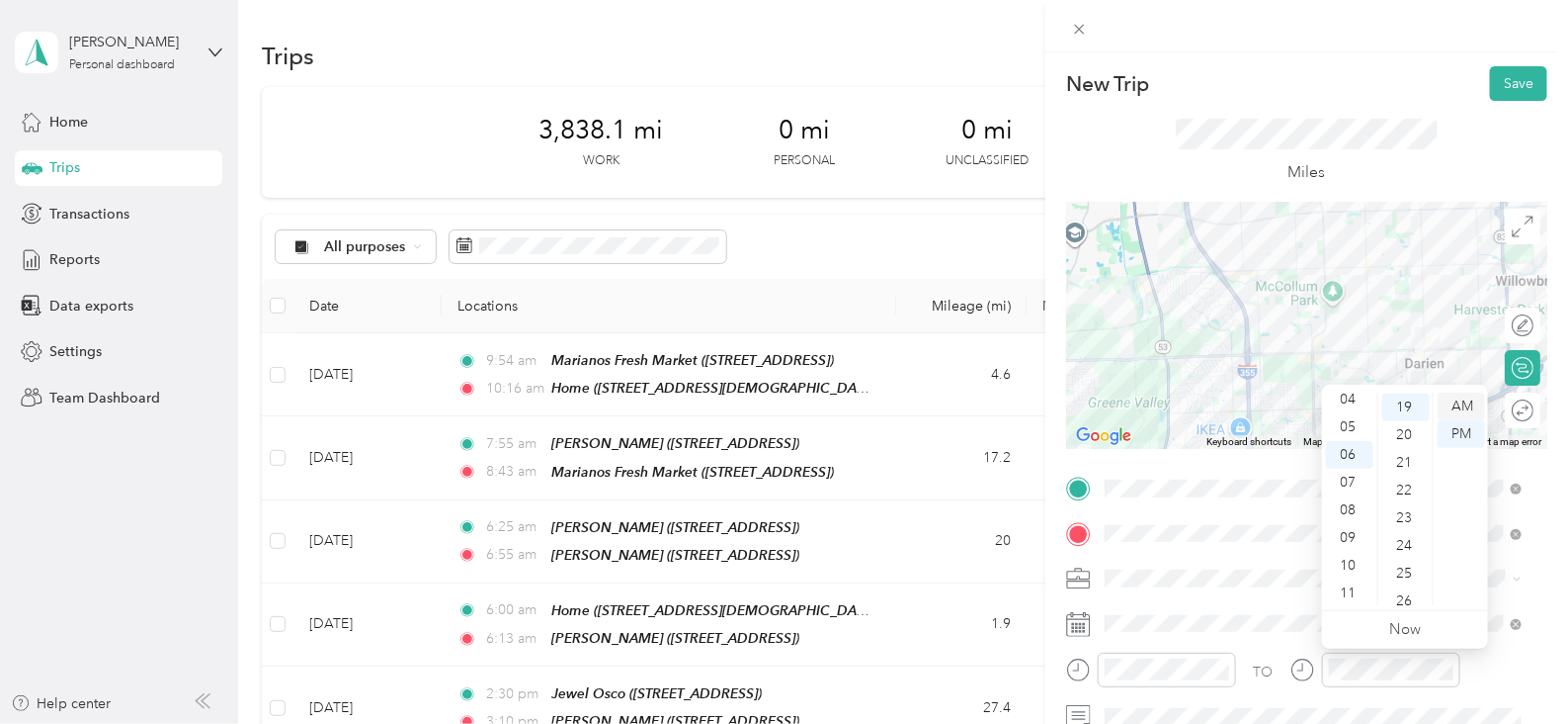
click at [1459, 410] on div "AM" at bounding box center [1462, 407] width 48 height 28
click at [1516, 75] on button "Save" at bounding box center [1519, 84] width 58 height 35
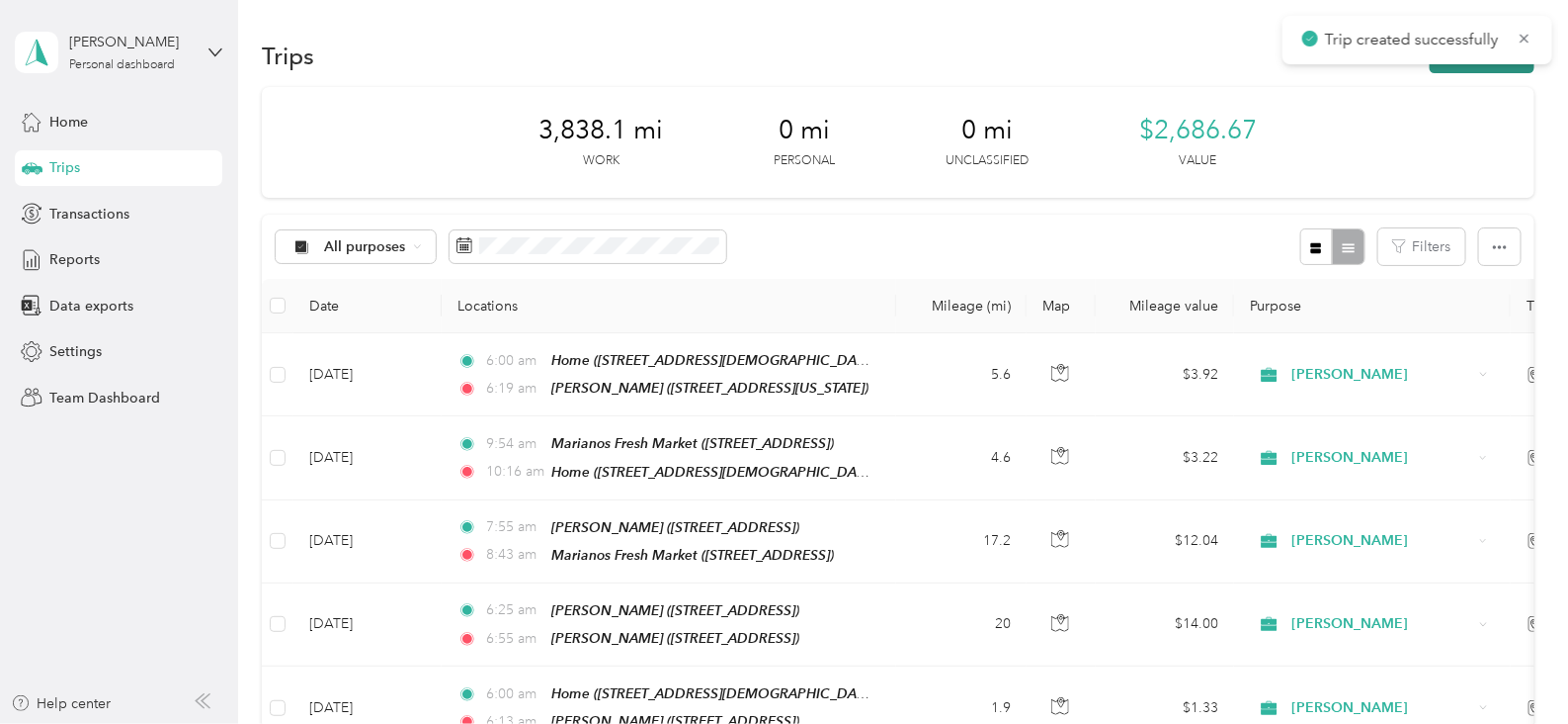
click at [1478, 72] on button "New trip" at bounding box center [1481, 56] width 104 height 35
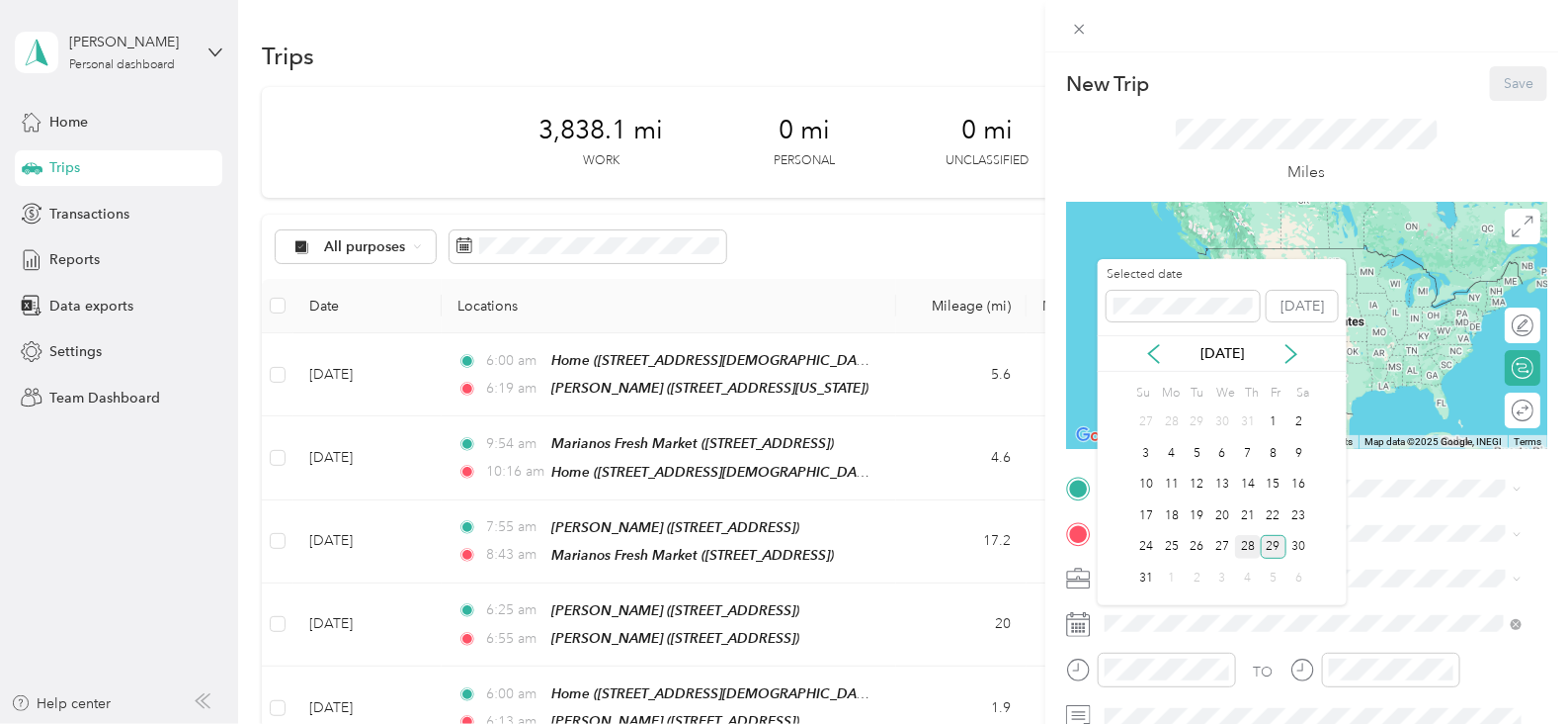
click at [1255, 545] on div "28" at bounding box center [1248, 547] width 26 height 25
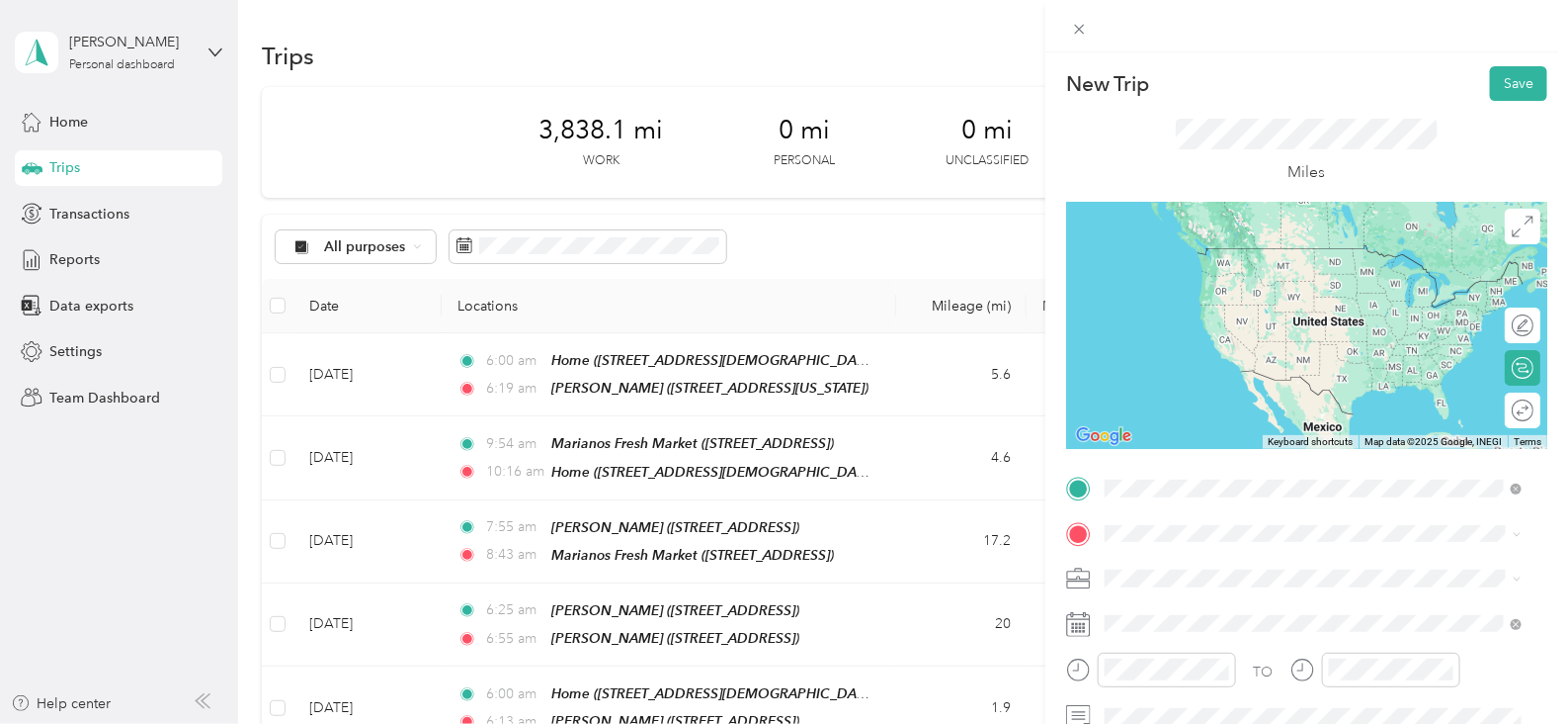
click at [1270, 284] on div "Jewel Darien [STREET_ADDRESS][US_STATE]" at bounding box center [1312, 266] width 403 height 49
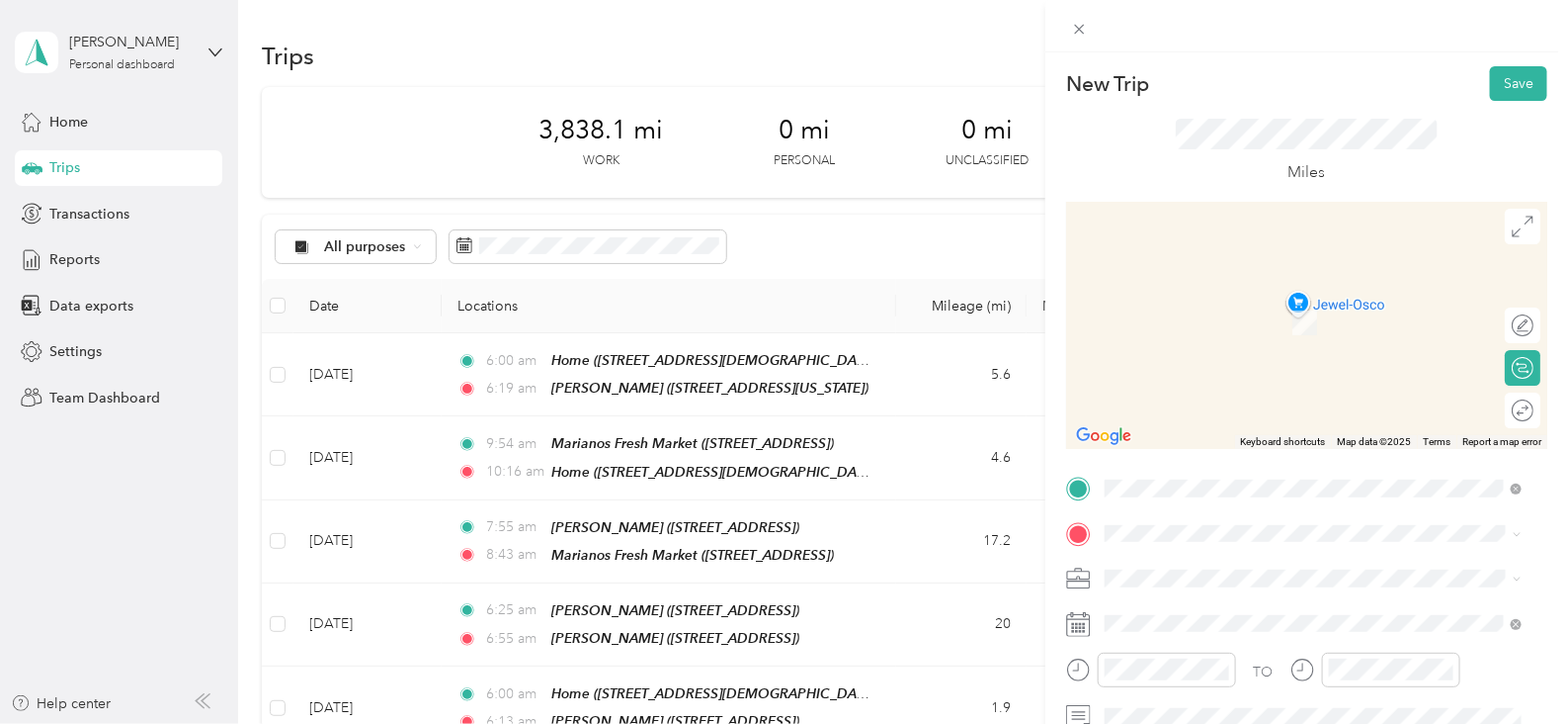
click at [1297, 317] on div "TEAM [PERSON_NAME] [STREET_ADDRESS]" at bounding box center [1235, 313] width 185 height 49
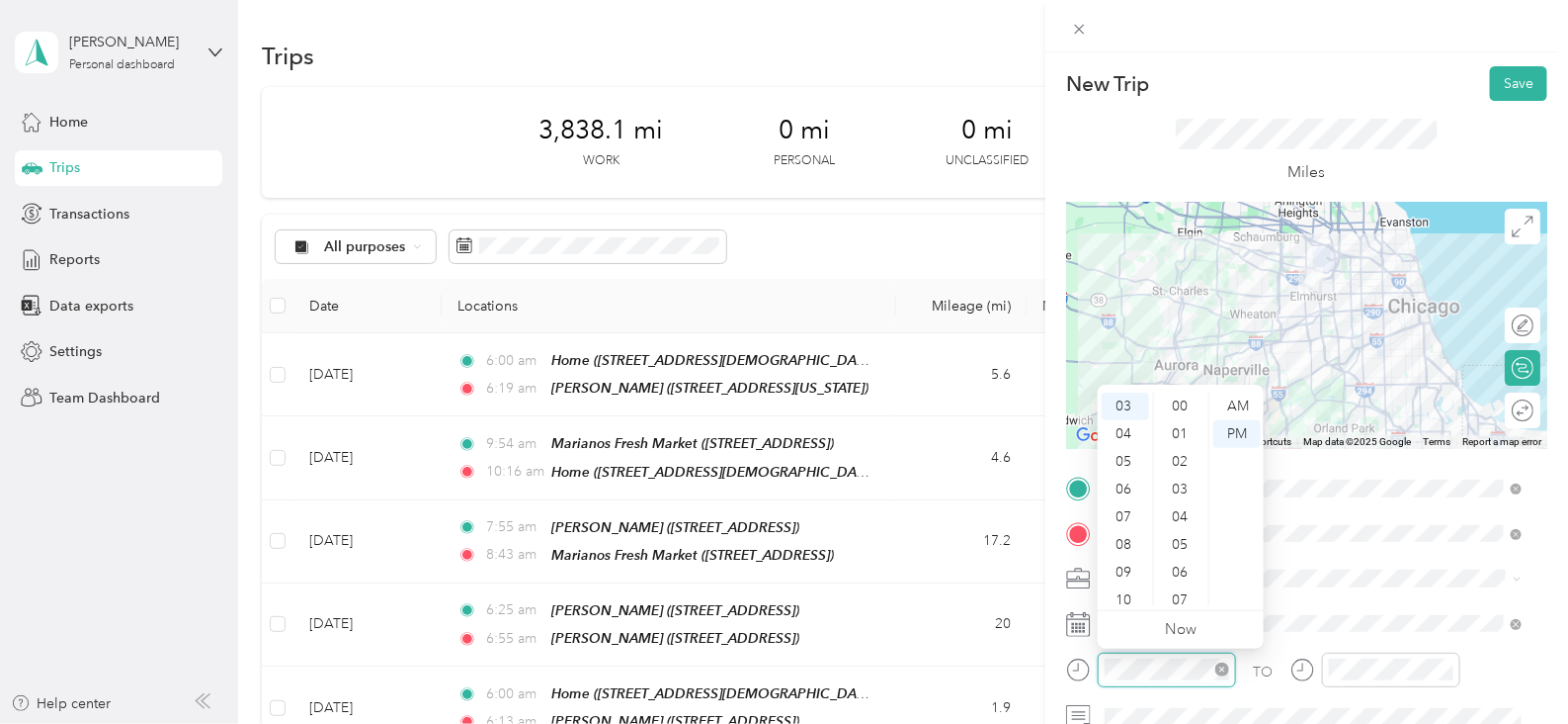
scroll to position [1447, 0]
click at [1126, 523] on div "07" at bounding box center [1126, 517] width 48 height 28
click at [1175, 403] on div "00" at bounding box center [1182, 407] width 48 height 28
click at [1259, 404] on div "AM" at bounding box center [1237, 407] width 48 height 28
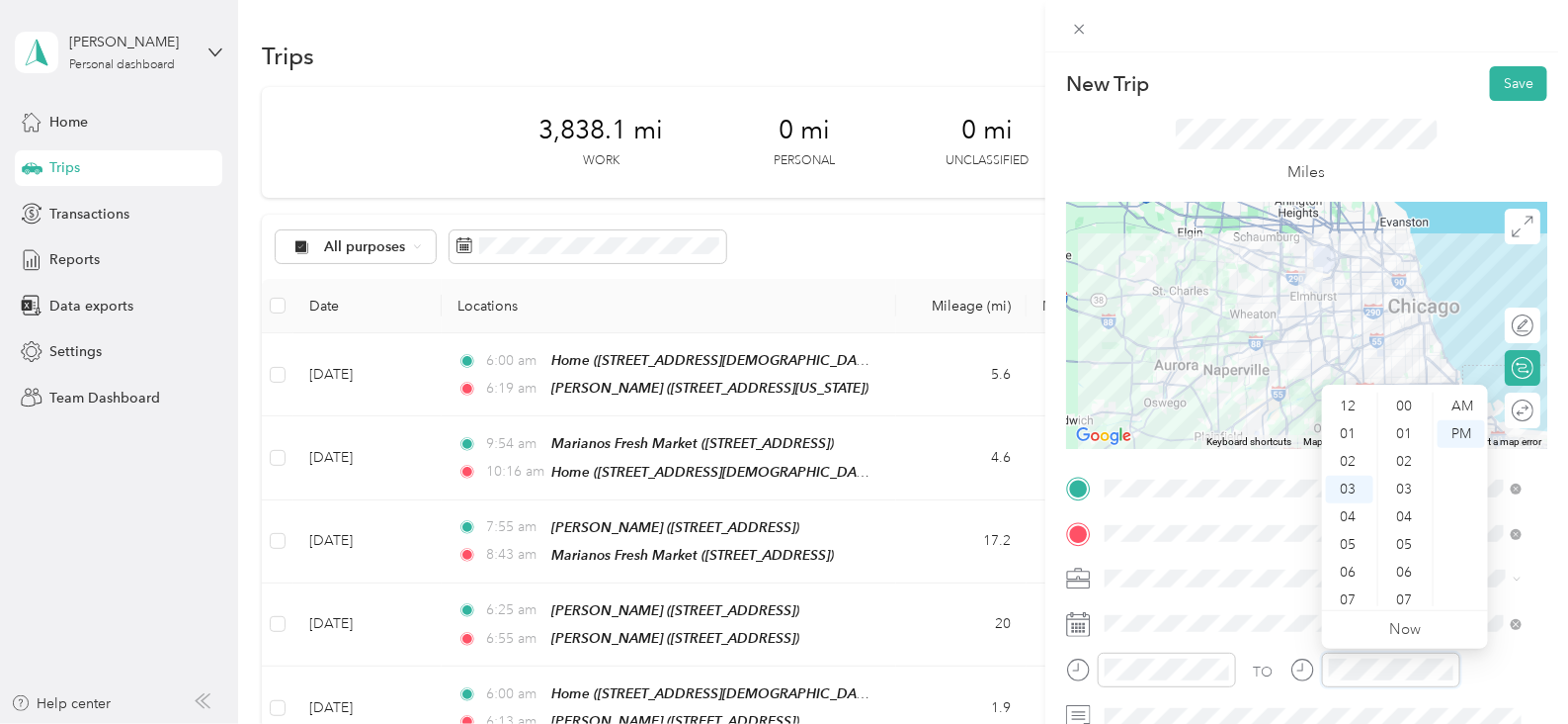
scroll to position [1447, 0]
click at [1354, 516] on div "07" at bounding box center [1350, 517] width 48 height 28
click at [1412, 513] on div "25" at bounding box center [1406, 516] width 48 height 28
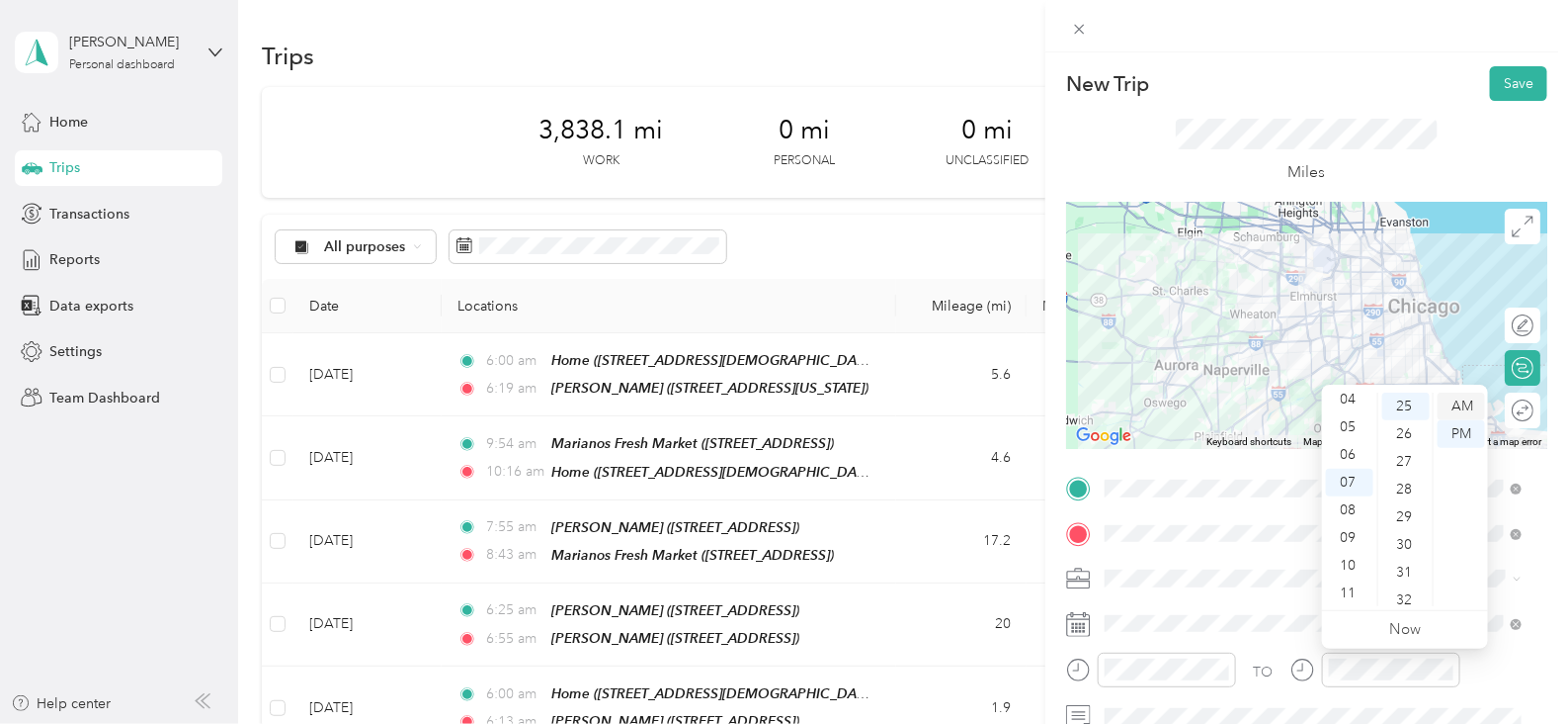
drag, startPoint x: 1469, startPoint y: 400, endPoint x: 1482, endPoint y: 393, distance: 14.8
click at [1469, 399] on div "AM" at bounding box center [1462, 407] width 48 height 28
click at [1490, 93] on button "Save" at bounding box center [1519, 84] width 58 height 35
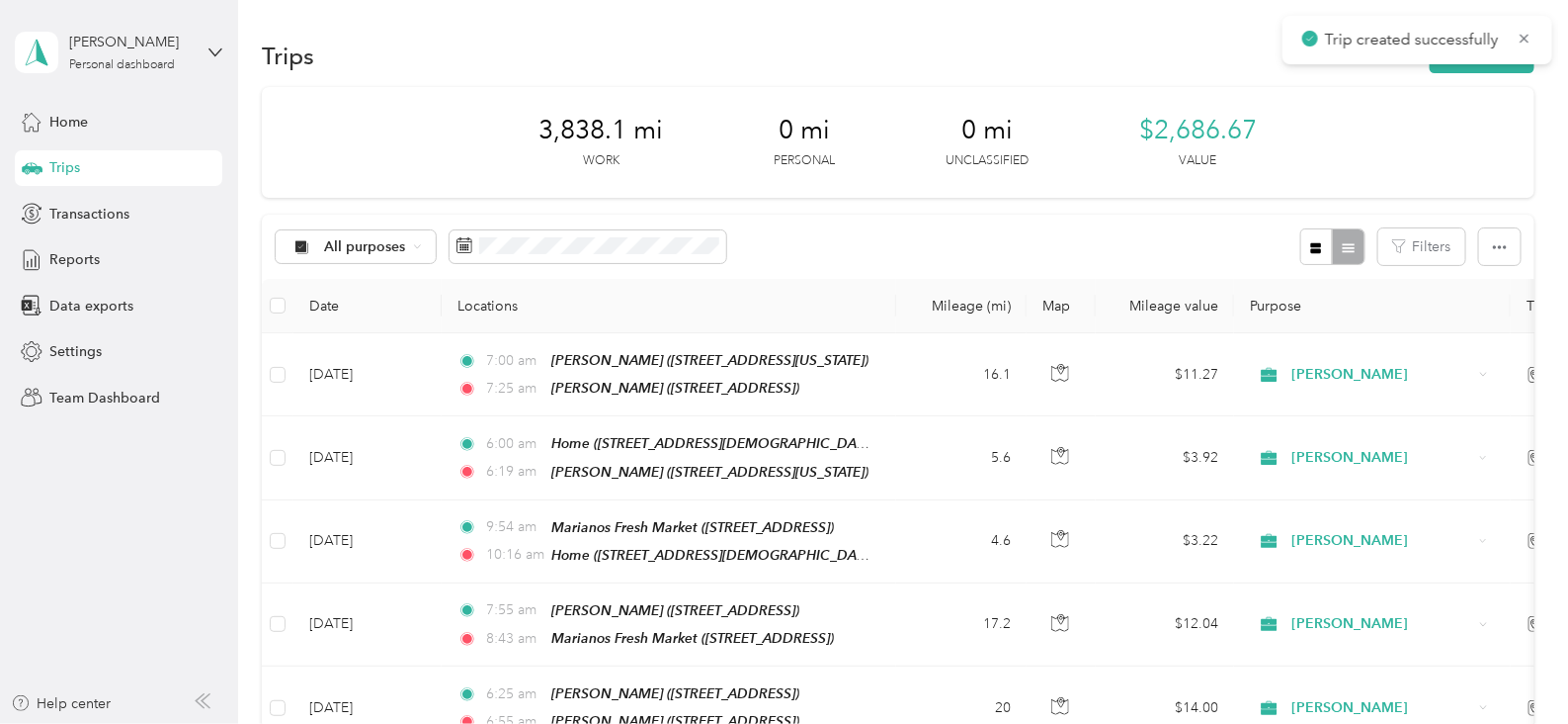
click at [1444, 74] on div "Trips New trip" at bounding box center [898, 56] width 1273 height 42
click at [1479, 50] on button "New trip" at bounding box center [1481, 56] width 104 height 35
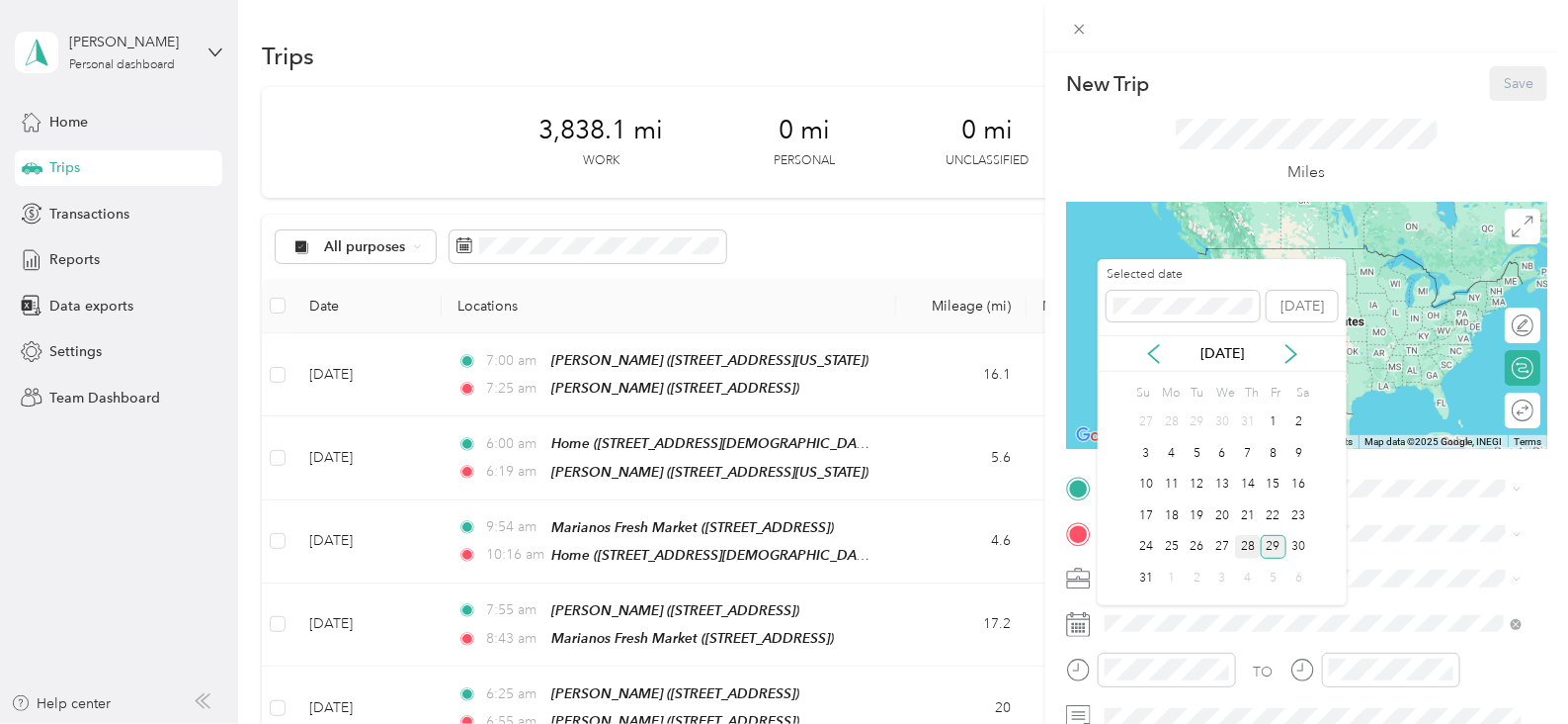
click at [1251, 541] on div "28" at bounding box center [1248, 547] width 26 height 25
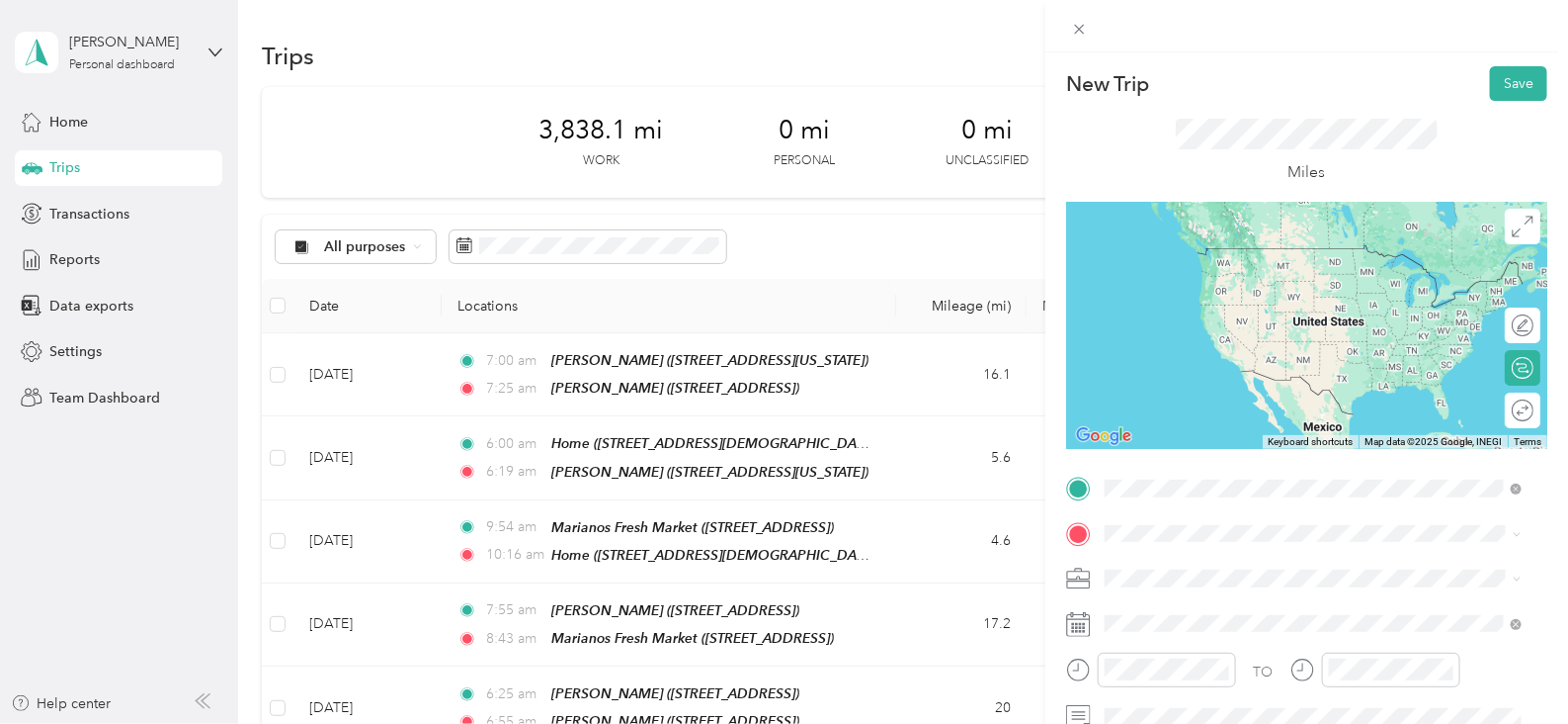
click at [1268, 277] on span "[STREET_ADDRESS]" at bounding box center [1205, 282] width 125 height 17
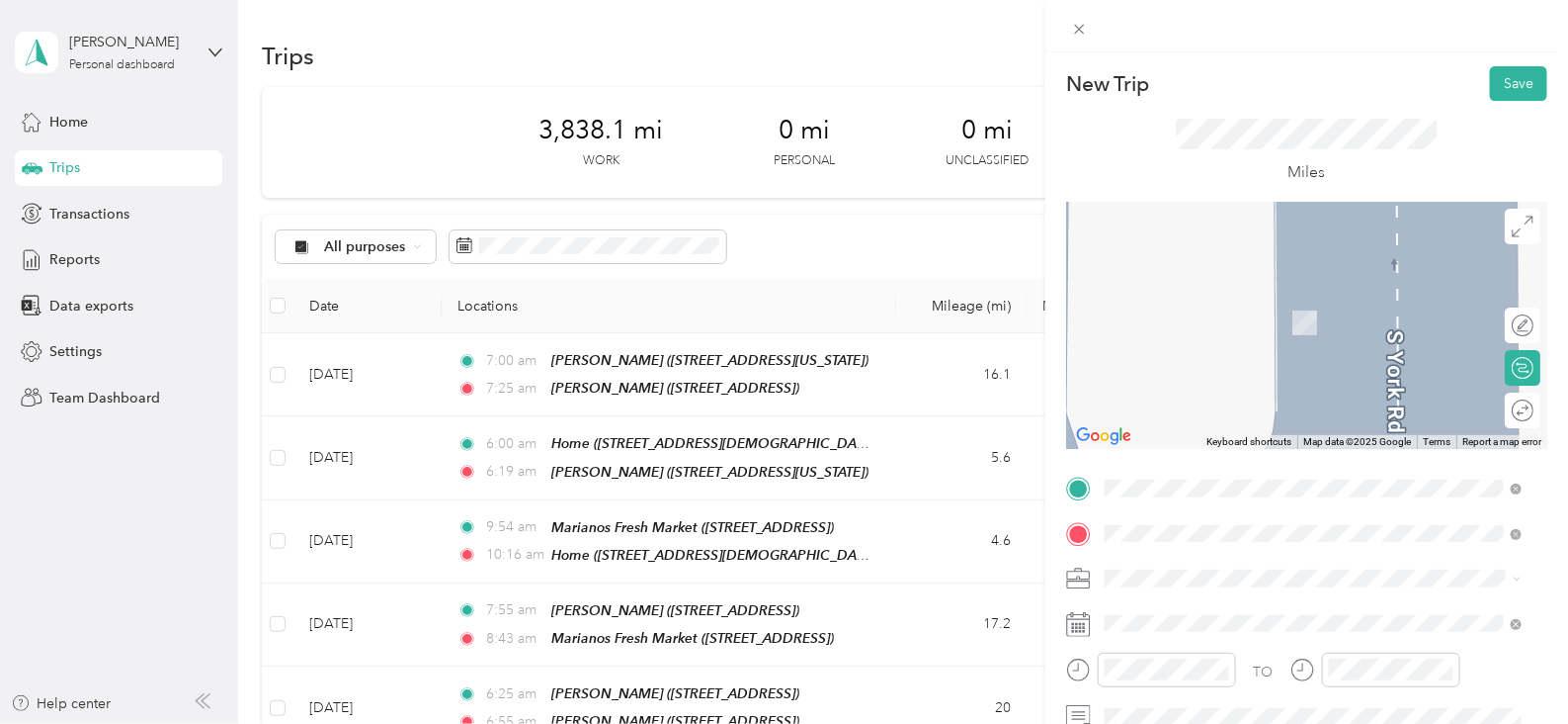
click at [1268, 401] on span "678 N York St, 601261605, Elmhurst, IL, USA" at bounding box center [1205, 405] width 125 height 17
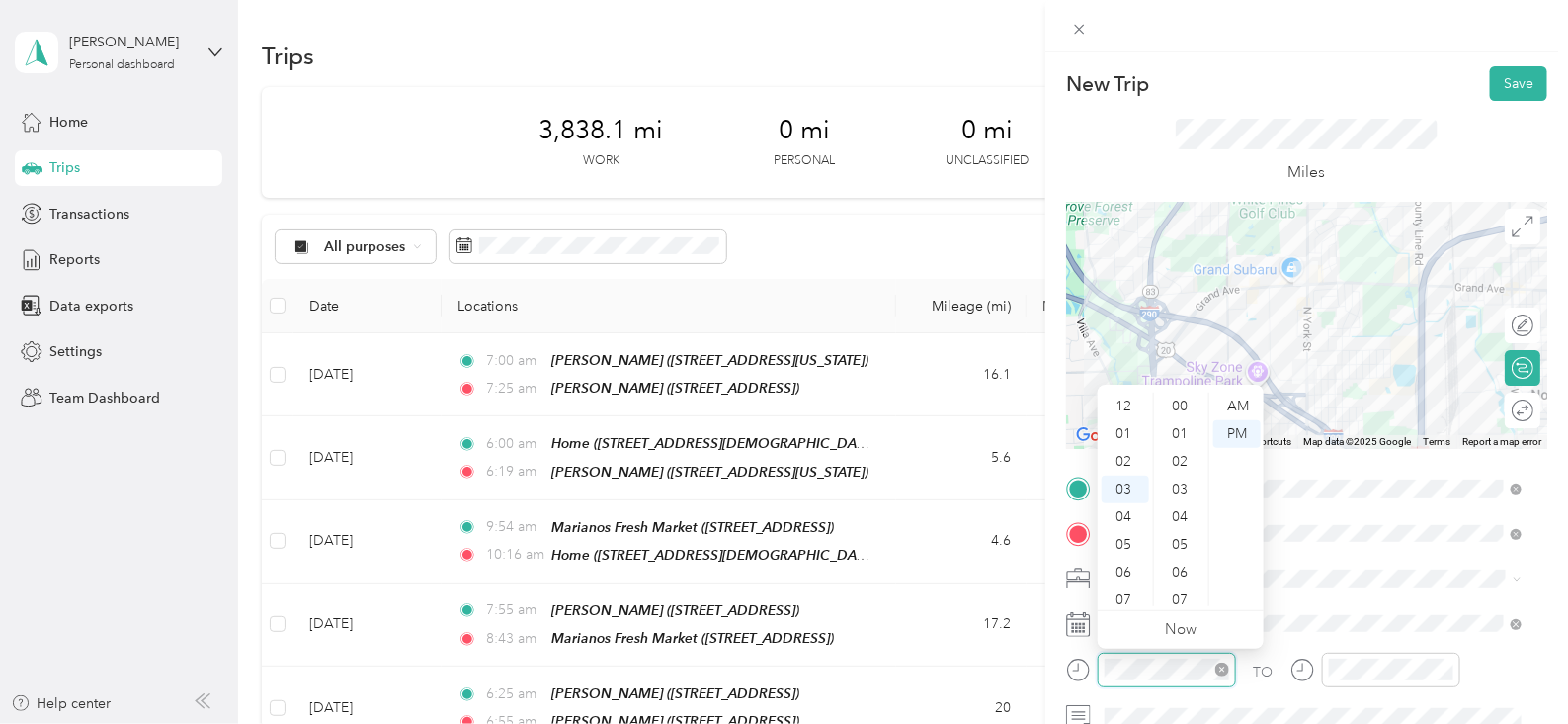
scroll to position [1447, 0]
click at [1112, 543] on div "08" at bounding box center [1126, 545] width 48 height 28
click at [1181, 533] on div "30" at bounding box center [1182, 531] width 48 height 28
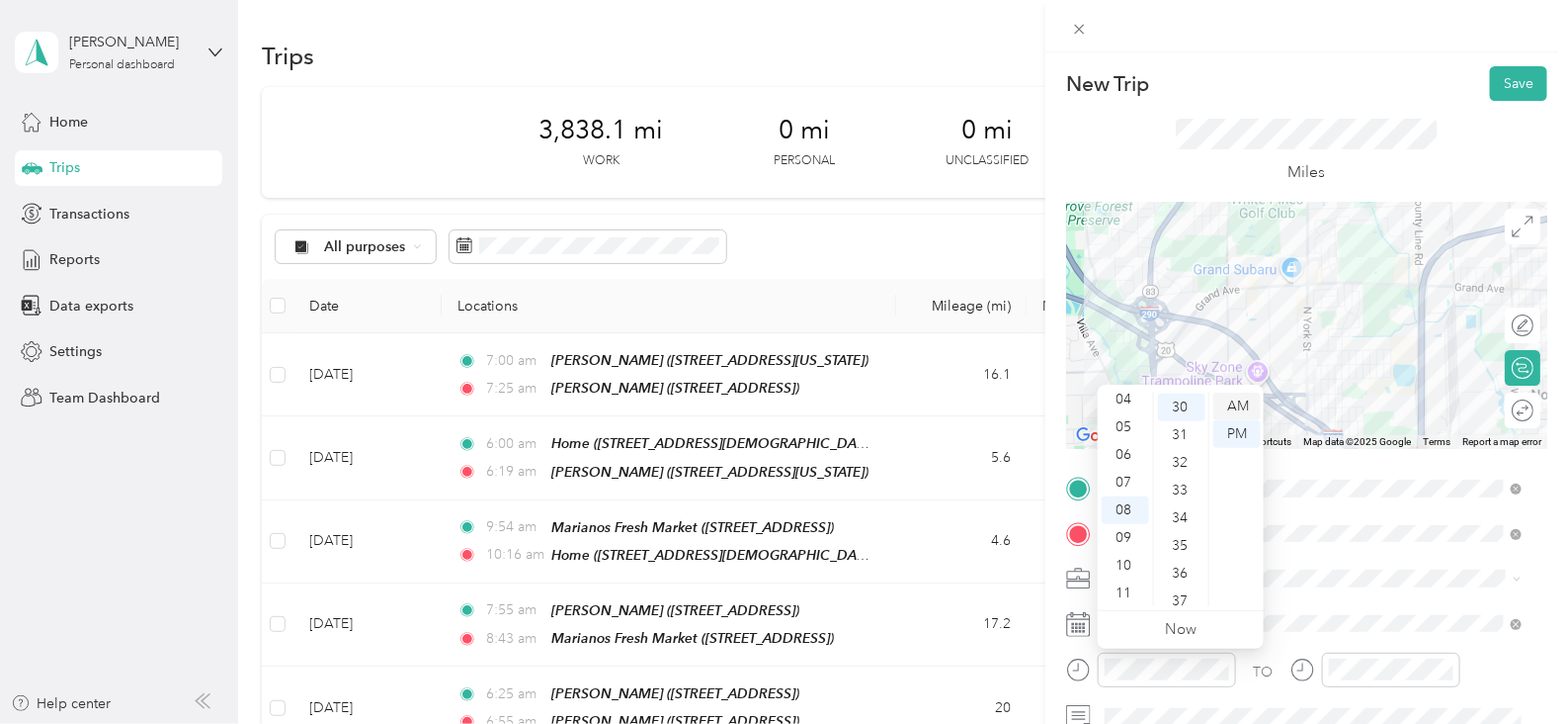
click at [1230, 401] on div "AM" at bounding box center [1237, 407] width 48 height 28
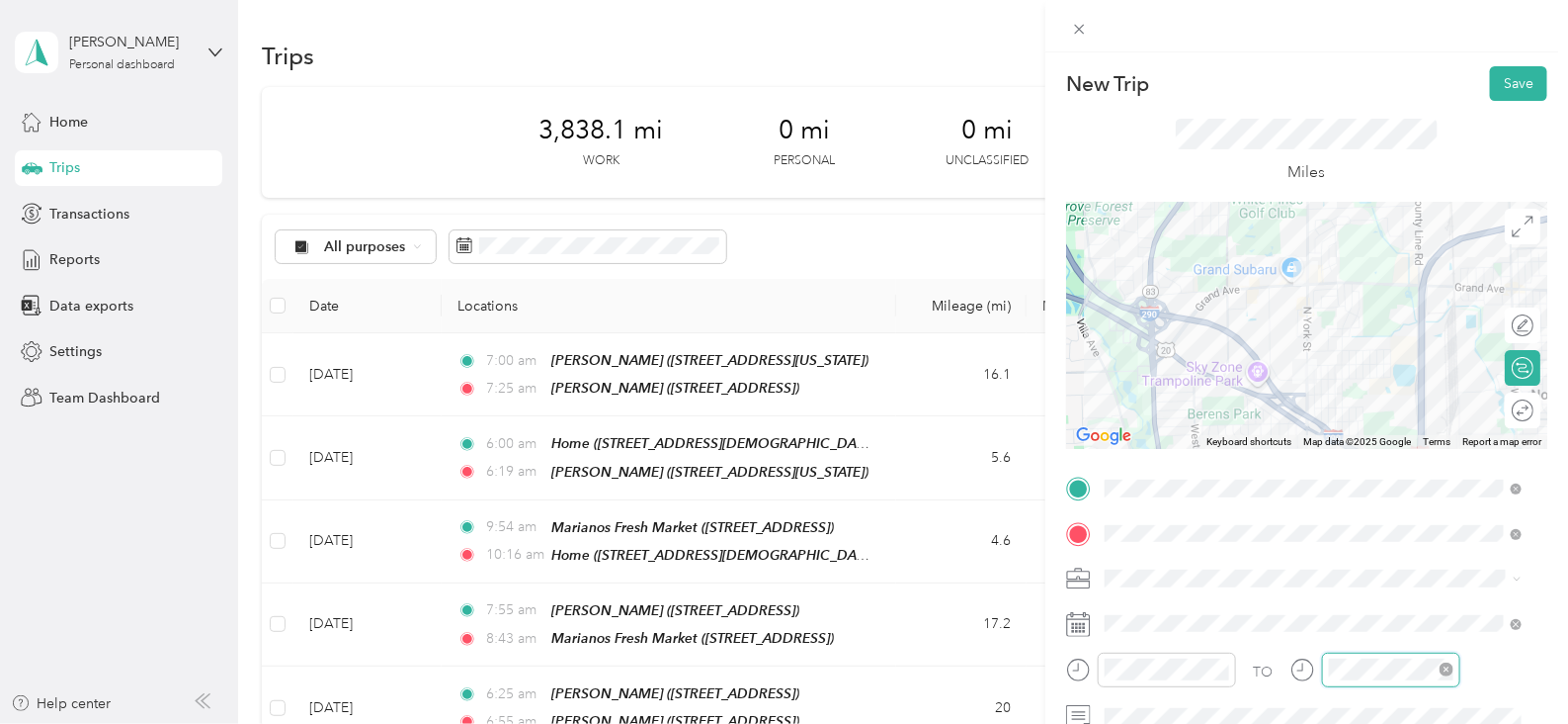
scroll to position [1447, 0]
click at [1350, 536] on div "08" at bounding box center [1350, 545] width 48 height 28
click at [1401, 551] on div "40" at bounding box center [1406, 561] width 48 height 28
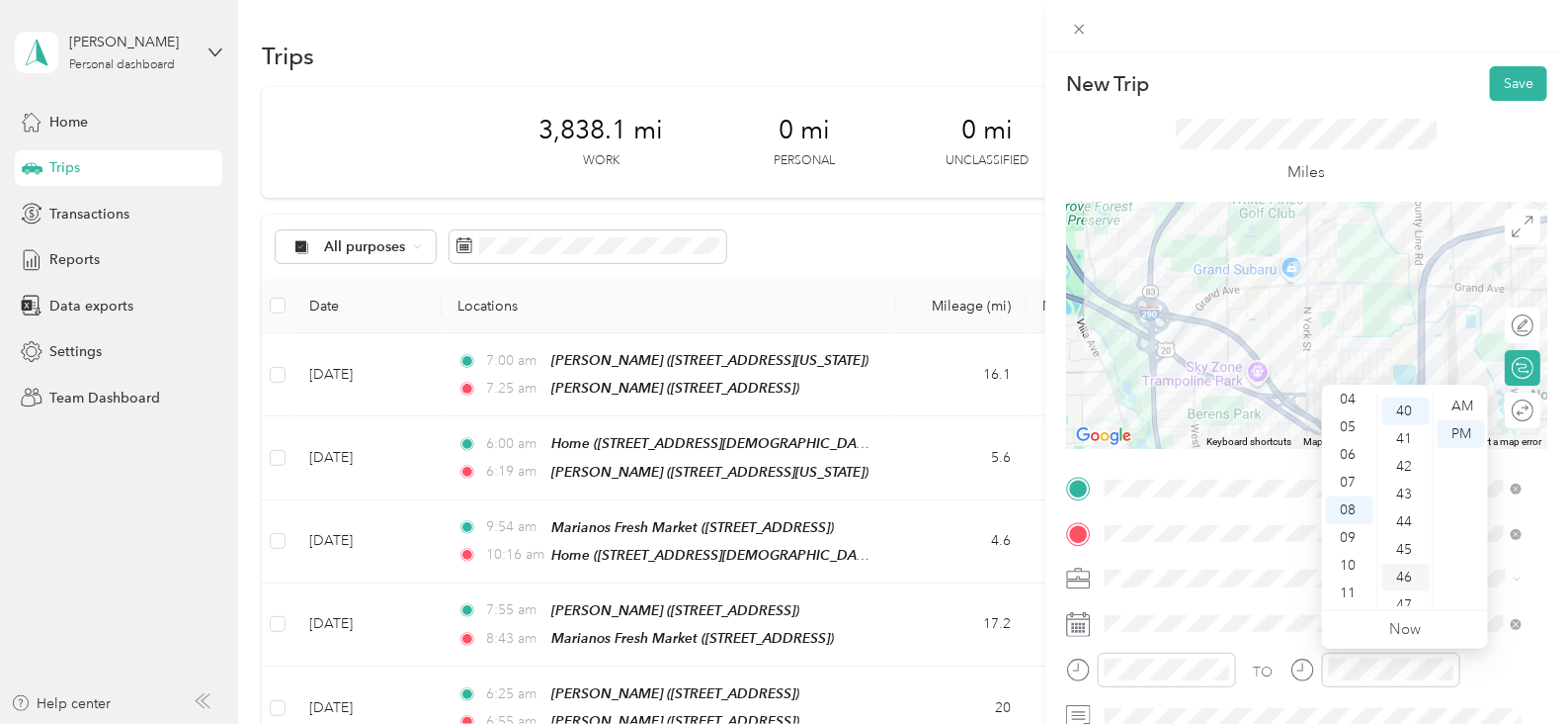
scroll to position [1107, 0]
click at [1462, 399] on div "AM" at bounding box center [1462, 407] width 48 height 28
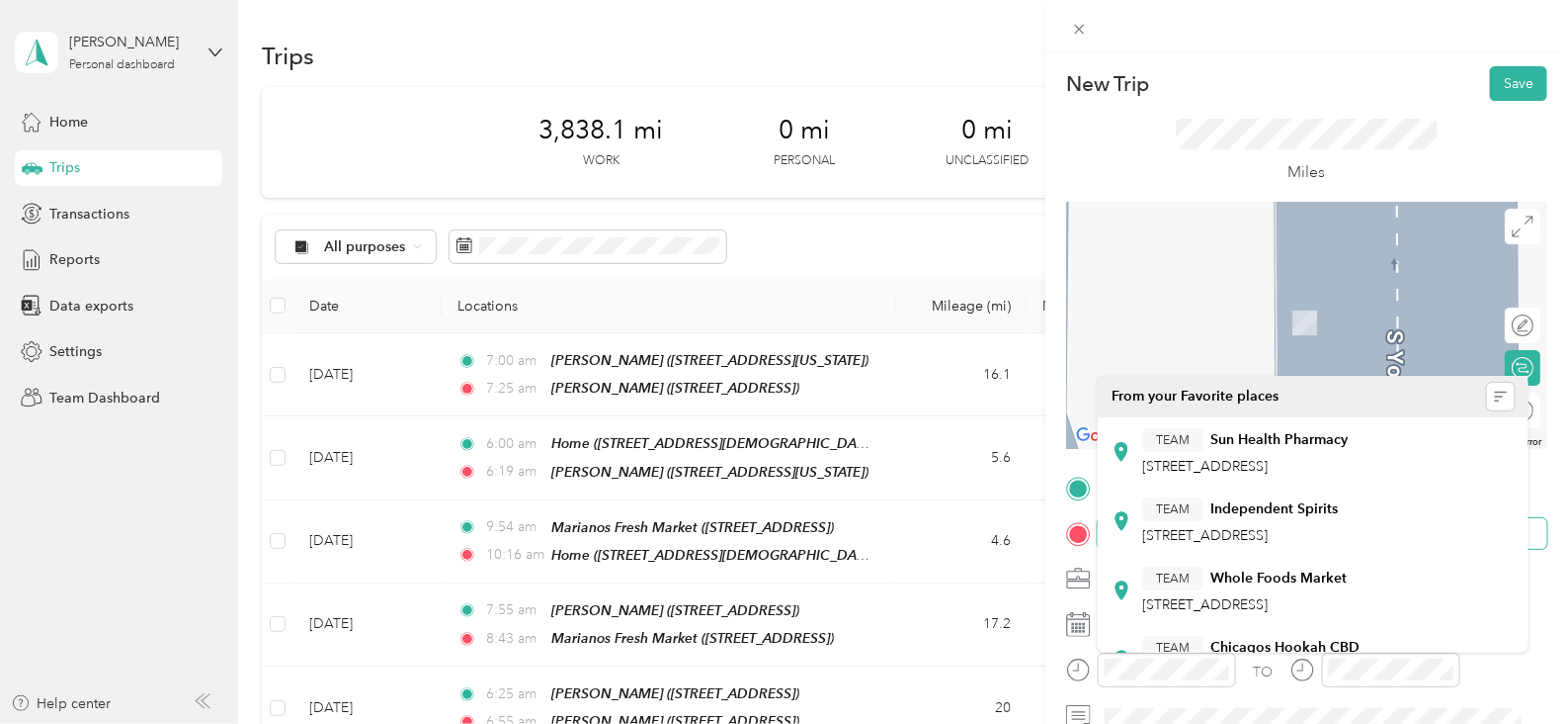
scroll to position [316, 0]
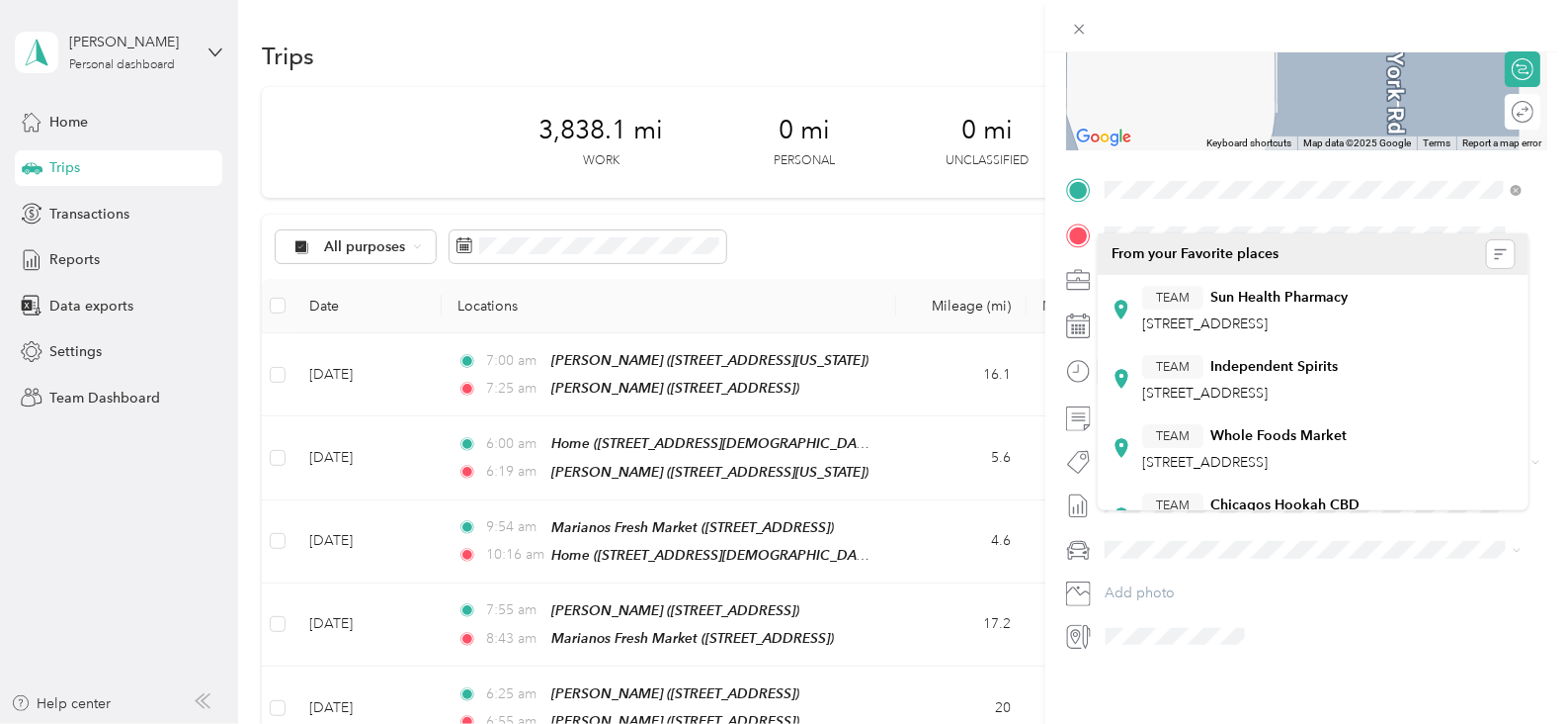
click at [1359, 698] on div "New Trip Save This trip cannot be edited because it is either under review, app…" at bounding box center [1307, 415] width 523 height 724
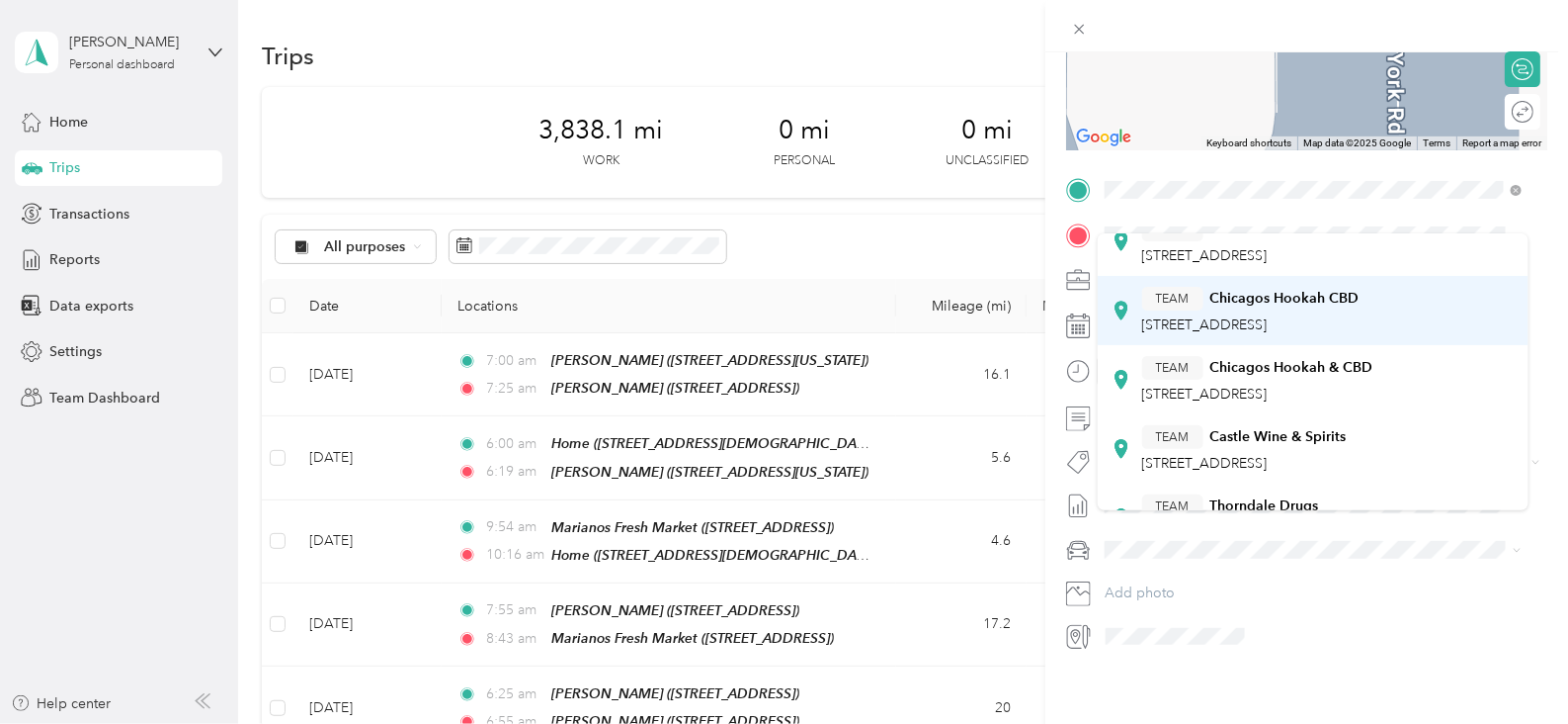
scroll to position [246, 0]
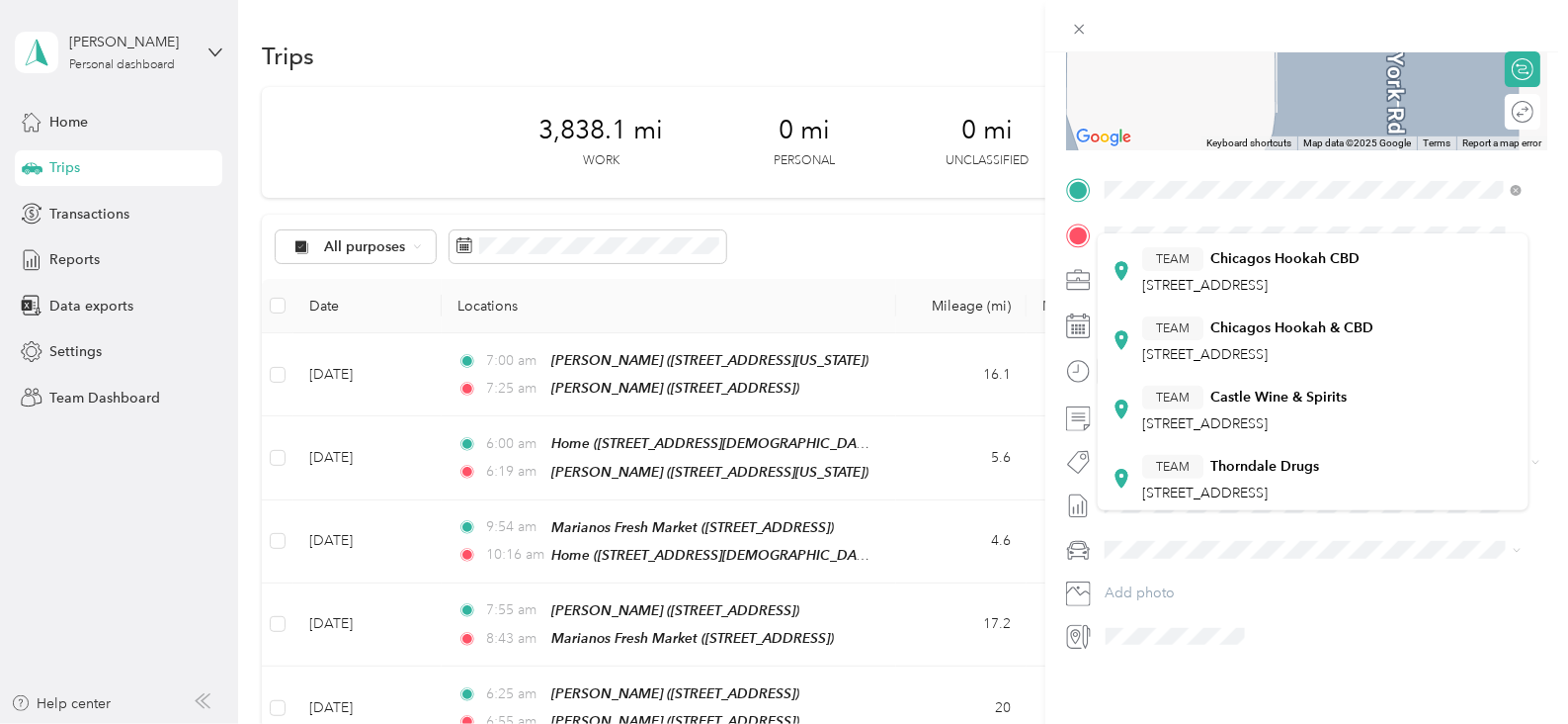
click at [998, 244] on div "New Trip Save This trip cannot be edited because it is either under review, app…" at bounding box center [784, 362] width 1568 height 724
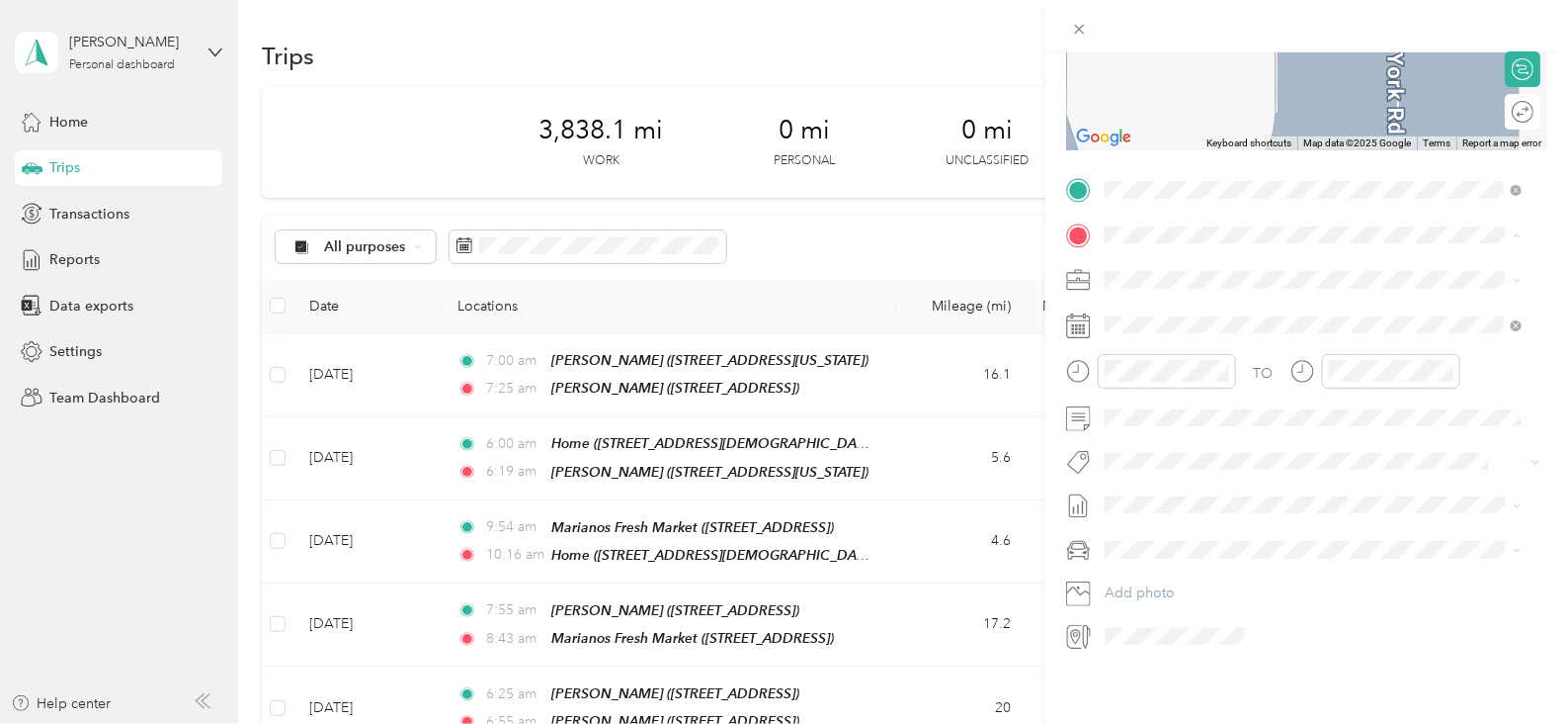
scroll to position [0, 0]
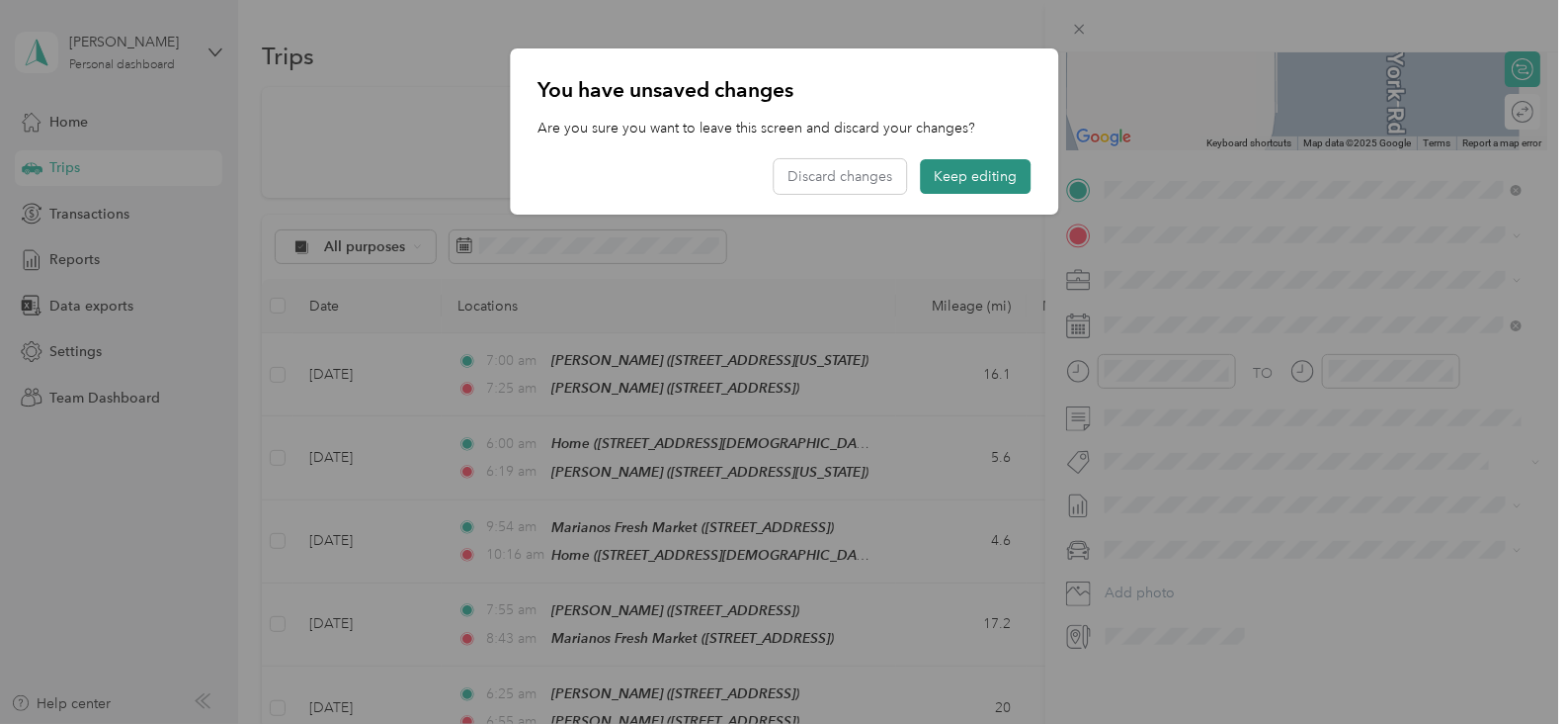
click at [973, 185] on button "Keep editing" at bounding box center [974, 176] width 110 height 35
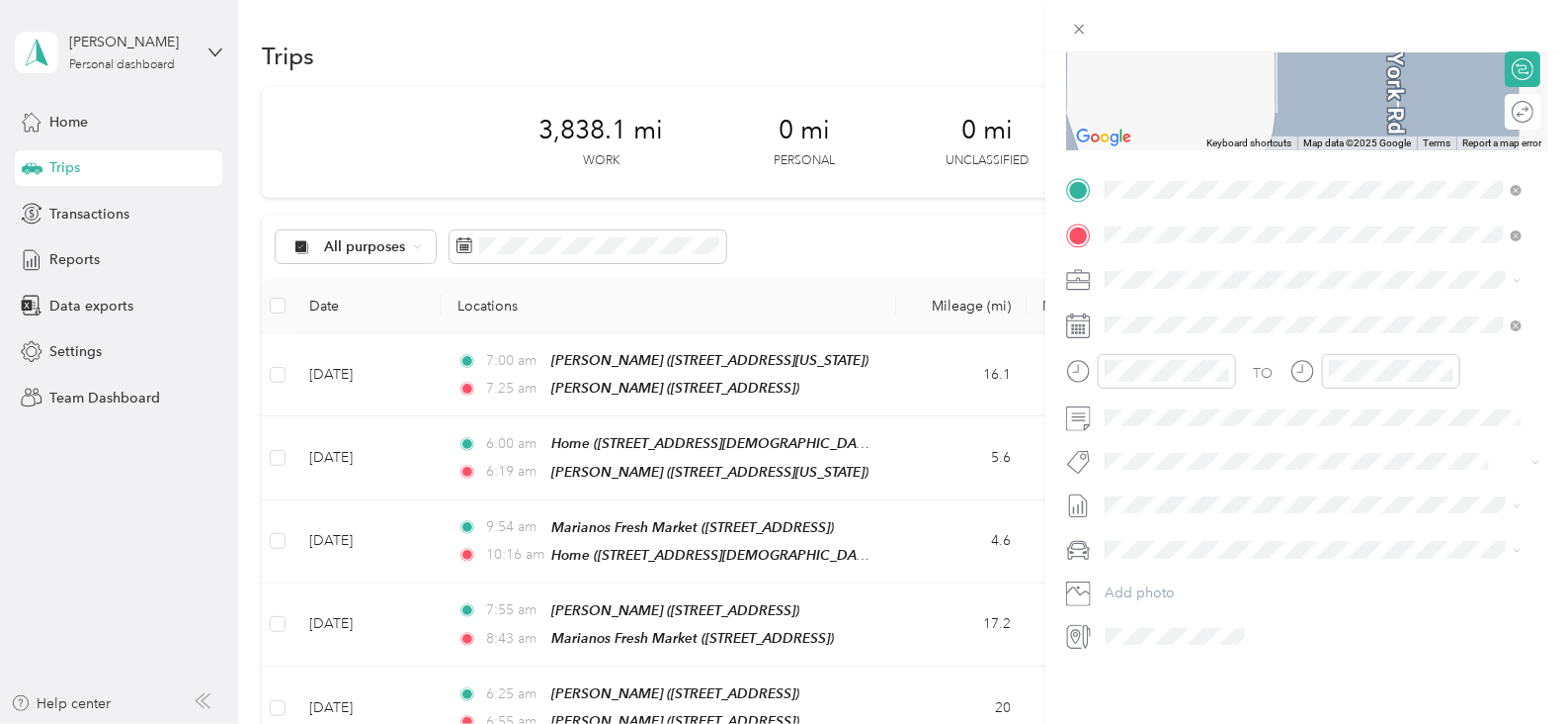
click at [1285, 308] on div "TEAM Marianos 345 W Roosevelt Rd, 60148, Lombard, IL, USA" at bounding box center [1260, 309] width 236 height 49
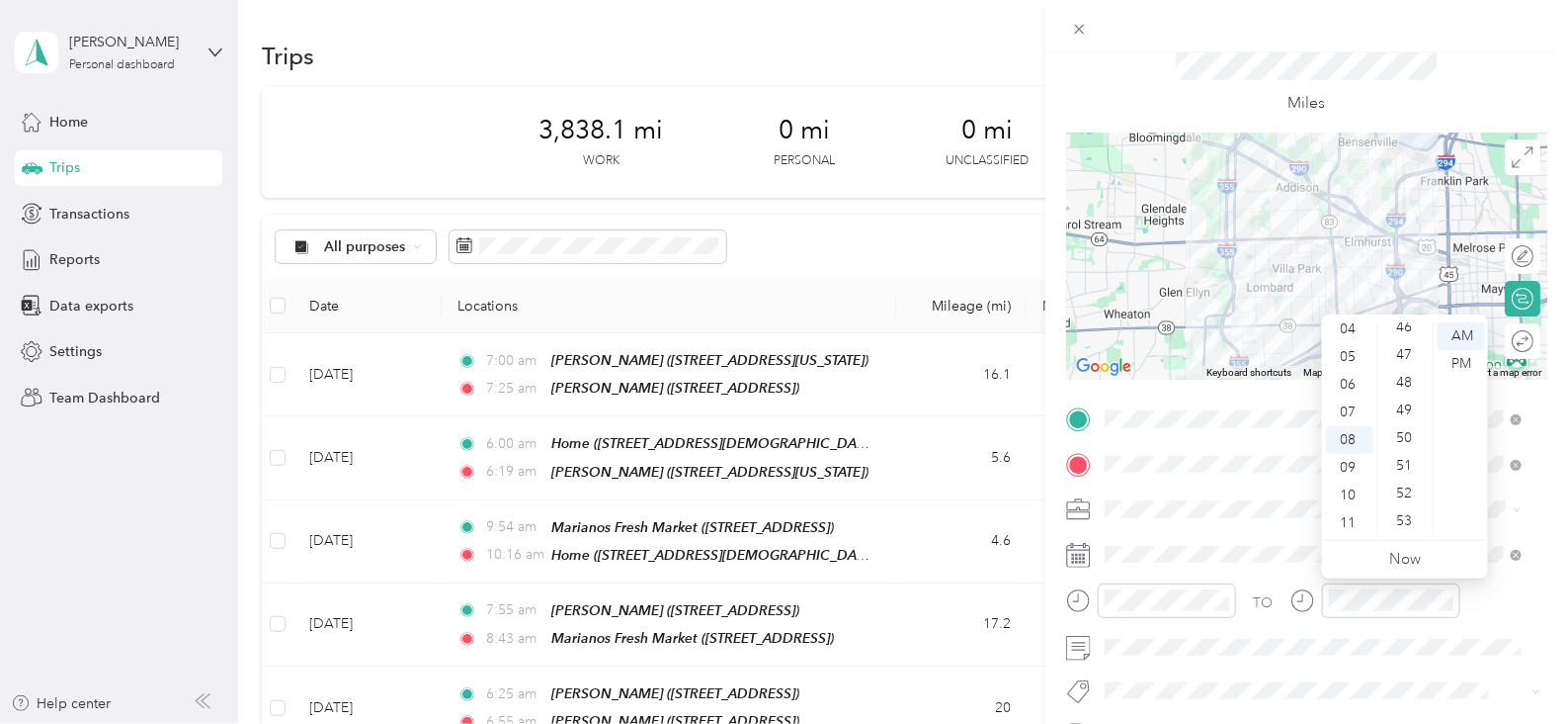
scroll to position [1293, 0]
click at [1412, 516] on div "53" at bounding box center [1406, 510] width 48 height 28
click at [1533, 90] on form "New Trip Save This trip cannot be edited because it is either under review, app…" at bounding box center [1307, 439] width 523 height 884
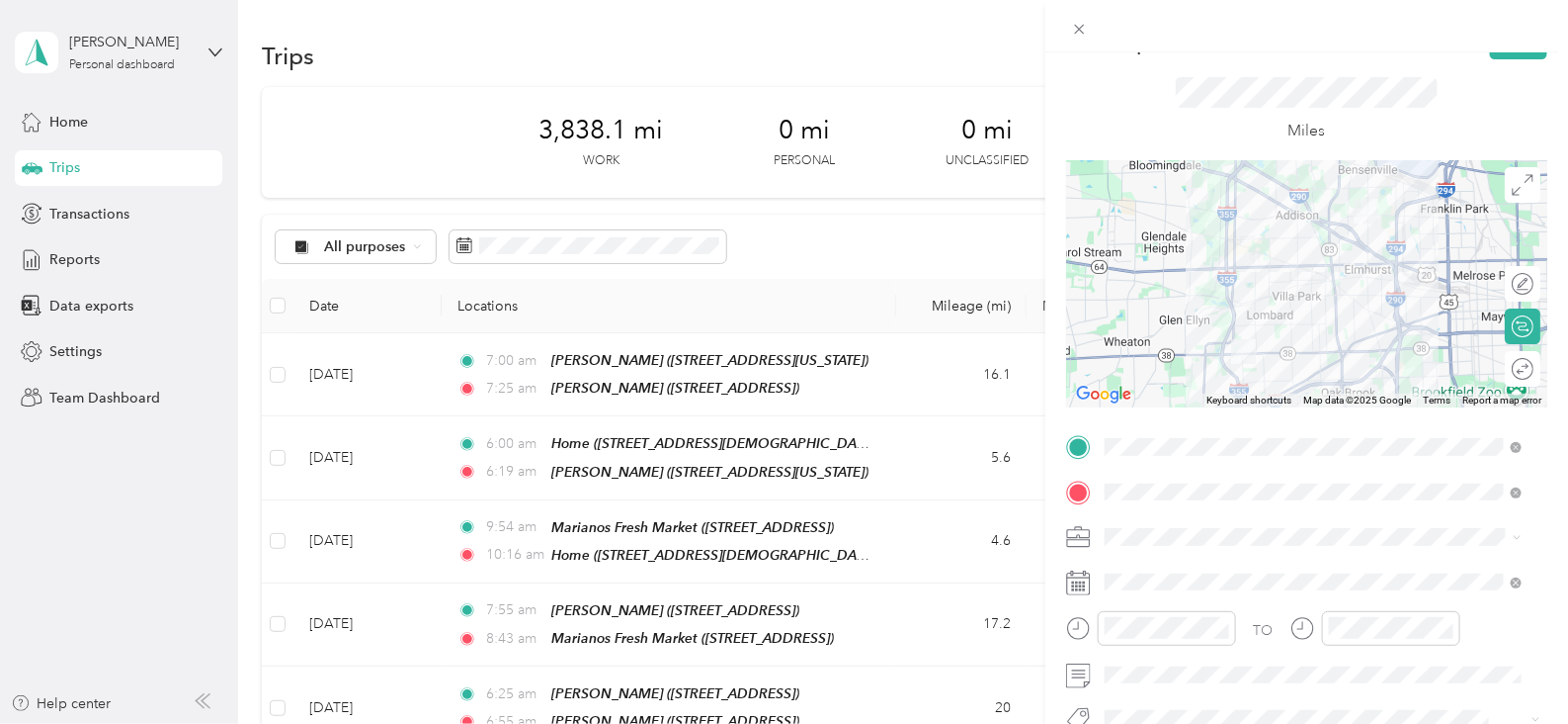
scroll to position [0, 0]
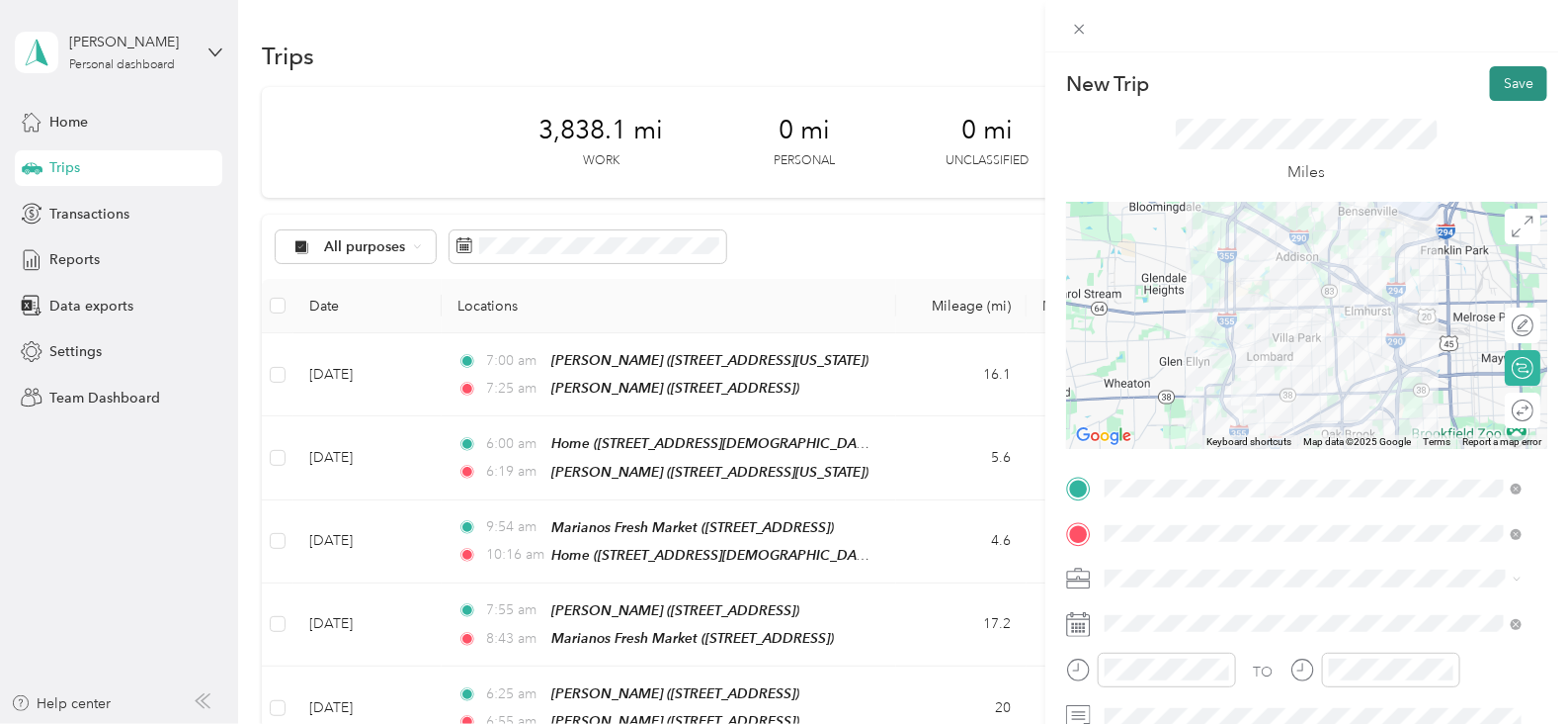
click at [1508, 82] on button "Save" at bounding box center [1519, 84] width 58 height 35
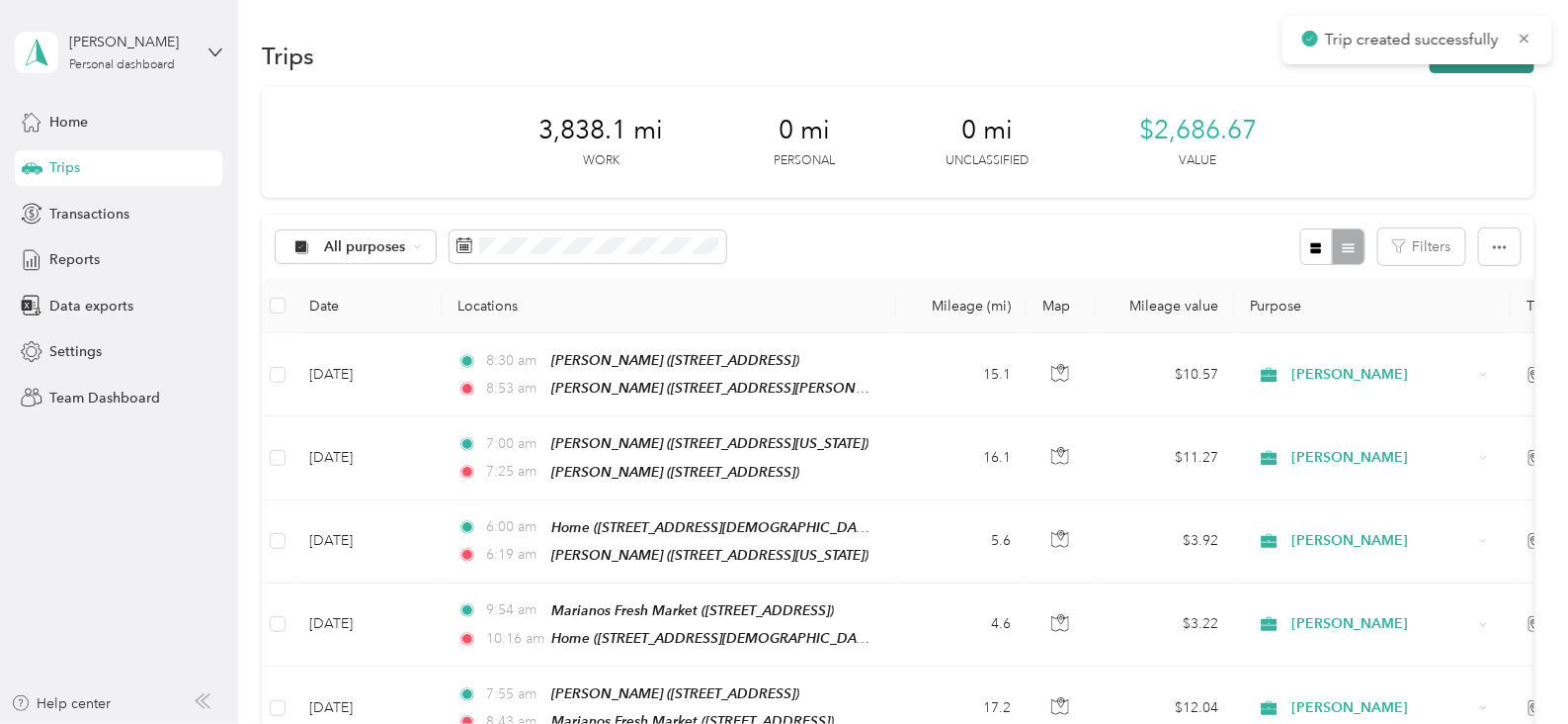
click at [1472, 68] on button "New trip" at bounding box center [1481, 56] width 104 height 35
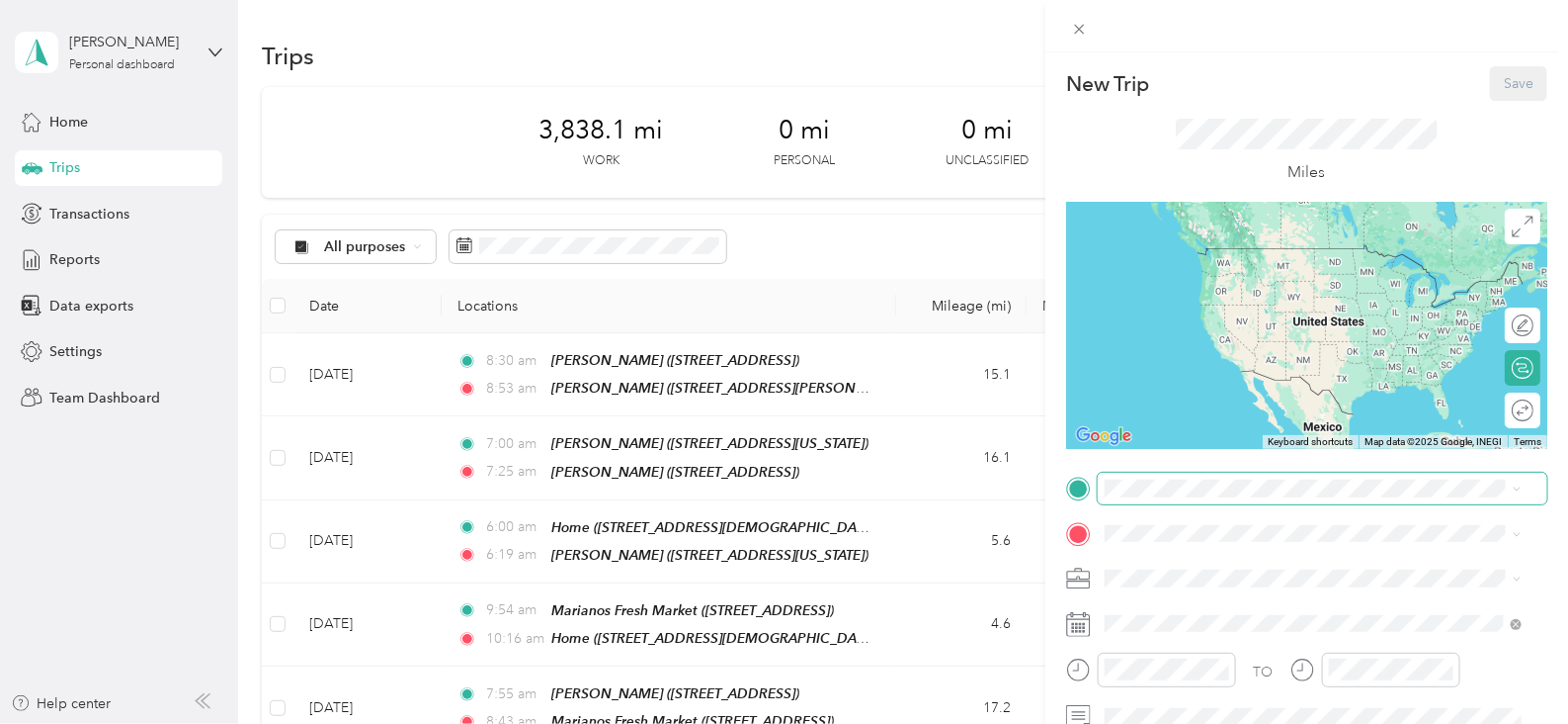
click at [1240, 477] on span at bounding box center [1322, 488] width 449 height 32
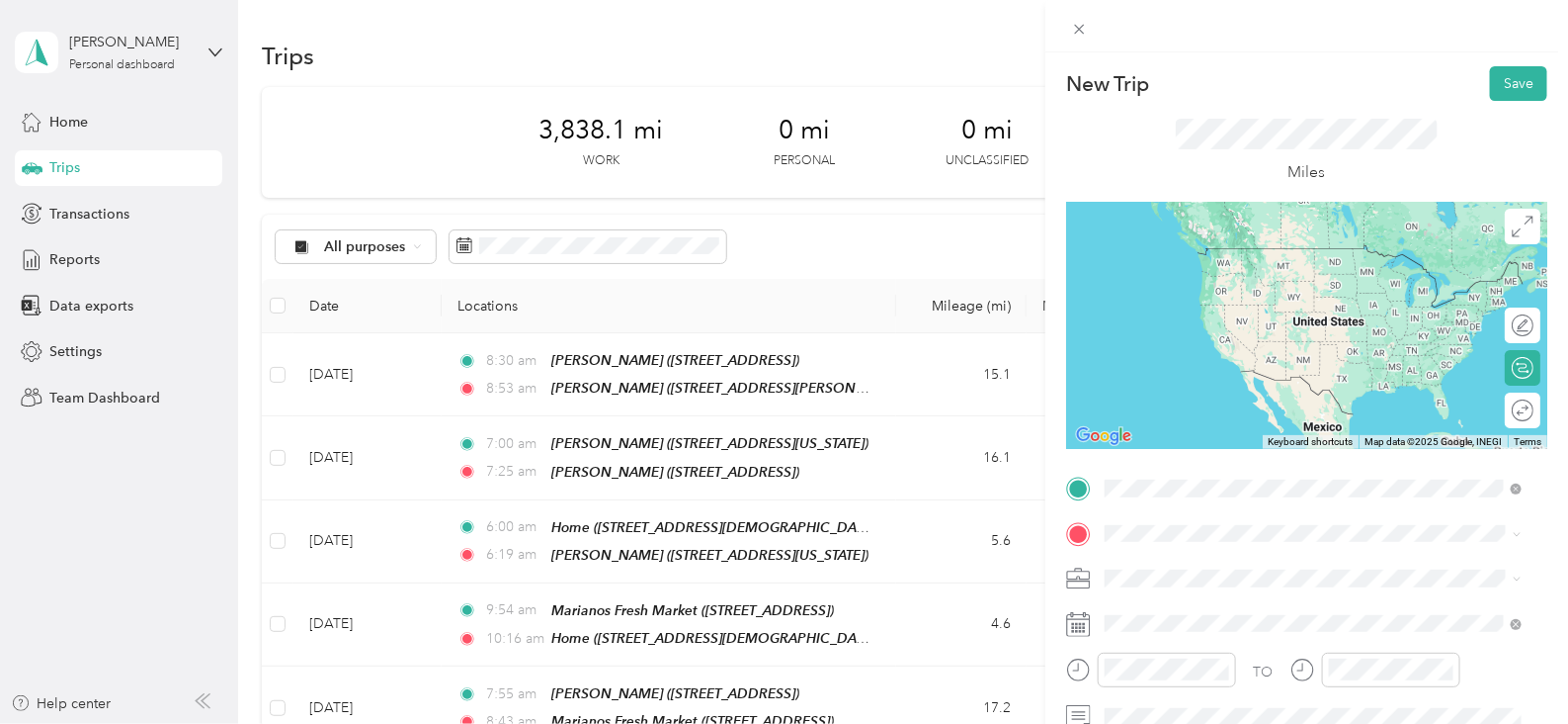
click at [1255, 271] on div "TEAM Marianos 345 W Roosevelt Rd, 60148, Lombard, IL, USA" at bounding box center [1260, 269] width 236 height 49
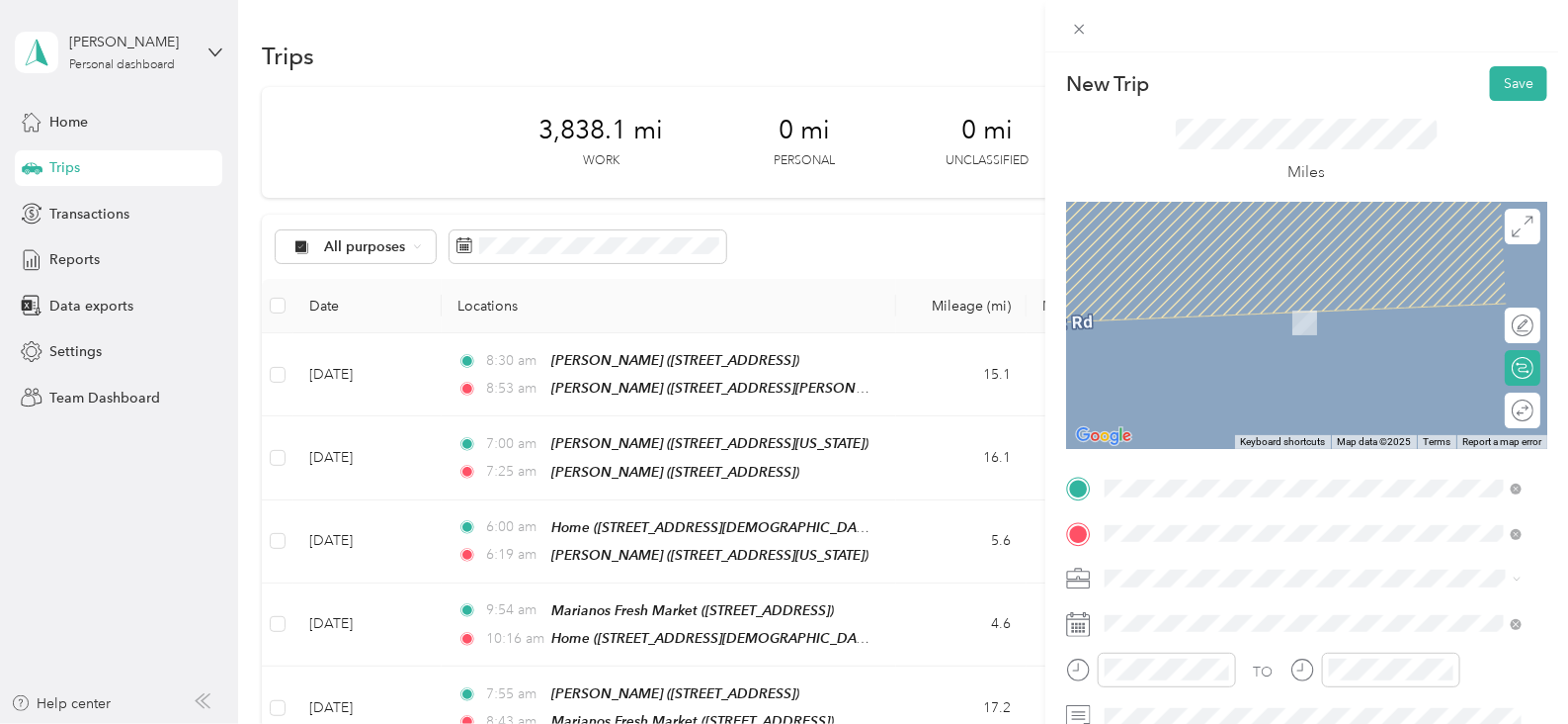
click at [1249, 303] on strong "Target" at bounding box center [1231, 302] width 42 height 18
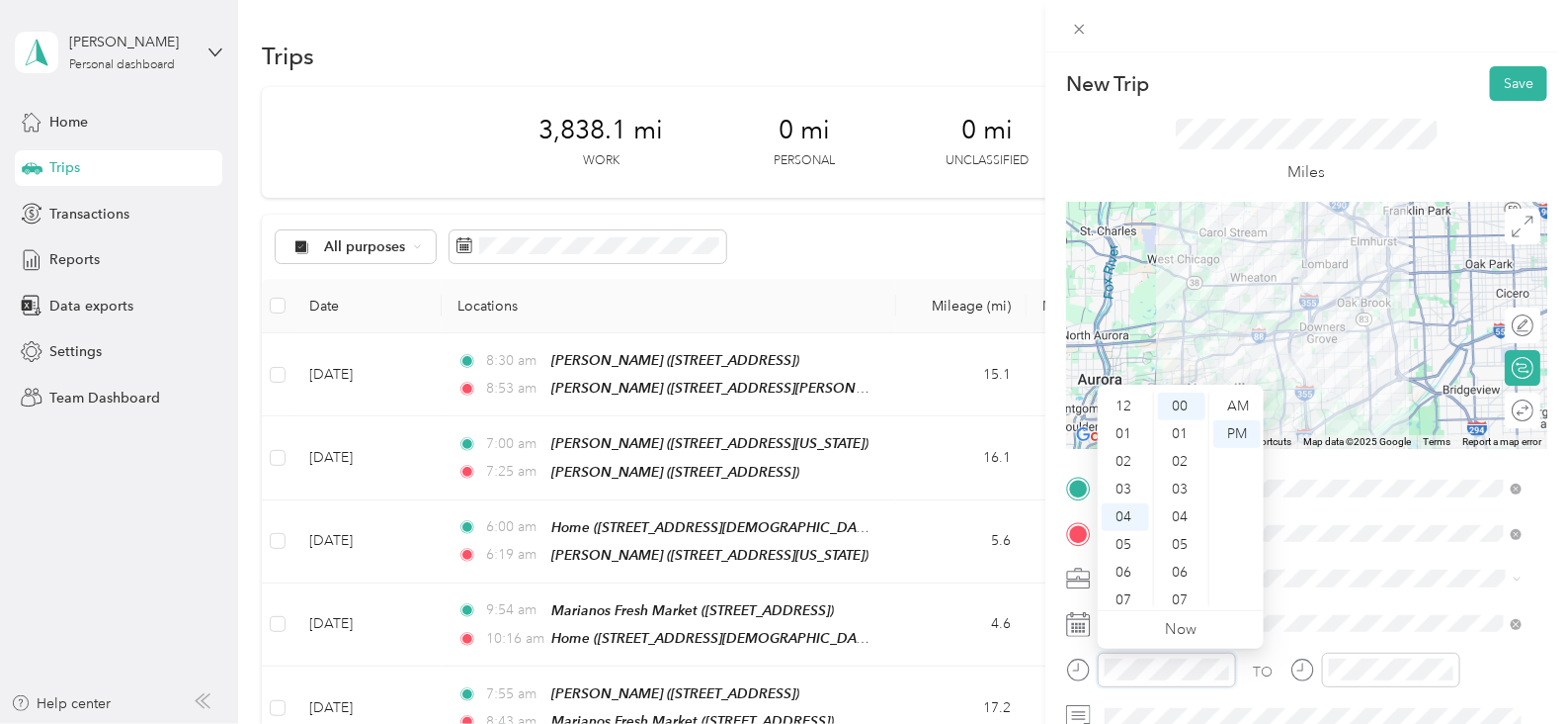
scroll to position [109, 0]
click at [1133, 570] on div "10" at bounding box center [1126, 574] width 48 height 28
click at [1180, 438] on div "10" at bounding box center [1182, 437] width 48 height 28
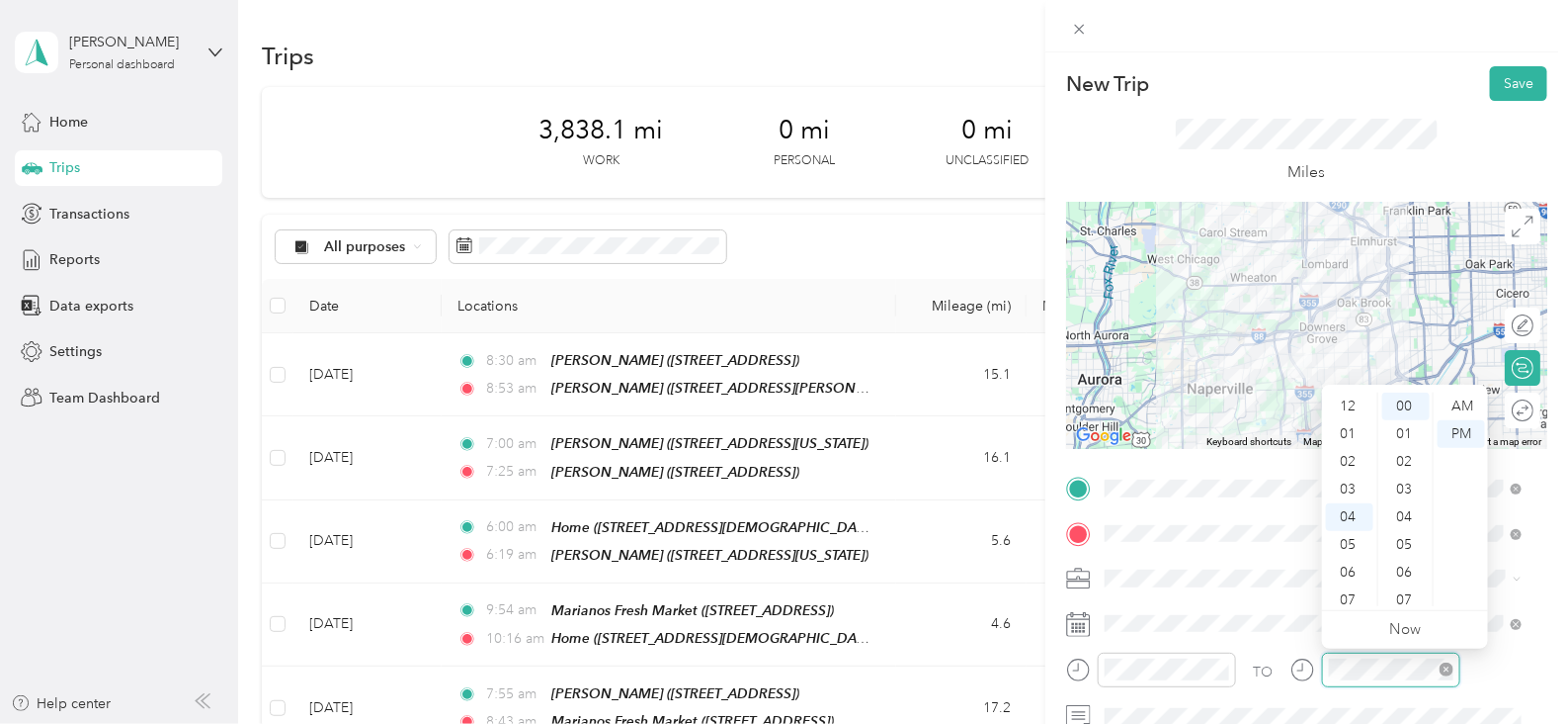
scroll to position [109, 0]
click at [1349, 580] on div "10" at bounding box center [1350, 574] width 48 height 28
click at [1411, 567] on div "25" at bounding box center [1406, 569] width 48 height 28
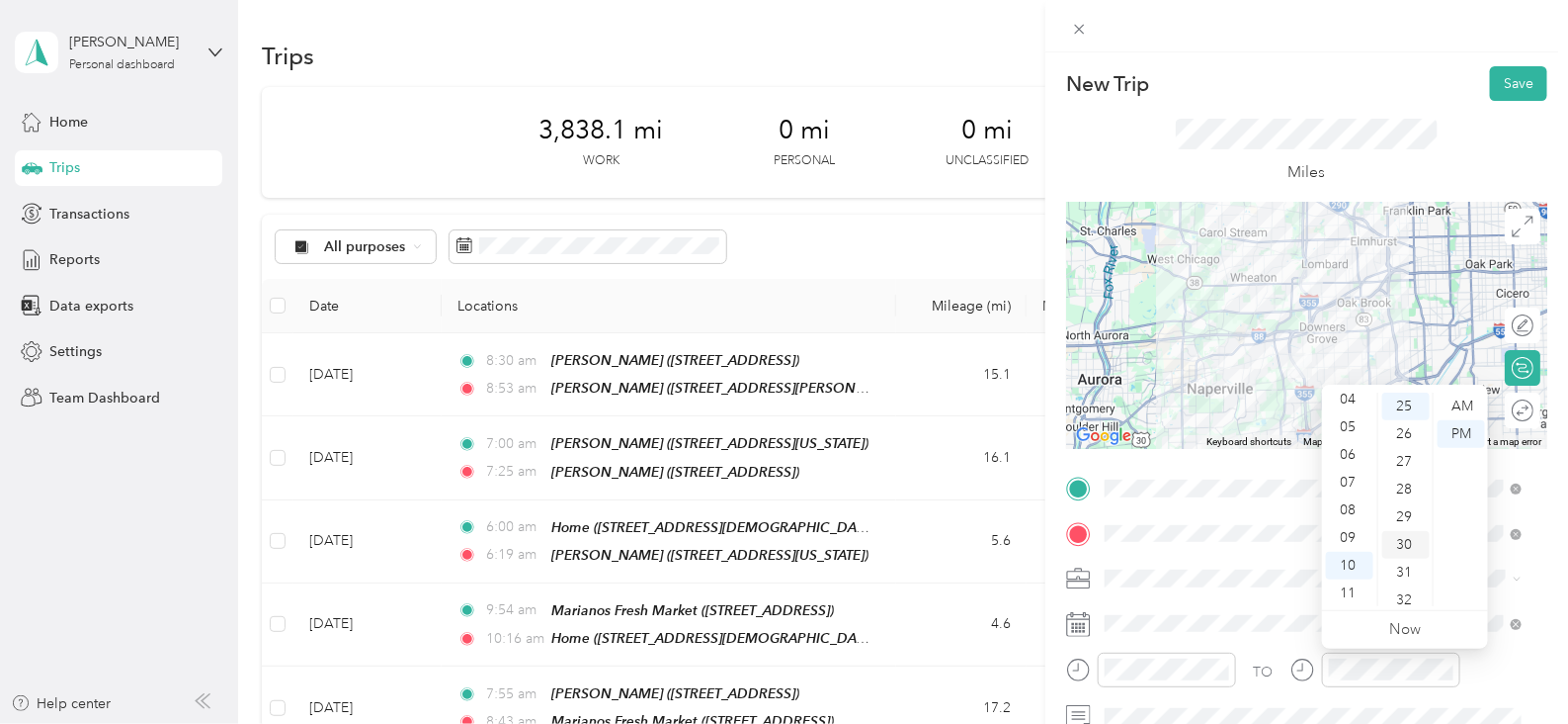
click at [1413, 547] on div "30" at bounding box center [1406, 545] width 48 height 28
drag, startPoint x: 1467, startPoint y: 407, endPoint x: 1463, endPoint y: 394, distance: 13.6
click at [1464, 403] on div "AM" at bounding box center [1462, 407] width 48 height 28
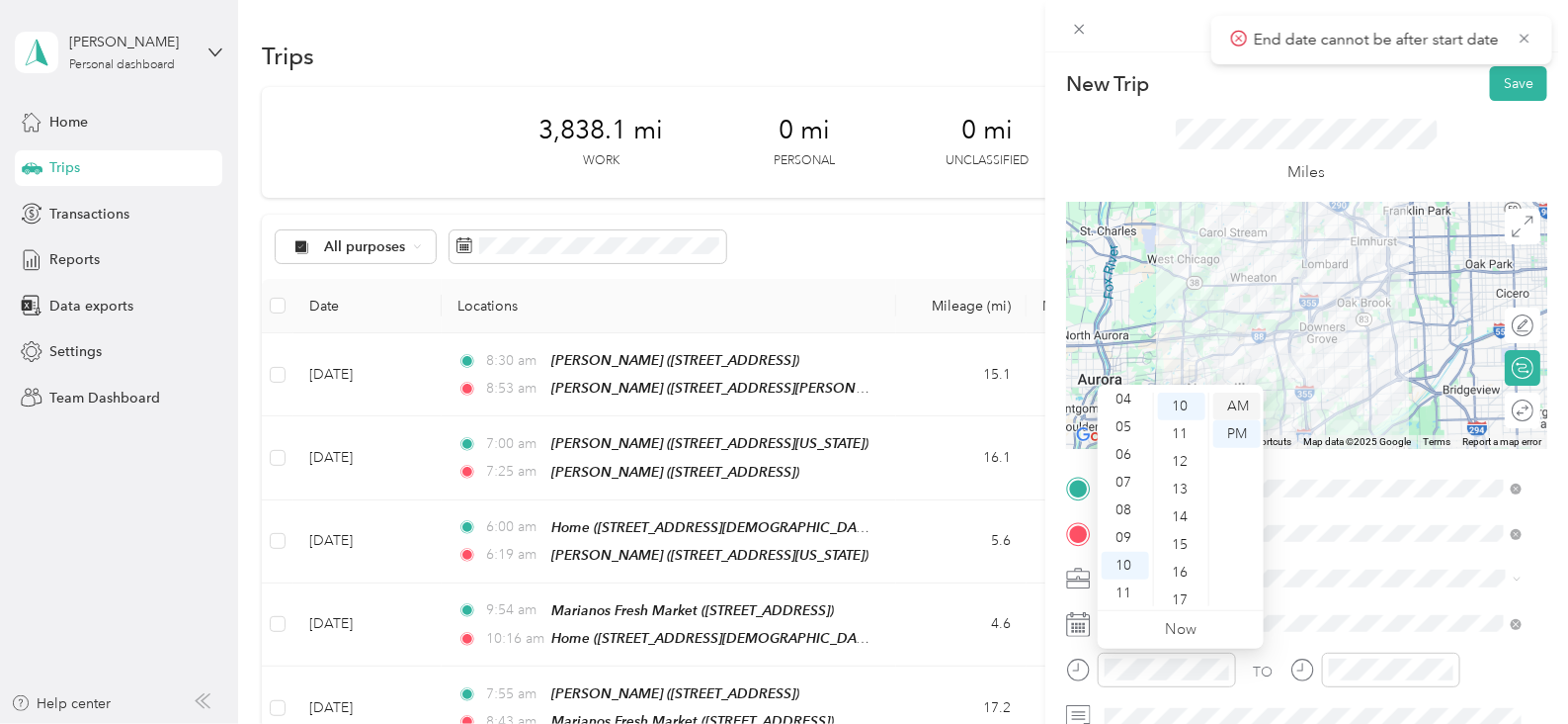
click at [1244, 403] on div "AM" at bounding box center [1237, 407] width 48 height 28
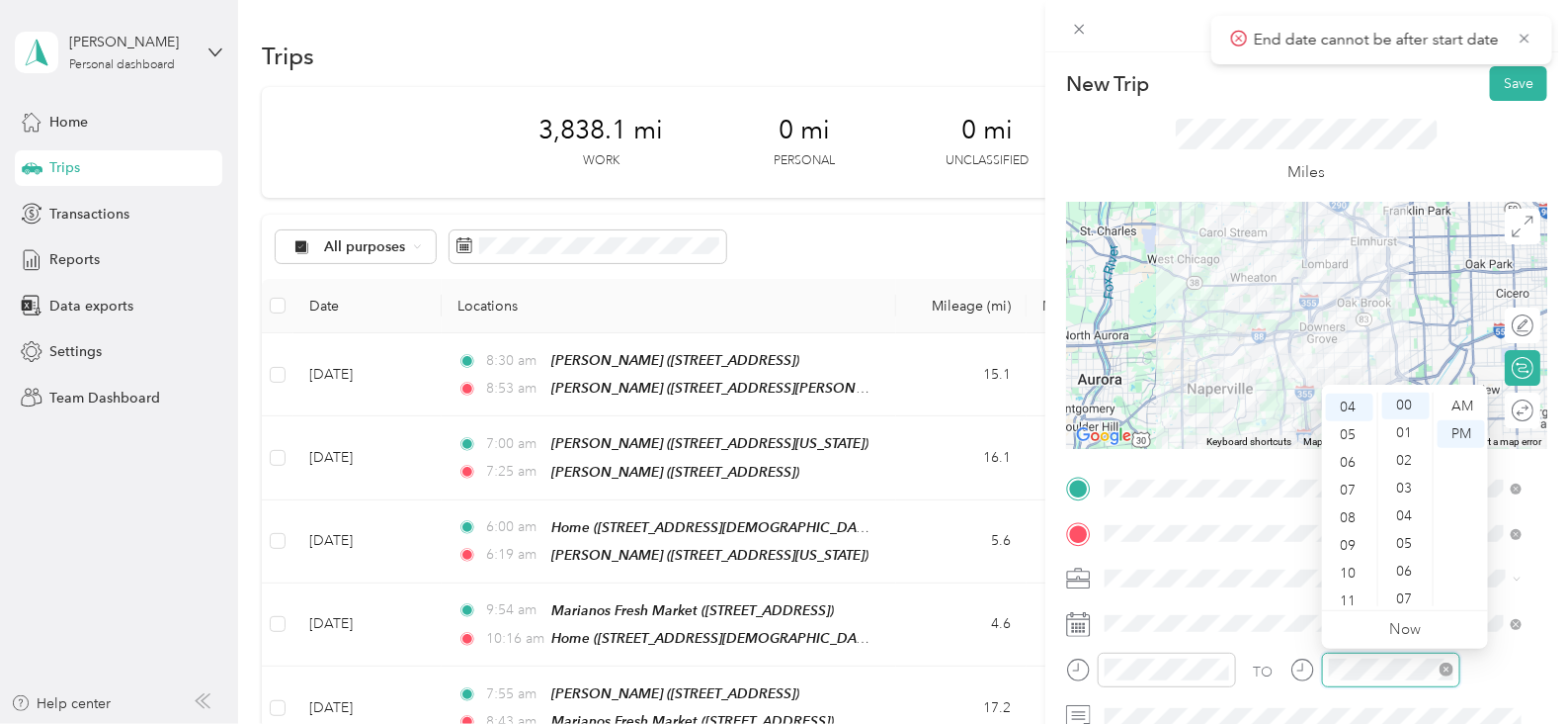
scroll to position [0, 0]
click at [1348, 570] on div "10" at bounding box center [1350, 574] width 48 height 28
click at [1409, 418] on div "32" at bounding box center [1406, 424] width 48 height 28
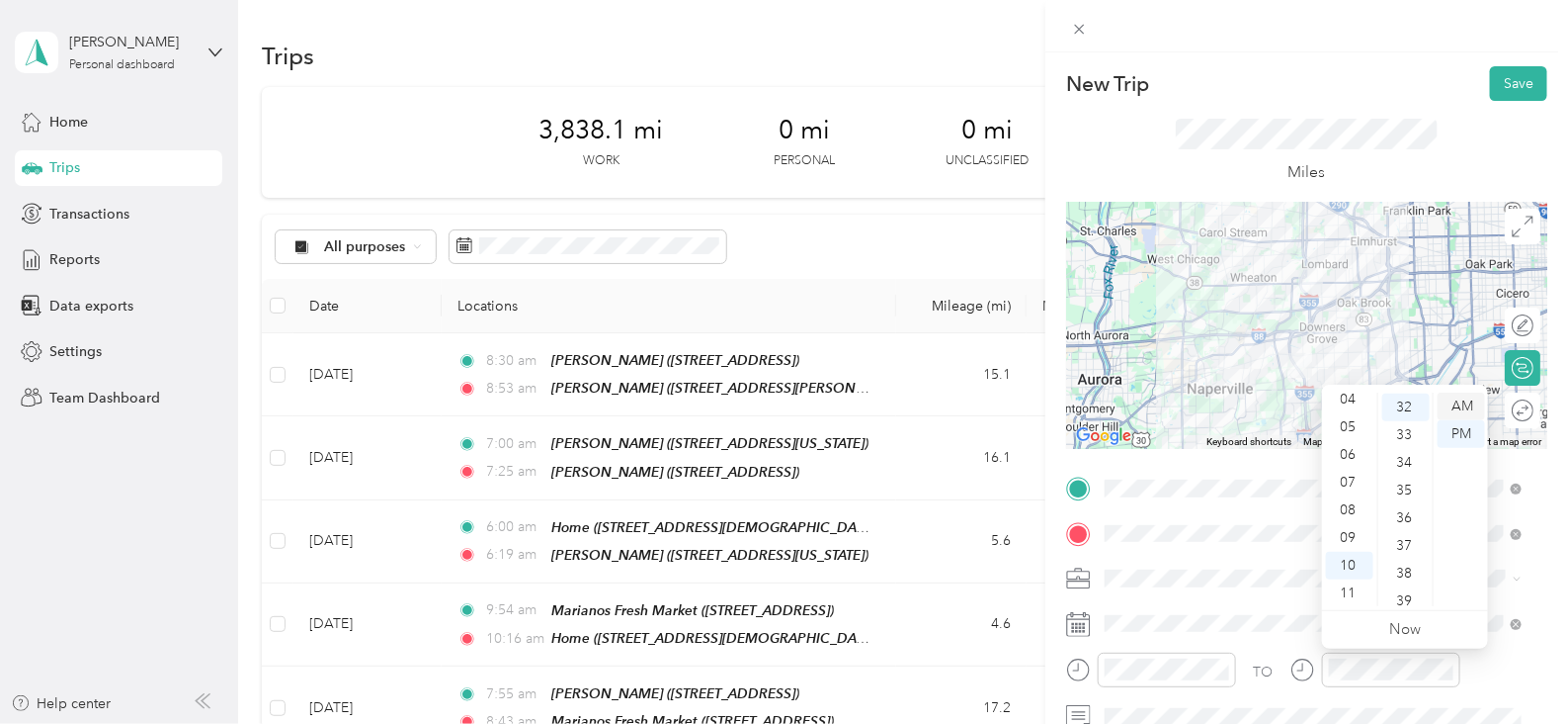
click at [1462, 406] on div "AM" at bounding box center [1462, 407] width 48 height 28
click at [1463, 412] on div "AM" at bounding box center [1462, 407] width 48 height 28
click at [1498, 81] on button "Save" at bounding box center [1519, 84] width 58 height 35
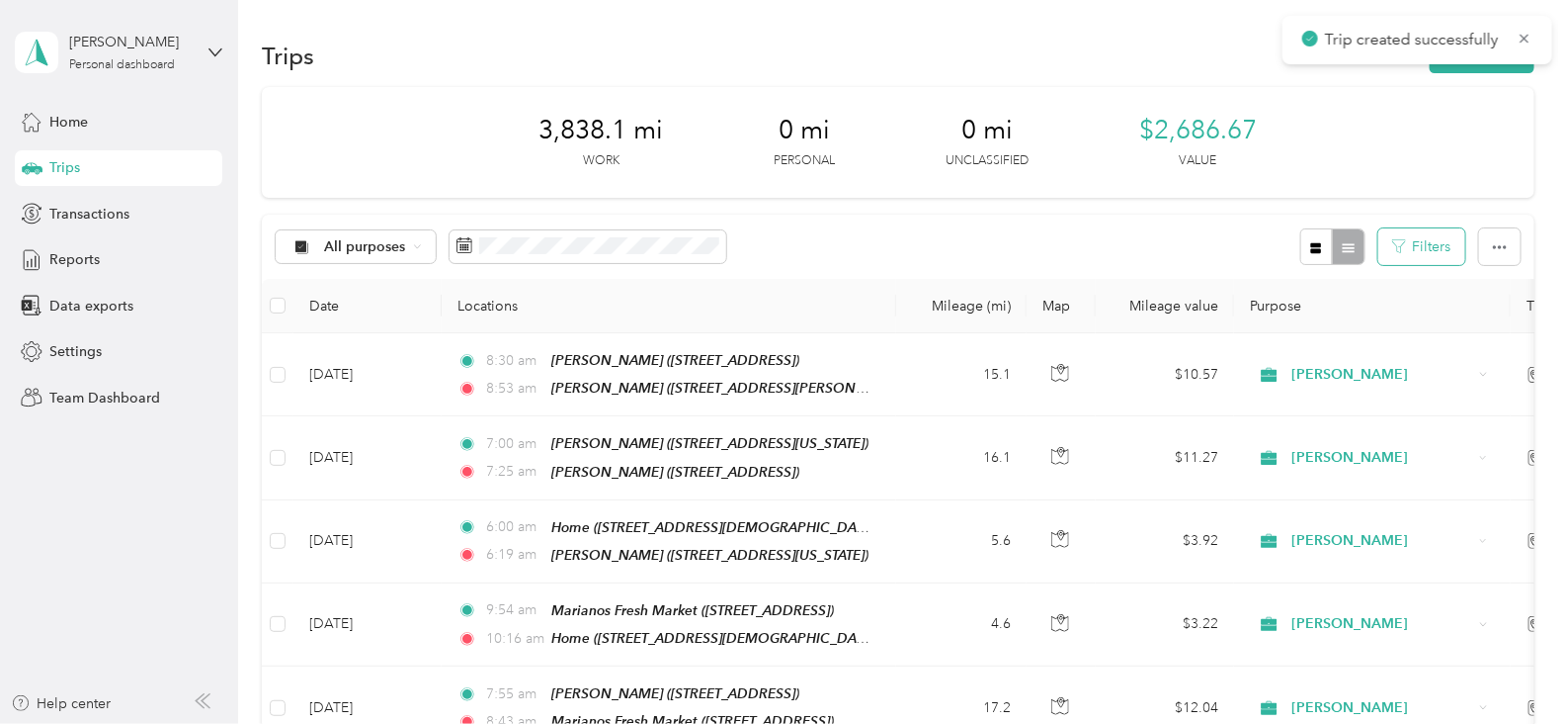
click at [1443, 259] on button "Filters" at bounding box center [1421, 247] width 87 height 37
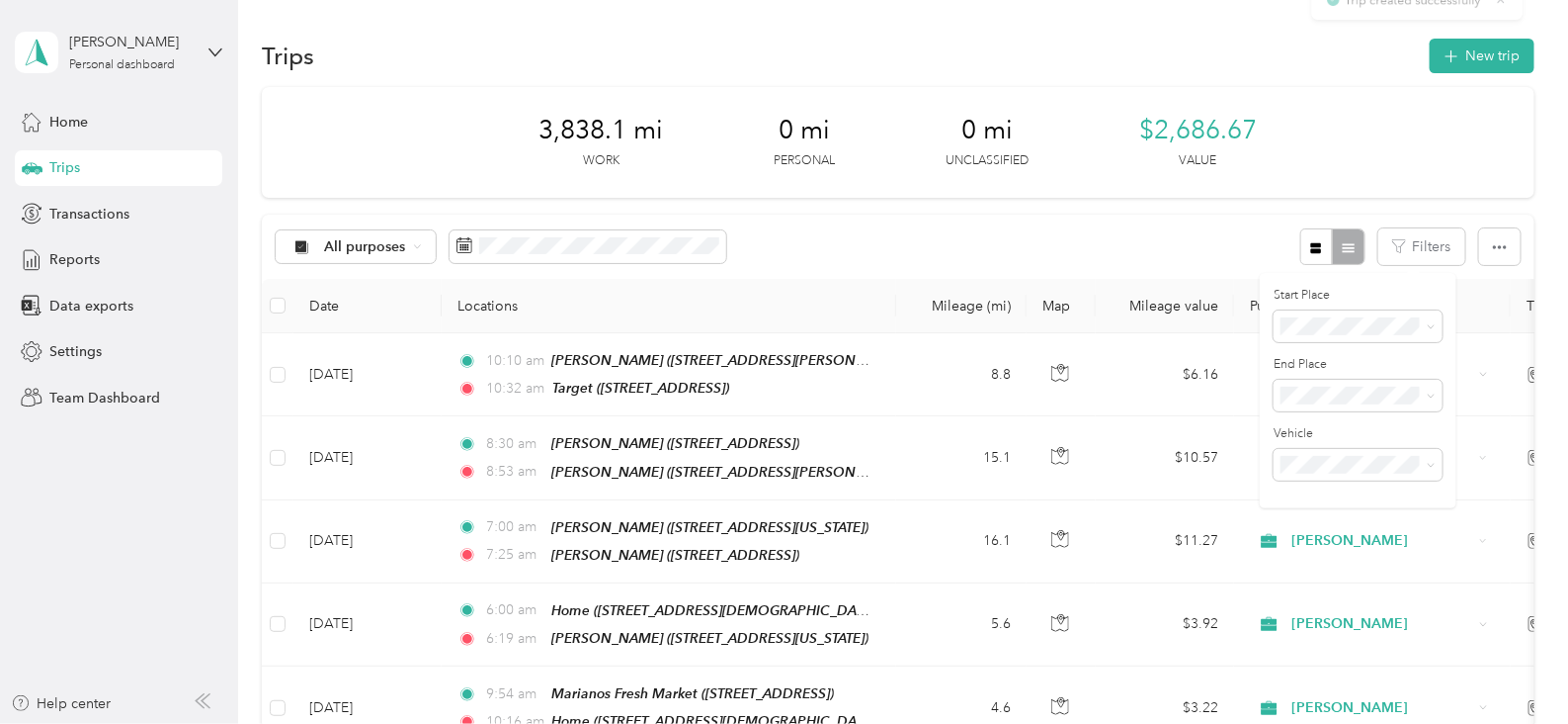
click at [1448, 177] on div "3,838.1 mi Work 0 mi Personal 0 mi Unclassified $2,686.67 Value" at bounding box center [898, 141] width 1273 height 110
click at [1468, 61] on button "New trip" at bounding box center [1481, 56] width 104 height 35
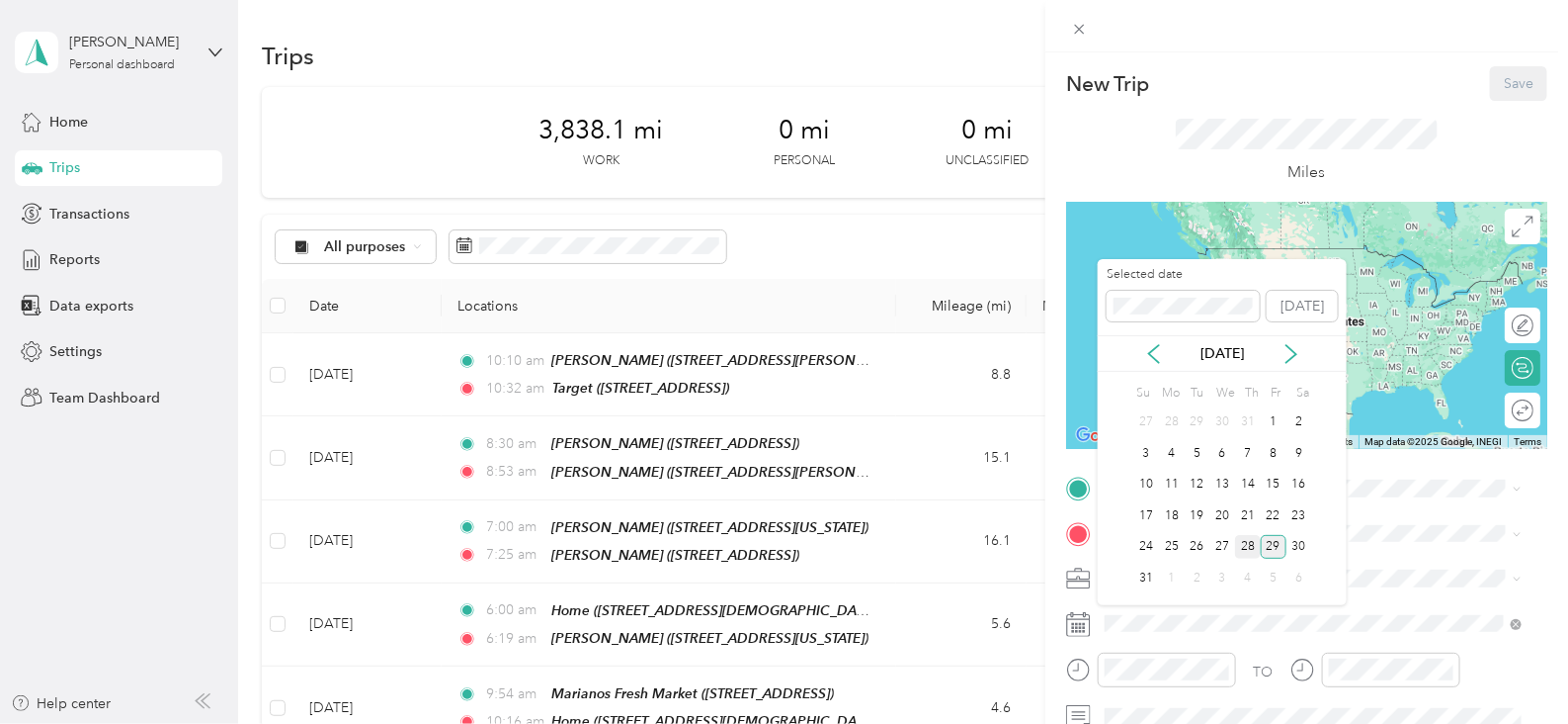
click at [1245, 544] on div "28" at bounding box center [1248, 547] width 26 height 25
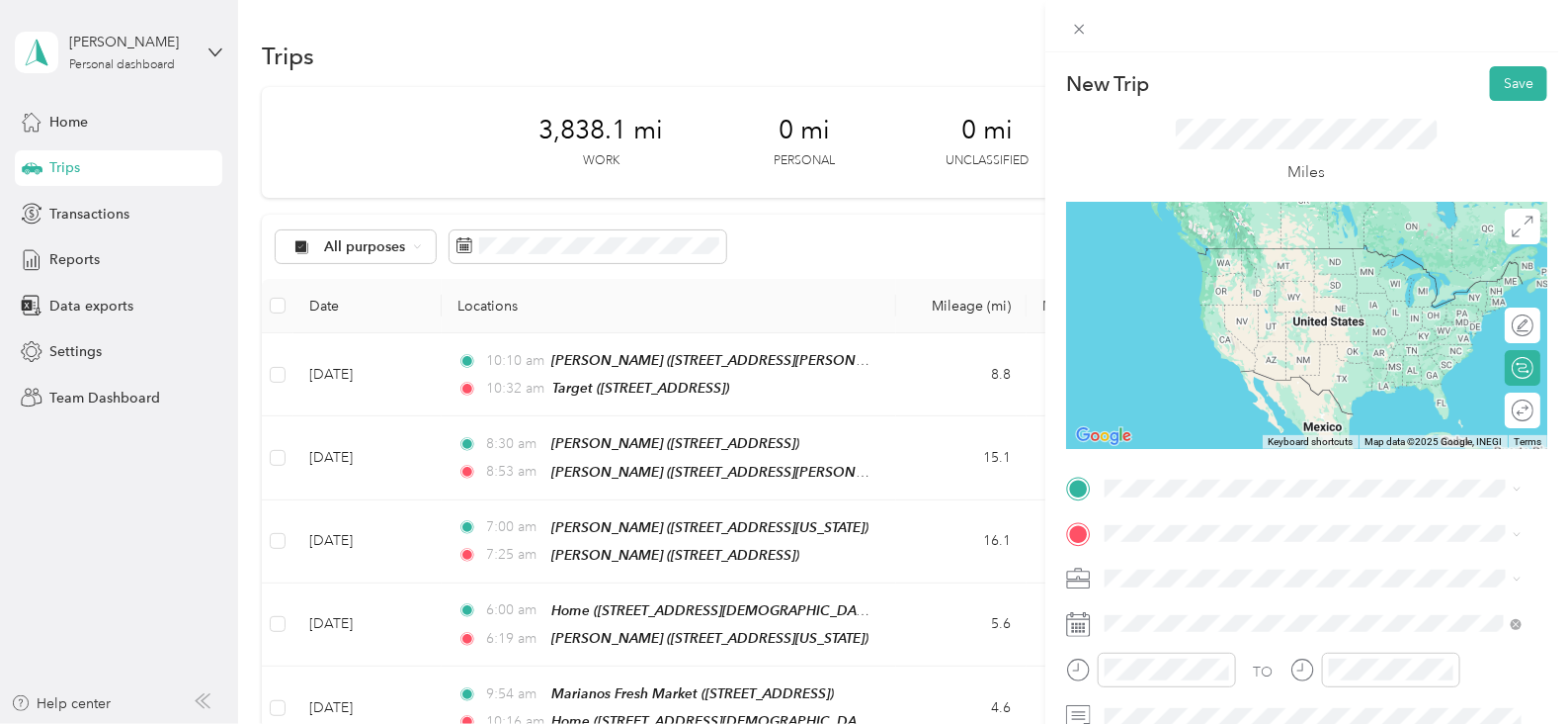
click at [1092, 664] on div at bounding box center [1150, 669] width 170 height 35
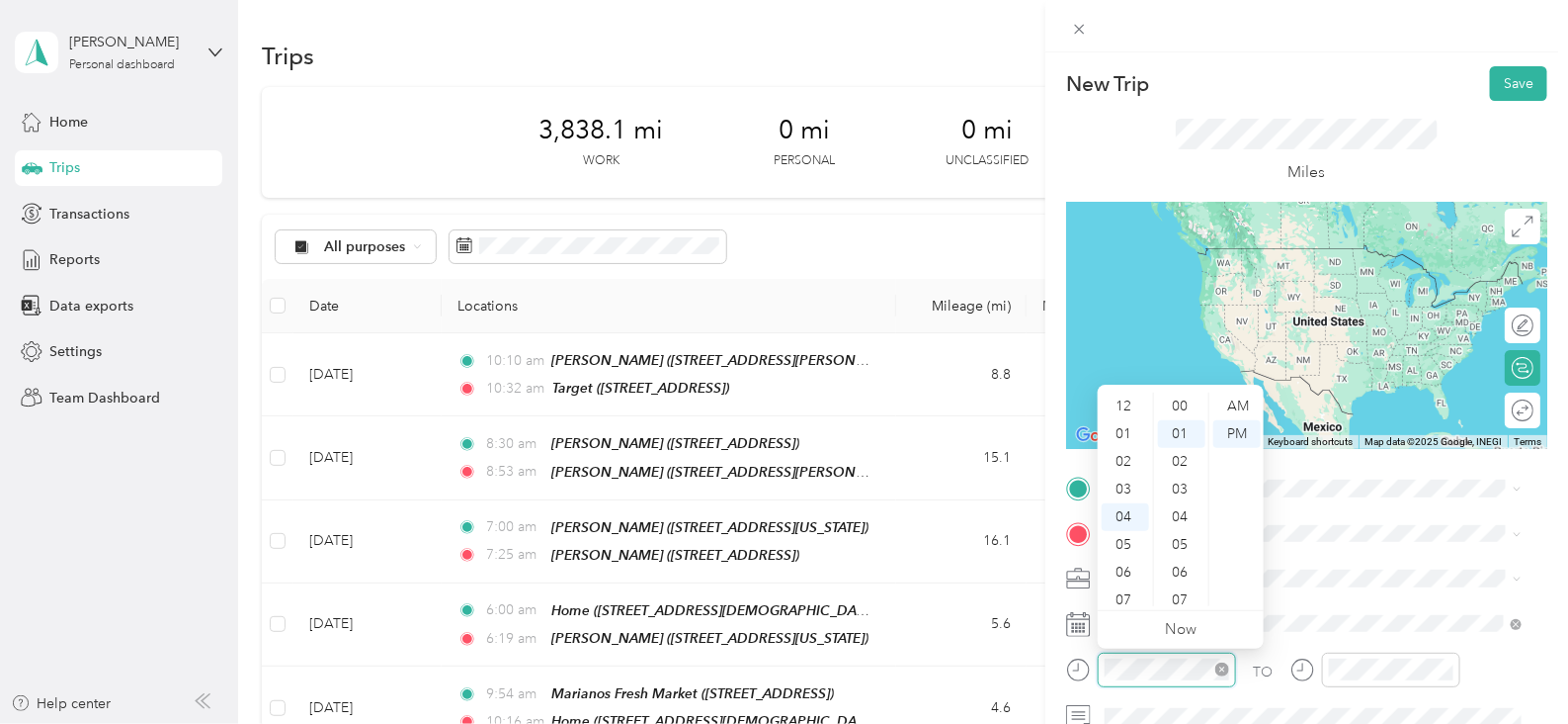
scroll to position [28, 0]
click at [1128, 599] on div "11" at bounding box center [1126, 601] width 48 height 28
click at [1181, 469] on div "37" at bounding box center [1182, 467] width 48 height 28
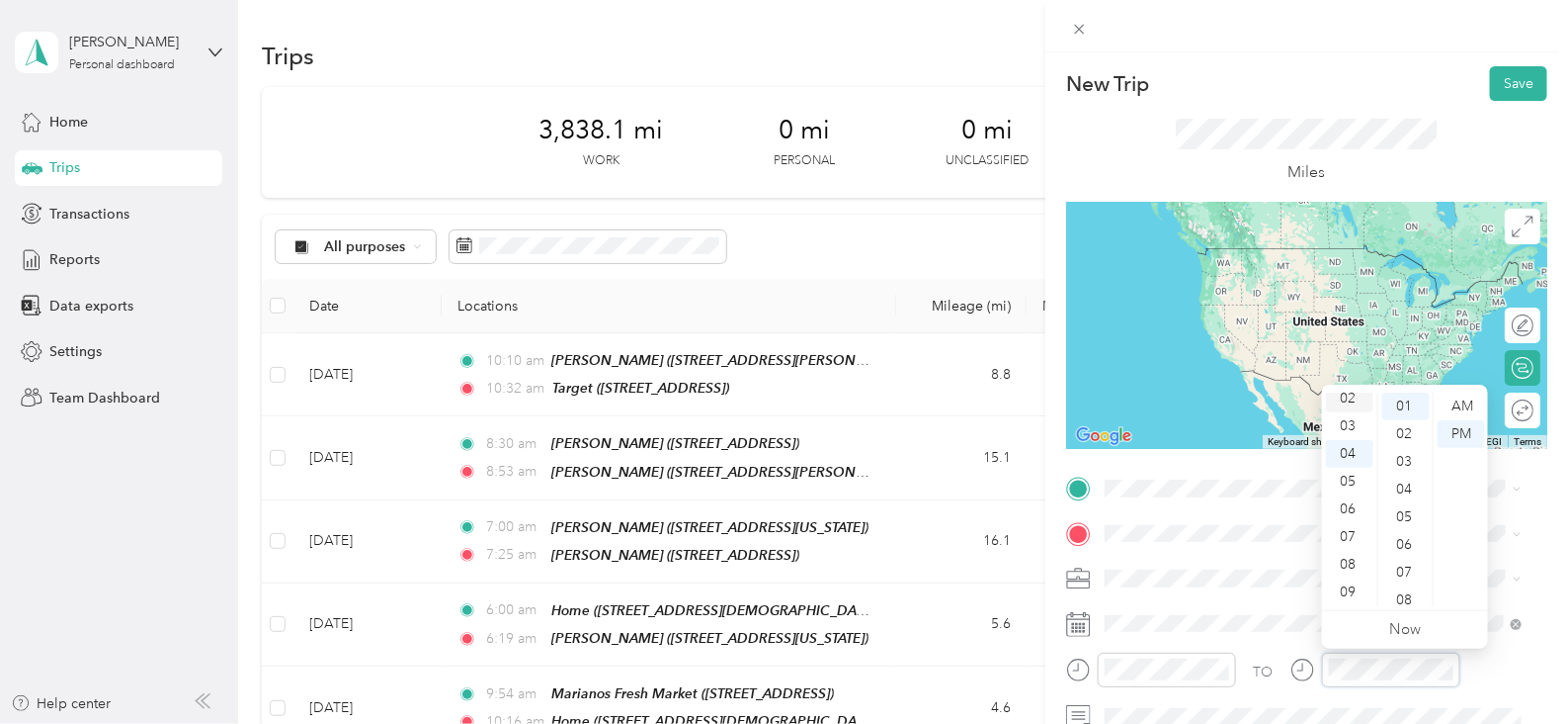
scroll to position [0, 0]
click at [1355, 403] on div "12" at bounding box center [1350, 407] width 48 height 28
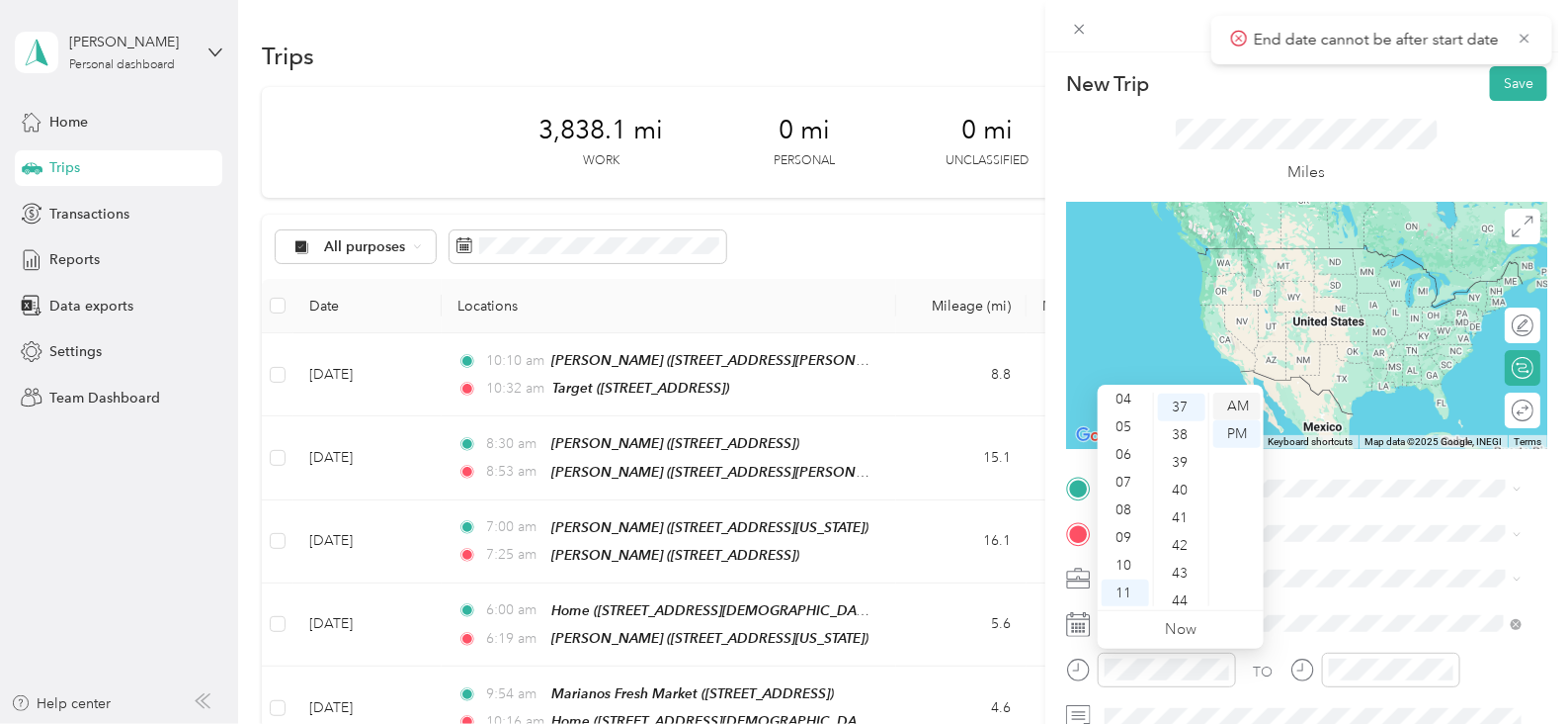
click at [1250, 403] on div "AM" at bounding box center [1237, 407] width 48 height 28
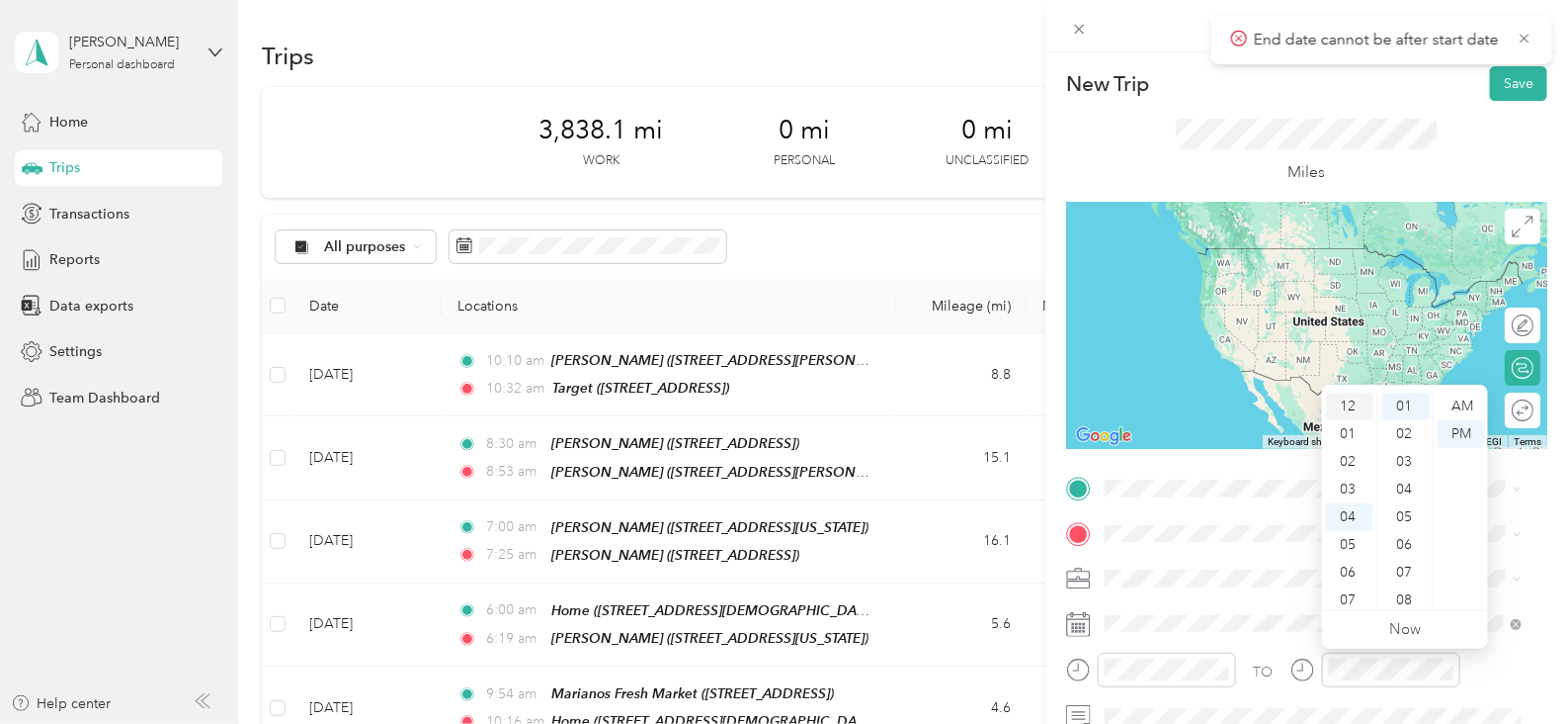
click at [1350, 402] on div "12" at bounding box center [1350, 407] width 48 height 28
click at [1395, 436] on div "02" at bounding box center [1406, 434] width 48 height 28
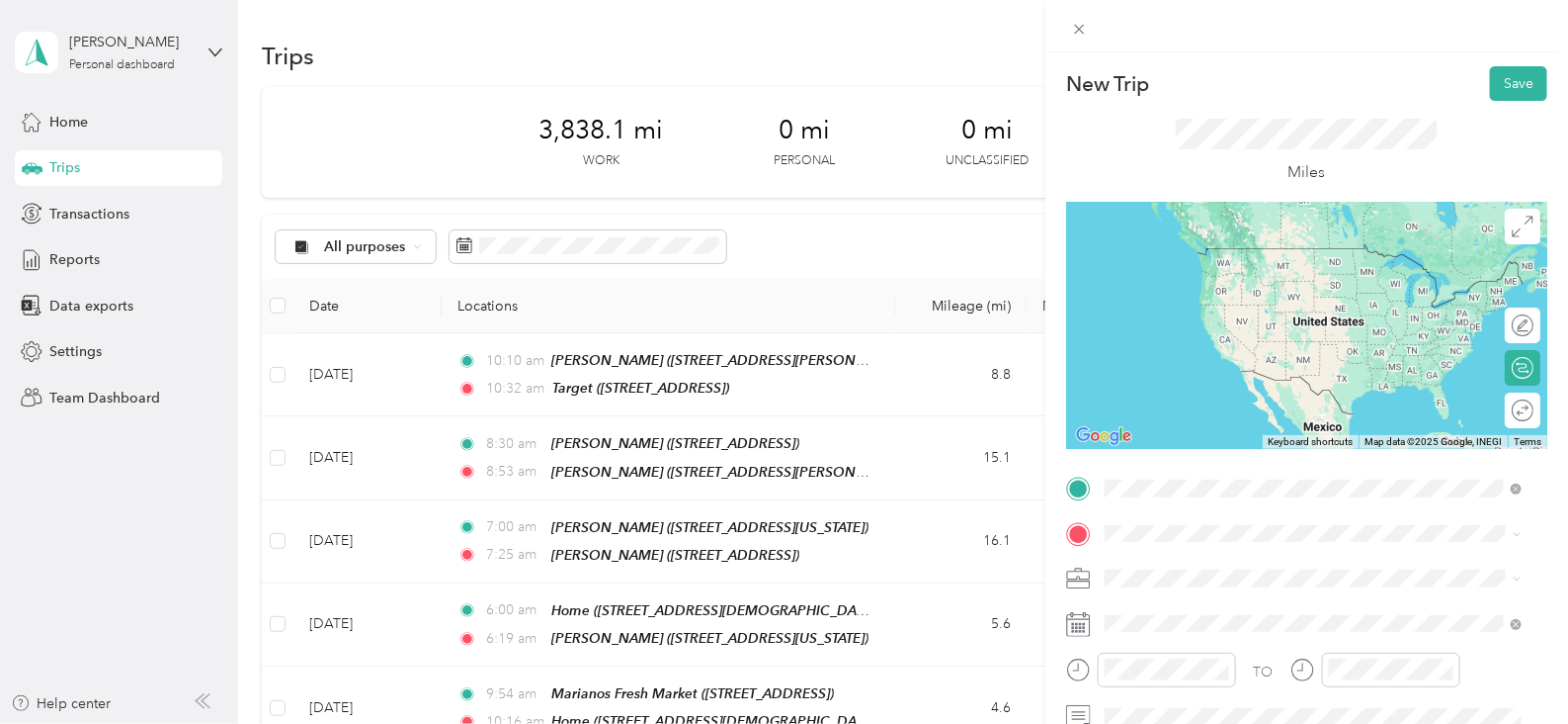
click at [1206, 300] on li "TEAM Target [STREET_ADDRESS]" at bounding box center [1312, 271] width 431 height 70
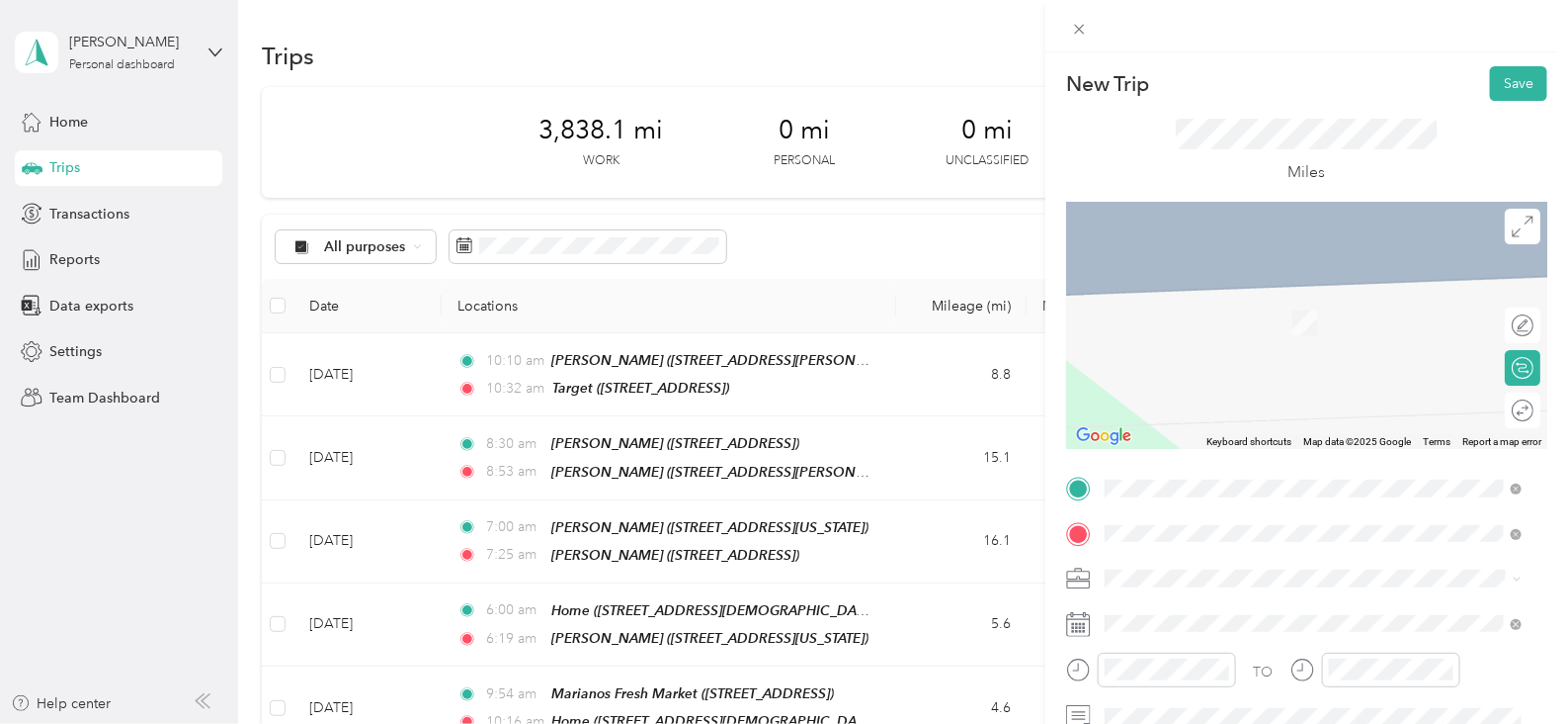
click at [1209, 330] on div "Home [STREET_ADDRESS][DEMOGRAPHIC_DATA][US_STATE]" at bounding box center [1312, 310] width 403 height 49
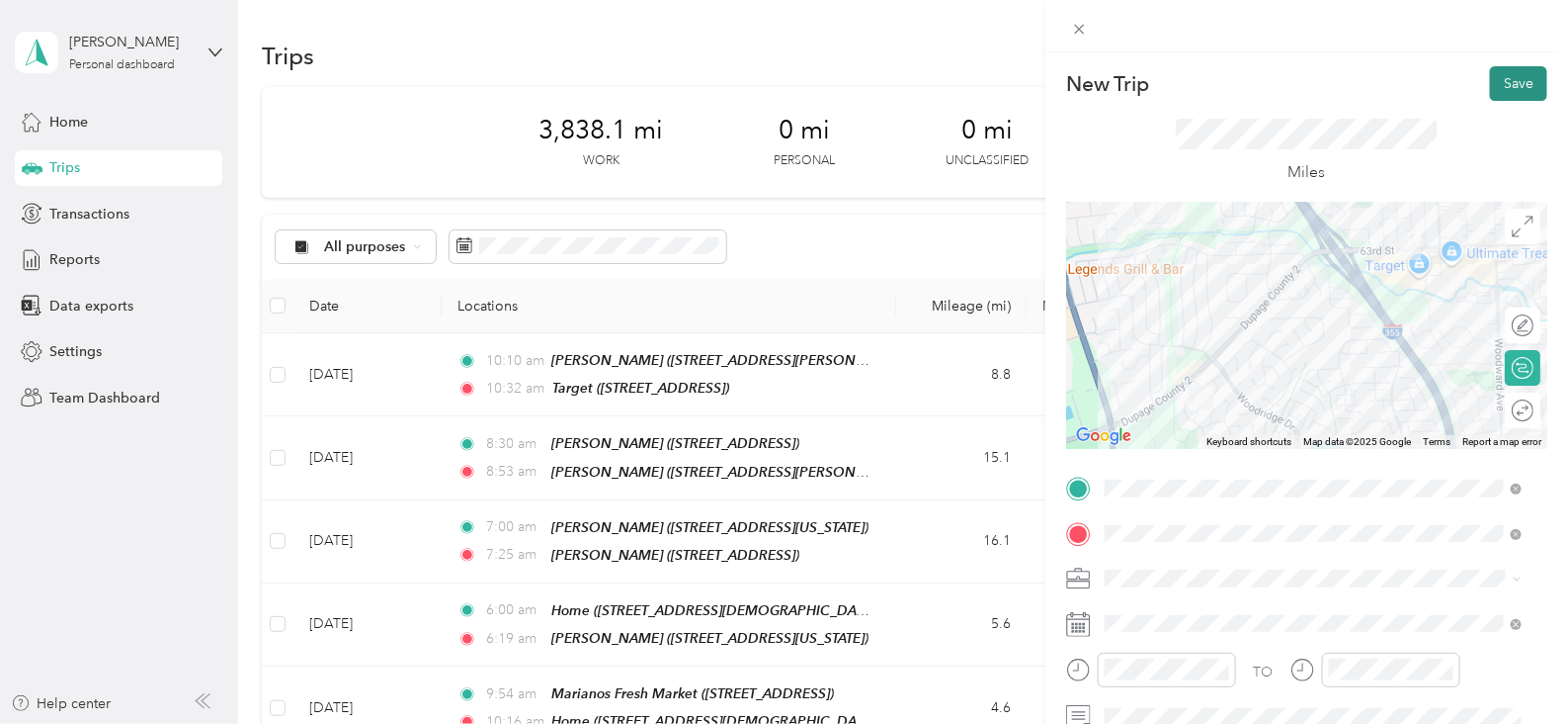
click at [1490, 92] on button "Save" at bounding box center [1519, 84] width 58 height 35
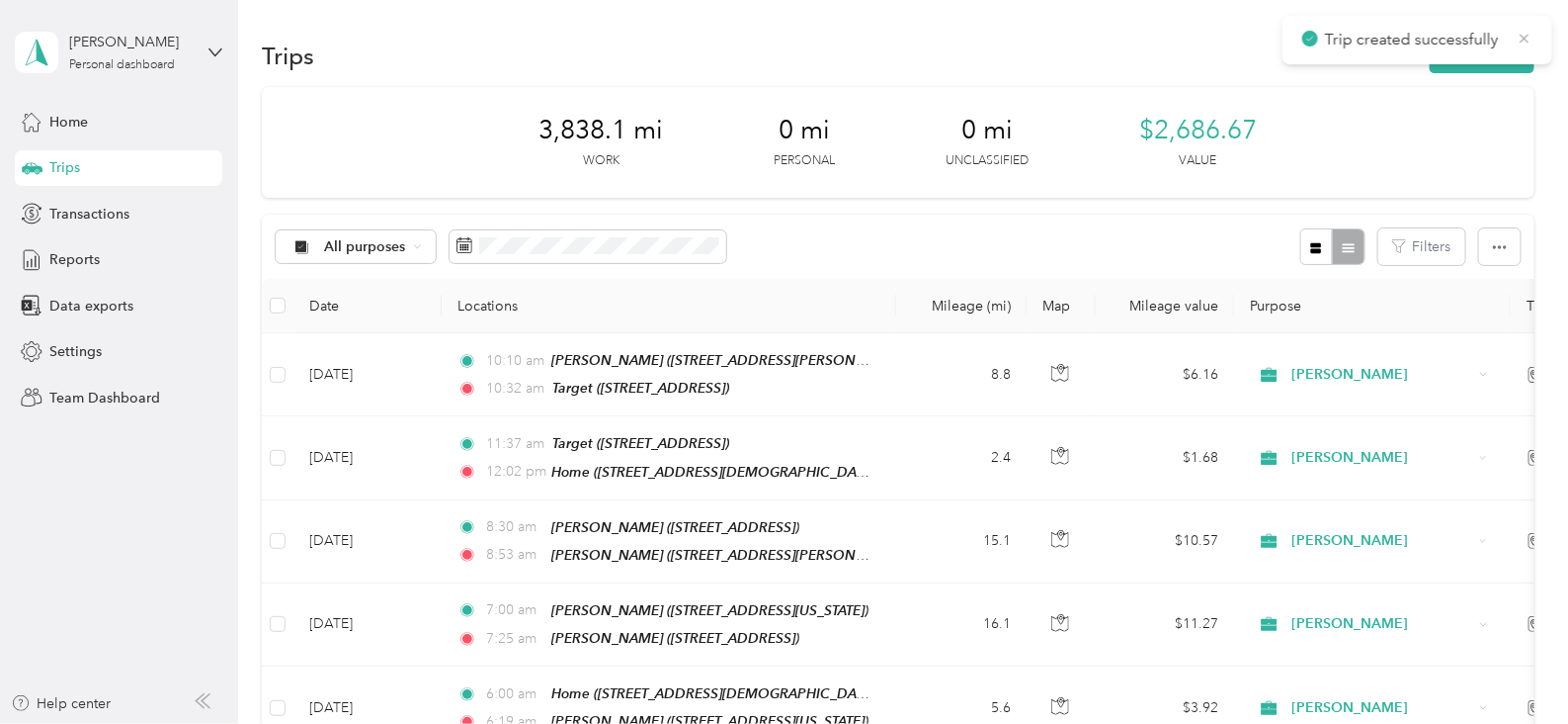
click at [1527, 40] on icon at bounding box center [1525, 38] width 9 height 9
click at [1512, 59] on button "New trip" at bounding box center [1481, 56] width 104 height 35
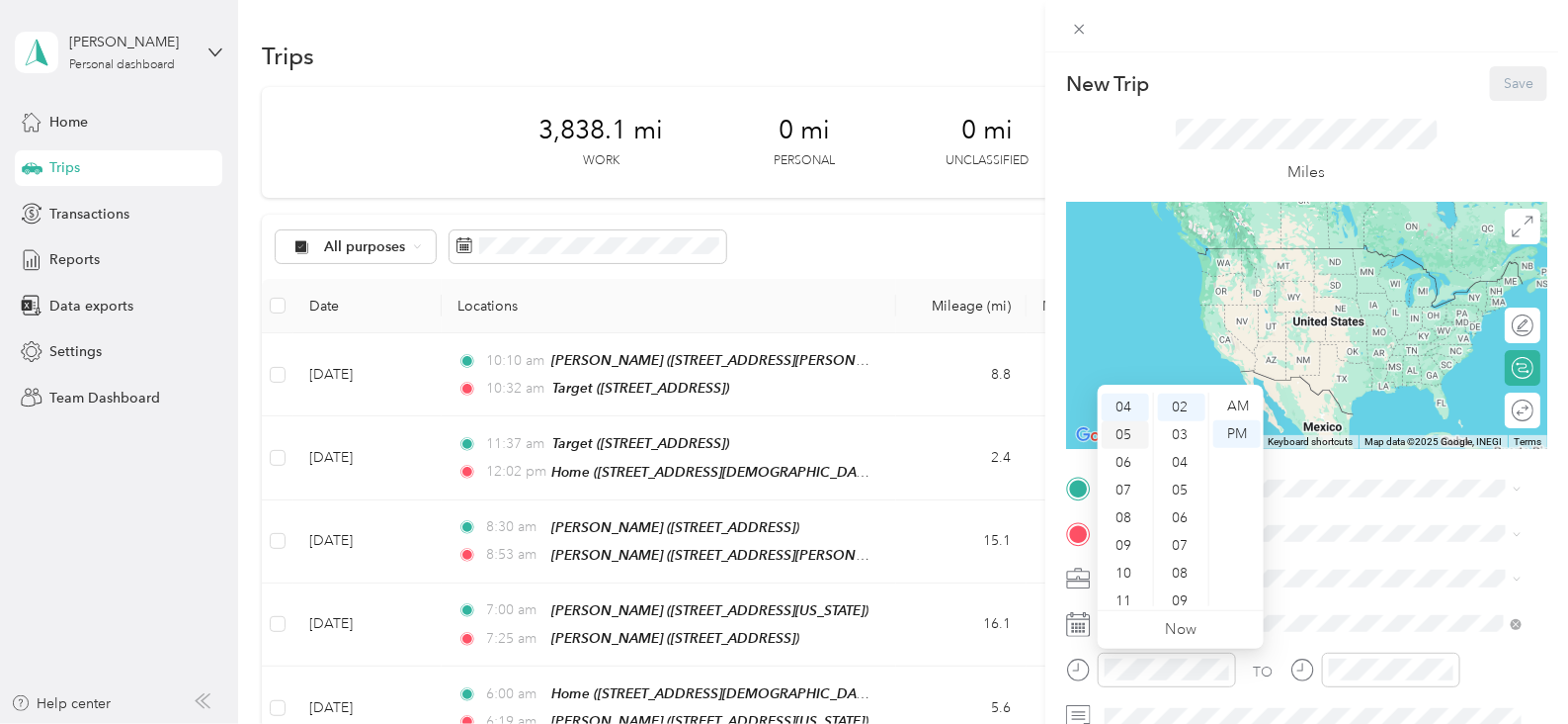
click at [1128, 432] on div "05" at bounding box center [1126, 435] width 48 height 28
click at [1231, 403] on div "AM" at bounding box center [1237, 407] width 48 height 28
click at [1238, 411] on div "AM" at bounding box center [1237, 407] width 48 height 28
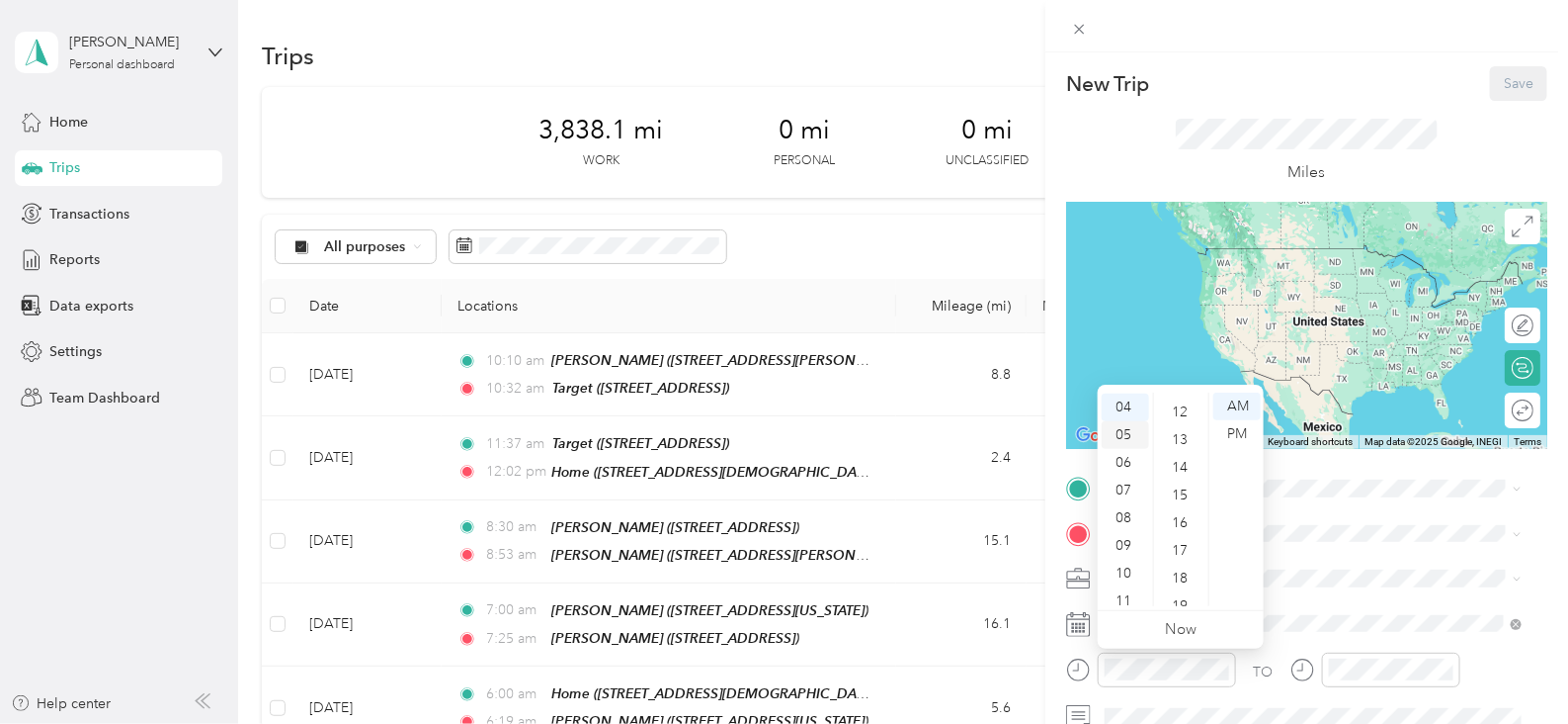
click at [1129, 436] on div "05" at bounding box center [1126, 435] width 48 height 28
click at [1125, 447] on div "06" at bounding box center [1126, 454] width 48 height 28
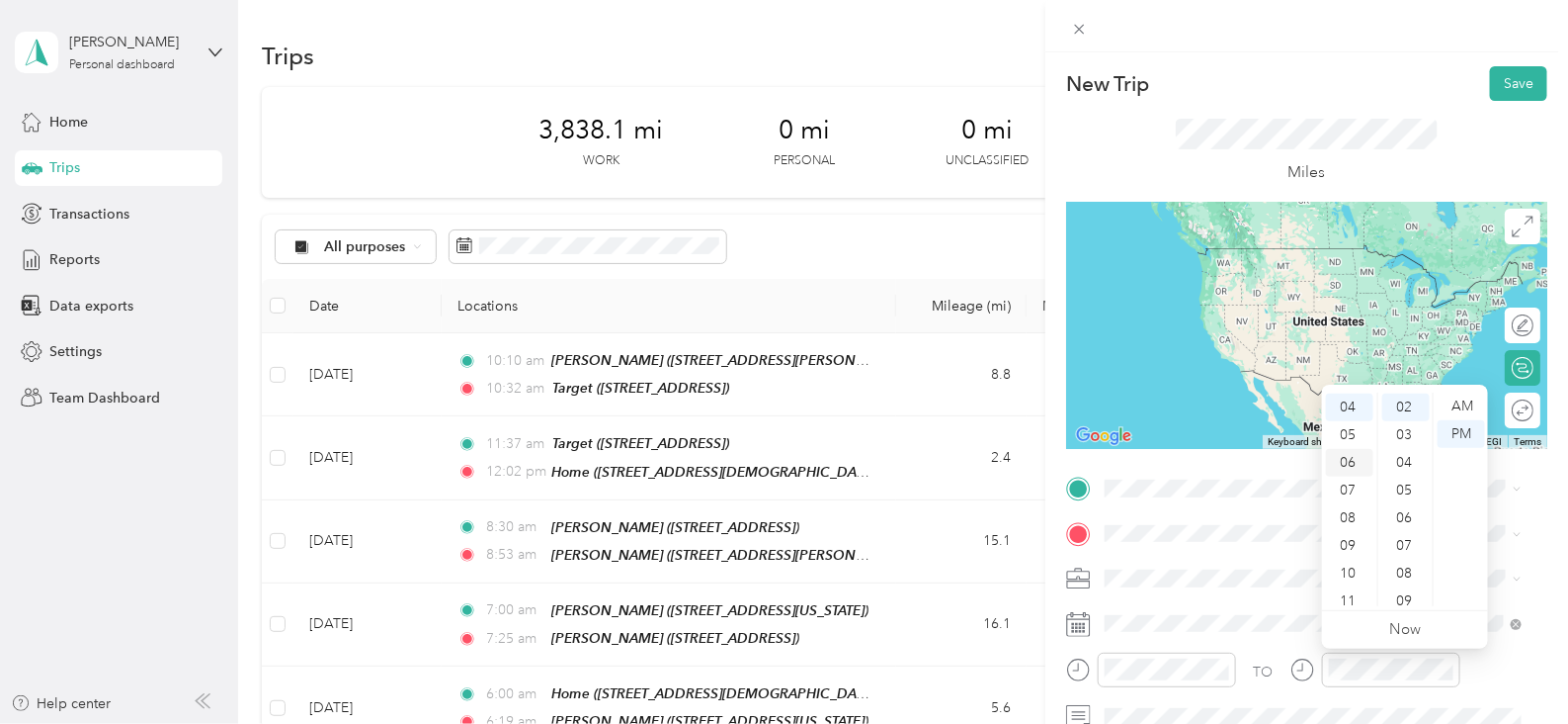
click at [1355, 460] on div "06" at bounding box center [1350, 462] width 48 height 28
click at [1408, 585] on div "12" at bounding box center [1406, 585] width 48 height 28
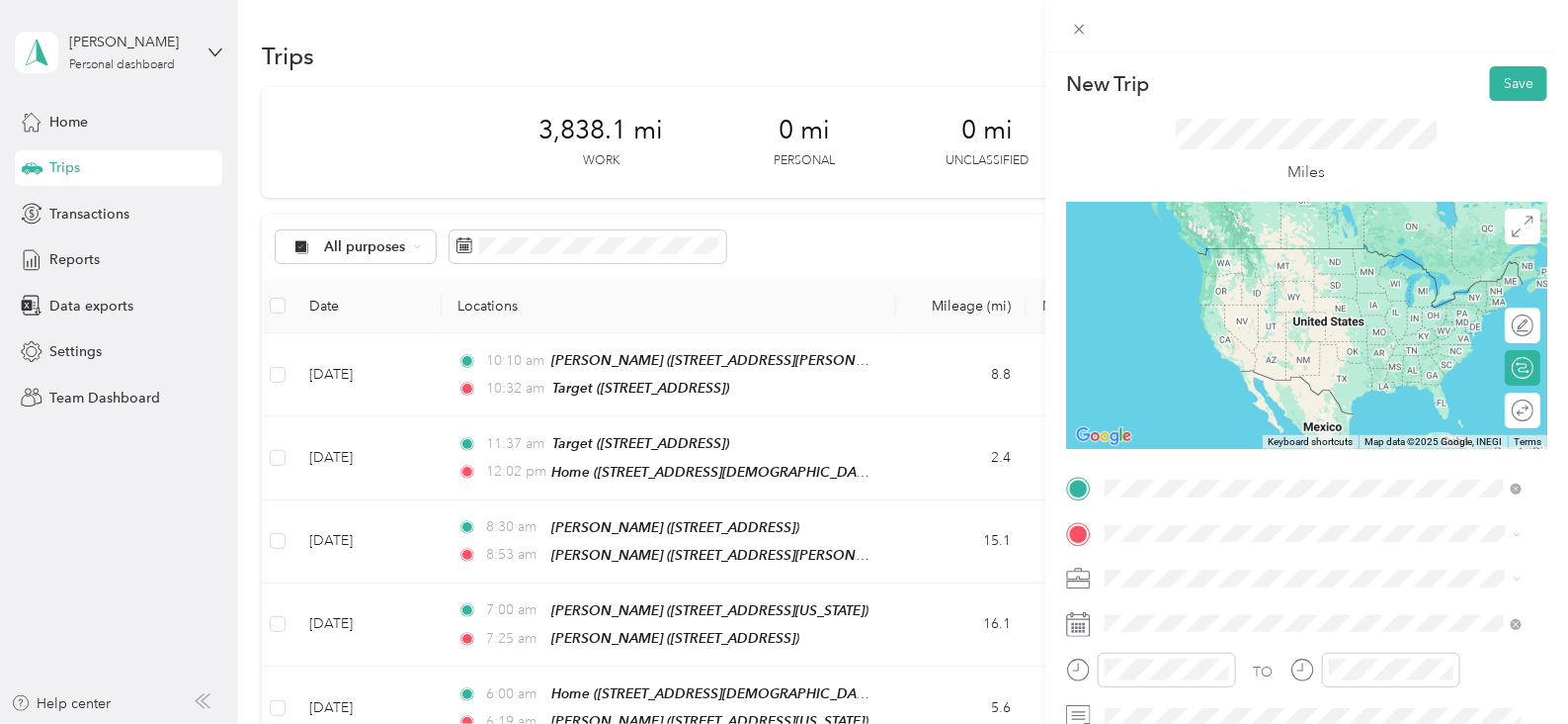
click at [1290, 357] on div "Home [STREET_ADDRESS][DEMOGRAPHIC_DATA][US_STATE]" at bounding box center [1312, 335] width 403 height 49
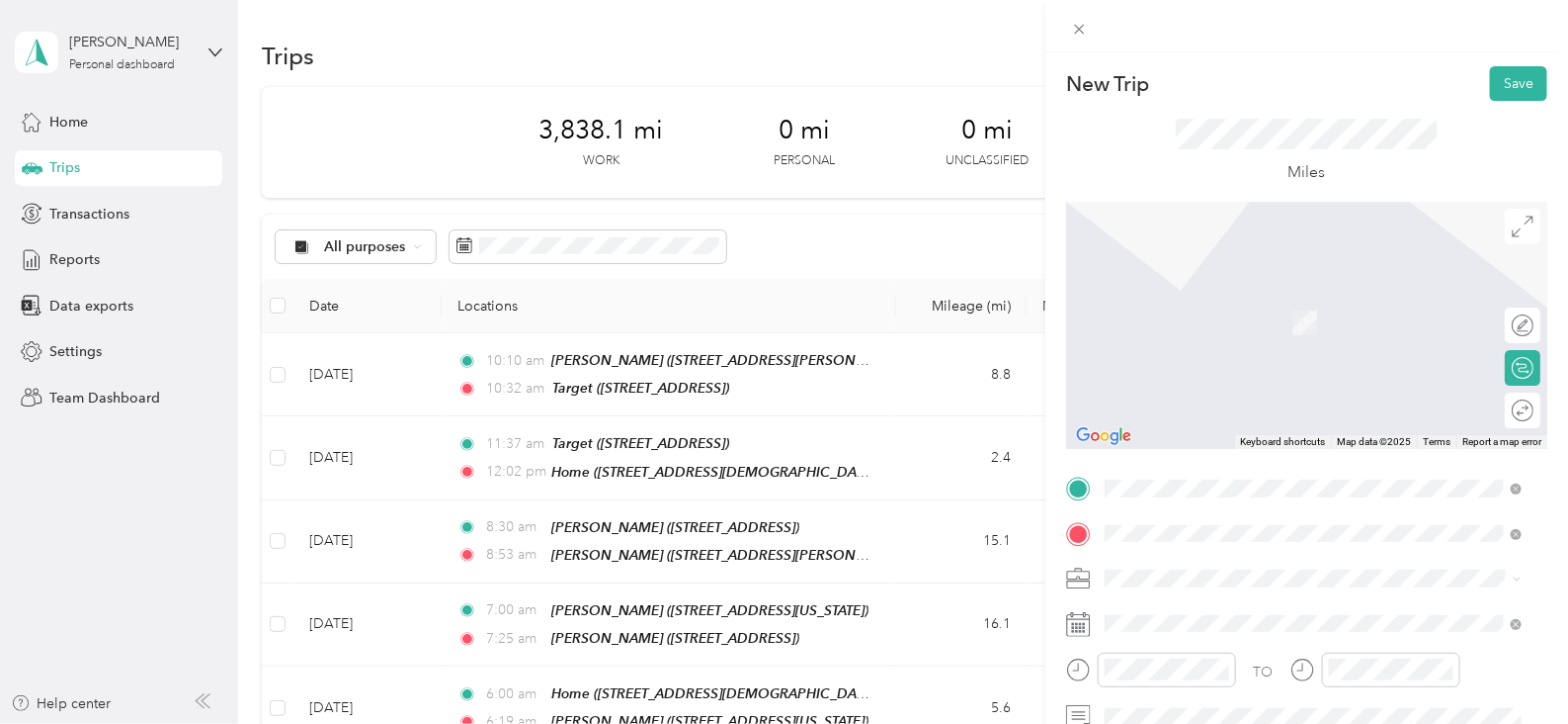
click at [1285, 383] on span "[STREET_ADDRESS][US_STATE]" at bounding box center [1241, 374] width 198 height 18
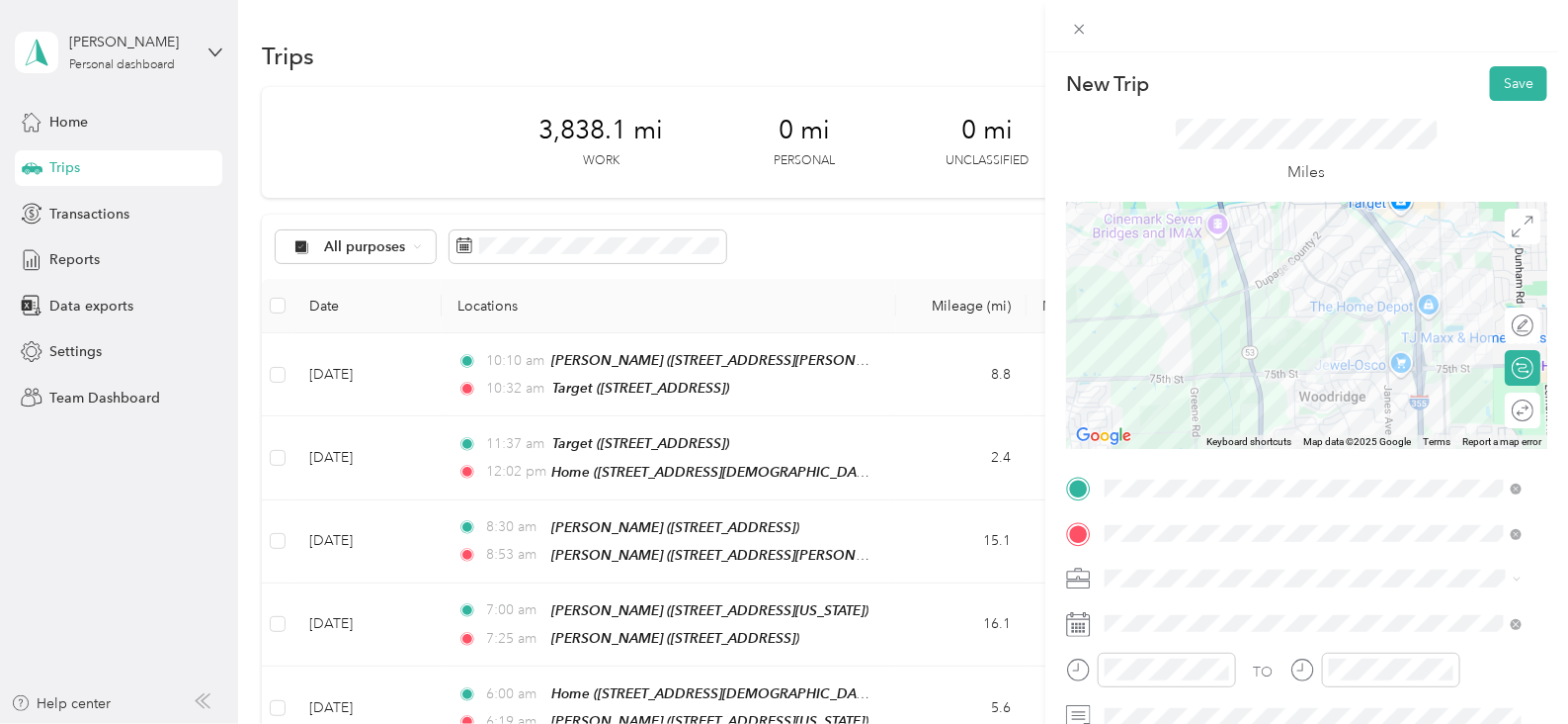
click at [1508, 101] on div "Miles" at bounding box center [1307, 150] width 481 height 100
click at [1497, 94] on button "Save" at bounding box center [1519, 84] width 58 height 35
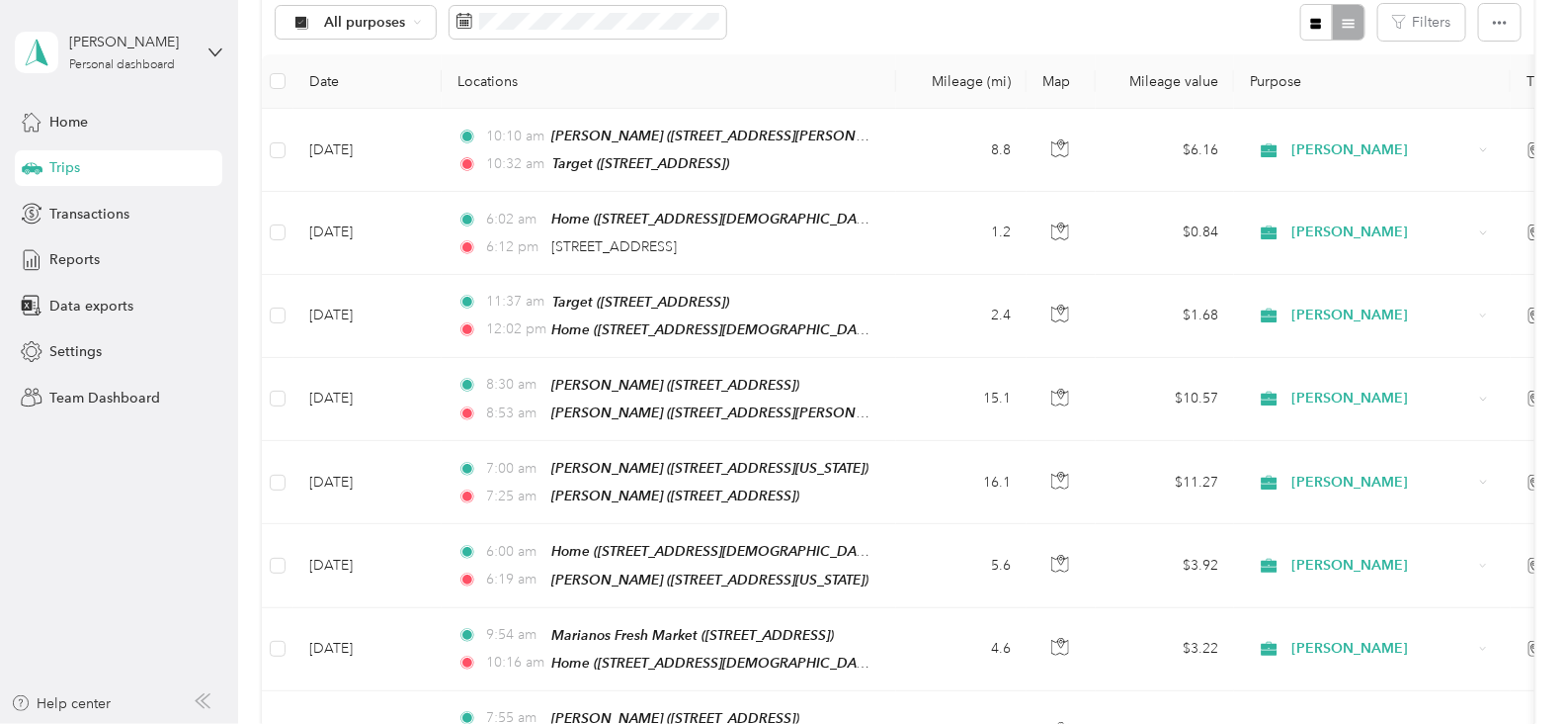
scroll to position [0, 0]
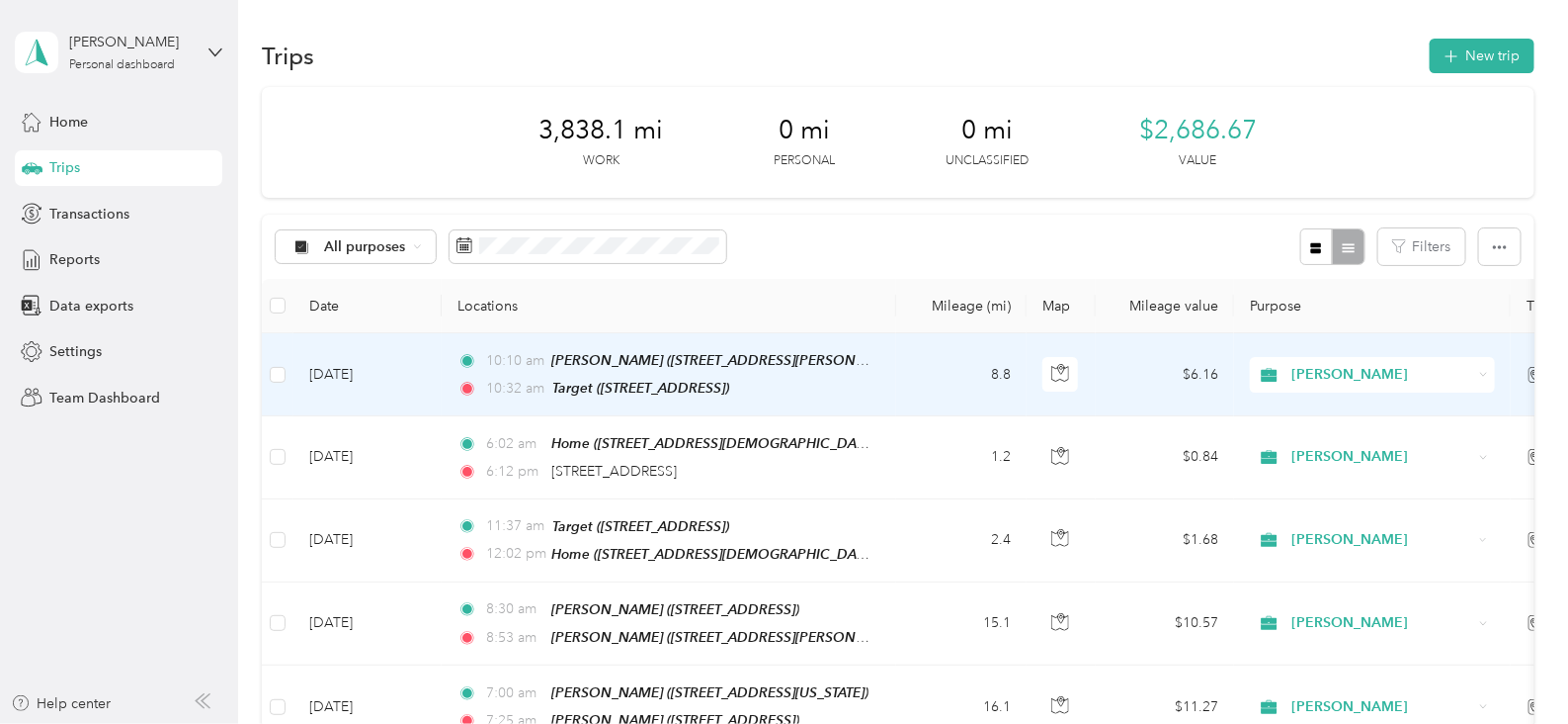
click at [377, 377] on td "[DATE]" at bounding box center [367, 374] width 148 height 83
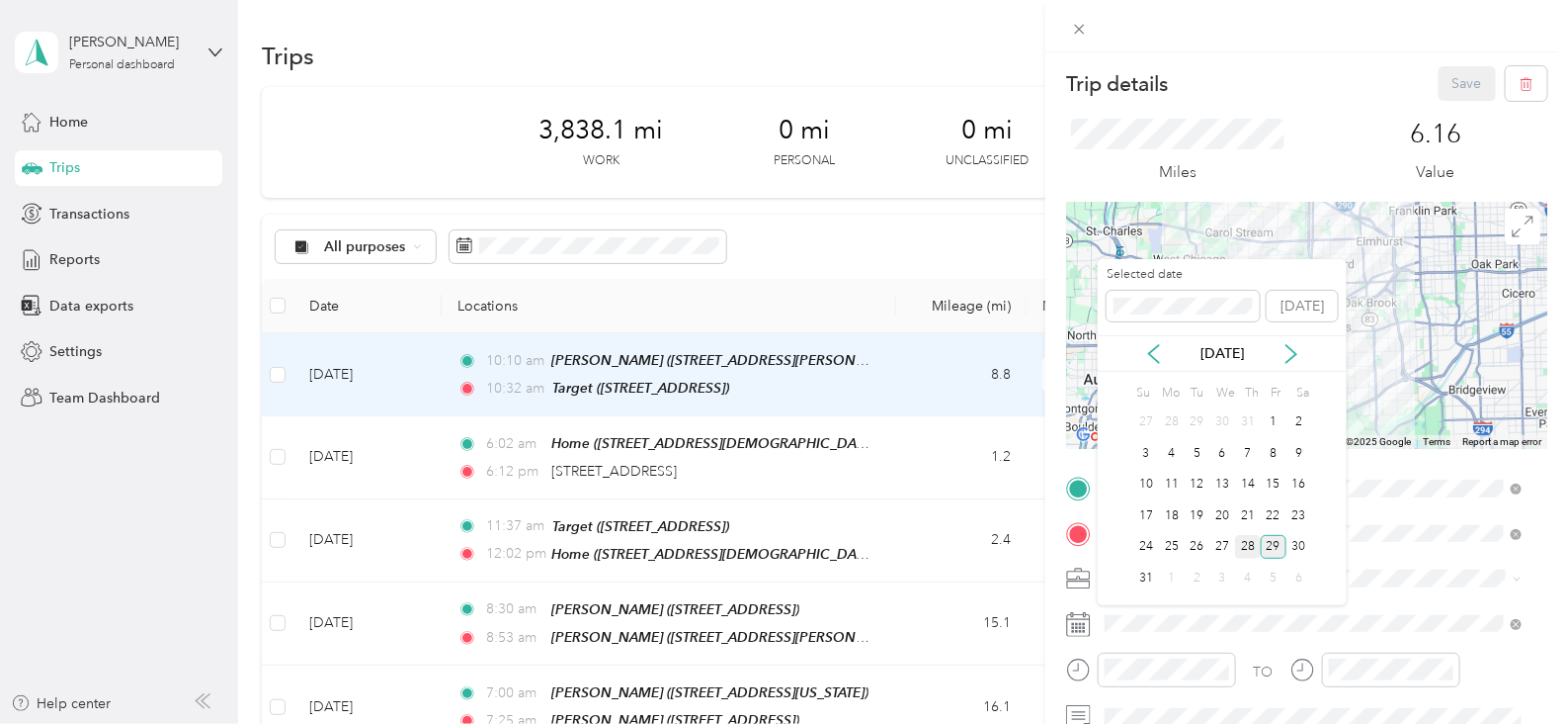
click at [1247, 546] on div "28" at bounding box center [1248, 547] width 26 height 25
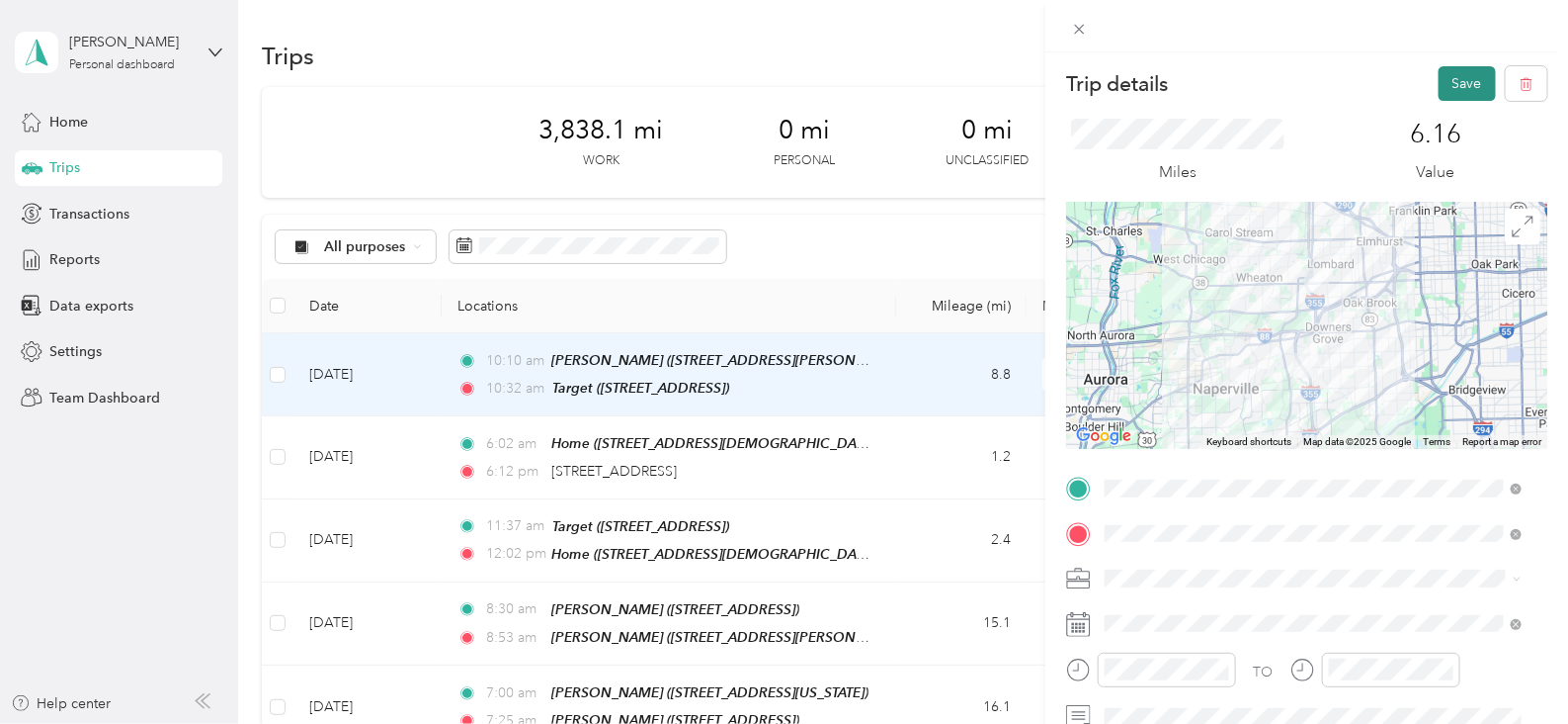
click at [1450, 81] on button "Save" at bounding box center [1468, 84] width 58 height 35
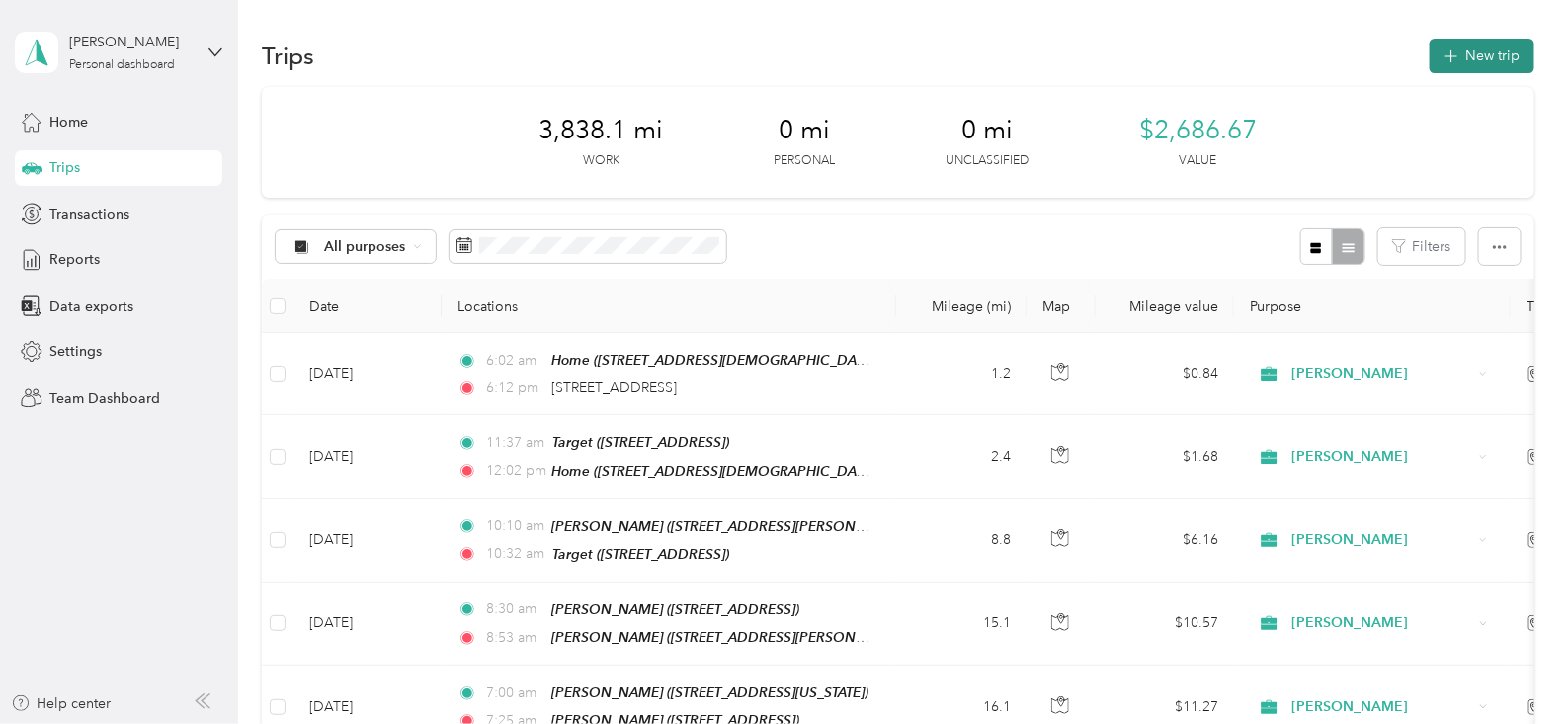
click at [1474, 47] on button "New trip" at bounding box center [1481, 56] width 104 height 35
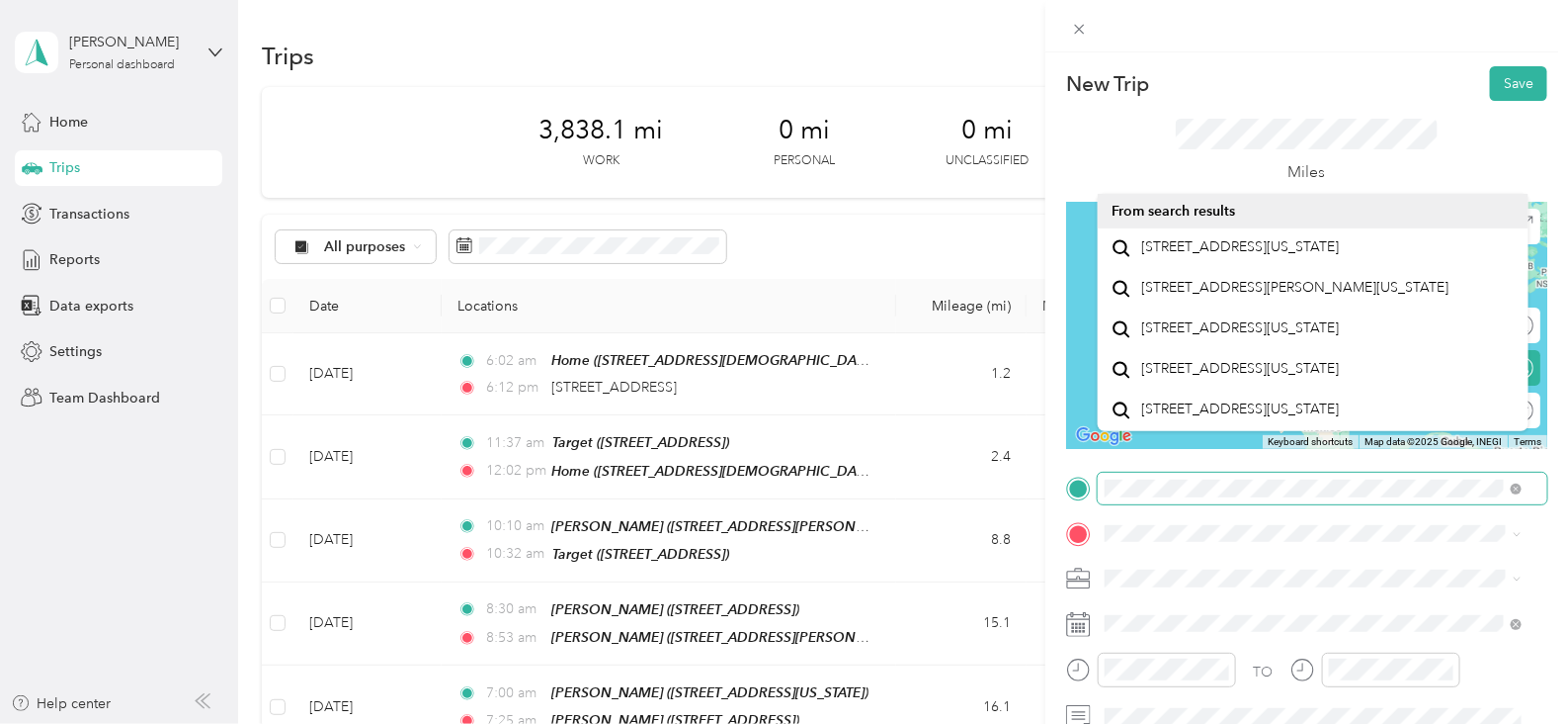
click at [946, 481] on div "New Trip Save This trip cannot be edited because it is either under review, app…" at bounding box center [784, 362] width 1568 height 724
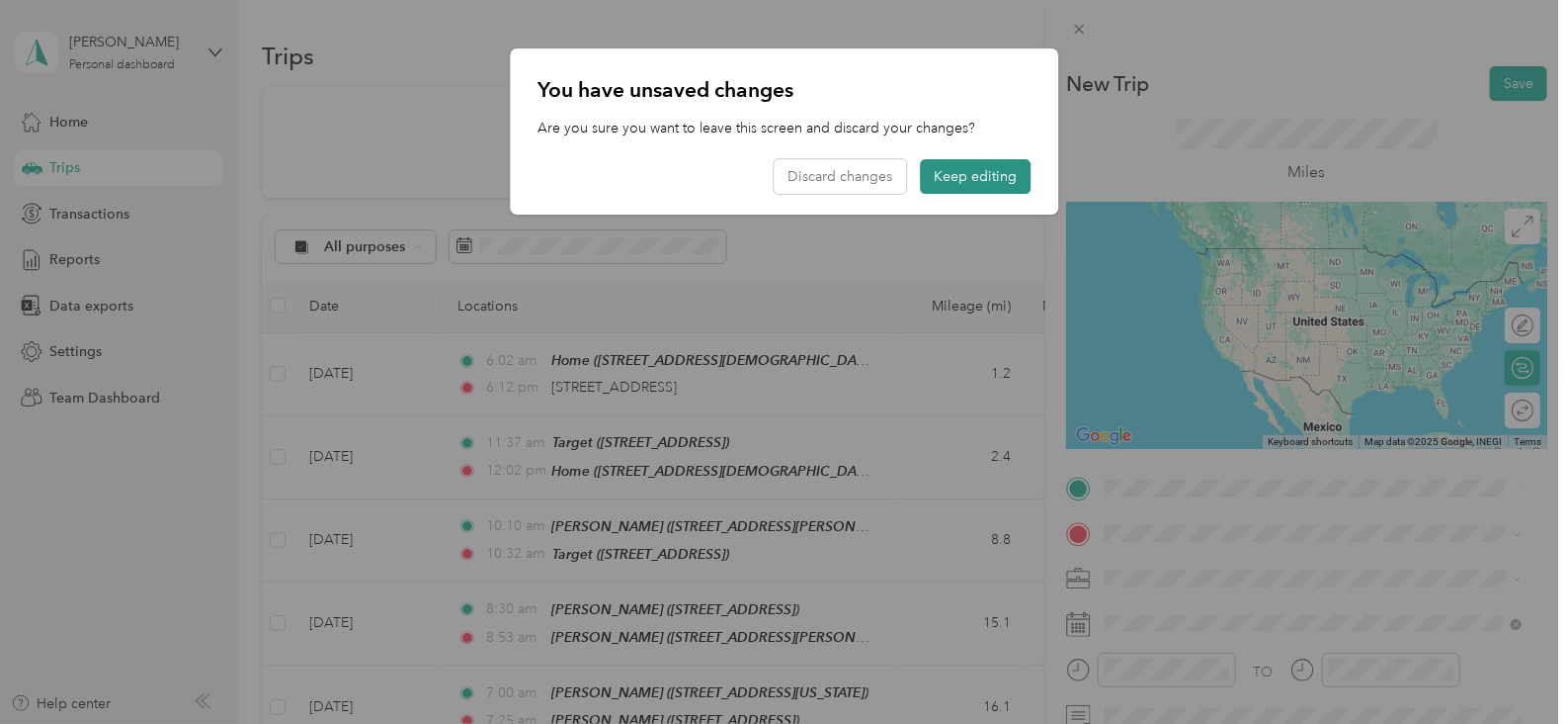
click at [993, 175] on button "Keep editing" at bounding box center [974, 176] width 110 height 35
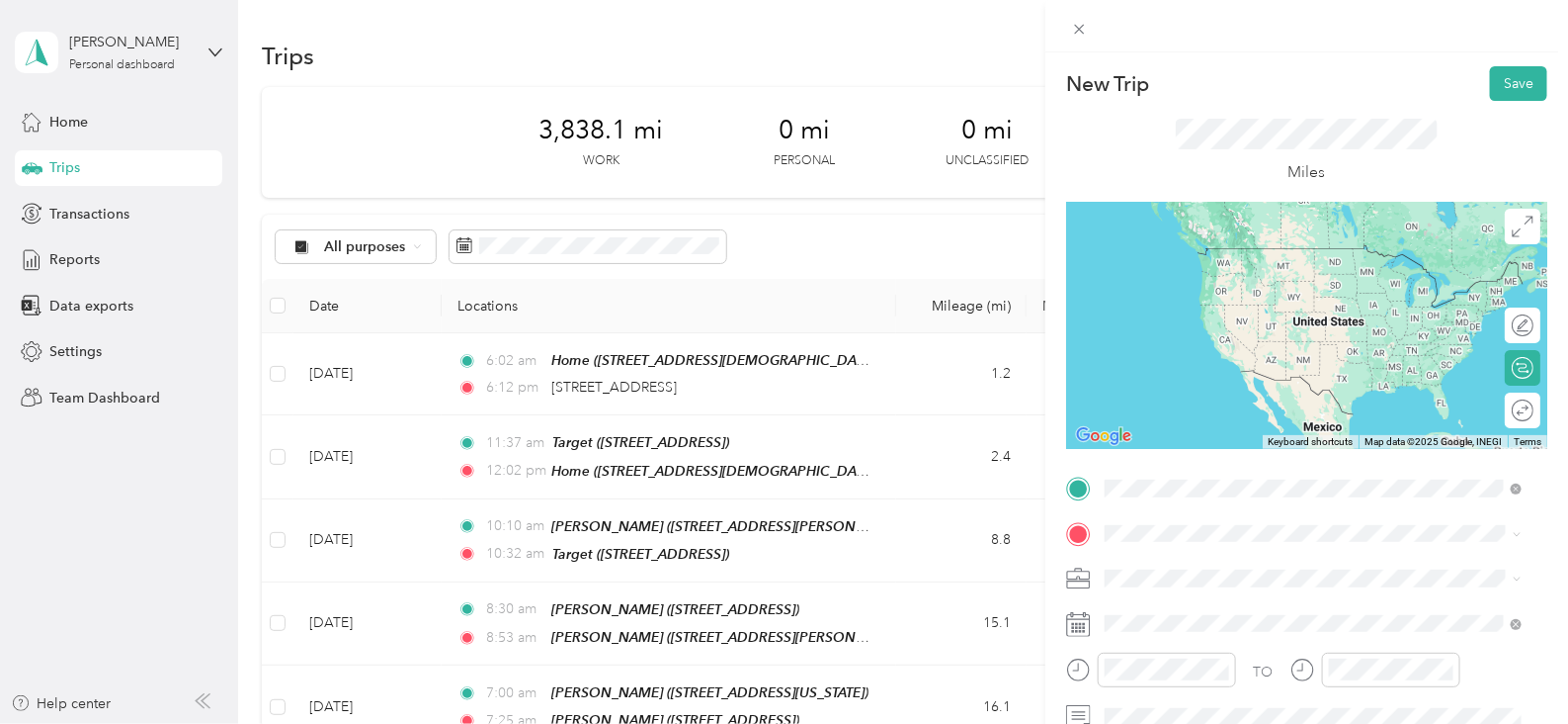
click at [1260, 318] on span "[STREET_ADDRESS][US_STATE]" at bounding box center [1241, 309] width 198 height 18
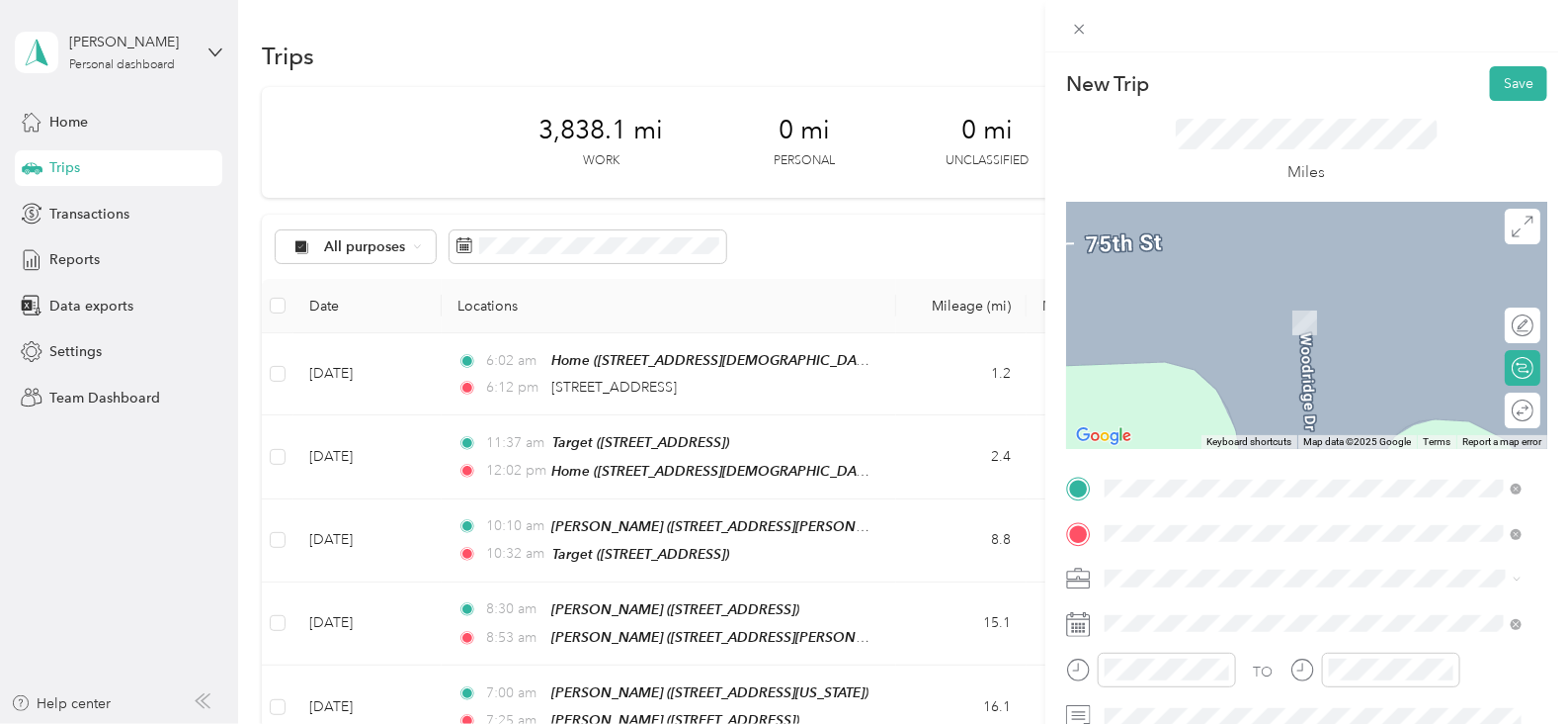
click at [1268, 329] on span "1300 S Naper Blvd, 605407354, Naperville, IL, USA" at bounding box center [1205, 328] width 125 height 17
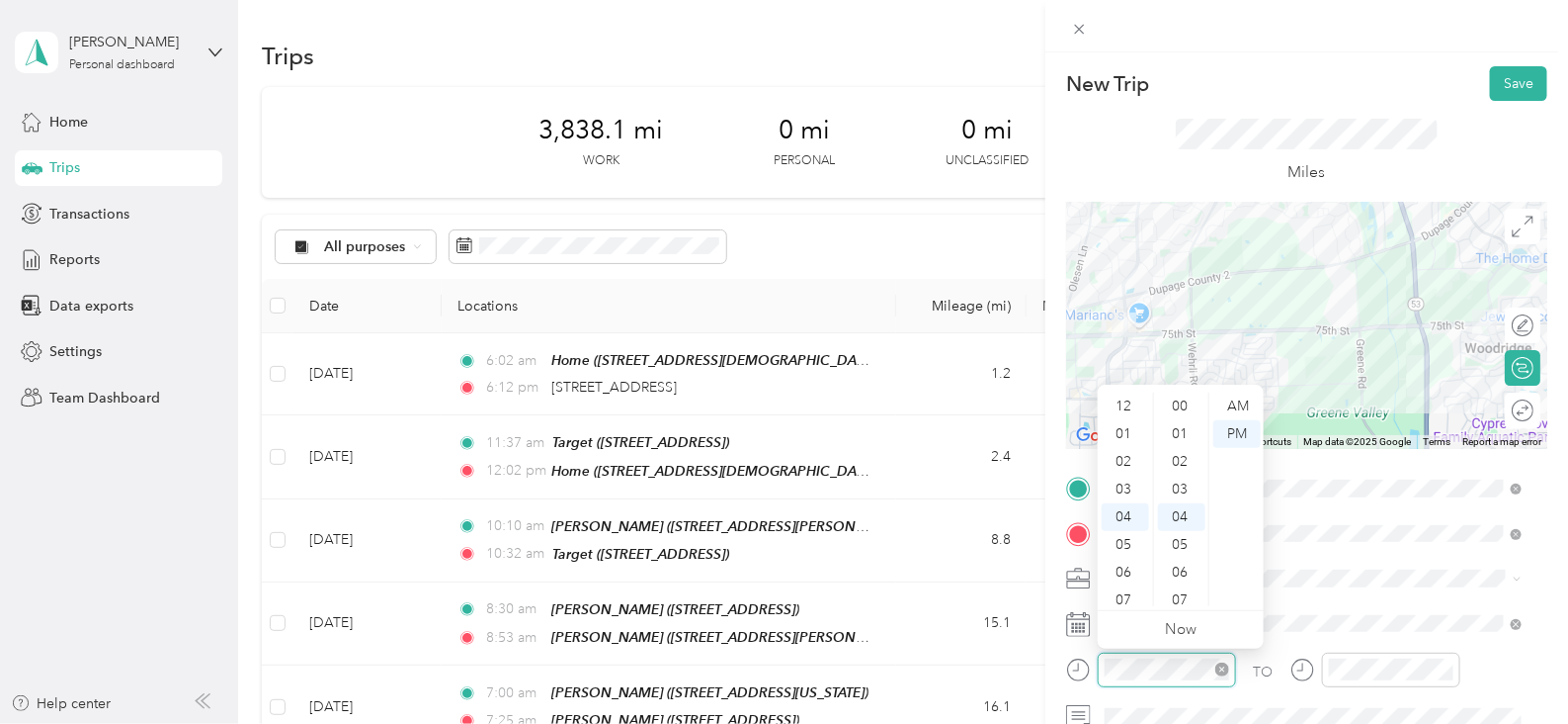
scroll to position [109, 0]
click at [1131, 456] on div "06" at bounding box center [1126, 462] width 48 height 28
click at [1187, 575] on div "17" at bounding box center [1182, 580] width 48 height 28
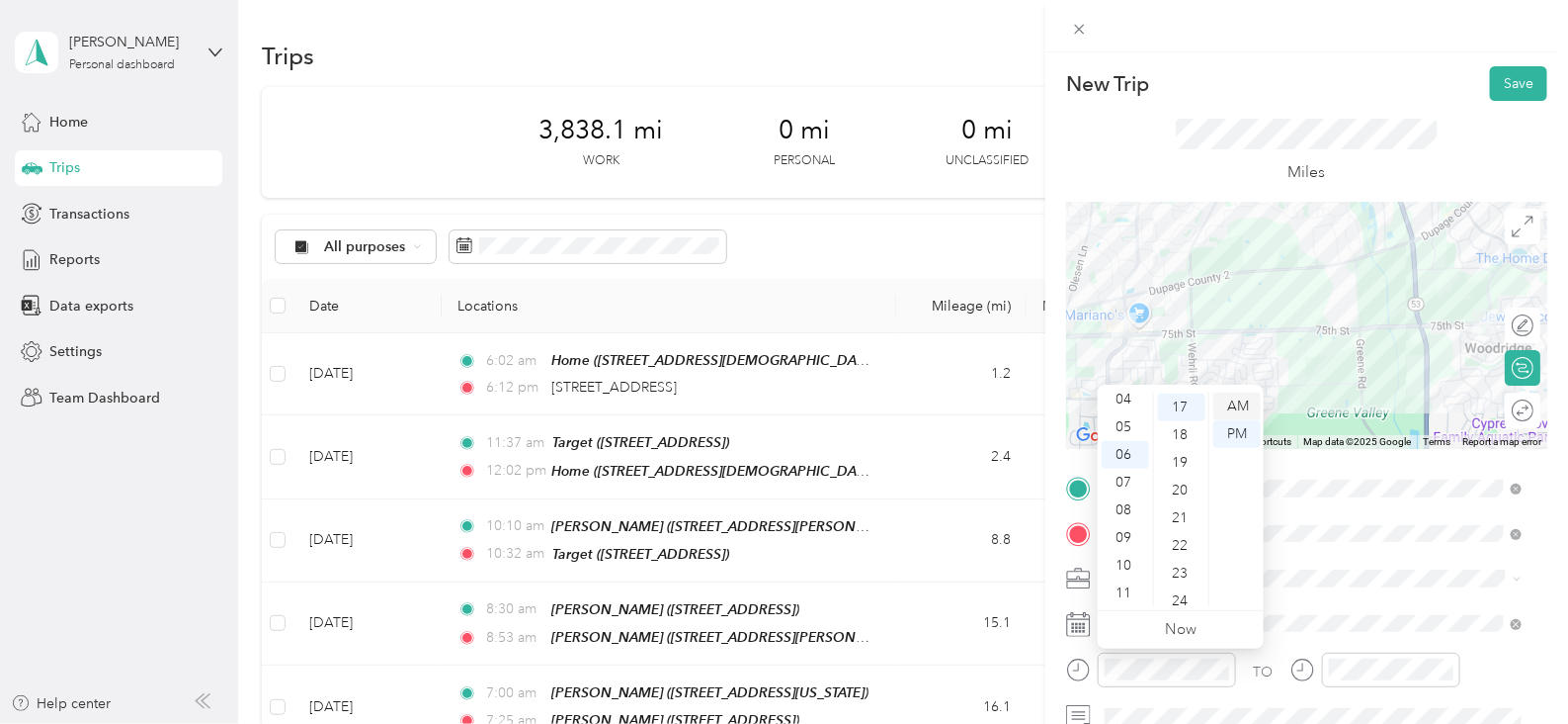
click at [1245, 407] on div "AM" at bounding box center [1237, 407] width 48 height 28
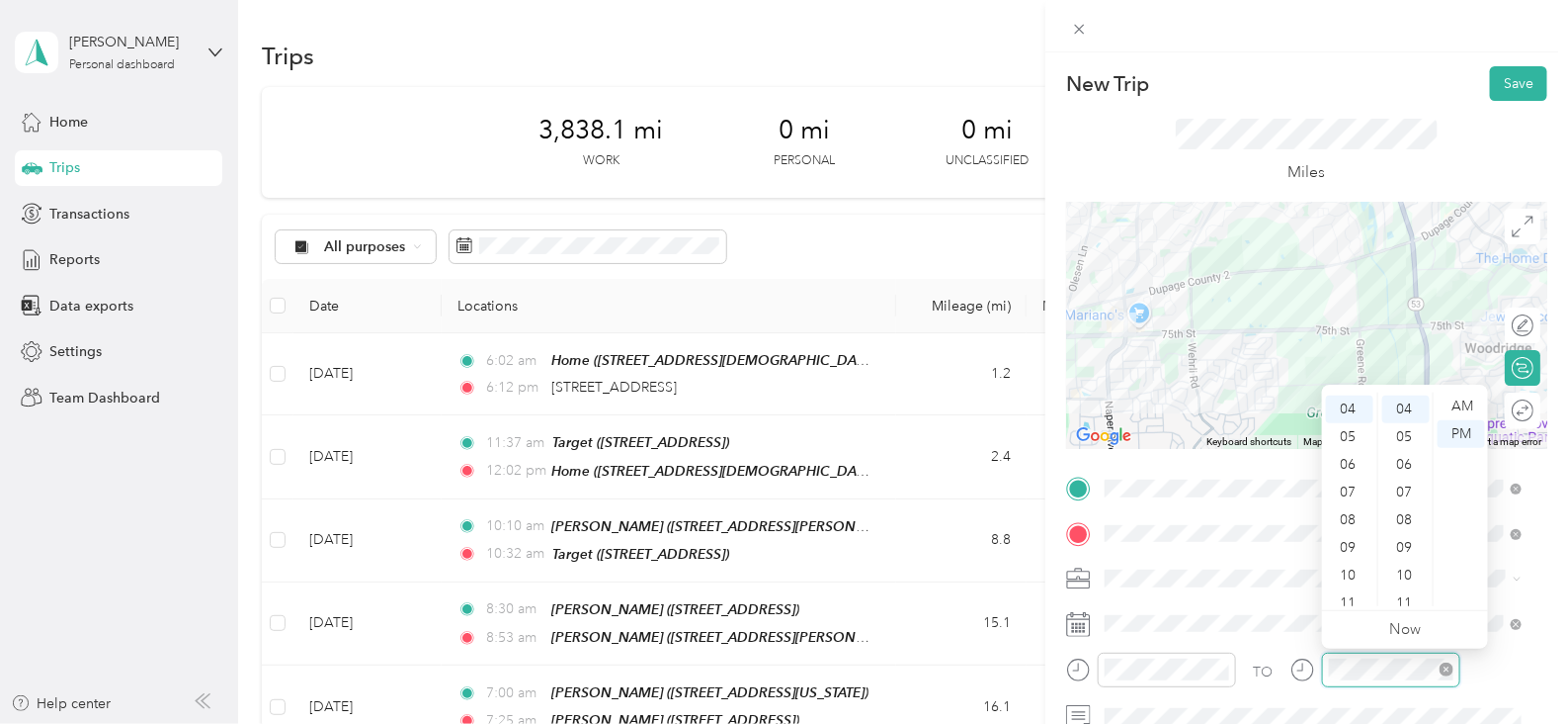
scroll to position [109, 0]
click at [1349, 466] on div "06" at bounding box center [1350, 462] width 48 height 28
click at [1458, 413] on div "AM" at bounding box center [1462, 407] width 48 height 28
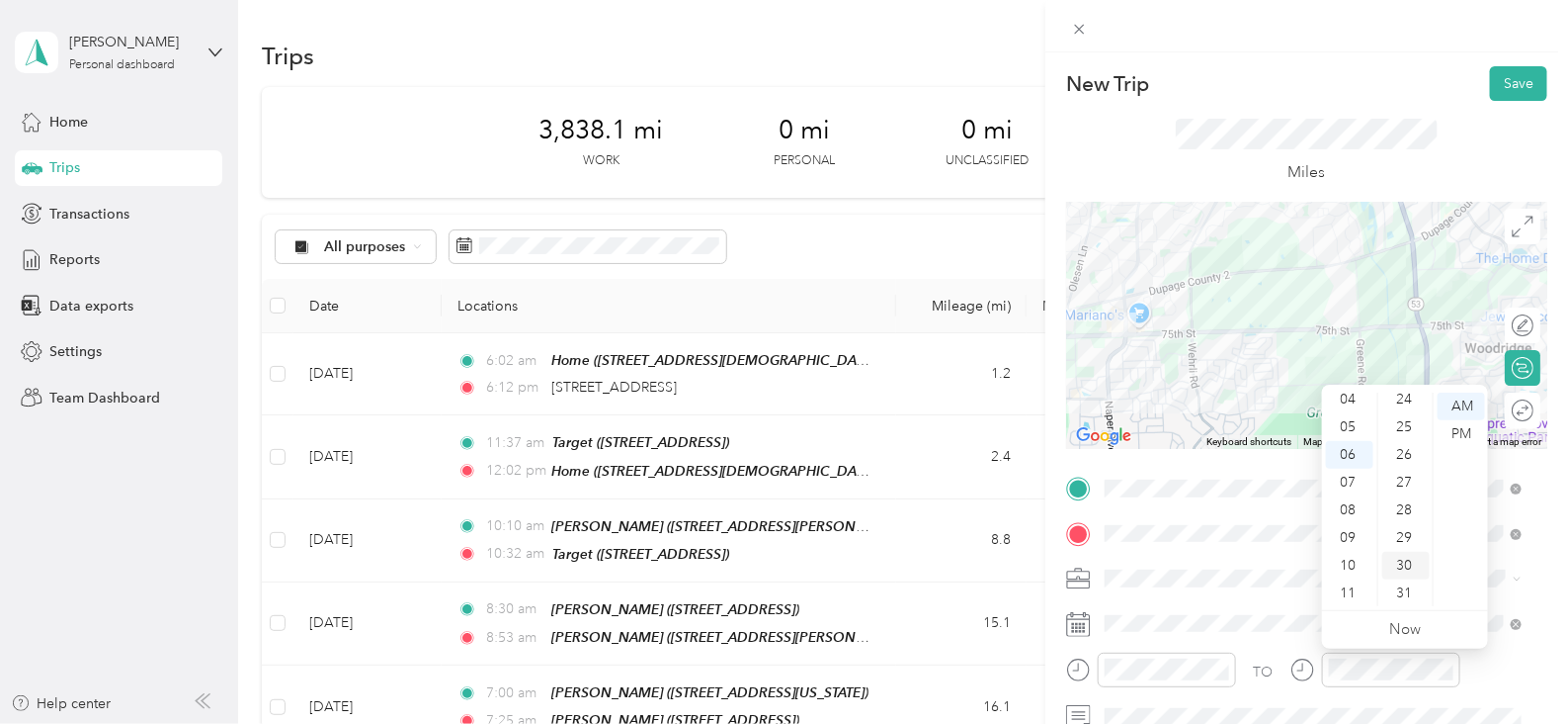
click at [1414, 567] on div "30" at bounding box center [1406, 566] width 48 height 28
click at [1495, 88] on button "Save" at bounding box center [1519, 84] width 58 height 35
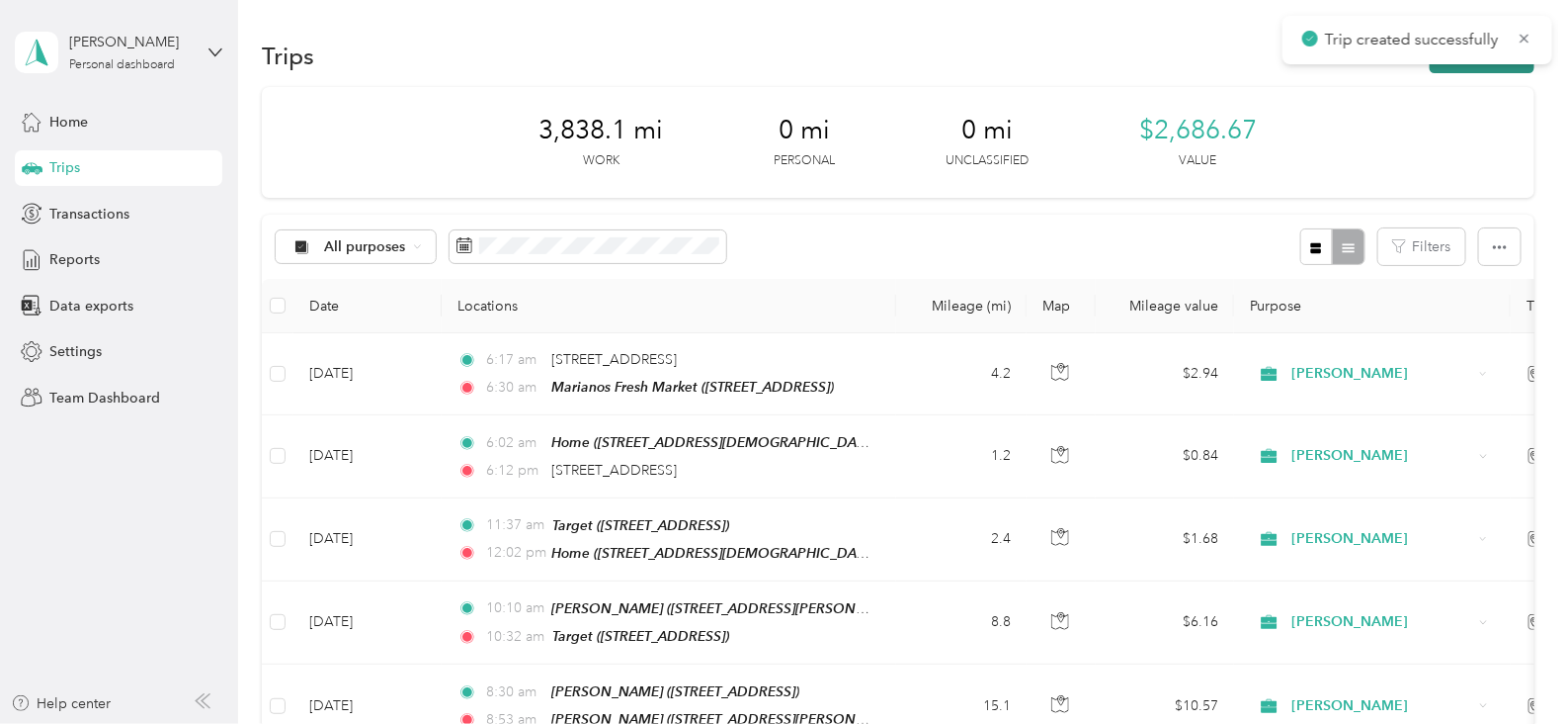
click at [1469, 69] on button "New trip" at bounding box center [1481, 56] width 104 height 35
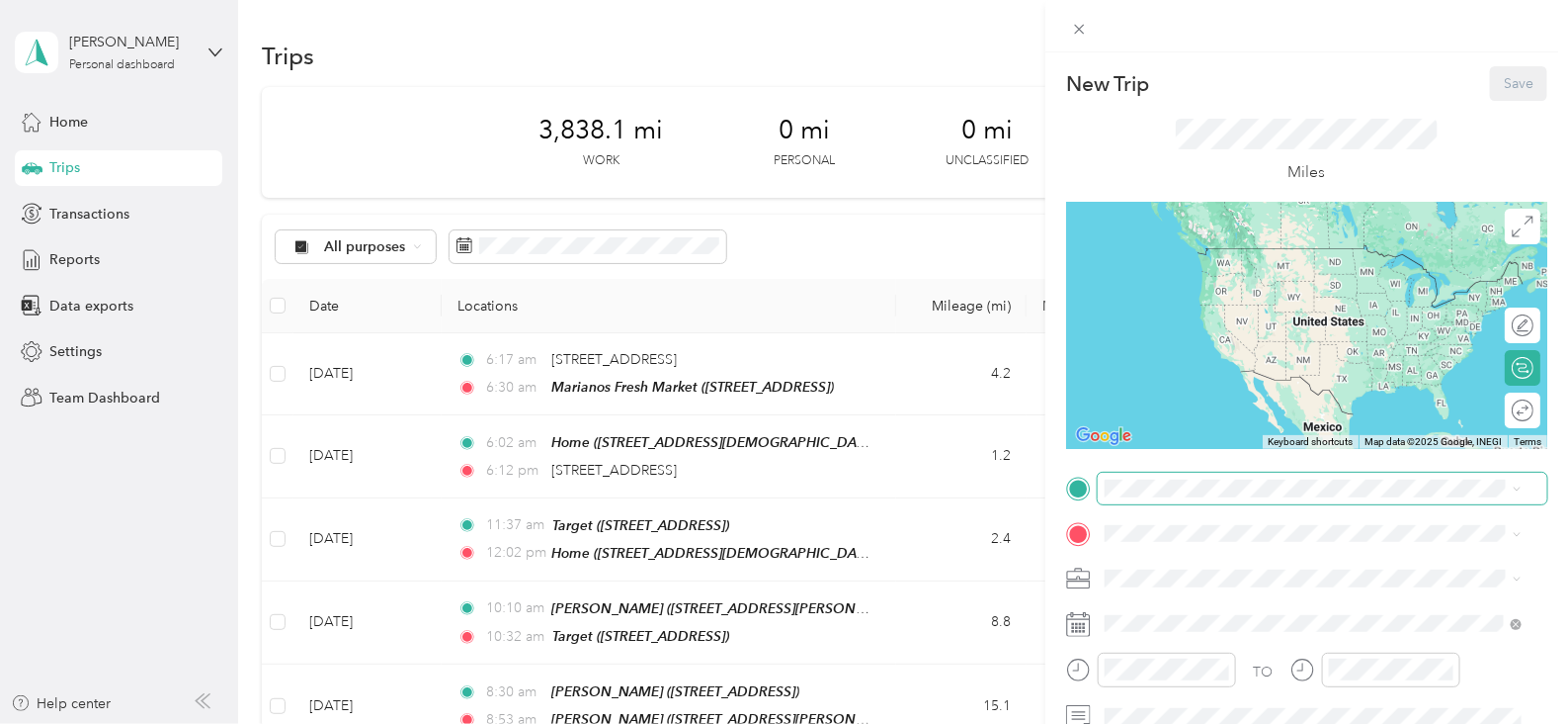
click at [1184, 499] on span at bounding box center [1322, 488] width 449 height 32
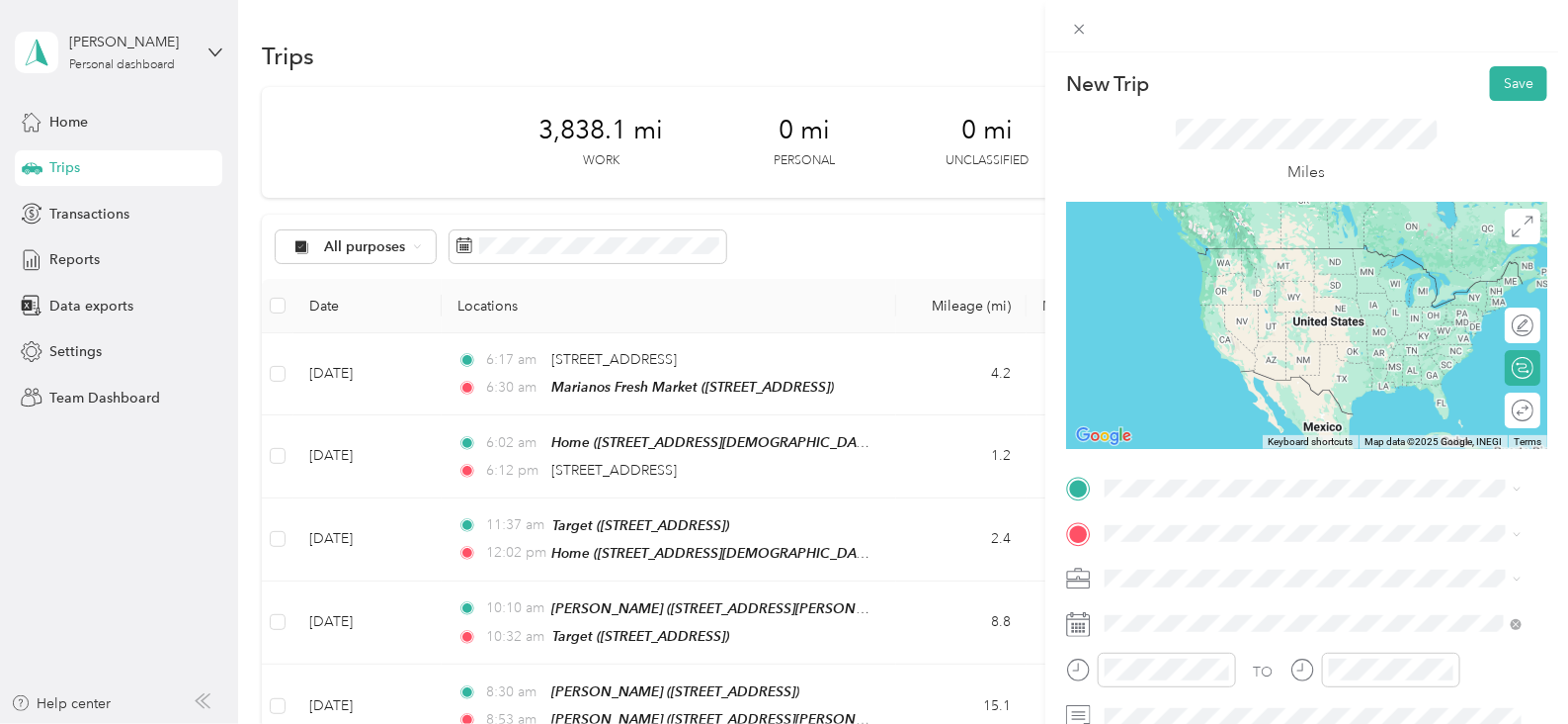
click at [1268, 285] on span "1300 S Naper Blvd, 605407354, Naperville, IL, USA" at bounding box center [1205, 281] width 125 height 17
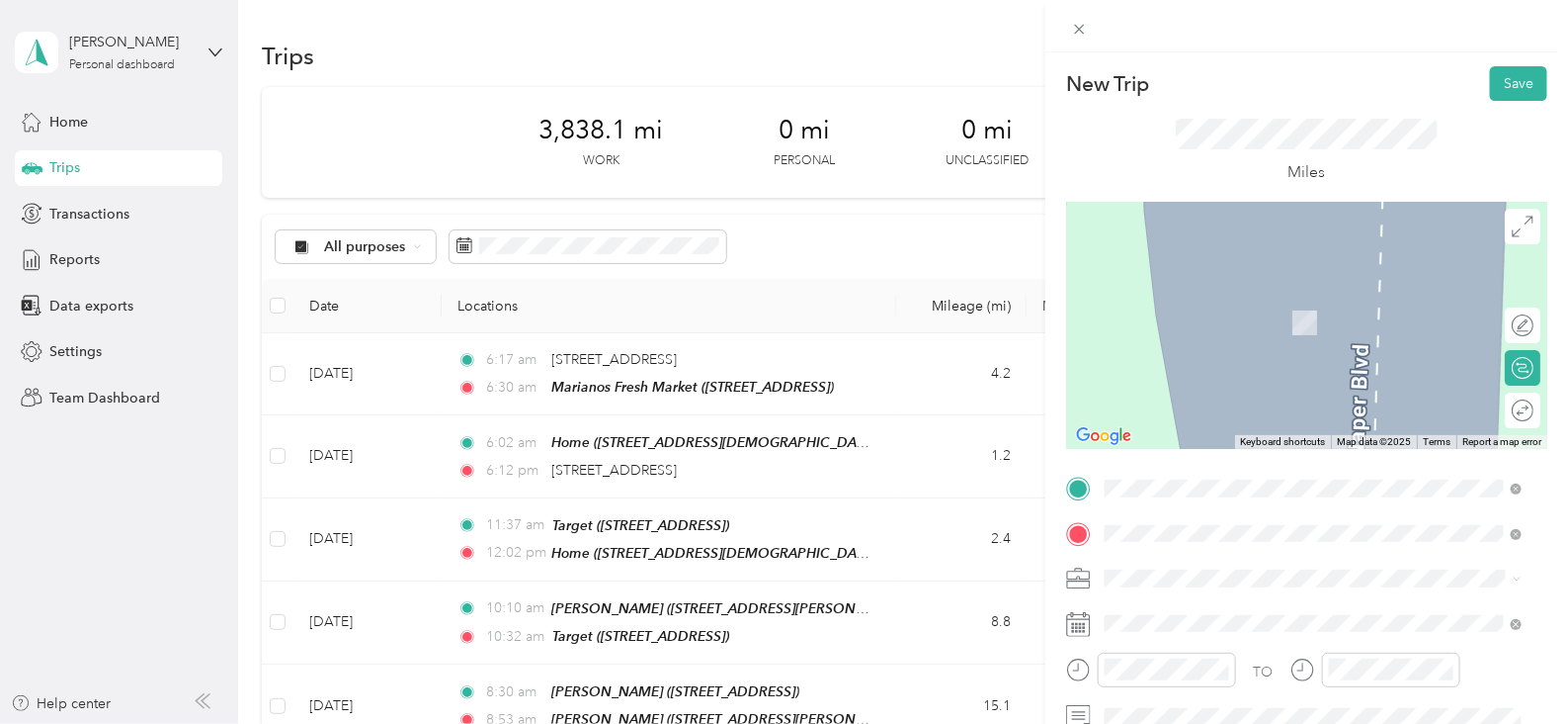
drag, startPoint x: 1319, startPoint y: 398, endPoint x: 1309, endPoint y: 396, distance: 10.2
click at [1321, 399] on span "3025 E New York St, 605045160, Aurora, IL, USA" at bounding box center [1241, 405] width 198 height 17
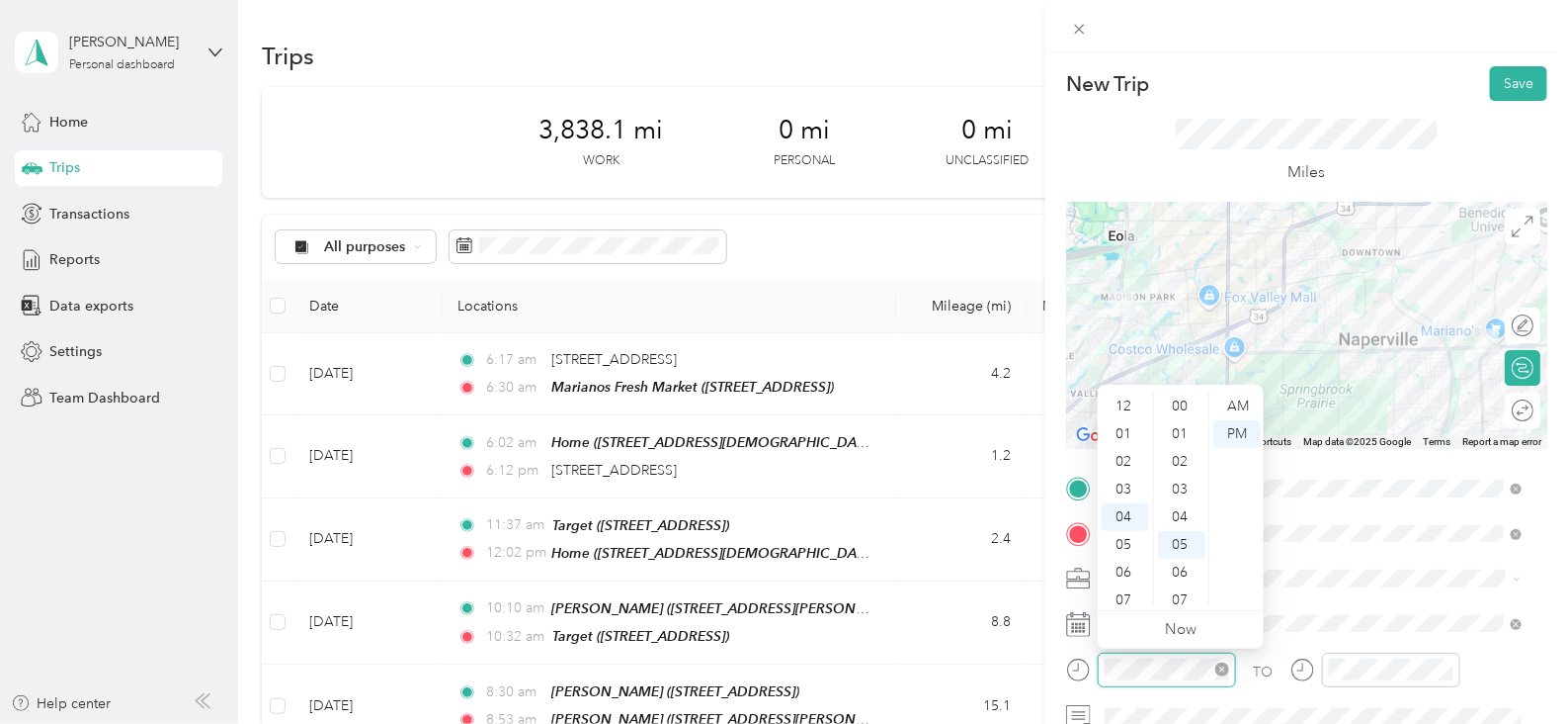
scroll to position [138, 0]
drag, startPoint x: 1124, startPoint y: 491, endPoint x: 1114, endPoint y: 481, distance: 14.1
click at [1122, 486] on div "07" at bounding box center [1126, 490] width 48 height 28
click at [1184, 547] on div "17" at bounding box center [1182, 552] width 48 height 28
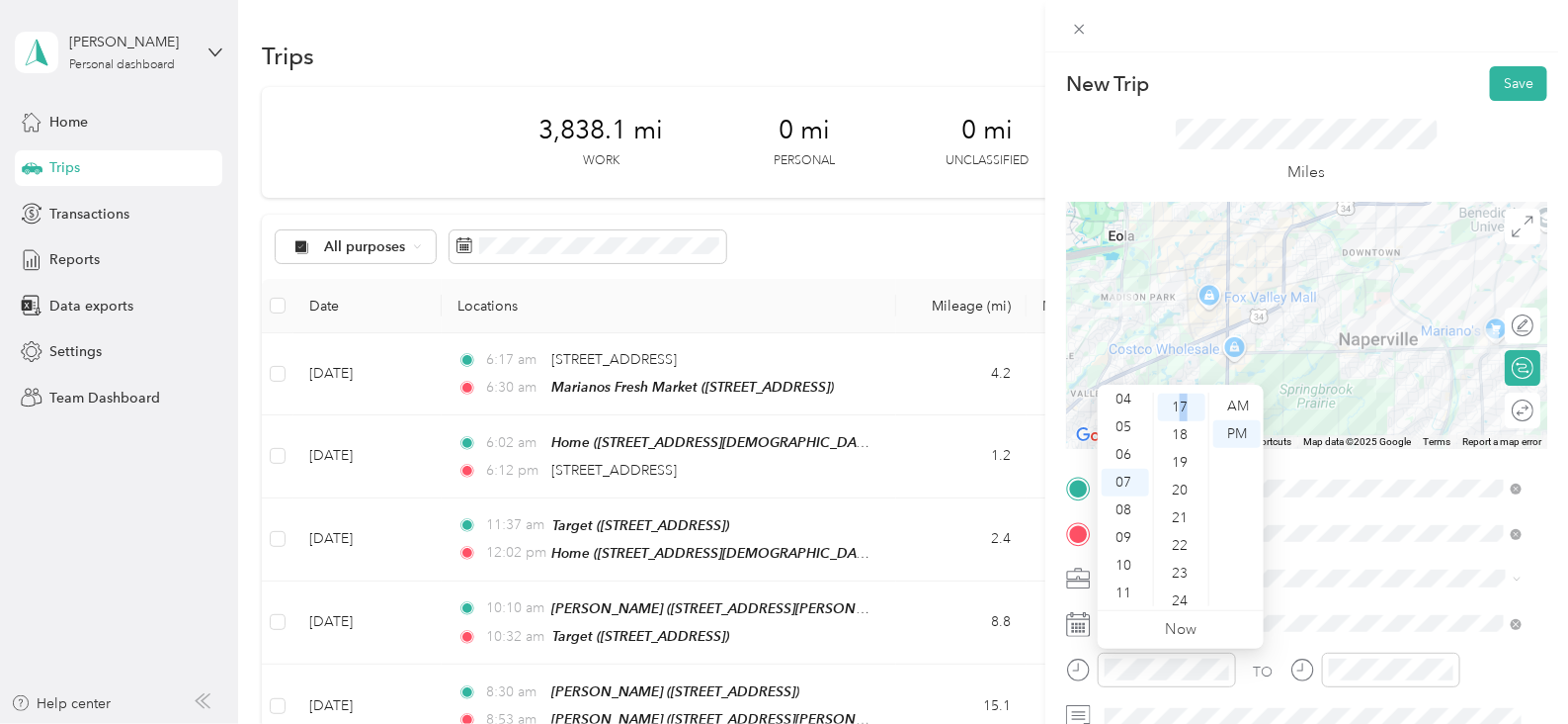
scroll to position [469, 0]
click at [1247, 404] on div "AM" at bounding box center [1237, 407] width 48 height 28
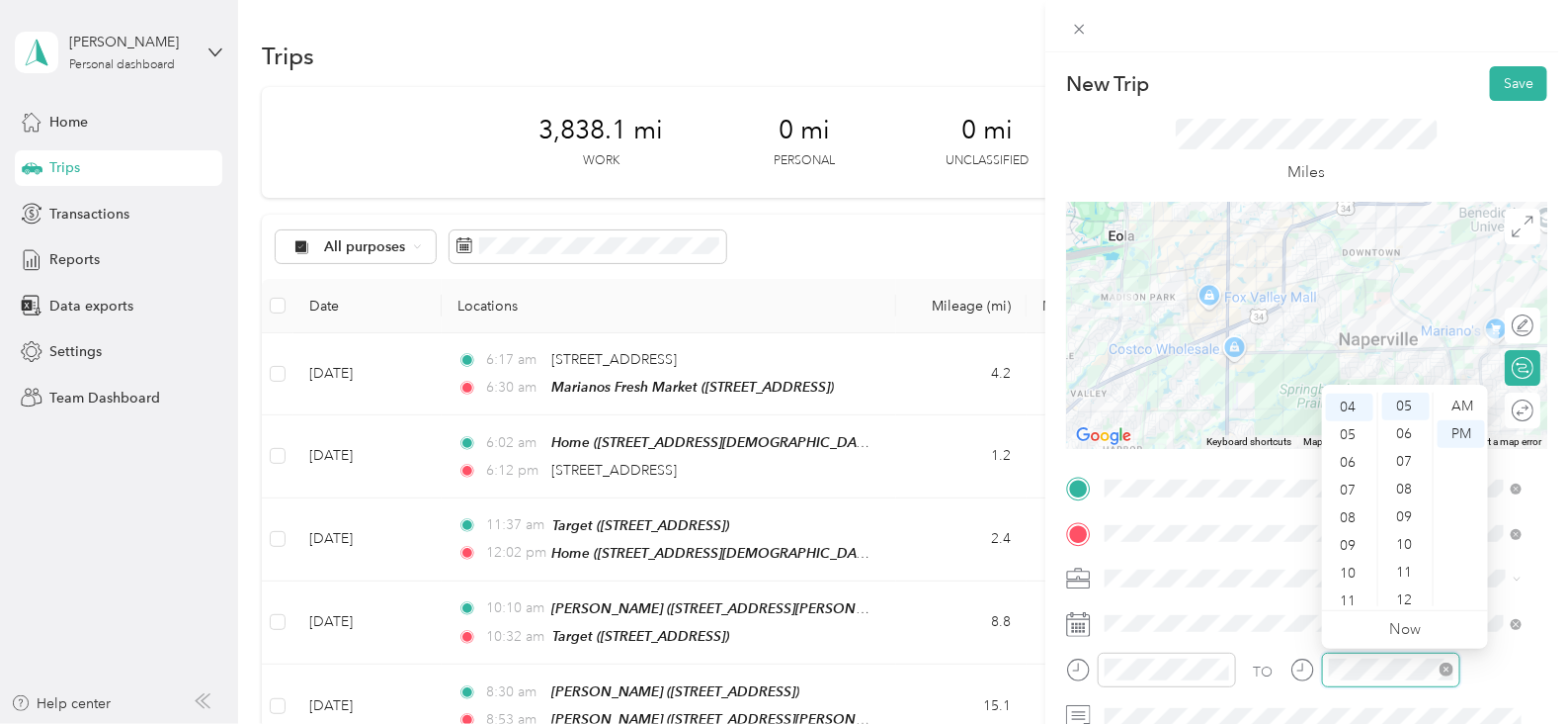
scroll to position [138, 0]
click at [1345, 491] on div "07" at bounding box center [1350, 490] width 48 height 28
click at [1464, 407] on div "AM" at bounding box center [1462, 407] width 48 height 28
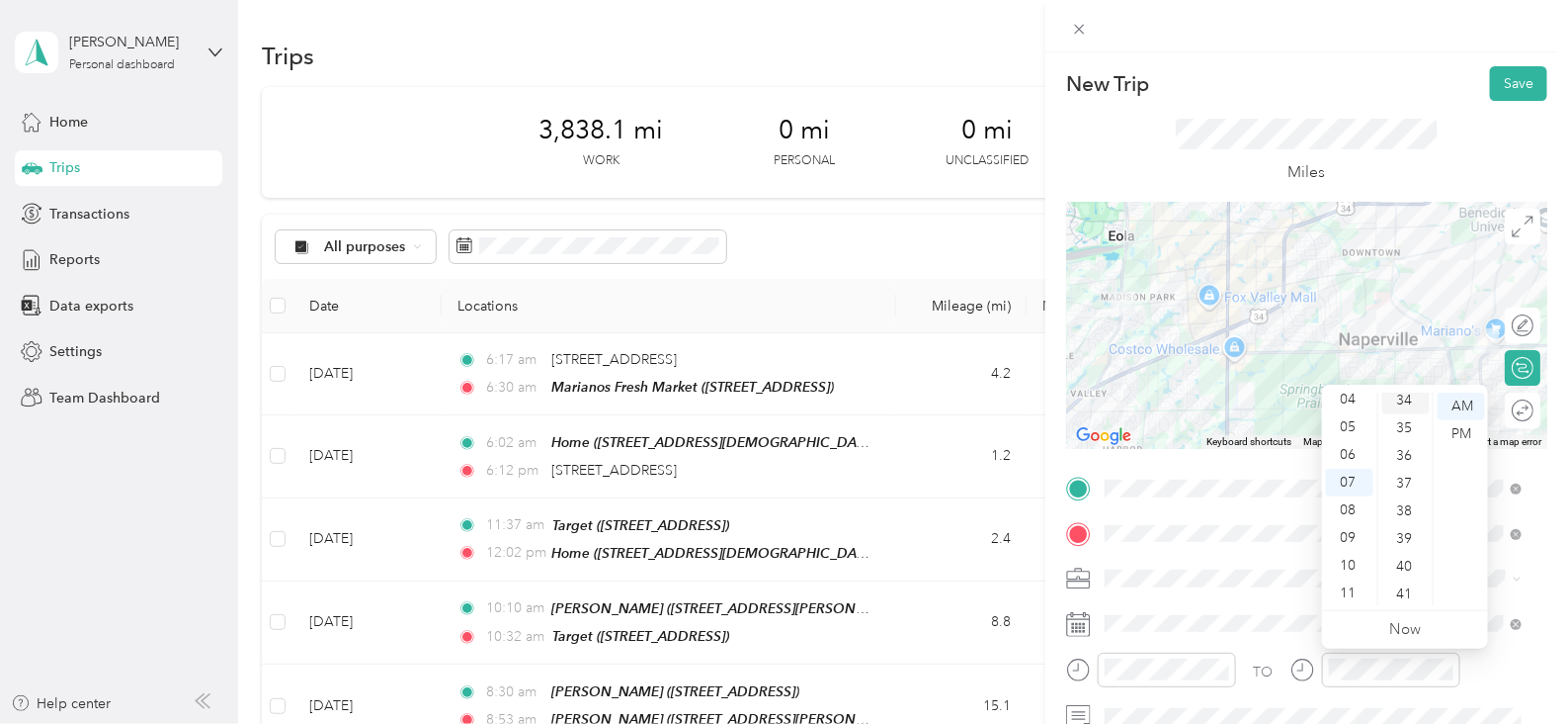
click at [1405, 399] on div "34" at bounding box center [1406, 401] width 48 height 28
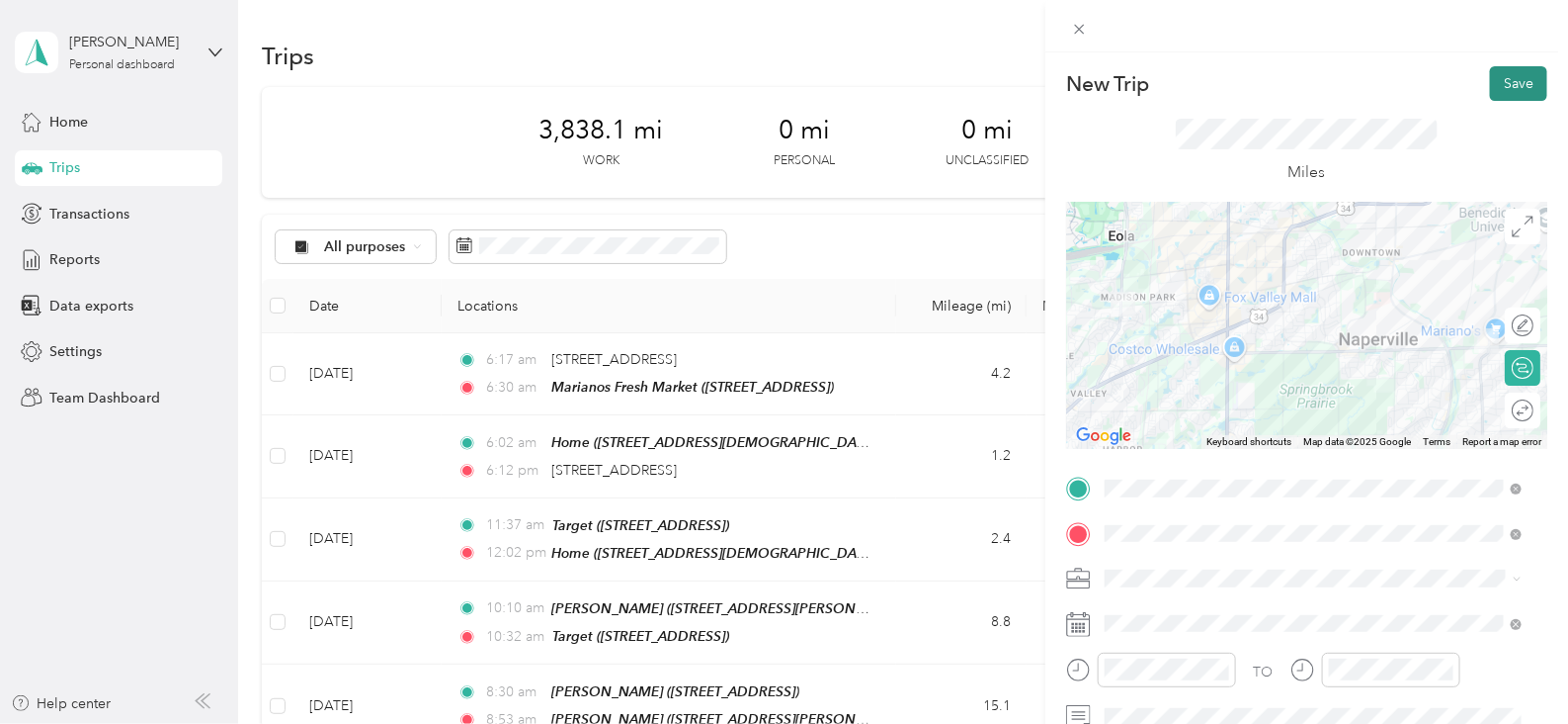
click at [1497, 91] on button "Save" at bounding box center [1519, 84] width 58 height 35
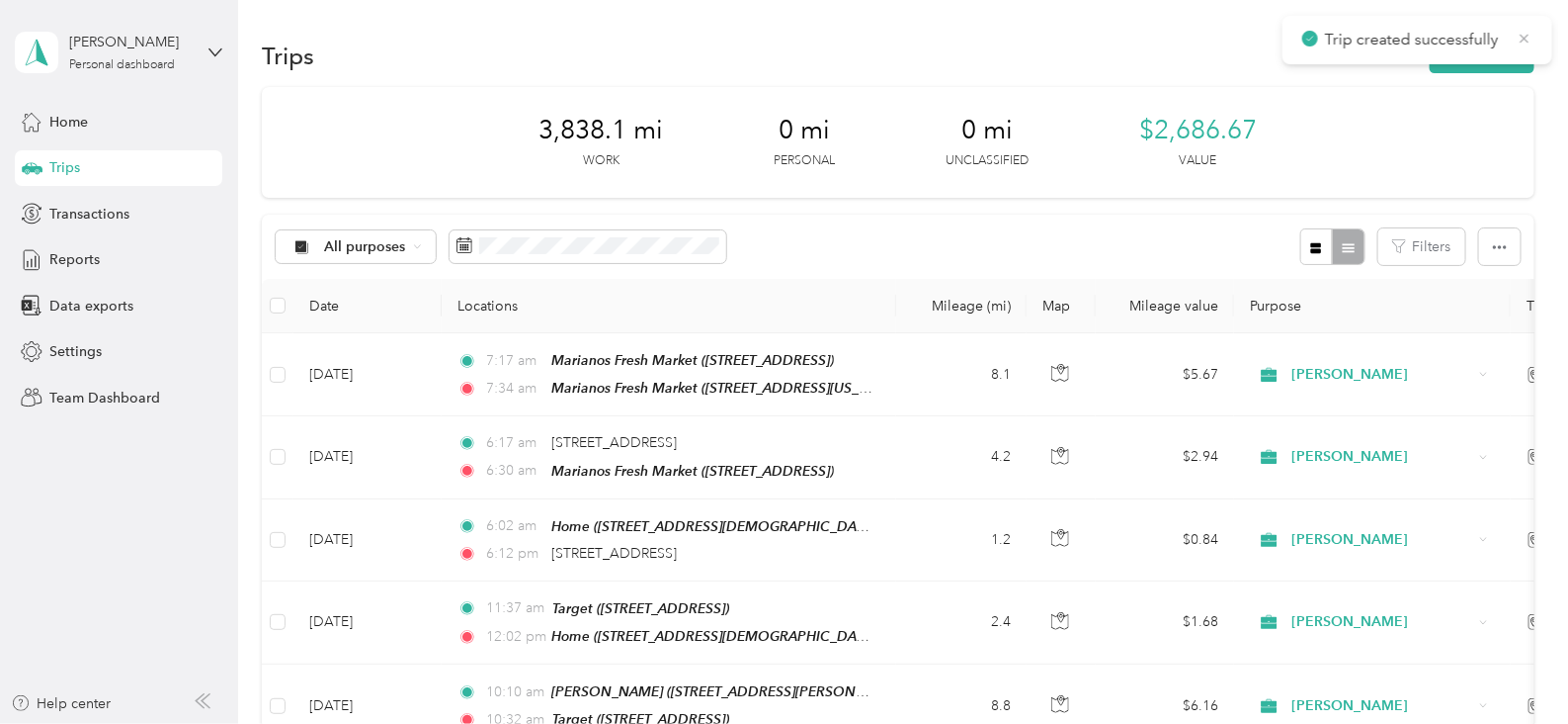
click at [1530, 42] on icon at bounding box center [1525, 39] width 16 height 18
click at [1502, 62] on button "New trip" at bounding box center [1481, 56] width 104 height 35
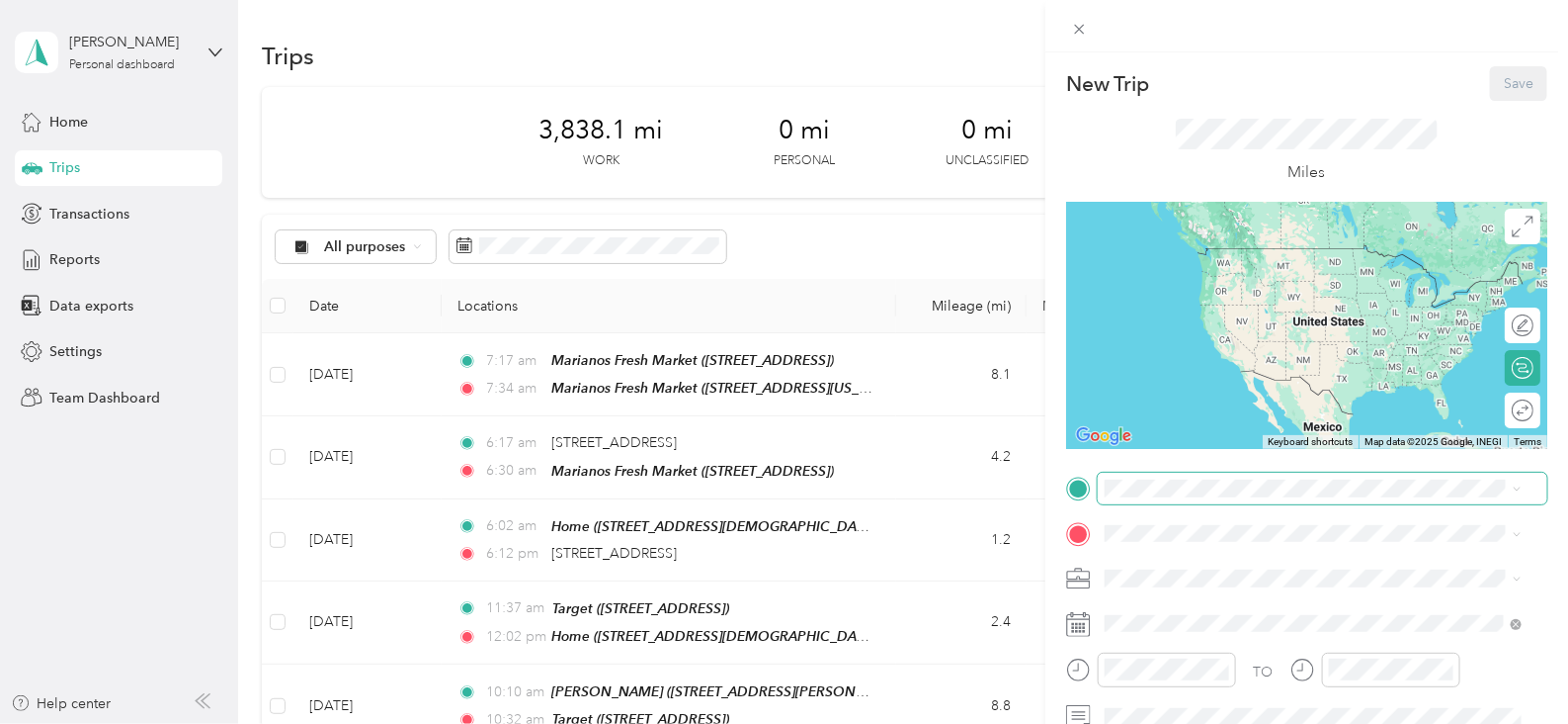
click at [1200, 498] on span at bounding box center [1322, 488] width 449 height 32
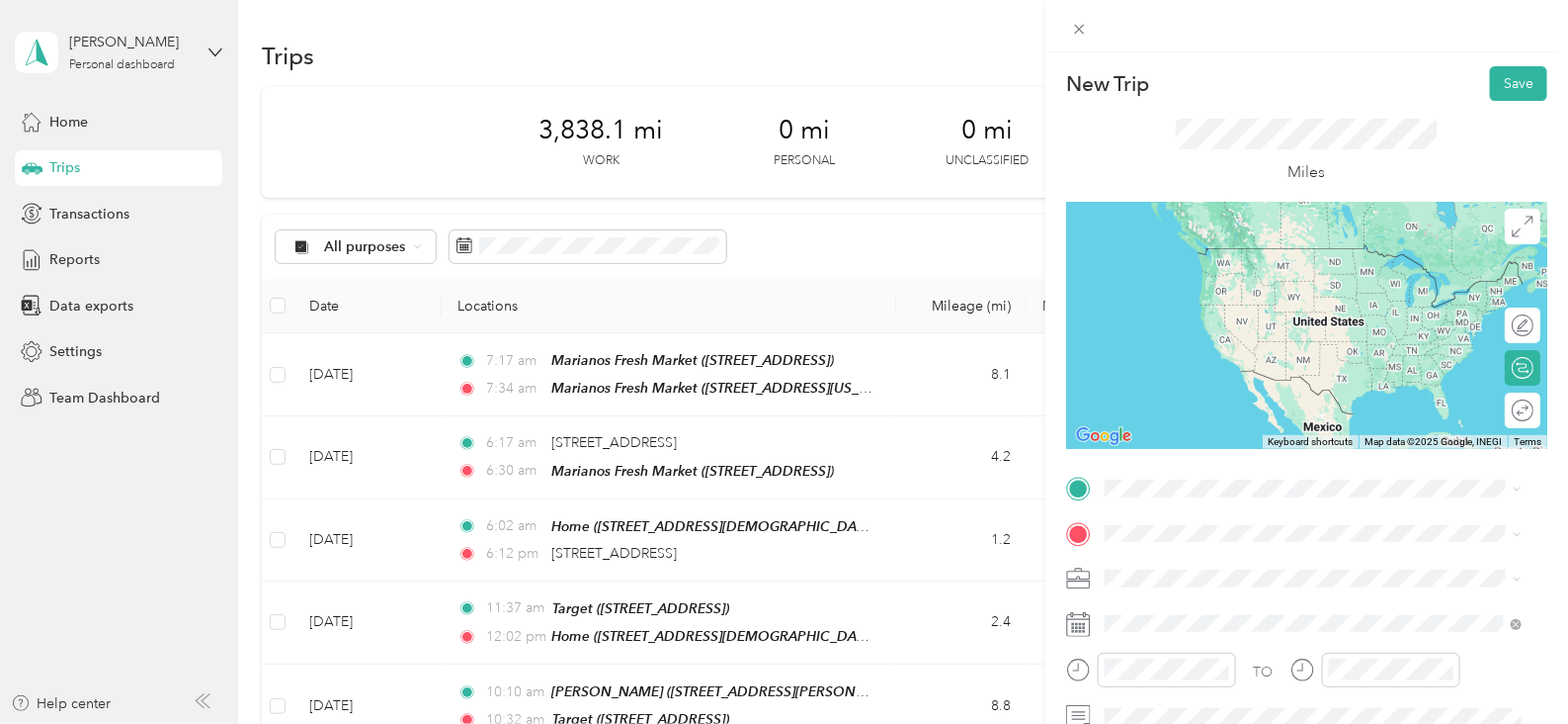
click at [1298, 275] on span "3025 E New York St, 605045160, Aurora, IL, USA" at bounding box center [1241, 279] width 198 height 17
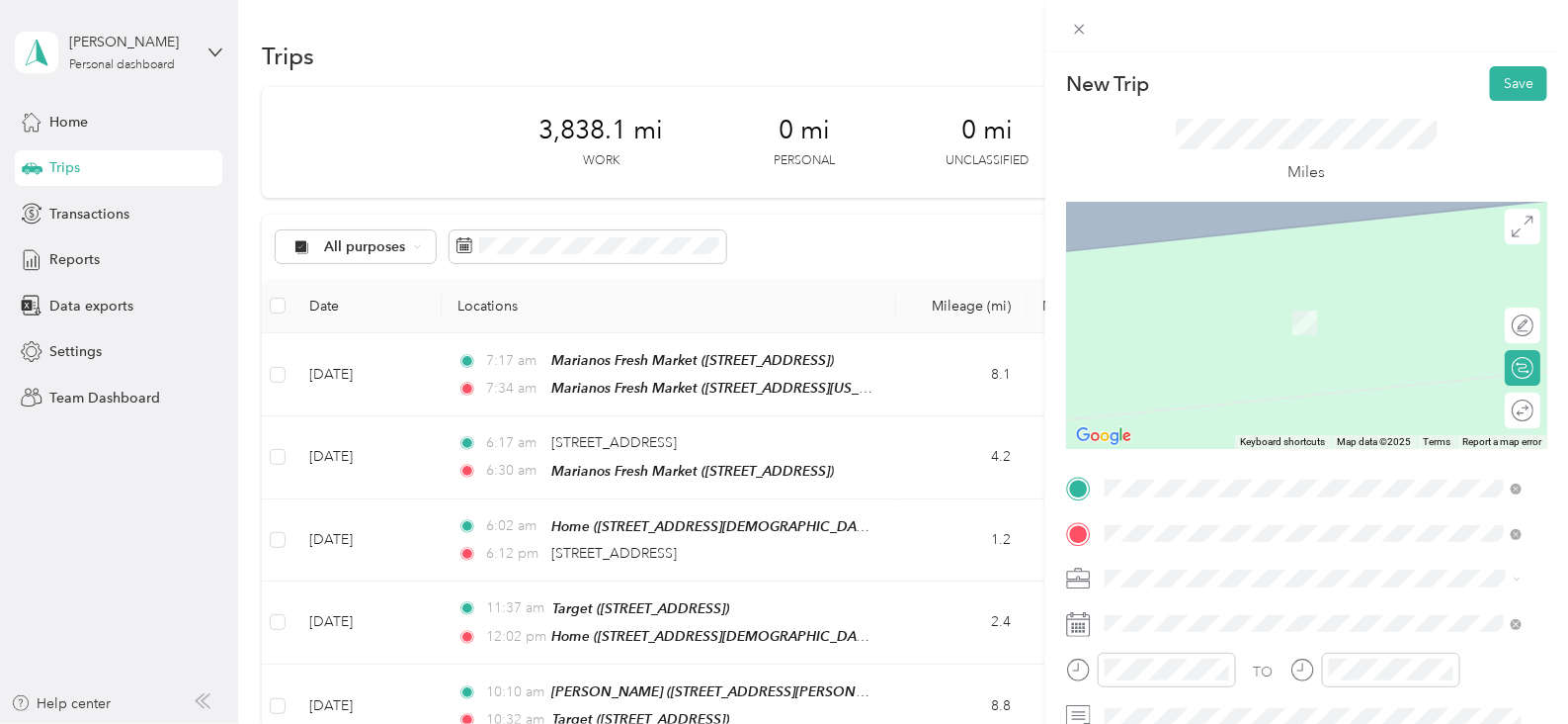
click at [1426, 329] on span "13460 S Route 59, 605855270, Plainfield, IL, USA" at bounding box center [1314, 339] width 345 height 38
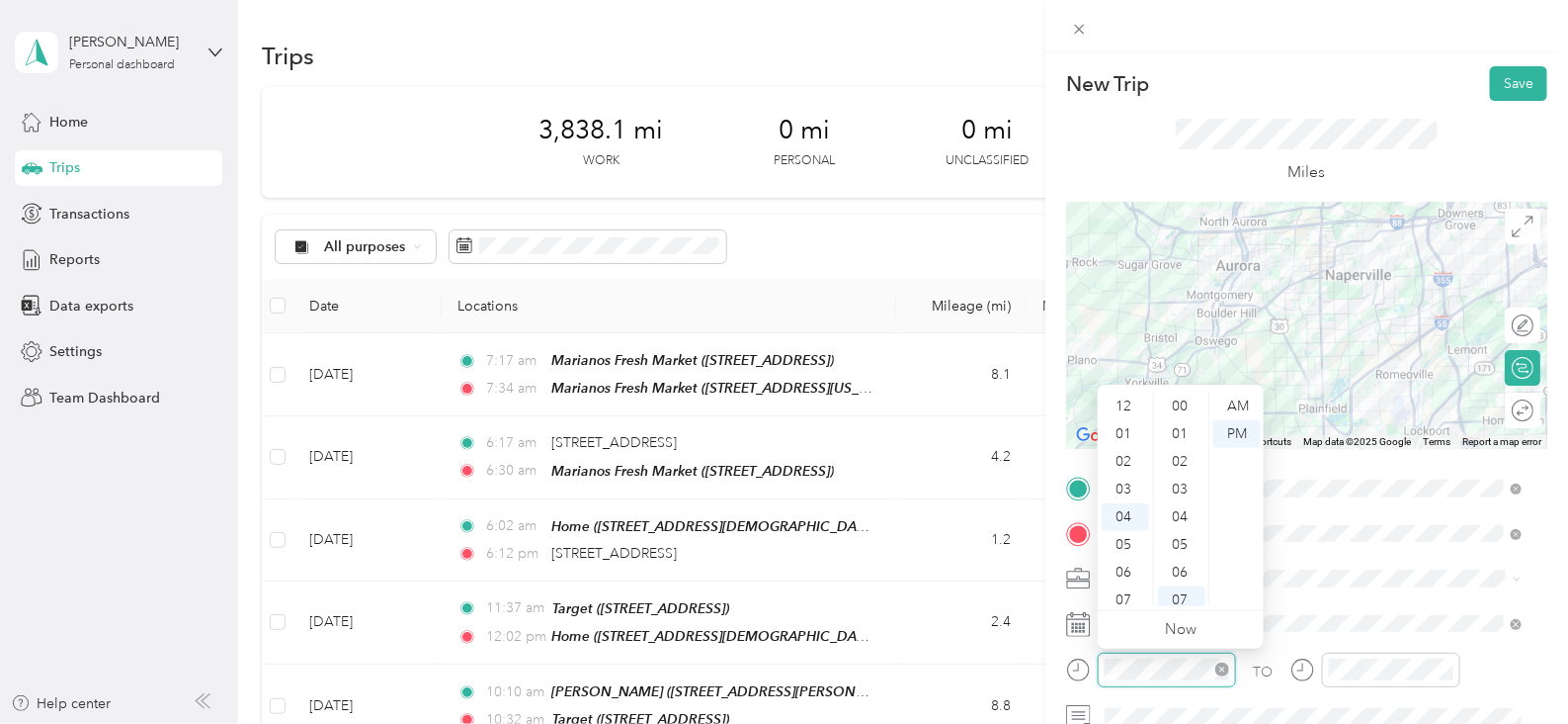
scroll to position [109, 0]
click at [1132, 516] on div "08" at bounding box center [1126, 518] width 48 height 28
click at [1181, 602] on div "30" at bounding box center [1182, 602] width 48 height 28
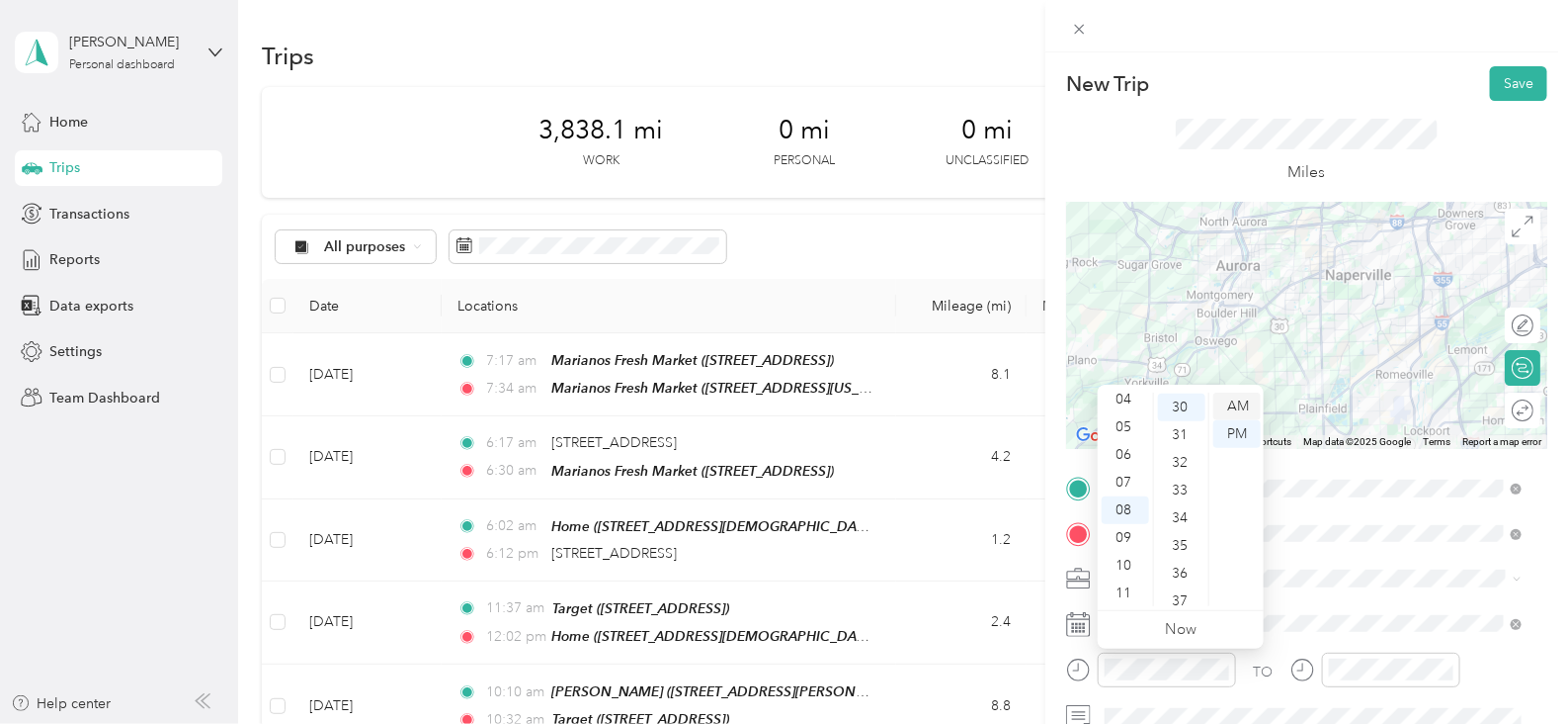
click at [1236, 407] on div "AM" at bounding box center [1237, 407] width 48 height 28
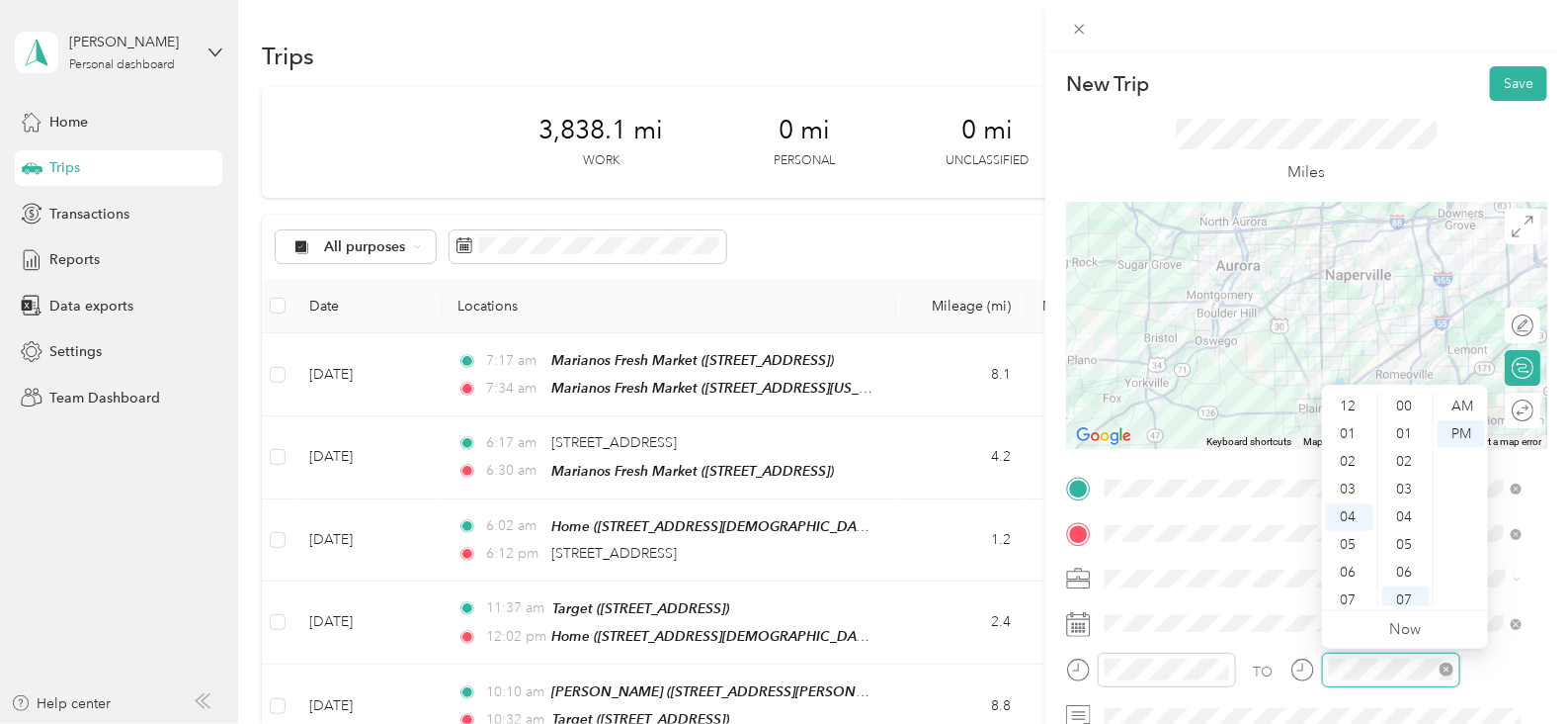
scroll to position [193, 0]
click at [1354, 511] on div "08" at bounding box center [1350, 518] width 48 height 28
click at [1406, 551] on div "43" at bounding box center [1406, 557] width 48 height 28
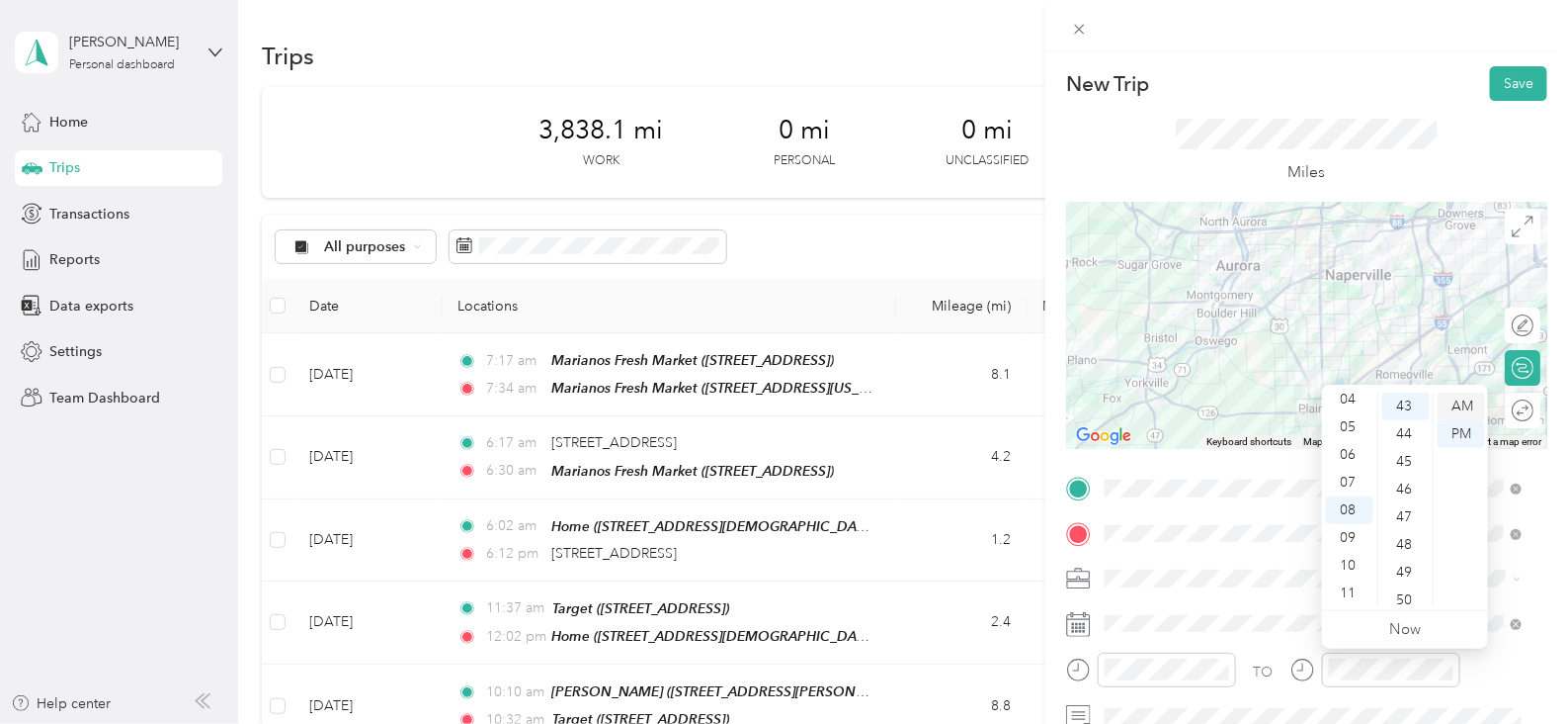
click at [1462, 411] on div "AM" at bounding box center [1462, 407] width 48 height 28
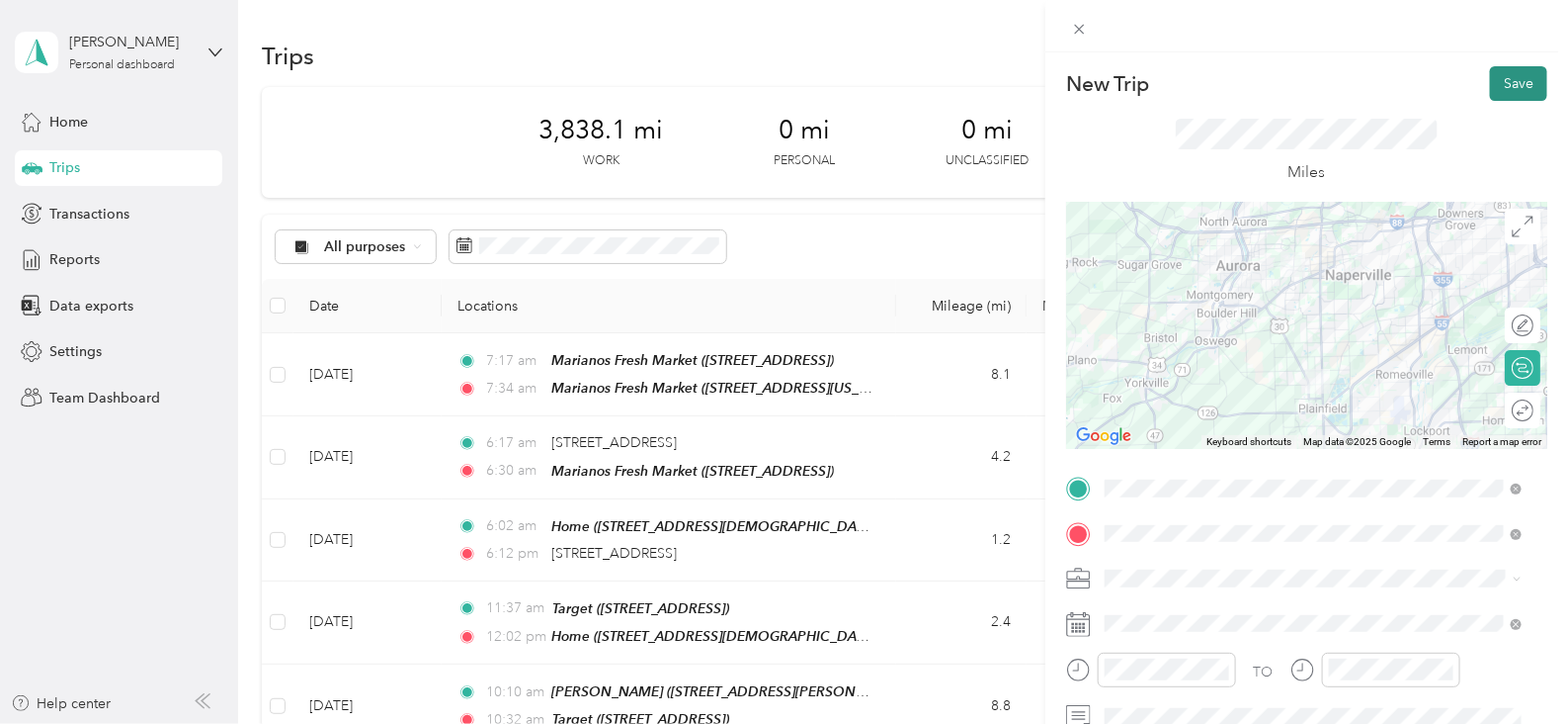
click at [1500, 81] on button "Save" at bounding box center [1519, 84] width 58 height 35
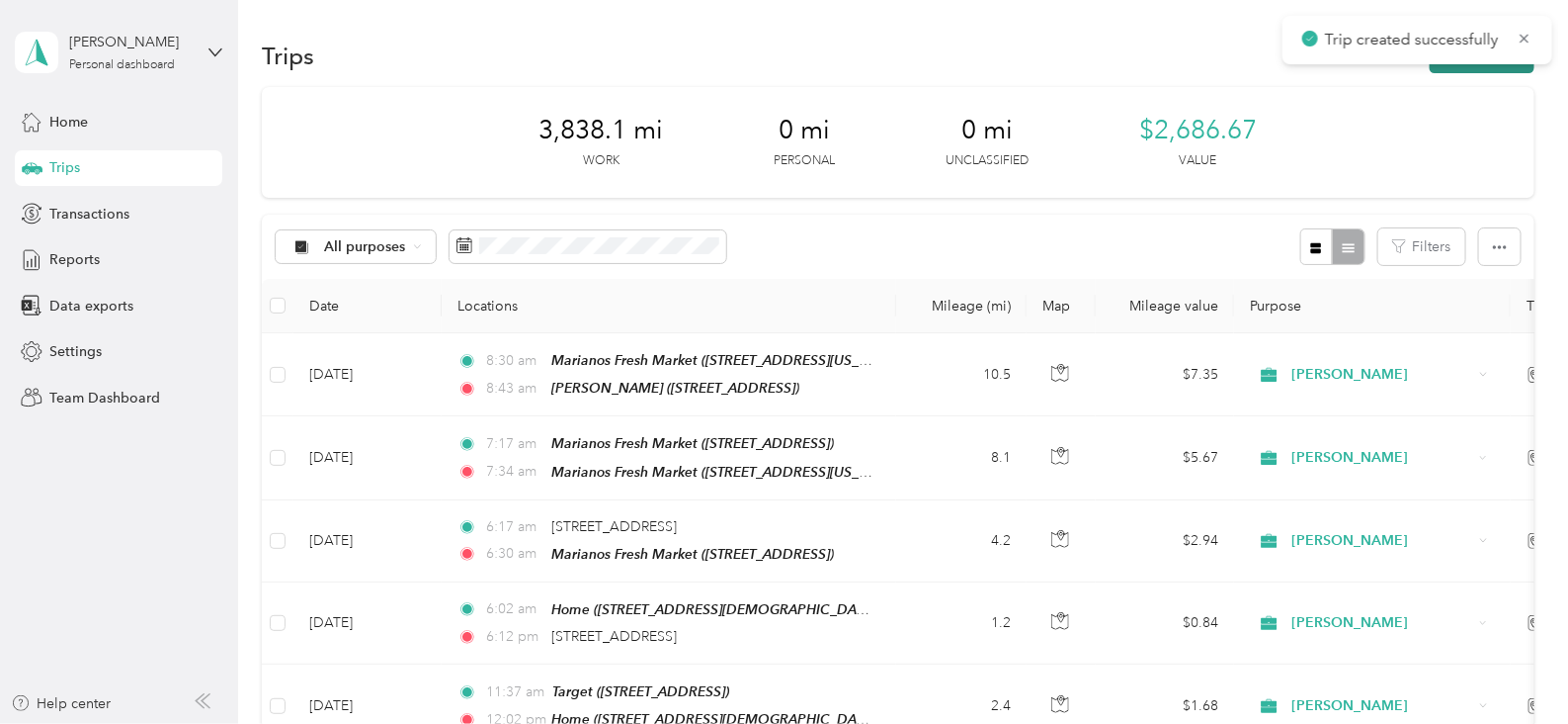
click at [1466, 67] on button "New trip" at bounding box center [1481, 56] width 104 height 35
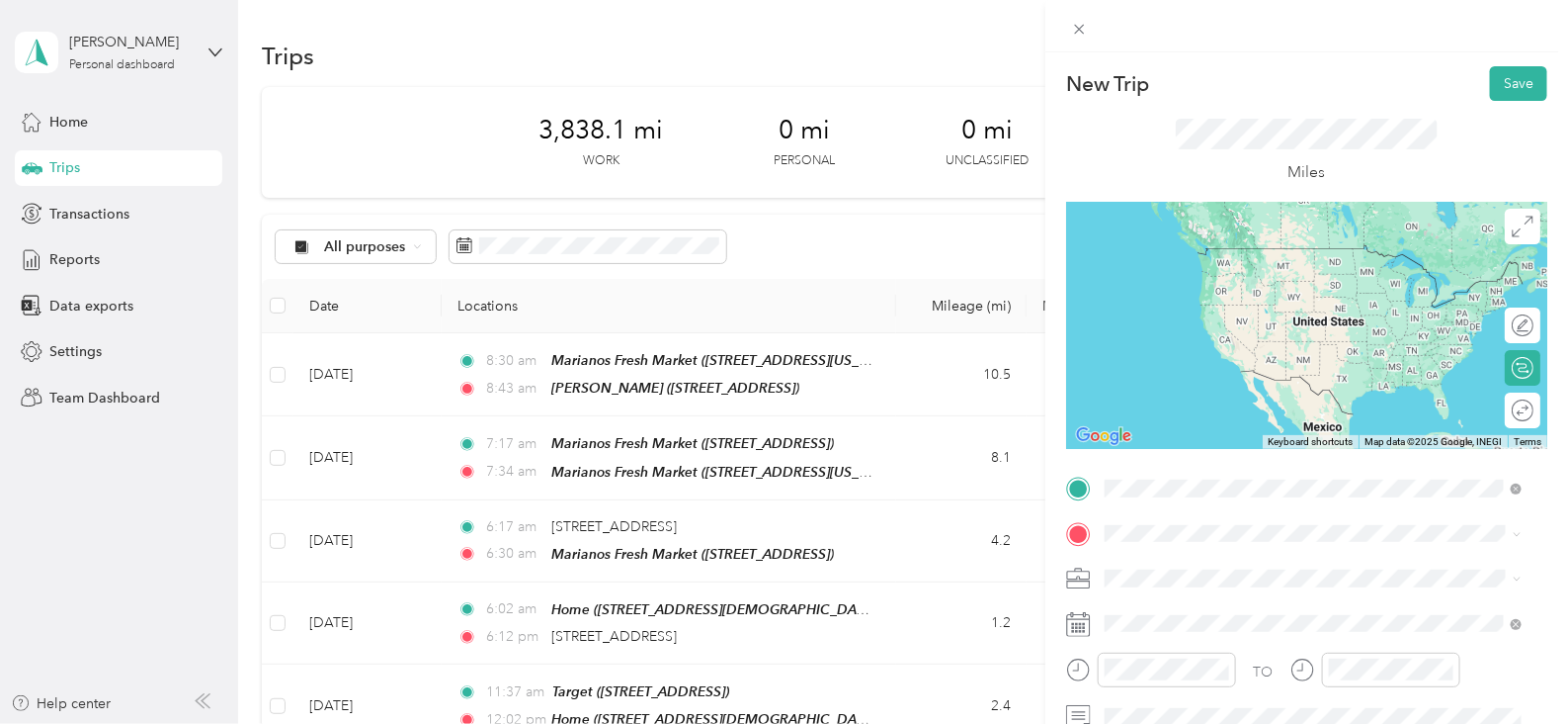
click at [1284, 279] on span "13460 S Route 59, 605855270, Plainfield, IL, USA" at bounding box center [1314, 293] width 345 height 38
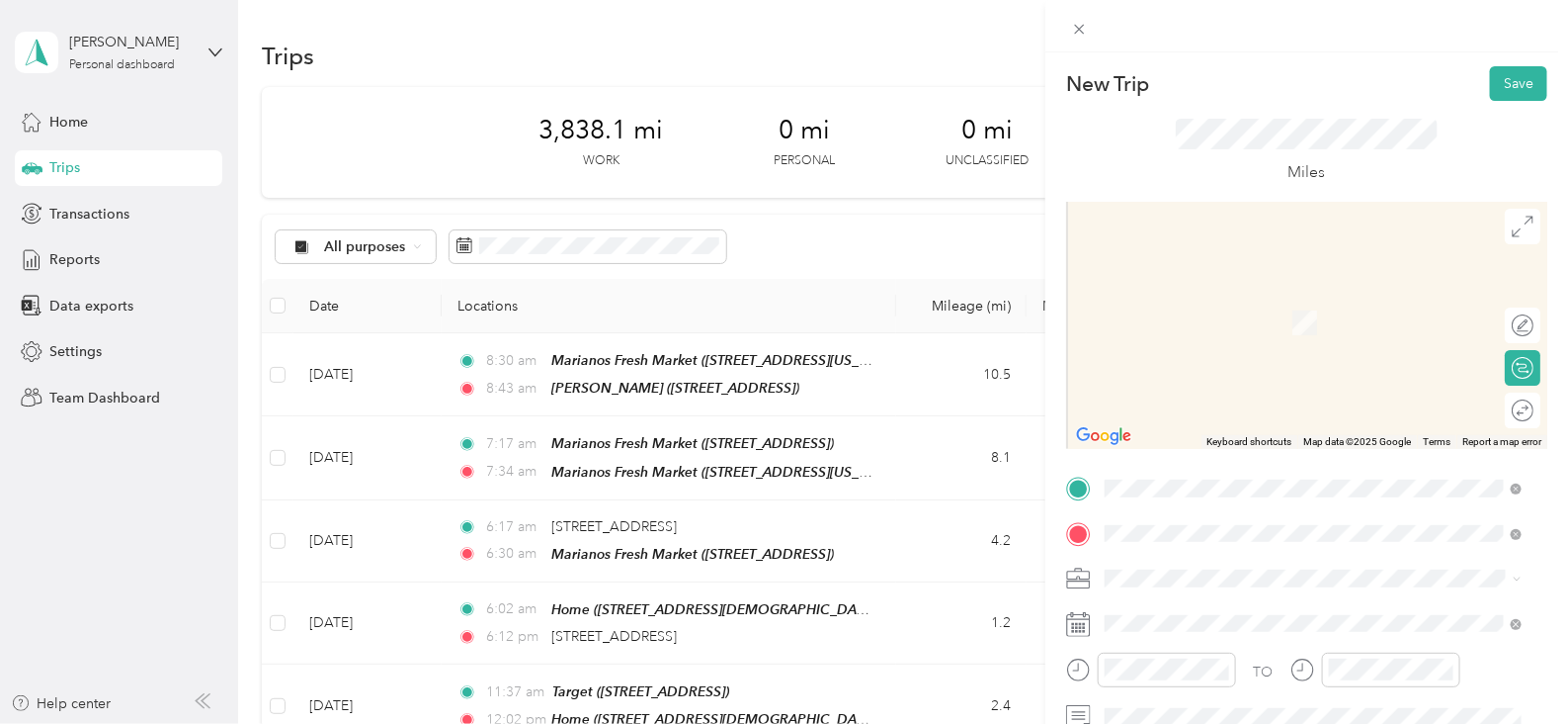
click at [1303, 388] on div "TEAM Jewel Express 2480 Hwy 59, 60544, Plainfield, IL, USA" at bounding box center [1222, 405] width 160 height 49
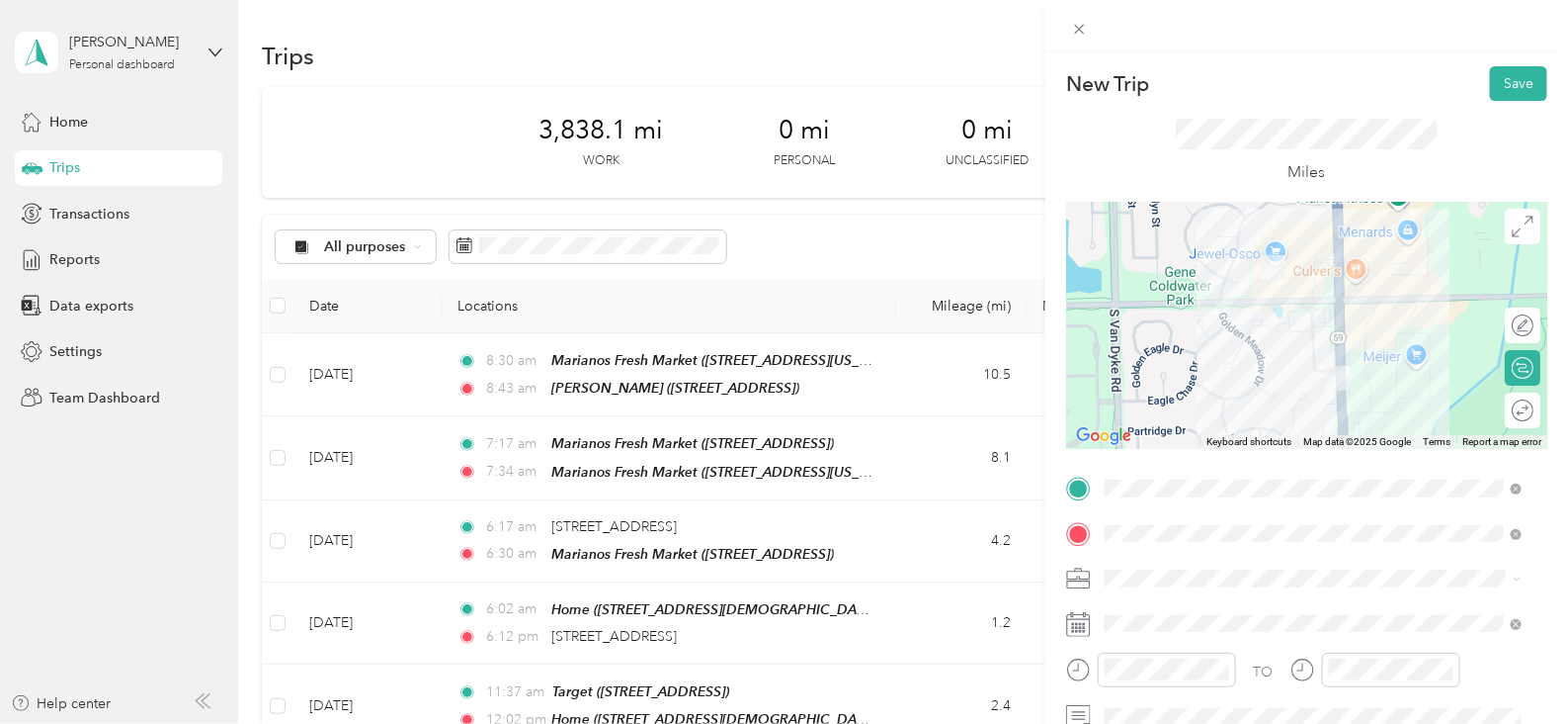
click at [1327, 471] on div "TEAM Jewel Osco 2480 S Route 59, 605868085, Plainfield, IL, USA" at bounding box center [1235, 473] width 185 height 49
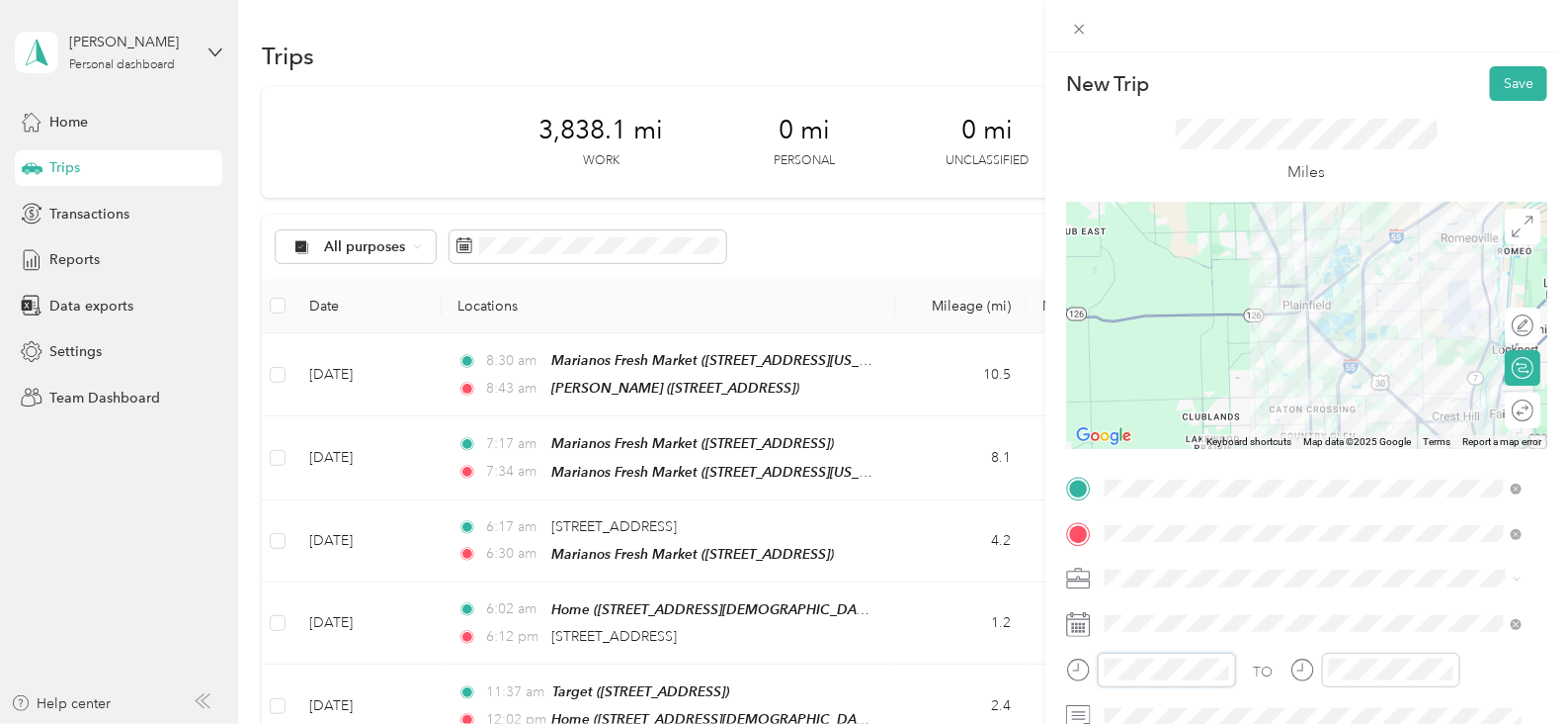
scroll to position [222, 0]
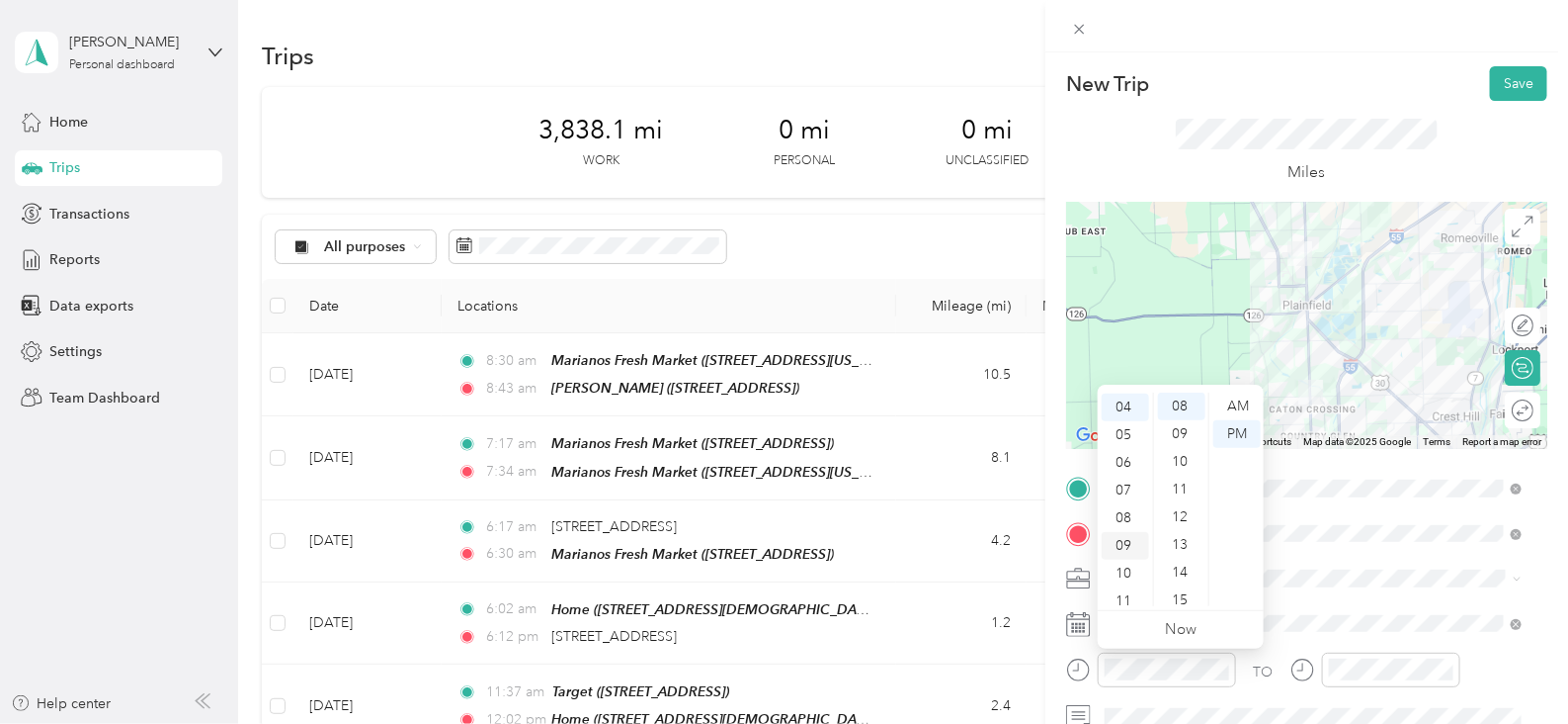
drag, startPoint x: 1128, startPoint y: 538, endPoint x: 1116, endPoint y: 535, distance: 12.4
click at [1127, 538] on div "09" at bounding box center [1126, 546] width 48 height 28
drag, startPoint x: 1245, startPoint y: 409, endPoint x: 1245, endPoint y: 421, distance: 12.0
click at [1246, 409] on div "AM" at bounding box center [1237, 407] width 48 height 28
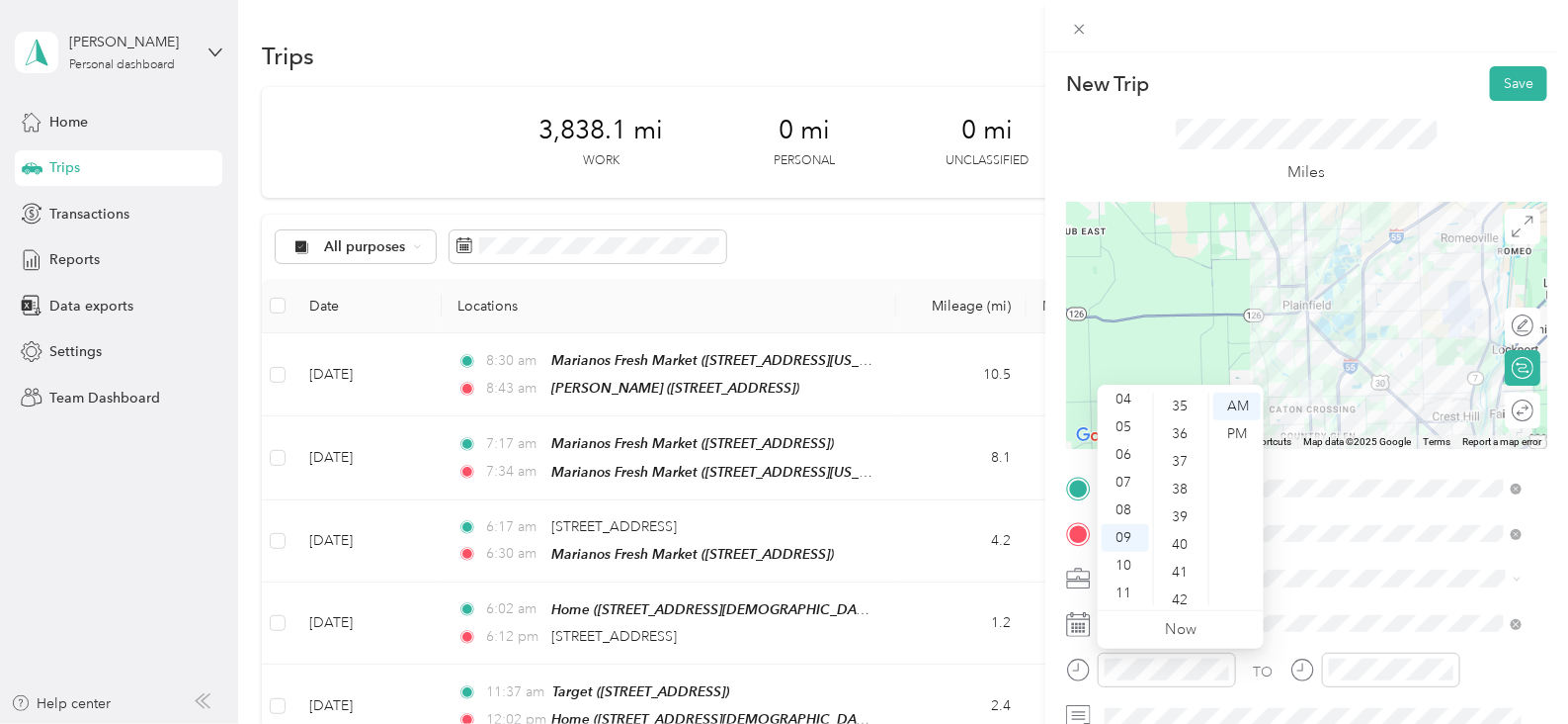
scroll to position [1157, 0]
click at [1185, 580] on div "48" at bounding box center [1182, 578] width 48 height 28
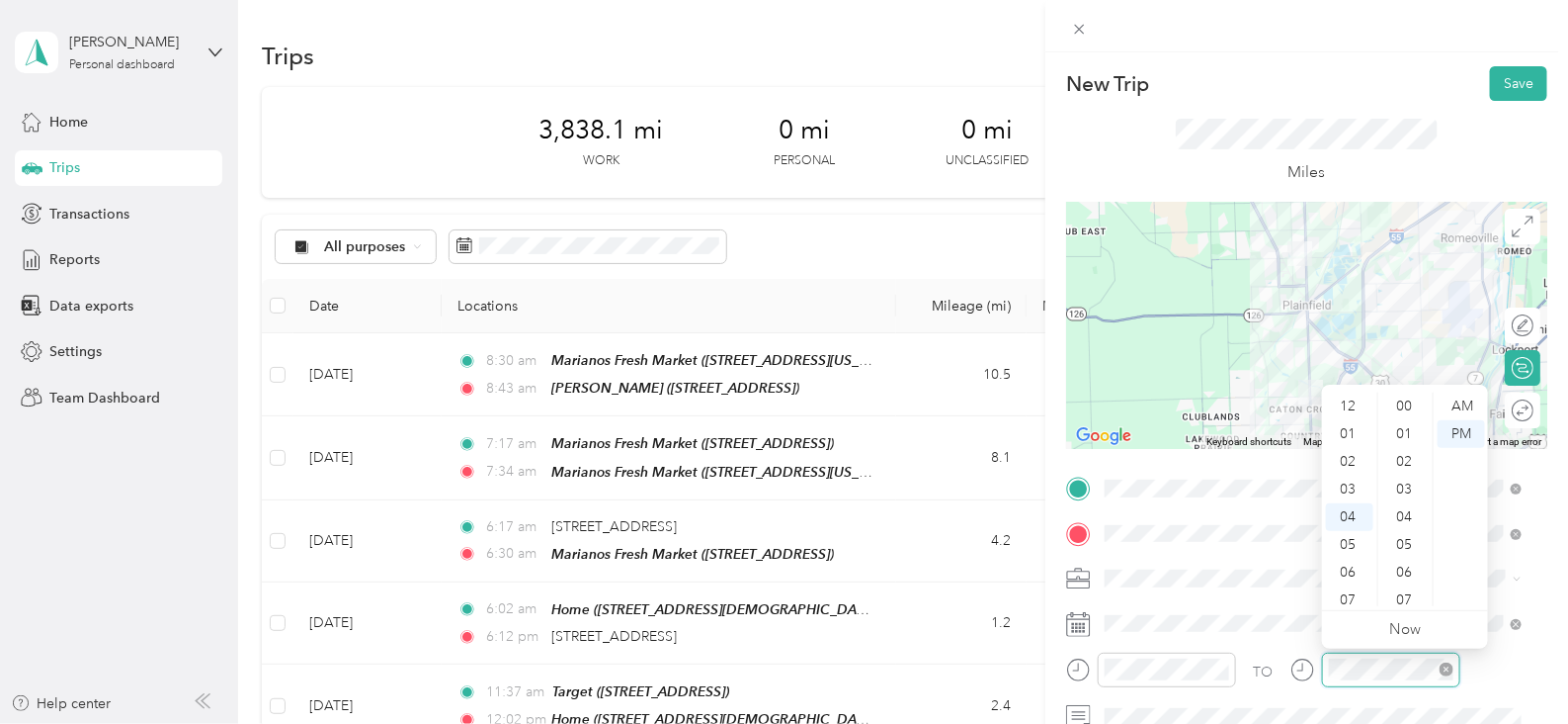
scroll to position [222, 0]
click at [1358, 570] on div "10" at bounding box center [1350, 574] width 48 height 28
click at [1403, 404] on div "00" at bounding box center [1406, 407] width 48 height 28
click at [1463, 402] on div "AM" at bounding box center [1462, 407] width 48 height 28
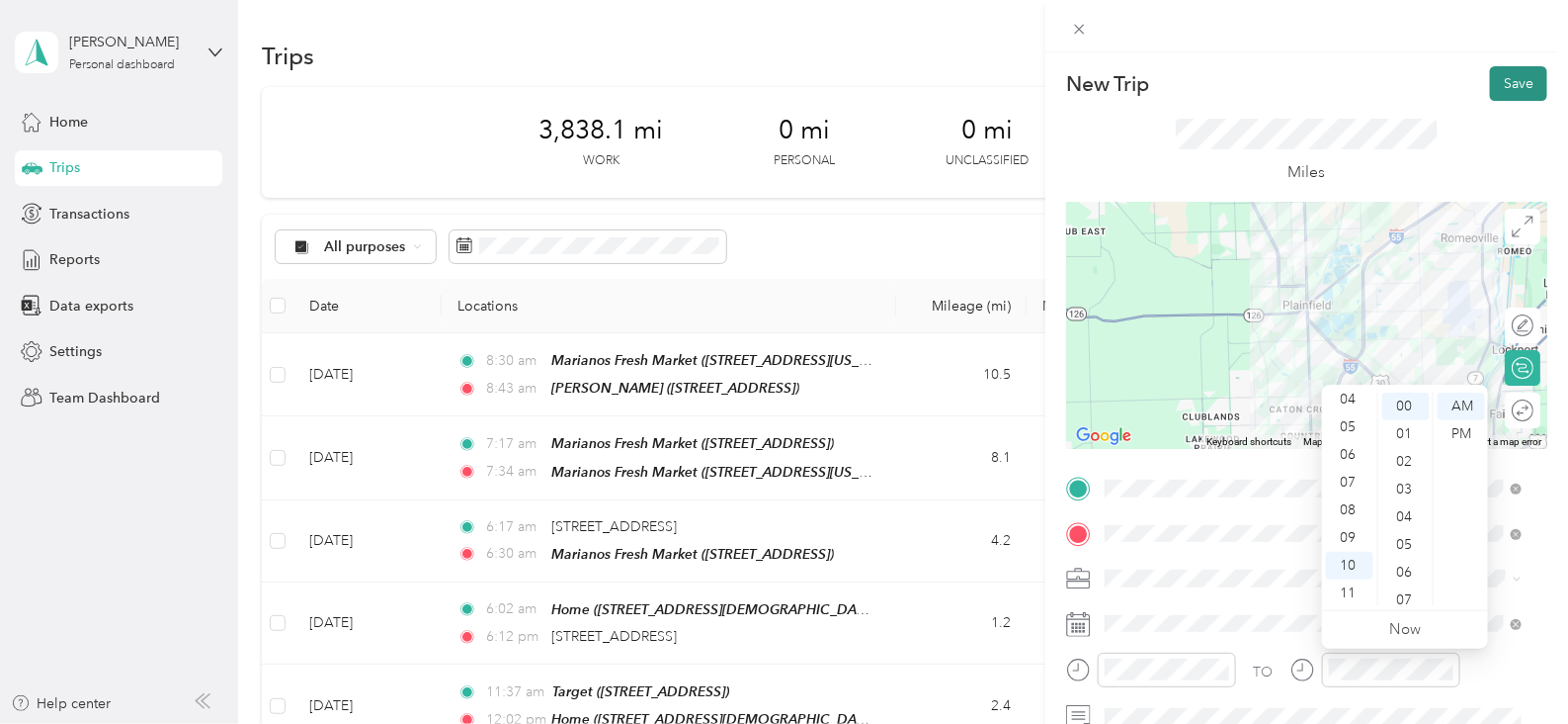
click at [1497, 81] on button "Save" at bounding box center [1519, 84] width 58 height 35
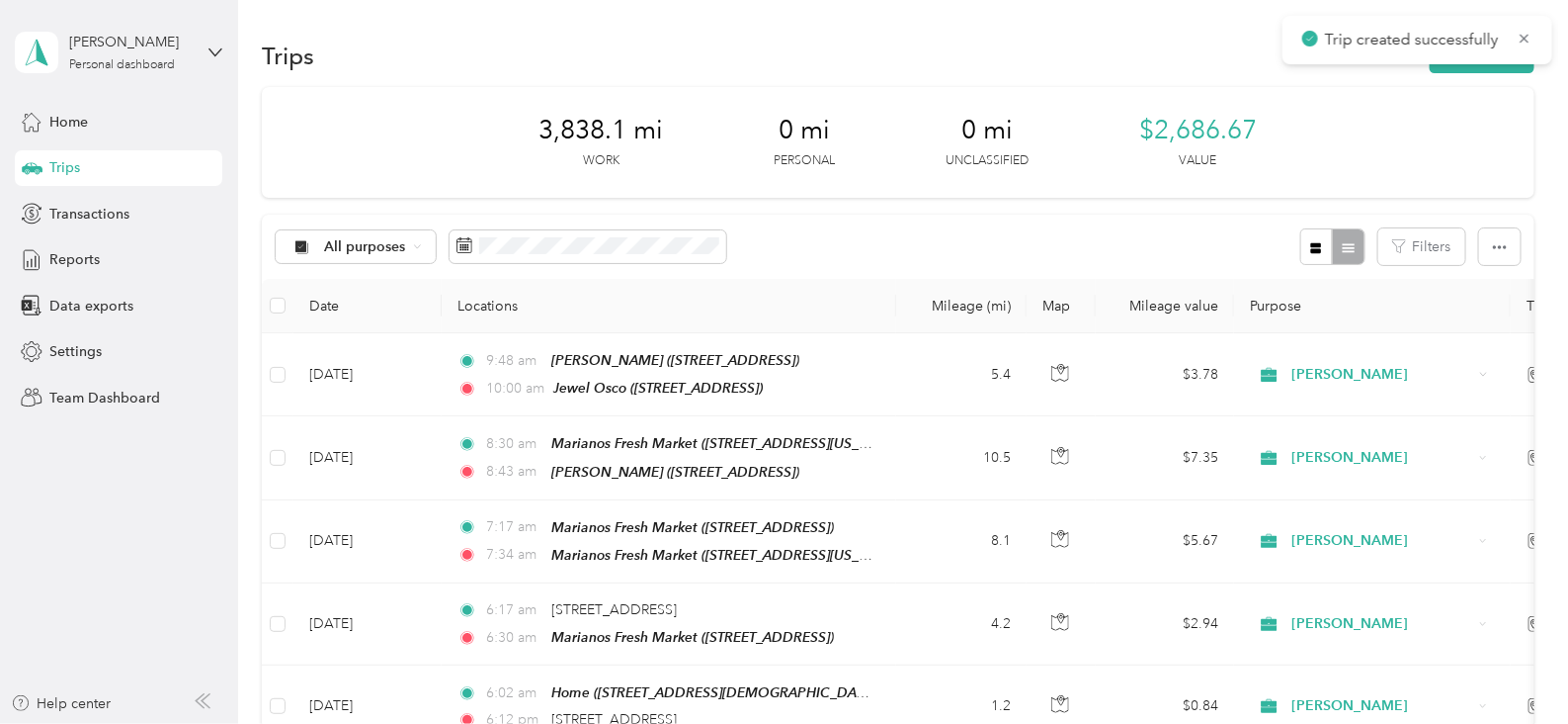
click at [1470, 74] on div "Trips New trip" at bounding box center [898, 56] width 1273 height 42
click at [1458, 36] on div "Trips New trip" at bounding box center [898, 56] width 1273 height 42
click at [1460, 46] on button "New trip" at bounding box center [1481, 56] width 104 height 35
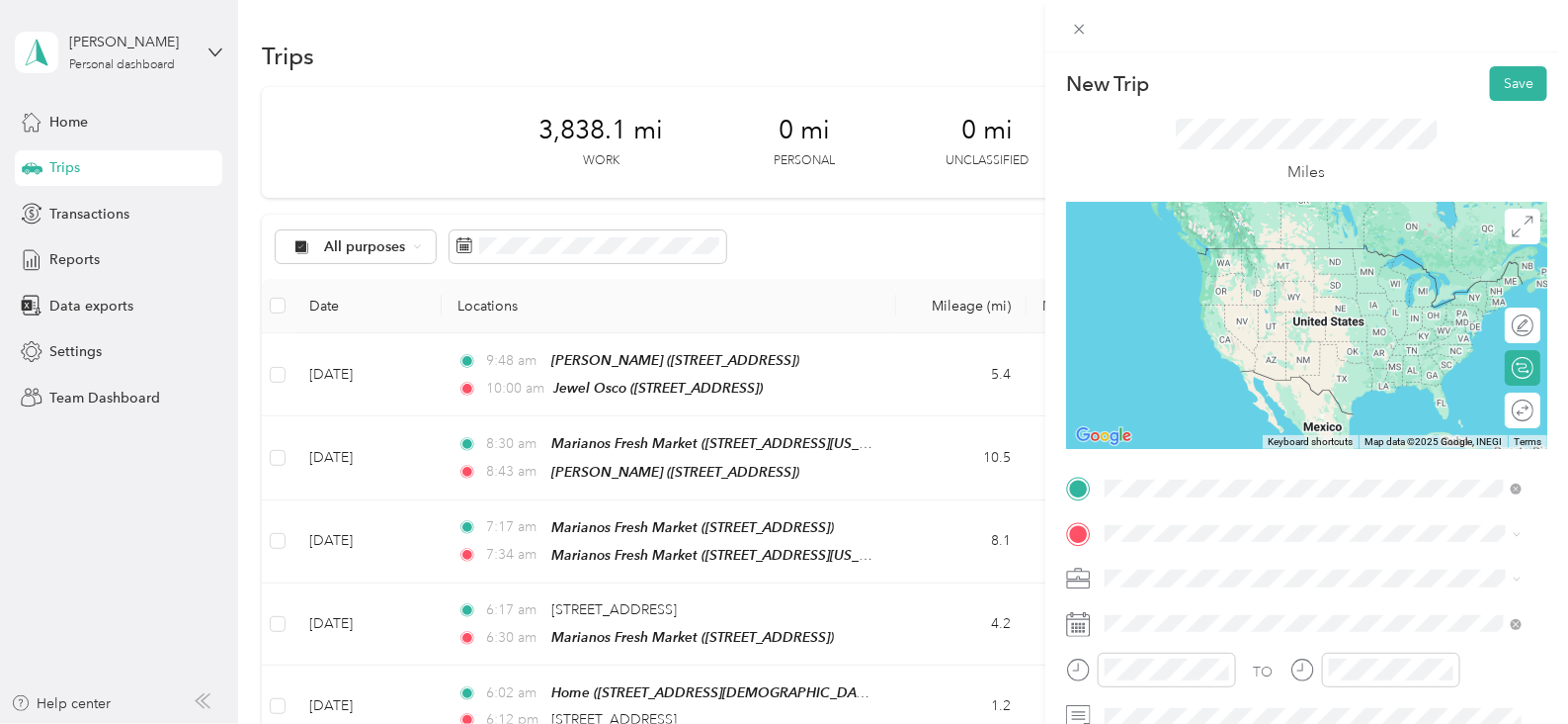
click at [1285, 288] on div "TEAM Jewel Express 2480 Hwy 59, 60544, Plainfield, IL, USA" at bounding box center [1222, 269] width 160 height 49
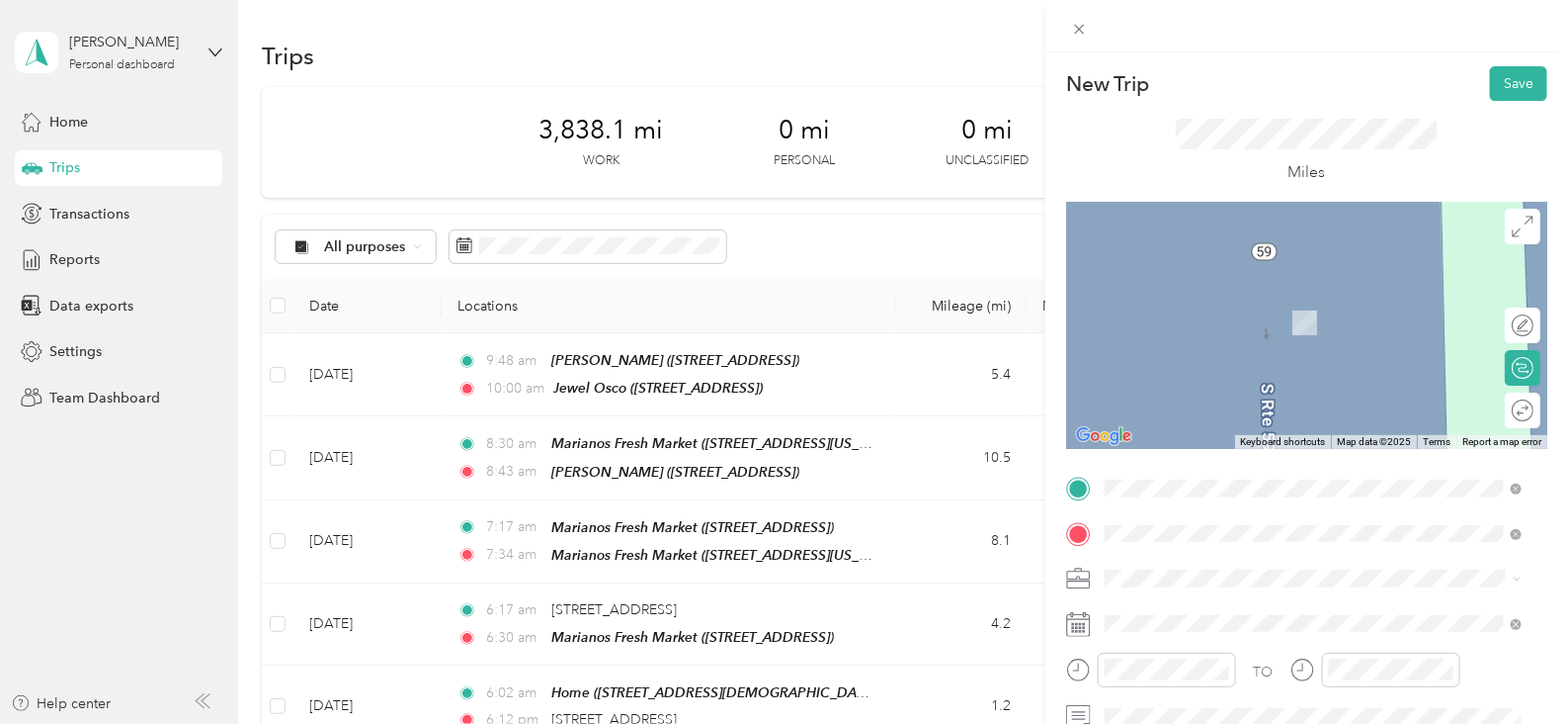
click at [1368, 393] on div "TEAM Angelo Caputos Fresh Market 3115 111th St, 605645072, Naperville, IL, USA" at bounding box center [1279, 391] width 272 height 49
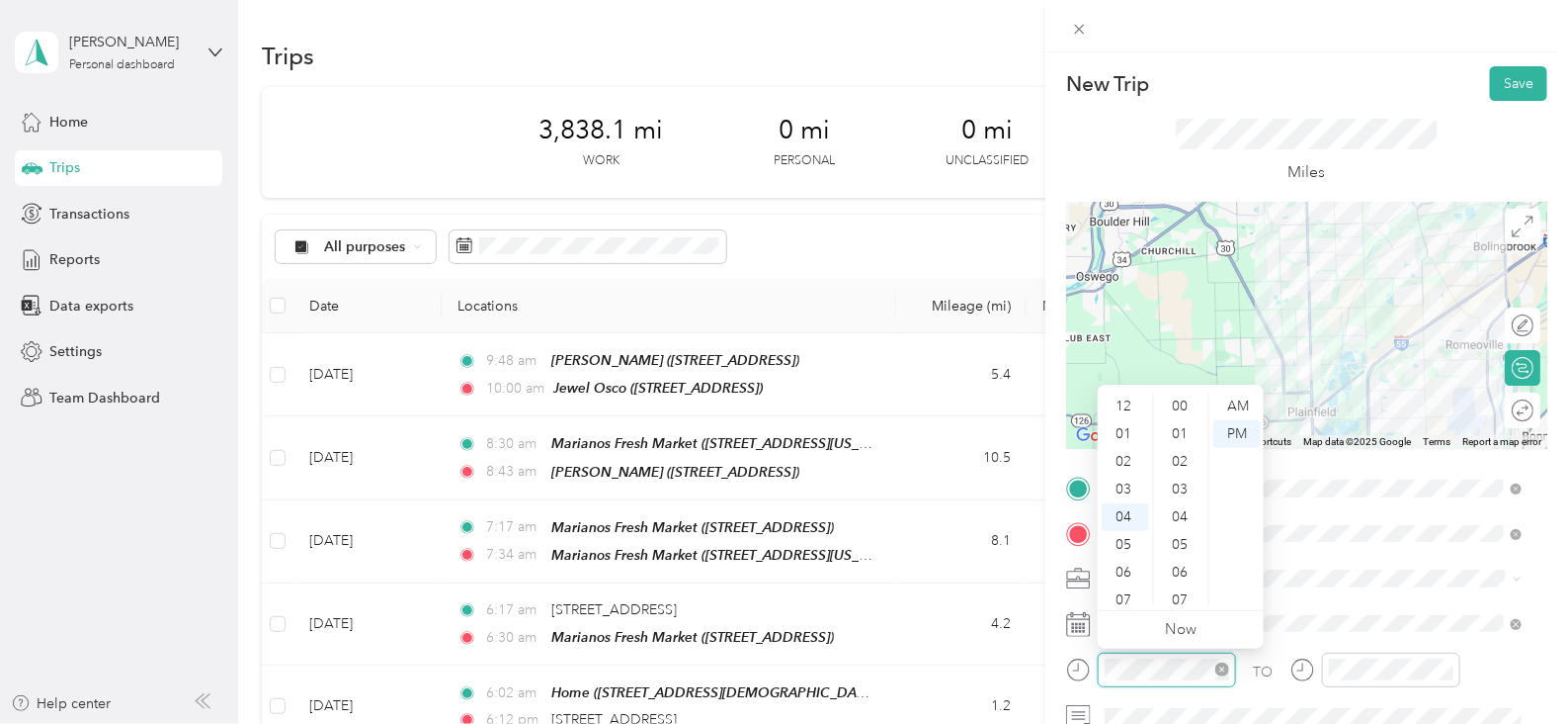
scroll to position [248, 0]
click at [1130, 569] on div "10" at bounding box center [1126, 574] width 48 height 28
click at [1125, 588] on div "11" at bounding box center [1126, 593] width 48 height 28
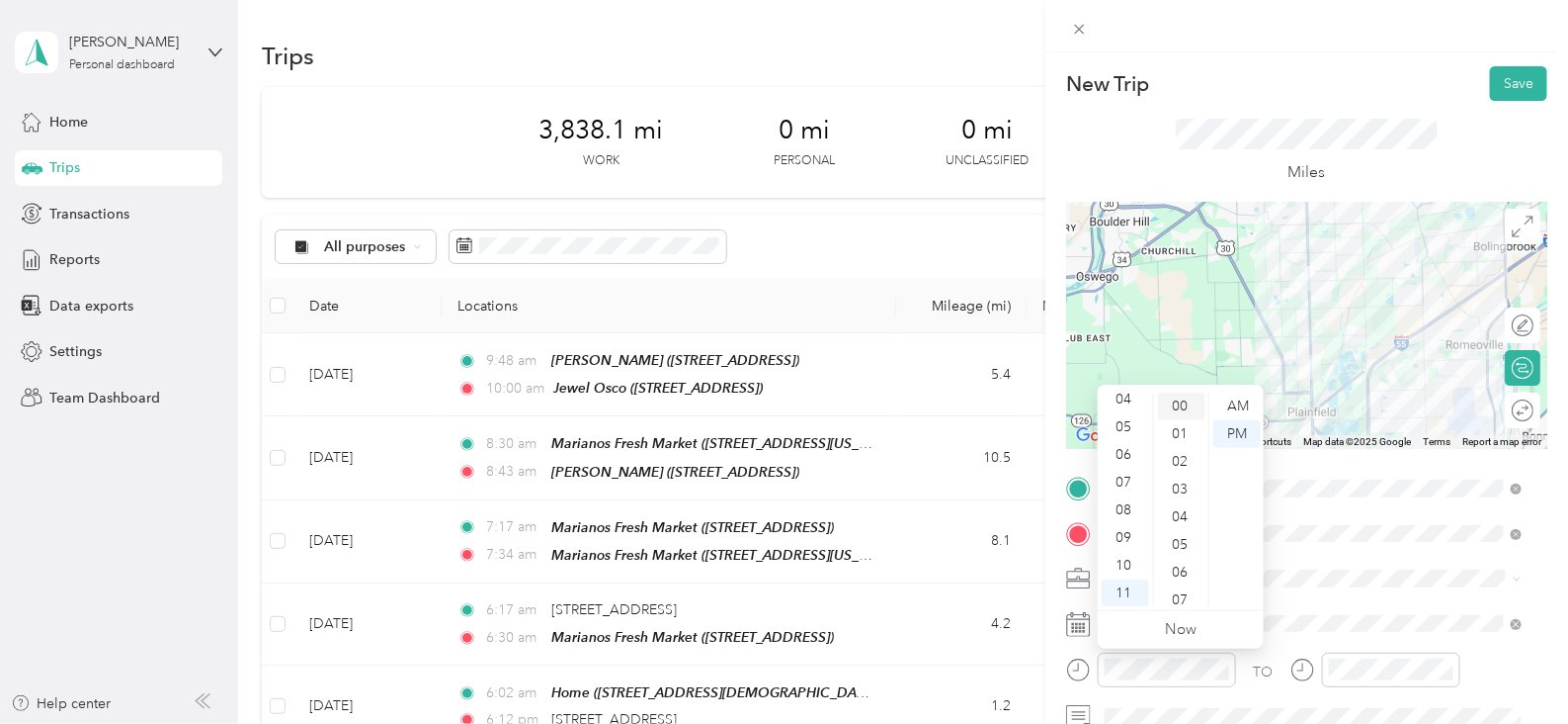
click at [1173, 403] on div "00" at bounding box center [1182, 407] width 48 height 28
click at [1237, 405] on div "AM" at bounding box center [1237, 407] width 48 height 28
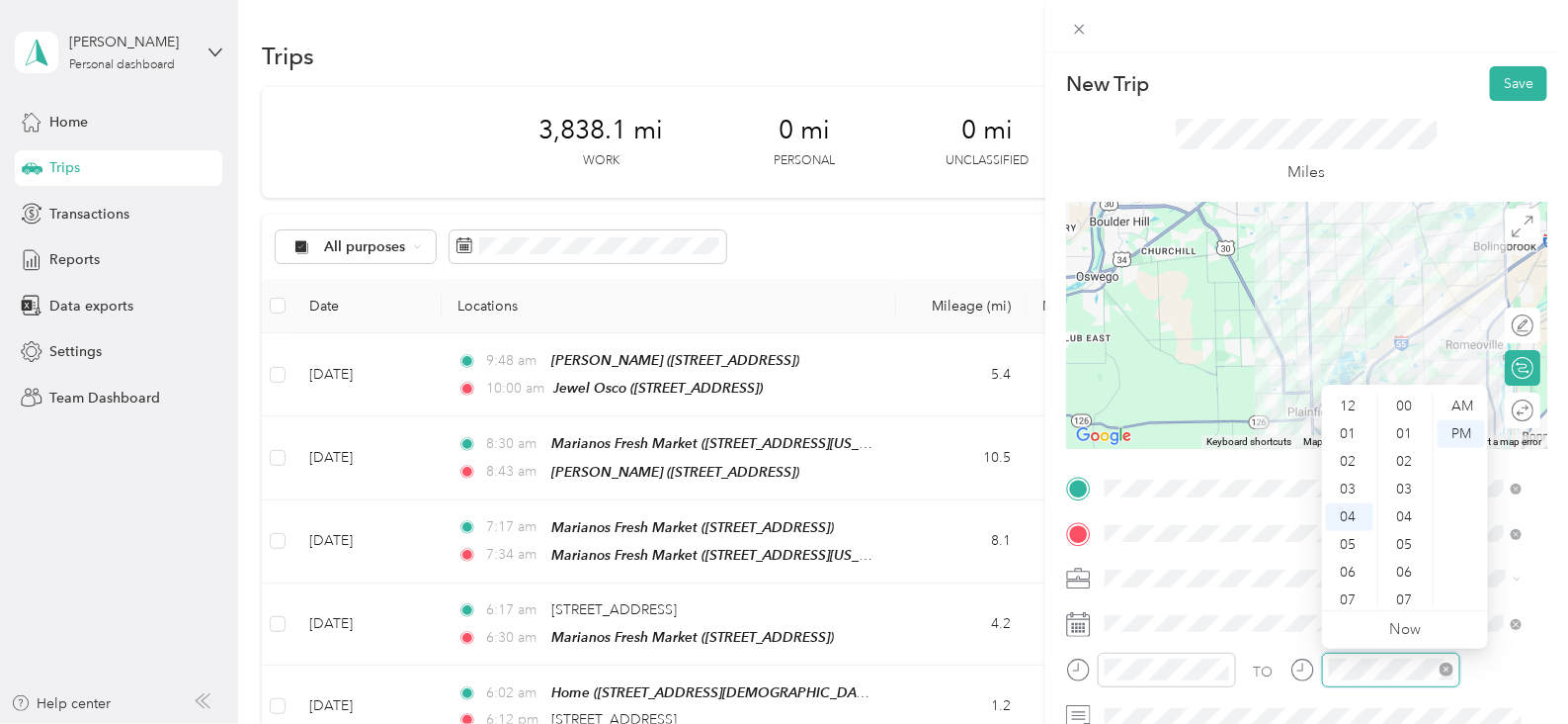
scroll to position [248, 0]
click at [1341, 594] on div "11" at bounding box center [1350, 601] width 48 height 28
click at [1413, 486] on div "12" at bounding box center [1406, 490] width 48 height 28
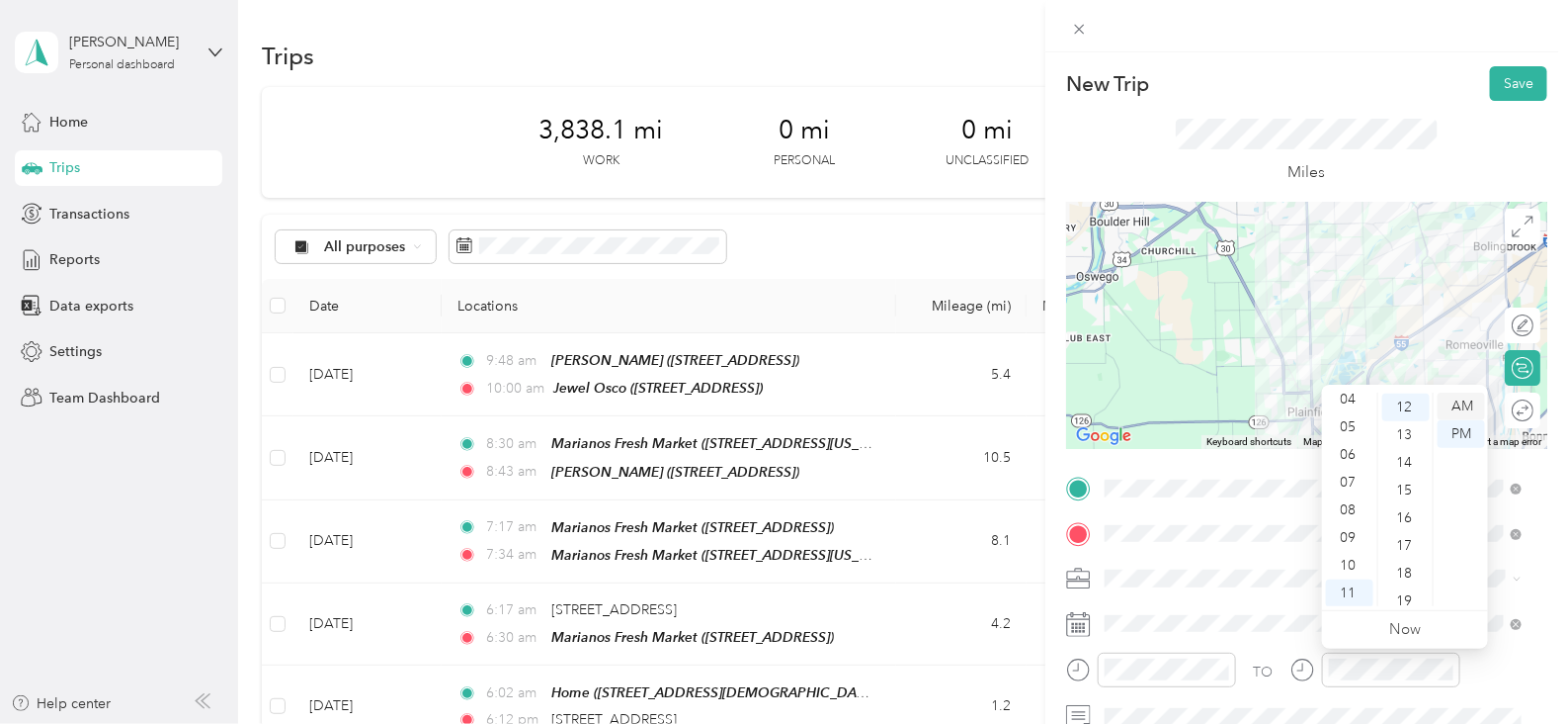
click at [1461, 403] on div "AM" at bounding box center [1462, 407] width 48 height 28
click at [1502, 95] on button "Save" at bounding box center [1519, 84] width 58 height 35
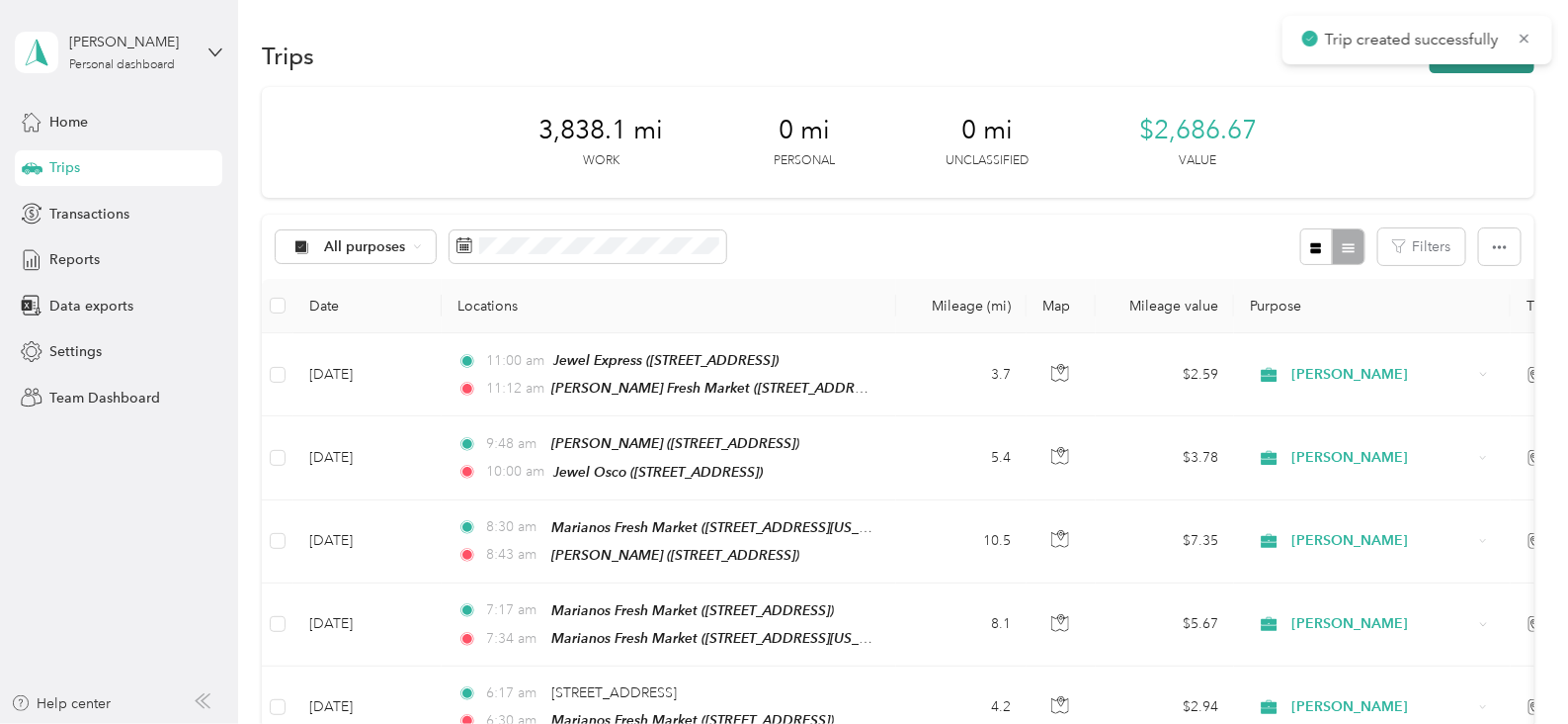
click at [1472, 72] on button "New trip" at bounding box center [1481, 56] width 104 height 35
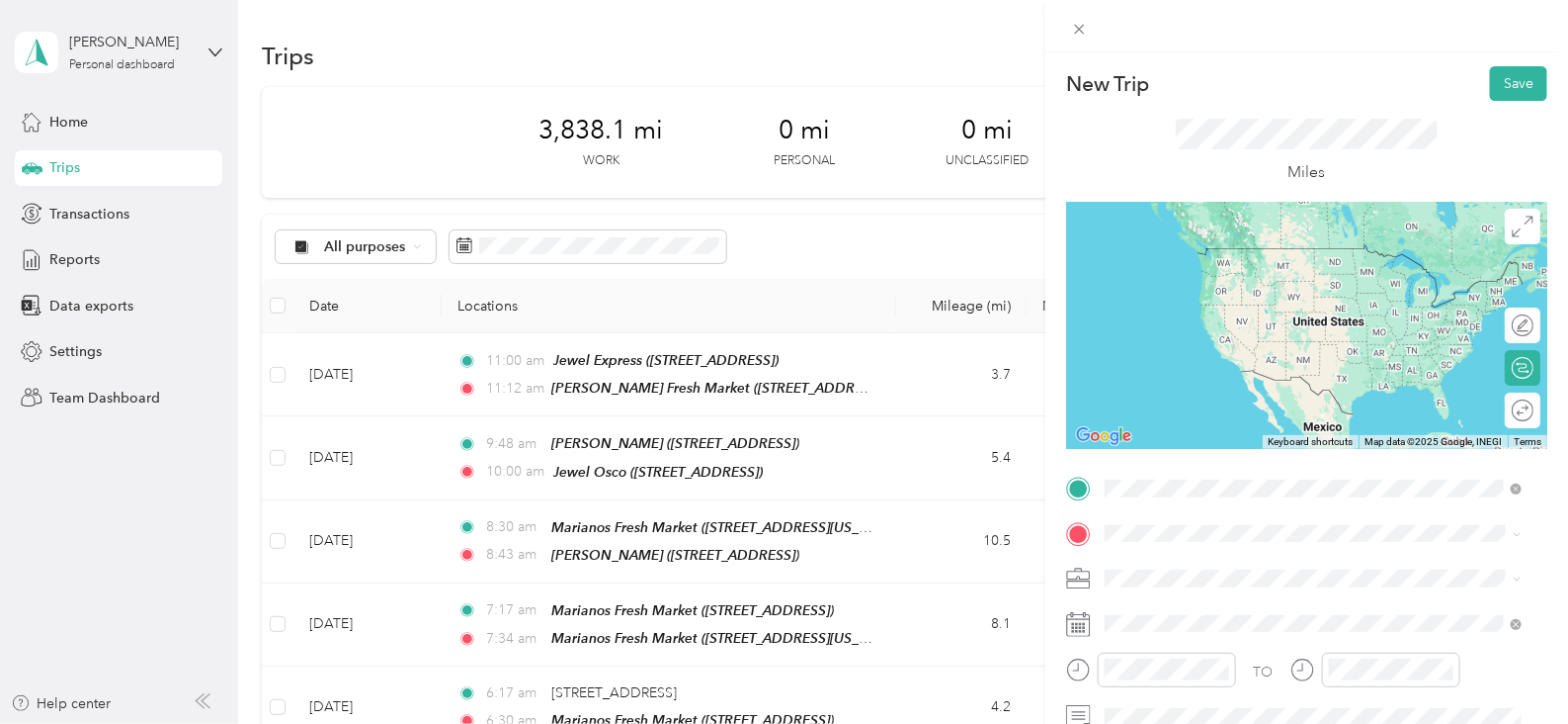
click at [1246, 272] on div "TEAM Angelo Caputos Fresh Market 3115 111th St, 605645072, Naperville, IL, USA" at bounding box center [1279, 269] width 272 height 49
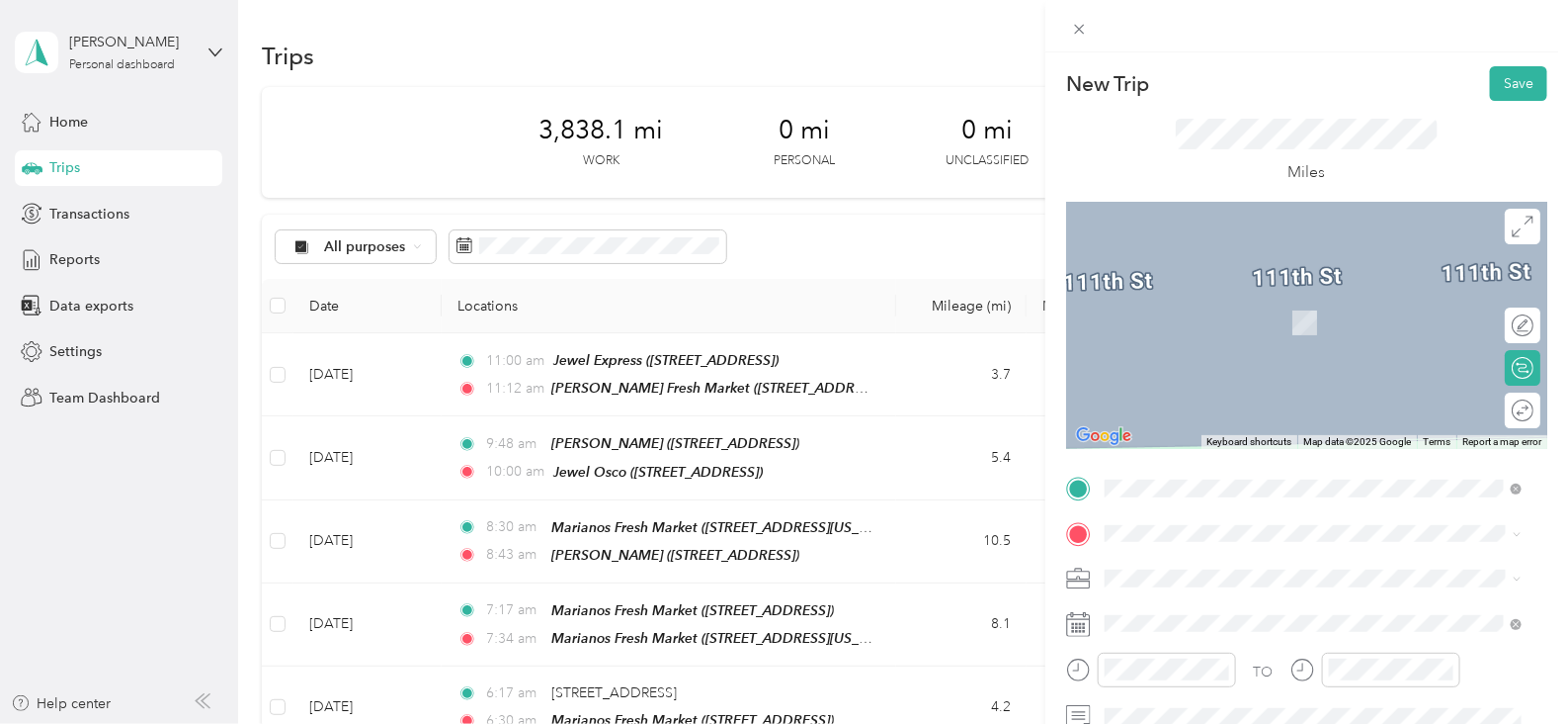
click at [1278, 308] on div "TEAM [PERSON_NAME]" at bounding box center [1260, 300] width 236 height 25
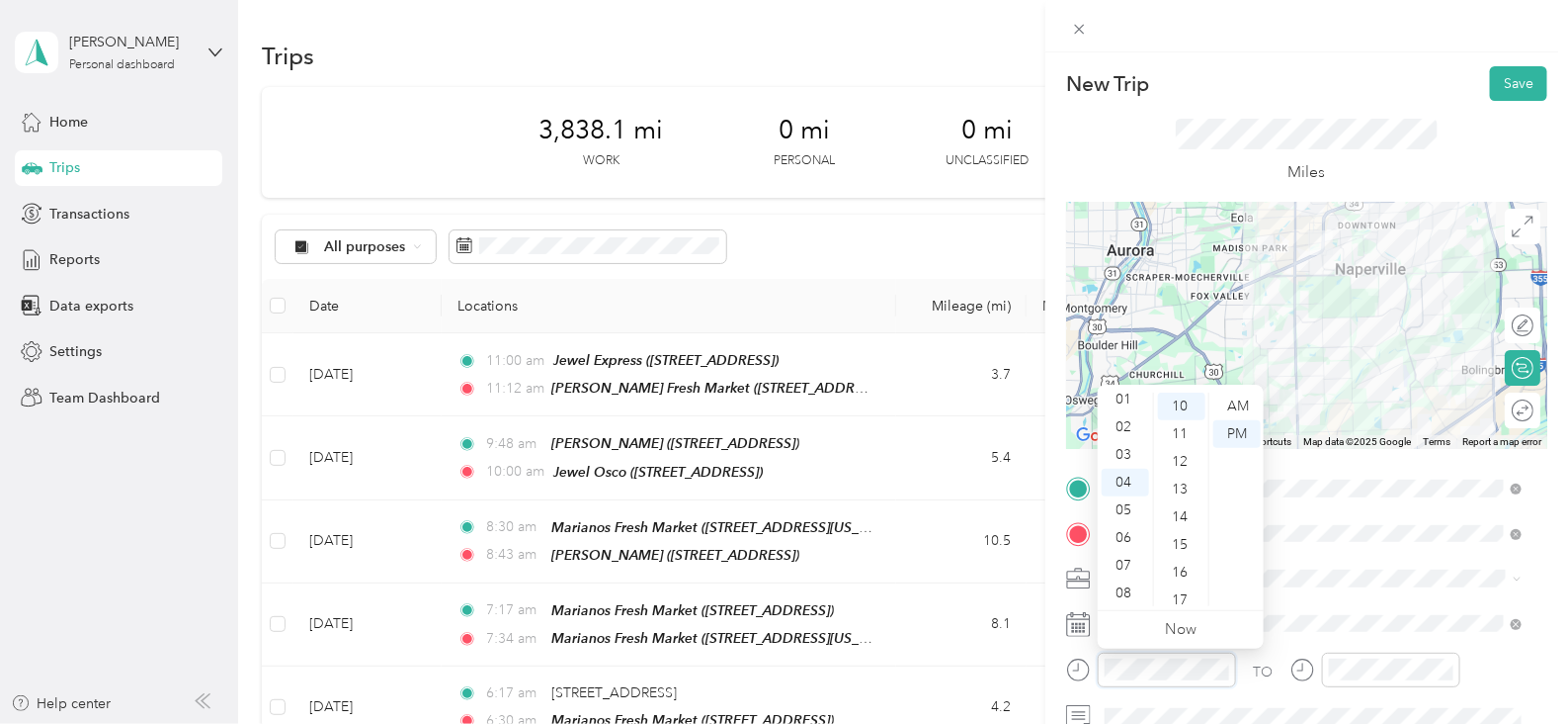
scroll to position [0, 0]
click at [1132, 407] on div "12" at bounding box center [1126, 407] width 48 height 28
click at [1186, 461] on div "12" at bounding box center [1182, 461] width 48 height 28
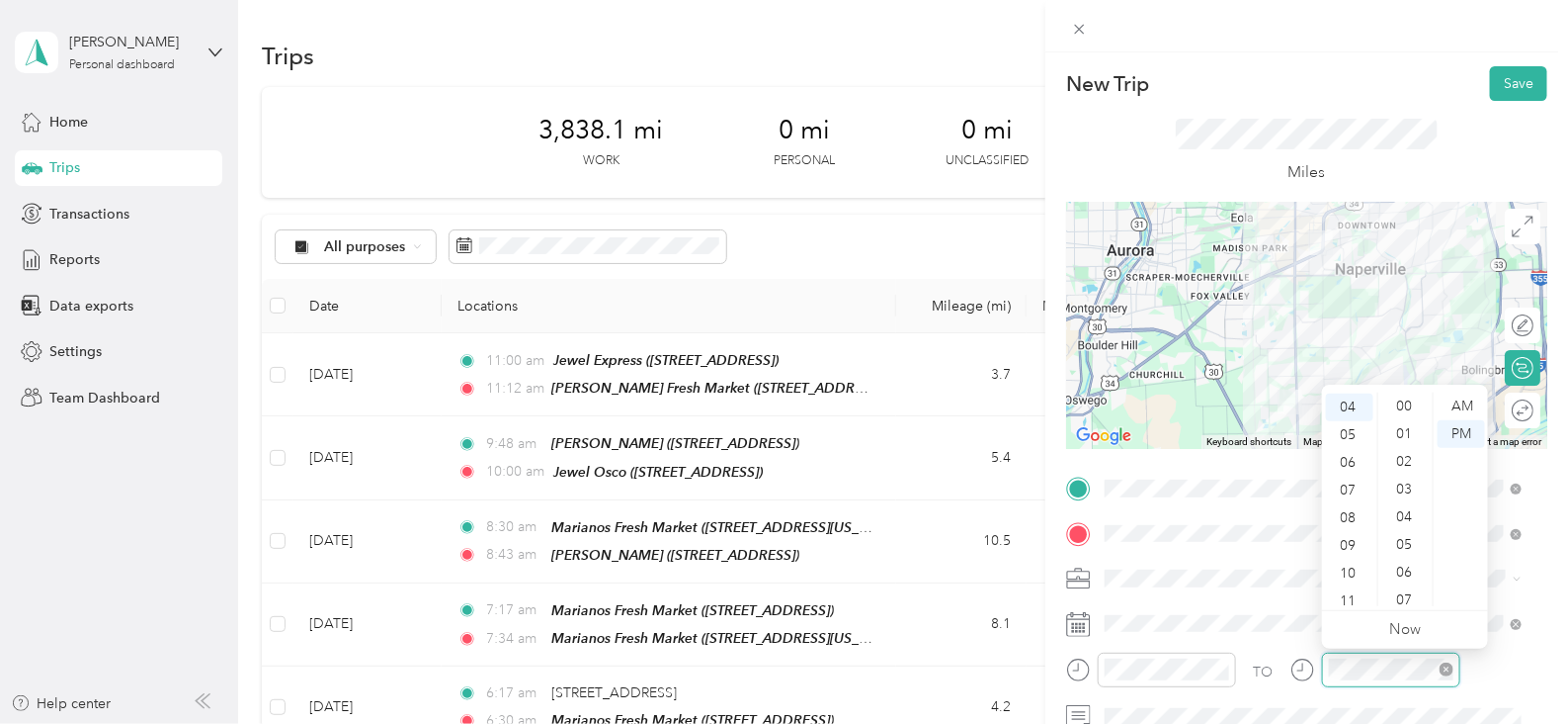
scroll to position [276, 0]
drag, startPoint x: 1375, startPoint y: 549, endPoint x: 1382, endPoint y: 471, distance: 78.3
click at [1382, 471] on ul "00 01 02 03 04 05 06 07 08 09 10 11 12 13 14 15 16 17 18 19 20 21 22 23 24 25 2…" at bounding box center [1405, 499] width 56 height 214
click at [1359, 400] on div "12" at bounding box center [1350, 407] width 48 height 28
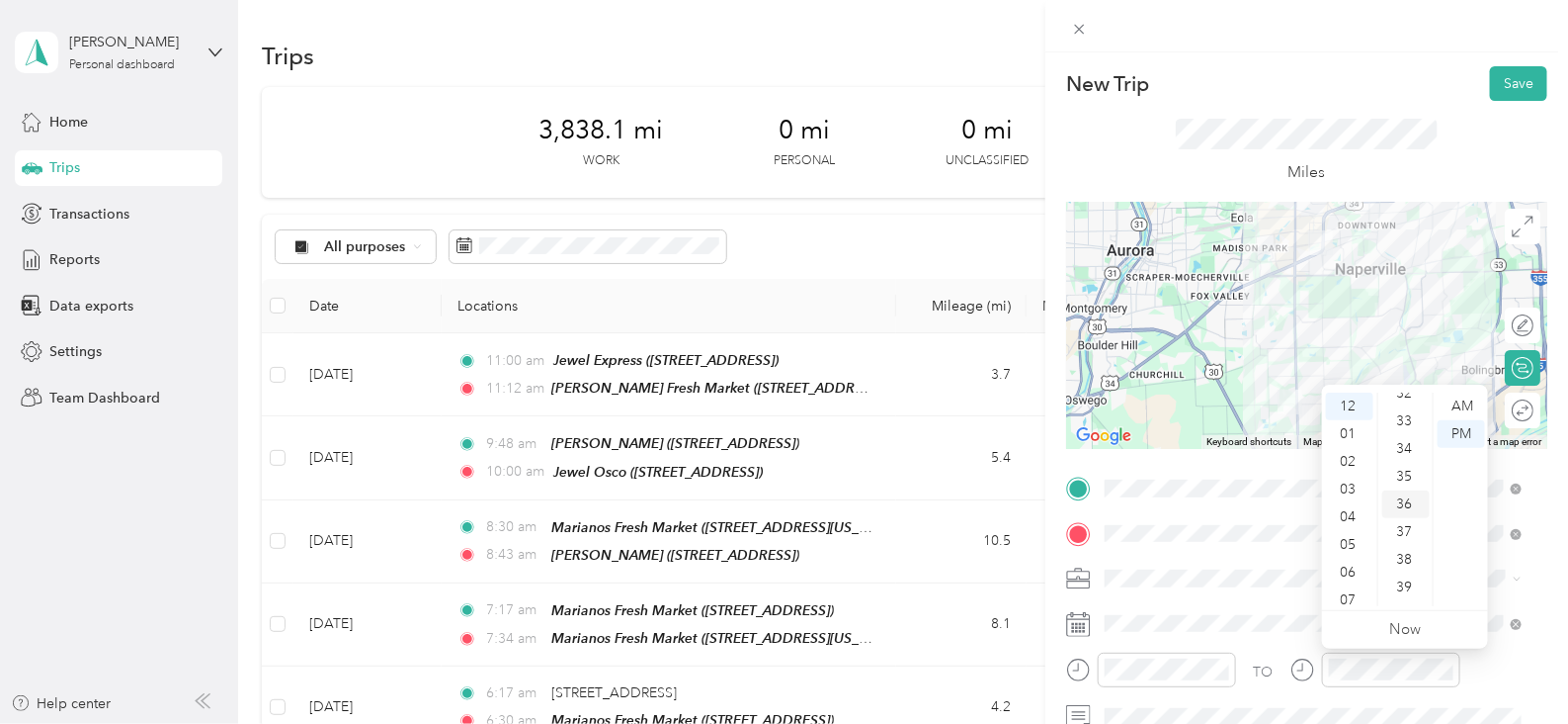
scroll to position [652, 0]
click at [1403, 586] on div "30" at bounding box center [1406, 584] width 48 height 28
click at [1508, 77] on button "Save" at bounding box center [1519, 84] width 58 height 35
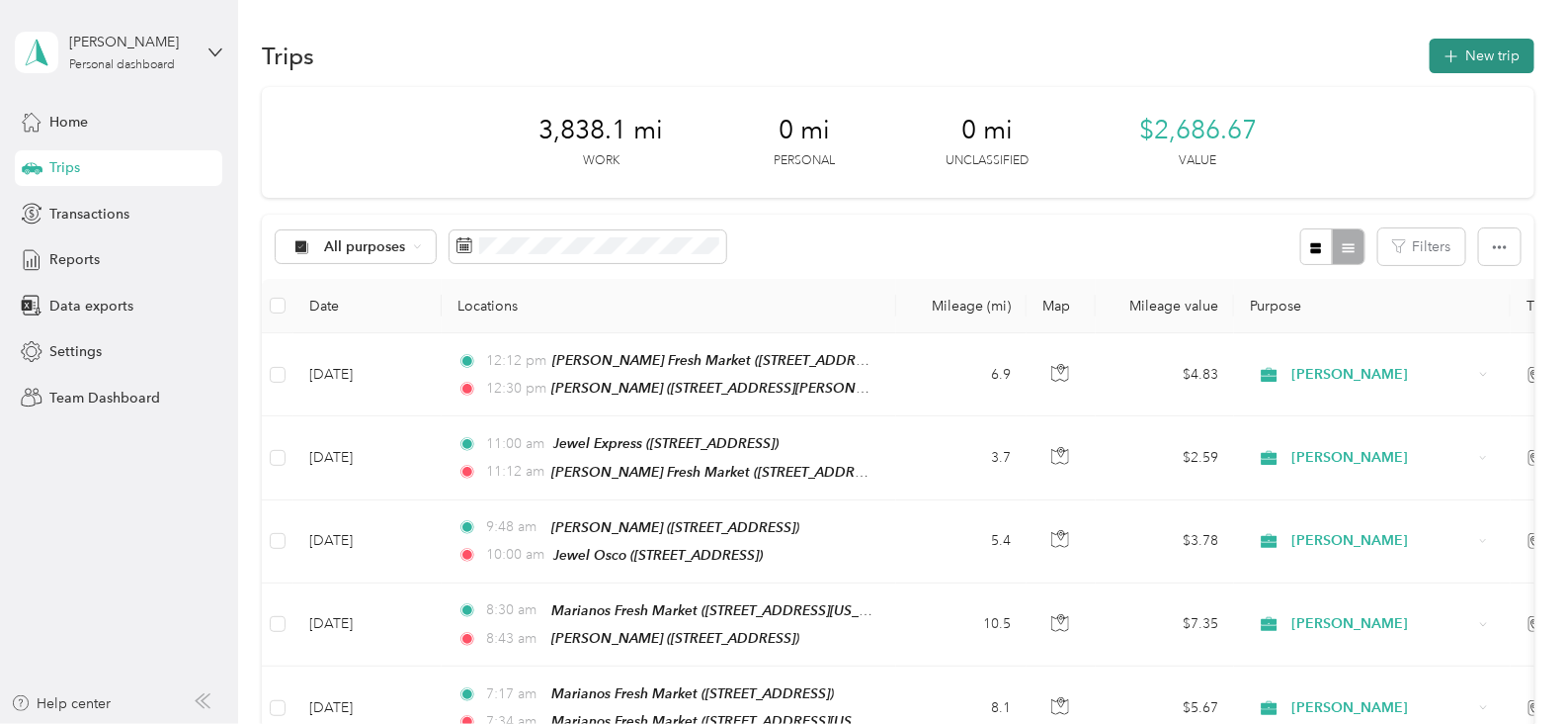
click at [1443, 71] on button "New trip" at bounding box center [1481, 56] width 104 height 35
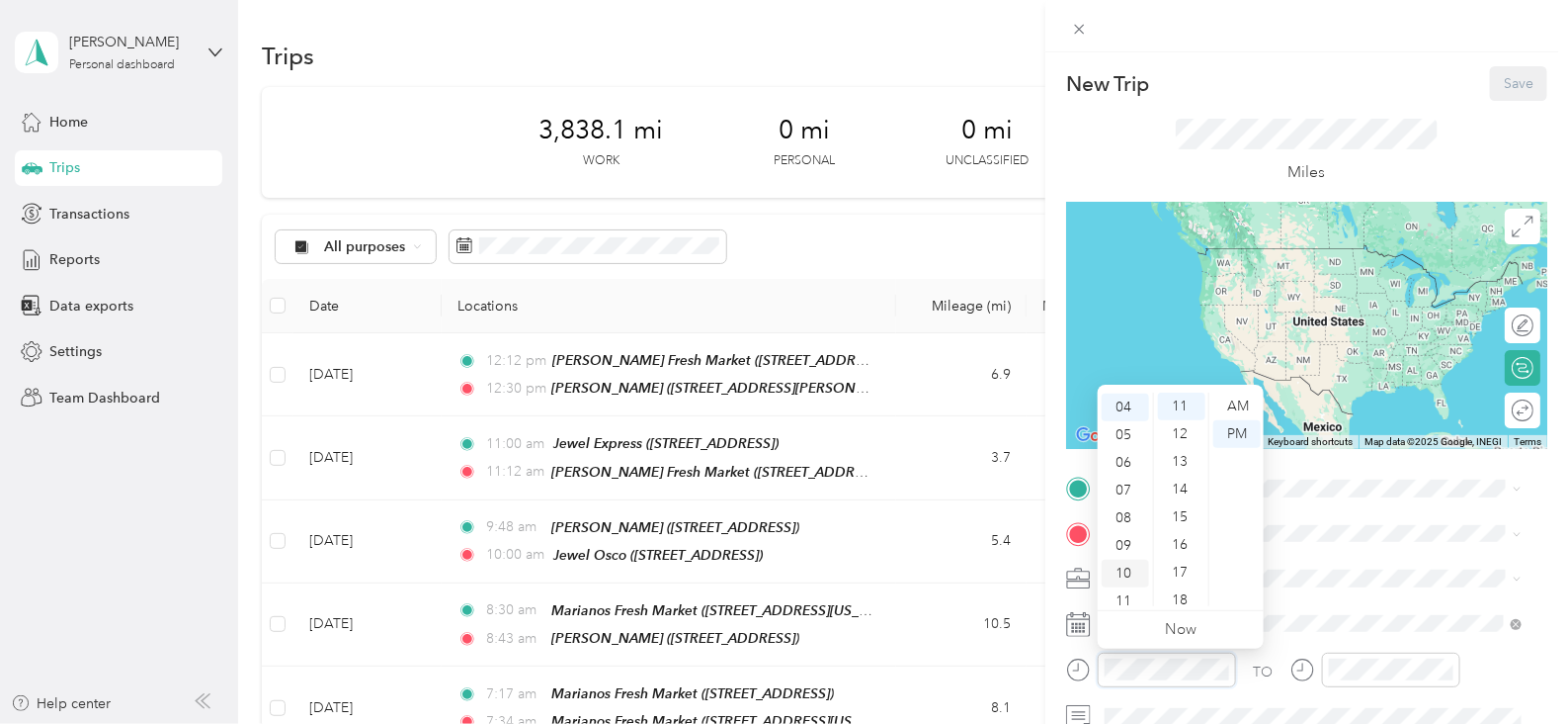
scroll to position [0, 0]
click at [1134, 437] on div "01" at bounding box center [1126, 434] width 48 height 28
click at [1186, 436] on div "30" at bounding box center [1182, 437] width 48 height 28
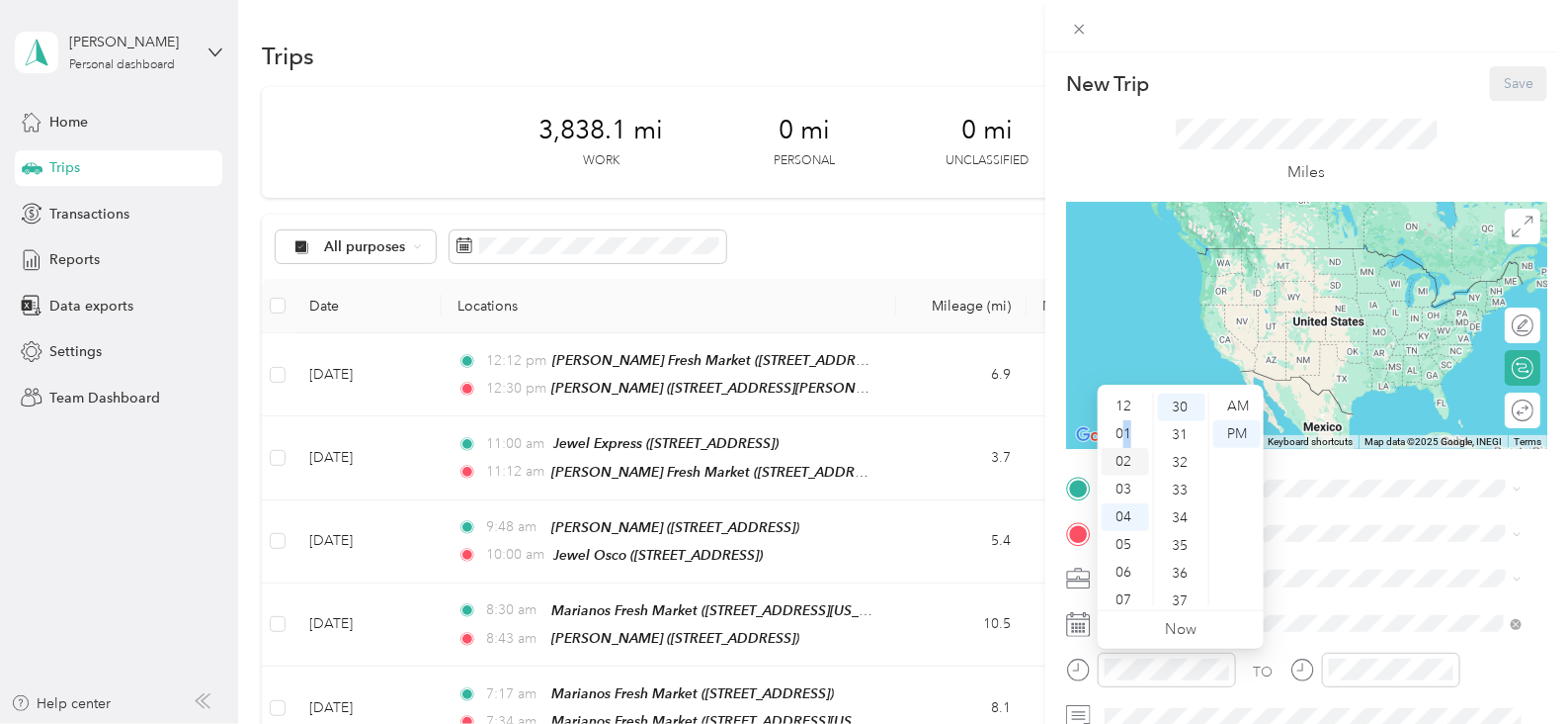
click at [1132, 440] on div "01" at bounding box center [1126, 434] width 48 height 28
click at [1398, 518] on span at bounding box center [1322, 534] width 449 height 32
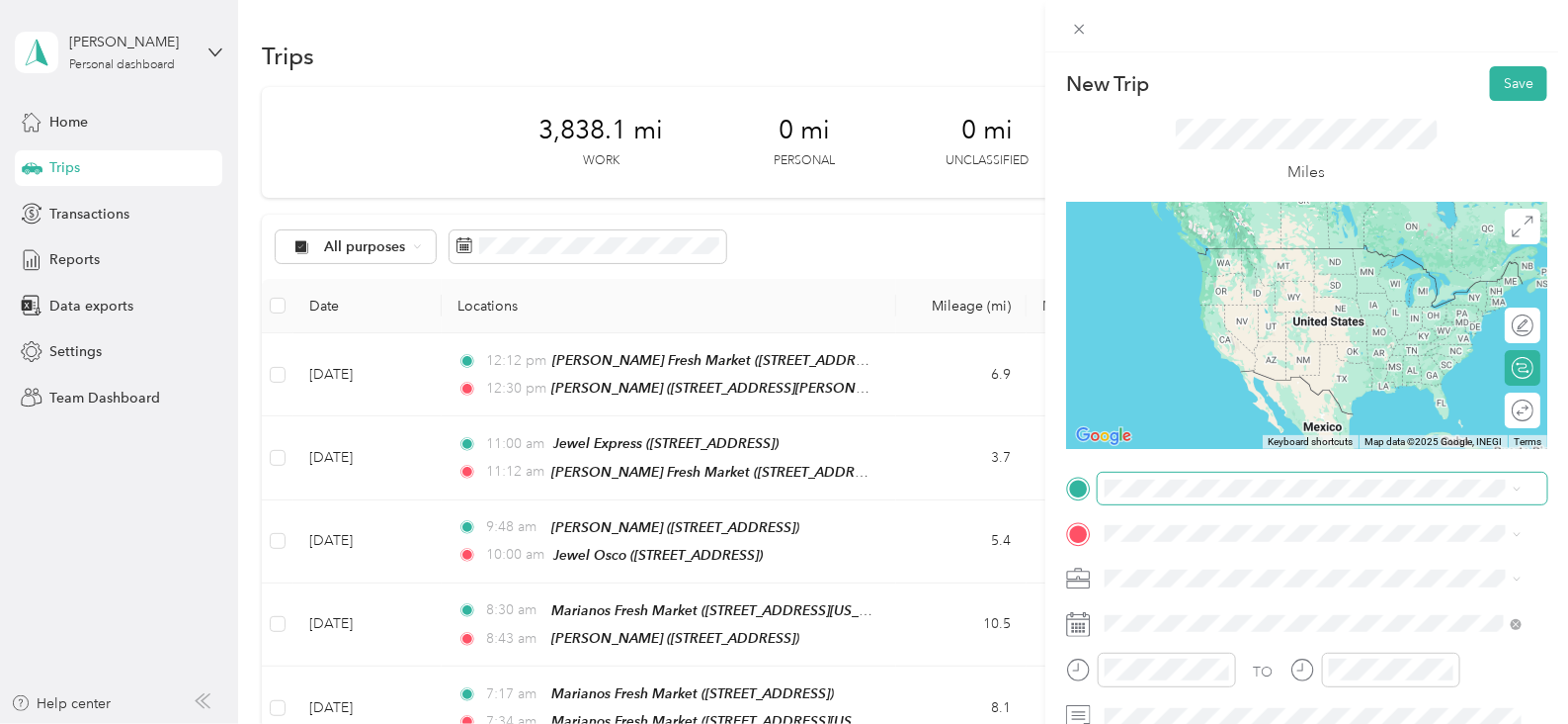
click at [1203, 496] on span at bounding box center [1322, 488] width 449 height 32
drag, startPoint x: 1257, startPoint y: 278, endPoint x: 1257, endPoint y: 353, distance: 75.0
click at [1256, 278] on span "[STREET_ADDRESS][PERSON_NAME]" at bounding box center [1260, 282] width 236 height 17
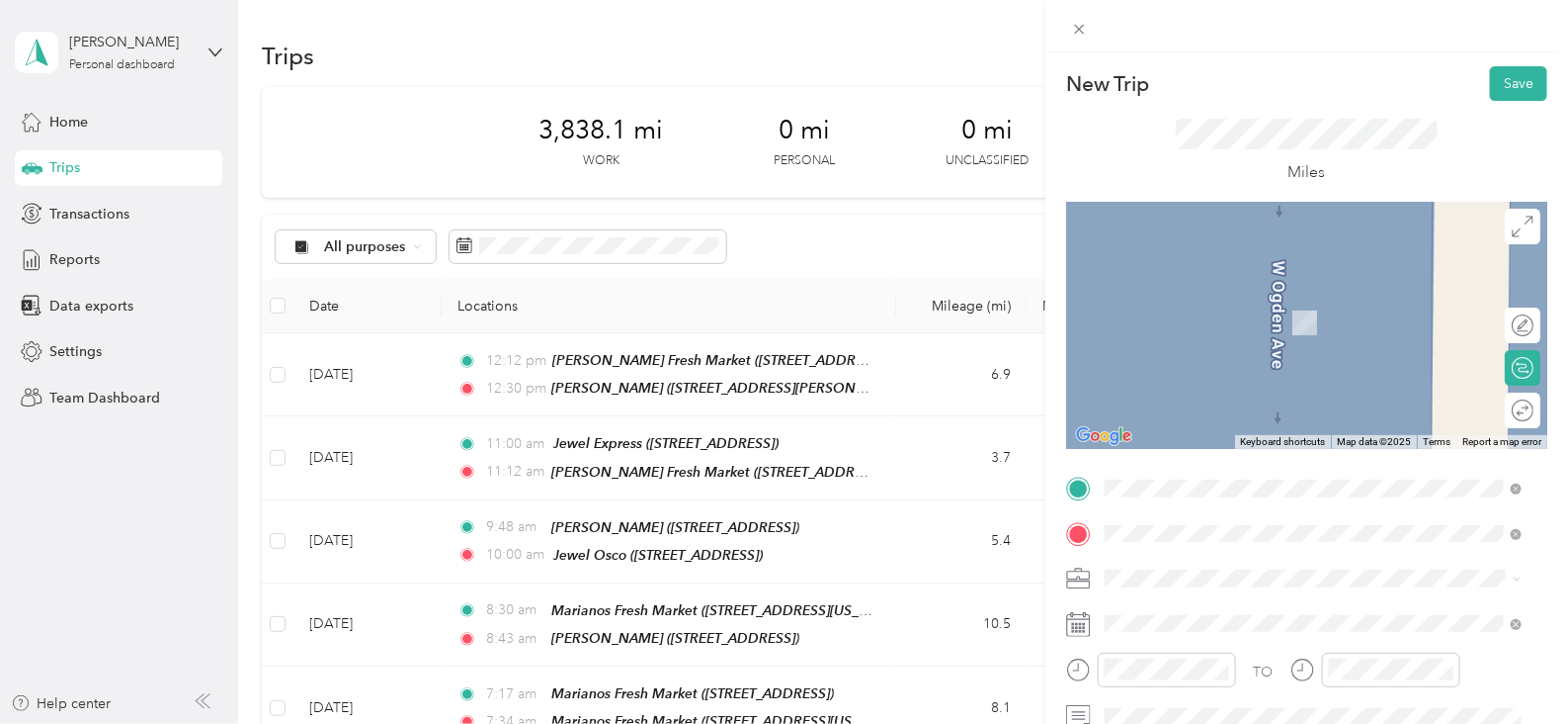
click at [1265, 329] on span "[STREET_ADDRESS]" at bounding box center [1205, 328] width 125 height 17
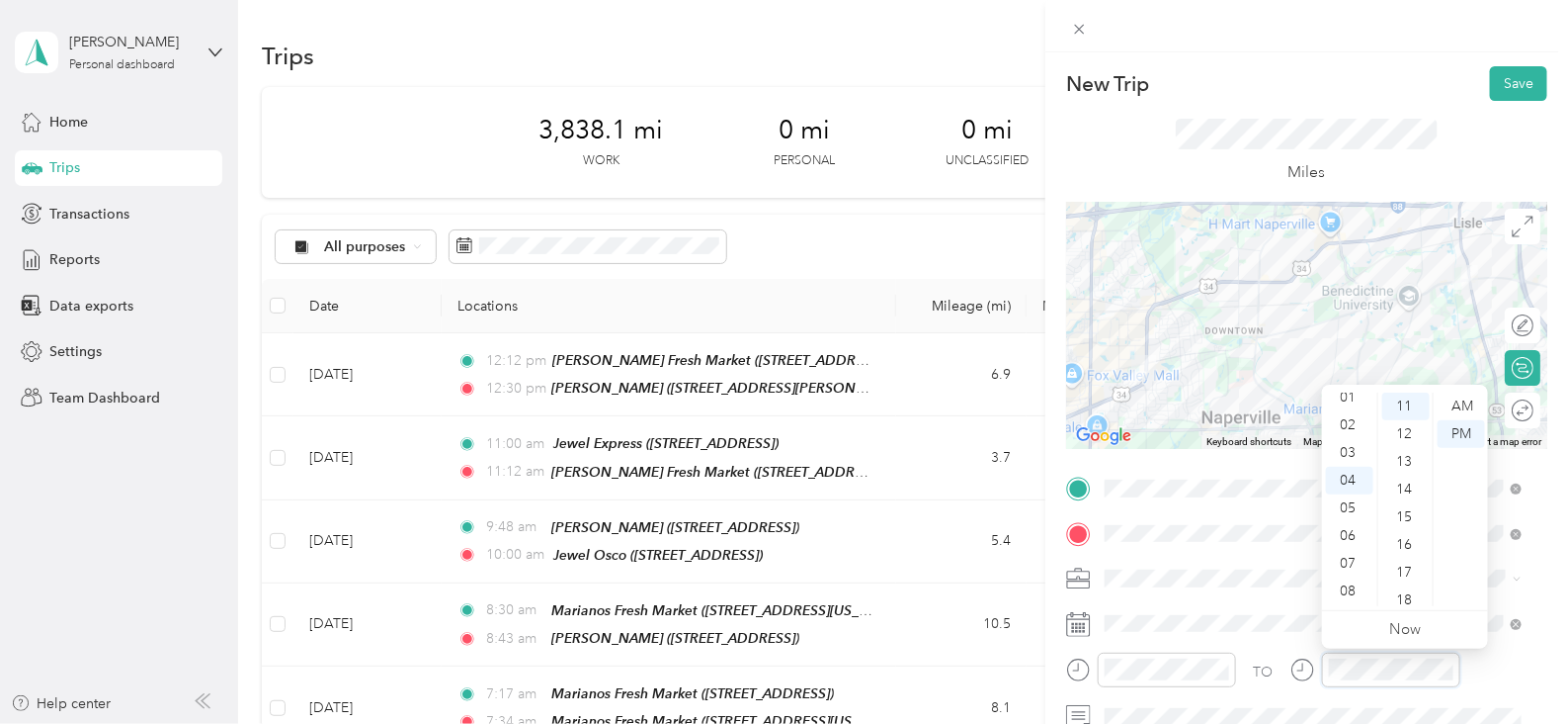
scroll to position [0, 0]
click at [1352, 441] on div "01" at bounding box center [1350, 434] width 48 height 28
click at [1439, 522] on ul "AM PM" at bounding box center [1461, 499] width 56 height 214
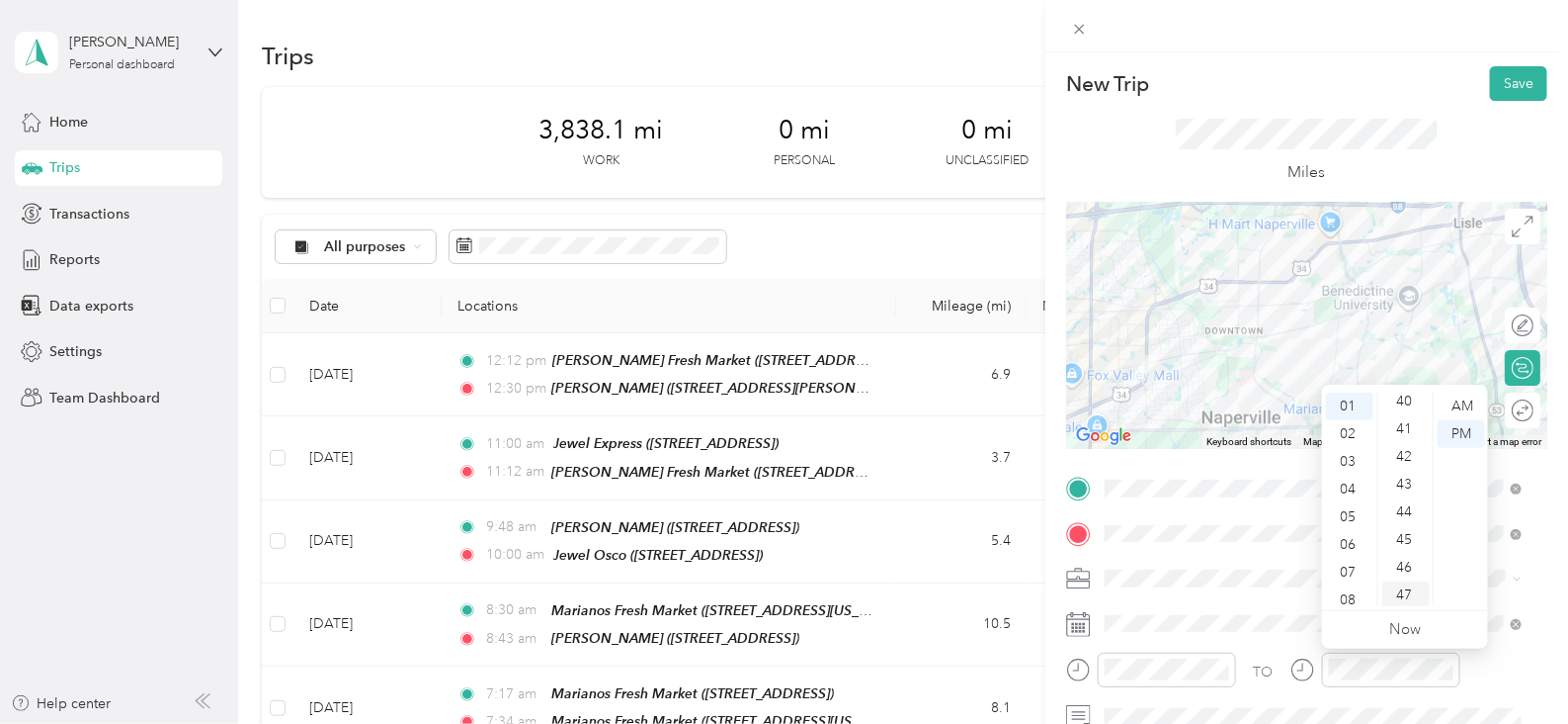
click at [1405, 594] on div "47" at bounding box center [1406, 595] width 48 height 28
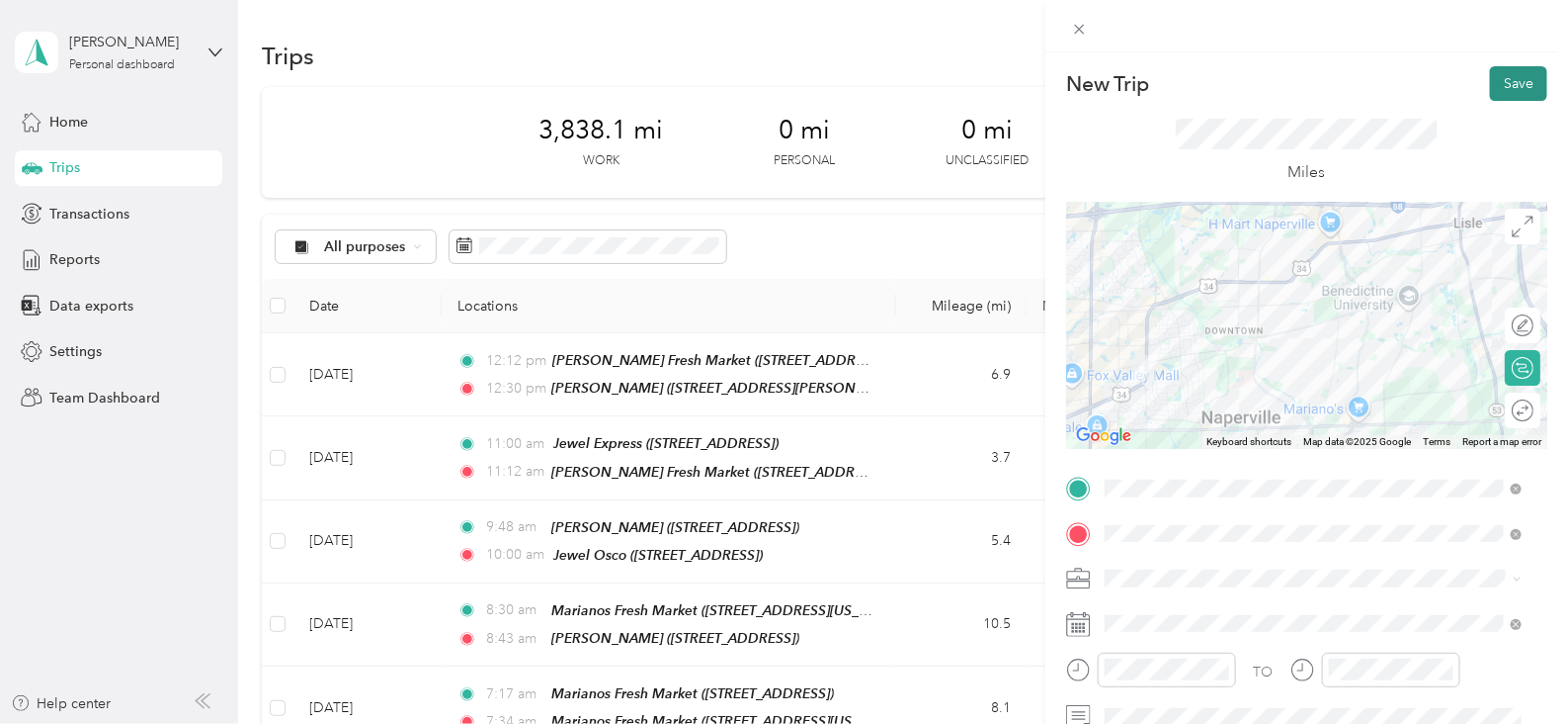
click at [1504, 89] on button "Save" at bounding box center [1519, 84] width 58 height 35
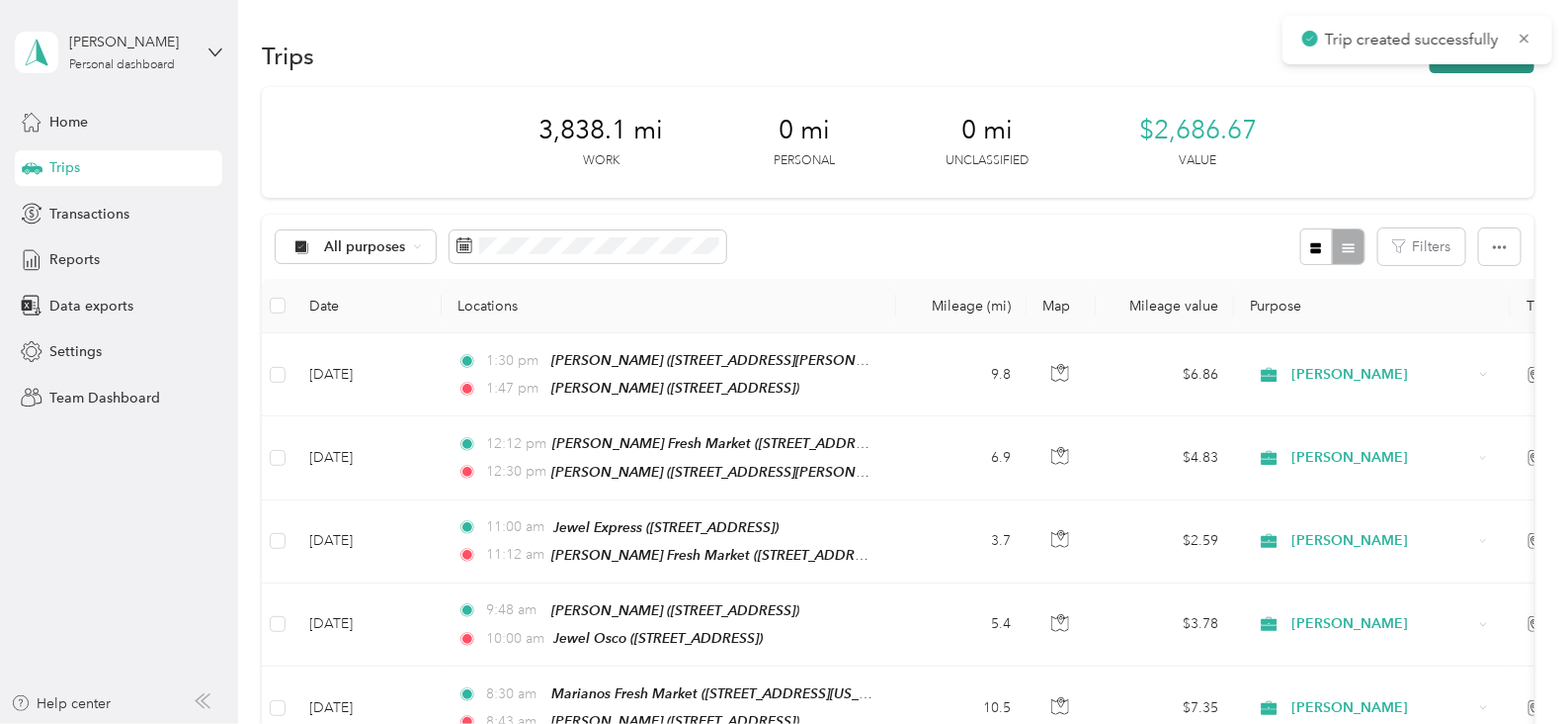
click at [1452, 71] on button "New trip" at bounding box center [1481, 56] width 104 height 35
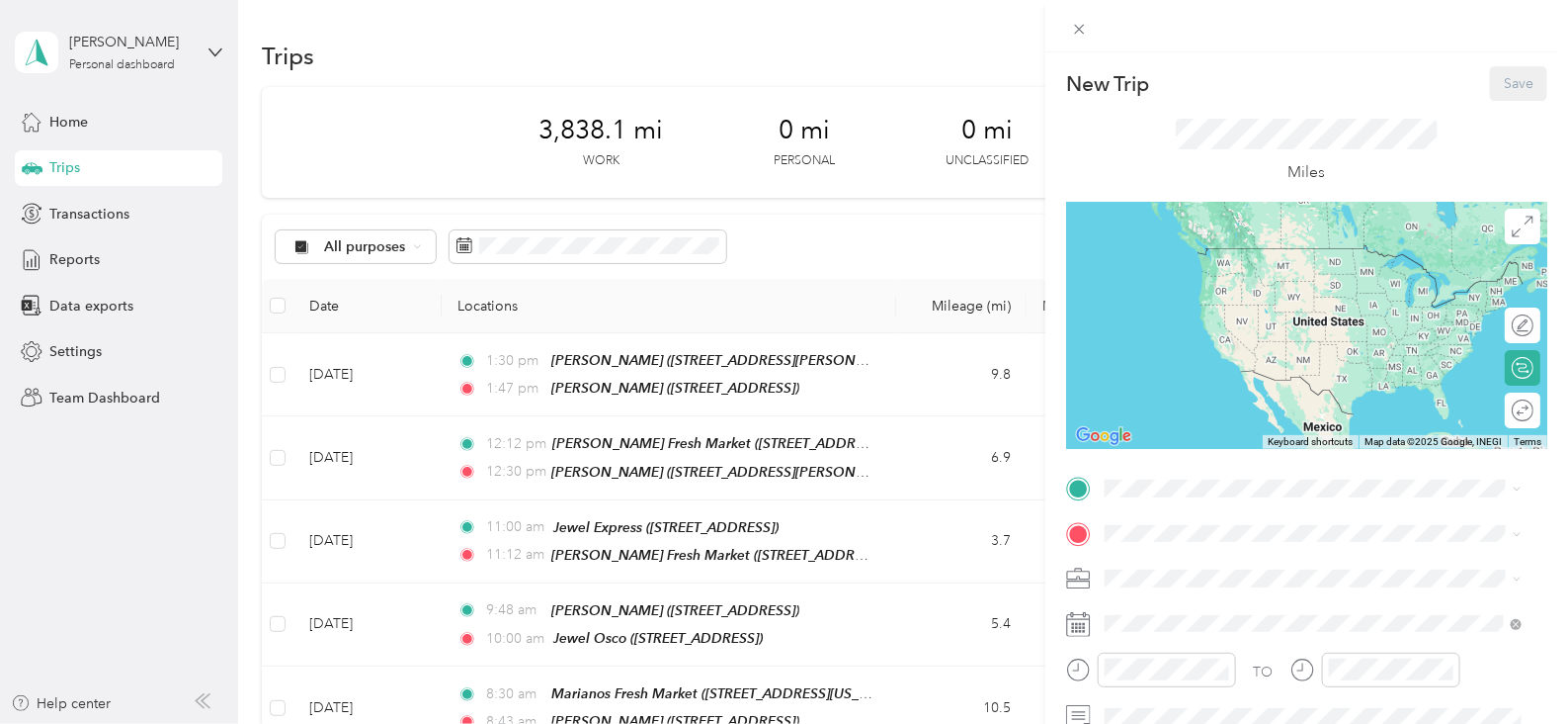
drag, startPoint x: 1193, startPoint y: 502, endPoint x: 1176, endPoint y: 507, distance: 17.7
click at [1192, 501] on div "TO Add photo" at bounding box center [1307, 711] width 481 height 477
click at [1284, 269] on div "TEAM Jewel Osco 1156 Maple Ave, 605322363, Lisle, IL, USA" at bounding box center [1235, 269] width 185 height 49
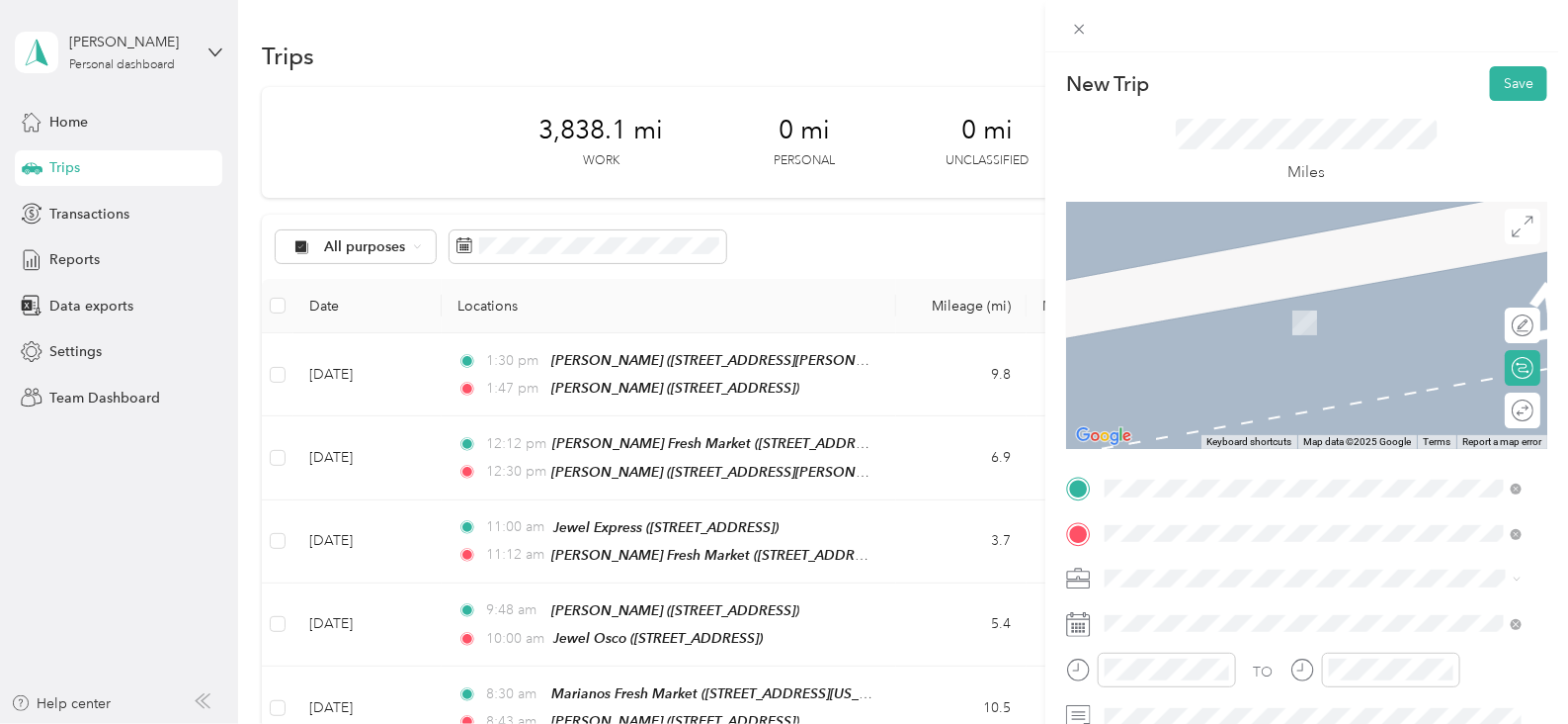
click at [1283, 313] on span "[STREET_ADDRESS][DEMOGRAPHIC_DATA][US_STATE]" at bounding box center [1318, 321] width 352 height 17
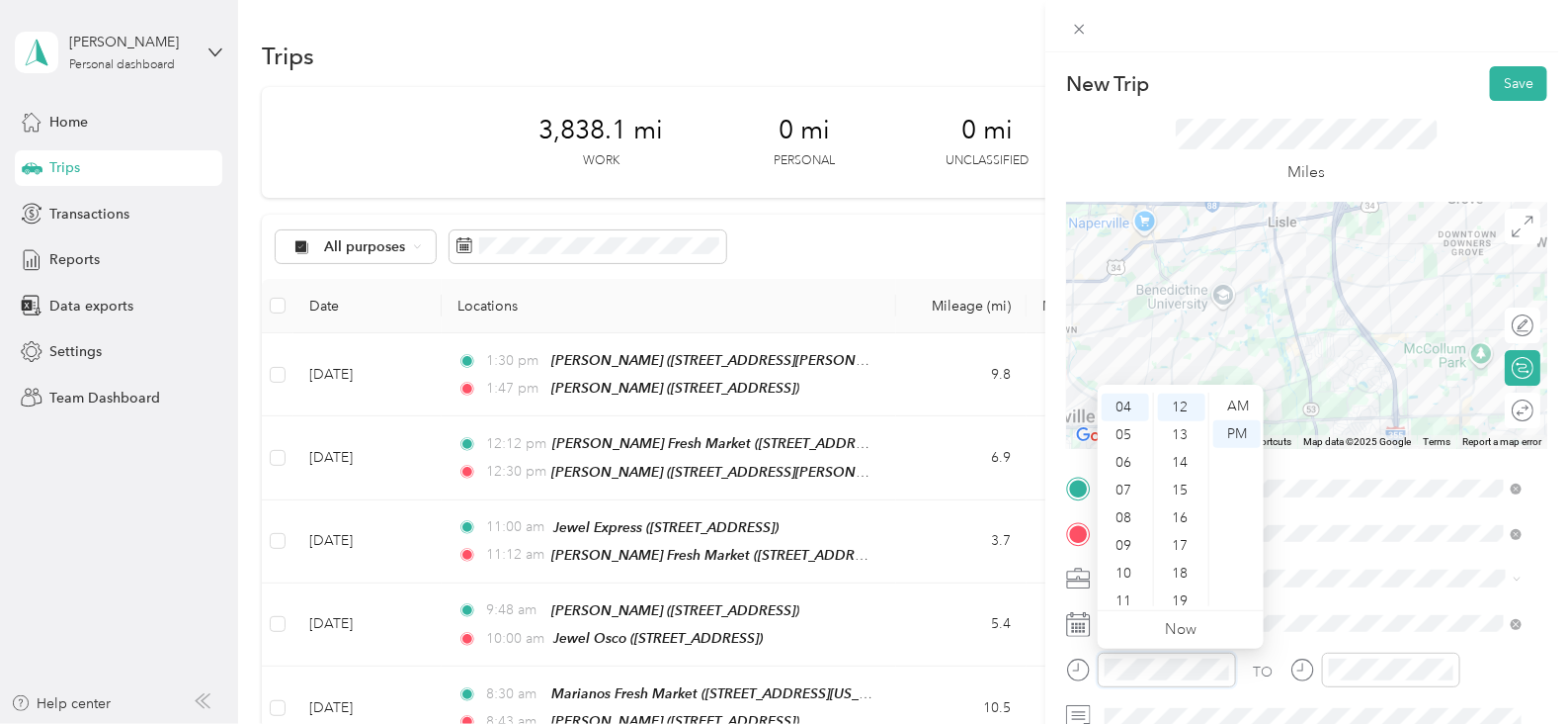
scroll to position [0, 0]
click at [1127, 460] on div "02" at bounding box center [1126, 461] width 48 height 28
click at [1187, 535] on div "30" at bounding box center [1182, 531] width 48 height 28
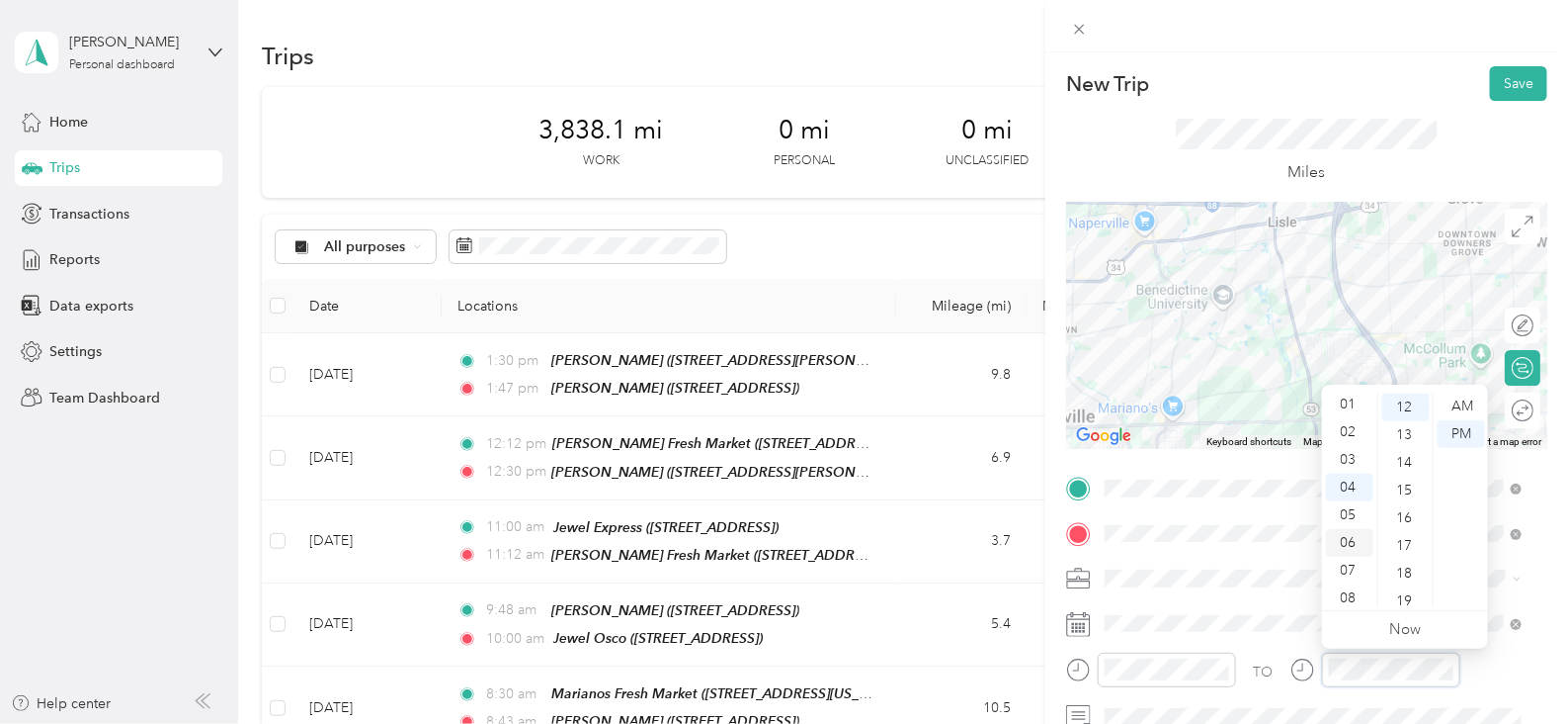
scroll to position [0, 0]
click at [1354, 462] on div "02" at bounding box center [1350, 461] width 48 height 28
click at [1434, 559] on ul "AM PM" at bounding box center [1461, 499] width 56 height 214
click at [1433, 559] on ul "AM PM" at bounding box center [1461, 499] width 56 height 214
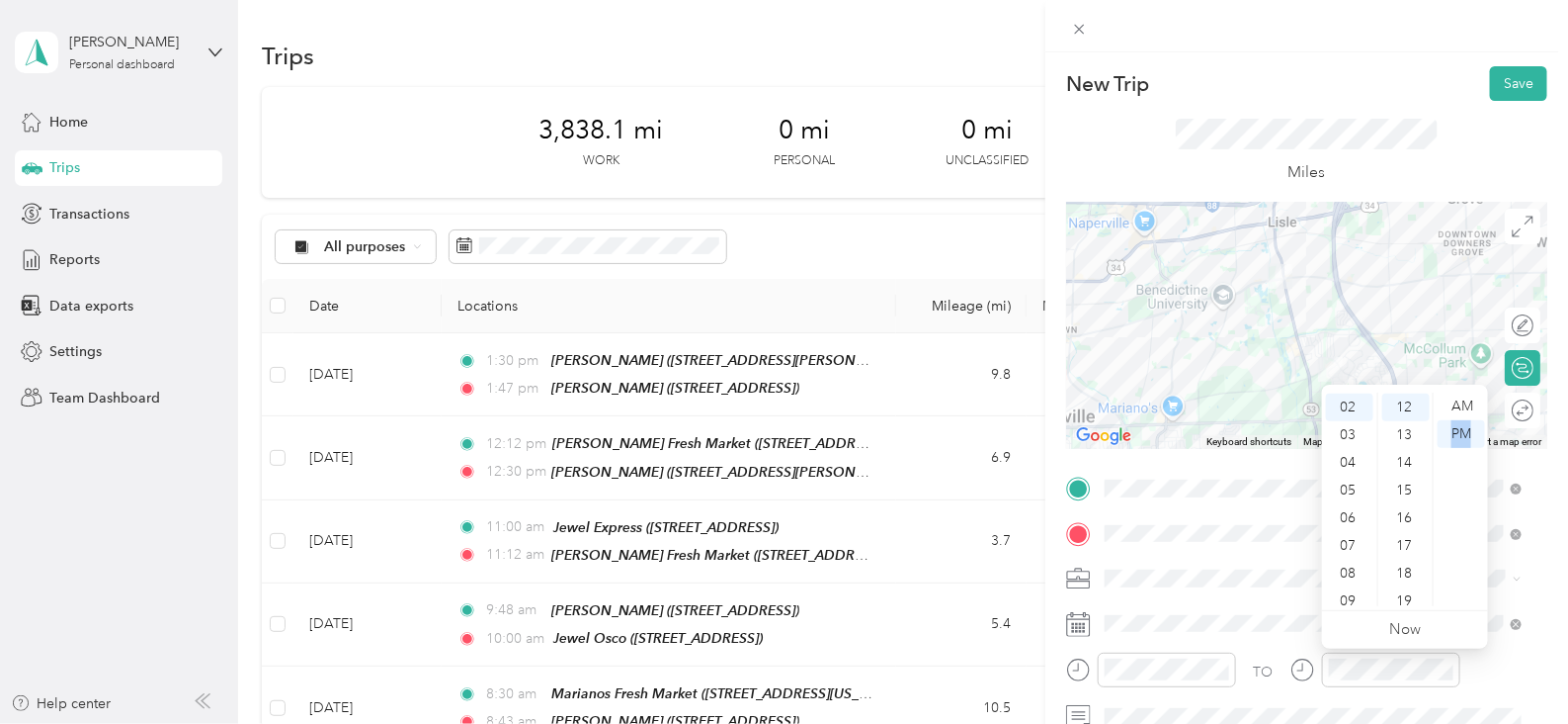
click at [1433, 559] on ul "AM PM" at bounding box center [1461, 499] width 56 height 214
click at [1413, 578] on div "45" at bounding box center [1406, 573] width 48 height 28
click at [1507, 93] on button "Save" at bounding box center [1519, 84] width 58 height 35
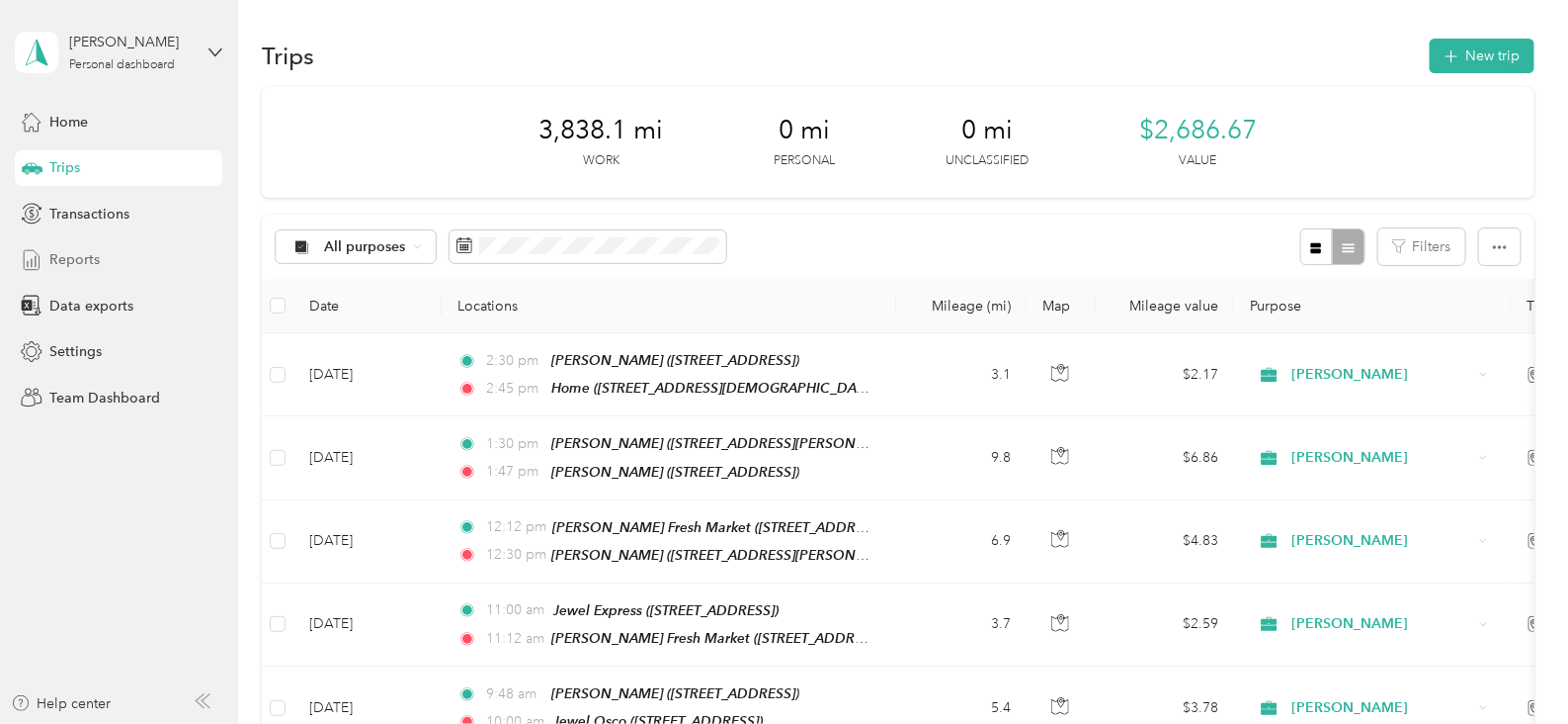
click at [97, 254] on span "Reports" at bounding box center [75, 259] width 51 height 21
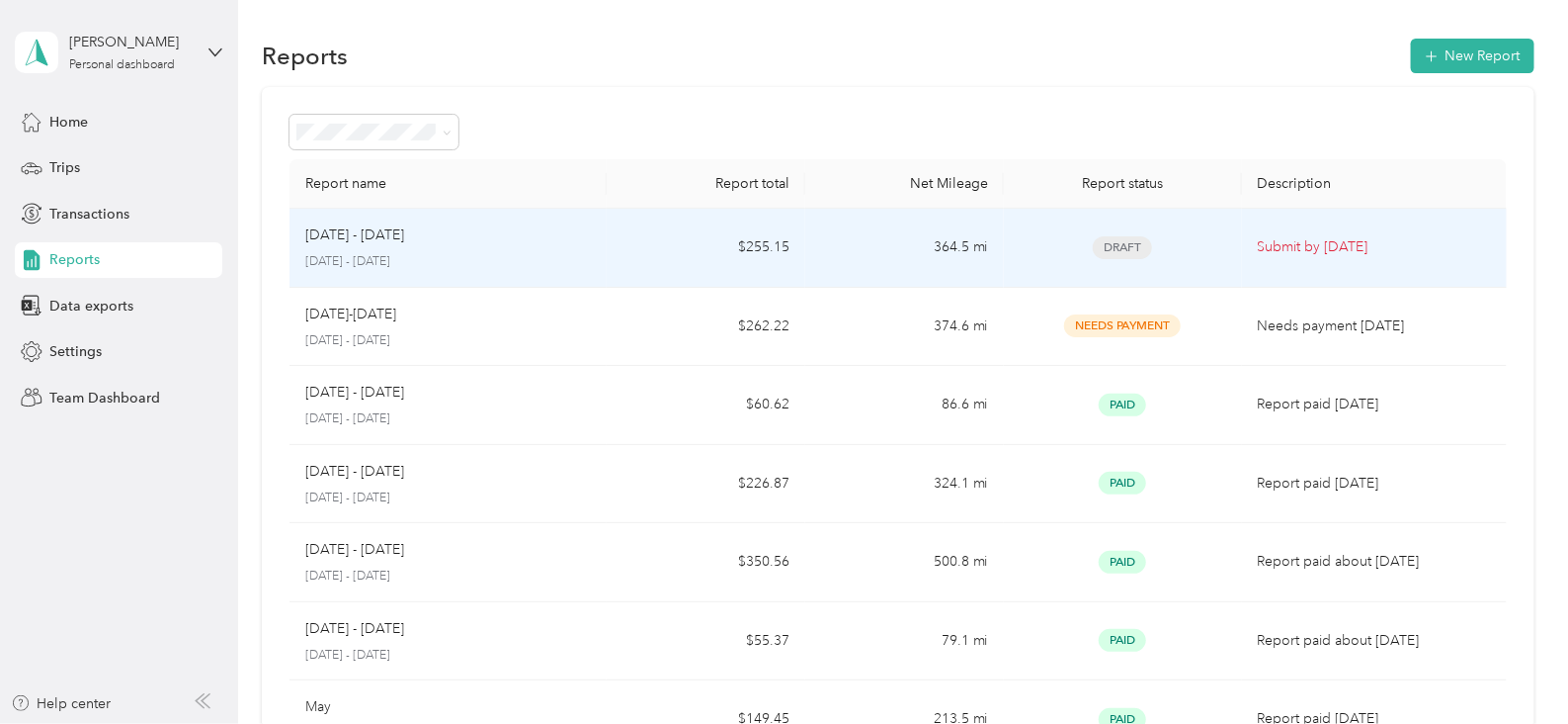
click at [1290, 242] on p "Submit by Sep. 4, 2025" at bounding box center [1374, 248] width 234 height 22
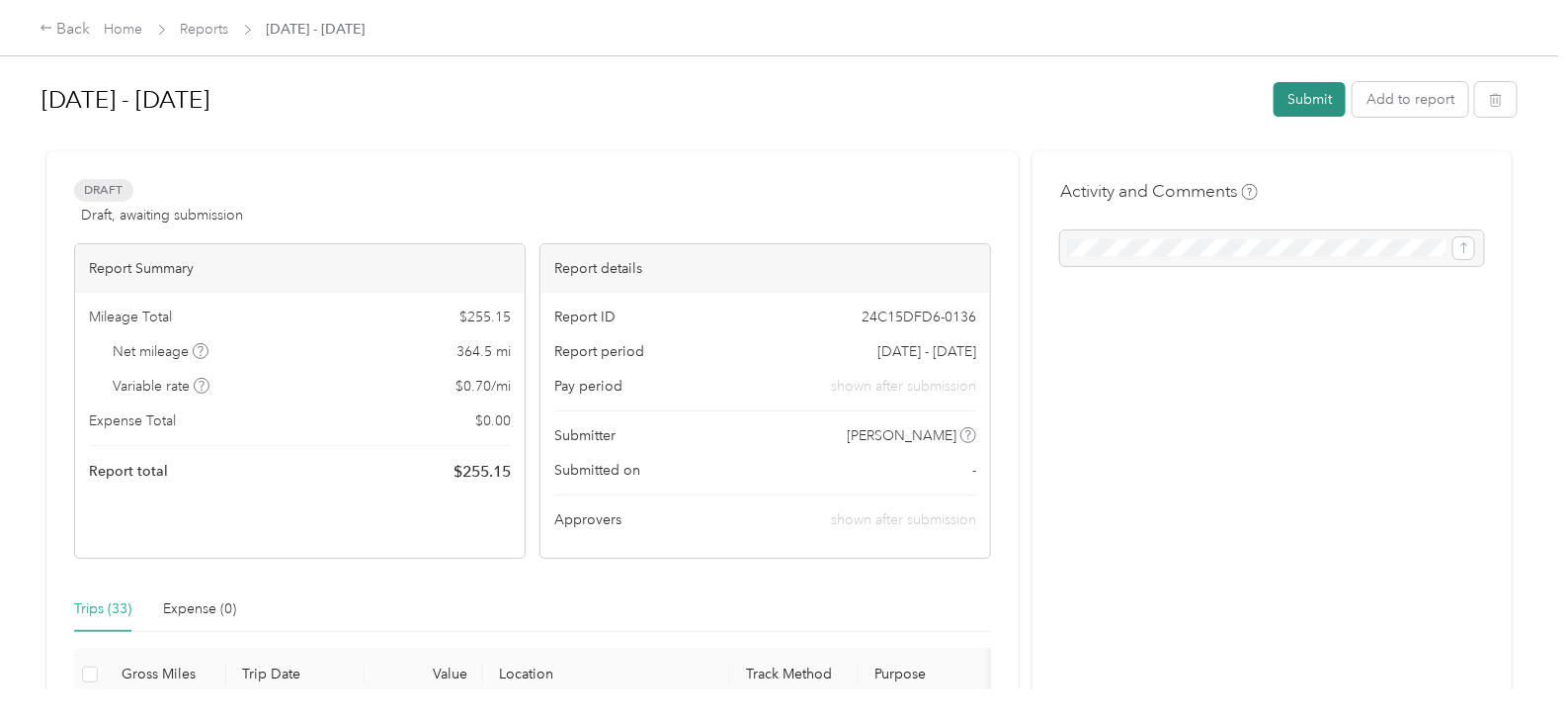
click at [1310, 108] on button "Submit" at bounding box center [1309, 98] width 73 height 35
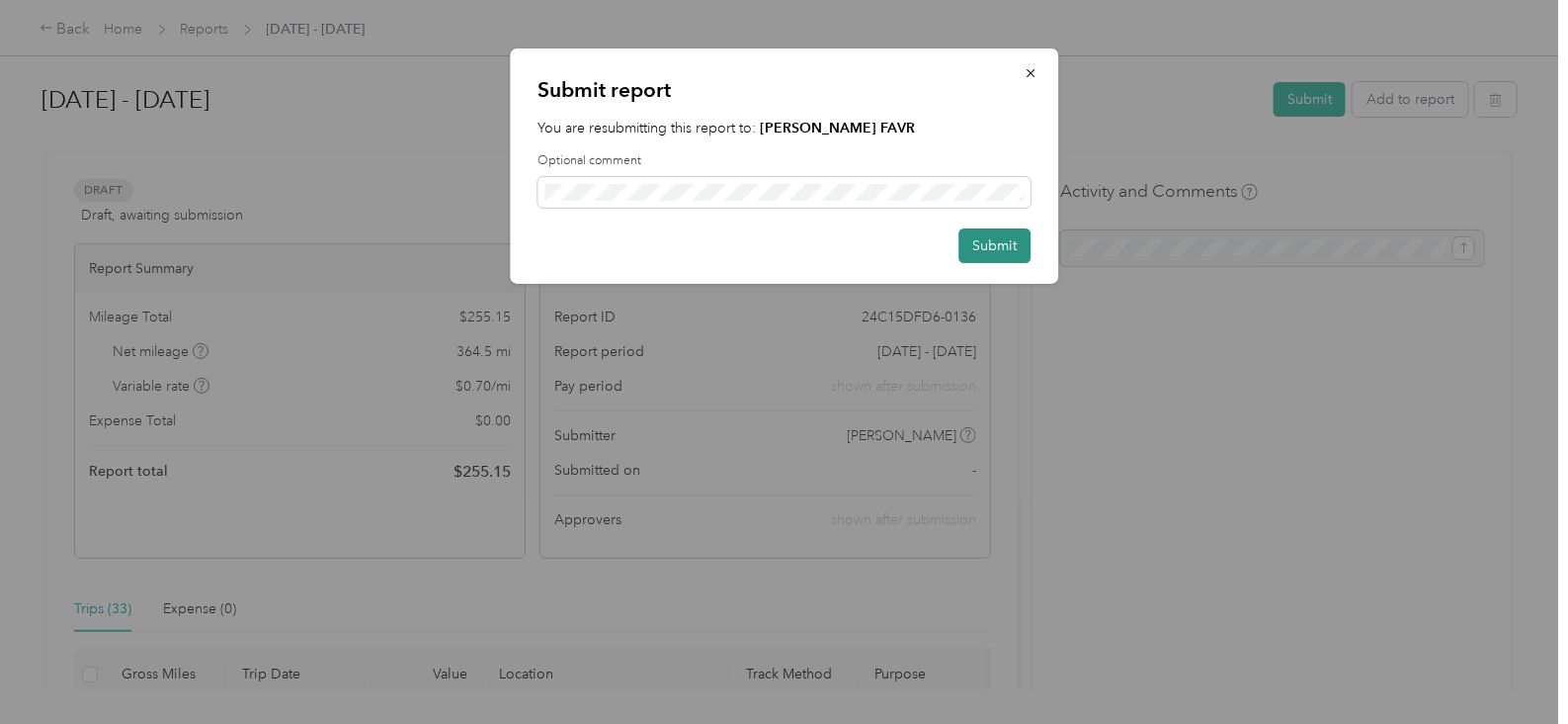
click at [1009, 252] on button "Submit" at bounding box center [994, 246] width 73 height 35
